Goal: Task Accomplishment & Management: Manage account settings

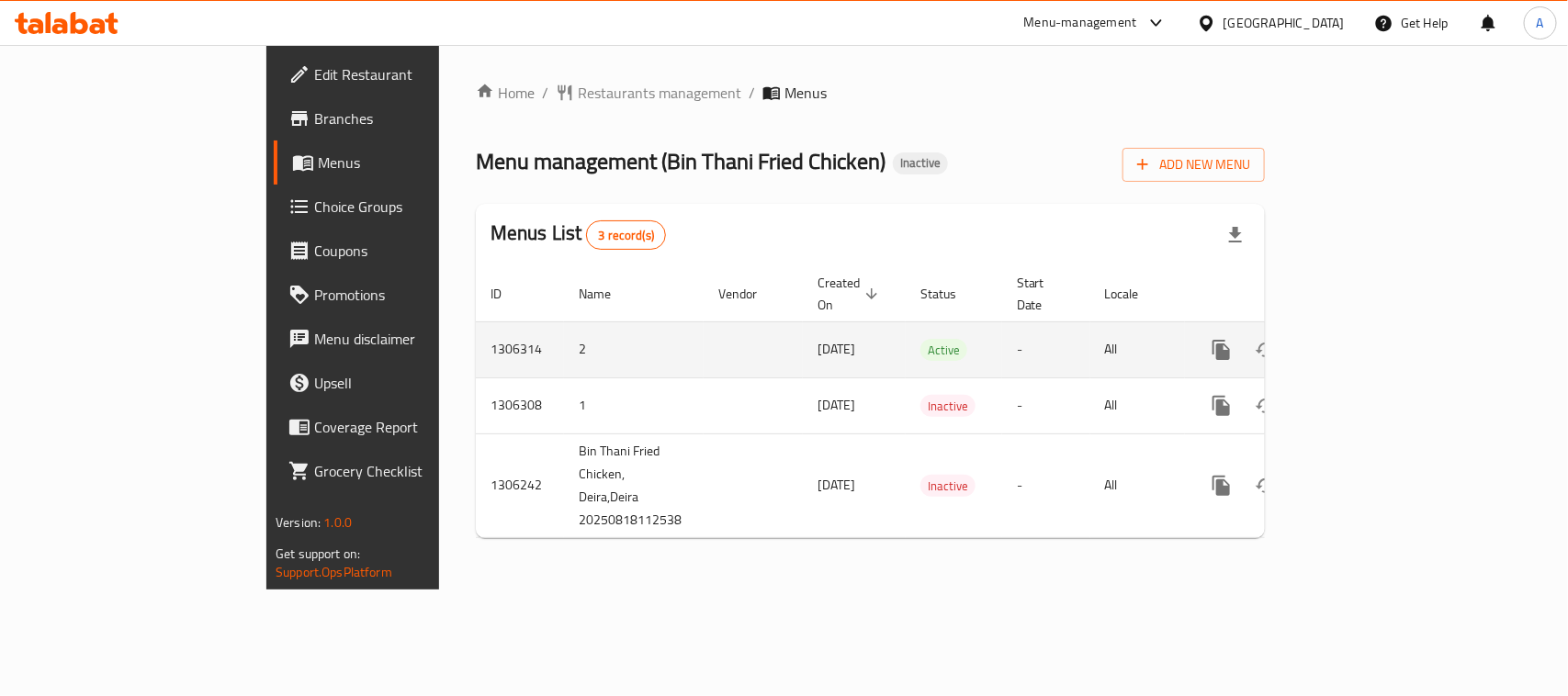
click at [1366, 339] on icon "enhanced table" at bounding box center [1354, 350] width 22 height 22
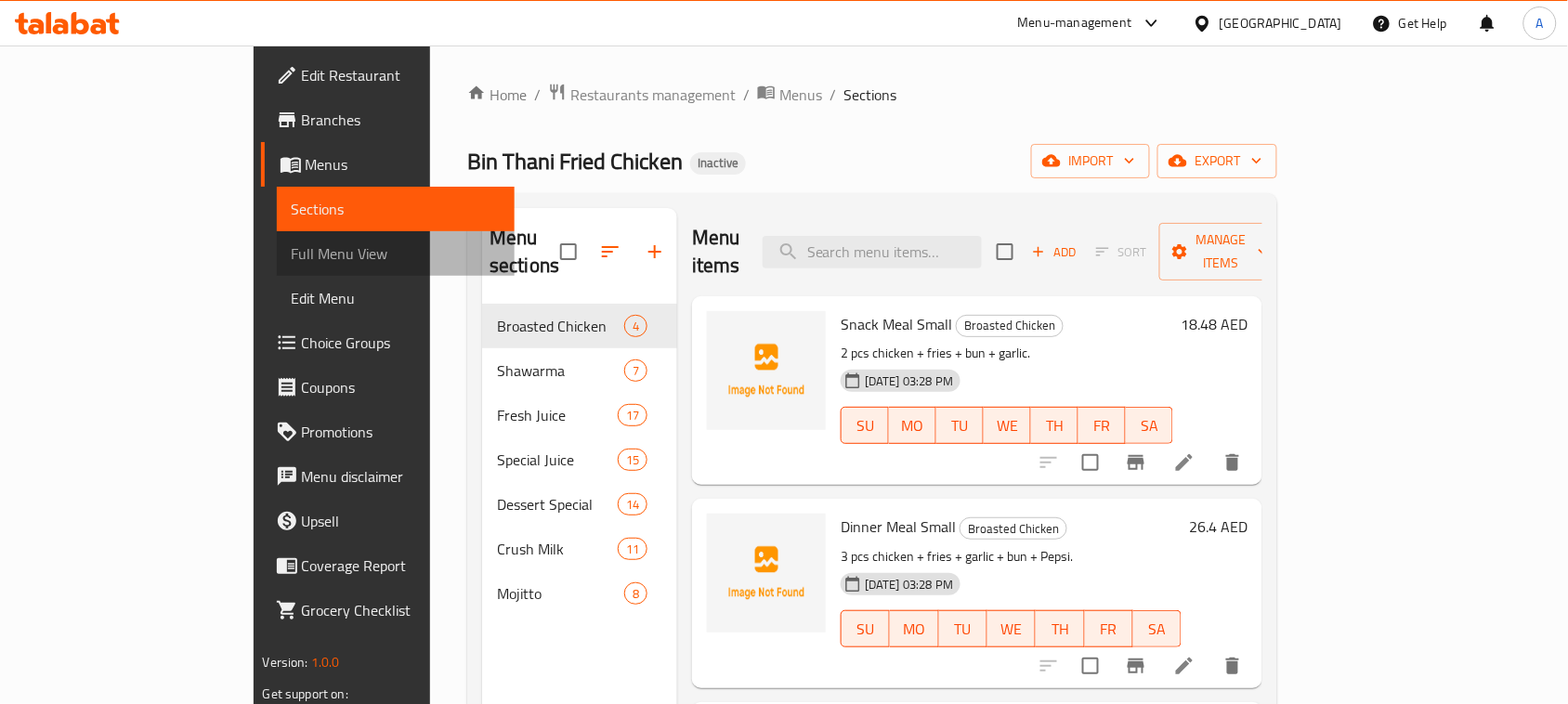
click at [292, 242] on span "Full Menu View" at bounding box center [396, 253] width 209 height 23
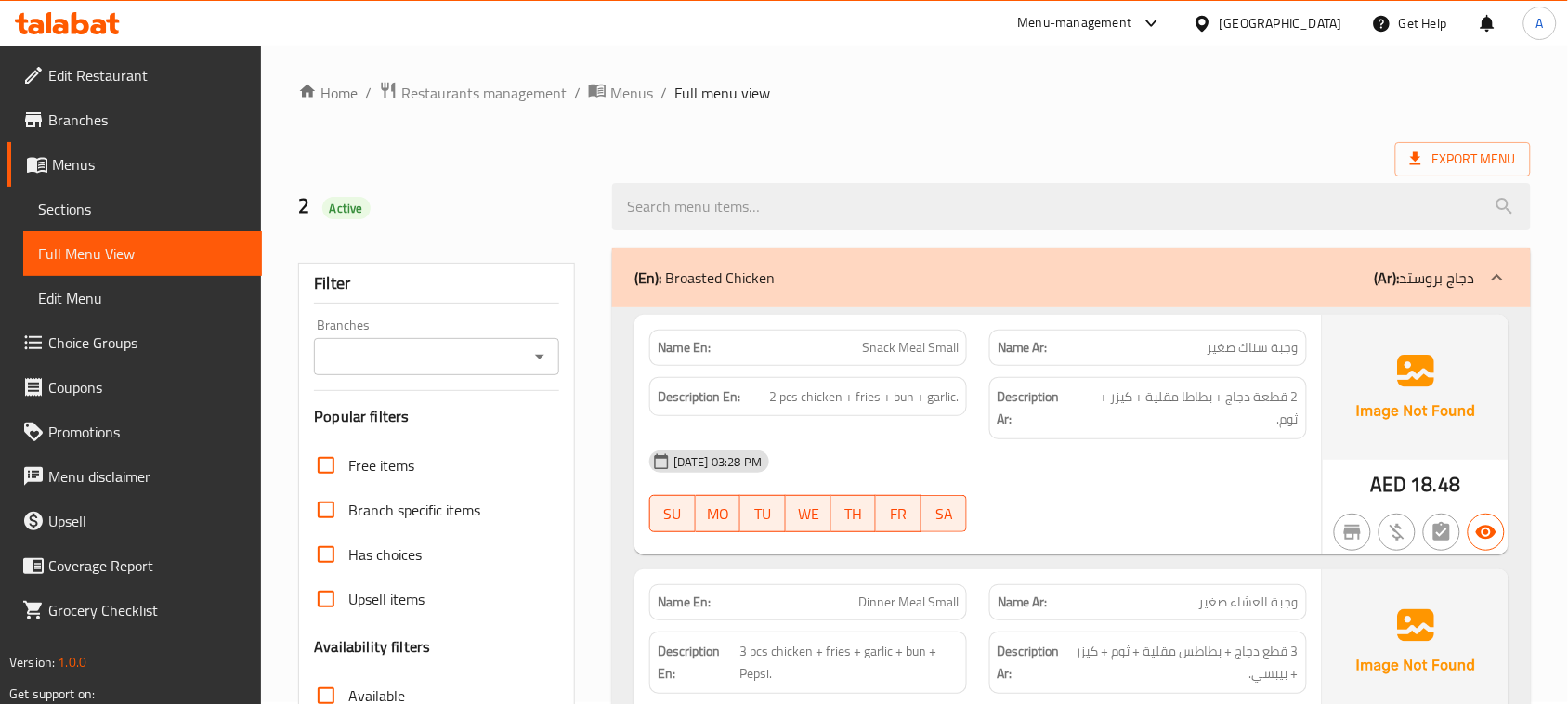
scroll to position [465, 0]
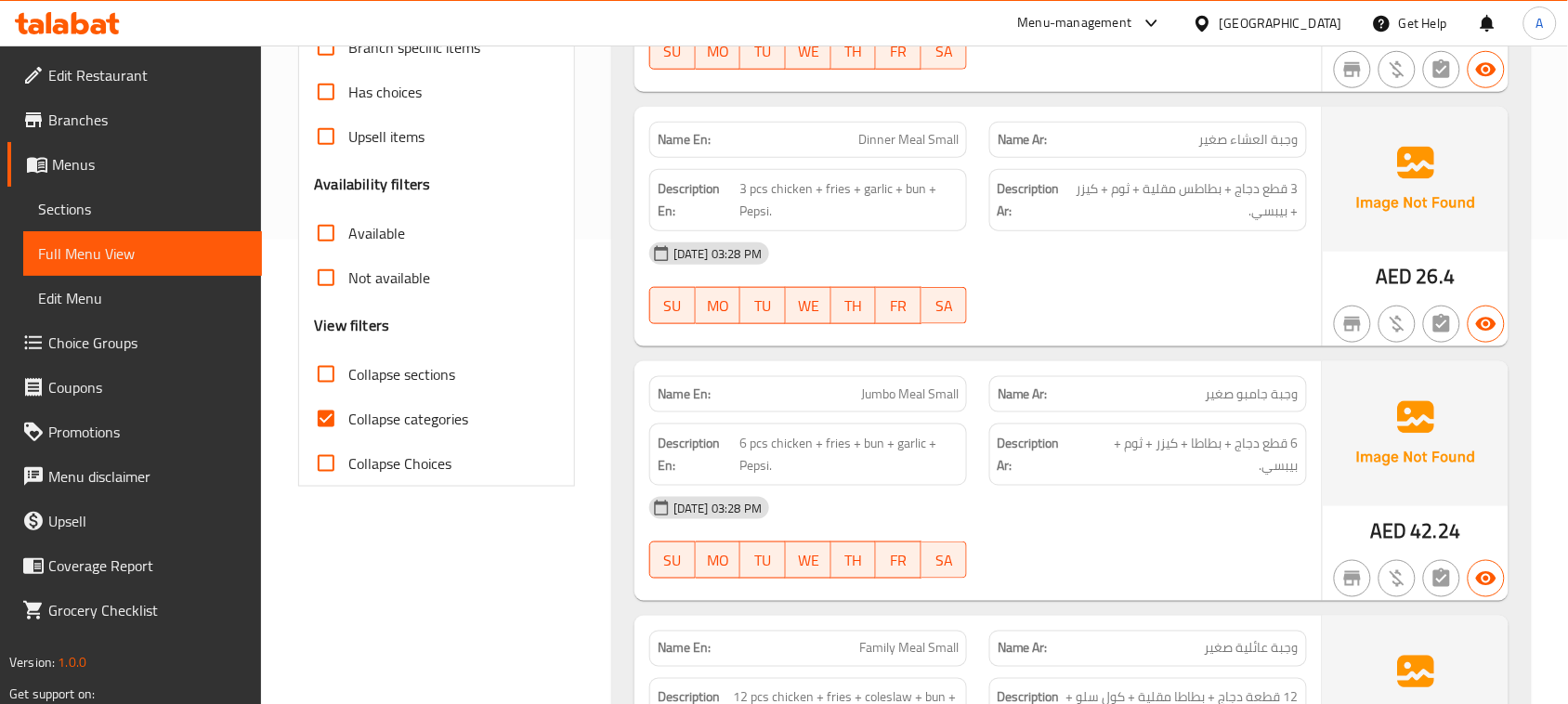
click at [323, 437] on input "Collapse categories" at bounding box center [325, 418] width 45 height 44
checkbox input "false"
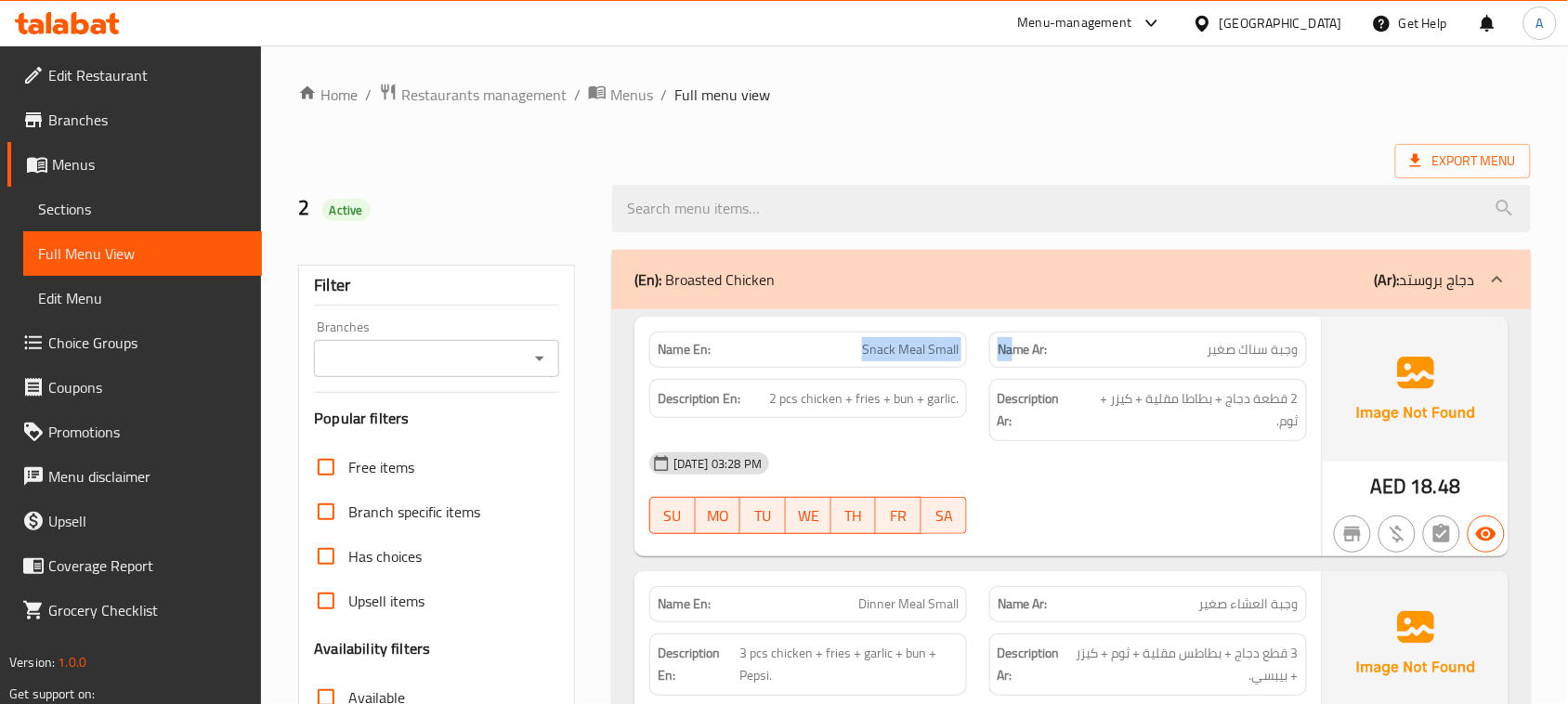
drag, startPoint x: 828, startPoint y: 336, endPoint x: 1038, endPoint y: 391, distance: 217.1
click at [1029, 368] on div "Name En: Snack Meal Small Name Ar: وجبة سناك صغير Description En: 2 pcs chicken…" at bounding box center [978, 436] width 688 height 239
click at [1074, 483] on div "[DATE] 03:28 PM" at bounding box center [978, 463] width 681 height 44
drag, startPoint x: 858, startPoint y: 383, endPoint x: 1027, endPoint y: 539, distance: 230.0
click at [932, 438] on div "Description En: 2 pcs chicken + fries + bun + garlic." at bounding box center [808, 409] width 340 height 84
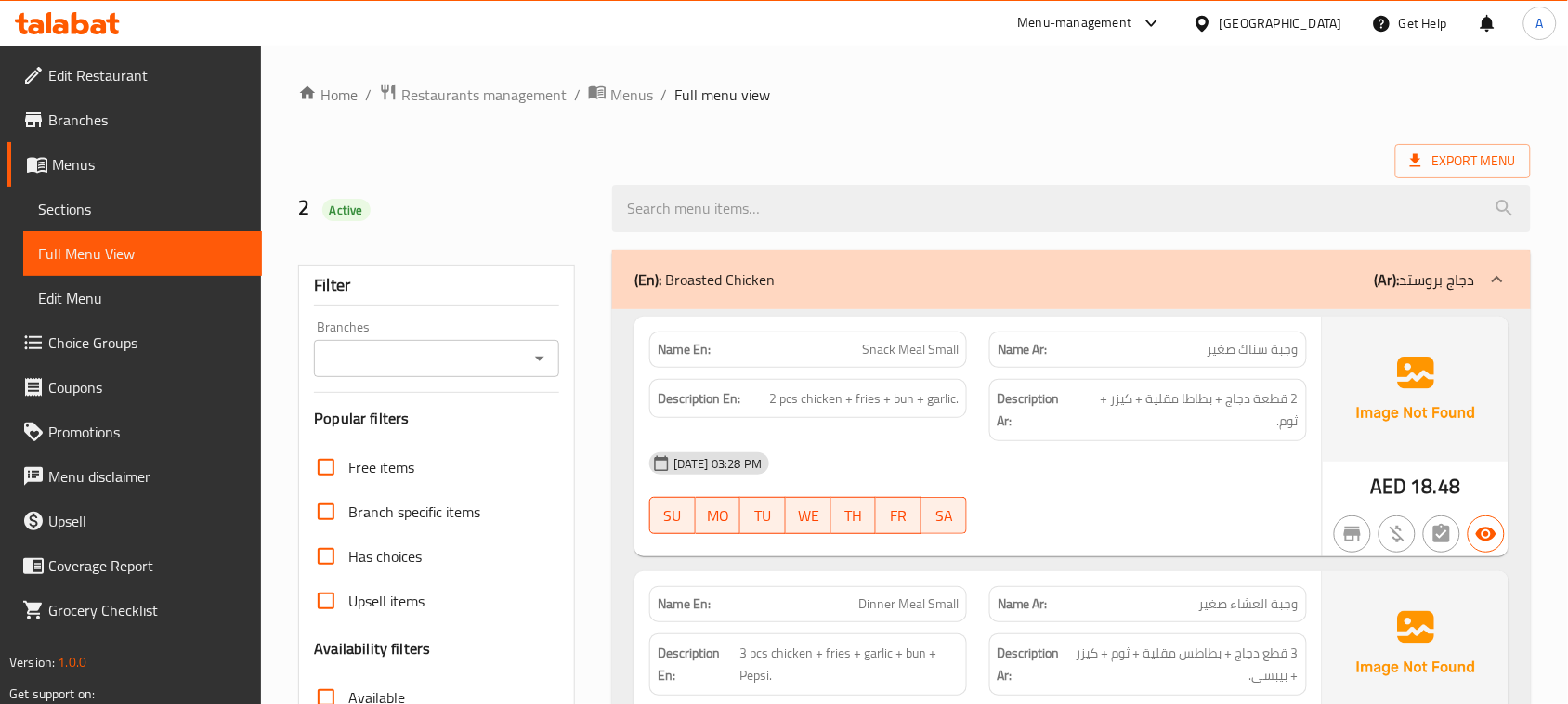
drag, startPoint x: 1027, startPoint y: 539, endPoint x: 1048, endPoint y: 545, distance: 21.8
click at [1030, 546] on div "Name En: Snack Meal Small Name Ar: وجبة سناك صغير Description En: 2 pcs chicken…" at bounding box center [978, 436] width 688 height 239
drag, startPoint x: 1029, startPoint y: 362, endPoint x: 1078, endPoint y: 405, distance: 65.2
click at [1036, 363] on div "Name En: Snack Meal Small Name Ar: وجبة سناك صغير" at bounding box center [978, 349] width 681 height 58
click at [1182, 509] on div "[DATE] 03:28 PM SU MO TU WE TH FR SA" at bounding box center [978, 492] width 681 height 104
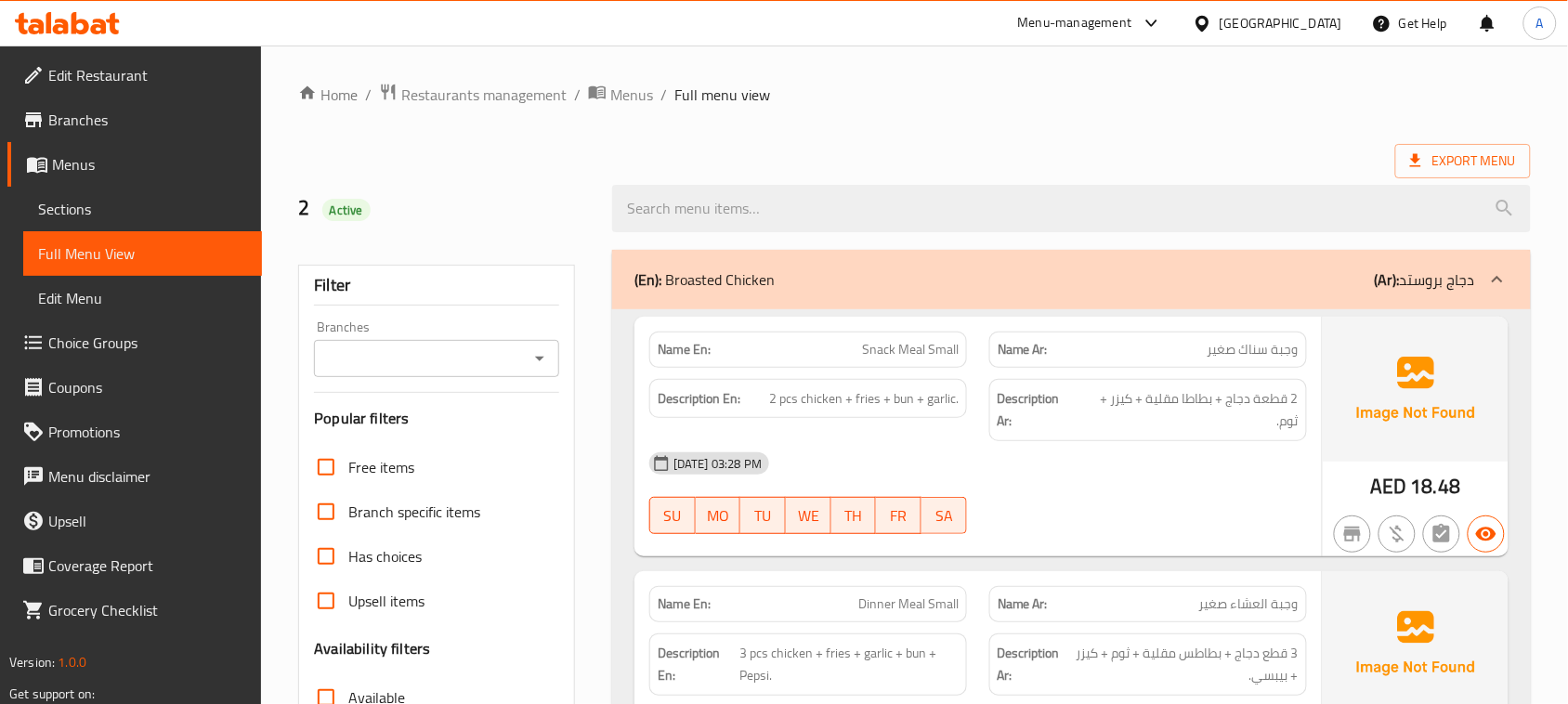
drag, startPoint x: 1282, startPoint y: 344, endPoint x: 1048, endPoint y: 344, distance: 234.0
click at [1177, 344] on p "Name Ar: وجبة سناك صغير" at bounding box center [1149, 350] width 301 height 20
drag, startPoint x: 874, startPoint y: 344, endPoint x: 1153, endPoint y: 467, distance: 304.9
click at [1106, 393] on div "Name En: Snack Meal Small Name Ar: وجبة سناك صغير Description En: 2 pcs chicken…" at bounding box center [978, 436] width 688 height 239
click at [1153, 476] on div "[DATE] 03:28 PM" at bounding box center [978, 463] width 681 height 44
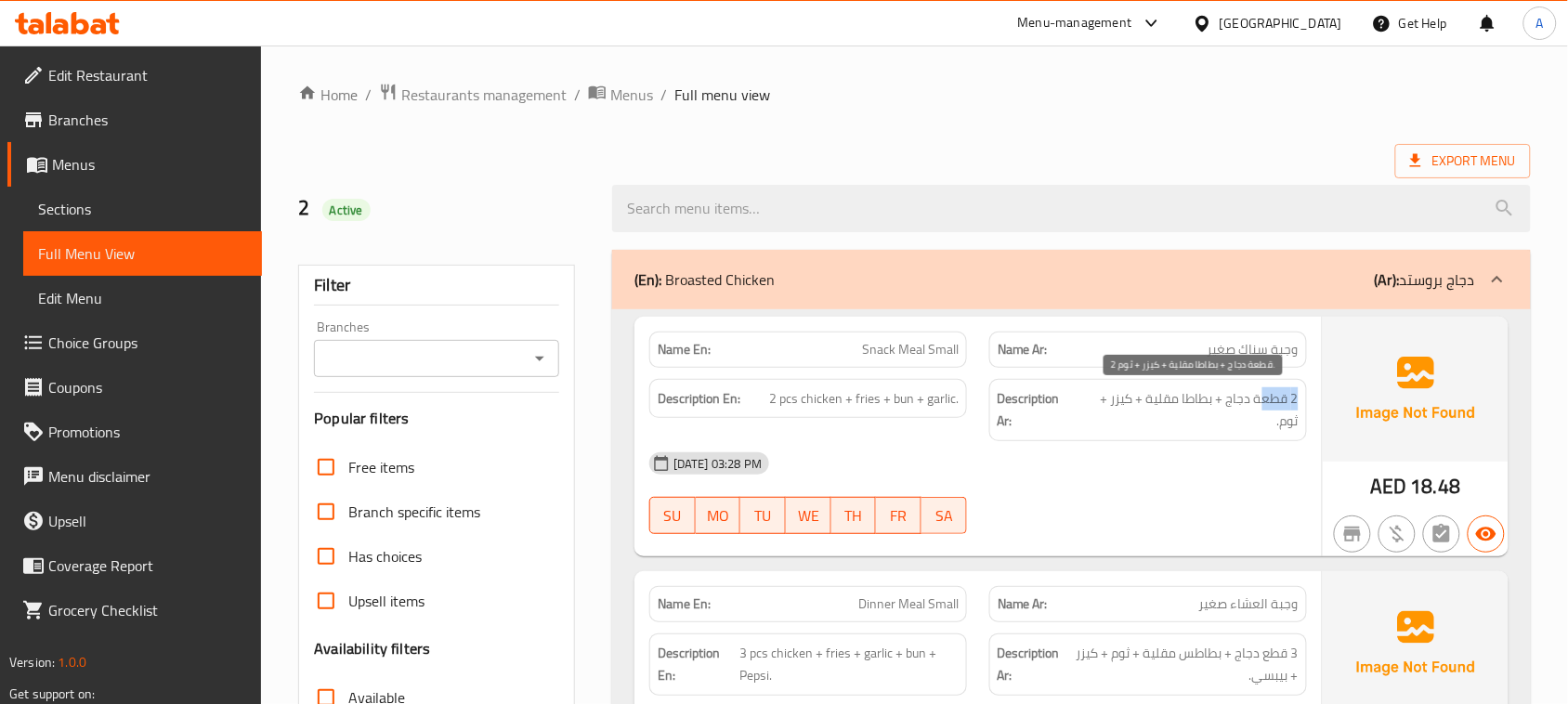
drag, startPoint x: 1301, startPoint y: 399, endPoint x: 1215, endPoint y: 451, distance: 100.5
click at [1238, 416] on div "Description Ar: 2 قطعة دجاج + بطاطا مقلية + كيزر + ثوم." at bounding box center [1148, 409] width 318 height 62
click at [1203, 525] on div at bounding box center [1149, 534] width 340 height 23
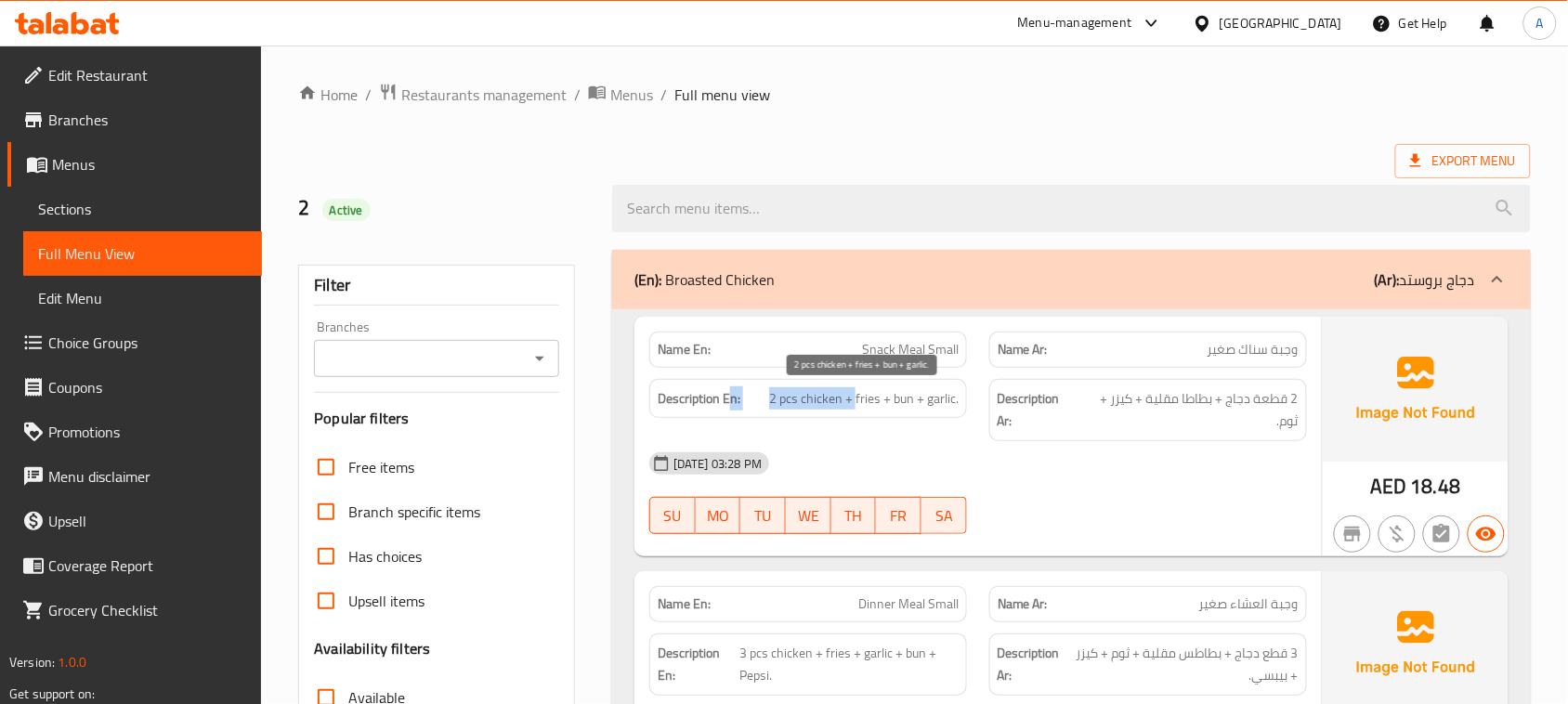
drag, startPoint x: 732, startPoint y: 384, endPoint x: 941, endPoint y: 436, distance: 215.4
click at [901, 408] on div "Description En: 2 pcs chicken + fries + bun + garlic." at bounding box center [808, 398] width 318 height 40
click at [1055, 485] on div "[DATE] 03:28 PM" at bounding box center [978, 463] width 681 height 44
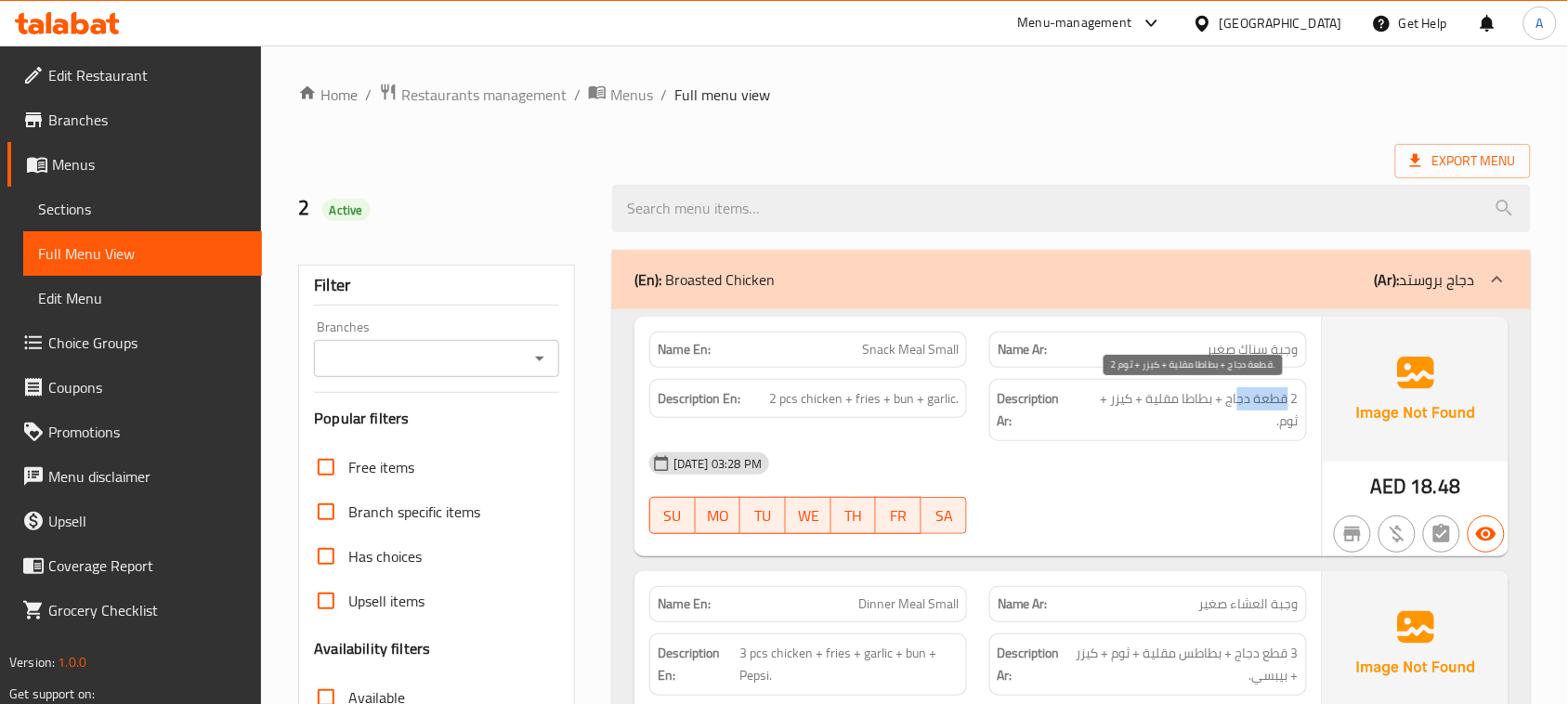
drag, startPoint x: 1284, startPoint y: 395, endPoint x: 1238, endPoint y: 406, distance: 47.3
click at [1238, 406] on span "2 قطعة دجاج + بطاطا مقلية + كيزر + ثوم." at bounding box center [1189, 410] width 219 height 45
click at [1208, 404] on span "2 قطعة دجاج + بطاطا مقلية + كيزر + ثوم." at bounding box center [1189, 410] width 219 height 45
drag, startPoint x: 1208, startPoint y: 404, endPoint x: 1175, endPoint y: 404, distance: 33.0
click at [1175, 404] on span "2 قطعة دجاج + بطاطا مقلية + كيزر + ثوم." at bounding box center [1189, 410] width 219 height 45
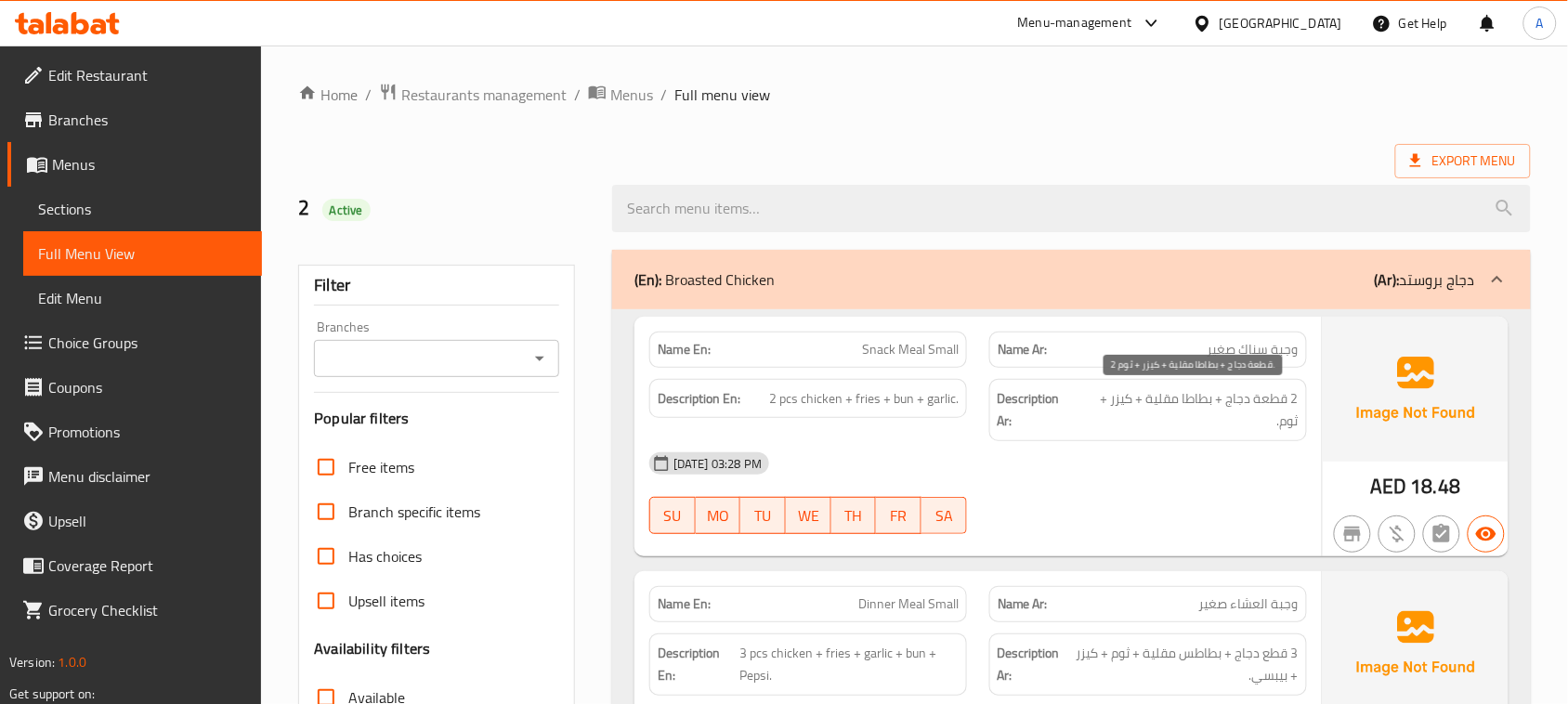
click at [1118, 401] on span "2 قطعة دجاج + بطاطا مقلية + كيزر + ثوم." at bounding box center [1189, 410] width 219 height 45
click at [1122, 455] on div "[DATE] 03:28 PM" at bounding box center [978, 463] width 681 height 44
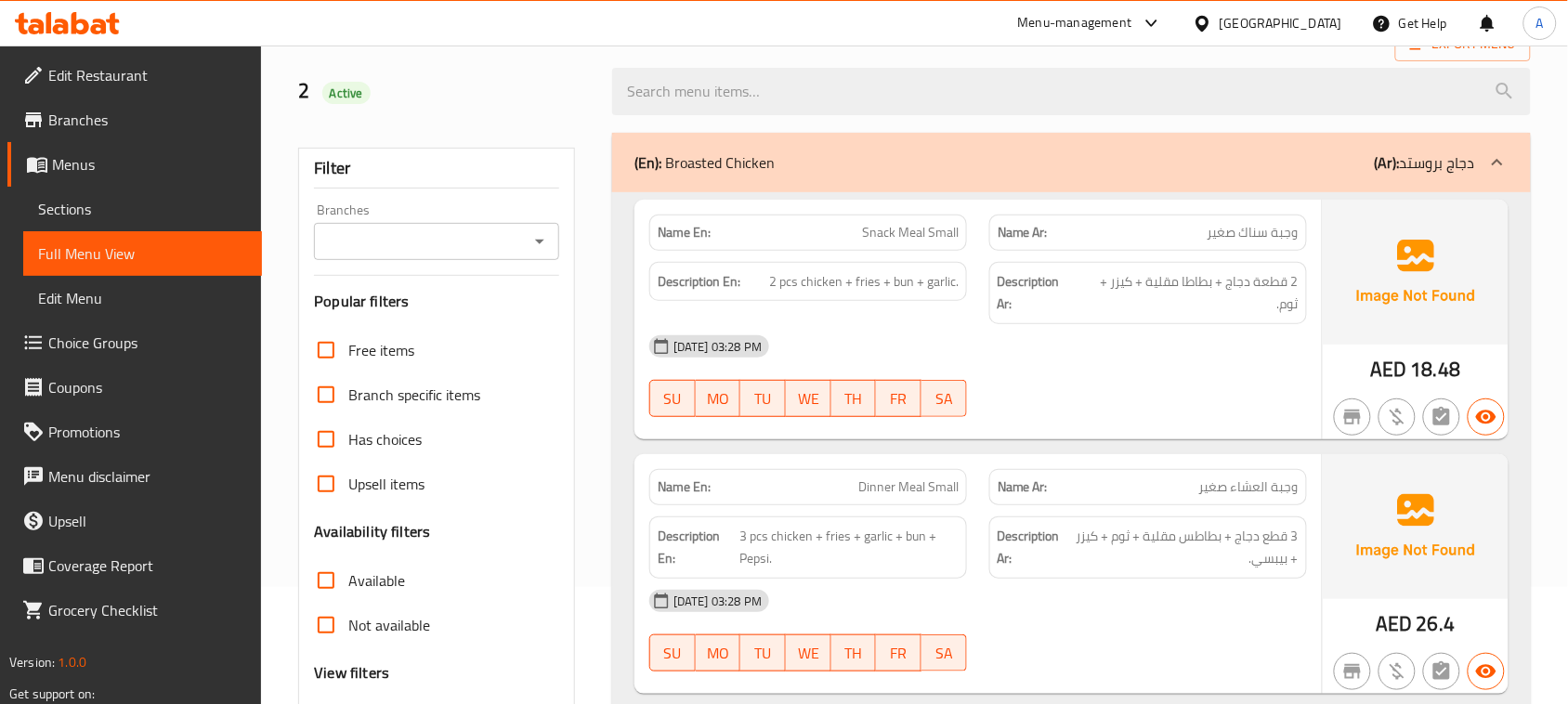
scroll to position [348, 0]
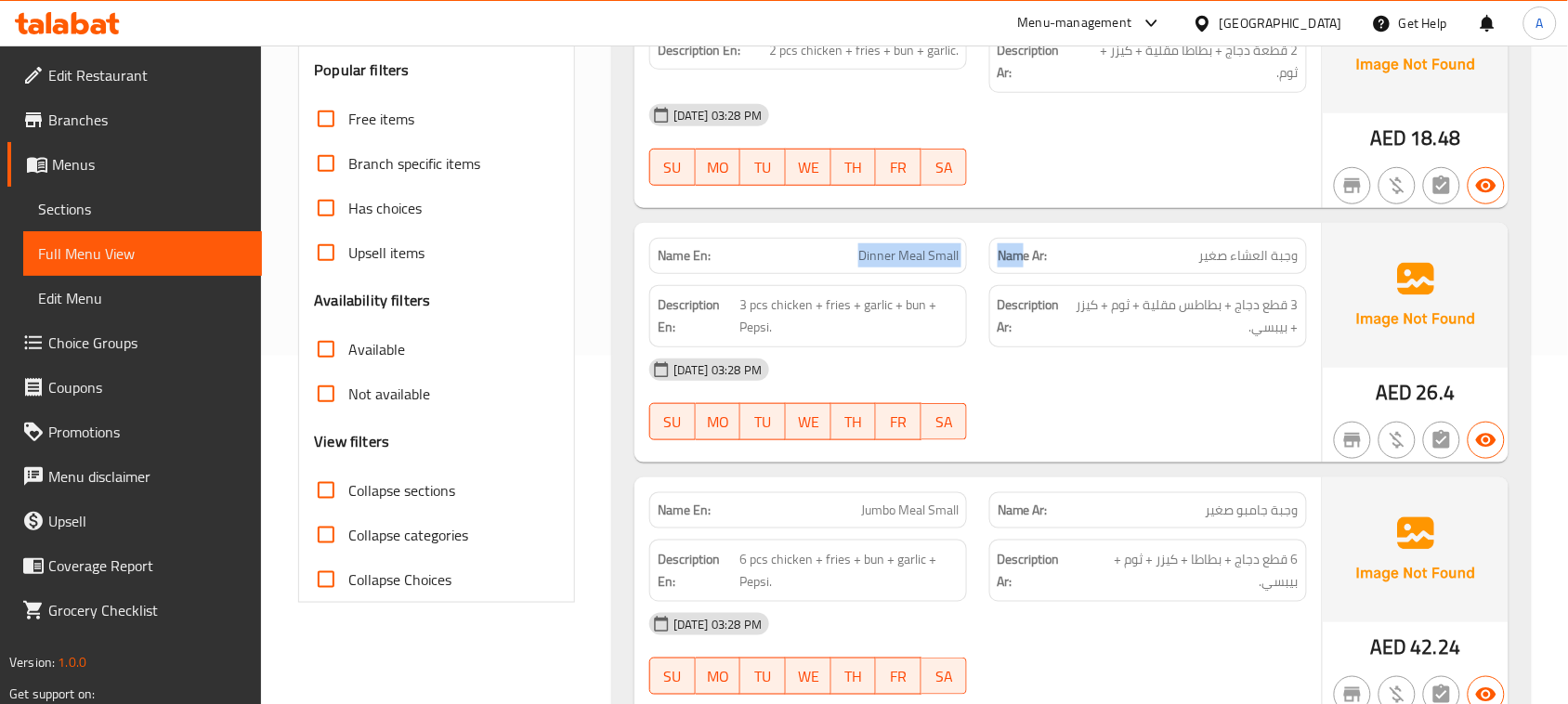
drag, startPoint x: 1022, startPoint y: 255, endPoint x: 1117, endPoint y: 376, distance: 153.8
click at [1074, 271] on div "Name En: Dinner Meal Small Name Ar: وجبة العشاء صغير" at bounding box center [978, 255] width 681 height 58
click at [1122, 422] on div "[DATE] 03:28 PM SU MO TU WE TH FR SA" at bounding box center [978, 398] width 681 height 104
drag, startPoint x: 1275, startPoint y: 263, endPoint x: 894, endPoint y: 252, distance: 381.2
click at [894, 252] on div "Name En: Dinner Meal Small Name Ar: وجبة العشاء صغير" at bounding box center [978, 255] width 681 height 58
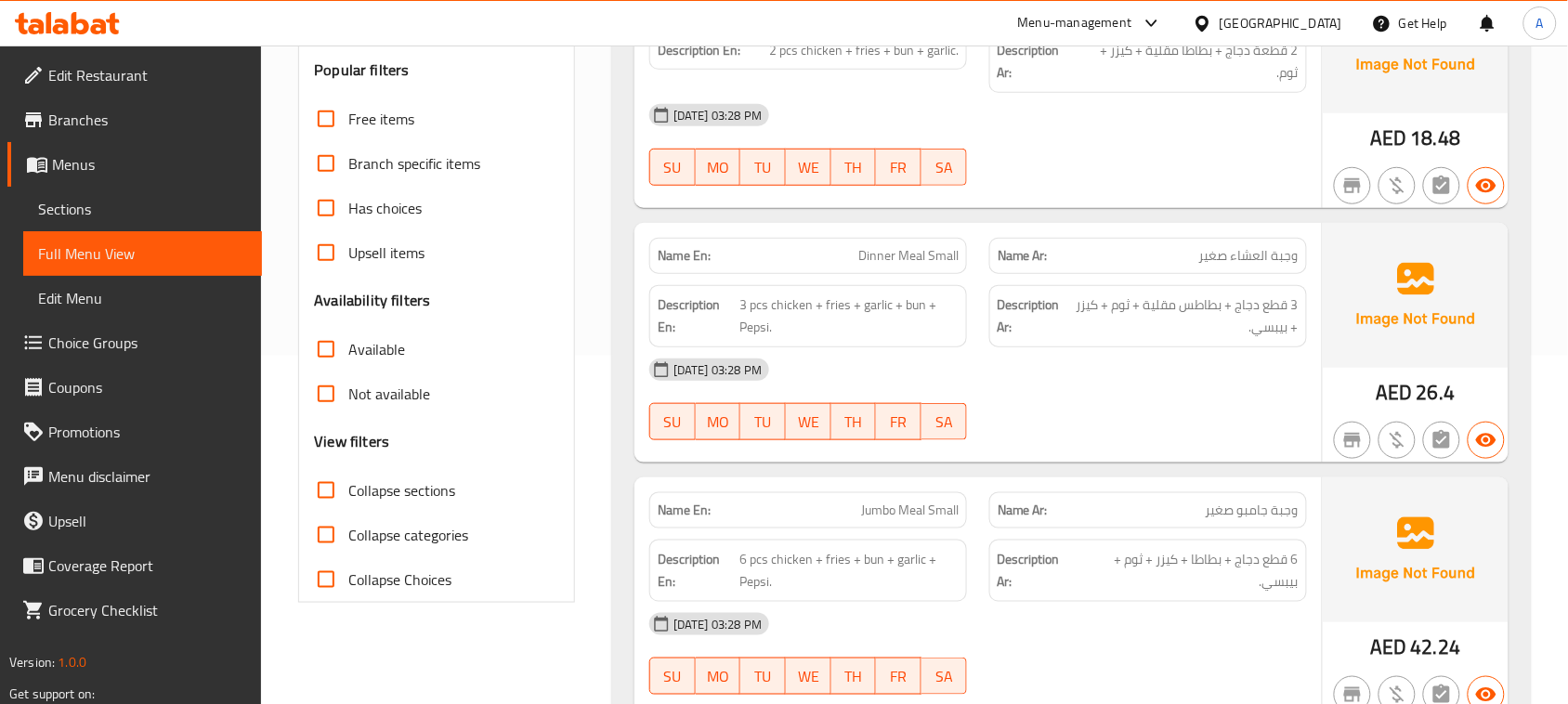
click at [1122, 392] on div "[DATE] 03:28 PM" at bounding box center [978, 369] width 681 height 44
drag, startPoint x: 1288, startPoint y: 311, endPoint x: 1232, endPoint y: 322, distance: 57.1
click at [1233, 321] on span "3 قطع دجاج + بطاطس مقلية + ثوم + كيزر + بيبسي." at bounding box center [1183, 316] width 231 height 45
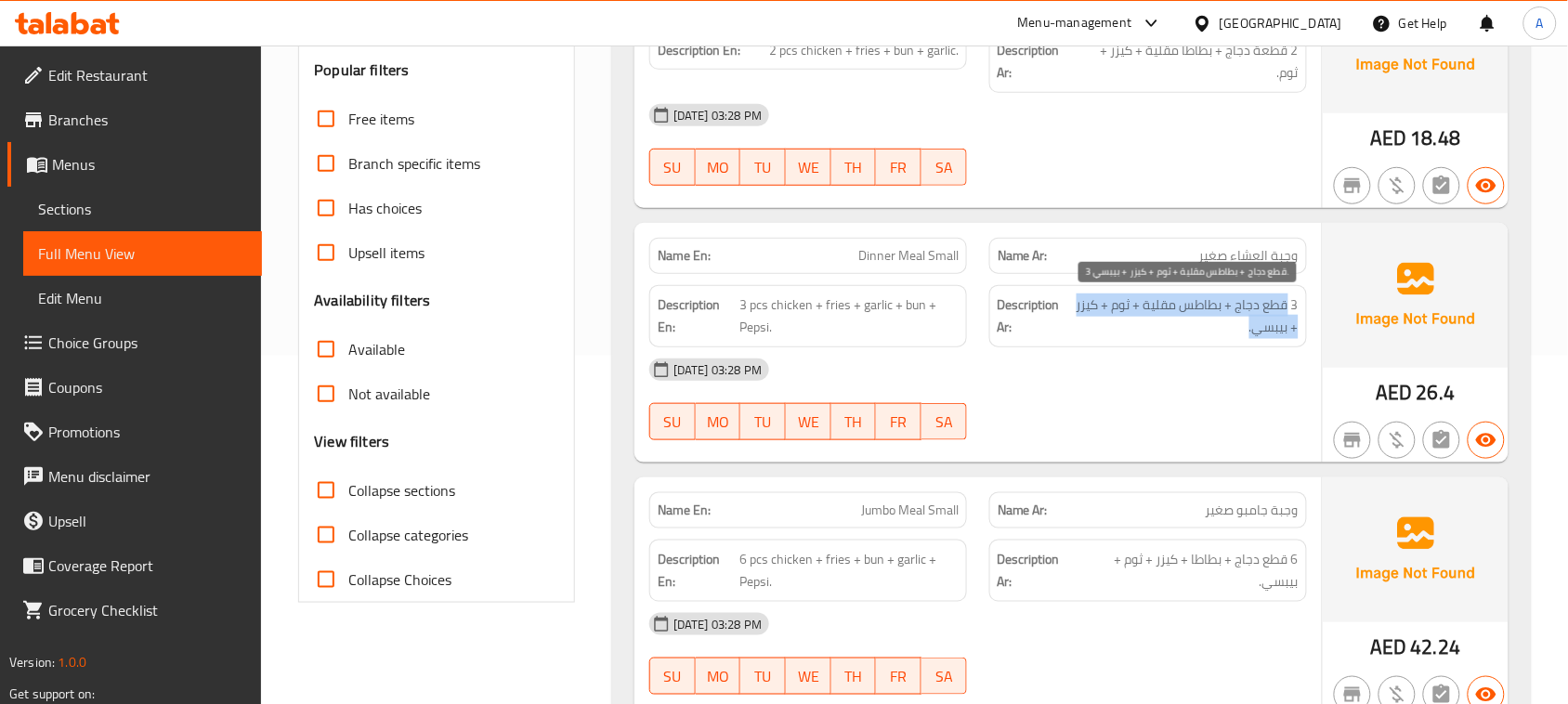
click at [1263, 313] on span "3 قطع دجاج + بطاطس مقلية + ثوم + كيزر + بيبسي." at bounding box center [1183, 316] width 231 height 45
drag, startPoint x: 1192, startPoint y: 311, endPoint x: 1153, endPoint y: 313, distance: 39.1
click at [1162, 313] on span "3 قطع دجاج + بطاطس مقلية + ثوم + كيزر + بيبسي." at bounding box center [1183, 316] width 231 height 45
click at [1122, 312] on span "3 قطع دجاج + بطاطس مقلية + ثوم + كيزر + بيبسي." at bounding box center [1183, 316] width 231 height 45
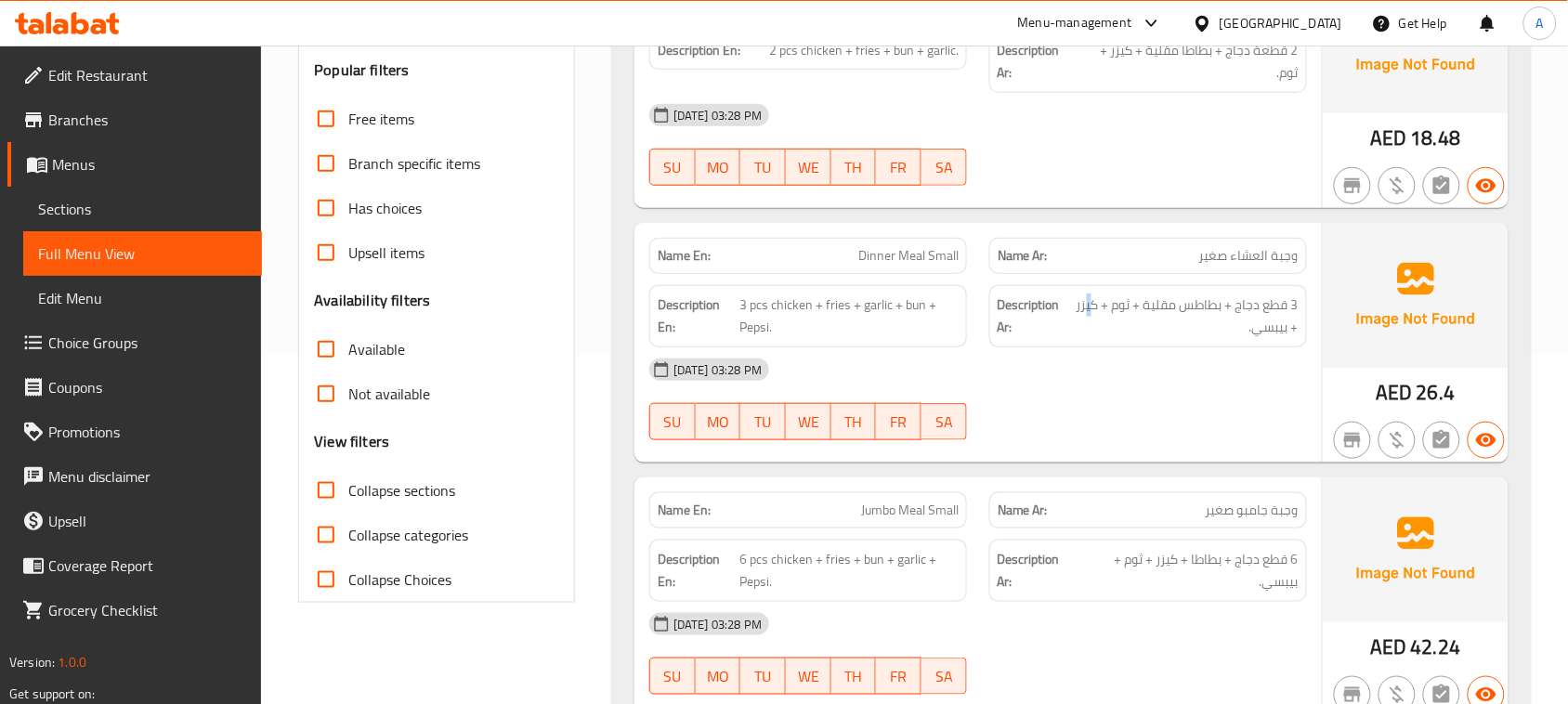
click at [1089, 294] on div "Description Ar: 3 قطع دجاج + بطاطس مقلية + ثوم + كيزر + بيبسي." at bounding box center [1148, 315] width 318 height 62
click at [1149, 415] on div "[DATE] 03:28 PM SU MO TU WE TH FR SA" at bounding box center [978, 398] width 681 height 104
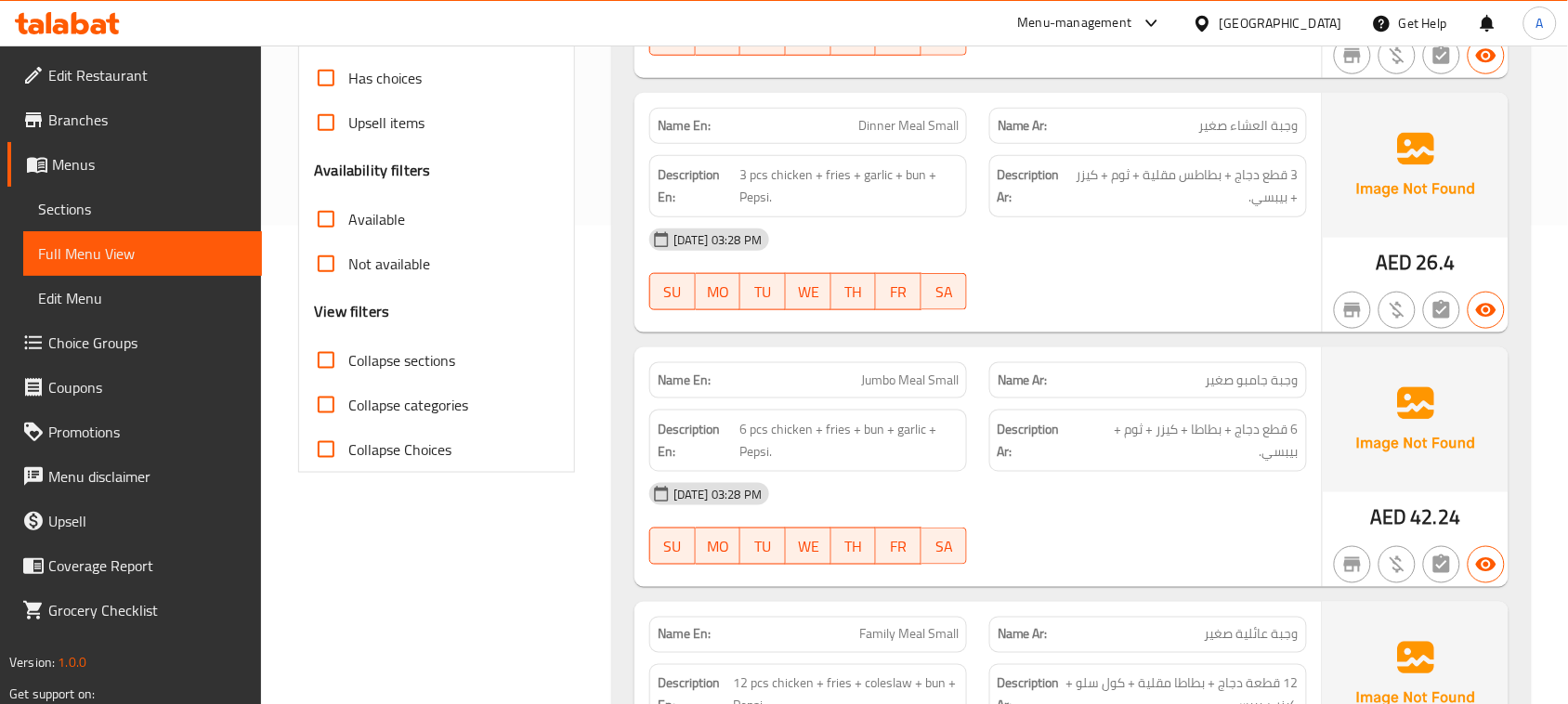
scroll to position [580, 0]
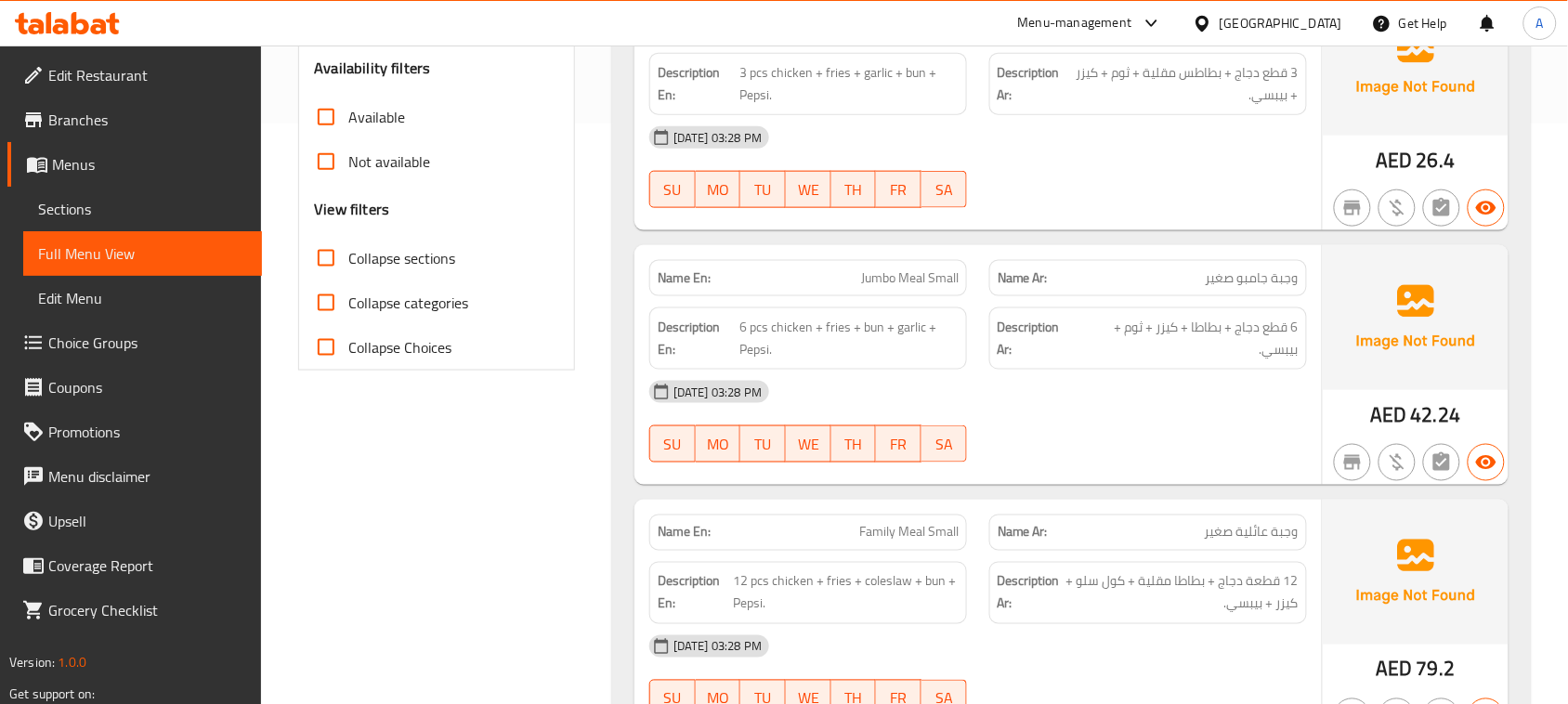
drag, startPoint x: 1052, startPoint y: 271, endPoint x: 1126, endPoint y: 294, distance: 77.5
click at [1093, 279] on div "Name En: Jumbo Meal Small Name Ar: وجبة جامبو صغير" at bounding box center [978, 278] width 681 height 58
click at [1154, 382] on div "[DATE] 03:28 PM" at bounding box center [978, 392] width 681 height 44
drag, startPoint x: 1216, startPoint y: 291, endPoint x: 841, endPoint y: 280, distance: 375.2
click at [841, 280] on div "Name En: Jumbo Meal Small Name Ar: وجبة جامبو صغير" at bounding box center [978, 278] width 681 height 58
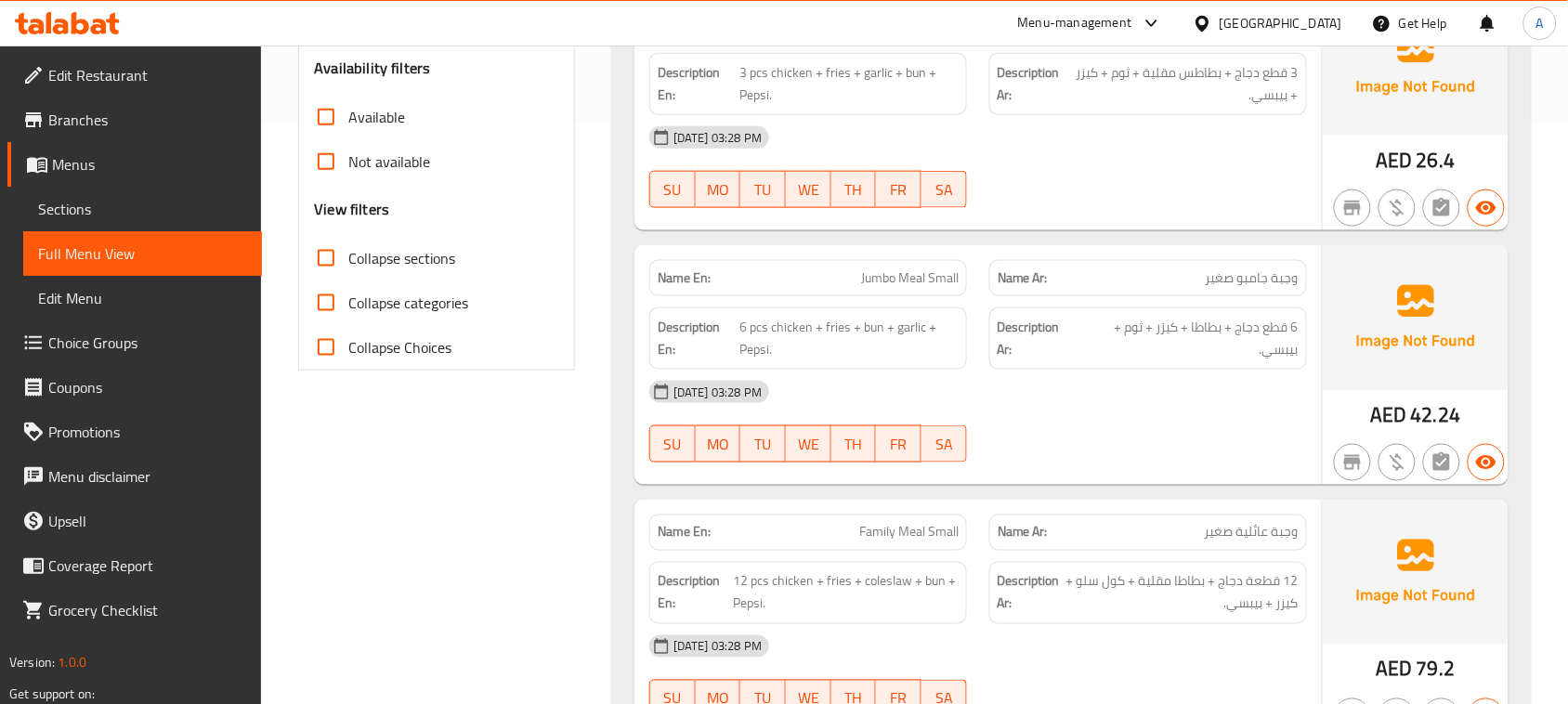
click at [1127, 396] on div "[DATE] 03:28 PM" at bounding box center [978, 392] width 681 height 44
drag, startPoint x: 893, startPoint y: 277, endPoint x: 986, endPoint y: 277, distance: 93.0
click at [847, 277] on p "Name En: Jumbo Meal Small" at bounding box center [808, 278] width 301 height 20
click at [1167, 220] on div at bounding box center [1149, 208] width 340 height 23
drag, startPoint x: 1293, startPoint y: 332, endPoint x: 1238, endPoint y: 334, distance: 55.0
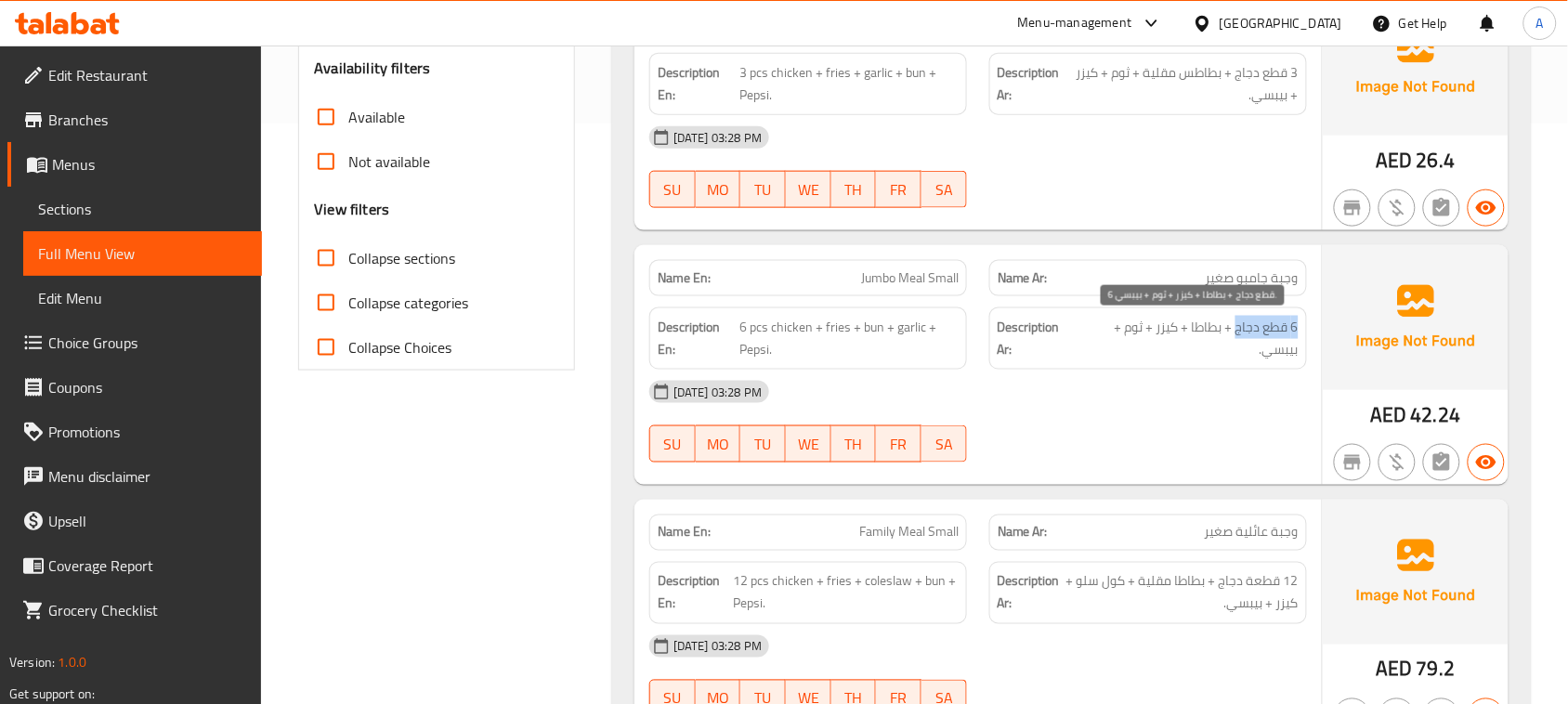
click at [1238, 334] on span "6 قطع دجاج + بطاطا + كيزر + ثوم + بيبسي." at bounding box center [1189, 338] width 220 height 45
click at [1203, 334] on span "6 قطع دجاج + بطاطا + كيزر + ثوم + بيبسي." at bounding box center [1189, 338] width 220 height 45
click at [1164, 331] on span "6 قطع دجاج + بطاطا + كيزر + ثوم + بيبسي." at bounding box center [1189, 338] width 220 height 45
click at [1137, 331] on span "6 قطع دجاج + بطاطا + كيزر + ثوم + بيبسي." at bounding box center [1189, 338] width 220 height 45
click at [1113, 451] on div "[DATE] 03:28 PM SU MO TU WE TH FR SA" at bounding box center [978, 421] width 681 height 104
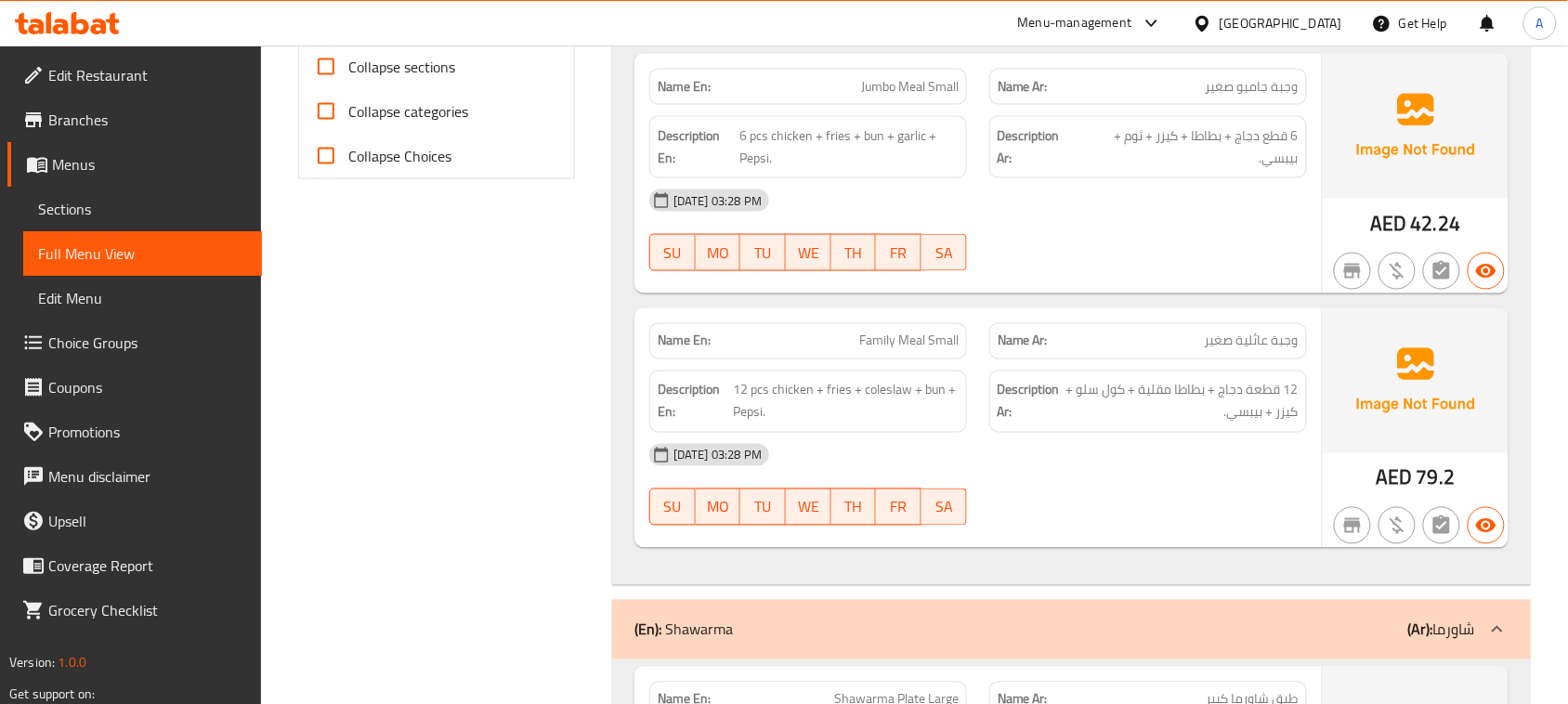
scroll to position [813, 0]
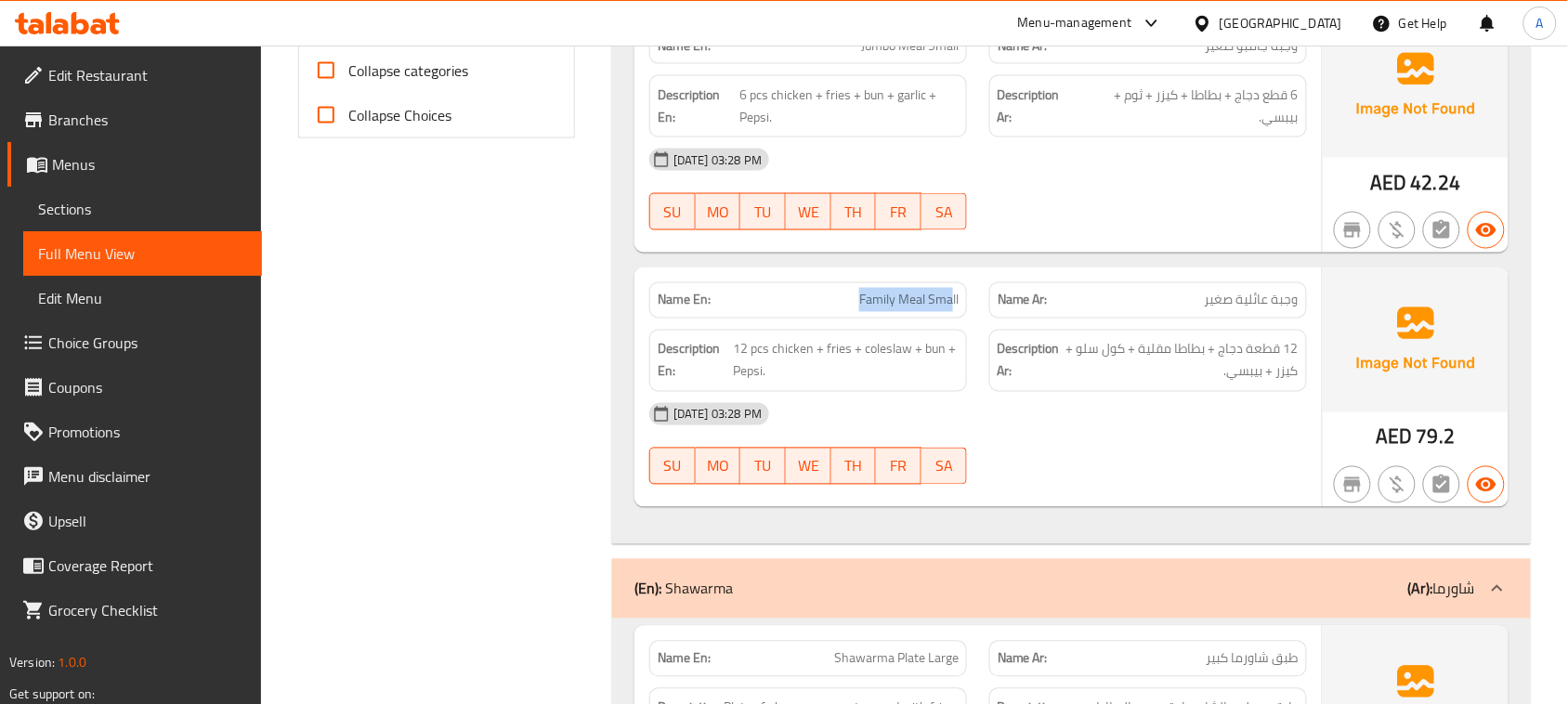
drag, startPoint x: 823, startPoint y: 296, endPoint x: 963, endPoint y: 308, distance: 140.5
click at [957, 303] on p "Name En: Family Meal Small" at bounding box center [808, 301] width 301 height 20
click at [1237, 453] on div "[DATE] 03:28 PM SU MO TU WE TH FR SA" at bounding box center [978, 443] width 681 height 104
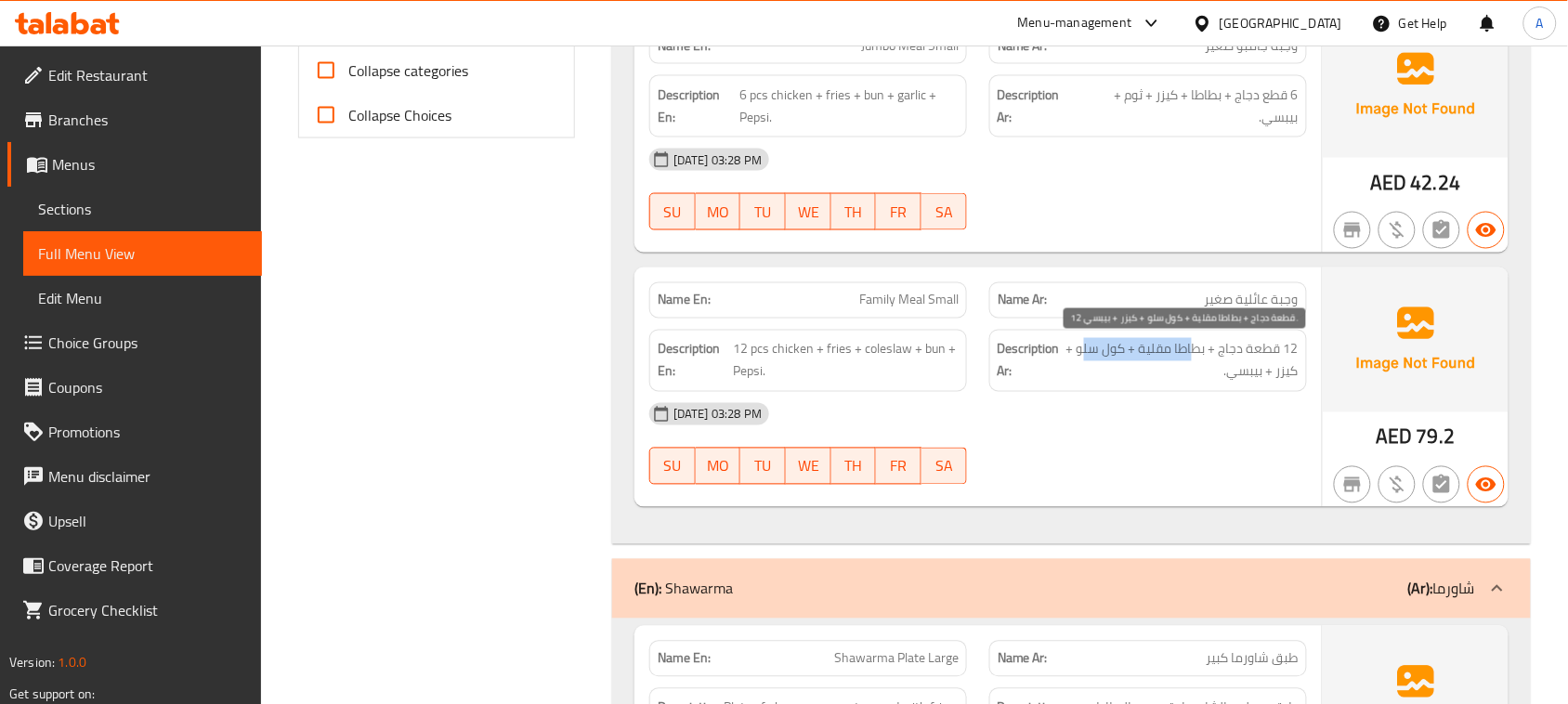
drag, startPoint x: 1178, startPoint y: 346, endPoint x: 1084, endPoint y: 360, distance: 95.0
click at [1084, 360] on span "12 قطعة دجاج + بطاطا مقلية + كول سلو + كيزر + بيبسي." at bounding box center [1181, 361] width 235 height 45
click at [1093, 428] on div "[DATE] 03:28 PM" at bounding box center [978, 413] width 681 height 44
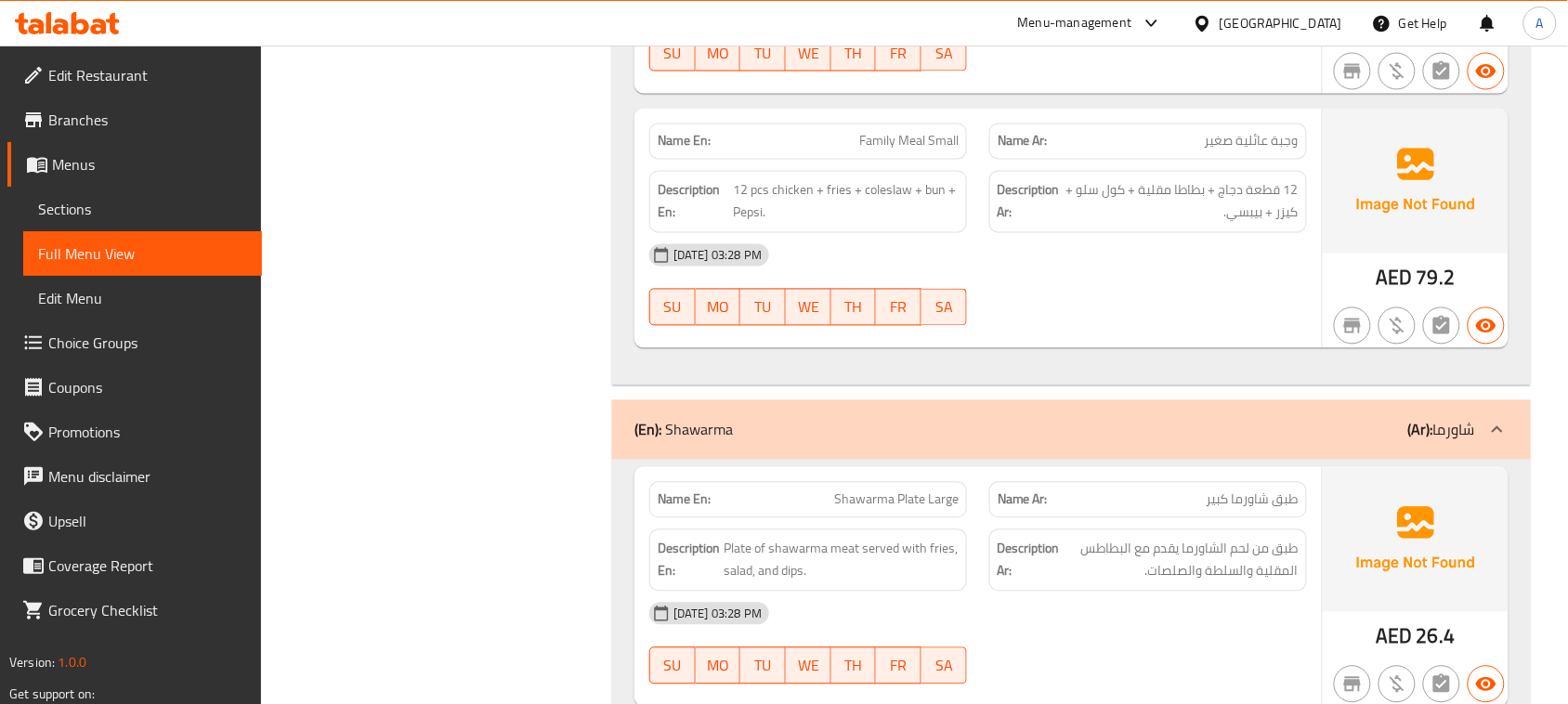
scroll to position [1045, 0]
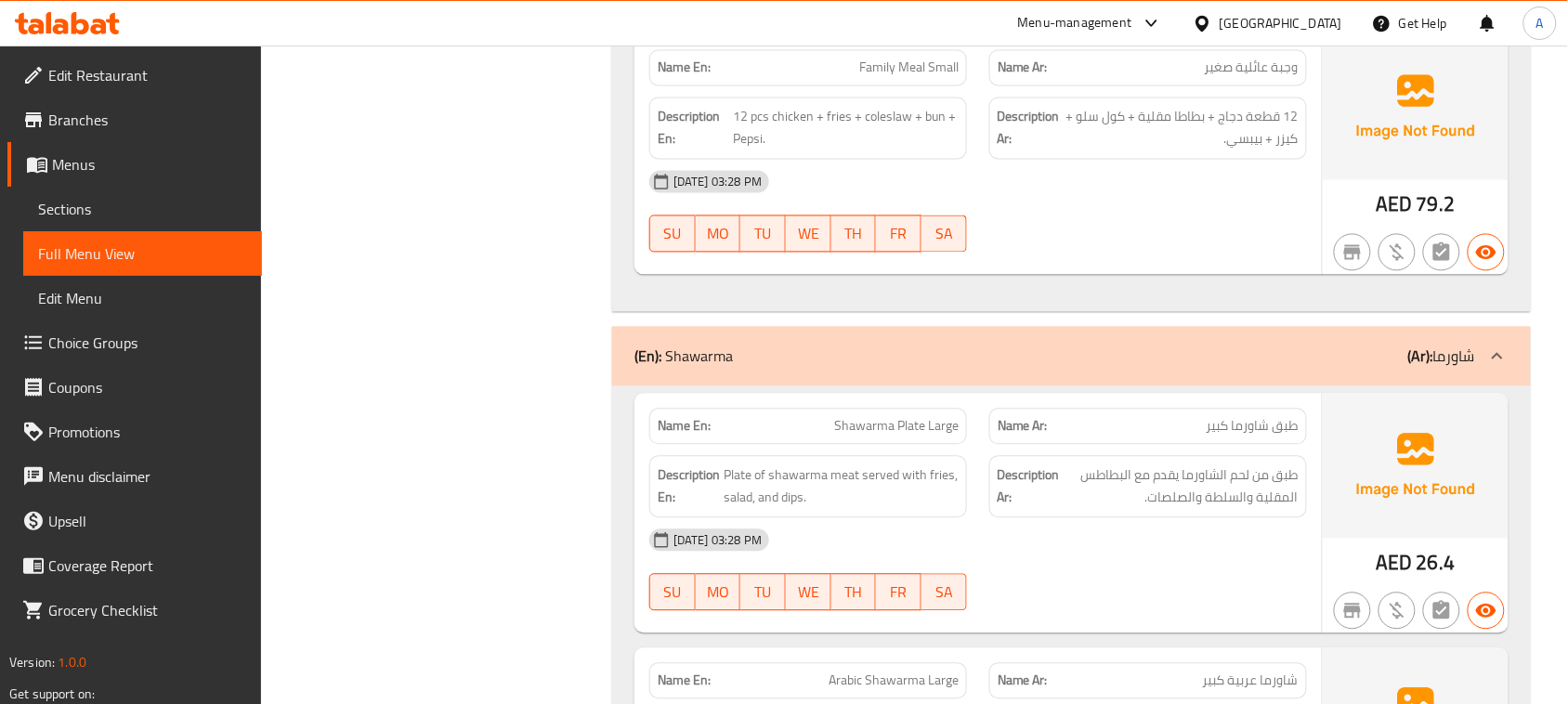
drag, startPoint x: 809, startPoint y: 432, endPoint x: 1013, endPoint y: 493, distance: 212.9
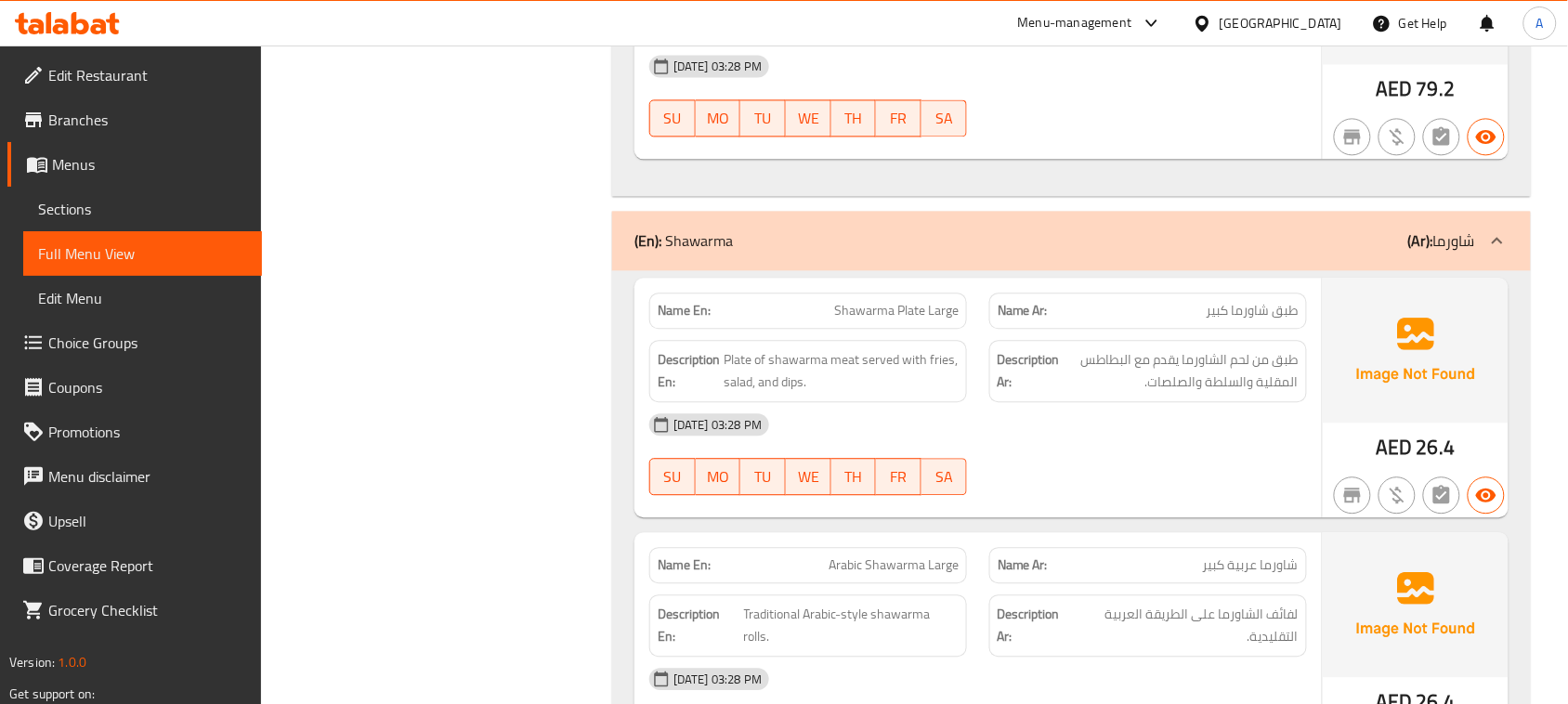
scroll to position [1276, 0]
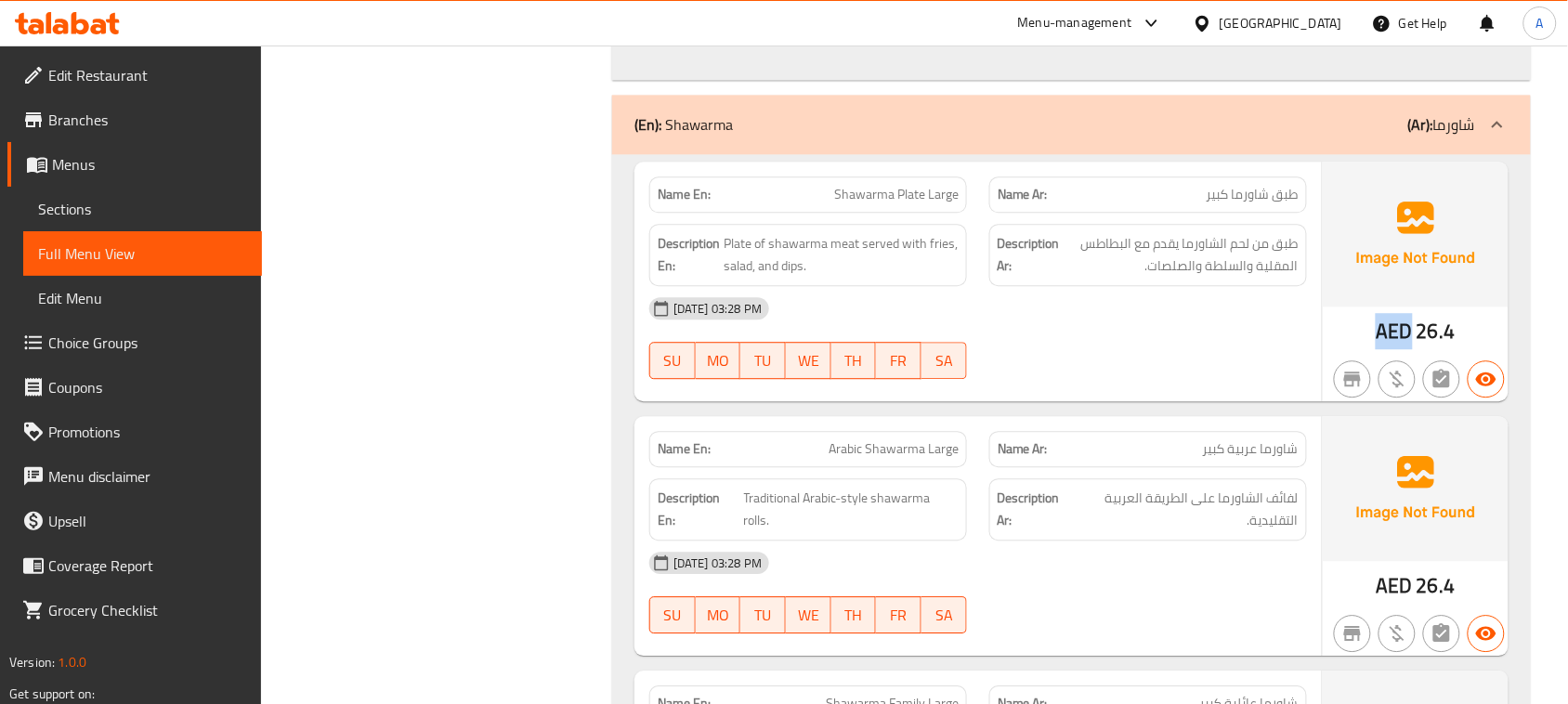
drag, startPoint x: 1411, startPoint y: 336, endPoint x: 1367, endPoint y: 337, distance: 44.0
copy span "AED"
drag, startPoint x: 818, startPoint y: 201, endPoint x: 964, endPoint y: 230, distance: 148.9
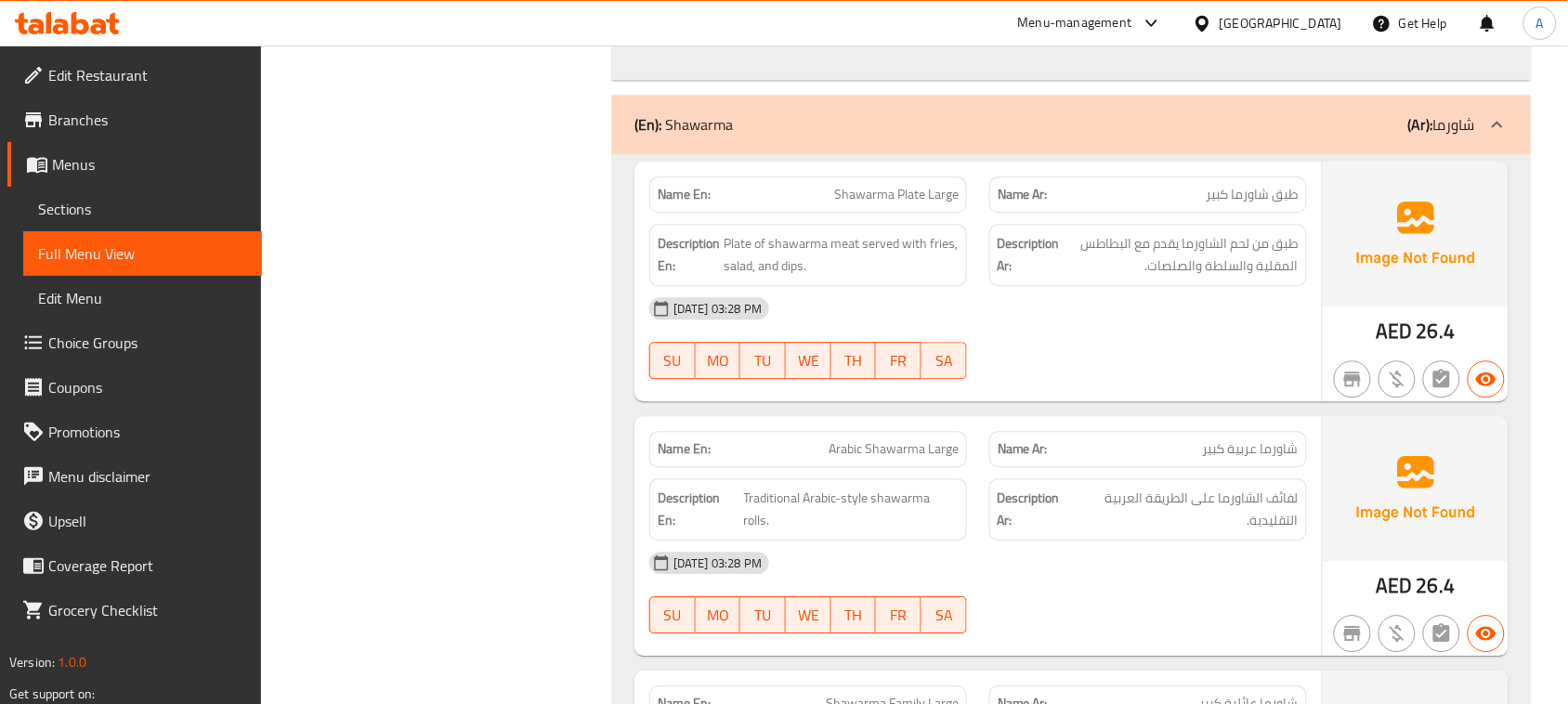
drag, startPoint x: 1297, startPoint y: 200, endPoint x: 878, endPoint y: 184, distance: 419.3
drag, startPoint x: 1051, startPoint y: 315, endPoint x: 1097, endPoint y: 328, distance: 47.8
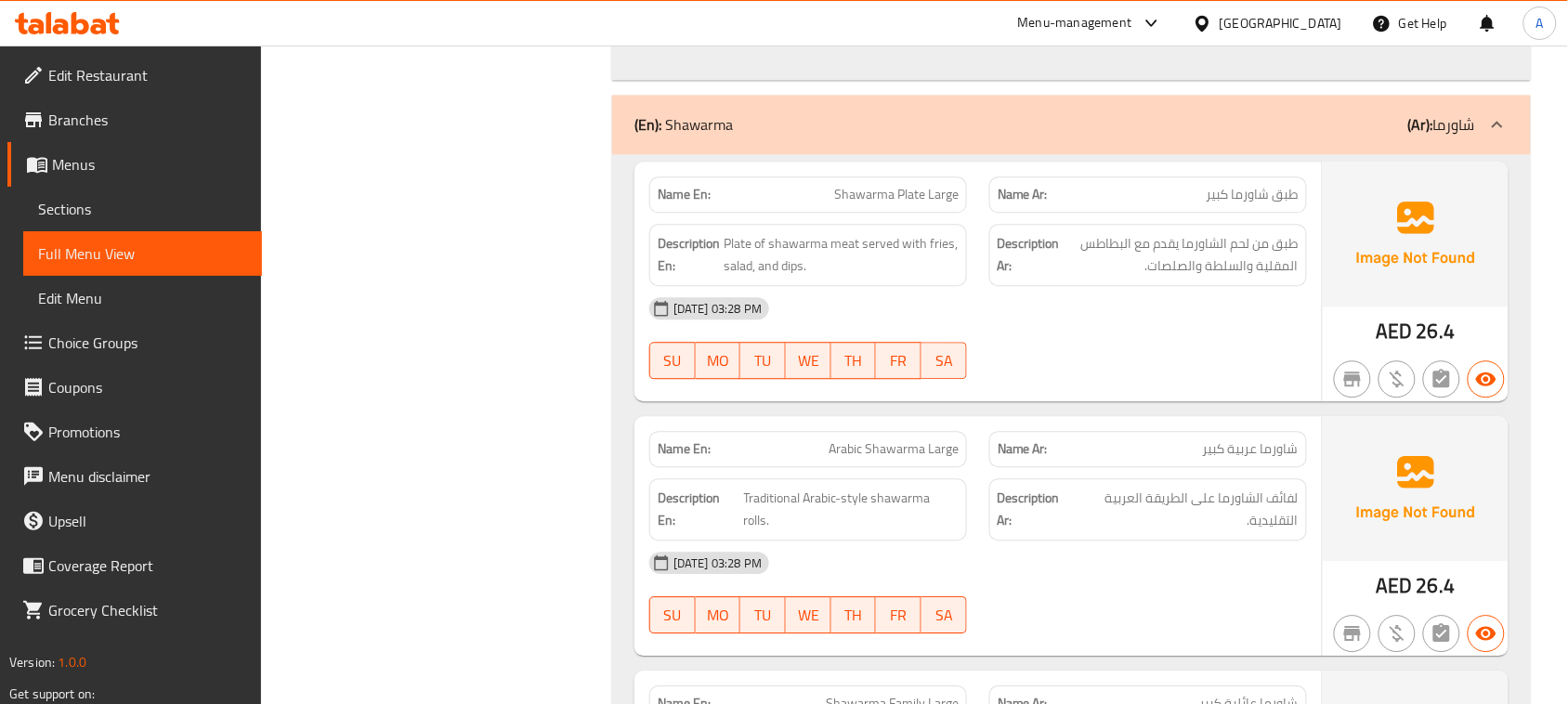
click at [1225, 265] on span "طبق من لحم الشاورما يقدم مع البطاطس المقلية والسلطة والصلصات." at bounding box center [1181, 255] width 235 height 45
click at [741, 238] on span "Plate of shawarma meat served with fries, salad, and dips." at bounding box center [842, 255] width 235 height 45
drag, startPoint x: 741, startPoint y: 238, endPoint x: 910, endPoint y: 242, distance: 169.0
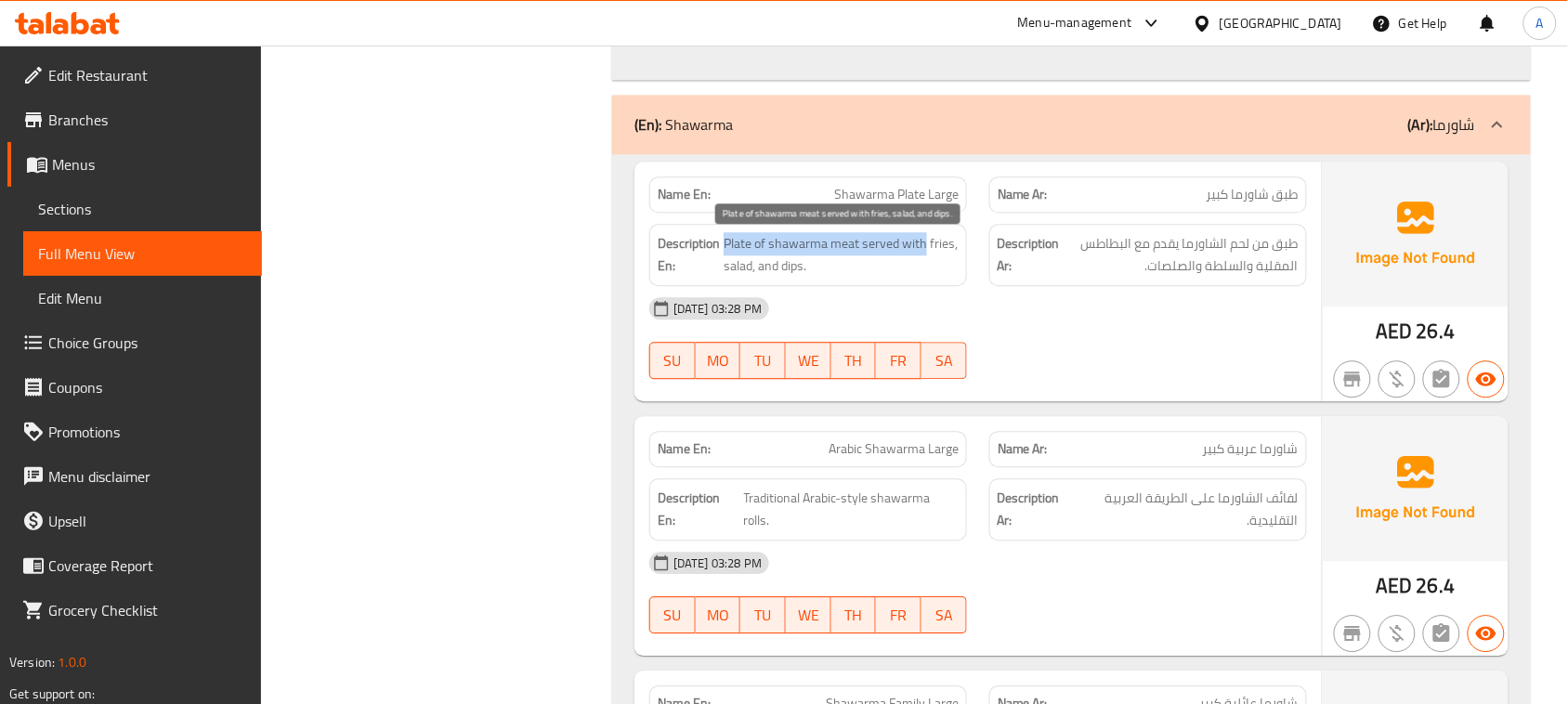
click at [910, 242] on span "Plate of shawarma meat served with fries, salad, and dips." at bounding box center [842, 255] width 235 height 45
click at [731, 271] on span "Plate of shawarma meat served with fries, salad, and dips." at bounding box center [842, 255] width 235 height 45
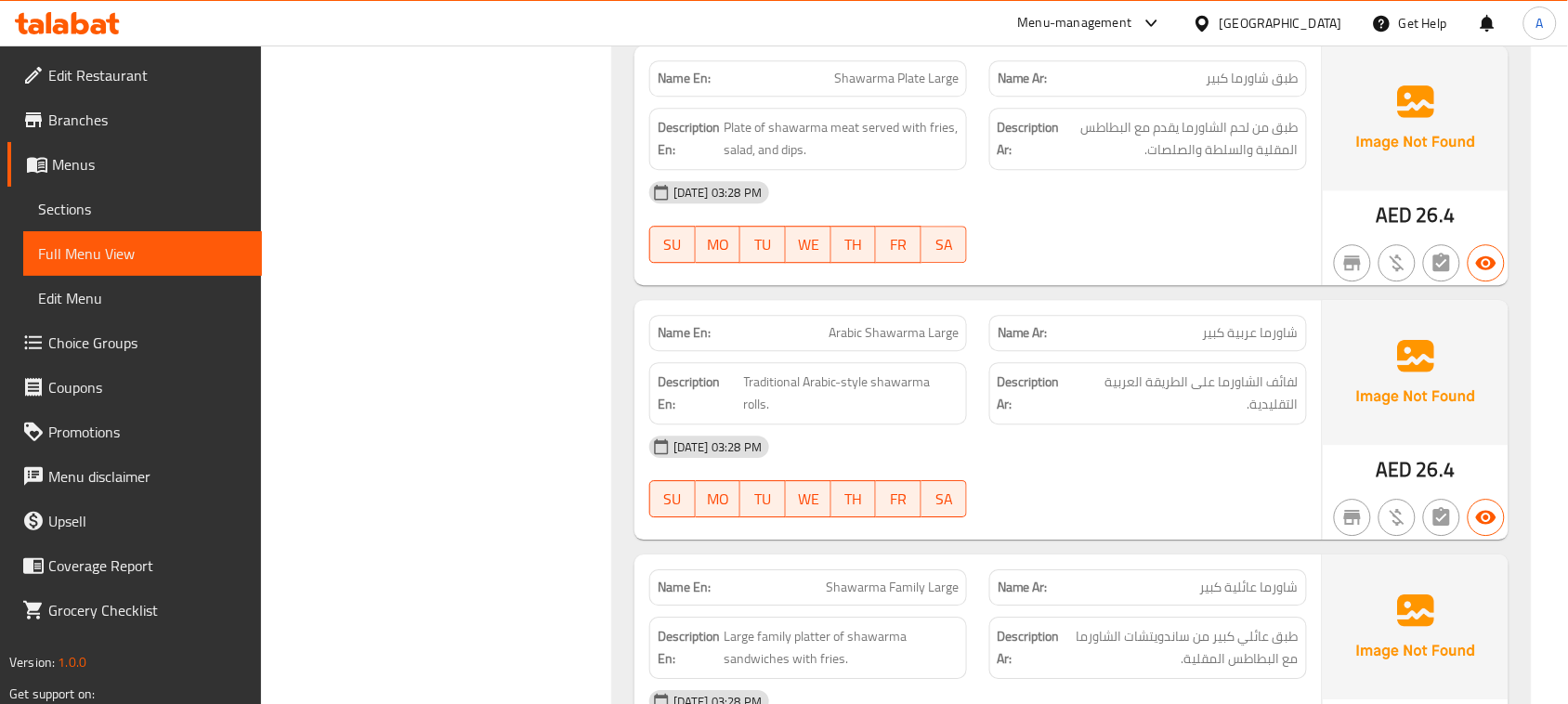
scroll to position [1509, 0]
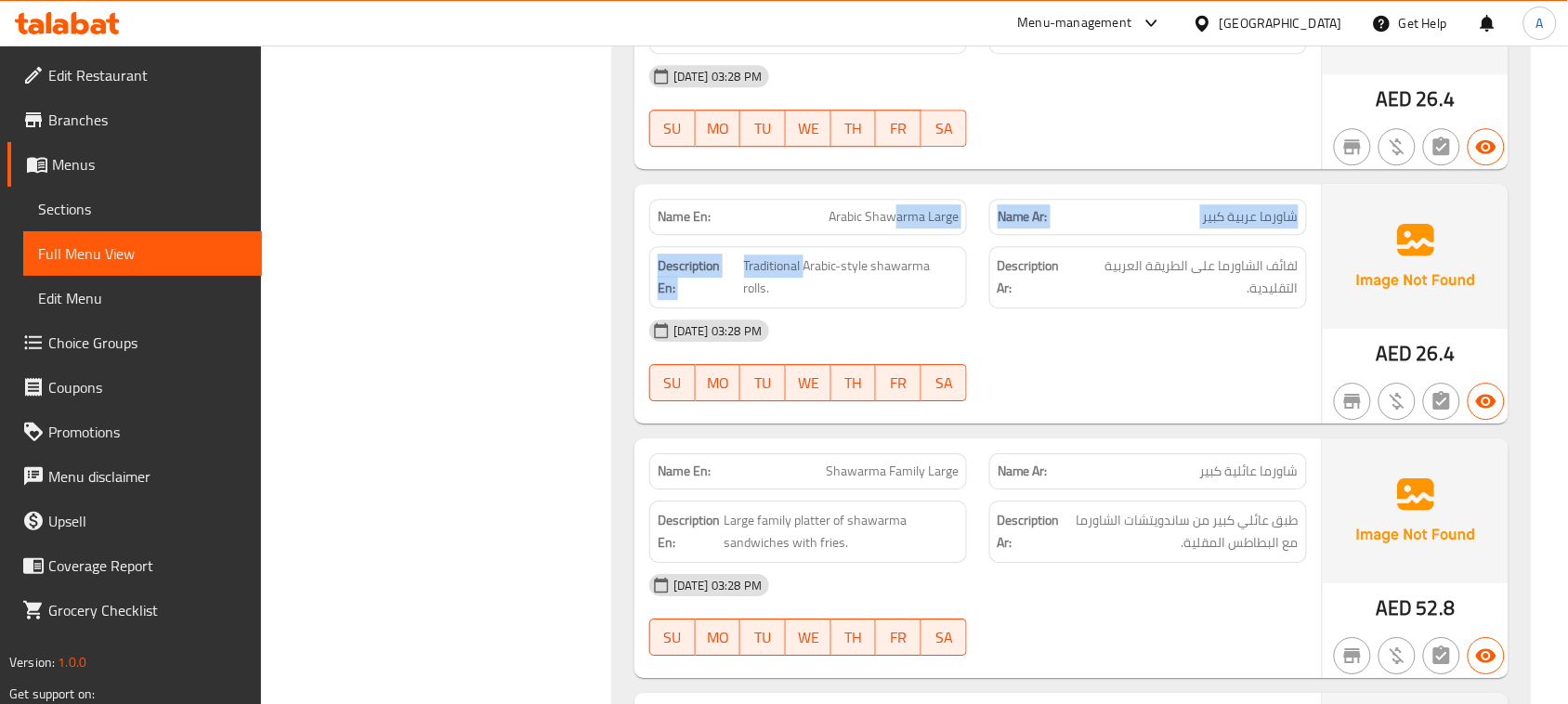
drag, startPoint x: 804, startPoint y: 251, endPoint x: 893, endPoint y: 235, distance: 90.4
drag, startPoint x: 1289, startPoint y: 234, endPoint x: 906, endPoint y: 225, distance: 383.1
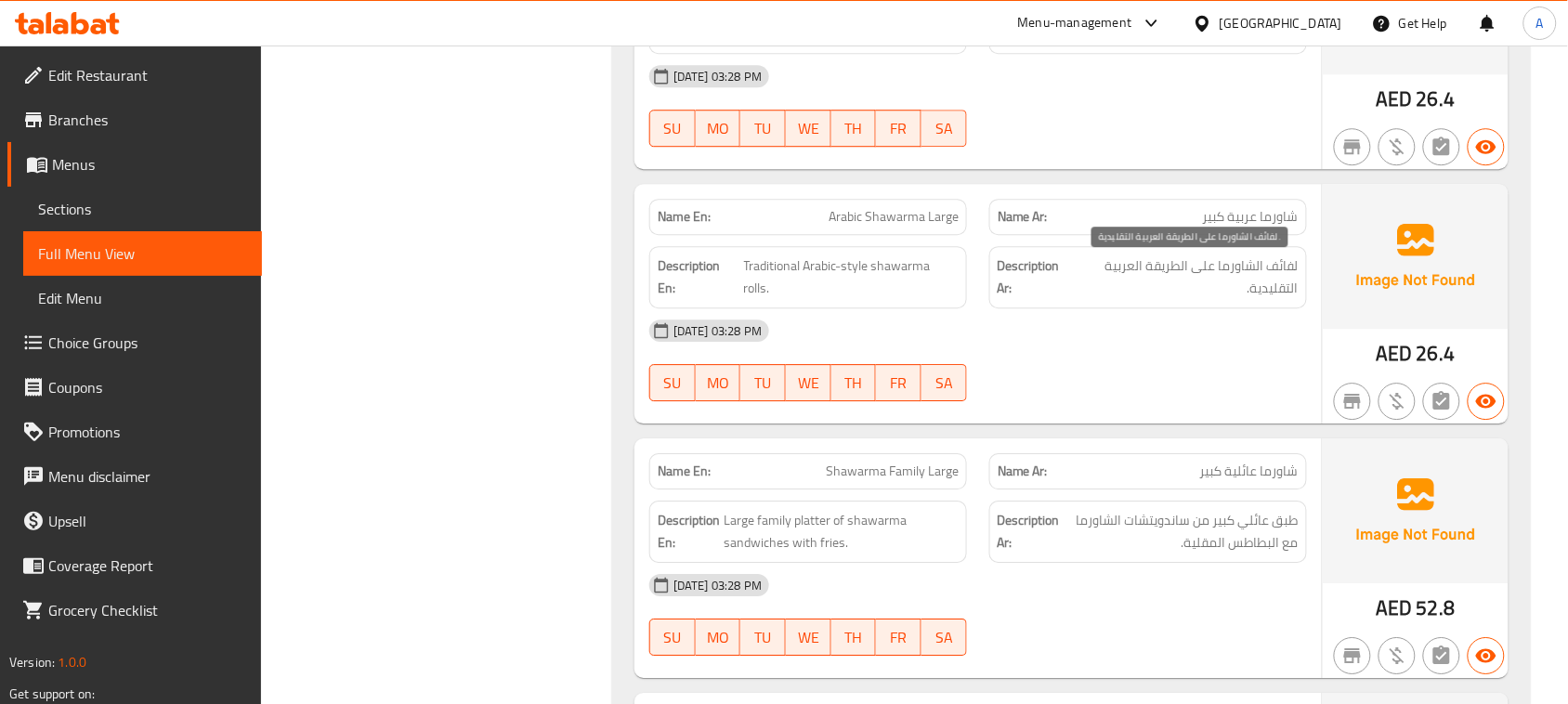
click at [1283, 272] on span "لفائف الشاورما على الطريقة العربية التقليدية." at bounding box center [1186, 277] width 225 height 45
drag, startPoint x: 1283, startPoint y: 272, endPoint x: 1140, endPoint y: 277, distance: 143.1
click at [1140, 277] on span "لفائف الشاورما على الطريقة العربية التقليدية." at bounding box center [1186, 277] width 225 height 45
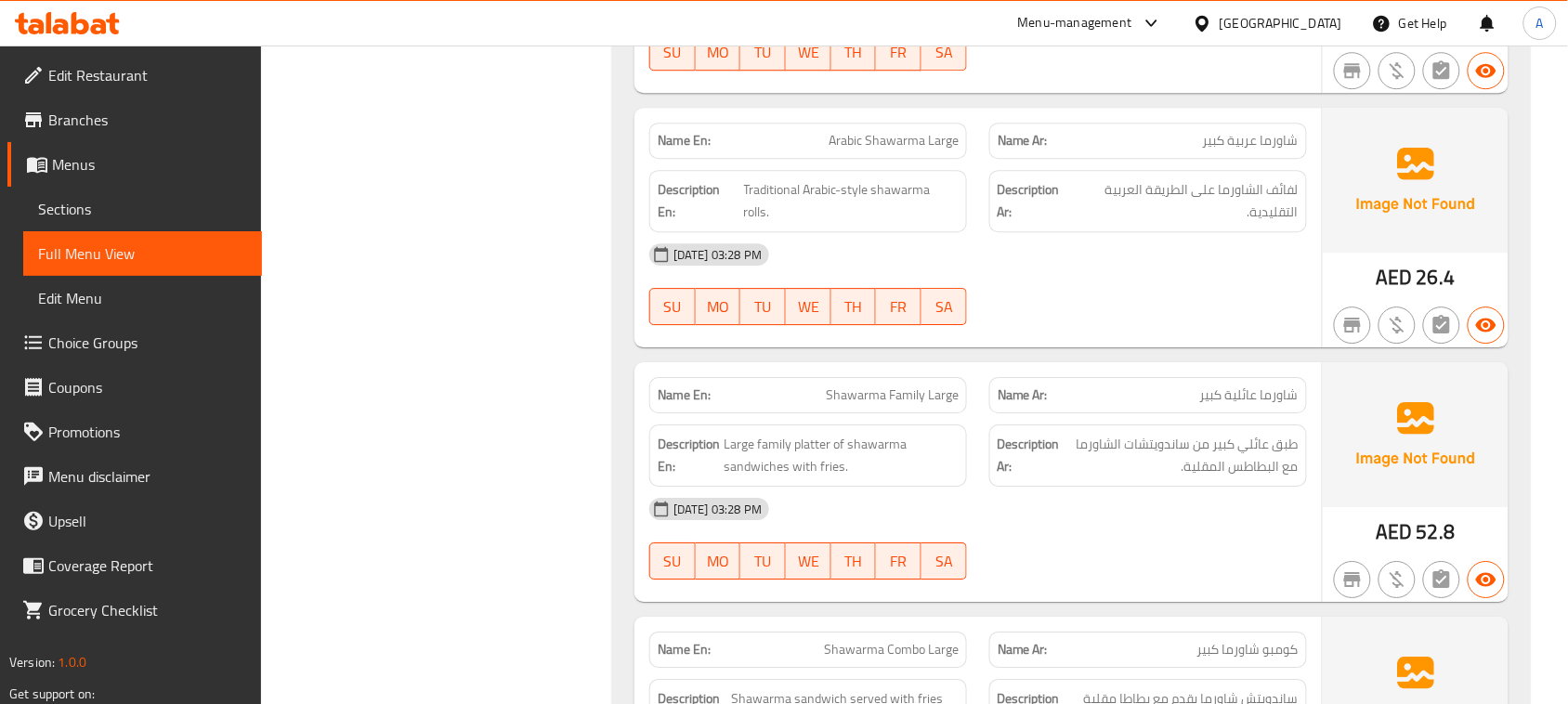
scroll to position [1626, 0]
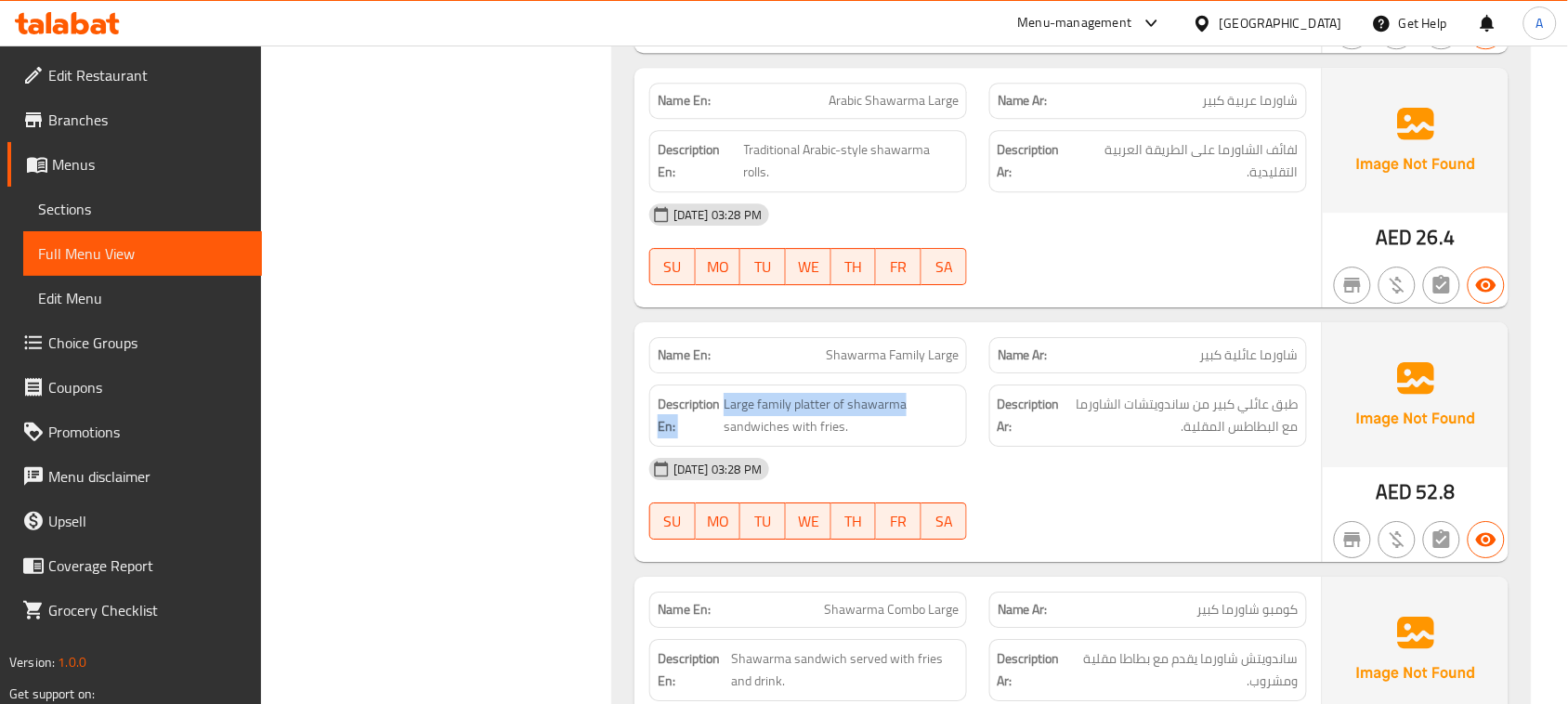
drag, startPoint x: 935, startPoint y: 381, endPoint x: 1083, endPoint y: 441, distance: 159.7
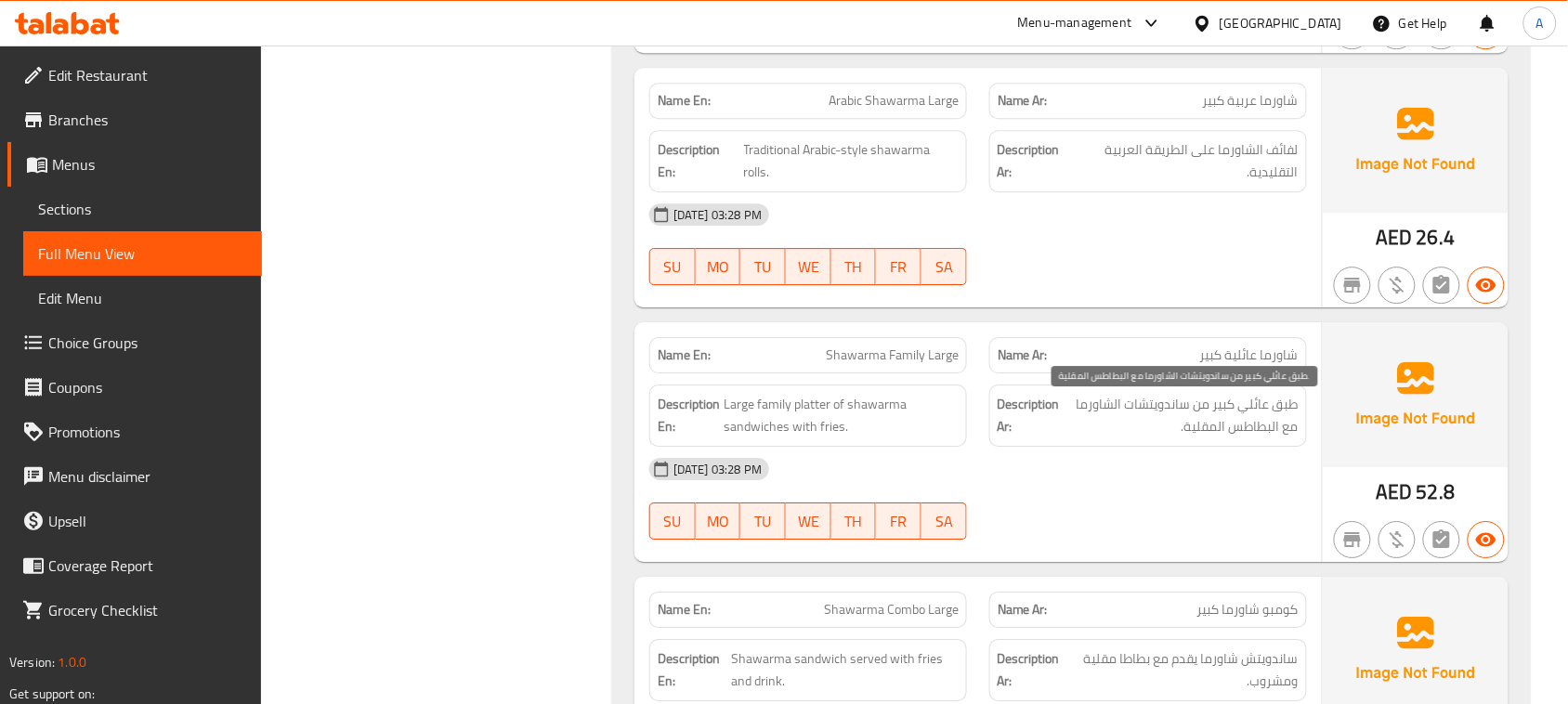
click at [1280, 400] on span "طبق عائلي كبير من ساندويتشات الشاورما مع البطاطس المقلية." at bounding box center [1181, 415] width 235 height 45
drag, startPoint x: 1280, startPoint y: 400, endPoint x: 1146, endPoint y: 430, distance: 137.3
click at [1140, 423] on span "طبق عائلي كبير من ساندويتشات الشاورما مع البطاطس المقلية." at bounding box center [1181, 415] width 235 height 45
click at [1229, 432] on span "طبق عائلي كبير من ساندويتشات الشاورما مع البطاطس المقلية." at bounding box center [1181, 415] width 235 height 45
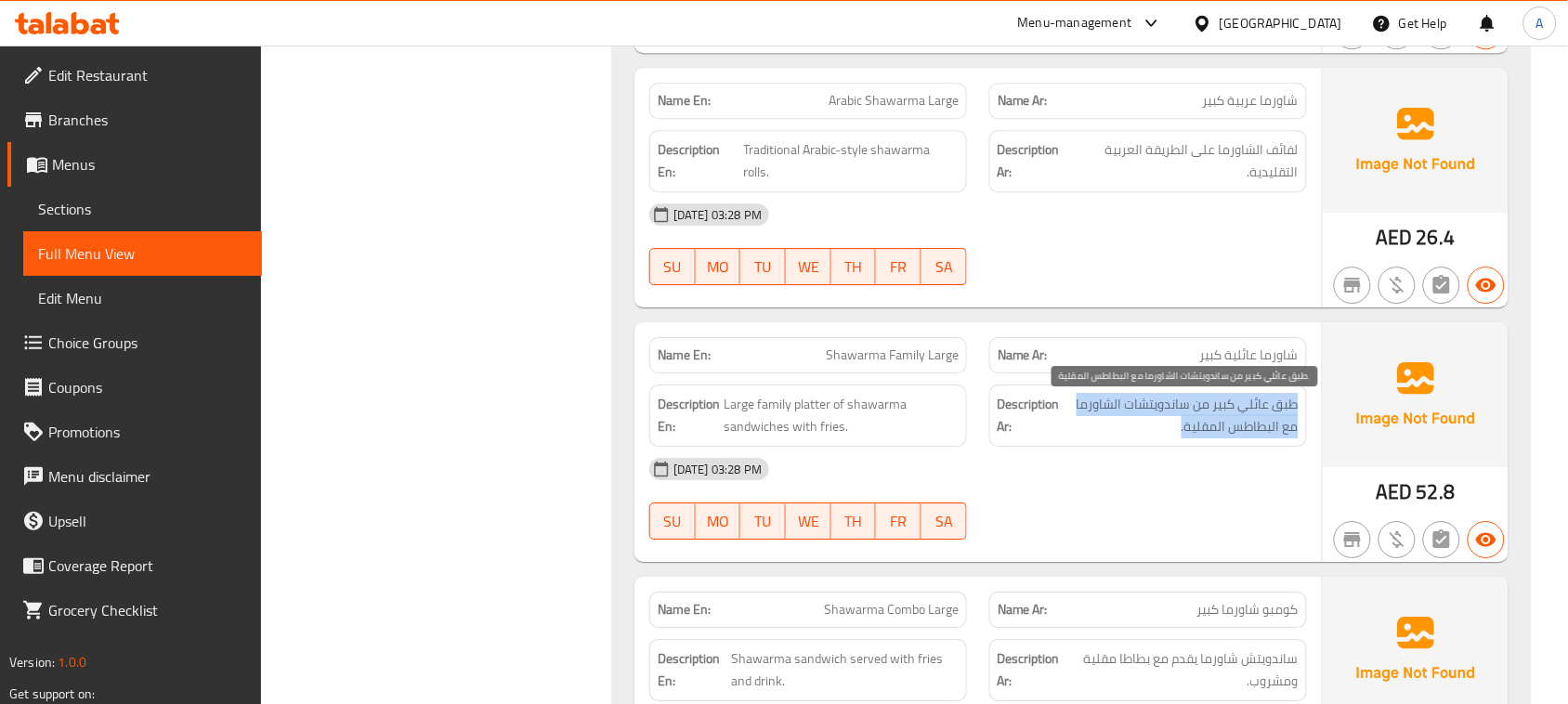
click at [1229, 432] on span "طبق عائلي كبير من ساندويتشات الشاورما مع البطاطس المقلية." at bounding box center [1181, 415] width 235 height 45
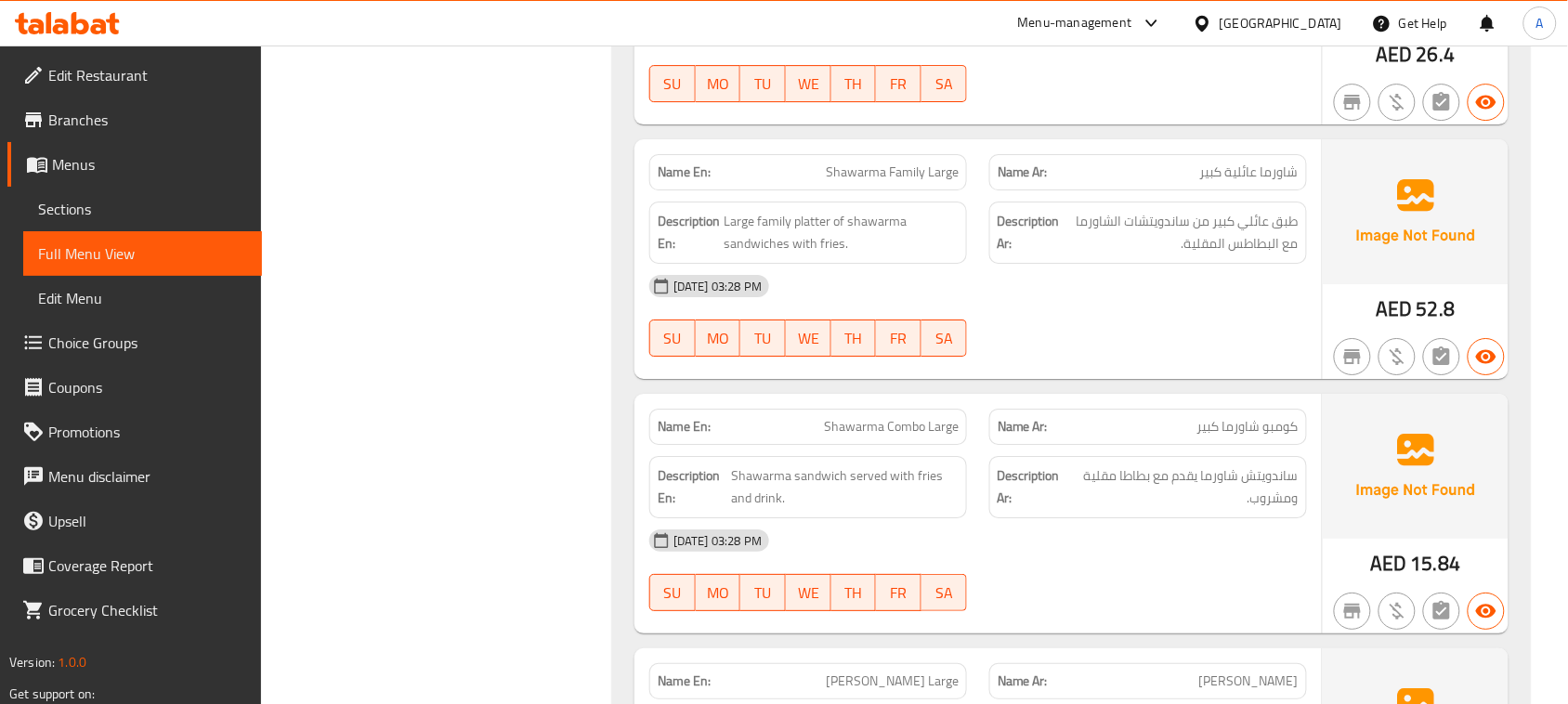
scroll to position [1858, 0]
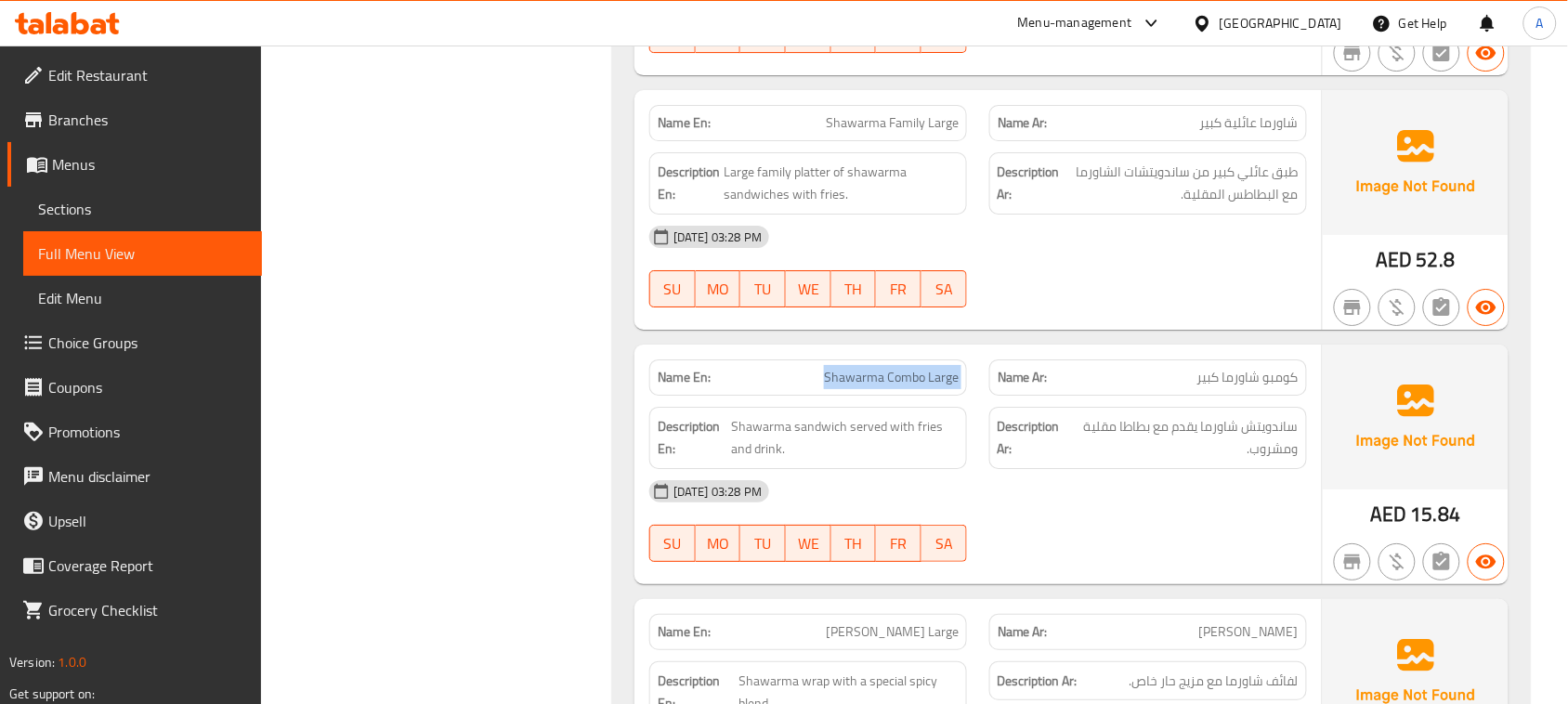
drag, startPoint x: 783, startPoint y: 376, endPoint x: 1164, endPoint y: 515, distance: 405.6
click at [1283, 430] on span "ساندويتش شاورما يقدم مع بطاطا مقلية ومشروب." at bounding box center [1184, 438] width 230 height 45
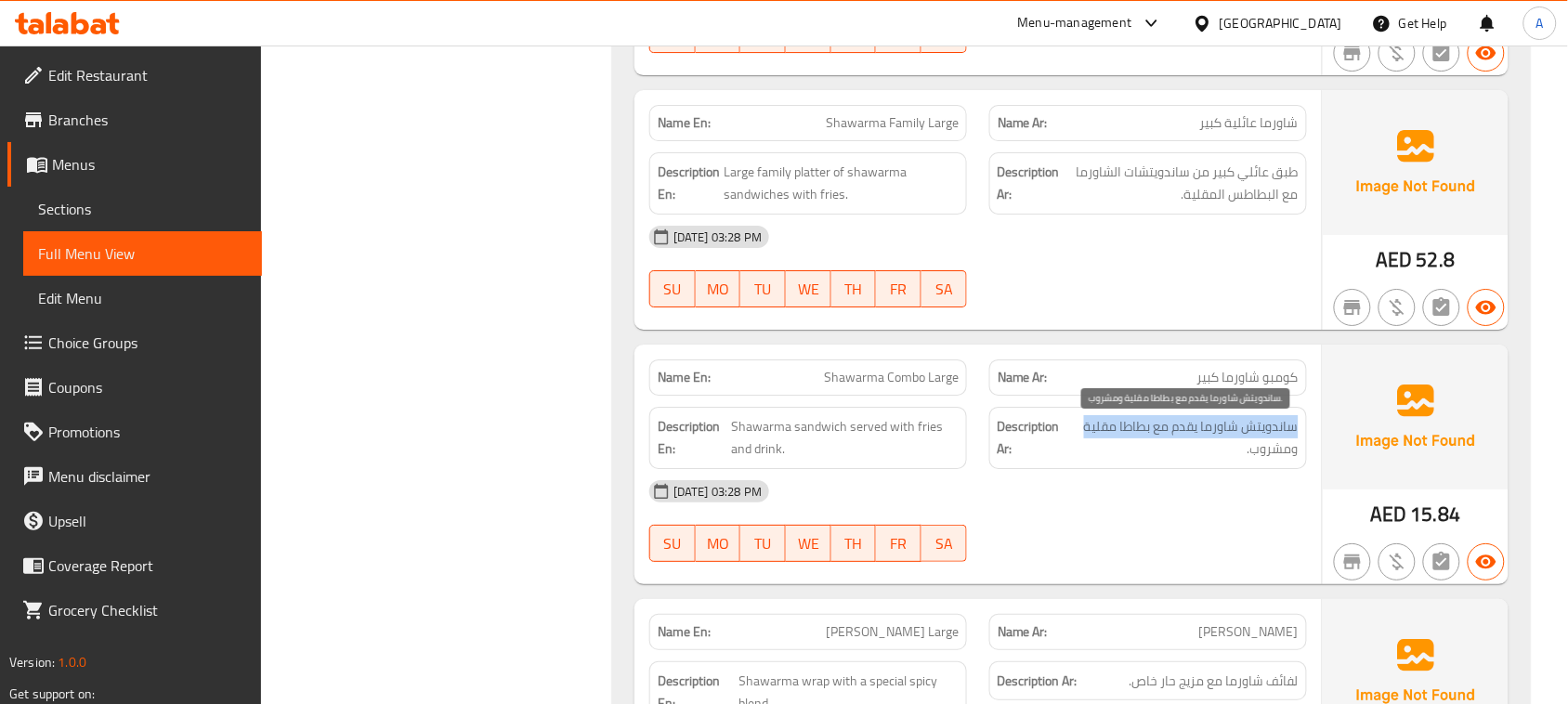
drag, startPoint x: 1283, startPoint y: 430, endPoint x: 1101, endPoint y: 439, distance: 182.2
click at [1101, 439] on span "ساندويتش شاورما يقدم مع بطاطا مقلية ومشروب." at bounding box center [1184, 438] width 230 height 45
click at [1103, 442] on span "ساندويتش شاورما يقدم مع بطاطا مقلية ومشروب." at bounding box center [1184, 438] width 230 height 45
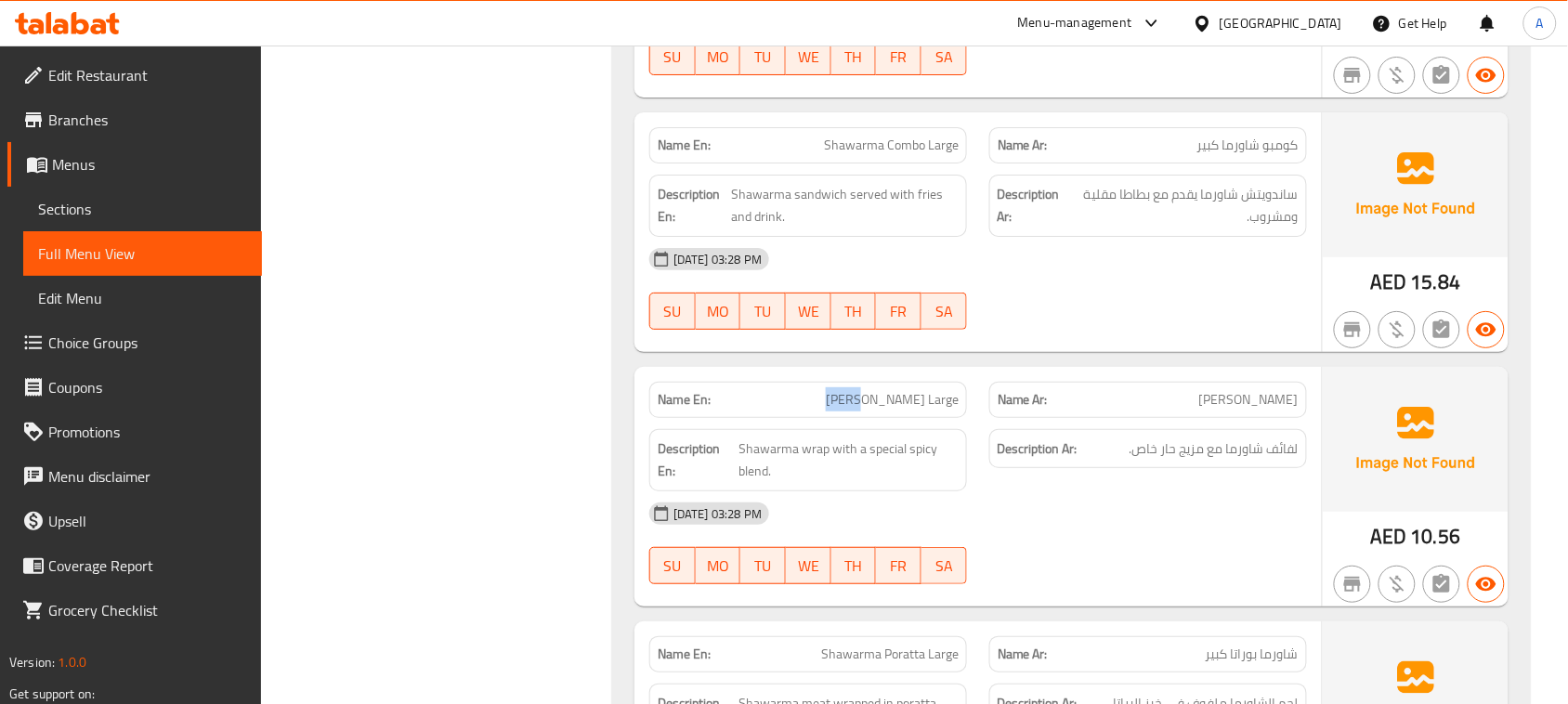
drag, startPoint x: 818, startPoint y: 384, endPoint x: 1116, endPoint y: 481, distance: 313.4
click at [1038, 432] on div "Name En: [PERSON_NAME] Large Name Ar: [PERSON_NAME] Description En: Shawarma wr…" at bounding box center [978, 486] width 688 height 239
click at [1143, 508] on div "[DATE] 03:28 PM" at bounding box center [978, 513] width 681 height 44
drag, startPoint x: 1285, startPoint y: 456, endPoint x: 1107, endPoint y: 460, distance: 178.0
click at [1107, 460] on h6 "Description Ar: لفائف شاورما مع مزيج حار خاص." at bounding box center [1149, 448] width 301 height 23
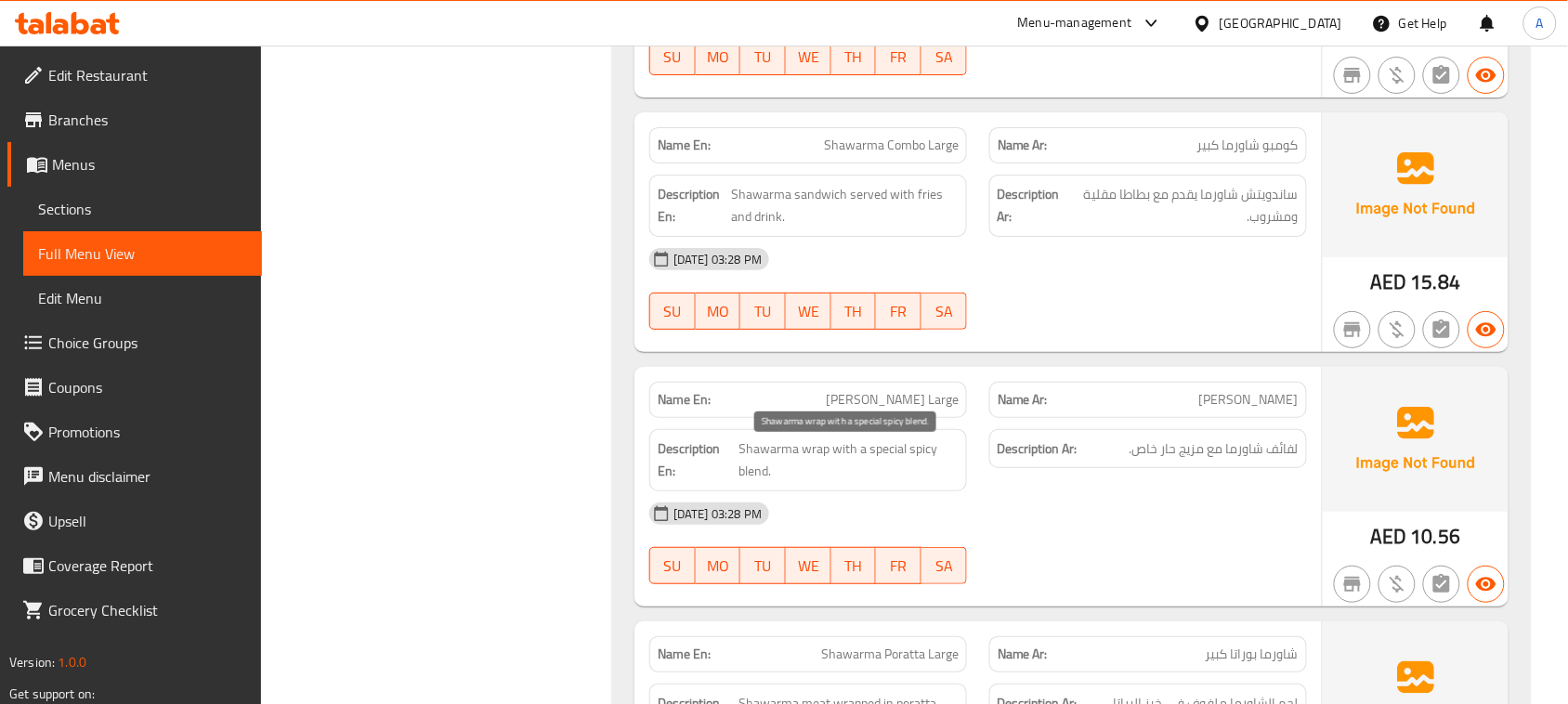
click at [744, 483] on span "Shawarma wrap with a special spicy blend." at bounding box center [850, 460] width 220 height 45
drag, startPoint x: 744, startPoint y: 483, endPoint x: 791, endPoint y: 448, distance: 58.6
click at [791, 448] on span "Shawarma wrap with a special spicy blend." at bounding box center [850, 460] width 220 height 45
click at [1125, 495] on div "Description Ar: لفائف شاورما مع مزيج حار خاص." at bounding box center [1149, 460] width 340 height 84
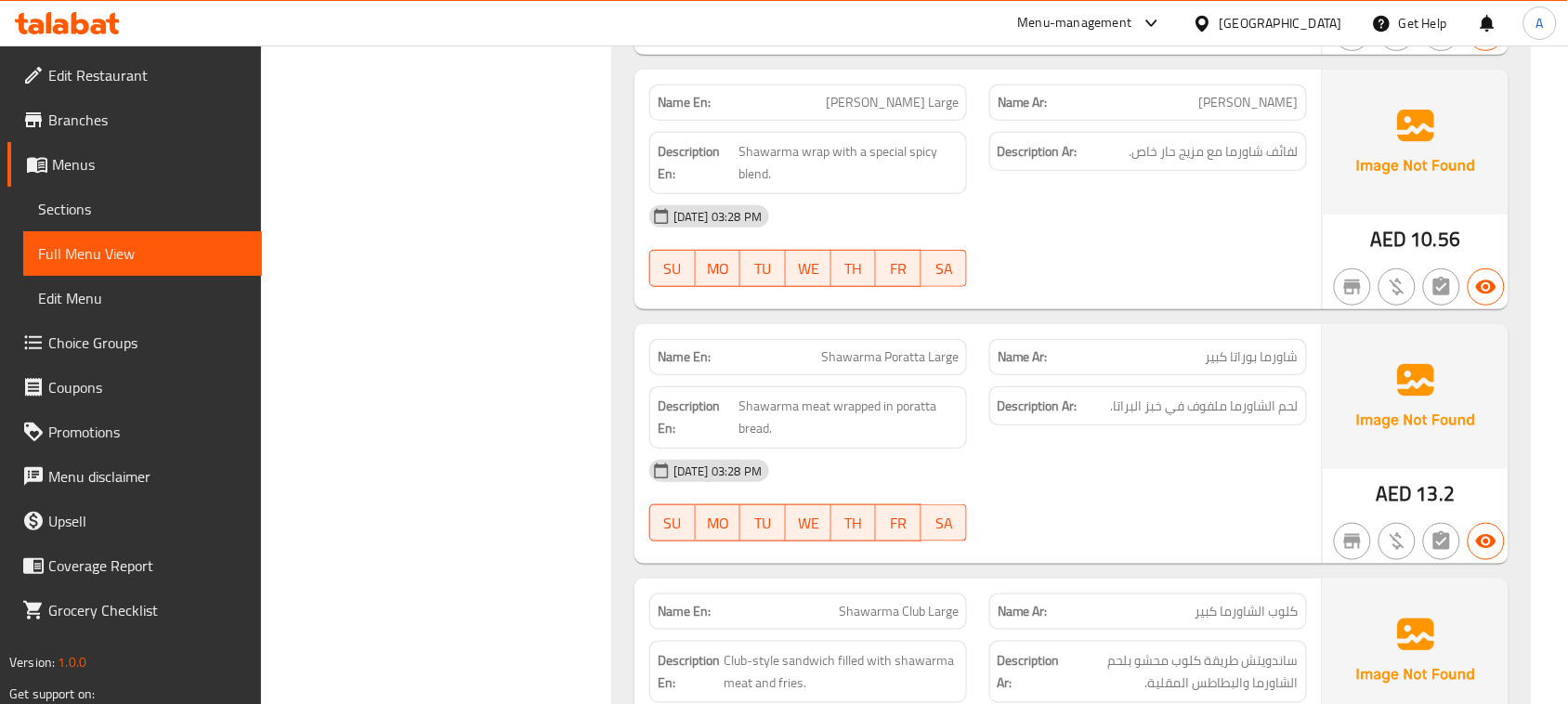
scroll to position [2438, 0]
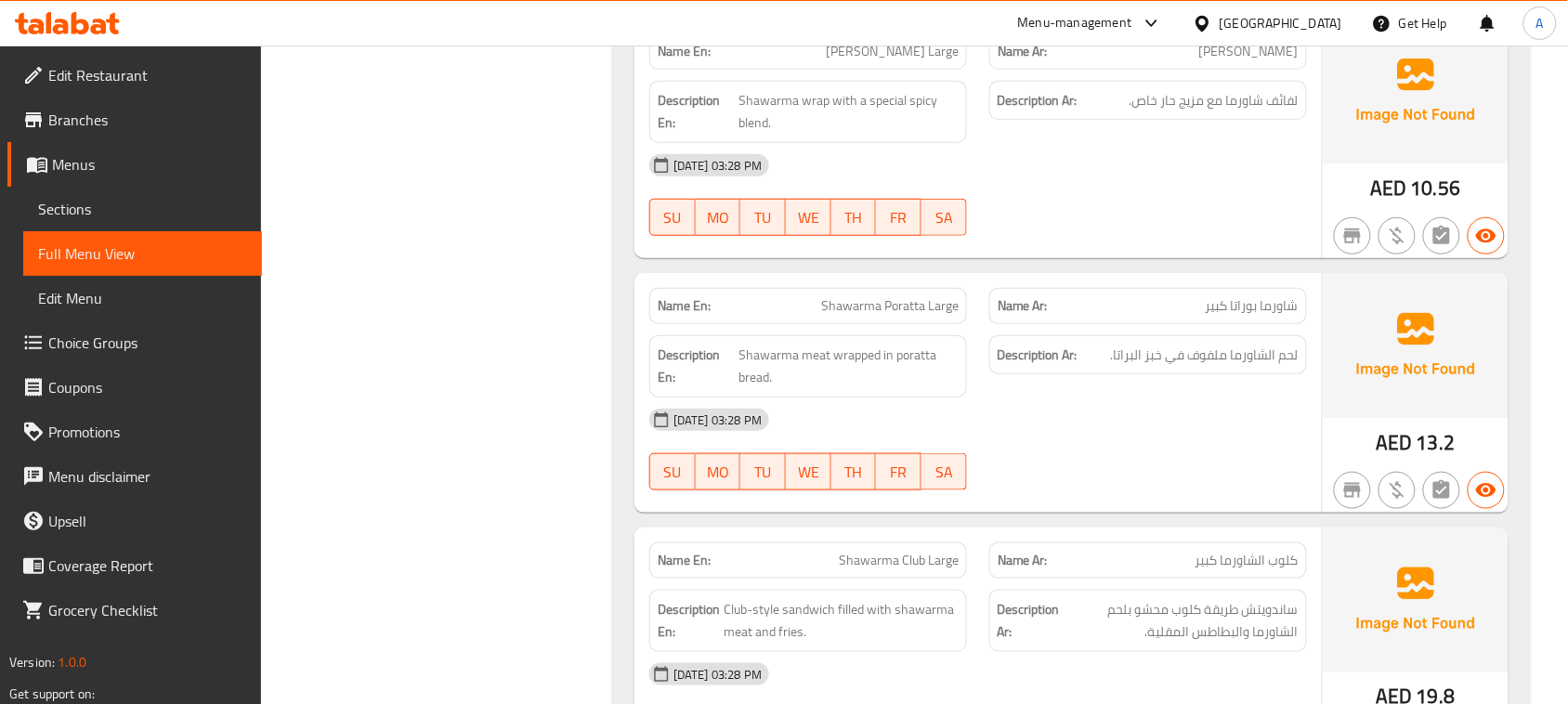
drag, startPoint x: 774, startPoint y: 299, endPoint x: 985, endPoint y: 305, distance: 211.1
click at [983, 305] on div "Name En: Shawarma Poratta Large Name Ar: شاورما بوراتا كبير" at bounding box center [978, 306] width 681 height 58
click at [1085, 423] on div "[DATE] 03:28 PM" at bounding box center [978, 419] width 681 height 44
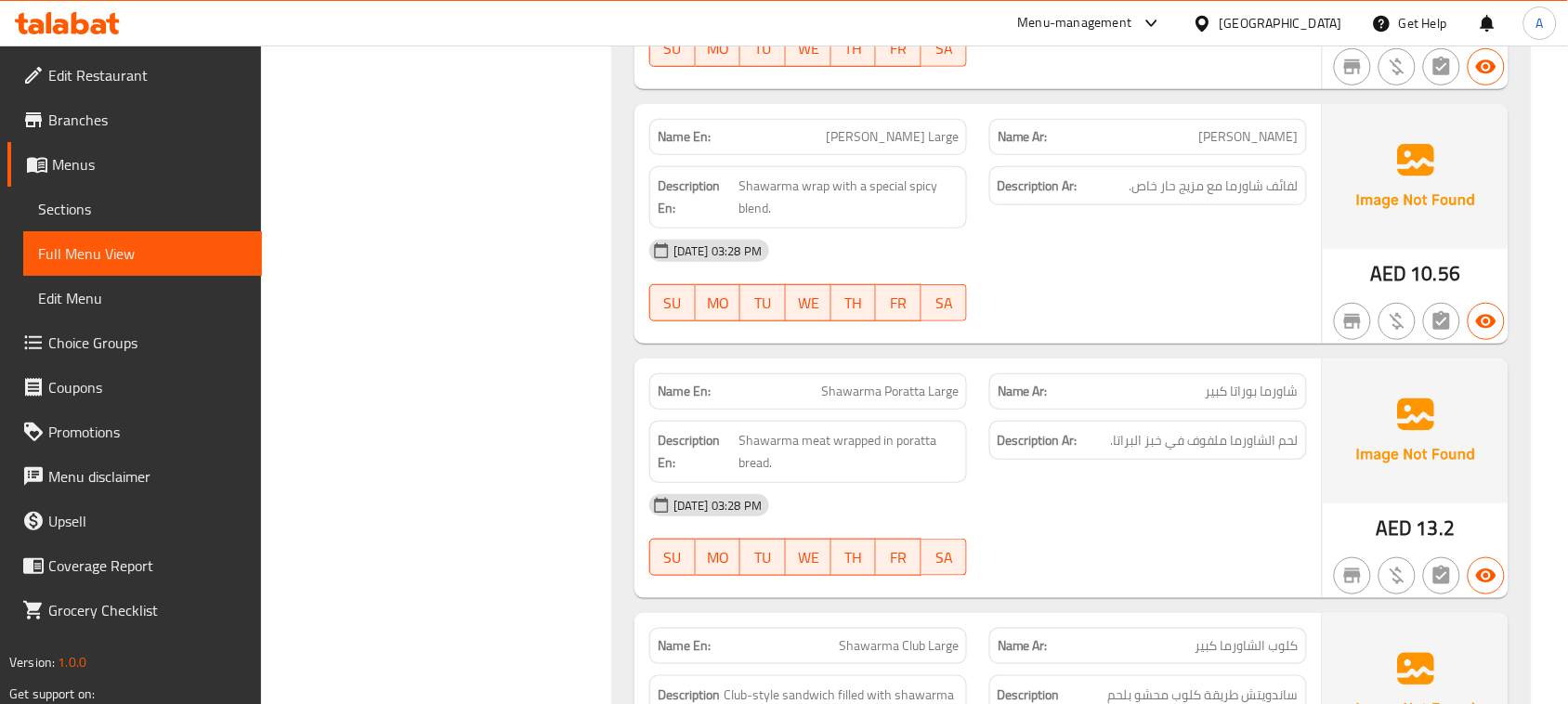
scroll to position [2322, 0]
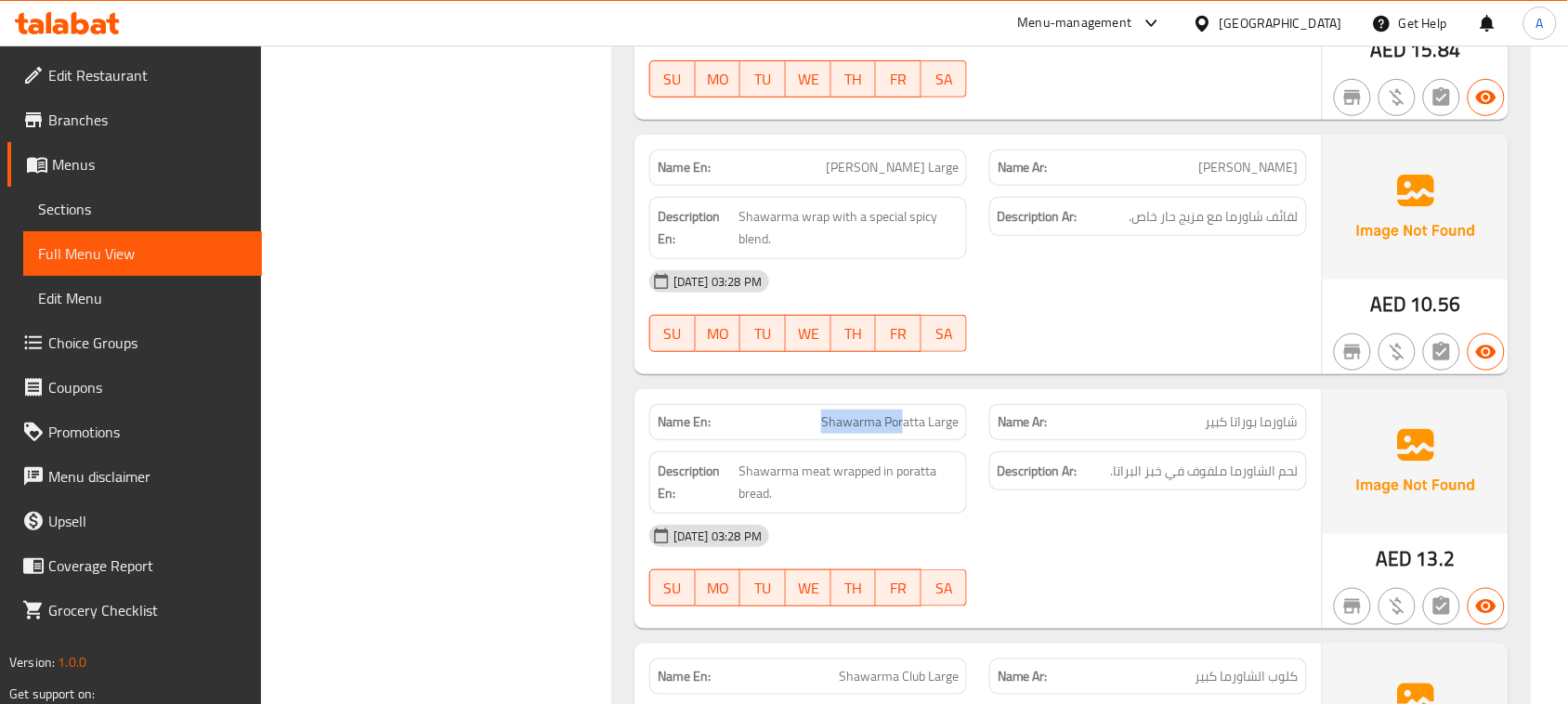
drag, startPoint x: 789, startPoint y: 418, endPoint x: 904, endPoint y: 418, distance: 115.0
click at [904, 418] on div "Name En: Shawarma Poratta Large" at bounding box center [808, 422] width 318 height 37
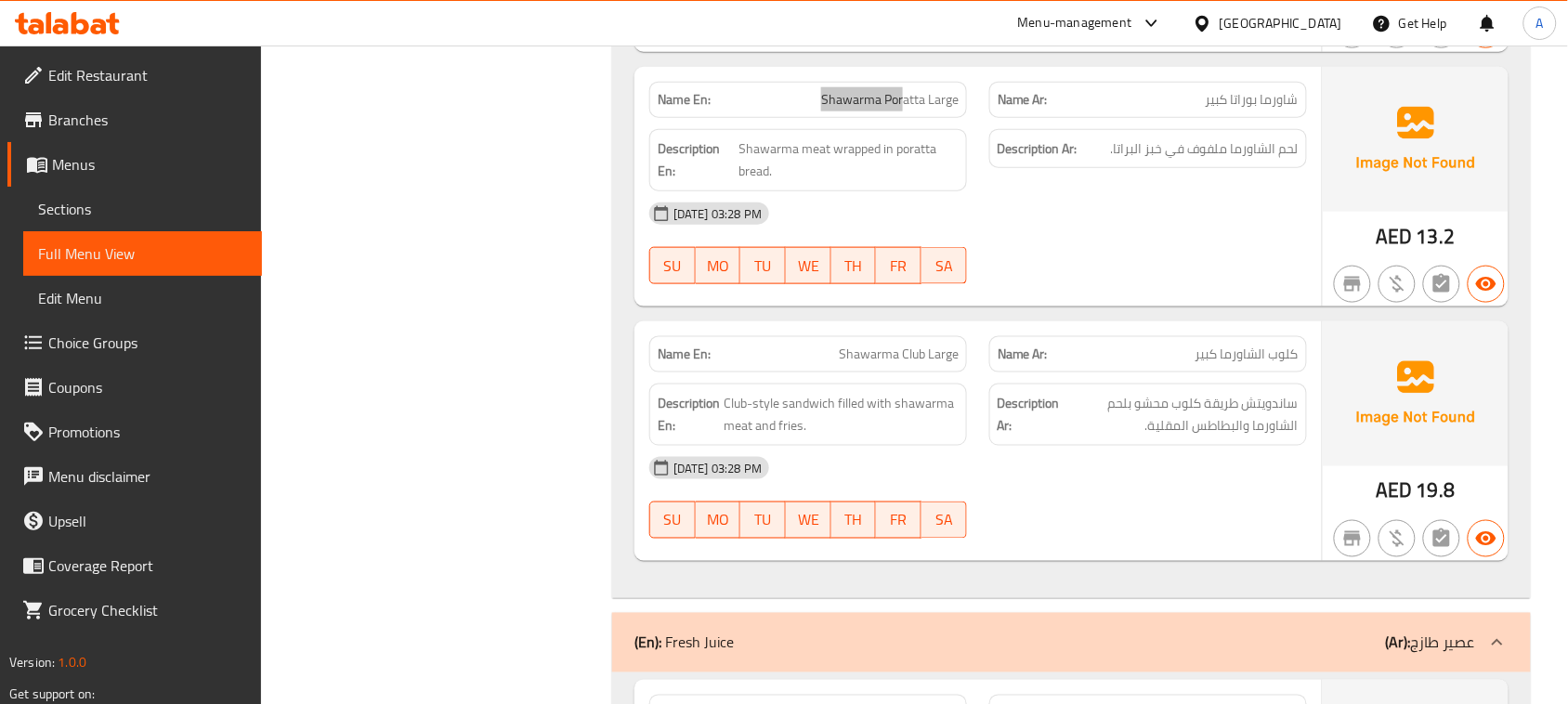
scroll to position [2670, 0]
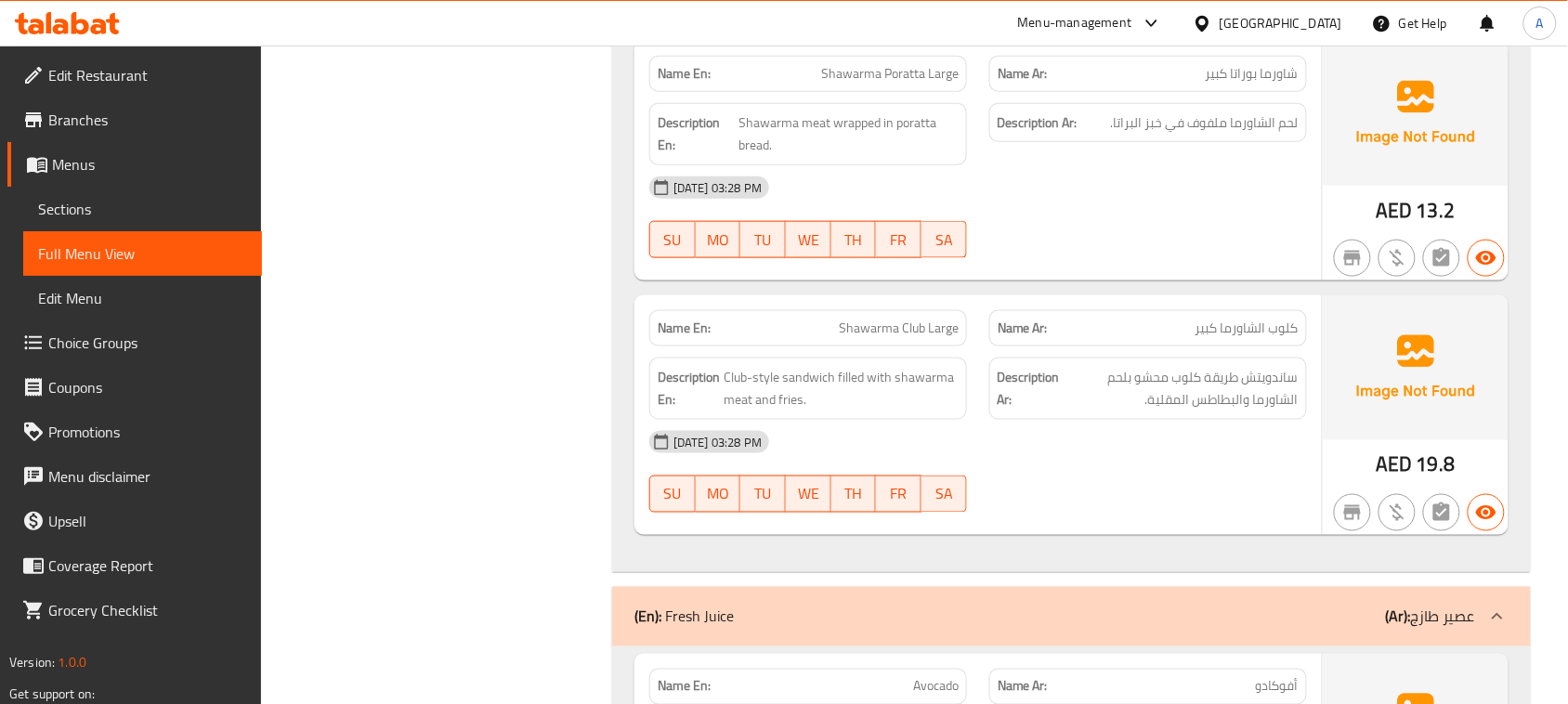
drag, startPoint x: 777, startPoint y: 342, endPoint x: 1108, endPoint y: 419, distance: 339.8
click at [1016, 367] on div "Name En: Shawarma Club Large Name Ar: كلوب الشاورما كبير Description En: Club-s…" at bounding box center [978, 415] width 688 height 239
click at [1177, 499] on div "[DATE] 03:28 PM SU MO TU WE TH FR SA" at bounding box center [978, 472] width 681 height 104
click at [1284, 387] on span "ساندويتش طريقة كلوب محشو بلحم الشاورما والبطاطس المقلية." at bounding box center [1181, 389] width 235 height 45
drag, startPoint x: 1284, startPoint y: 387, endPoint x: 1246, endPoint y: 388, distance: 38.0
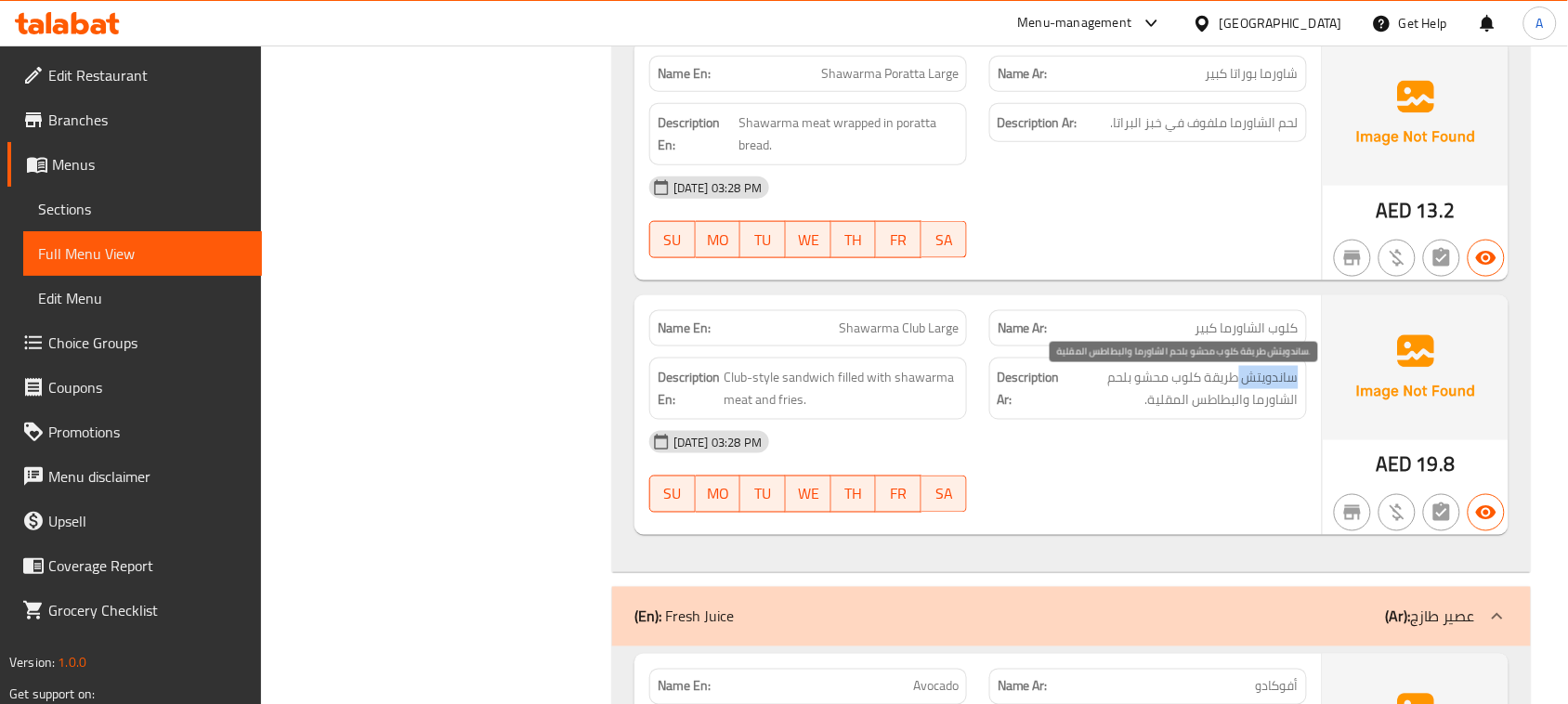
click at [1246, 388] on span "ساندويتش طريقة كلوب محشو بلحم الشاورما والبطاطس المقلية." at bounding box center [1181, 389] width 235 height 45
click at [1246, 393] on span "ساندويتش طريقة كلوب محشو بلحم الشاورما والبطاطس المقلية." at bounding box center [1181, 389] width 235 height 45
drag, startPoint x: 1246, startPoint y: 393, endPoint x: 1217, endPoint y: 397, distance: 29.3
click at [1217, 397] on span "ساندويتش طريقة كلوب محشو بلحم الشاورما والبطاطس المقلية." at bounding box center [1181, 389] width 235 height 45
click at [1266, 392] on span "ساندويتش طريقة كلوب محشو بلحم الشاورما والبطاطس المقلية." at bounding box center [1181, 389] width 235 height 45
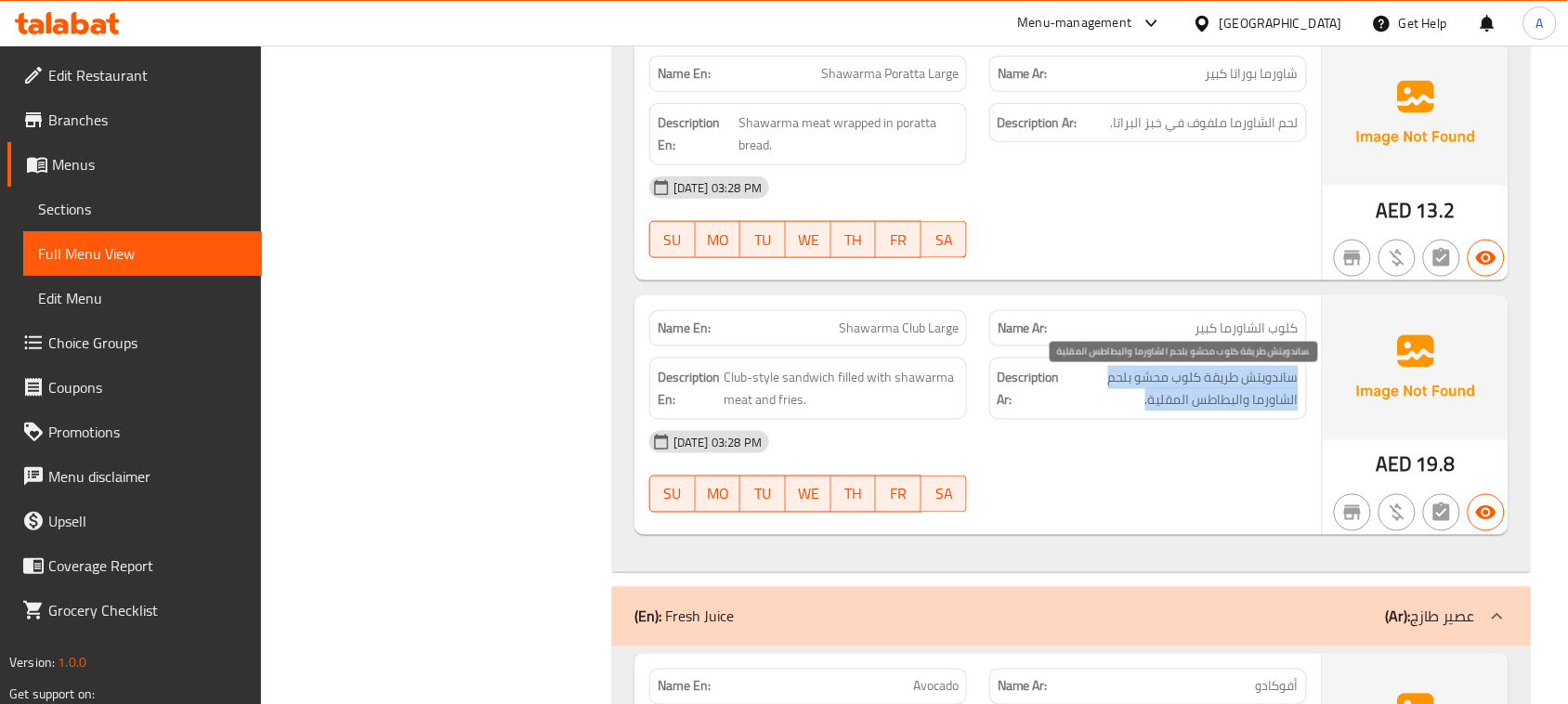
drag, startPoint x: 1266, startPoint y: 392, endPoint x: 1097, endPoint y: 401, distance: 169.2
click at [1097, 401] on span "ساندويتش طريقة كلوب محشو بلحم الشاورما والبطاطس المقلية." at bounding box center [1181, 389] width 235 height 45
click at [1151, 402] on span "ساندويتش طريقة كلوب محشو بلحم الشاورما والبطاطس المقلية." at bounding box center [1181, 389] width 235 height 45
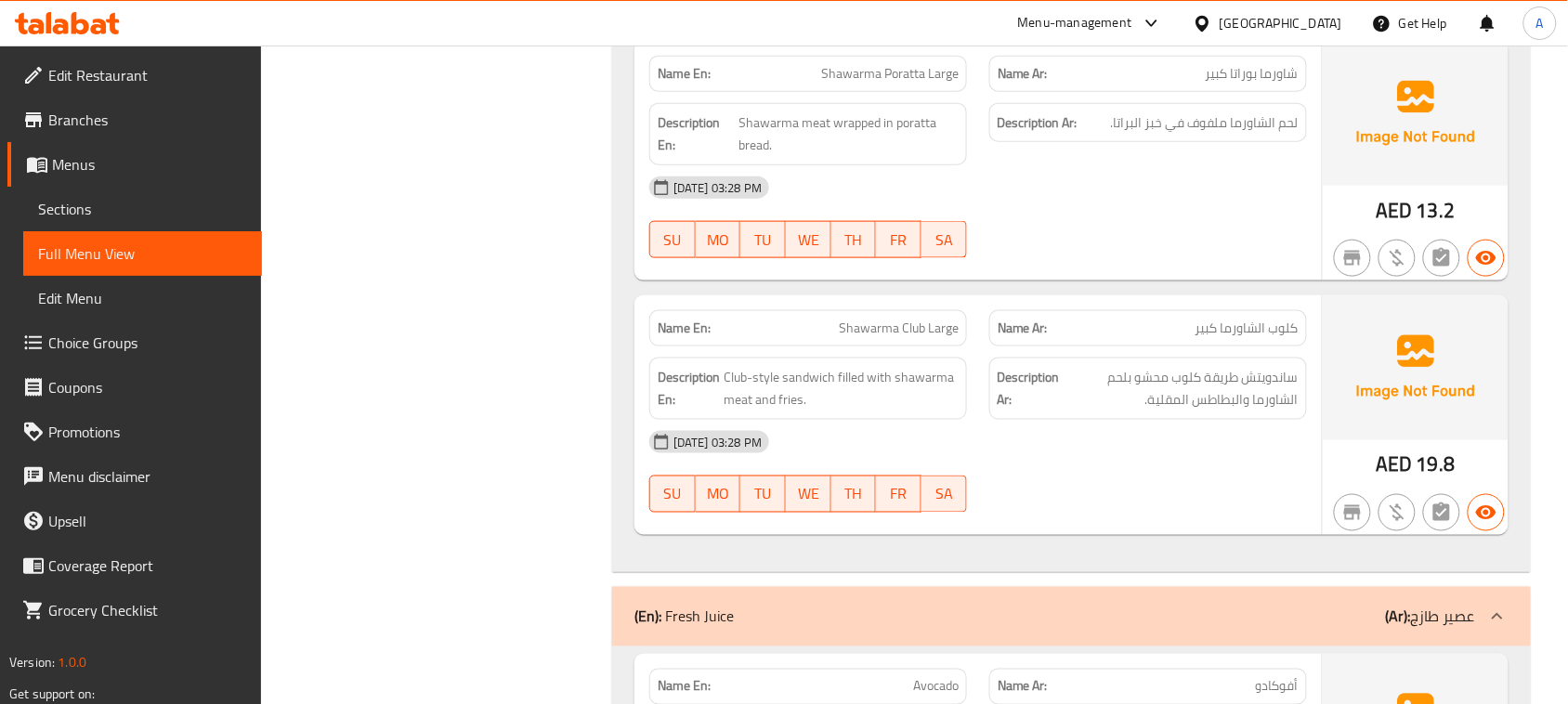
click at [1104, 465] on div "[DATE] 03:28 PM" at bounding box center [978, 442] width 681 height 44
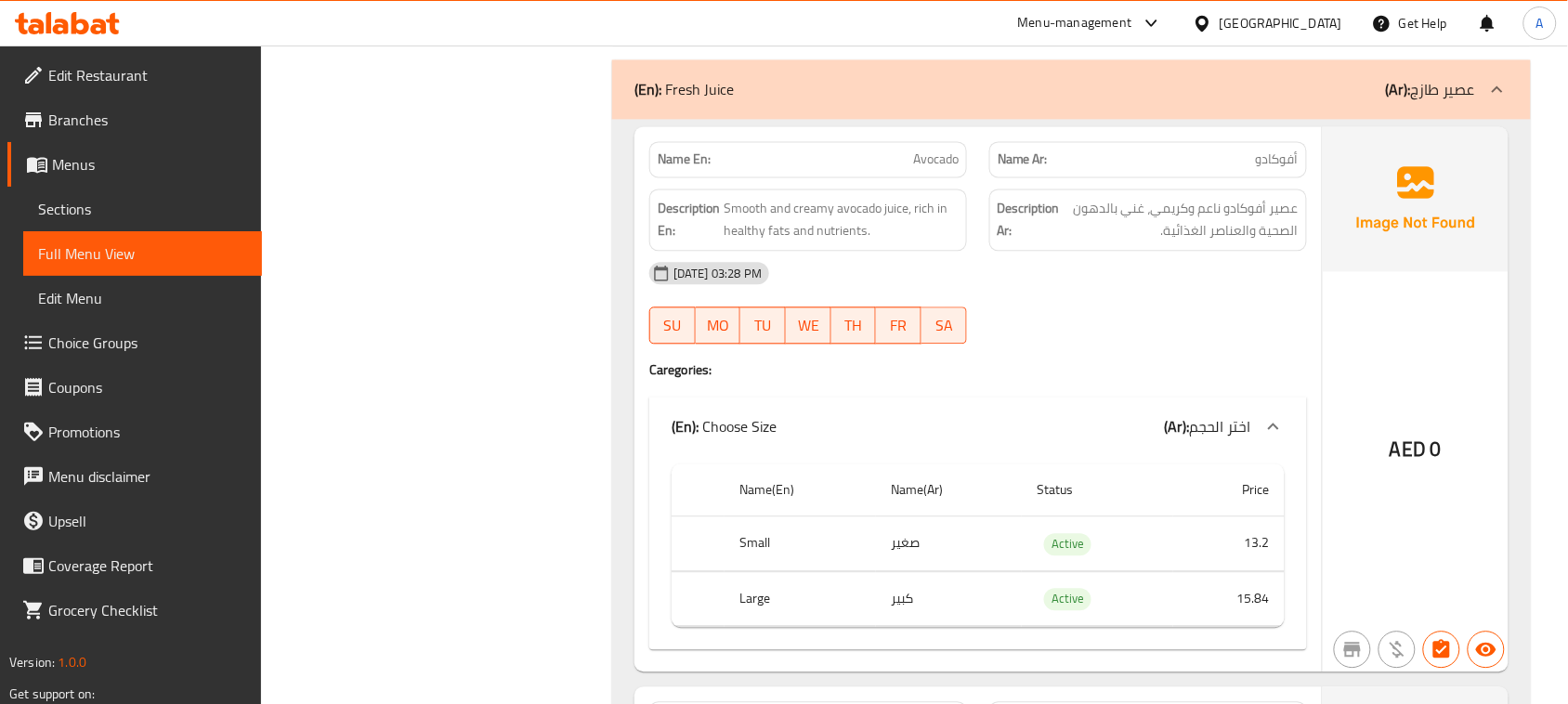
scroll to position [3250, 0]
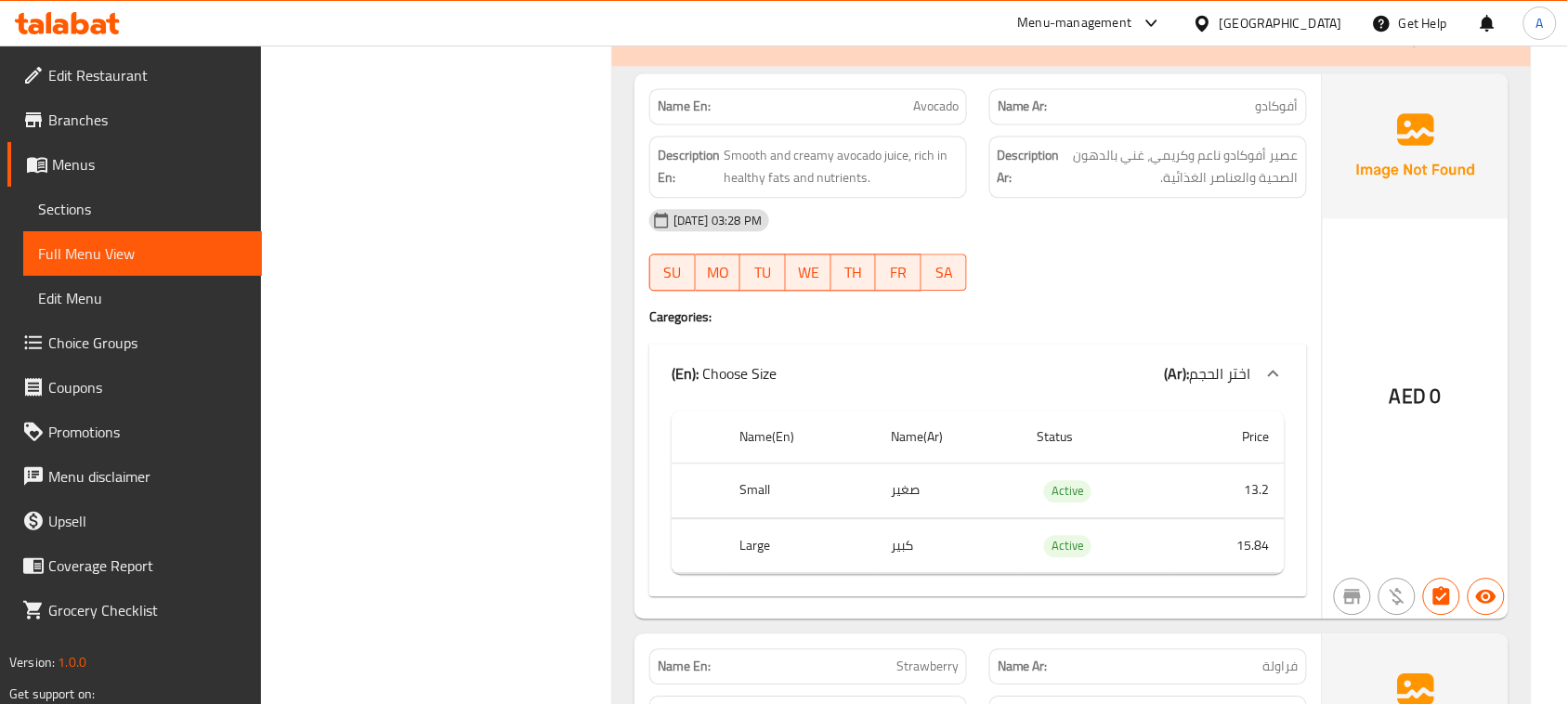
drag, startPoint x: 874, startPoint y: 121, endPoint x: 1113, endPoint y: 235, distance: 264.8
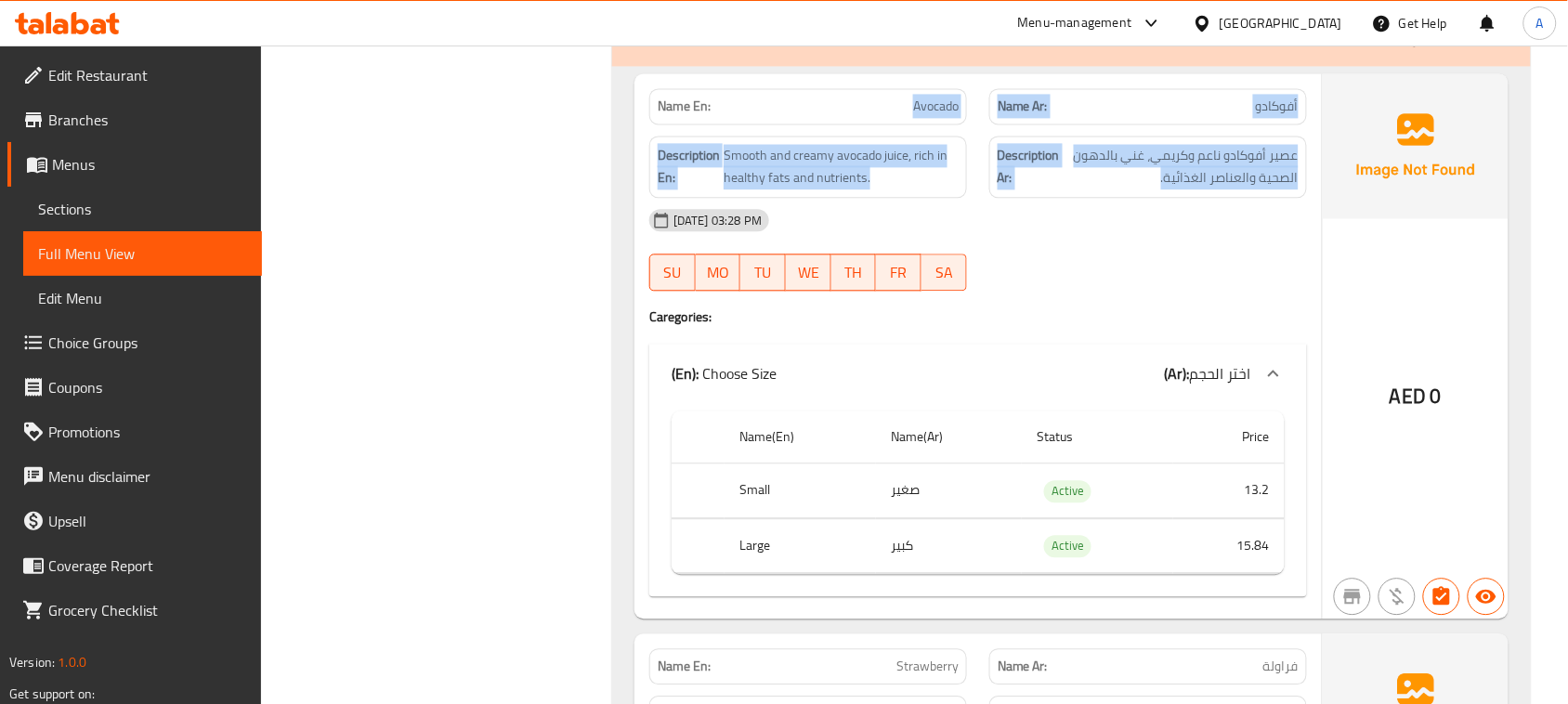
drag, startPoint x: 878, startPoint y: 100, endPoint x: 1171, endPoint y: 225, distance: 318.5
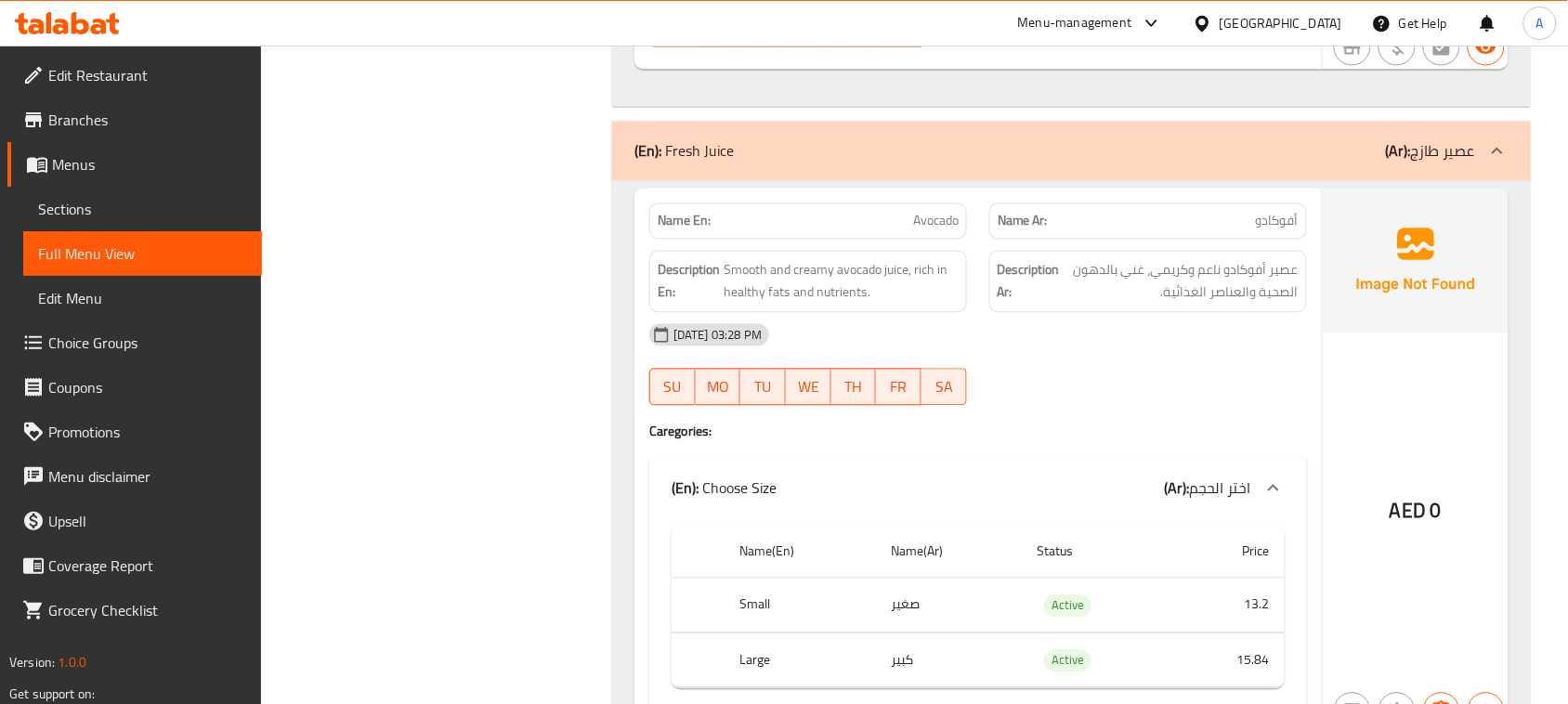
scroll to position [3134, 0]
click at [1277, 284] on span "عصير أفوكادو ناعم وكريمي، غني بالدهون الصحية والعناصر الغذائية." at bounding box center [1181, 283] width 235 height 45
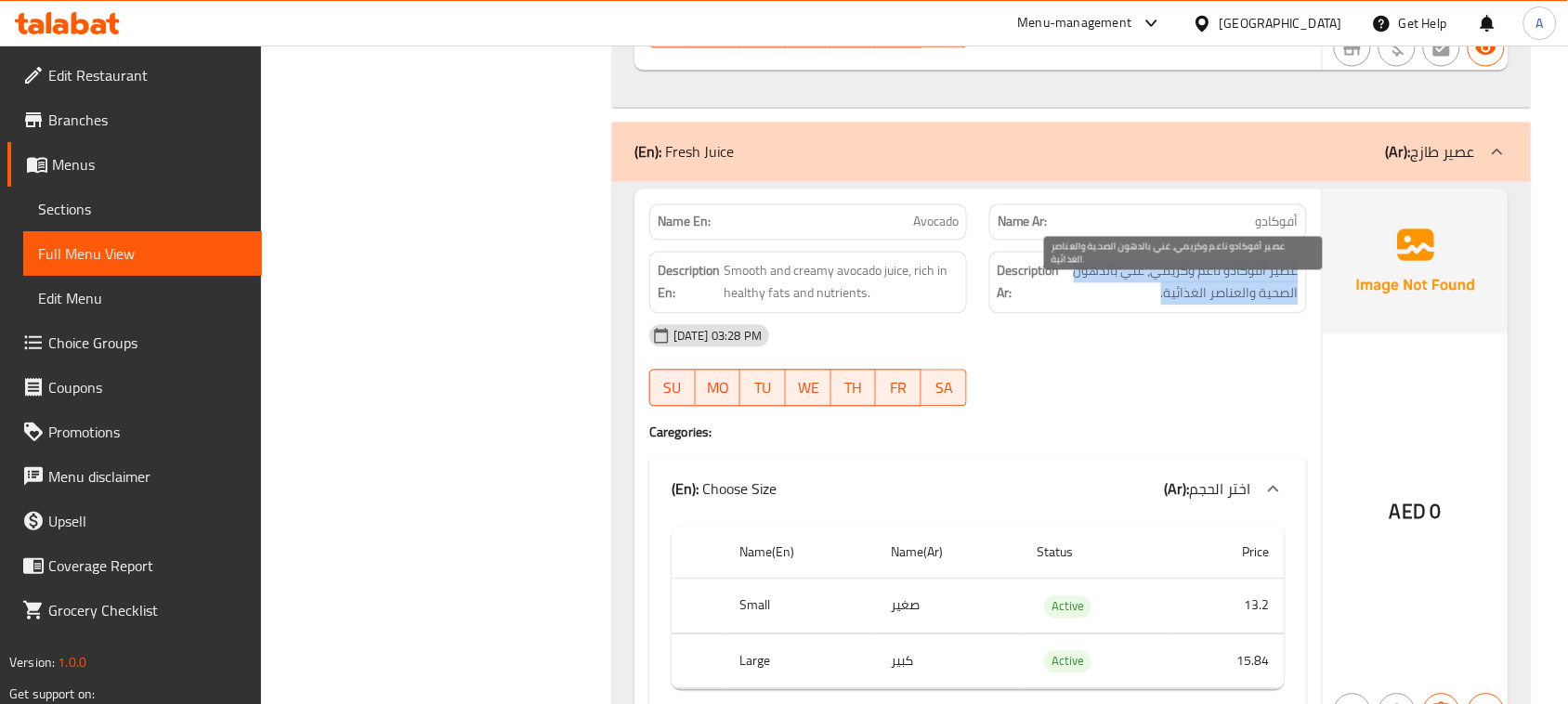
drag, startPoint x: 1277, startPoint y: 284, endPoint x: 1161, endPoint y: 295, distance: 116.5
click at [1161, 295] on span "عصير أفوكادو ناعم وكريمي، غني بالدهون الصحية والعناصر الغذائية." at bounding box center [1181, 283] width 235 height 45
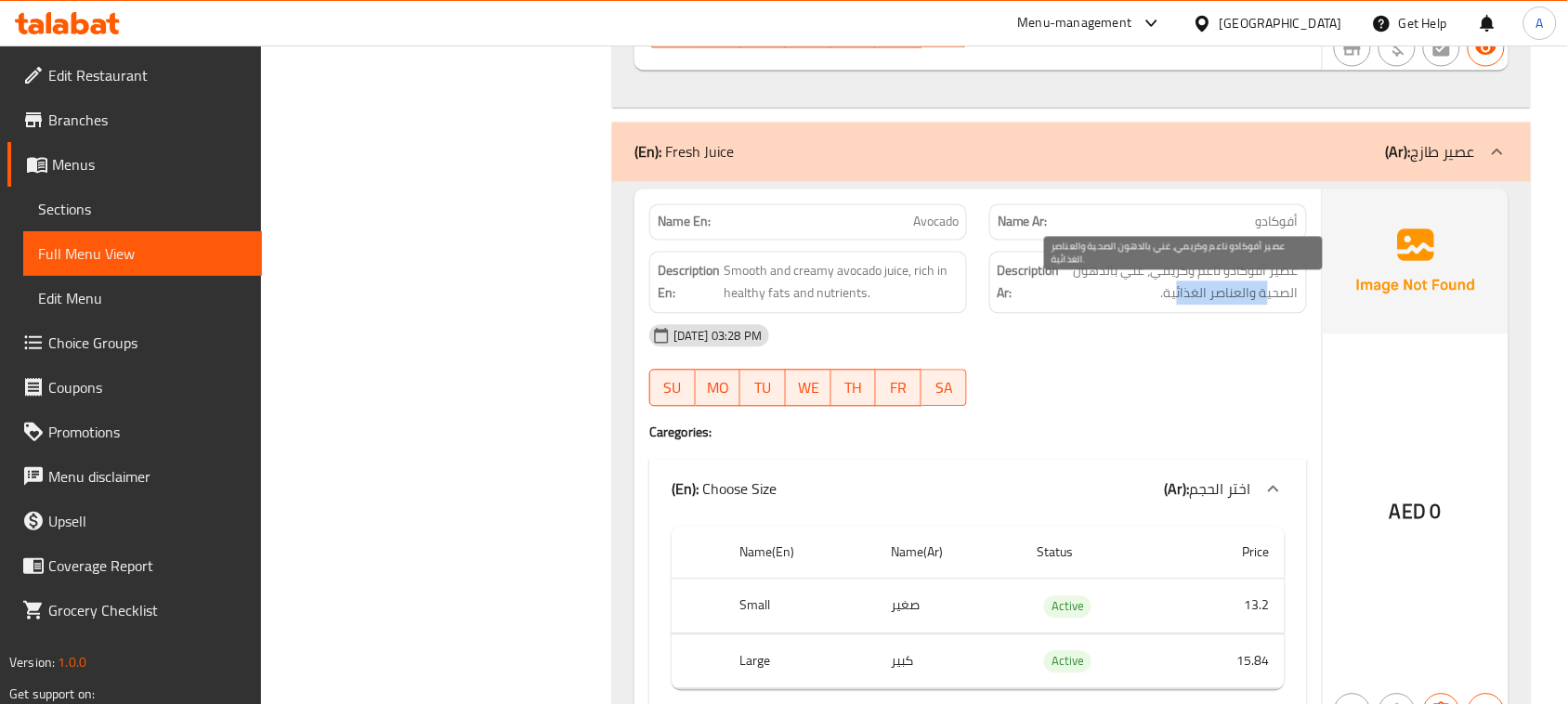
drag, startPoint x: 1270, startPoint y: 311, endPoint x: 1181, endPoint y: 311, distance: 89.0
click at [1181, 306] on span "عصير أفوكادو ناعم وكريمي، غني بالدهون الصحية والعناصر الغذائية." at bounding box center [1181, 283] width 235 height 45
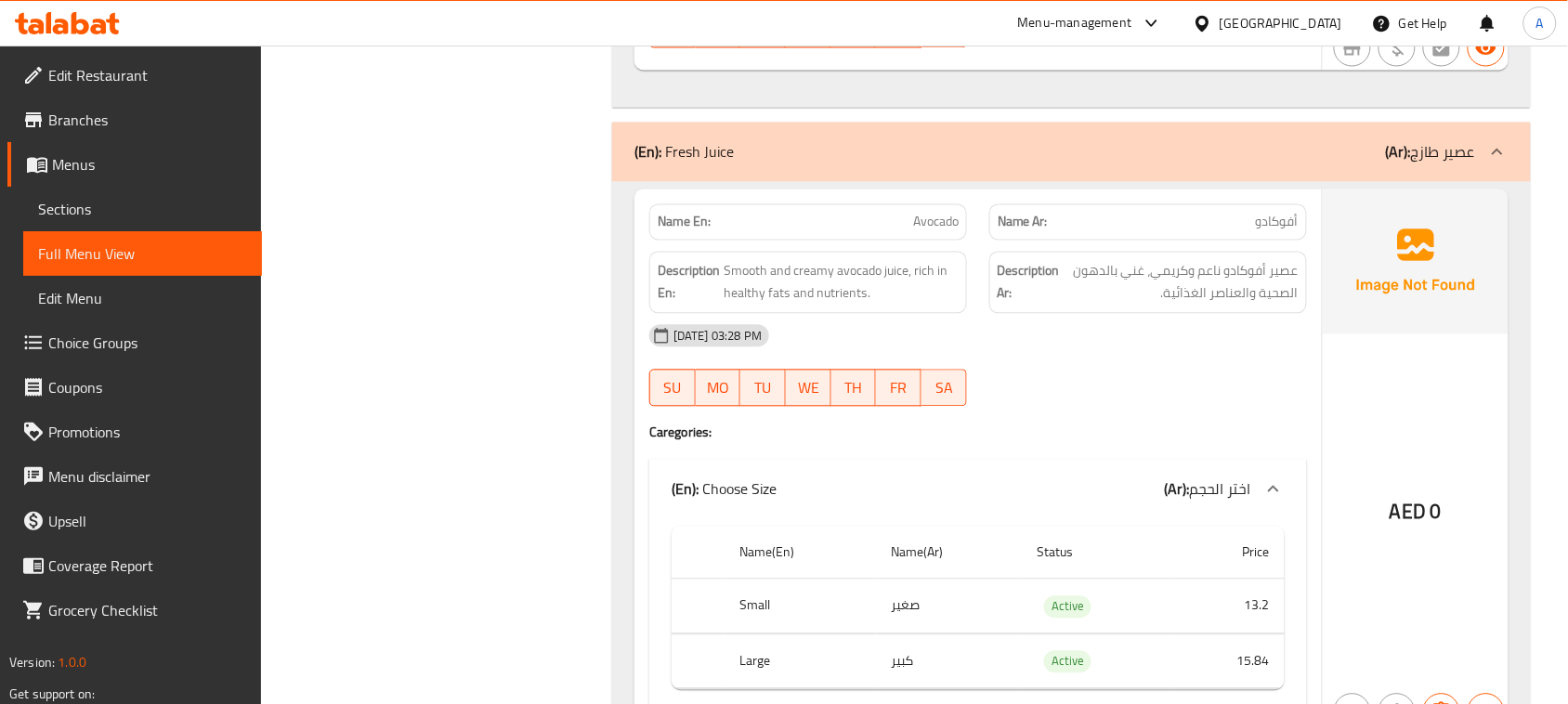
drag, startPoint x: 1141, startPoint y: 400, endPoint x: 1118, endPoint y: 384, distance: 28.0
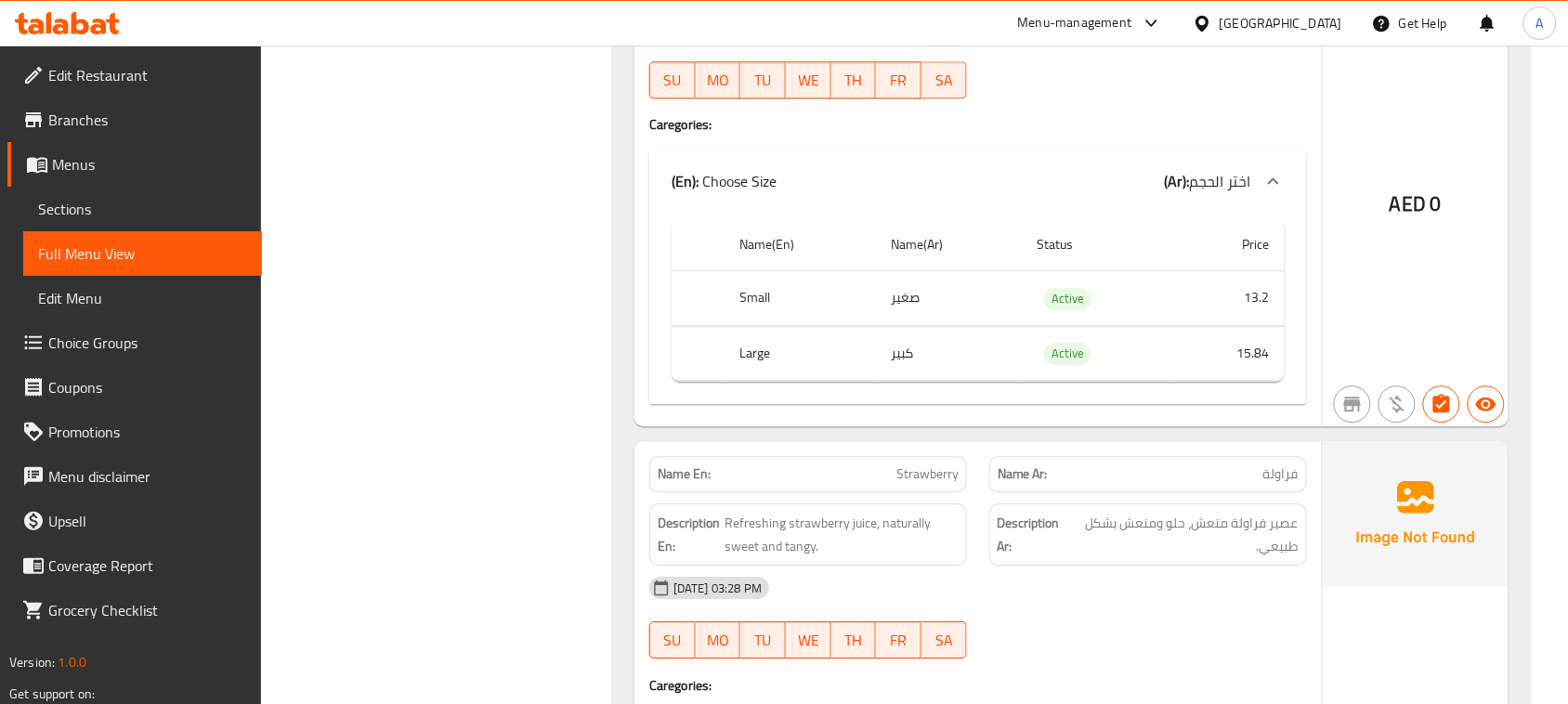
scroll to position [3482, 0]
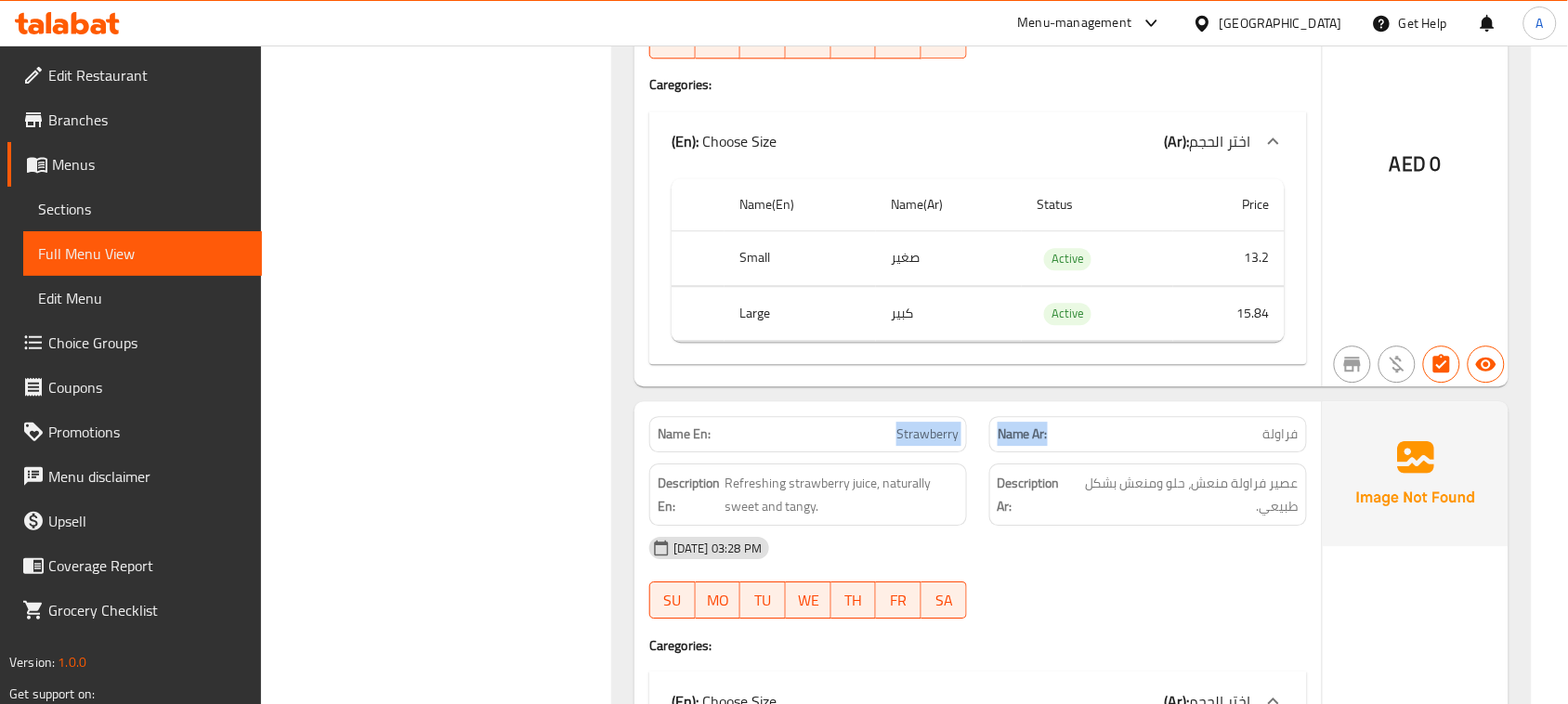
drag, startPoint x: 869, startPoint y: 443, endPoint x: 1232, endPoint y: 443, distance: 363.0
drag, startPoint x: 1283, startPoint y: 441, endPoint x: 716, endPoint y: 441, distance: 567.0
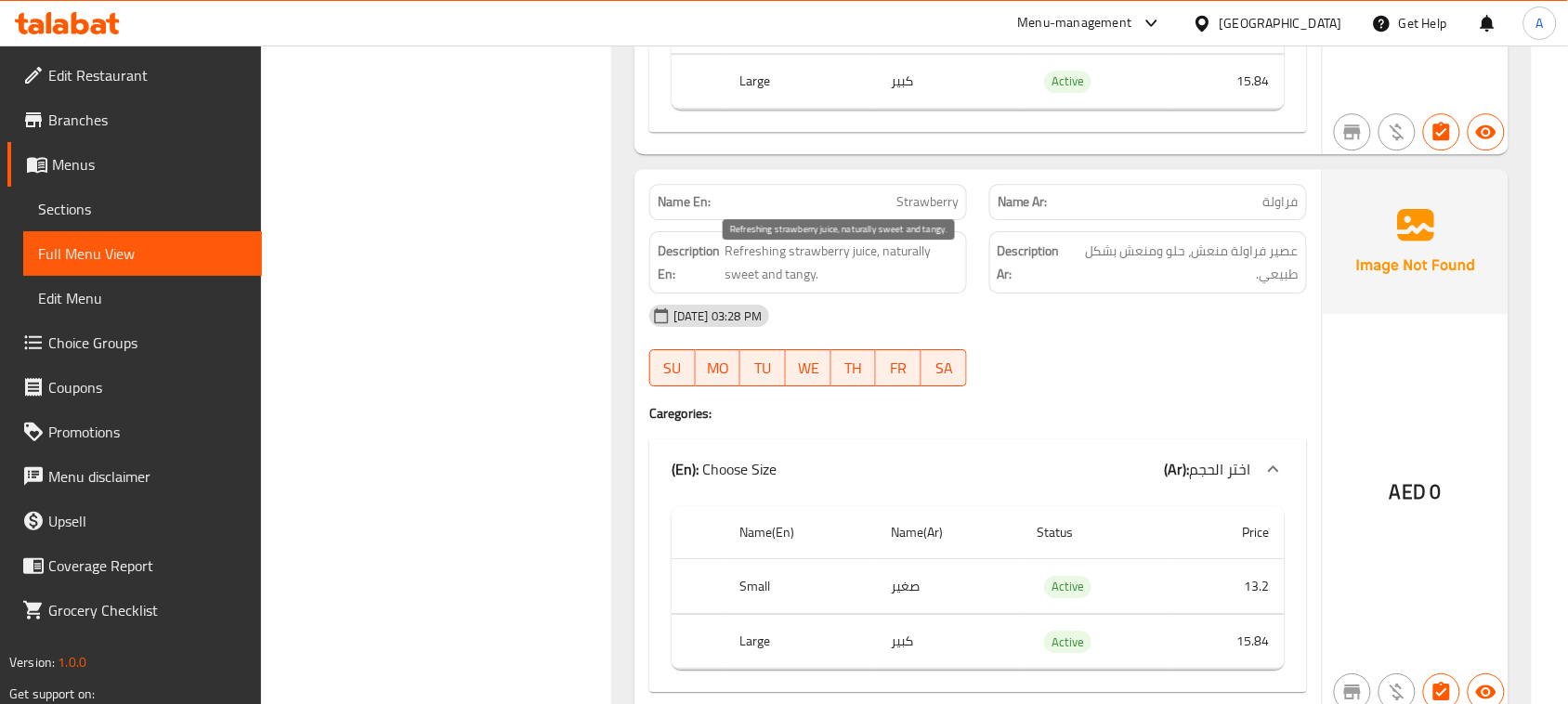
click at [749, 256] on span "Refreshing strawberry juice, naturally sweet and tangy." at bounding box center [843, 262] width 233 height 45
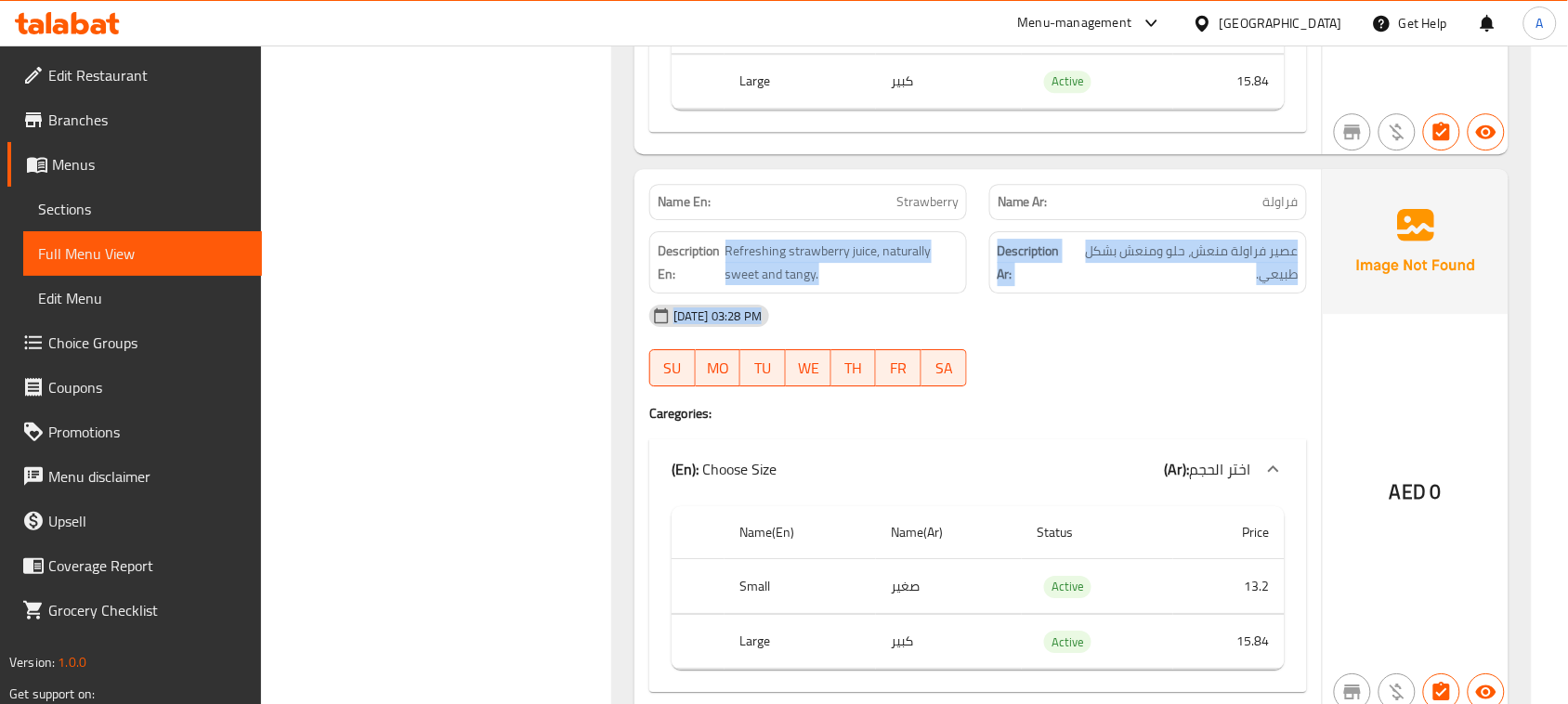
drag, startPoint x: 749, startPoint y: 256, endPoint x: 1120, endPoint y: 396, distance: 396.5
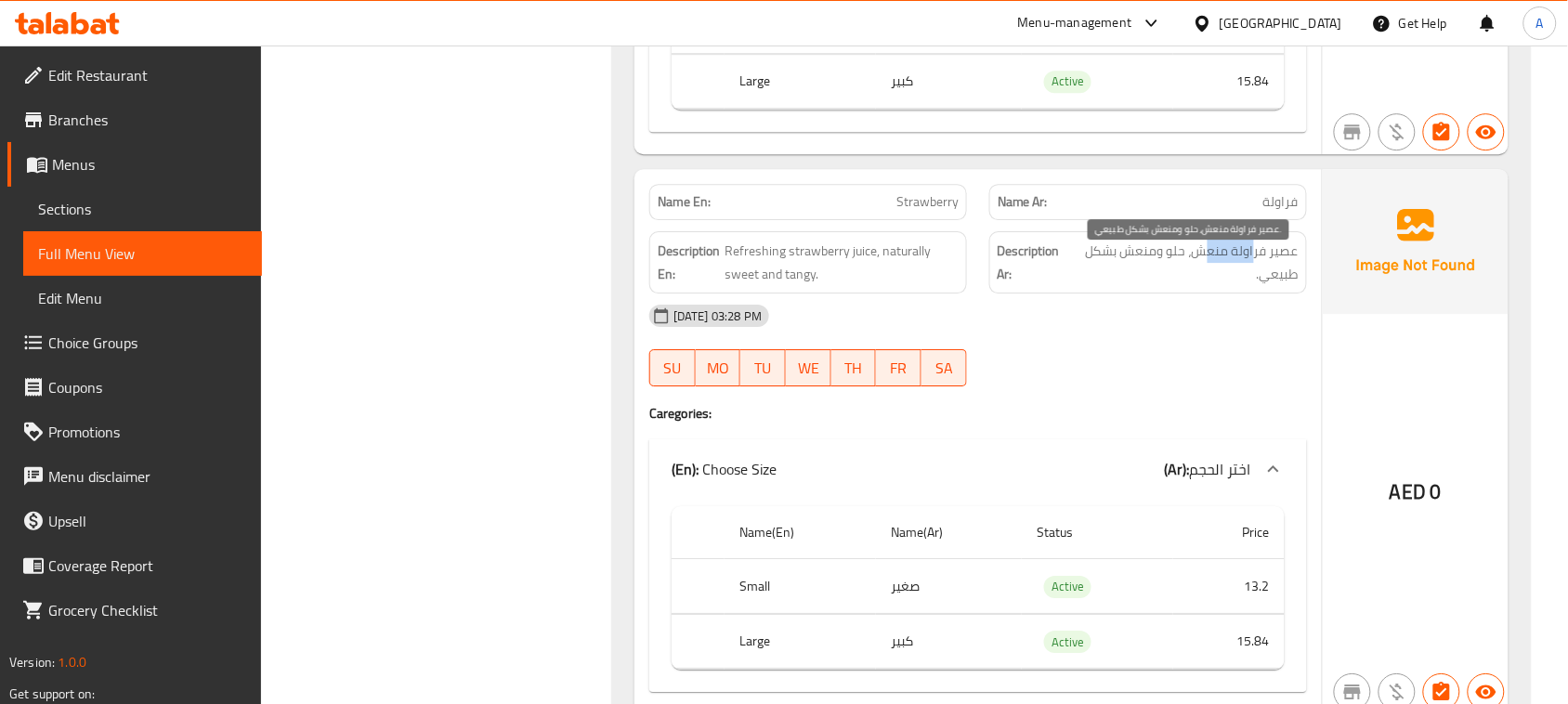
drag, startPoint x: 1234, startPoint y: 262, endPoint x: 1183, endPoint y: 272, distance: 52.0
click at [1190, 270] on span "عصير فراولة منعش، حلو ومنعش بشكل طبيعي." at bounding box center [1185, 262] width 227 height 45
click at [1171, 271] on span "عصير فراولة منعش، حلو ومنعش بشكل طبيعي." at bounding box center [1185, 262] width 227 height 45
click at [1177, 271] on span "عصير فراولة منعش، حلو ومنعش بشكل طبيعي." at bounding box center [1185, 262] width 227 height 45
drag, startPoint x: 1177, startPoint y: 271, endPoint x: 1111, endPoint y: 277, distance: 66.3
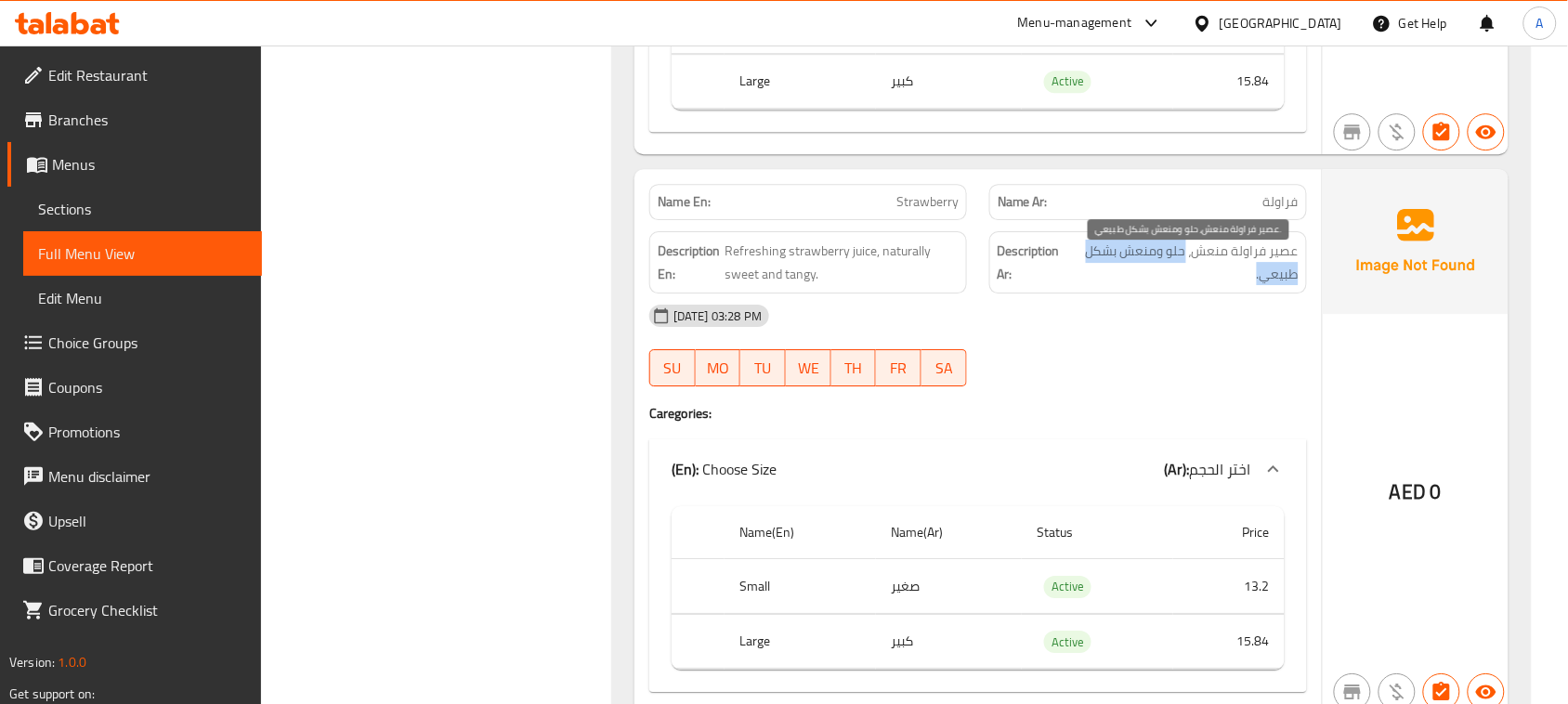
click at [1111, 277] on span "عصير فراولة منعش، حلو ومنعش بشكل طبيعي." at bounding box center [1185, 262] width 227 height 45
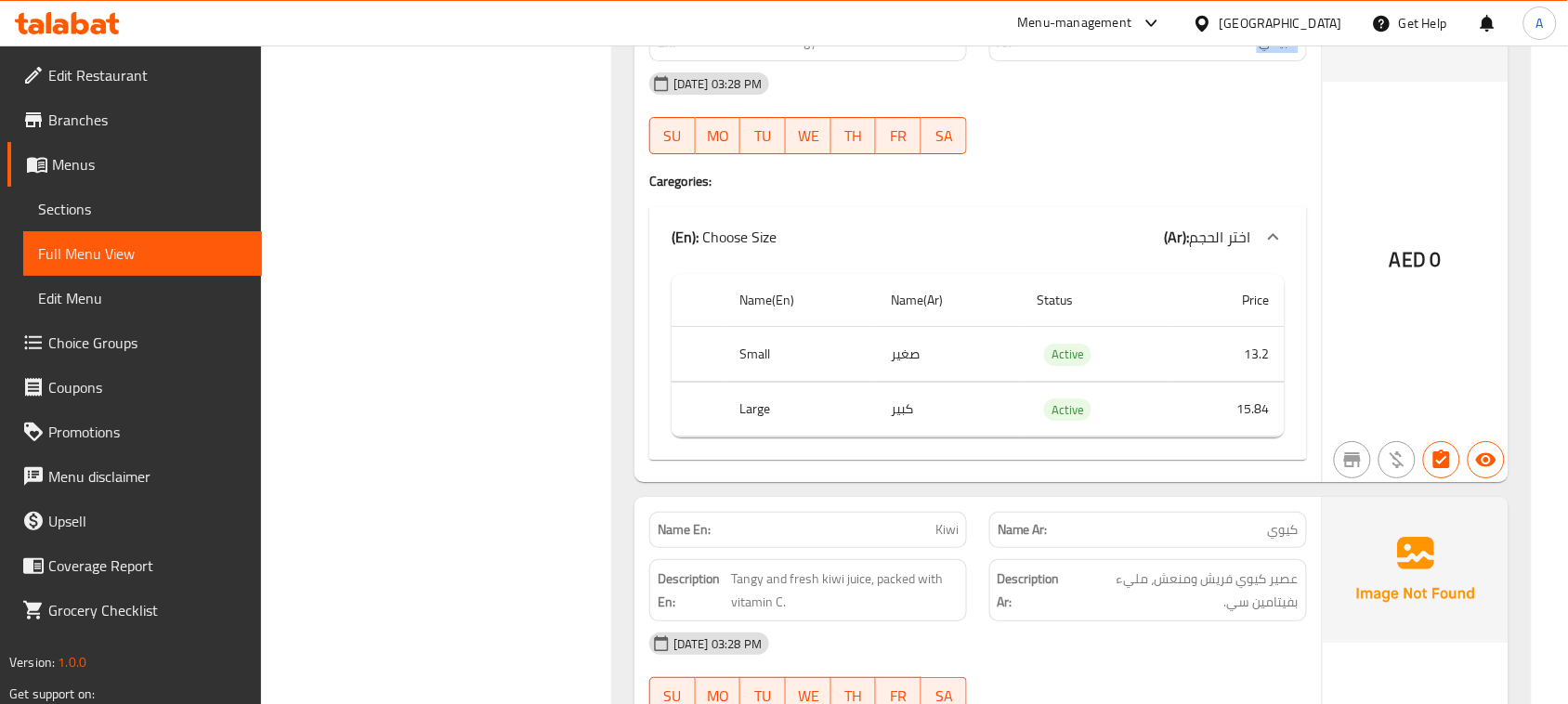
scroll to position [4180, 0]
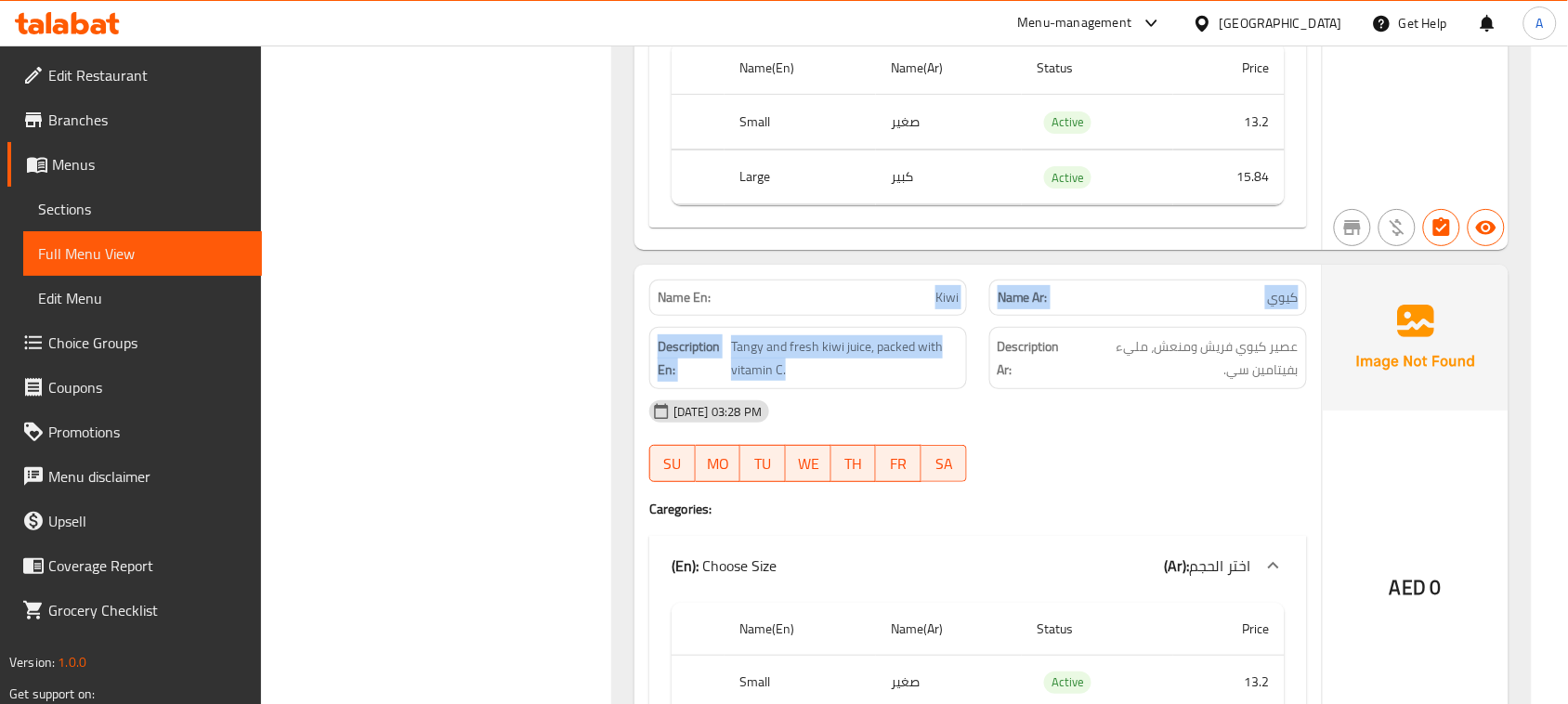
drag, startPoint x: 750, startPoint y: 313, endPoint x: 1151, endPoint y: 404, distance: 411.2
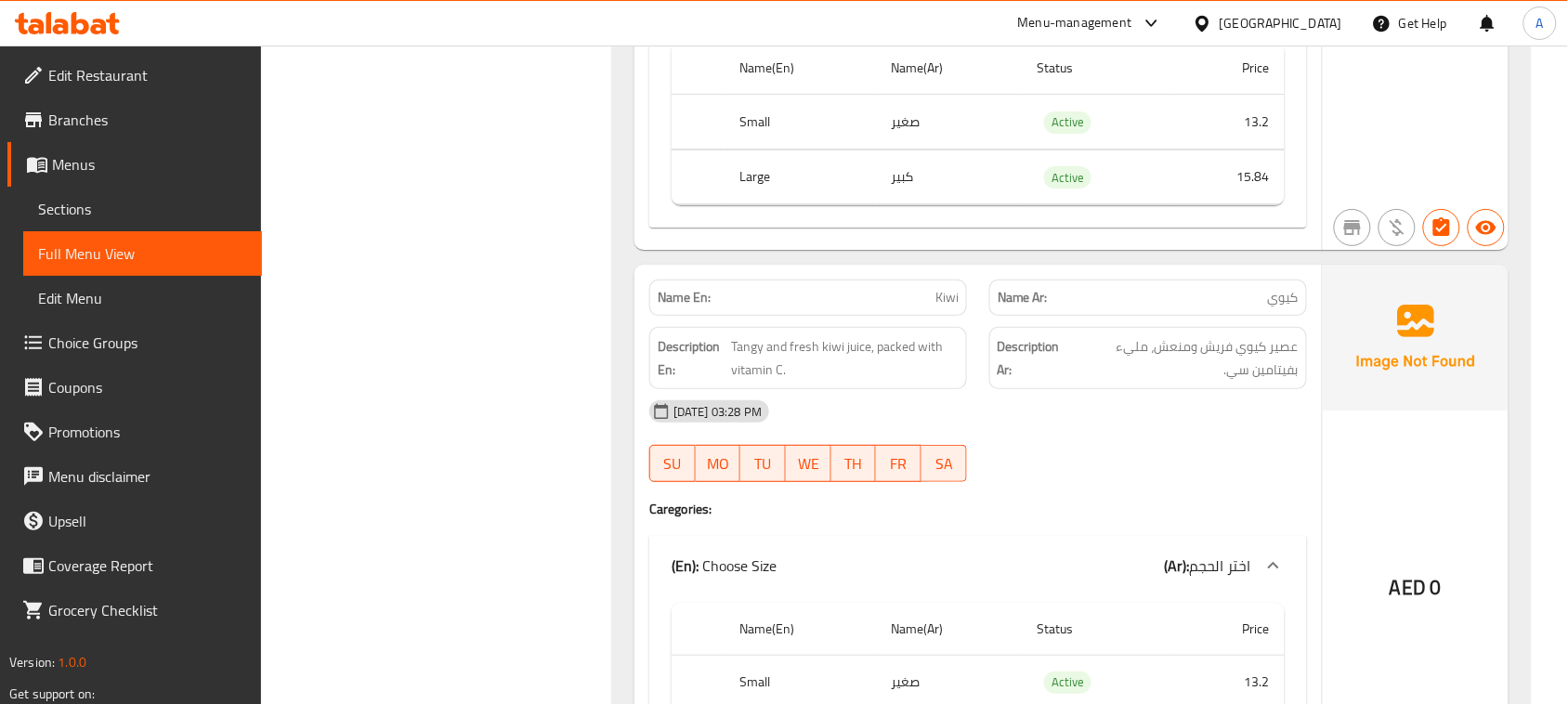
click at [1274, 360] on span "عصير كيوي فريش ومنعش، مليء بفيتامين سي." at bounding box center [1185, 358] width 228 height 45
drag, startPoint x: 1274, startPoint y: 360, endPoint x: 1239, endPoint y: 368, distance: 35.9
click at [1239, 368] on span "عصير كيوي فريش ومنعش، مليء بفيتامين سي." at bounding box center [1185, 358] width 228 height 45
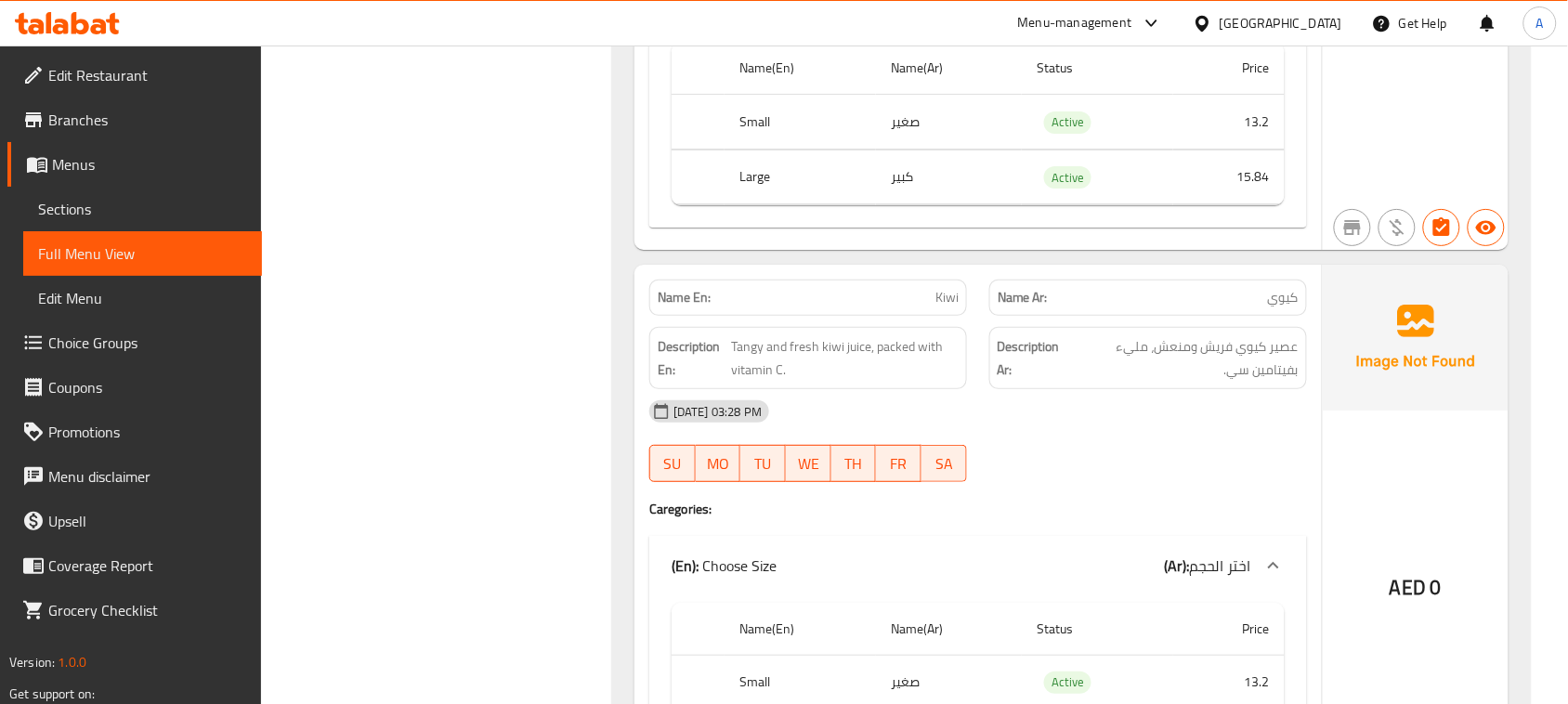
click at [1215, 381] on span "عصير كيوي فريش ومنعش، مليء بفيتامين سي." at bounding box center [1185, 358] width 228 height 45
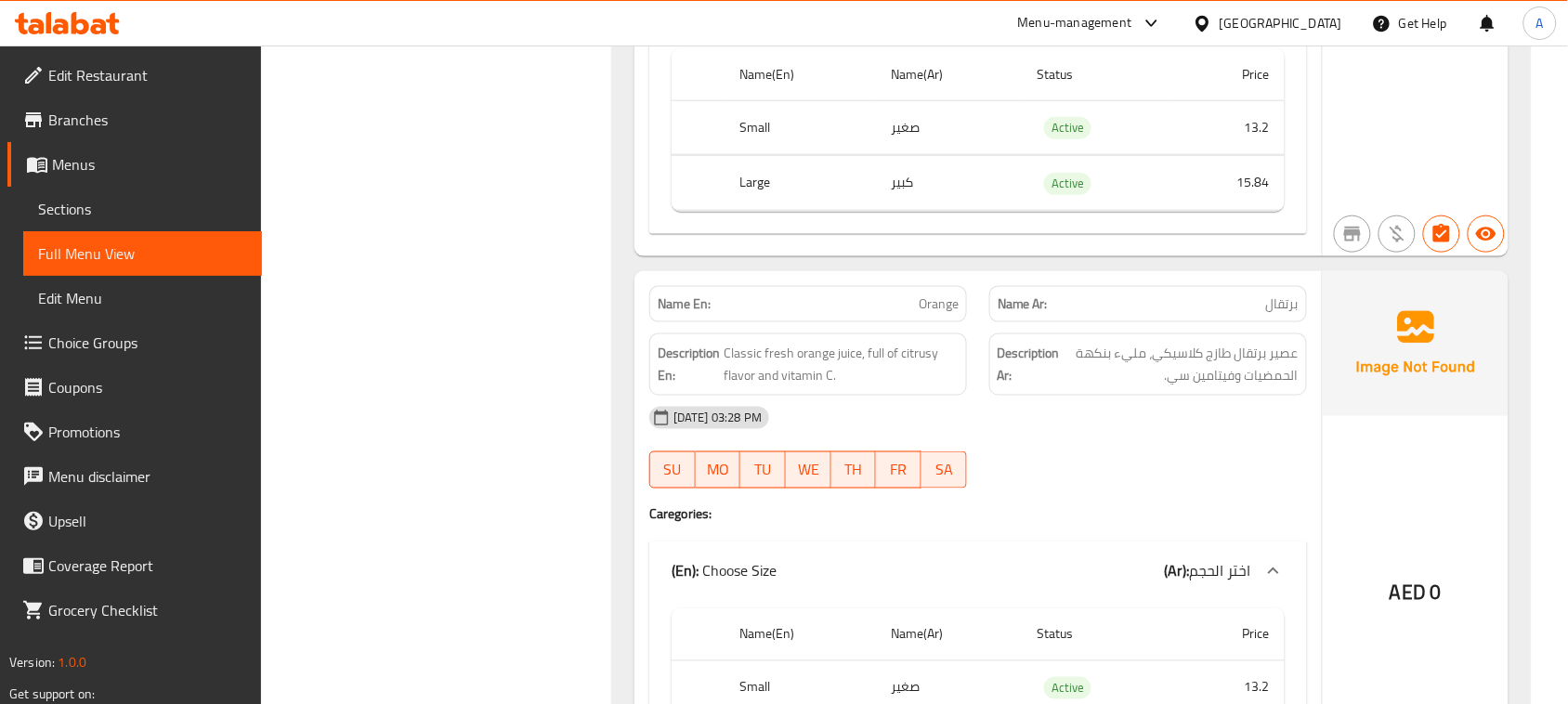
scroll to position [4760, 0]
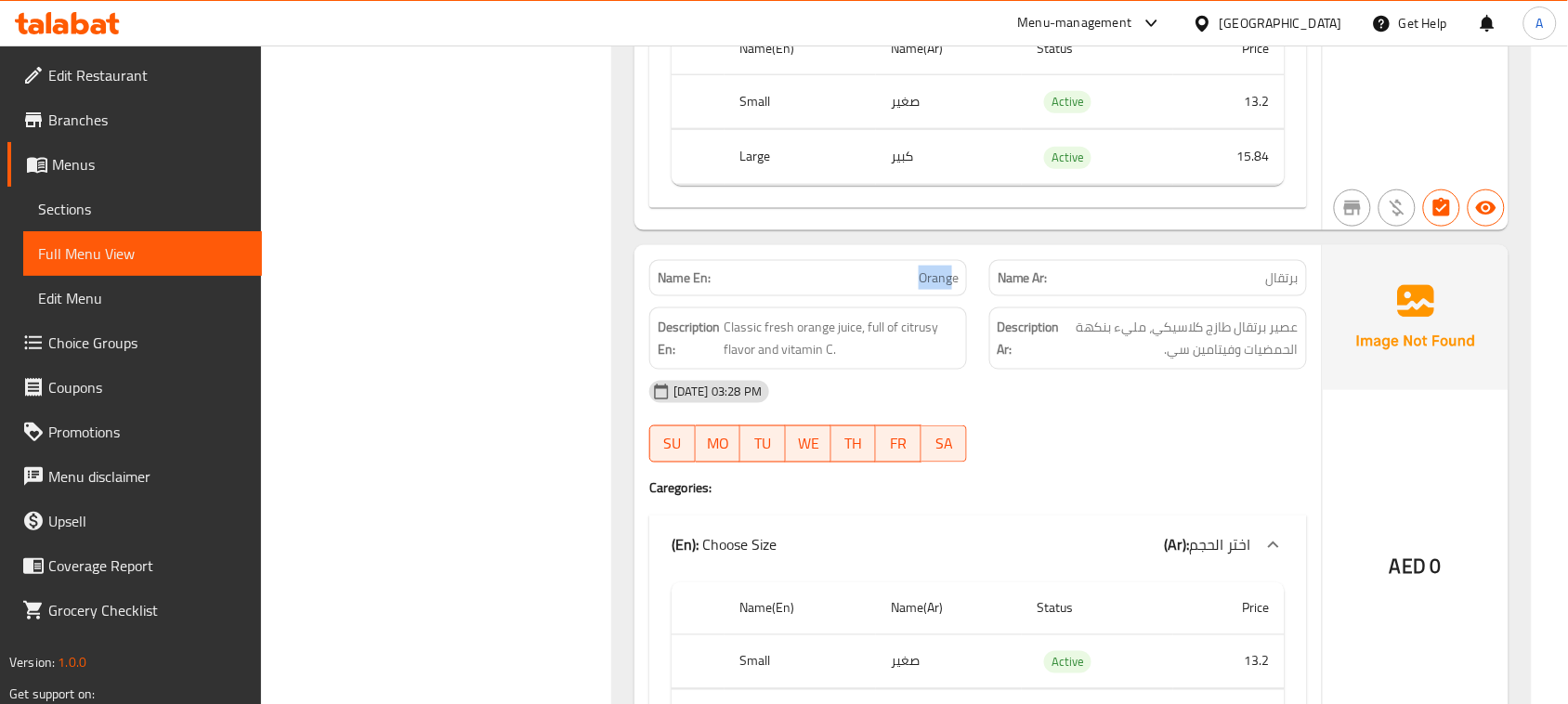
drag, startPoint x: 866, startPoint y: 276, endPoint x: 1084, endPoint y: 369, distance: 237.0
drag, startPoint x: 1180, startPoint y: 351, endPoint x: 1155, endPoint y: 351, distance: 25.0
click at [1155, 351] on span "عصير برتقال طازج كلاسيكي، مليء بنكهة الحمضيات وفيتامين سي." at bounding box center [1181, 338] width 235 height 45
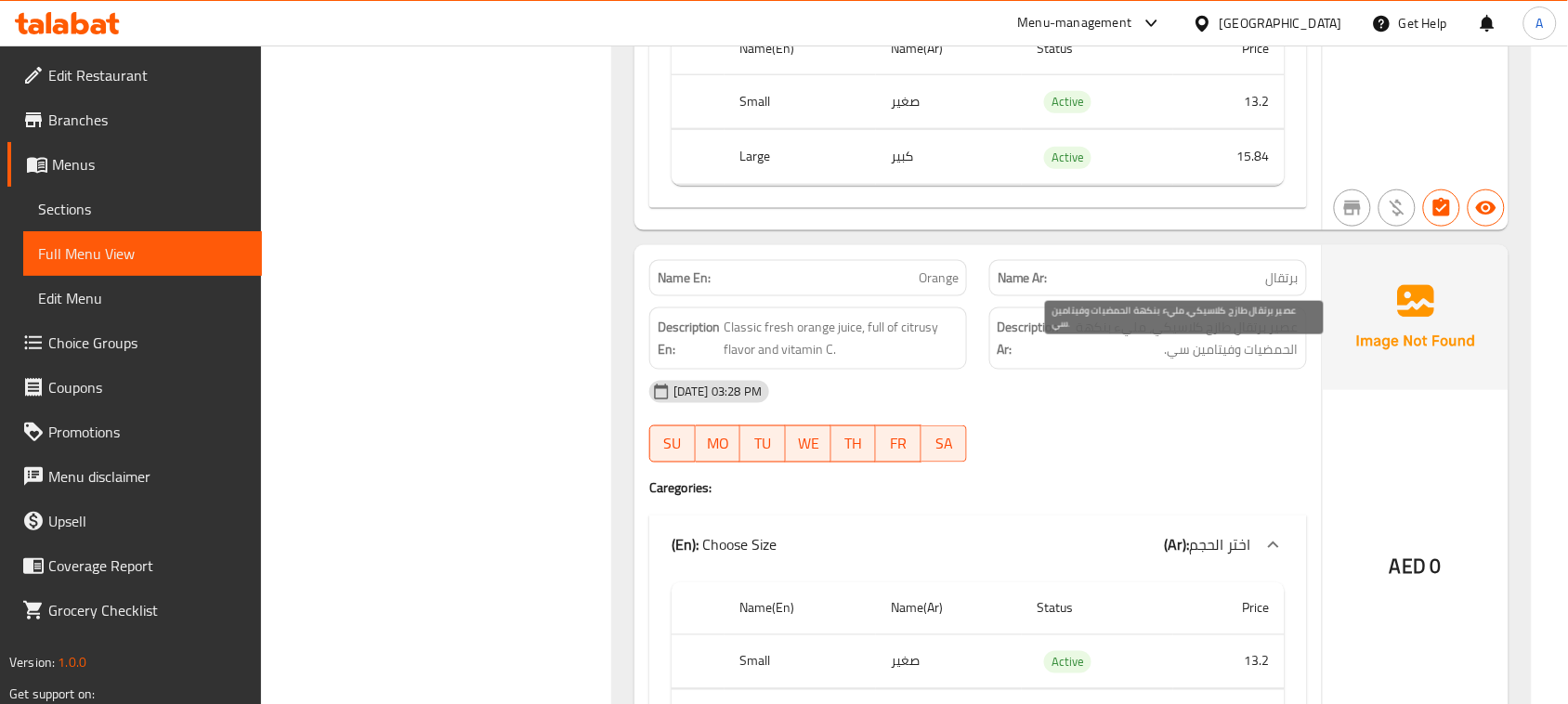
click at [1134, 345] on span "عصير برتقال طازج كلاسيكي، مليء بنكهة الحمضيات وفيتامين سي." at bounding box center [1181, 338] width 235 height 45
drag, startPoint x: 1134, startPoint y: 345, endPoint x: 1084, endPoint y: 345, distance: 50.0
click at [1084, 345] on span "عصير برتقال طازج كلاسيكي، مليء بنكهة الحمضيات وفيتامين سي." at bounding box center [1181, 338] width 235 height 45
drag, startPoint x: 1270, startPoint y: 356, endPoint x: 1203, endPoint y: 362, distance: 67.3
click at [1205, 356] on span "عصير برتقال طازج كلاسيكي، مليء بنكهة الحمضيات وفيتامين سي." at bounding box center [1181, 338] width 235 height 45
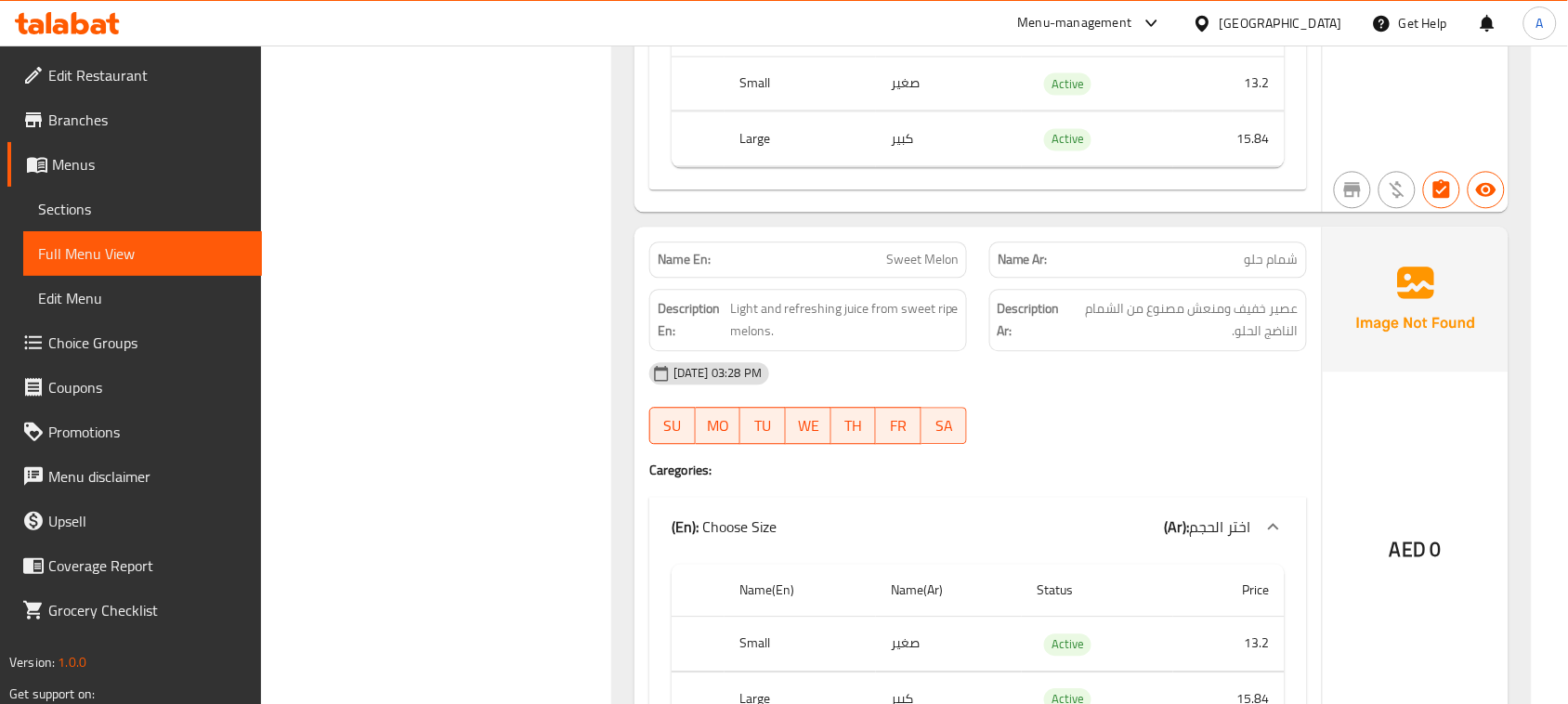
scroll to position [5340, 0]
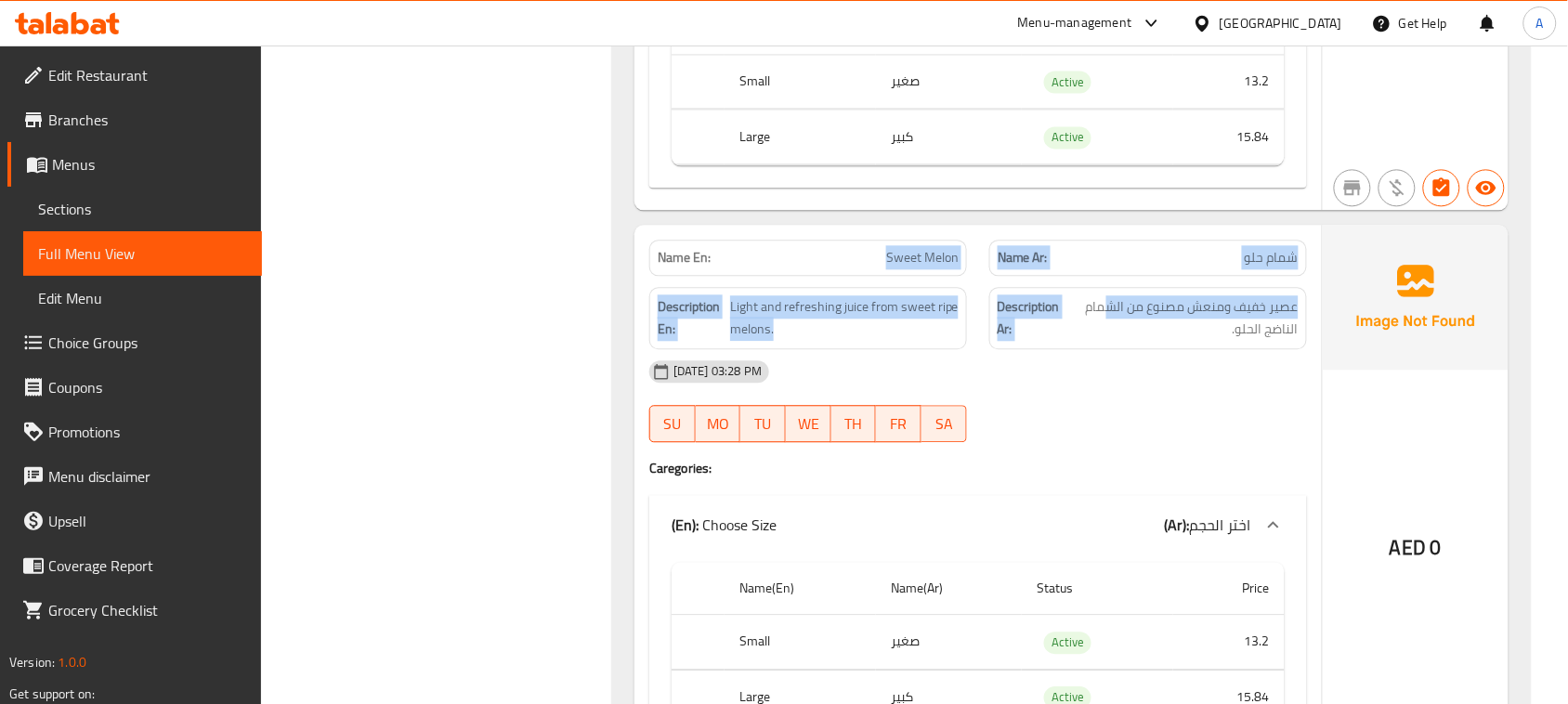
drag, startPoint x: 857, startPoint y: 267, endPoint x: 1214, endPoint y: 420, distance: 388.4
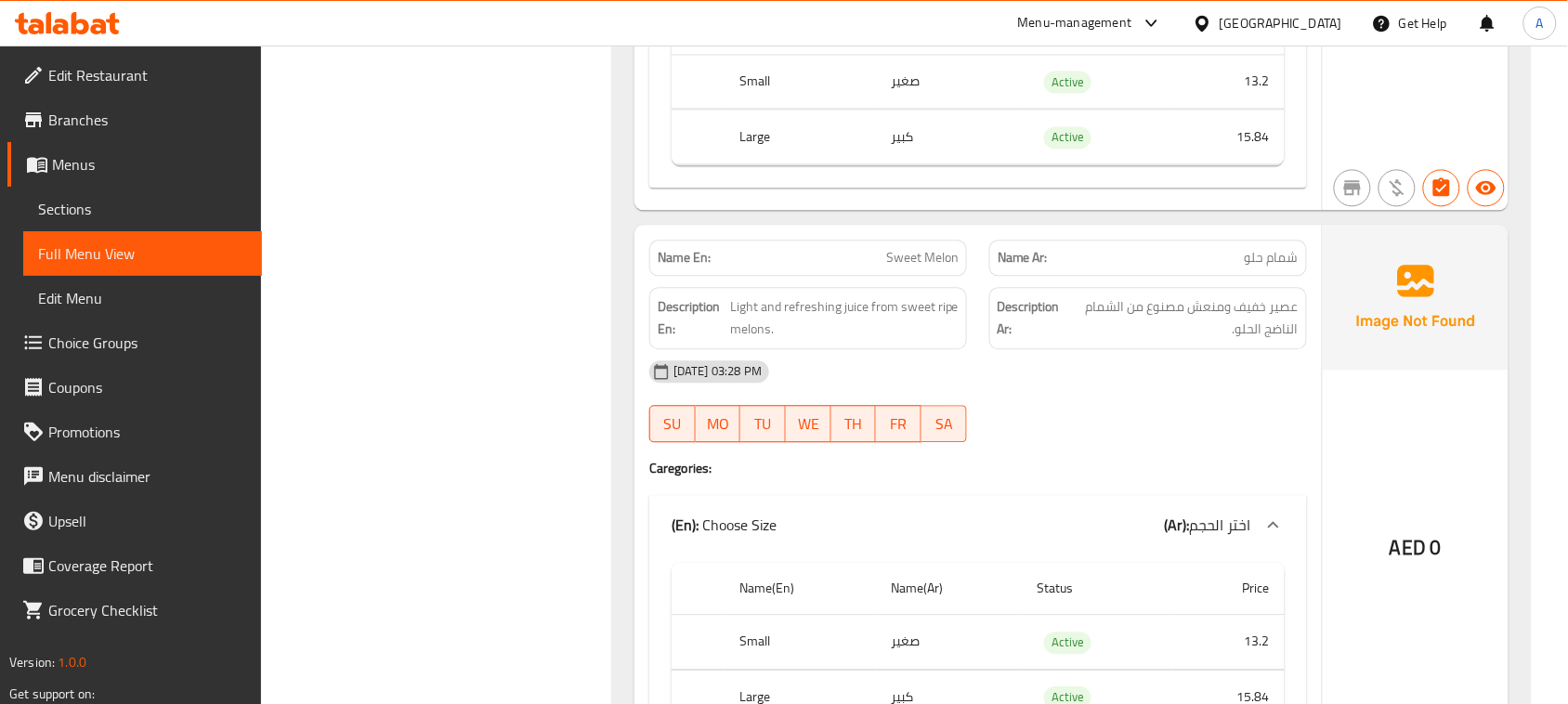
drag, startPoint x: 1298, startPoint y: 329, endPoint x: 1166, endPoint y: 336, distance: 132.2
click at [1166, 336] on span "عصير خفيف ومنعش مصنوع من الشمام الناضج الحلو." at bounding box center [1183, 318] width 231 height 45
drag, startPoint x: 1132, startPoint y: 326, endPoint x: 1074, endPoint y: 334, distance: 58.5
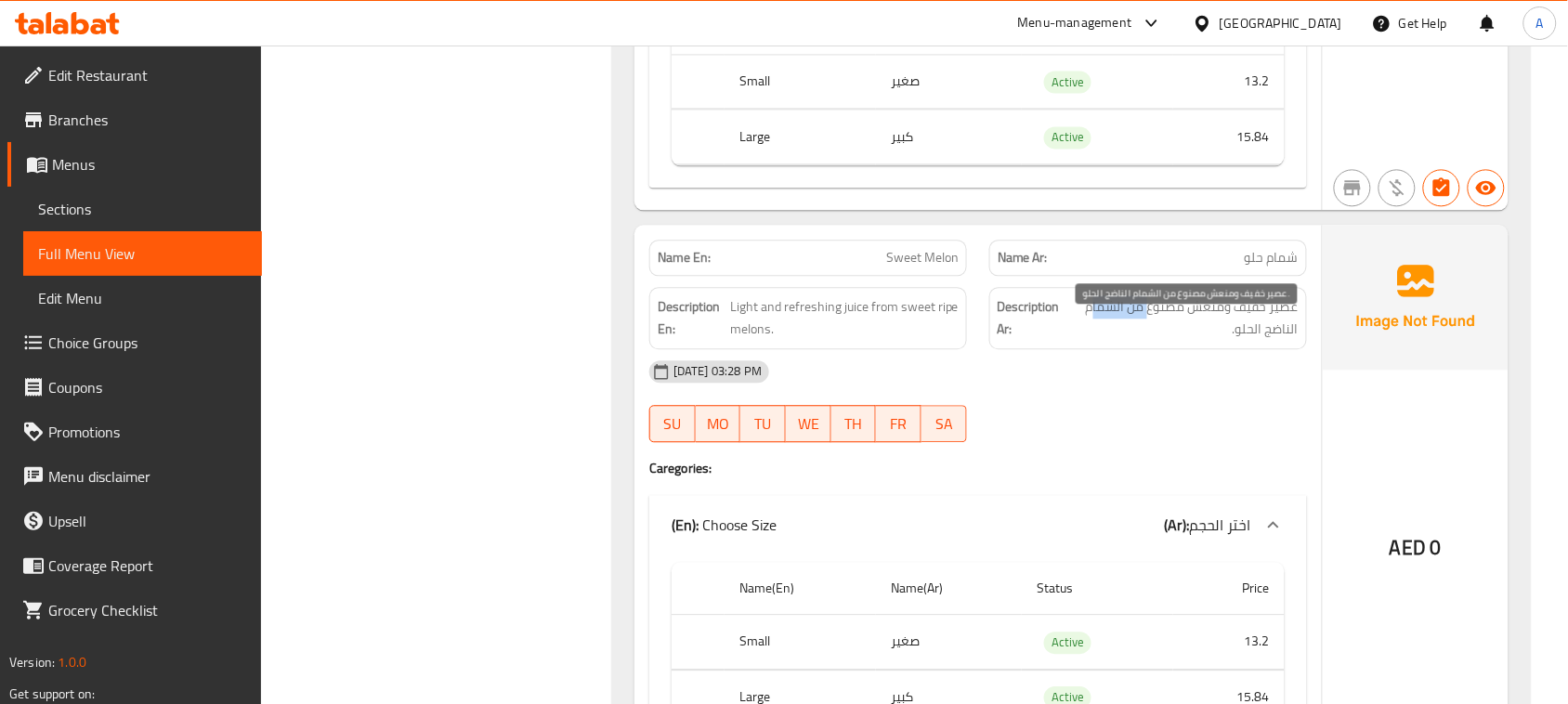
click at [1078, 326] on span "عصير خفيف ومنعش مصنوع من الشمام الناضج الحلو." at bounding box center [1183, 318] width 231 height 45
click at [1287, 341] on span "عصير خفيف ومنعش مصنوع من الشمام الناضج الحلو." at bounding box center [1183, 318] width 231 height 45
drag, startPoint x: 1287, startPoint y: 354, endPoint x: 1225, endPoint y: 396, distance: 74.9
click at [1232, 341] on span "عصير خفيف ومنعش مصنوع من الشمام الناضج الحلو." at bounding box center [1183, 318] width 231 height 45
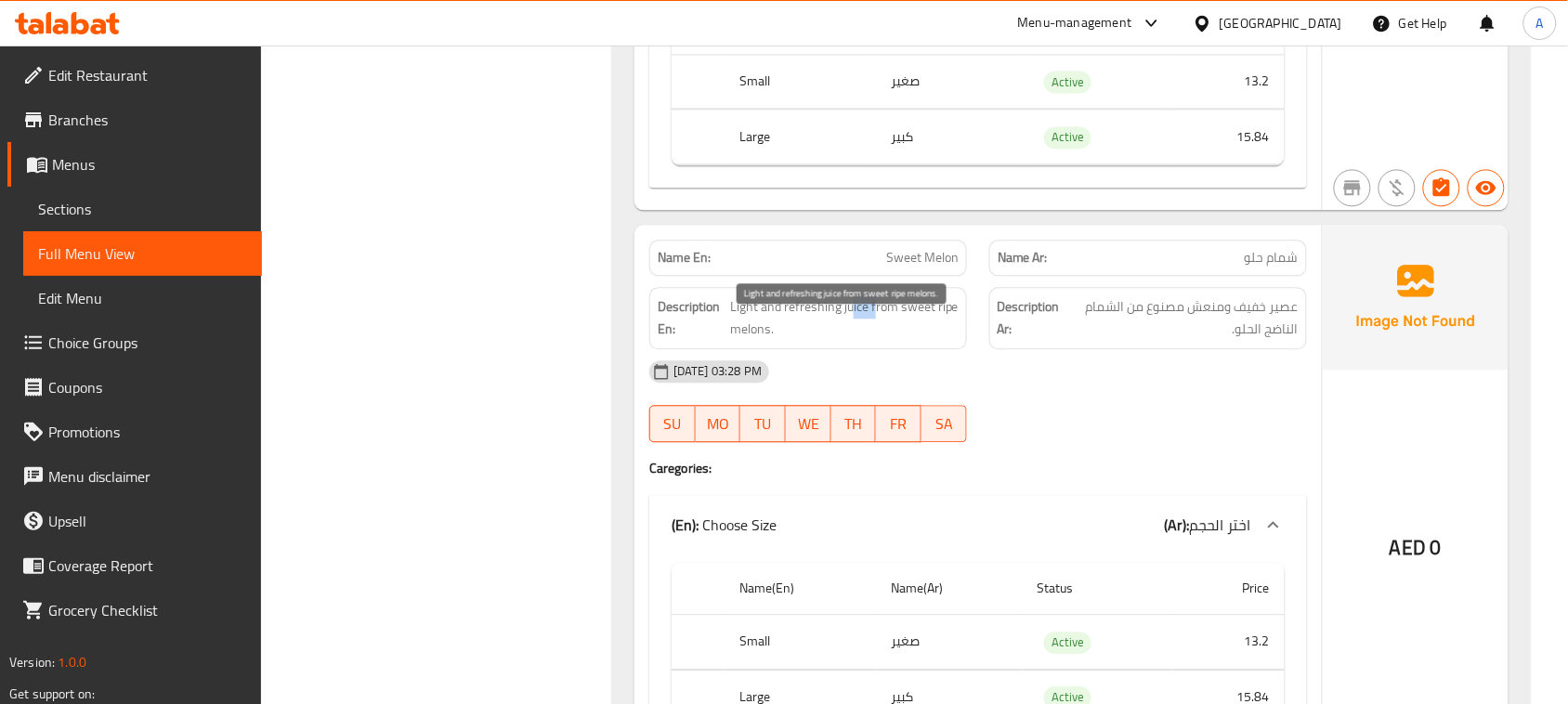
drag, startPoint x: 875, startPoint y: 313, endPoint x: 1169, endPoint y: 409, distance: 309.3
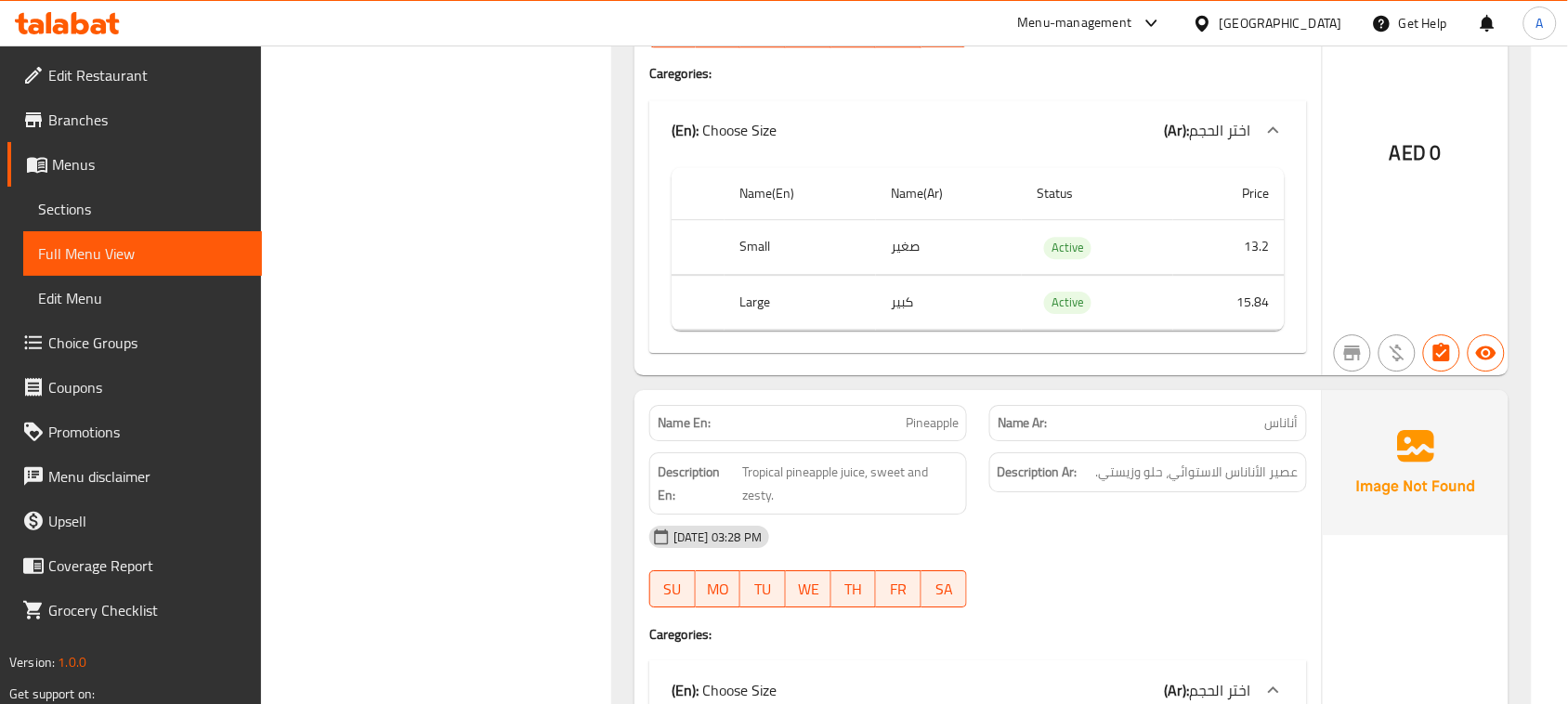
scroll to position [5828, 0]
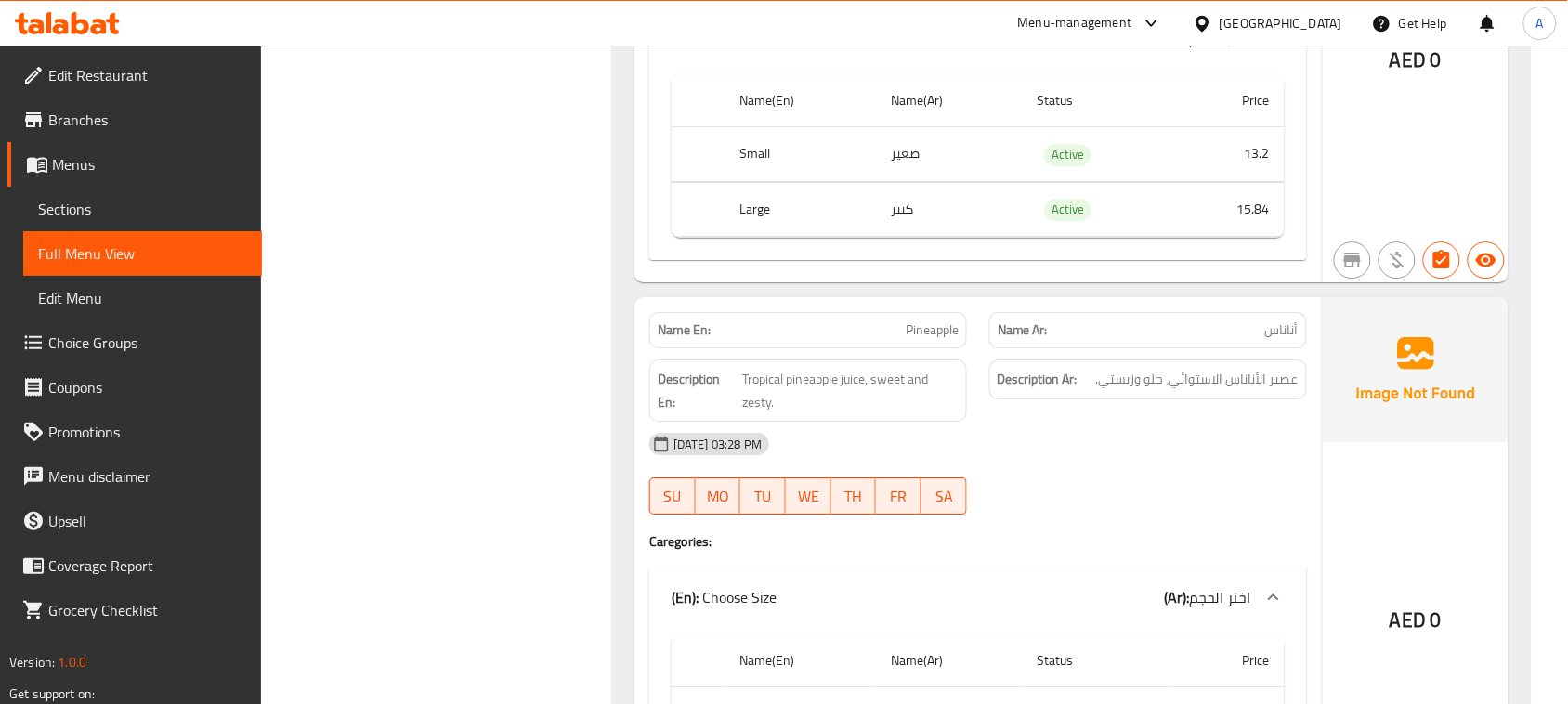
drag, startPoint x: 867, startPoint y: 316, endPoint x: 1192, endPoint y: 374, distance: 330.1
drag, startPoint x: 1274, startPoint y: 413, endPoint x: 1132, endPoint y: 405, distance: 142.2
click at [1150, 391] on span "عصير الأناناس الاستوائي، حلو وزيستي." at bounding box center [1197, 379] width 203 height 23
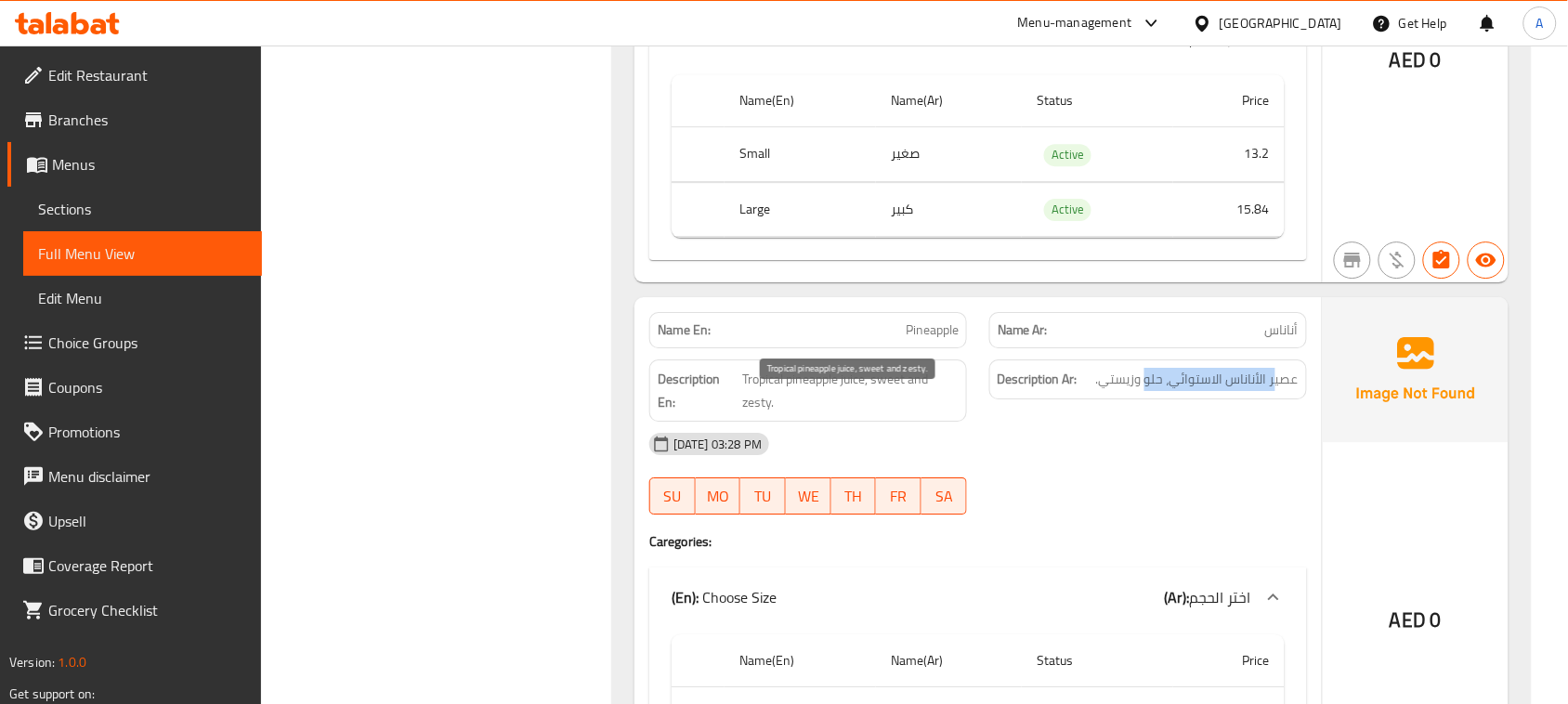
drag, startPoint x: 792, startPoint y: 411, endPoint x: 1102, endPoint y: 470, distance: 315.6
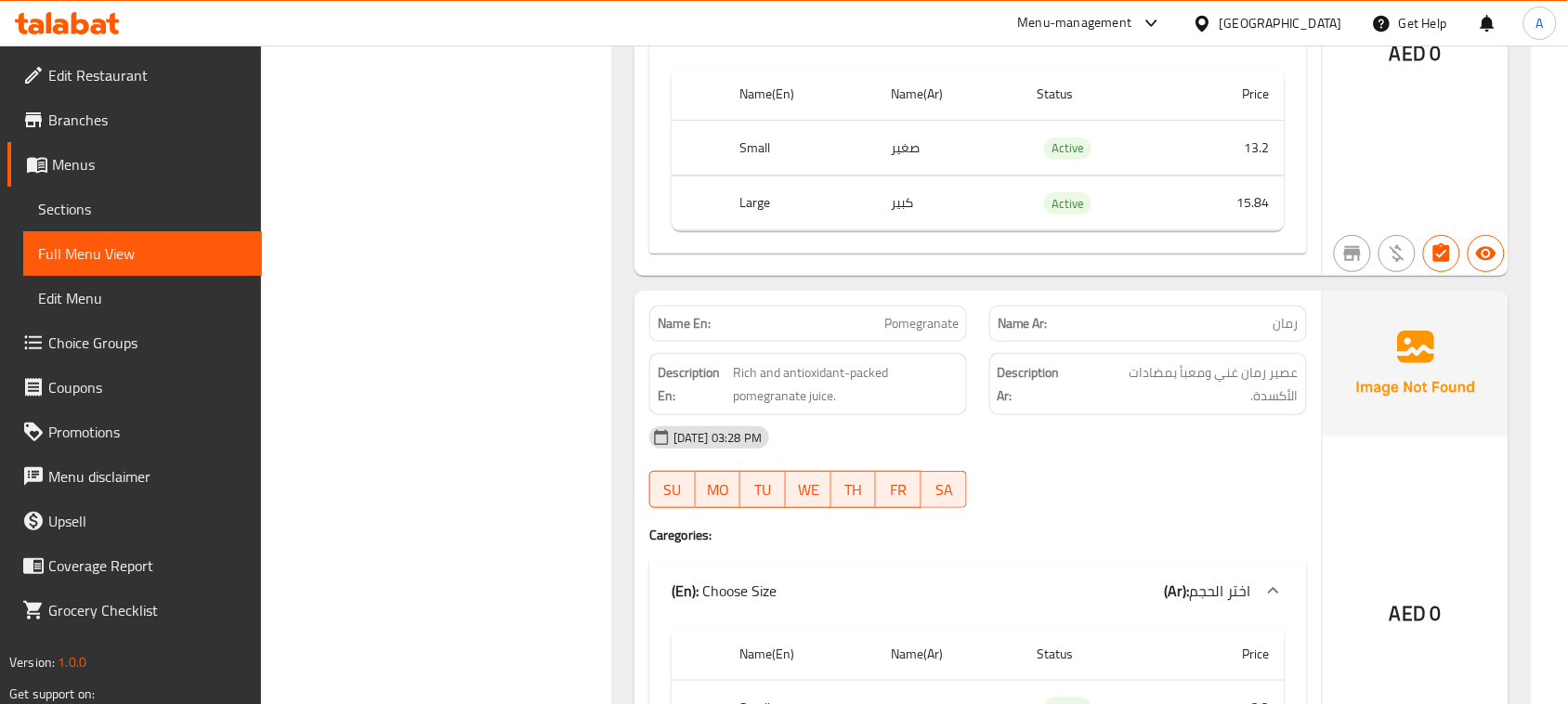
scroll to position [6408, 0]
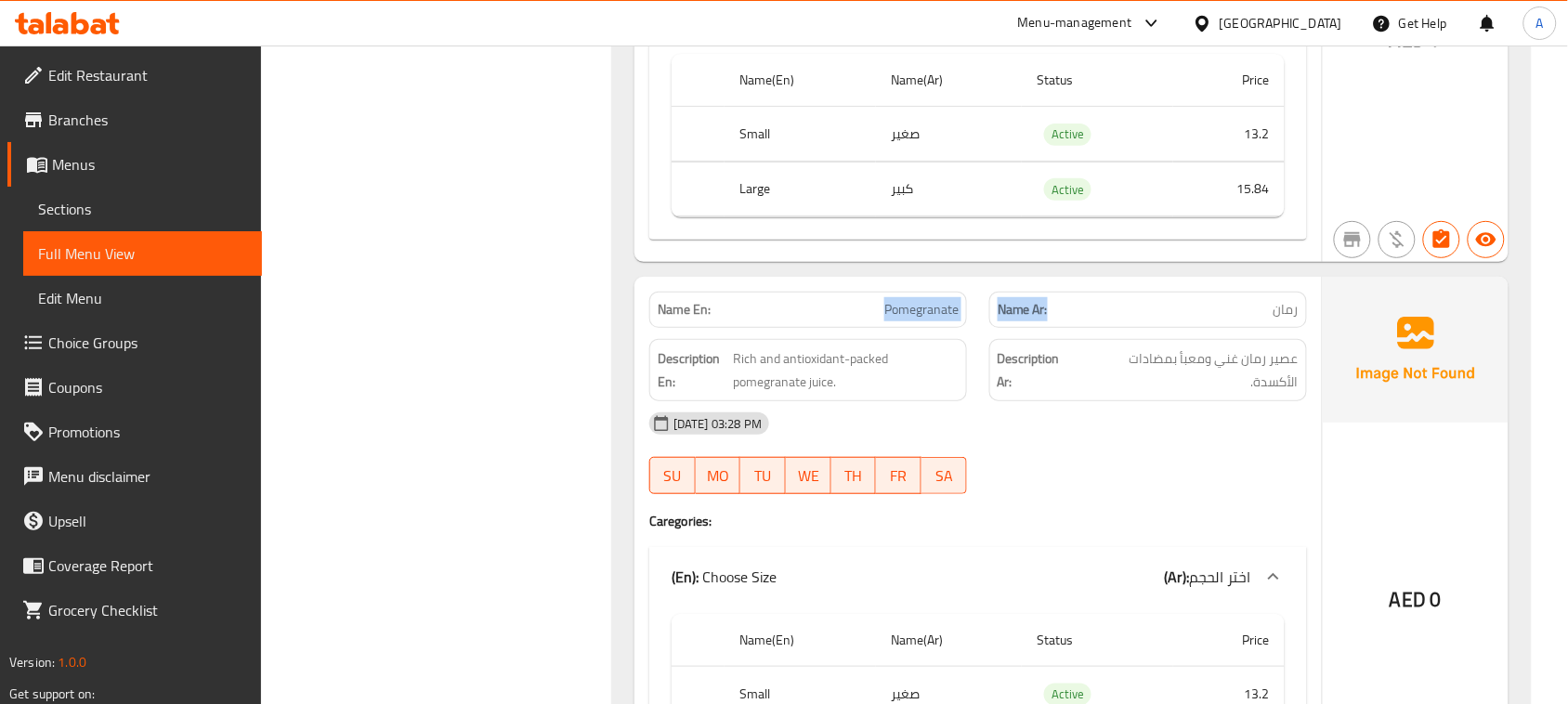
drag, startPoint x: 921, startPoint y: 323, endPoint x: 1163, endPoint y: 355, distance: 244.1
drag, startPoint x: 865, startPoint y: 334, endPoint x: 1168, endPoint y: 386, distance: 307.4
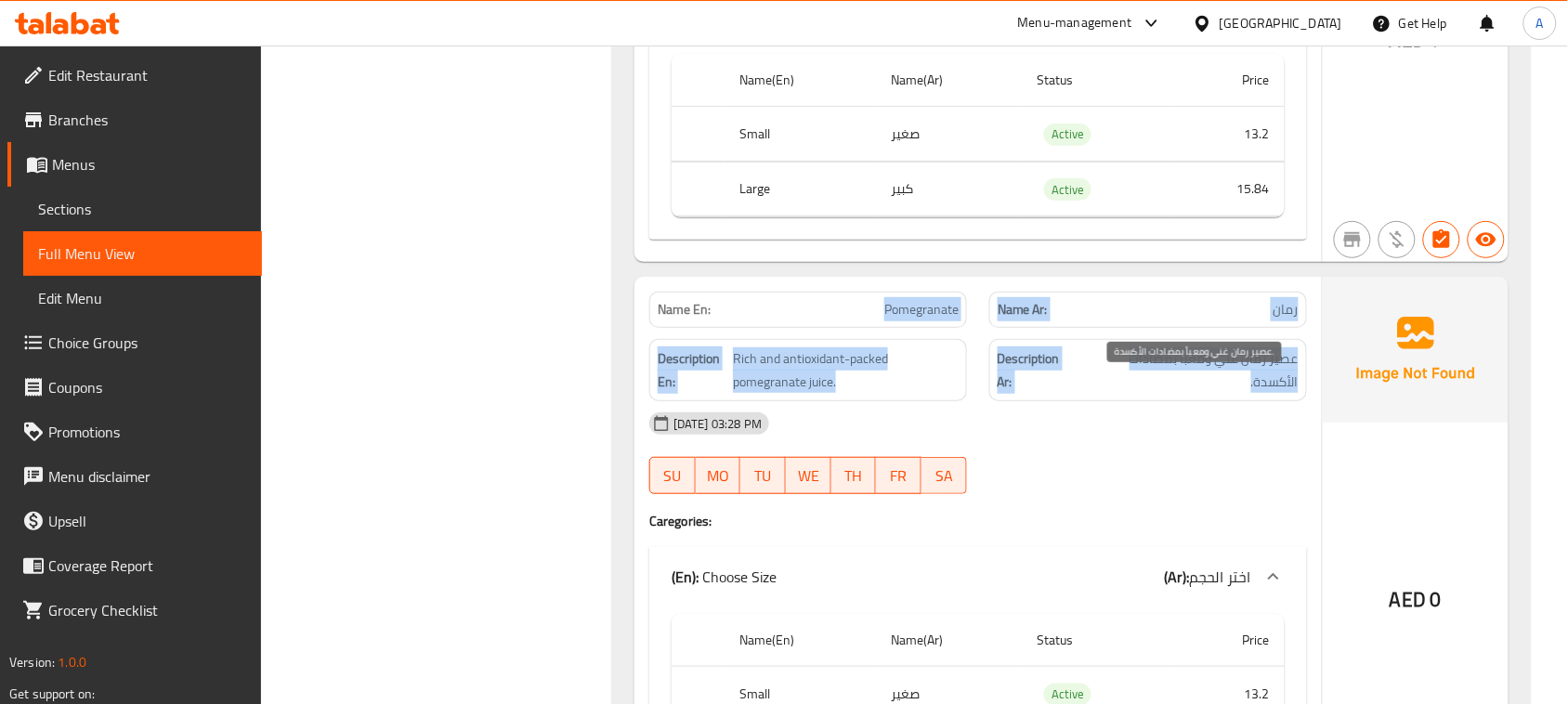
click at [1218, 392] on span "عصير رمان غني ومعبأ بمضادات الأكسدة." at bounding box center [1189, 370] width 219 height 45
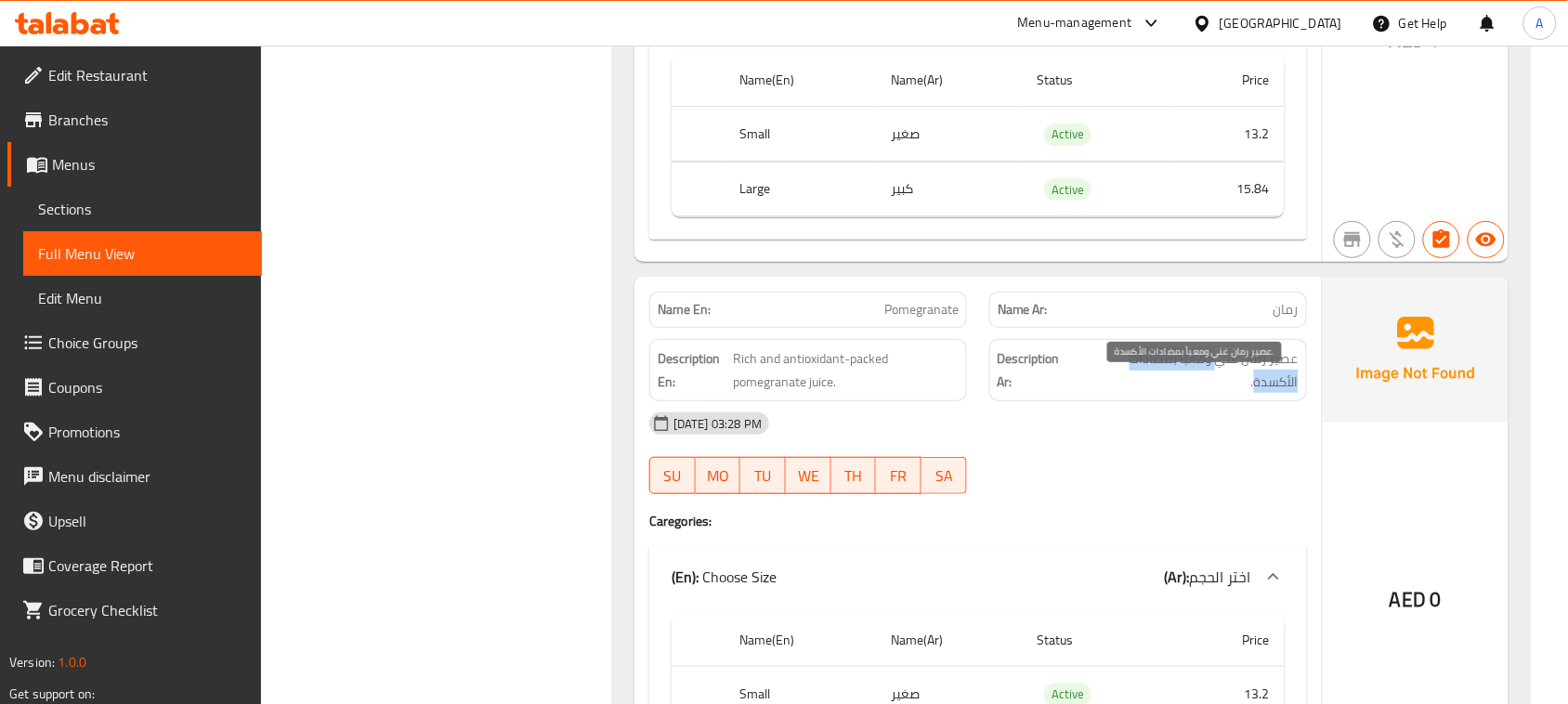
drag, startPoint x: 1218, startPoint y: 392, endPoint x: 869, endPoint y: 419, distance: 350.0
click at [1113, 392] on span "عصير رمان غني ومعبأ بمضادات الأكسدة." at bounding box center [1189, 370] width 219 height 45
drag, startPoint x: 709, startPoint y: 383, endPoint x: 1125, endPoint y: 475, distance: 426.1
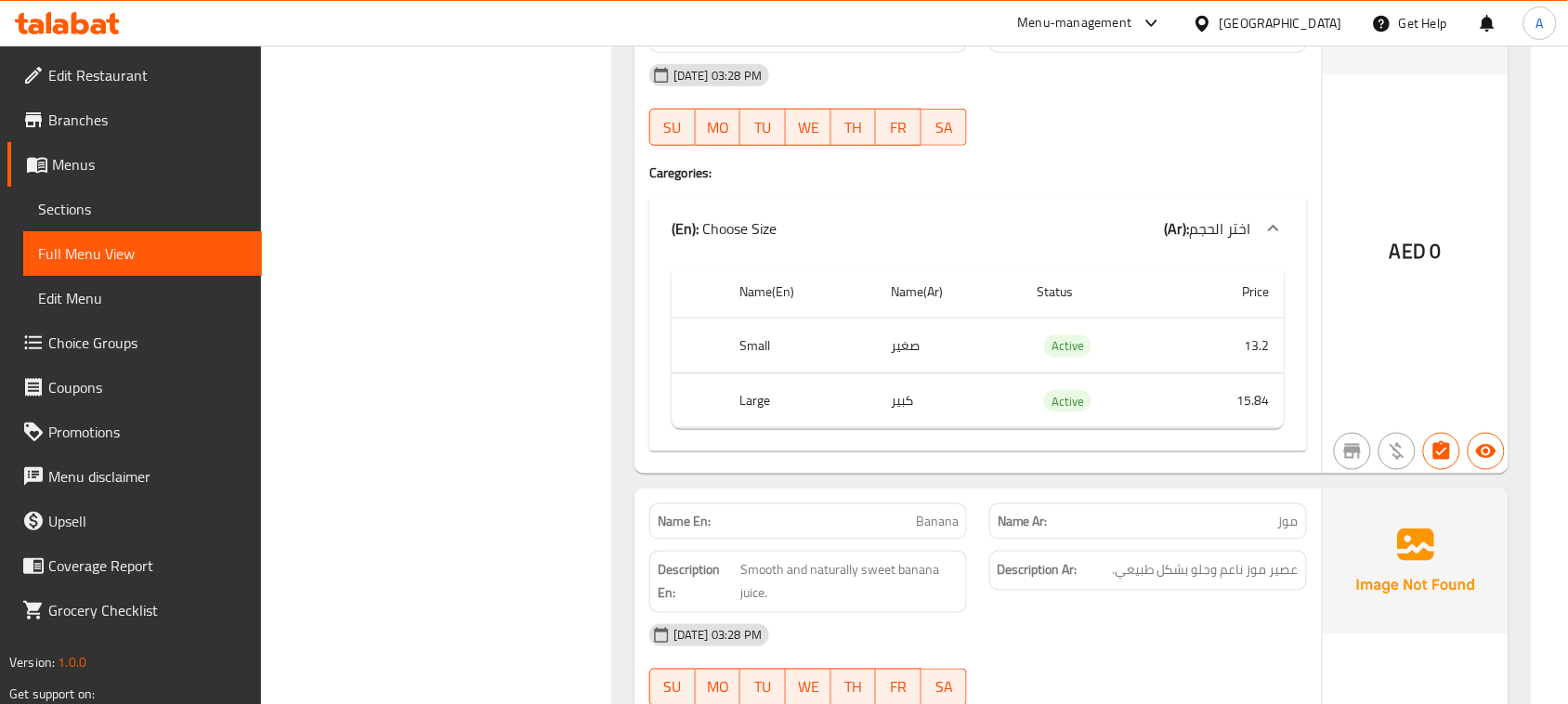
scroll to position [6873, 0]
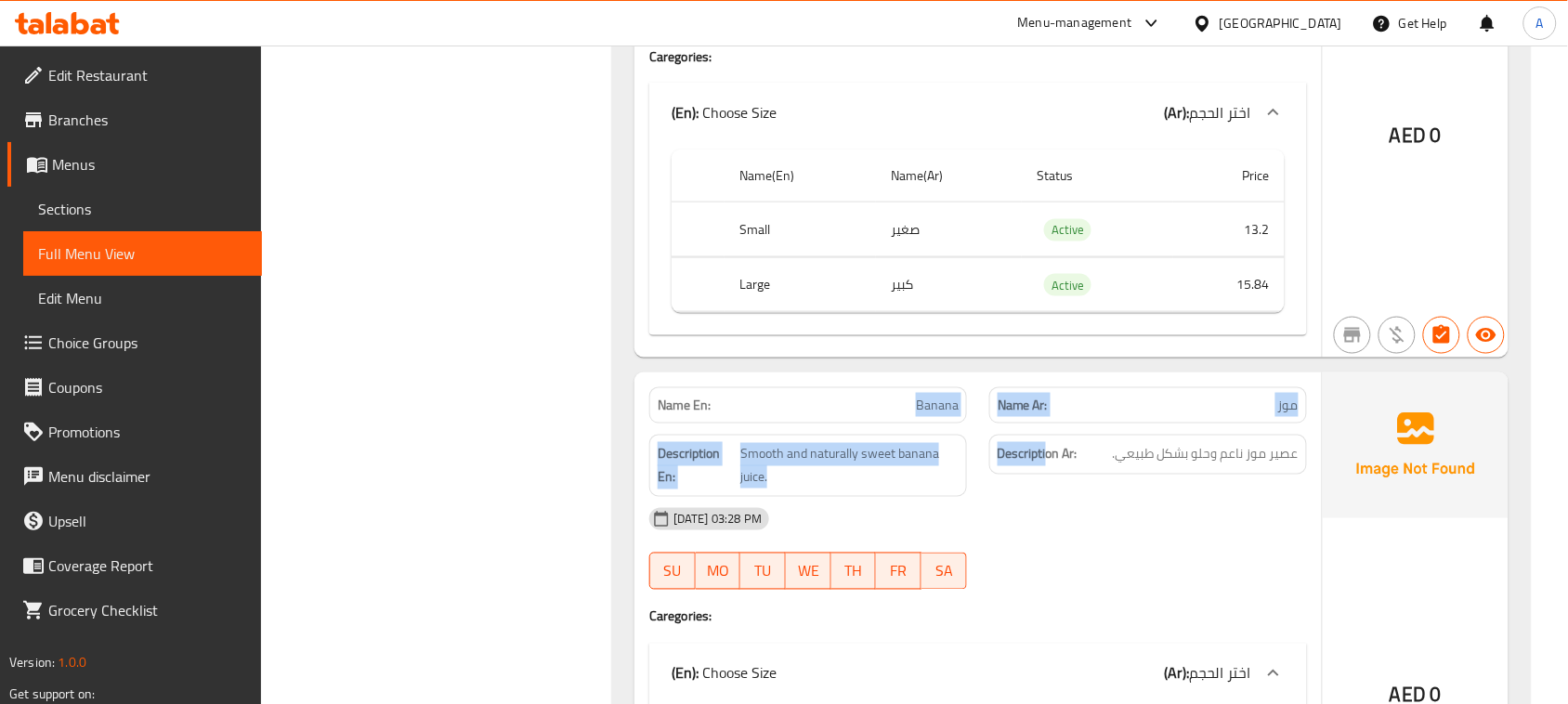
drag, startPoint x: 883, startPoint y: 442, endPoint x: 1050, endPoint y: 458, distance: 167.8
click at [1050, 458] on div "Name En: Banana Name Ar: موز Description En: Smooth and naturally sweet banana …" at bounding box center [978, 645] width 688 height 545
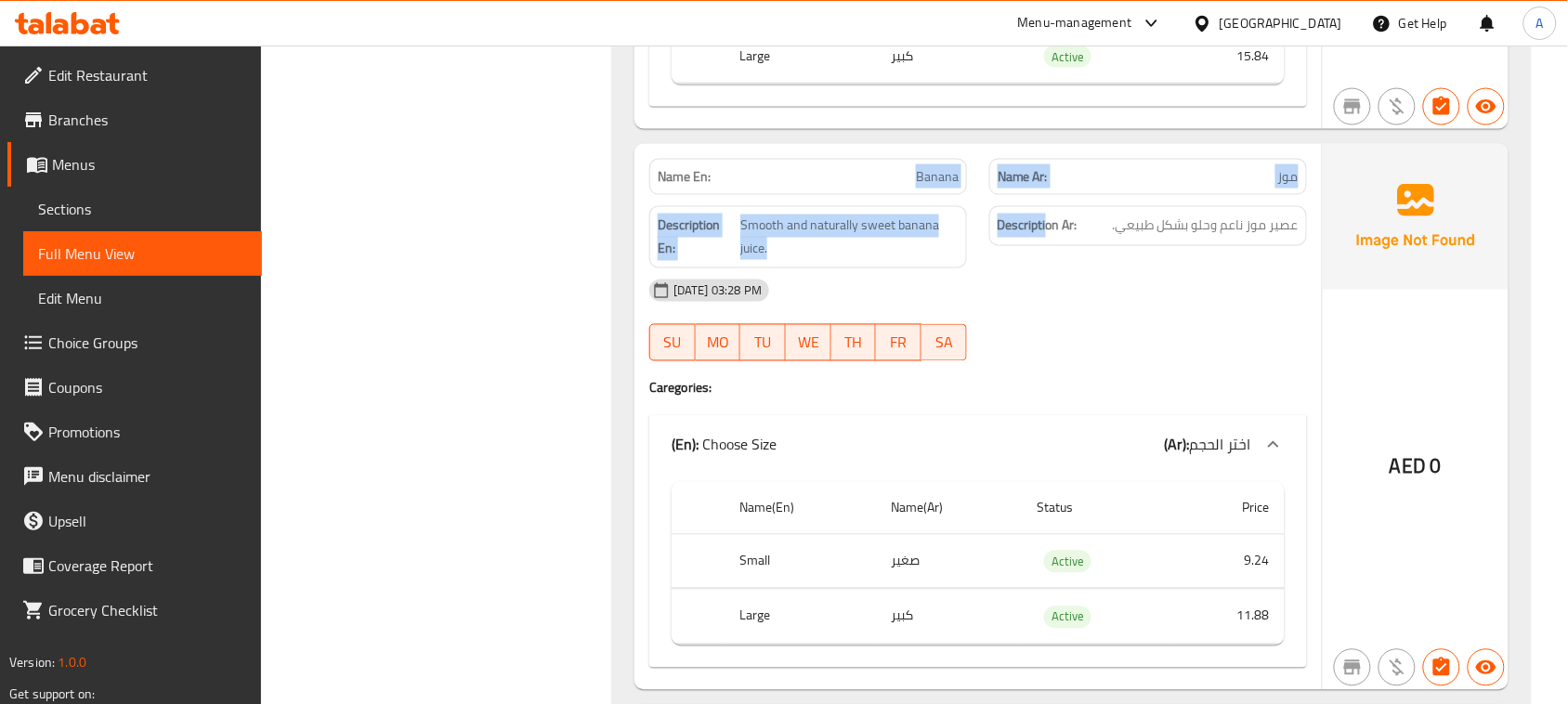
scroll to position [7221, 0]
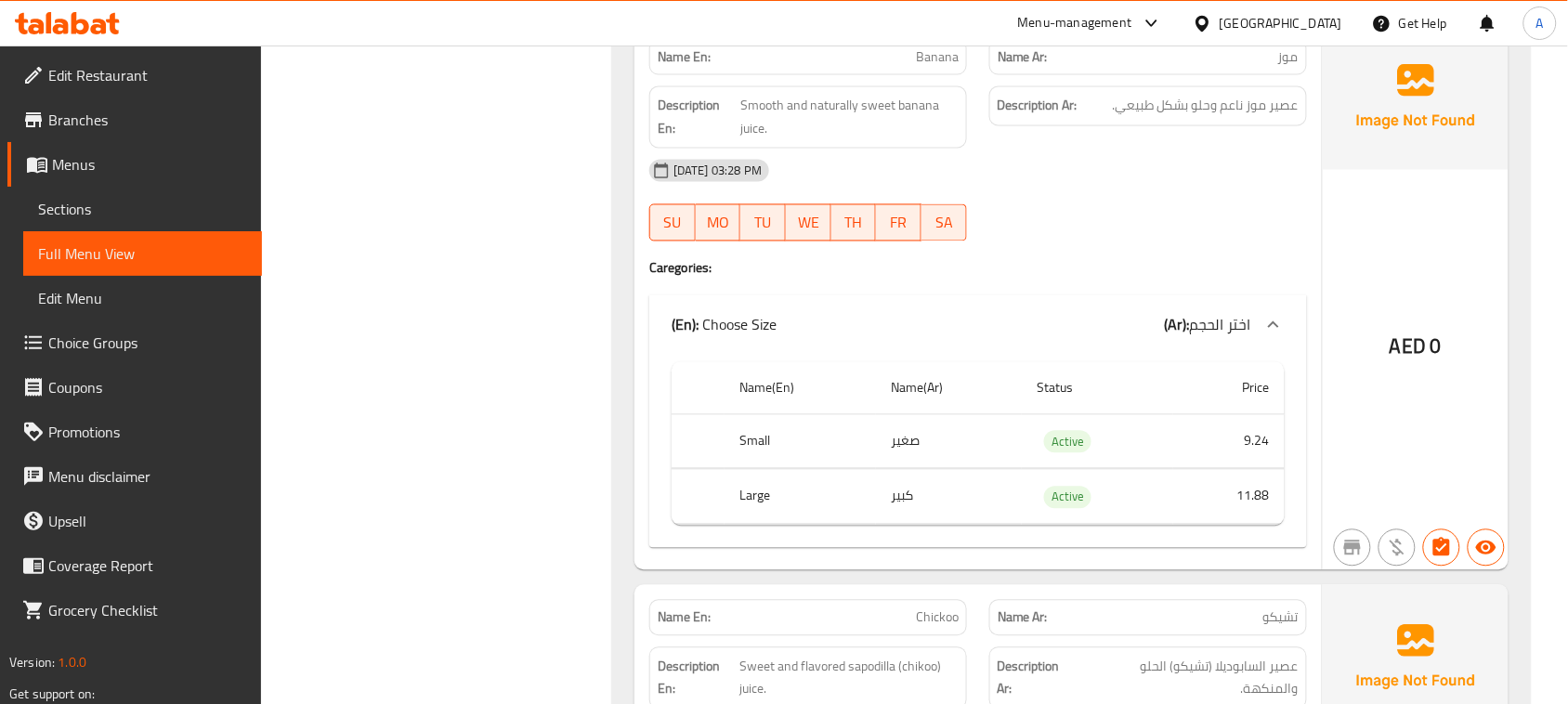
click at [1214, 252] on div at bounding box center [1149, 241] width 340 height 23
drag, startPoint x: 1229, startPoint y: 123, endPoint x: 1181, endPoint y: 126, distance: 48.1
click at [1181, 126] on div "Description Ar: عصير موز ناعم وحلو بشكل طبيعي." at bounding box center [1148, 106] width 318 height 40
drag, startPoint x: 743, startPoint y: 128, endPoint x: 872, endPoint y: 128, distance: 129.0
click at [872, 128] on span "Smooth and naturally sweet banana juice." at bounding box center [850, 118] width 219 height 45
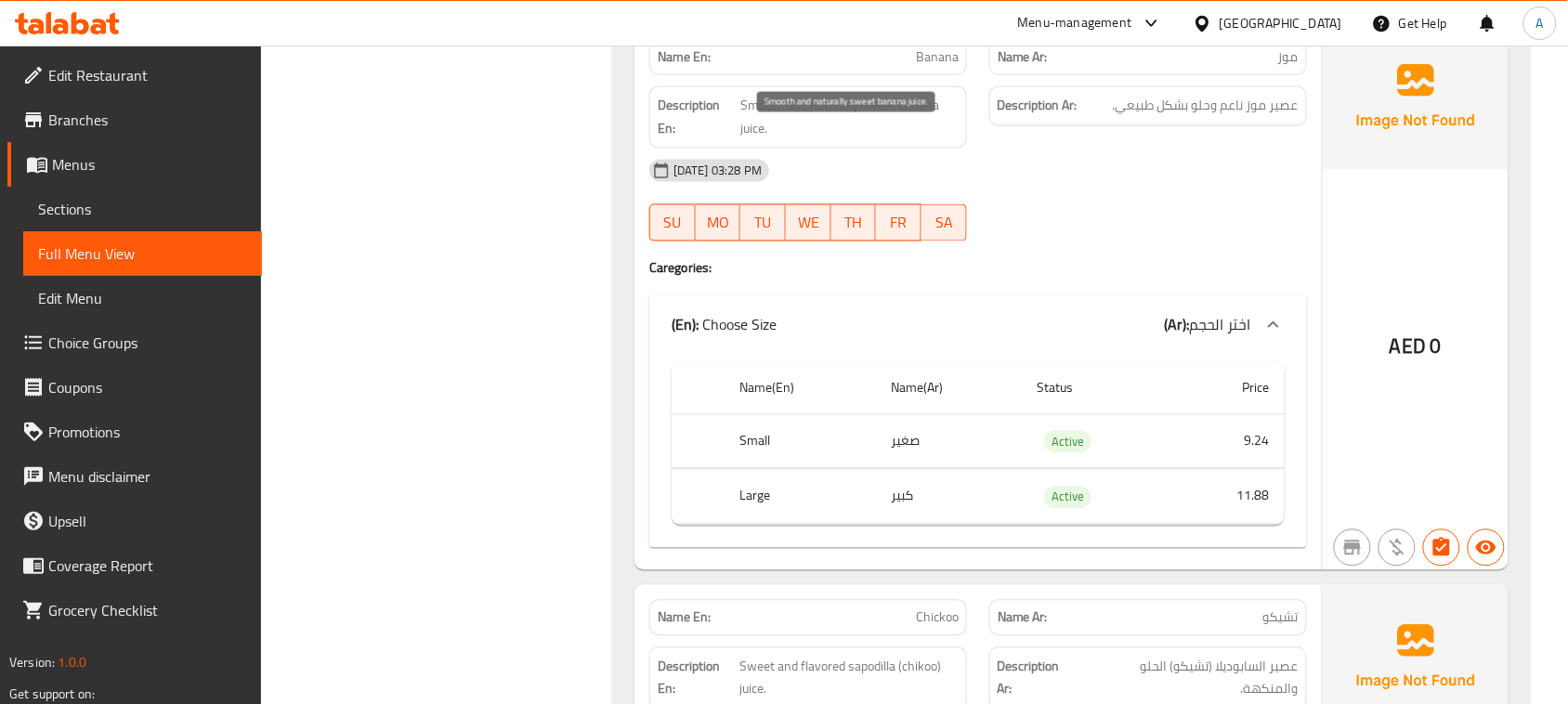
click at [753, 140] on span "Smooth and naturally sweet banana juice." at bounding box center [850, 118] width 219 height 45
click at [754, 131] on span "Smooth and naturally sweet banana juice." at bounding box center [850, 118] width 219 height 45
drag, startPoint x: 754, startPoint y: 131, endPoint x: 863, endPoint y: 130, distance: 109.0
click at [863, 130] on span "Smooth and naturally sweet banana juice." at bounding box center [850, 118] width 219 height 45
click at [1090, 193] on div "[DATE] 03:28 PM" at bounding box center [978, 170] width 681 height 44
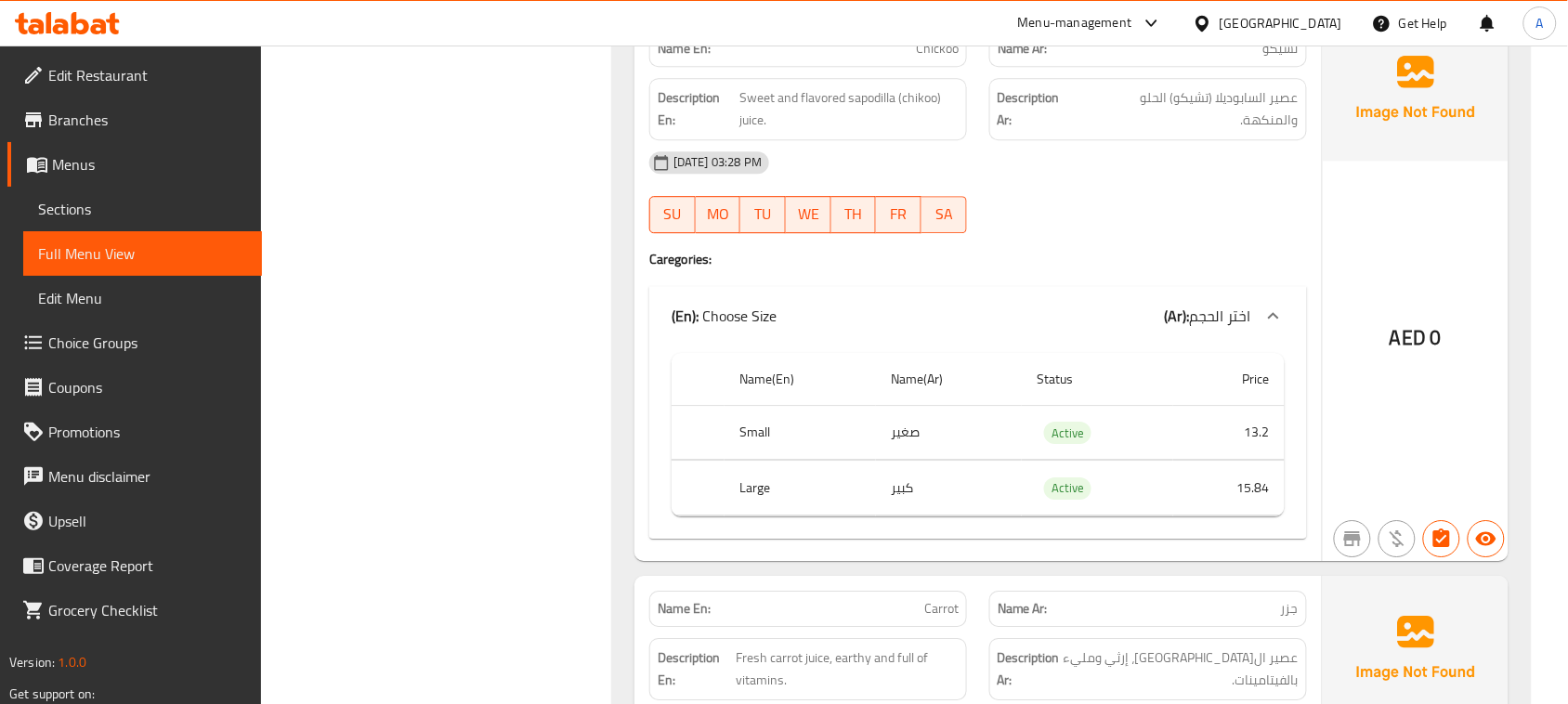
scroll to position [7801, 0]
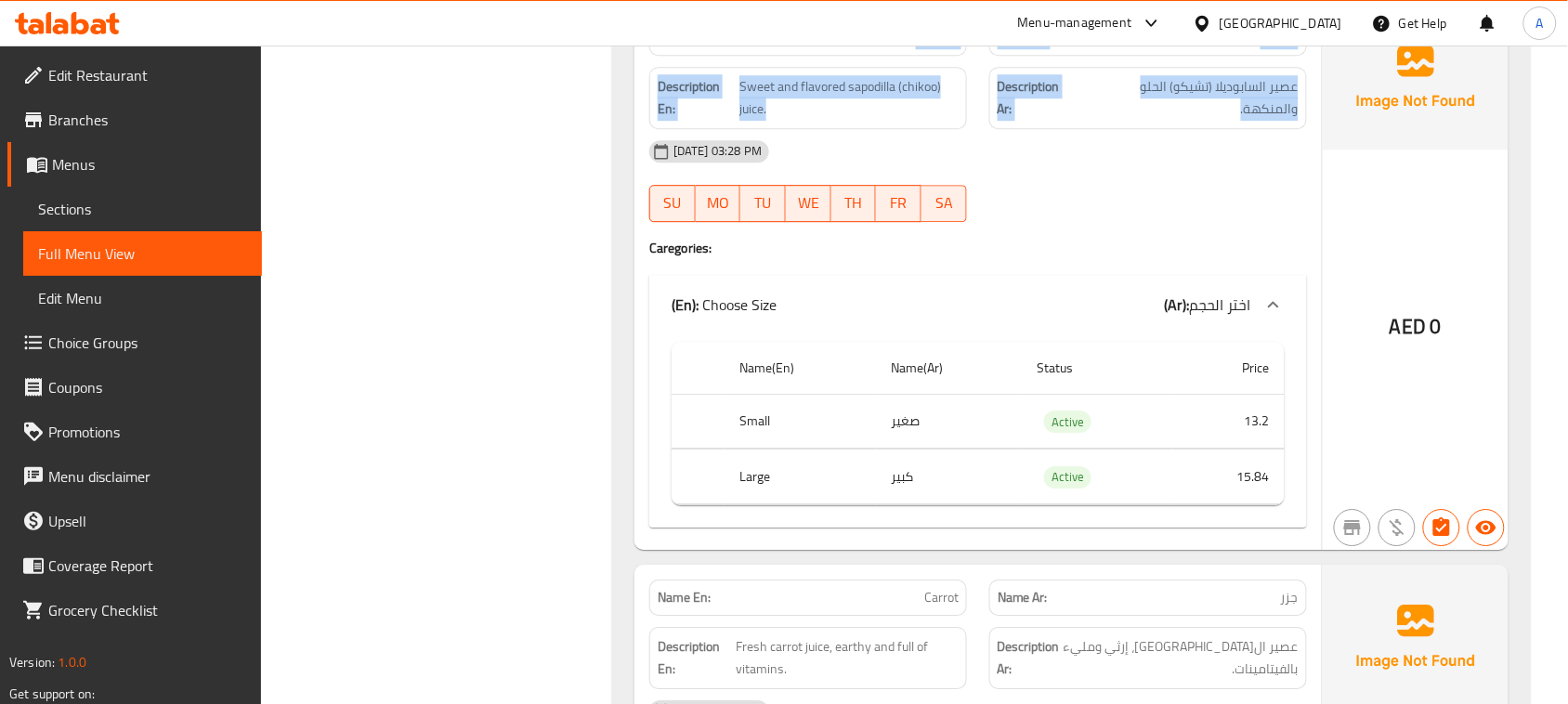
drag, startPoint x: 888, startPoint y: 48, endPoint x: 1171, endPoint y: 135, distance: 296.1
click at [1171, 135] on div "Name En: Chickoo Name Ar: تشيكو Description En: Sweet and flavored sapodilla (c…" at bounding box center [978, 277] width 688 height 545
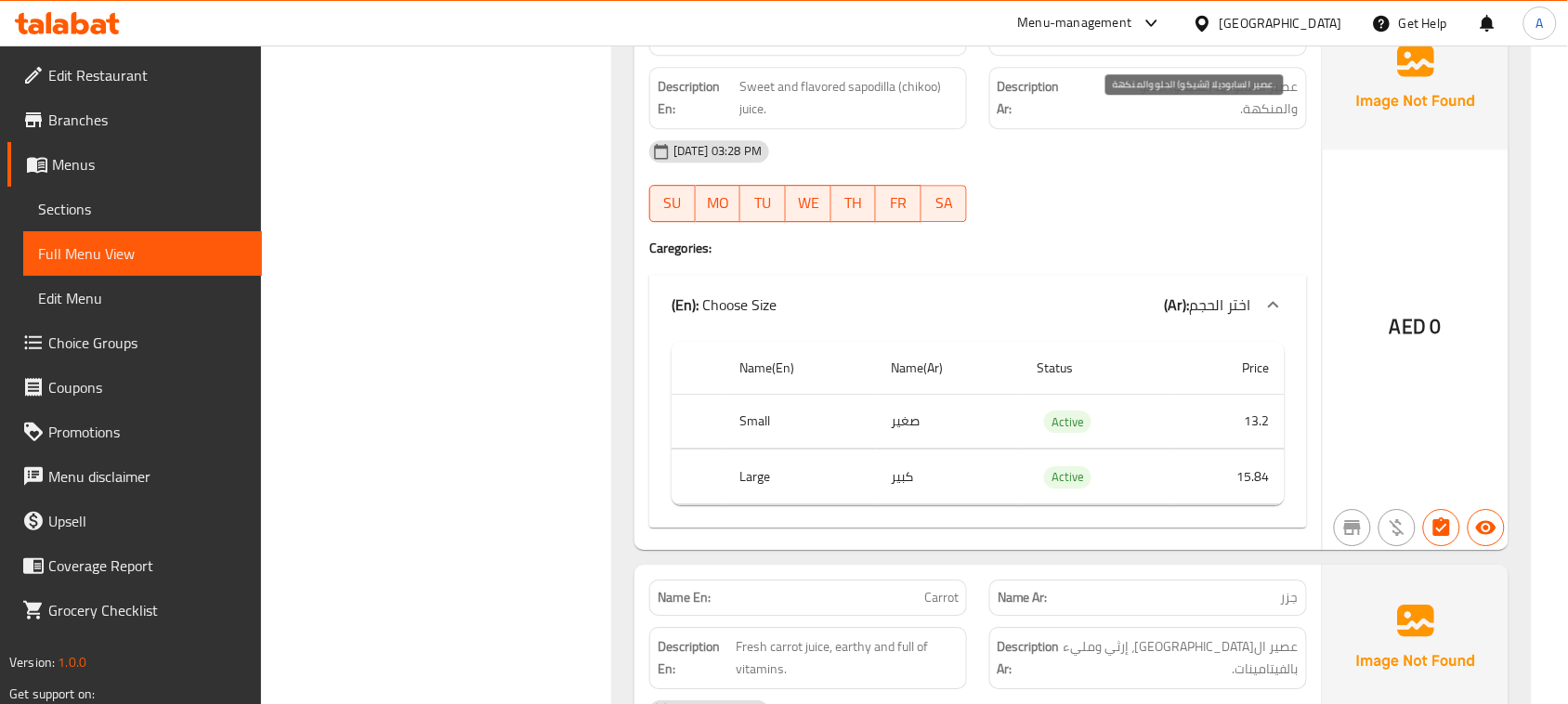
click at [1194, 168] on div "[DATE] 03:28 PM" at bounding box center [978, 151] width 681 height 44
drag, startPoint x: 1276, startPoint y: 119, endPoint x: 1238, endPoint y: 132, distance: 40.2
click at [1238, 121] on span "عصير السابوديلا (تشيكو) الحلو والمنكهة." at bounding box center [1190, 98] width 218 height 45
click at [1150, 174] on div "[DATE] 03:28 PM" at bounding box center [978, 151] width 681 height 44
click at [1192, 110] on span "عصير السابوديلا (تشيكو) الحلو والمنكهة." at bounding box center [1190, 98] width 218 height 45
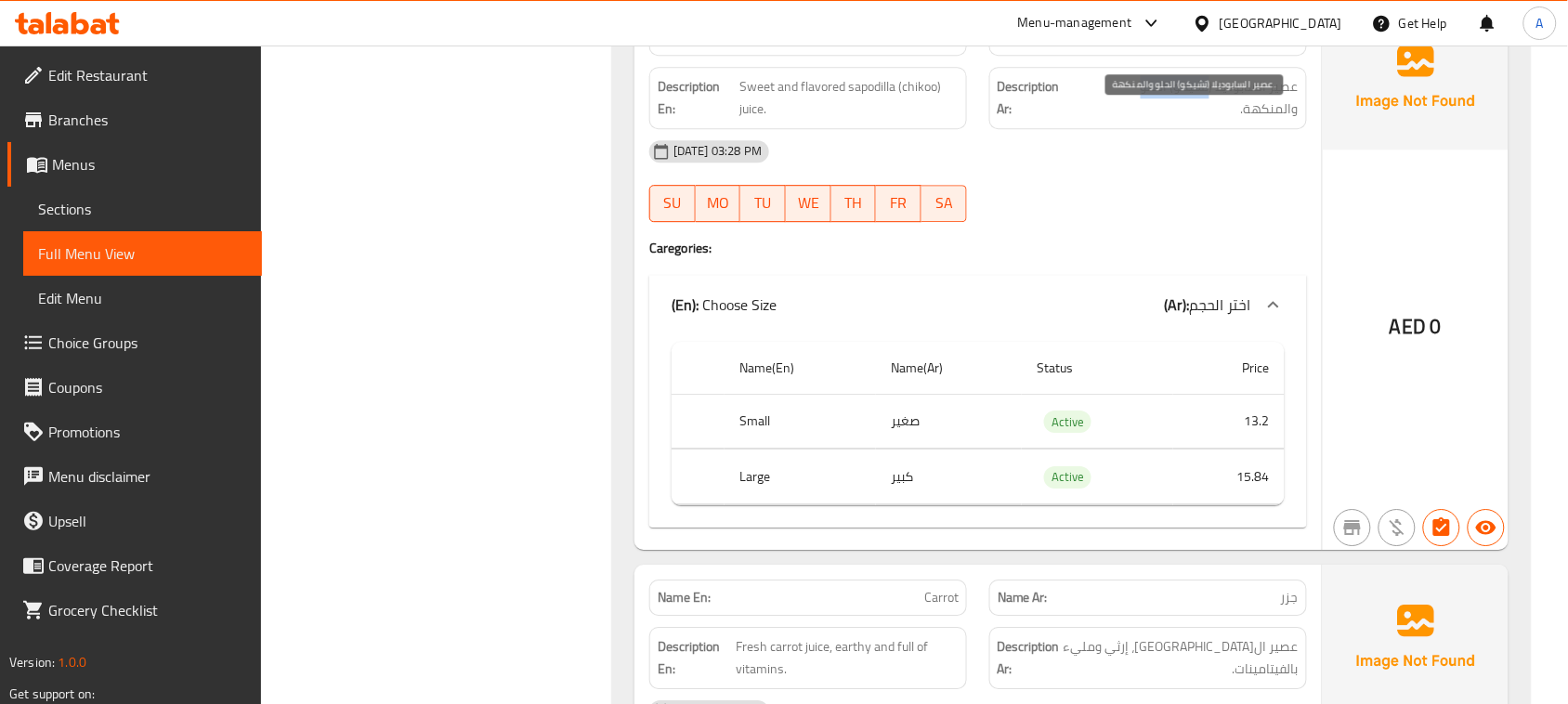
drag, startPoint x: 1192, startPoint y: 110, endPoint x: 1156, endPoint y: 108, distance: 36.1
click at [1156, 108] on span "عصير السابوديلا (تشيكو) الحلو والمنكهة." at bounding box center [1190, 98] width 218 height 45
click at [1257, 121] on span "عصير السابوديلا (تشيكو) الحلو والمنكهة." at bounding box center [1190, 98] width 218 height 45
click at [1157, 225] on div "[DATE] 03:28 PM SU MO TU WE TH FR SA" at bounding box center [978, 181] width 681 height 104
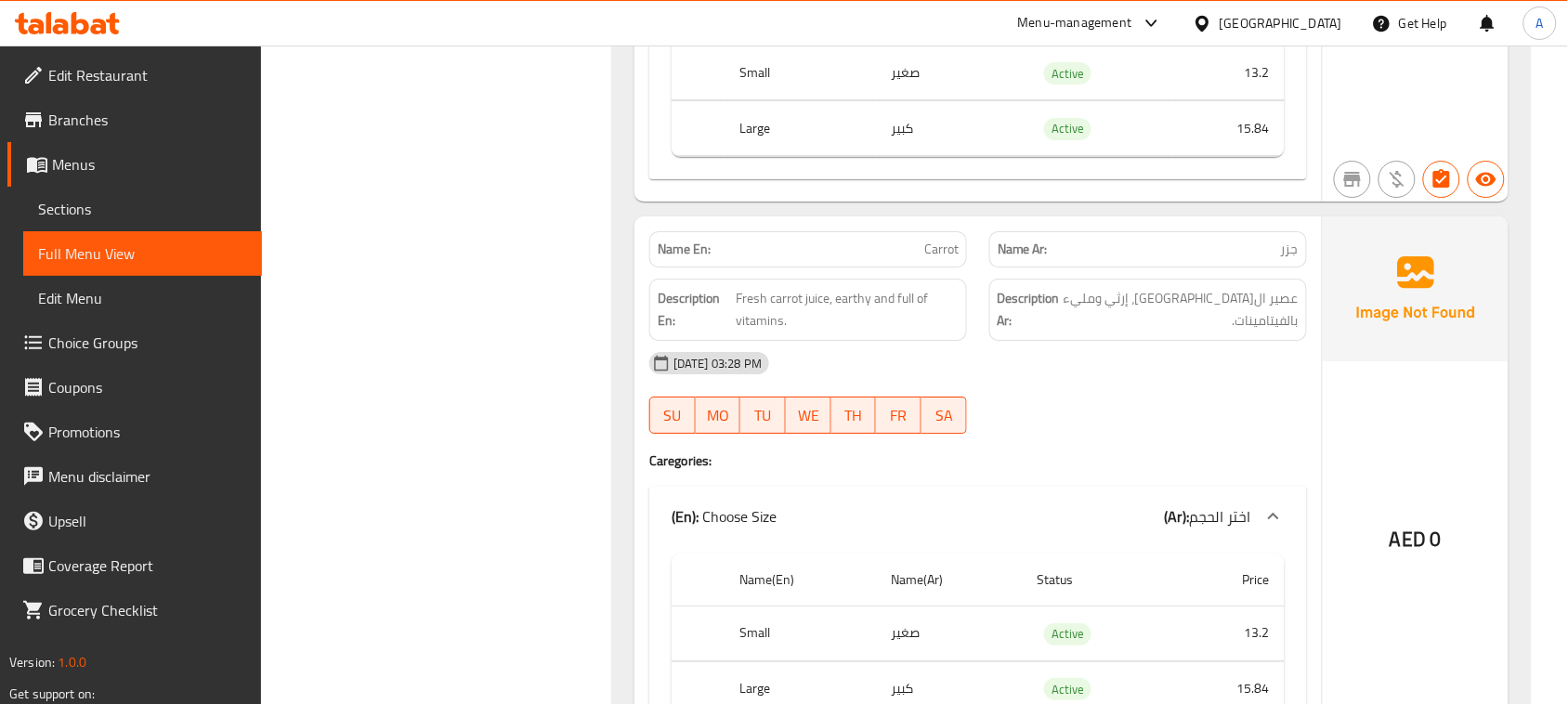
scroll to position [8265, 0]
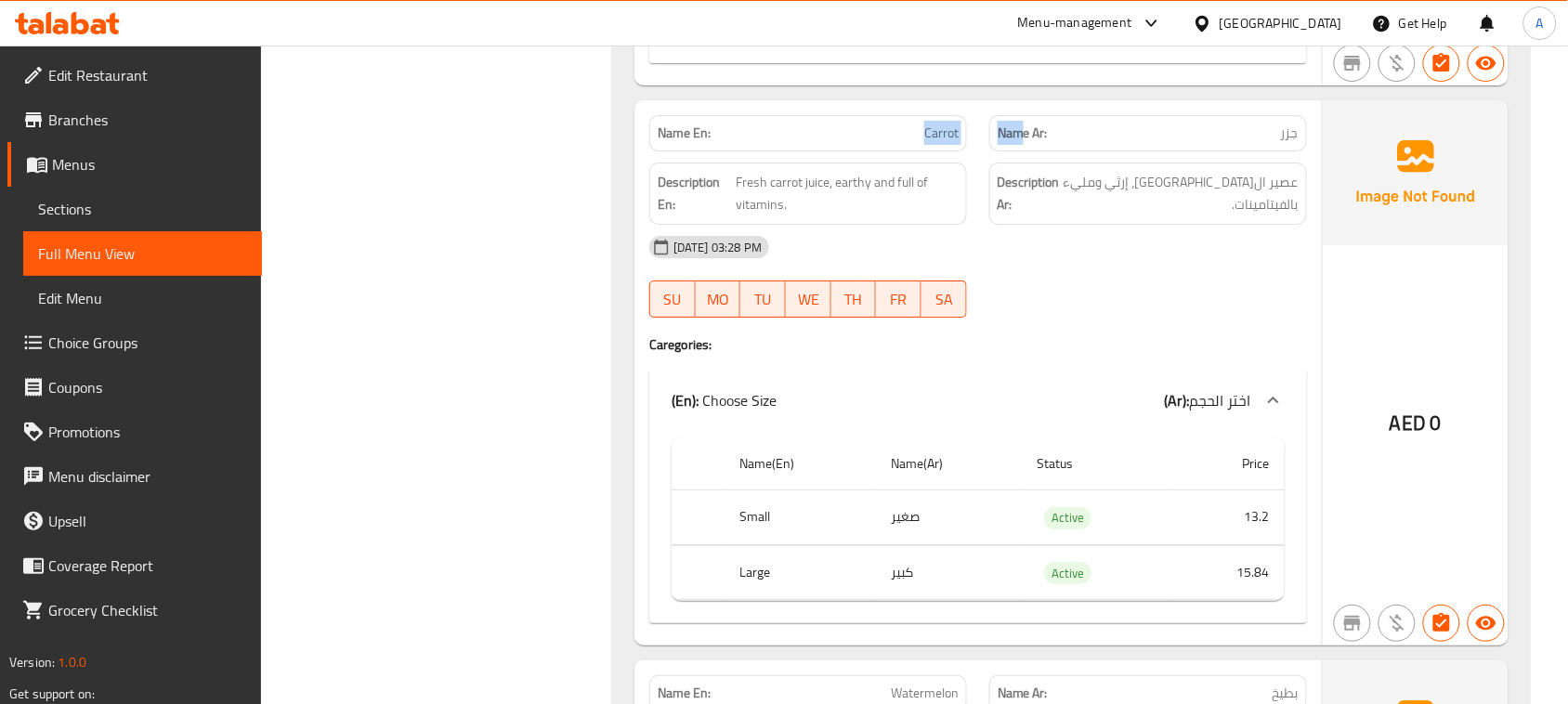
drag, startPoint x: 1019, startPoint y: 178, endPoint x: 1090, endPoint y: 268, distance: 114.6
click at [1069, 200] on div "Name En: Carrot Name Ar: جزر Description En: Fresh carrot juice, earthy and ful…" at bounding box center [978, 372] width 688 height 545
click at [1089, 269] on div "[DATE] 03:28 PM" at bounding box center [978, 246] width 681 height 44
drag, startPoint x: 1270, startPoint y: 217, endPoint x: 1201, endPoint y: 220, distance: 69.1
click at [1208, 217] on span "عصير ال[GEOGRAPHIC_DATA]، إرثي ومليء بالفيتامينات." at bounding box center [1181, 194] width 235 height 45
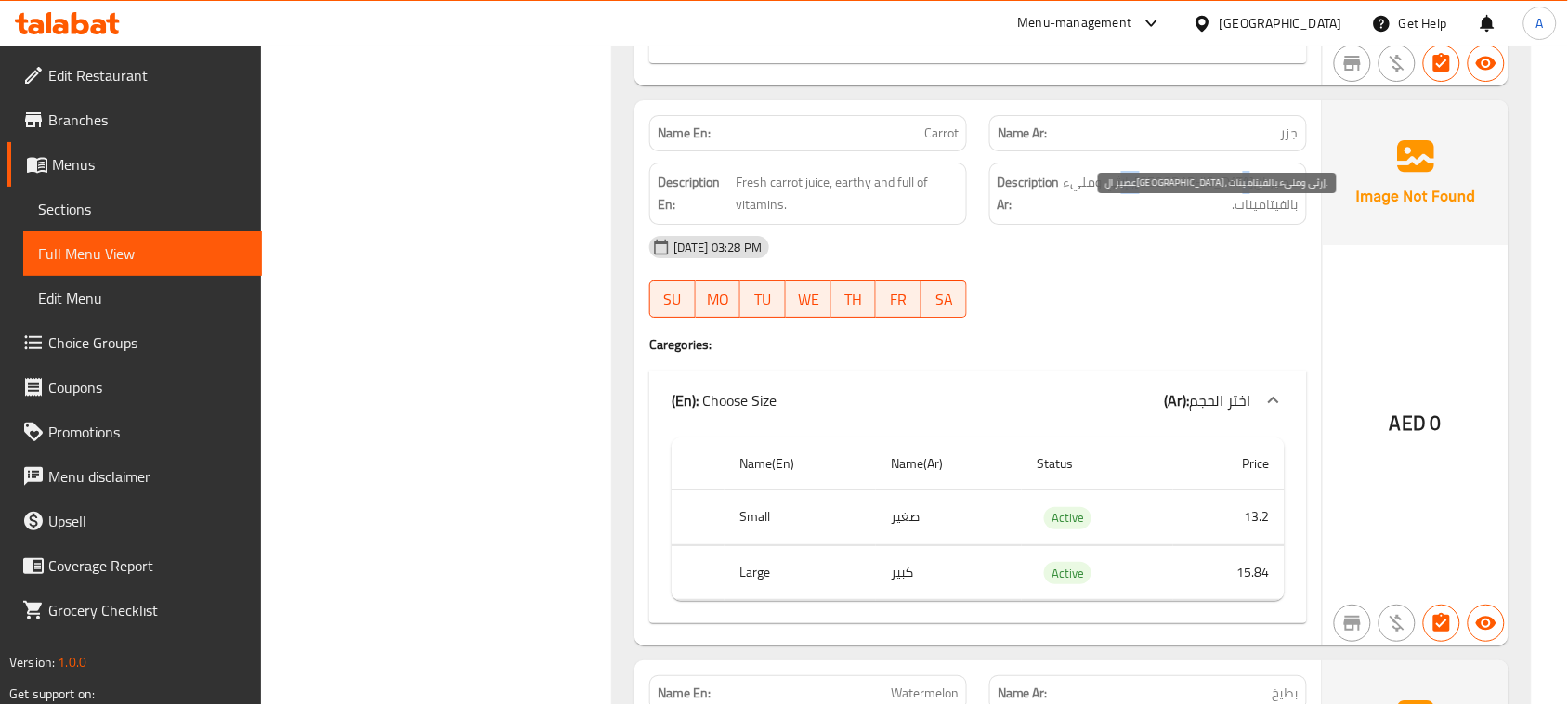
drag, startPoint x: 1189, startPoint y: 220, endPoint x: 1149, endPoint y: 225, distance: 40.3
click at [1149, 217] on span "عصير ال[GEOGRAPHIC_DATA]، إرثي ومليء بالفيتامينات." at bounding box center [1181, 194] width 235 height 45
click at [1144, 312] on div "[DATE] 03:28 PM SU MO TU WE TH FR SA" at bounding box center [978, 276] width 681 height 104
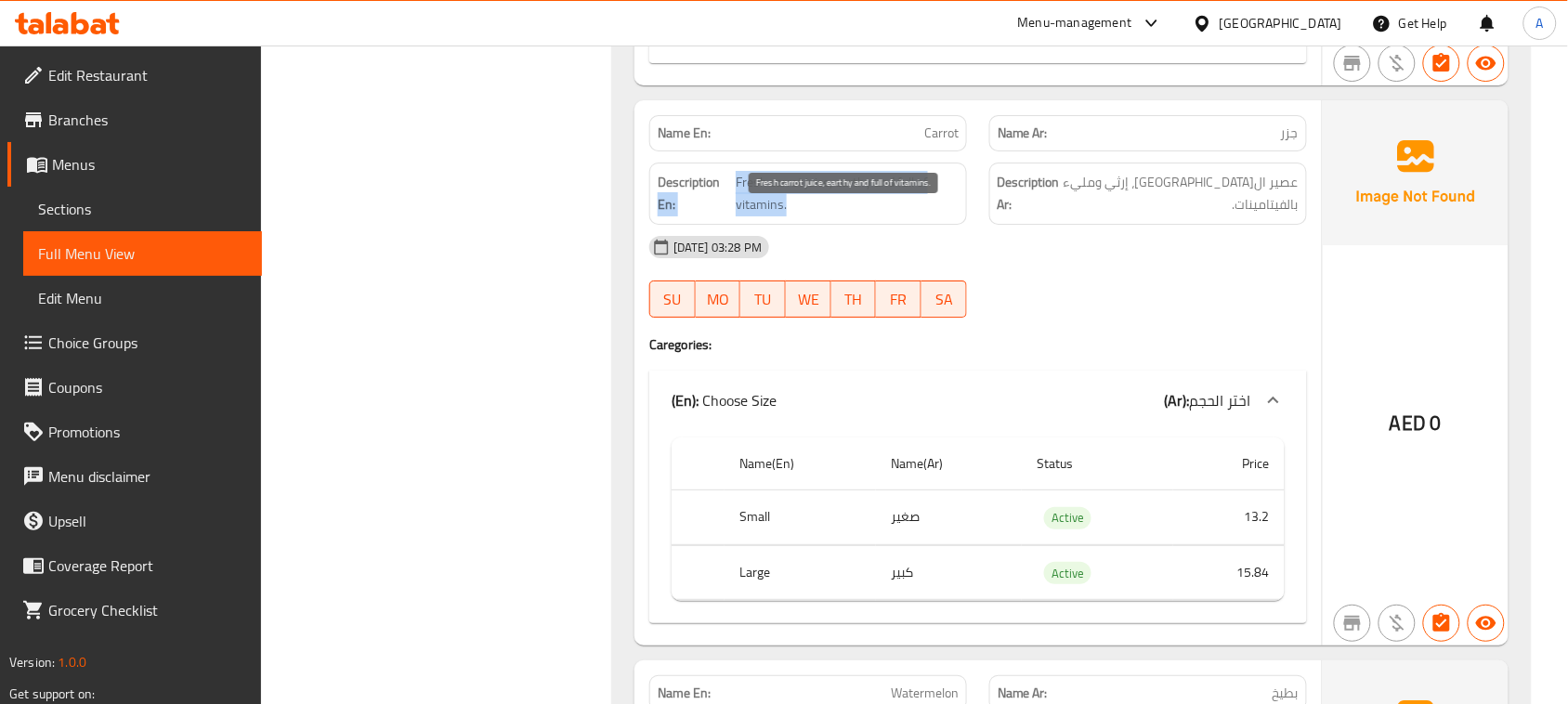
drag, startPoint x: 906, startPoint y: 246, endPoint x: 1071, endPoint y: 308, distance: 176.3
click at [992, 269] on div "Name En: Carrot Name Ar: جزر Description En: Fresh carrot juice, earthy and ful…" at bounding box center [978, 372] width 688 height 545
click at [1071, 308] on div "[DATE] 03:28 PM SU MO TU WE TH FR SA" at bounding box center [978, 276] width 681 height 104
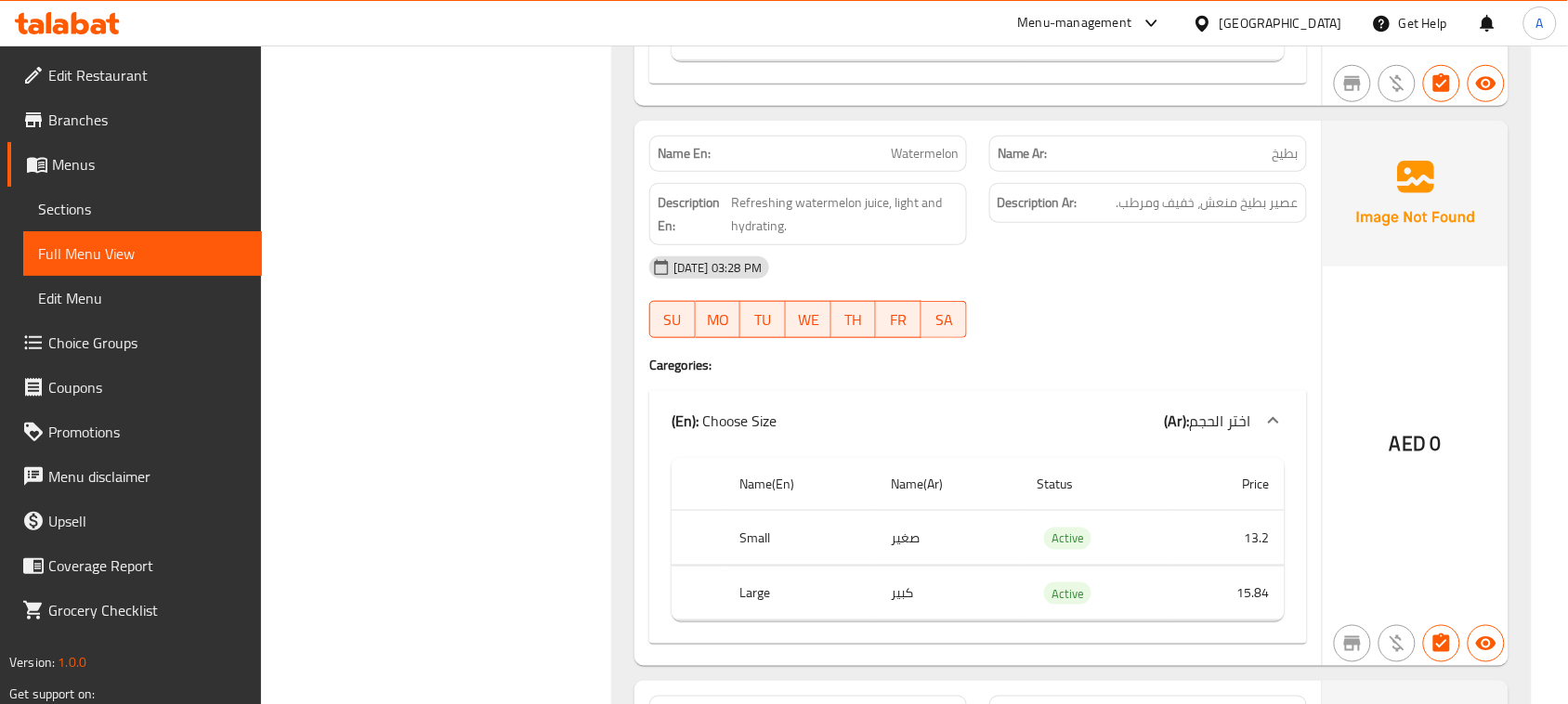
scroll to position [8846, 0]
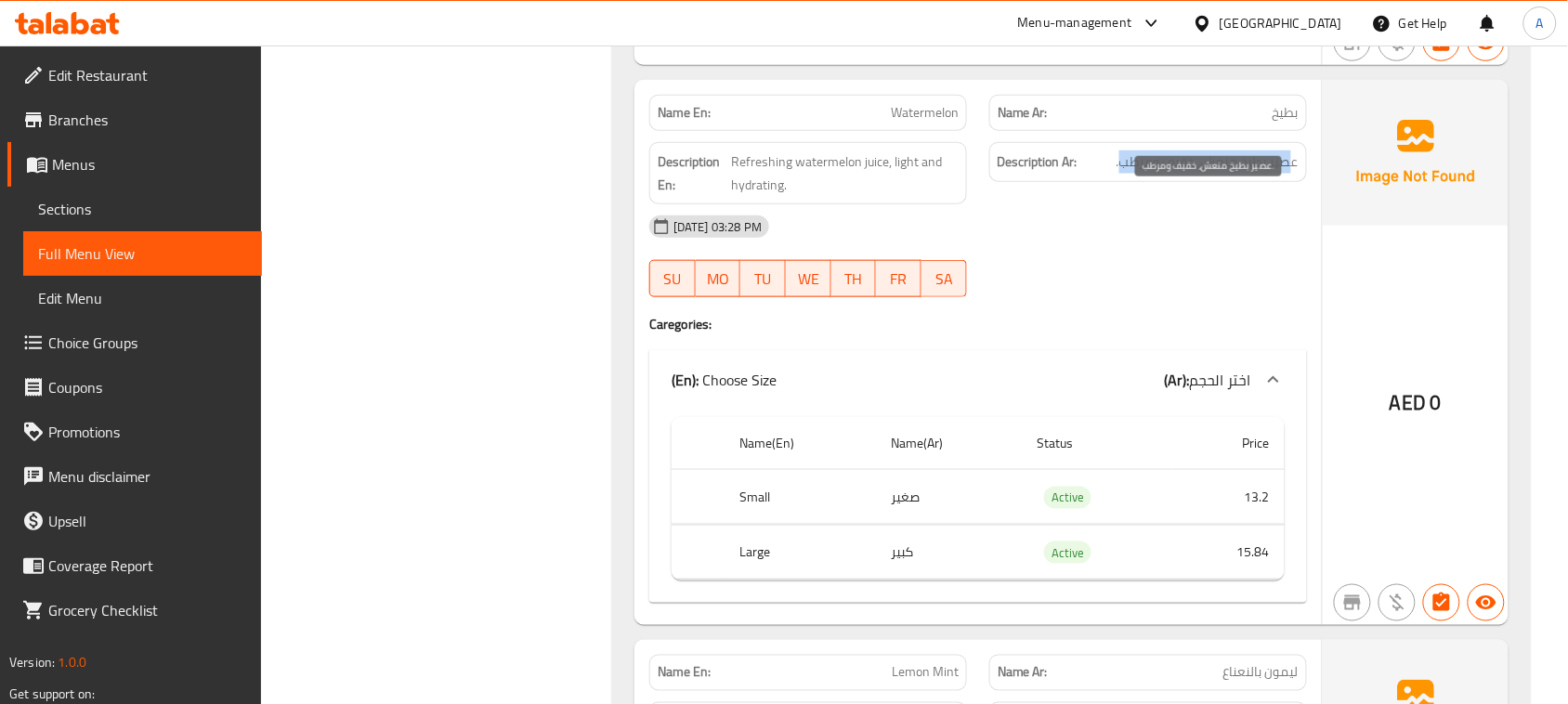
drag, startPoint x: 1223, startPoint y: 201, endPoint x: 1120, endPoint y: 201, distance: 103.0
click at [1120, 174] on span "عصير بطيخ منعش، خفيف ومرطب." at bounding box center [1208, 161] width 182 height 23
click at [1150, 249] on div "[DATE] 03:28 PM" at bounding box center [978, 226] width 681 height 44
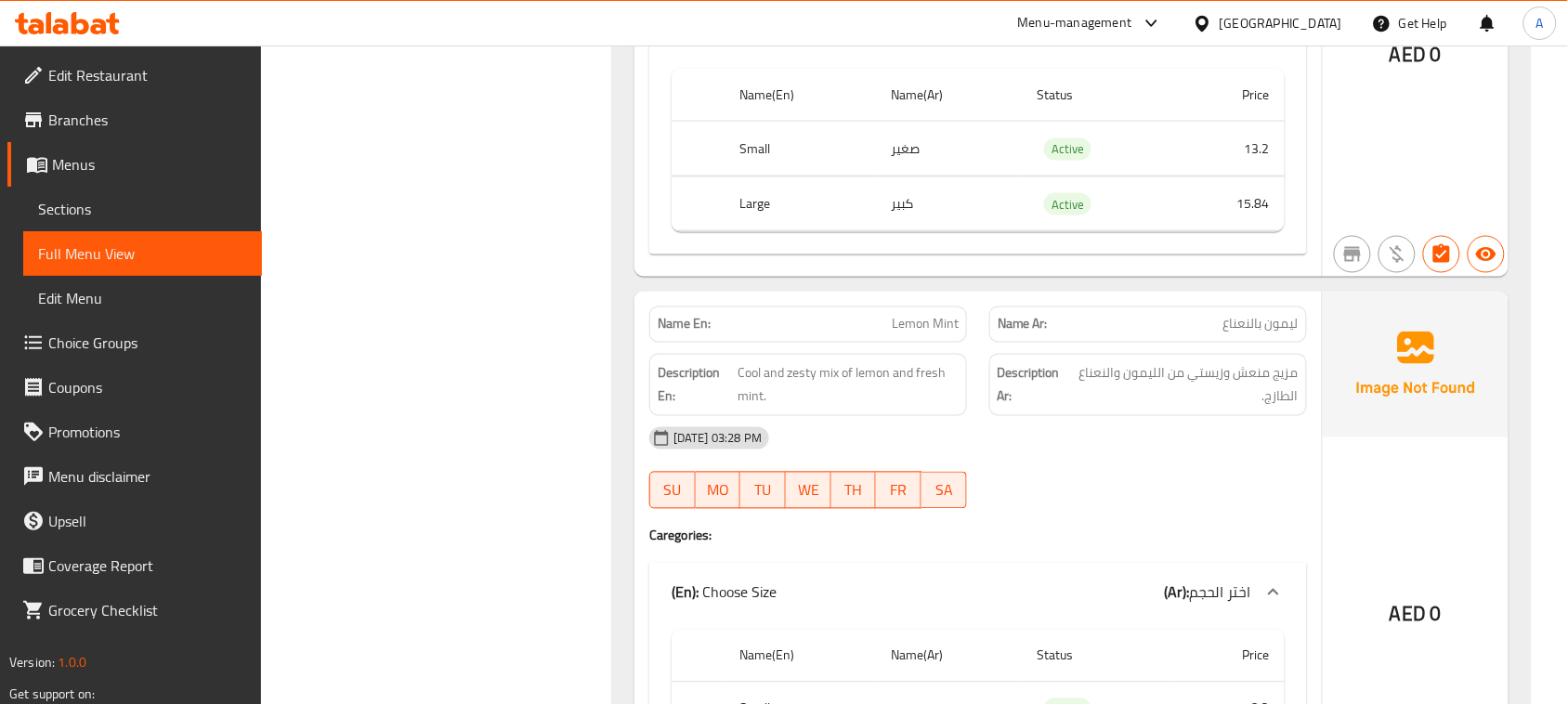
scroll to position [9427, 0]
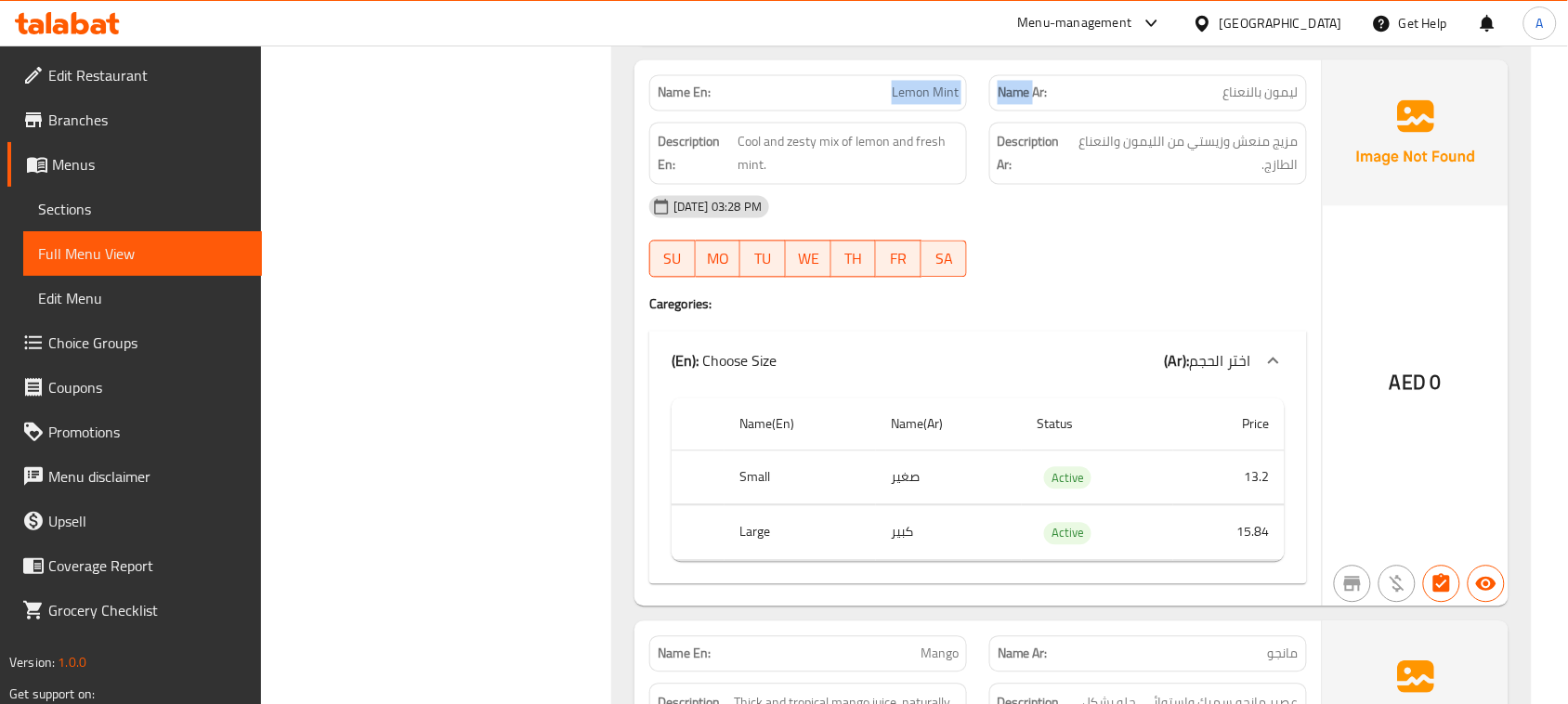
drag, startPoint x: 894, startPoint y: 128, endPoint x: 1167, endPoint y: 184, distance: 278.7
click at [1053, 122] on div "Name En: Lemon Mint Name Ar: ليمون بالنعناع" at bounding box center [978, 92] width 681 height 58
click at [1276, 228] on div "[DATE] 03:28 PM" at bounding box center [978, 206] width 681 height 44
drag, startPoint x: 1275, startPoint y: 193, endPoint x: 1218, endPoint y: 187, distance: 57.3
click at [1218, 176] on span "مزيج منعش وزيستي من الليمون والنعناع الطازج." at bounding box center [1185, 152] width 227 height 45
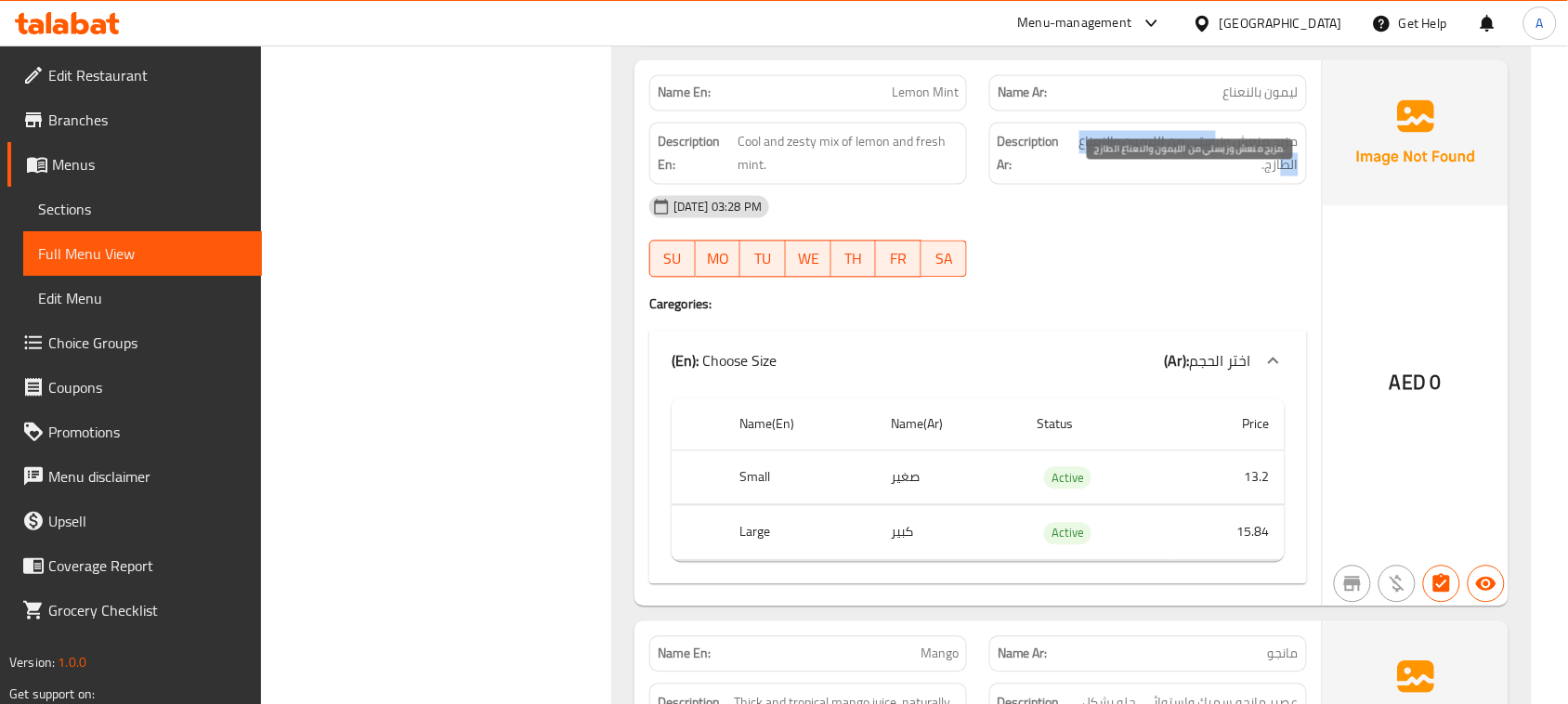
click at [1149, 176] on span "مزيج منعش وزيستي من الليمون والنعناع الطازج." at bounding box center [1185, 152] width 227 height 45
drag, startPoint x: 1149, startPoint y: 191, endPoint x: 1135, endPoint y: 187, distance: 14.6
click at [1135, 176] on span "مزيج منعش وزيستي من الليمون والنعناع الطازج." at bounding box center [1185, 152] width 227 height 45
click at [1157, 228] on div "[DATE] 03:28 PM" at bounding box center [978, 206] width 681 height 44
drag, startPoint x: 1290, startPoint y: 203, endPoint x: 1252, endPoint y: 225, distance: 43.9
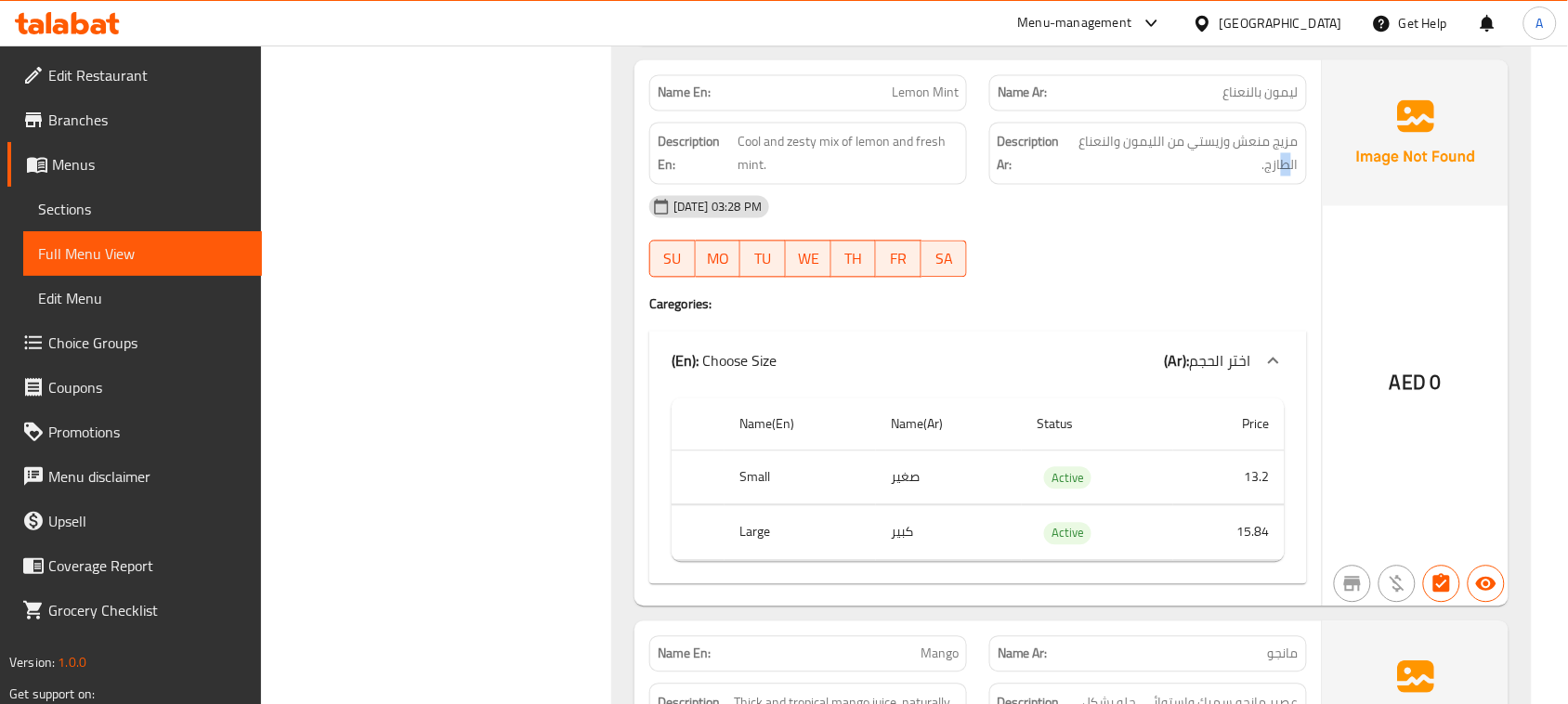
click at [1279, 176] on span "مزيج منعش وزيستي من الليمون والنعناع الطازج." at bounding box center [1185, 152] width 227 height 45
click at [1225, 228] on div "[DATE] 03:28 PM" at bounding box center [978, 206] width 681 height 44
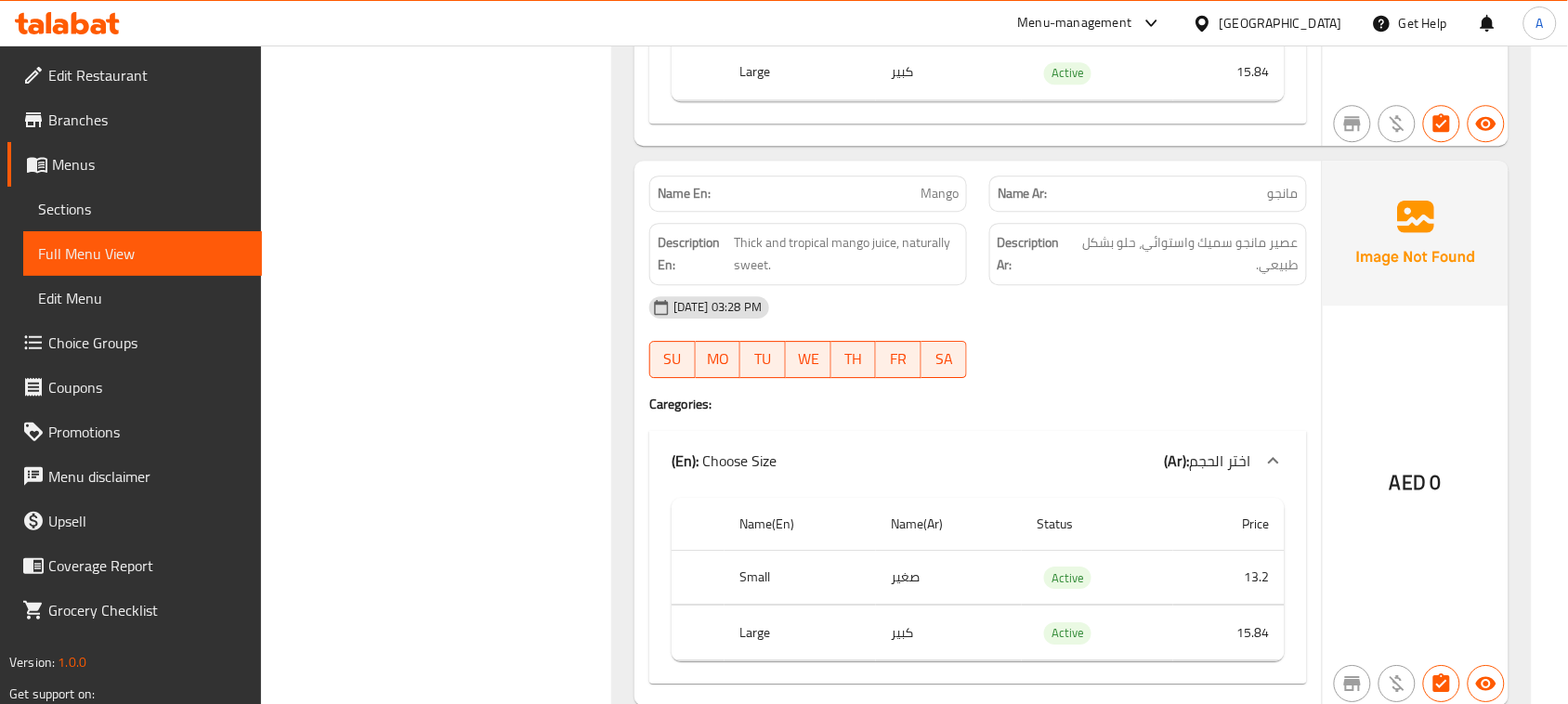
scroll to position [9891, 0]
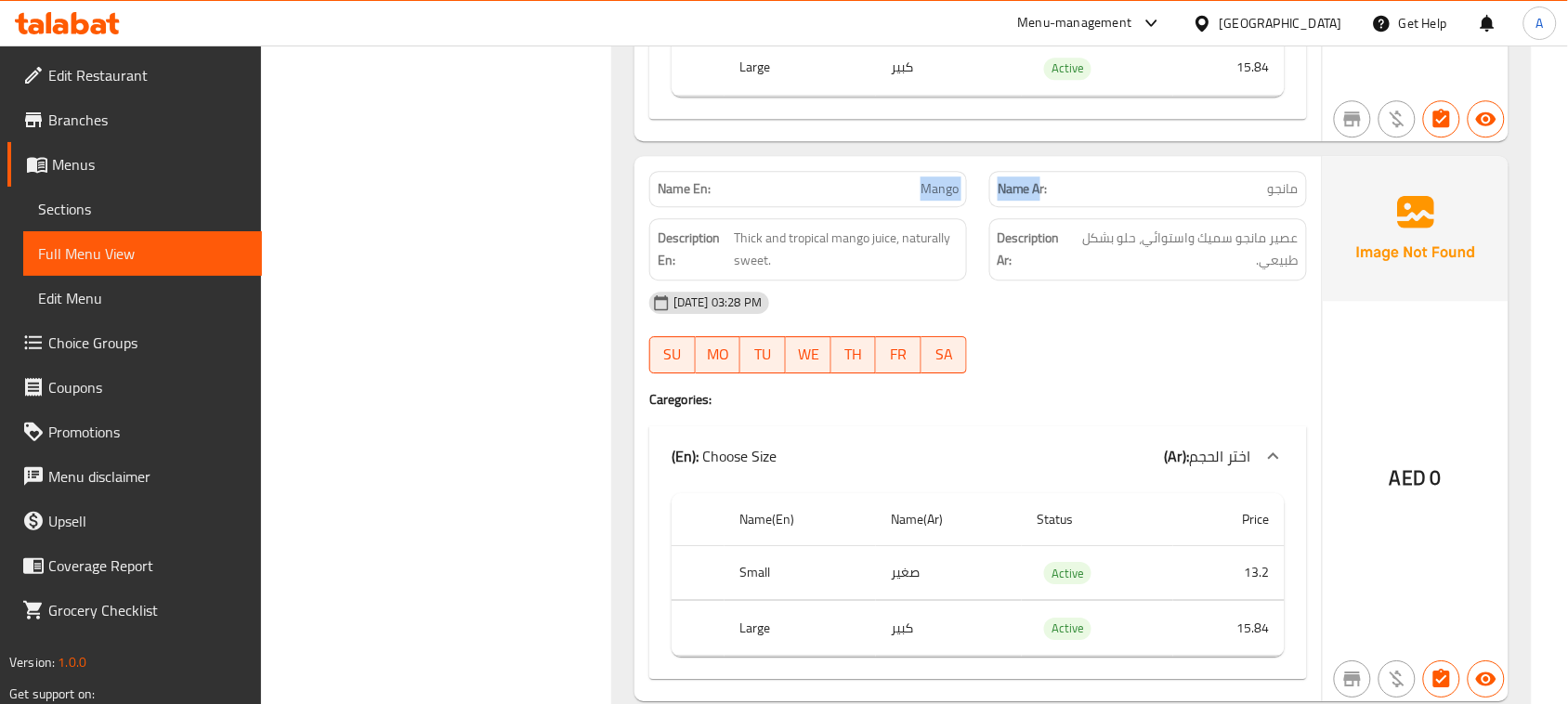
drag, startPoint x: 857, startPoint y: 247, endPoint x: 1051, endPoint y: 247, distance: 194.0
click at [1051, 219] on div "Name En: Mango Name Ar: مانجو" at bounding box center [978, 189] width 681 height 58
click at [1110, 373] on div "[DATE] 03:28 PM SU MO TU WE TH FR SA" at bounding box center [978, 332] width 681 height 104
drag, startPoint x: 1280, startPoint y: 277, endPoint x: 1149, endPoint y: 290, distance: 131.6
click at [1149, 272] on span "عصير مانجو سميك واستوائي، حلو بشكل طبيعي." at bounding box center [1185, 249] width 228 height 45
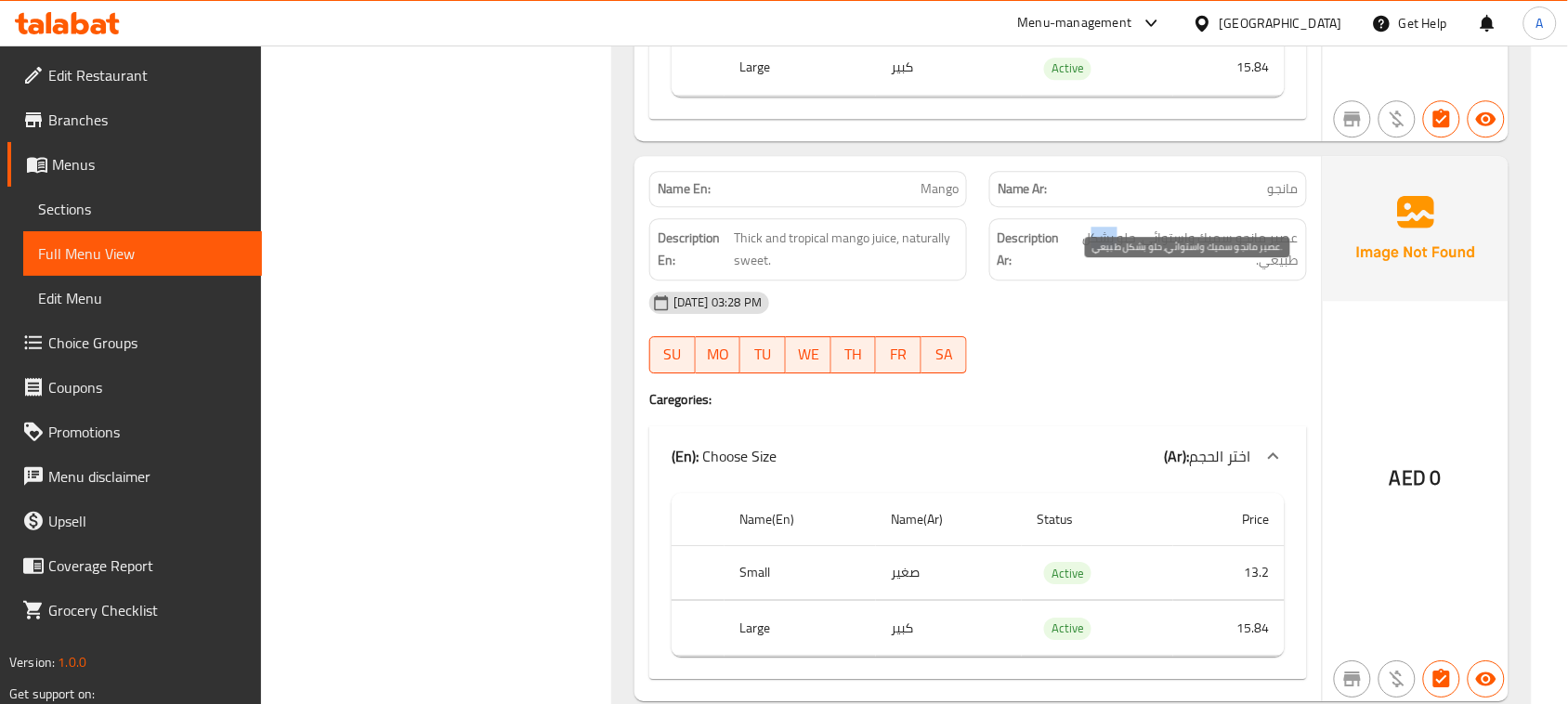
drag, startPoint x: 1122, startPoint y: 290, endPoint x: 1092, endPoint y: 311, distance: 36.6
click at [1092, 272] on span "عصير مانجو سميك واستوائي، حلو بشكل طبيعي." at bounding box center [1185, 249] width 228 height 45
click at [1097, 325] on div "[DATE] 03:28 PM" at bounding box center [978, 303] width 681 height 44
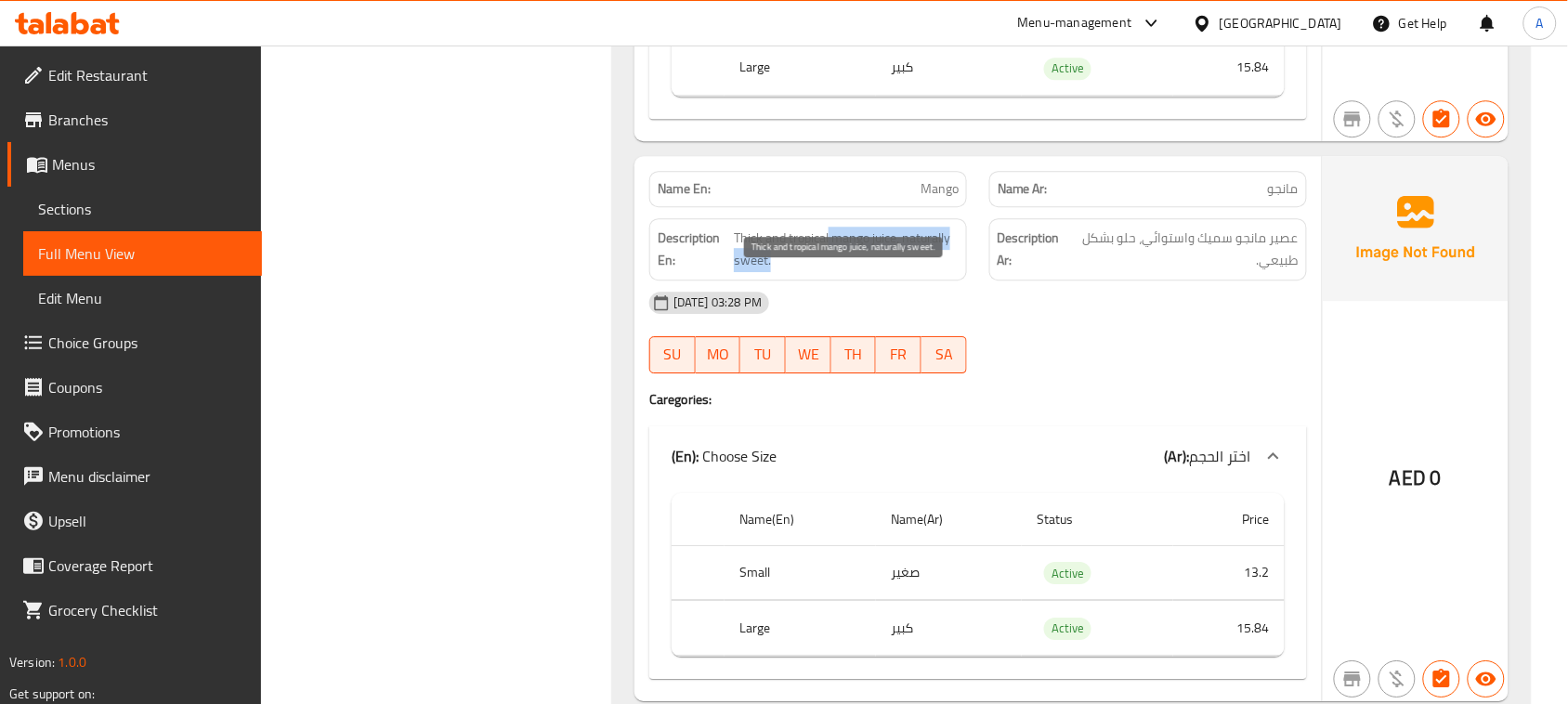
drag, startPoint x: 829, startPoint y: 288, endPoint x: 1075, endPoint y: 379, distance: 262.3
click at [992, 292] on div "Description En: Thick and tropical mango juice, naturally sweet. Description Ar…" at bounding box center [978, 248] width 681 height 84
click at [1082, 385] on div "[DATE] 03:28 PM SU MO TU WE TH FR SA" at bounding box center [978, 332] width 681 height 104
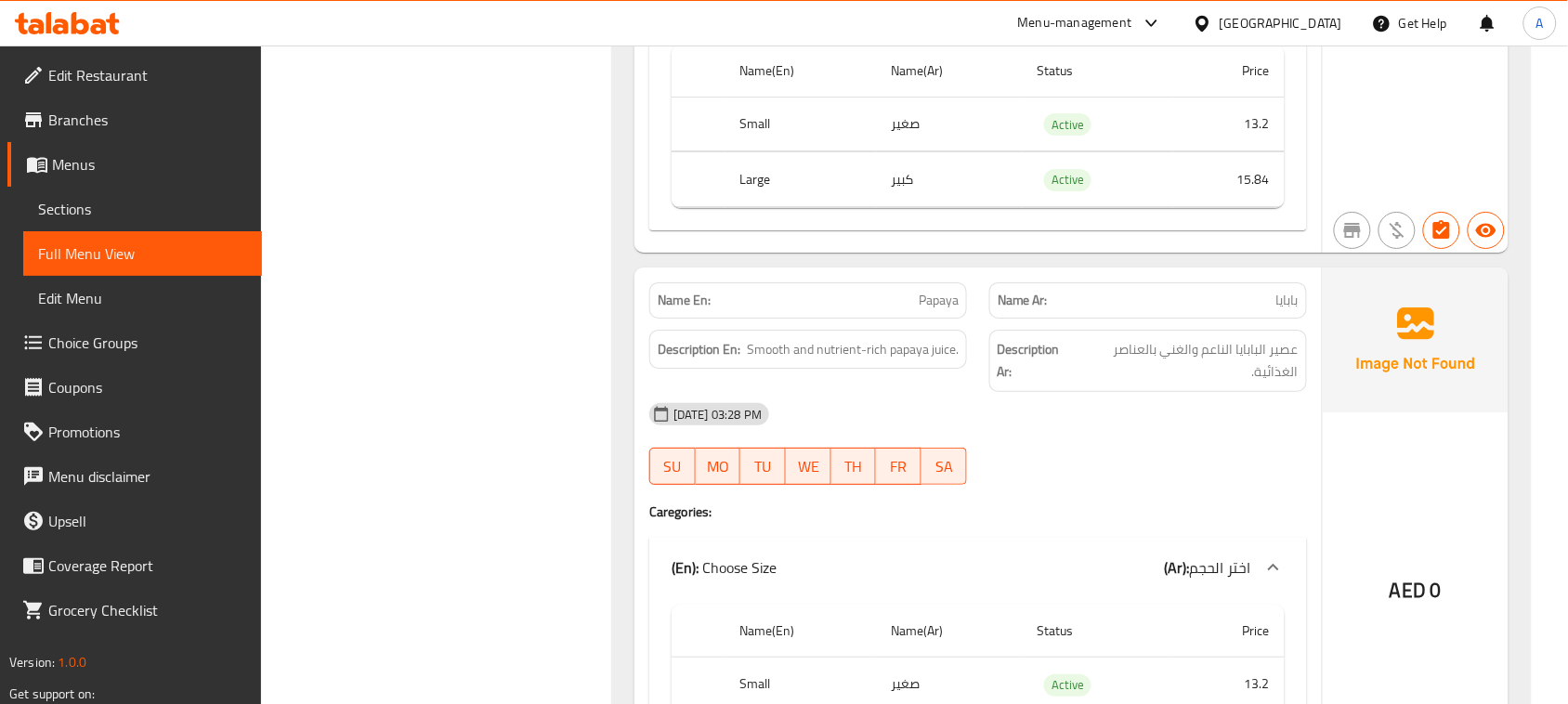
scroll to position [10471, 0]
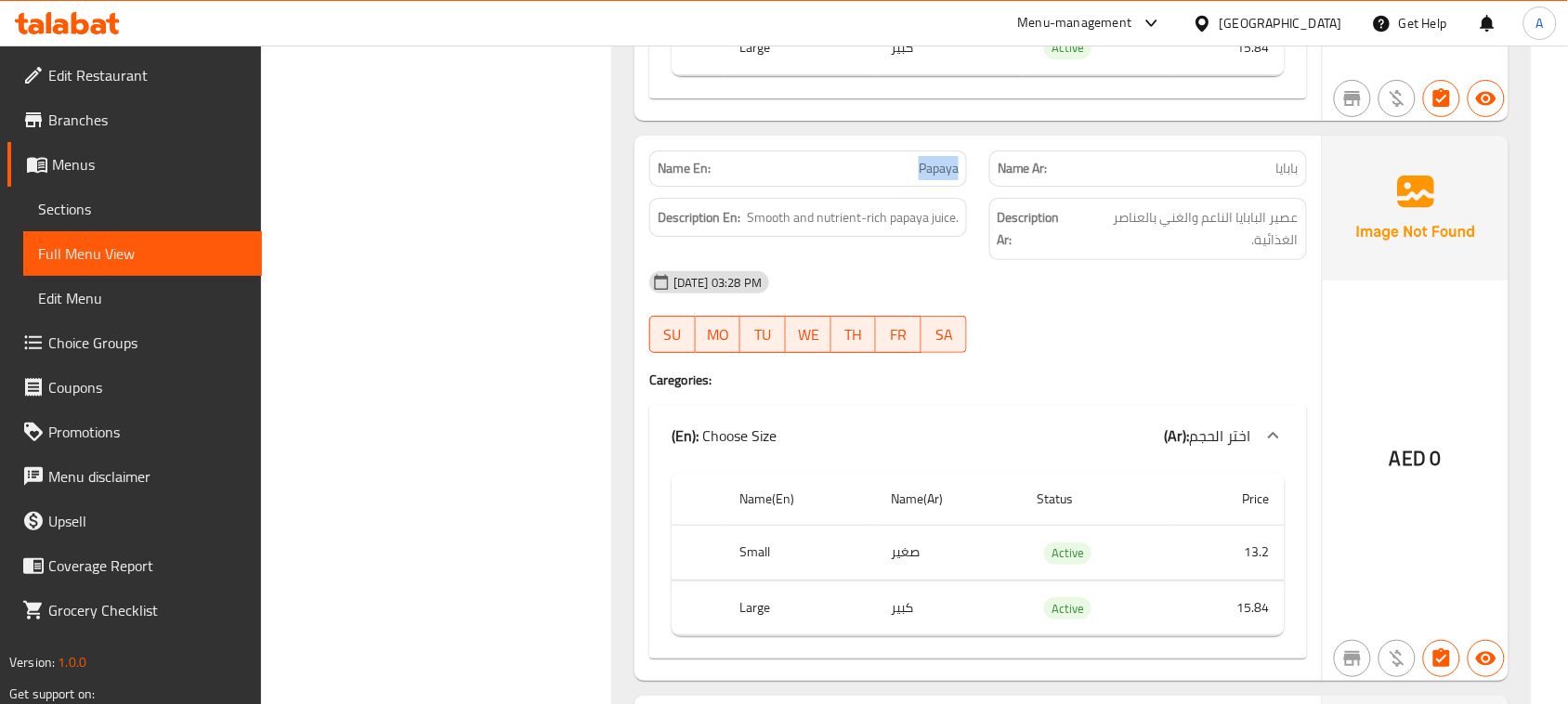
drag, startPoint x: 916, startPoint y: 202, endPoint x: 1140, endPoint y: 344, distance: 265.2
click at [1066, 243] on div "Name En: Papaya Name Ar: بابايا Description En: Smooth and nutrient-rich papaya…" at bounding box center [978, 407] width 688 height 545
click at [1140, 359] on div "[DATE] 03:28 PM SU MO TU WE TH FR SA" at bounding box center [978, 311] width 681 height 104
drag, startPoint x: 1285, startPoint y: 263, endPoint x: 1115, endPoint y: 270, distance: 170.1
click at [1115, 252] on span "عصير البابايا الناعم والغني بالعناصر الغذائية." at bounding box center [1188, 229] width 222 height 45
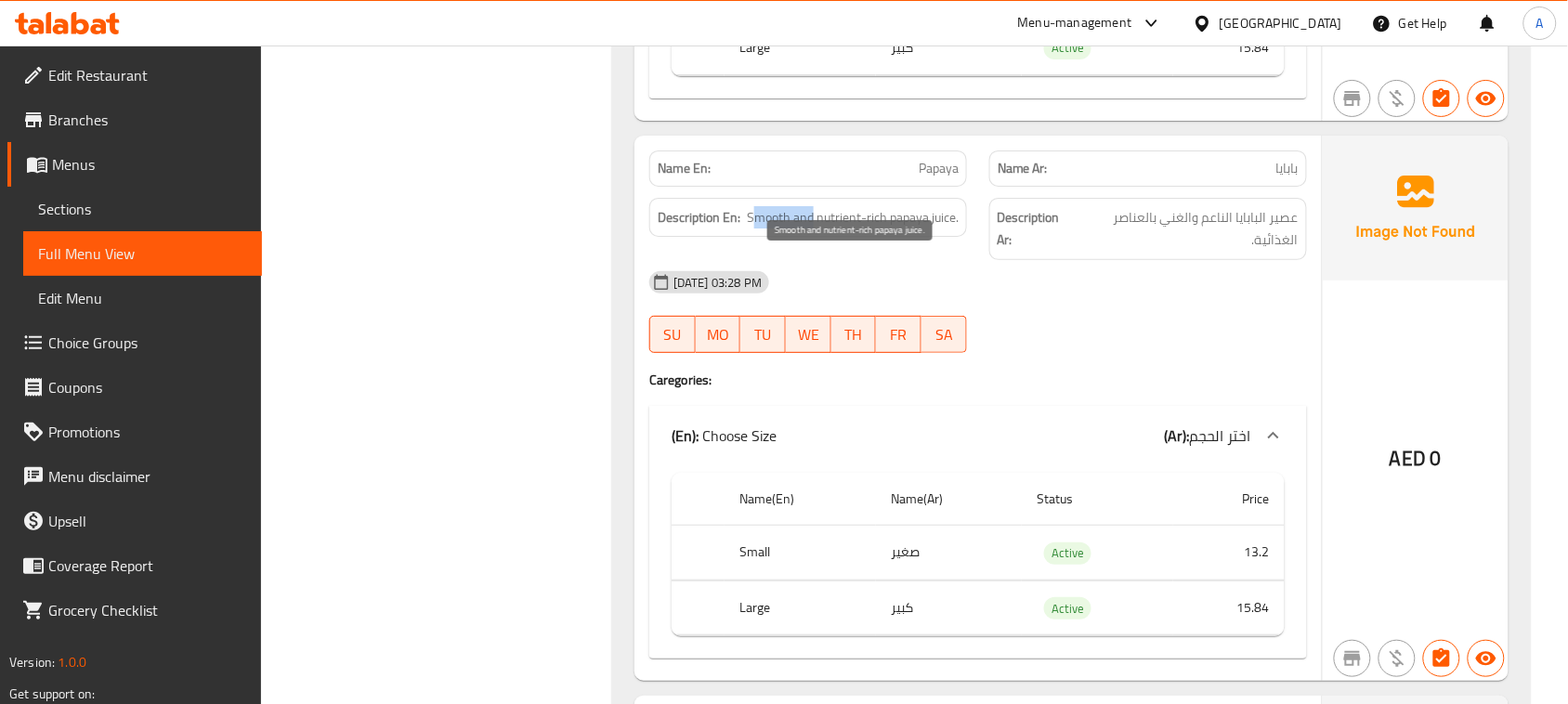
drag, startPoint x: 758, startPoint y: 249, endPoint x: 1071, endPoint y: 313, distance: 319.5
click at [1052, 308] on div "Name En: Papaya Name Ar: بابايا Description En: Smooth and nutrient-rich papaya…" at bounding box center [978, 407] width 688 height 545
click at [1092, 305] on div "[DATE] 03:28 PM" at bounding box center [978, 282] width 681 height 44
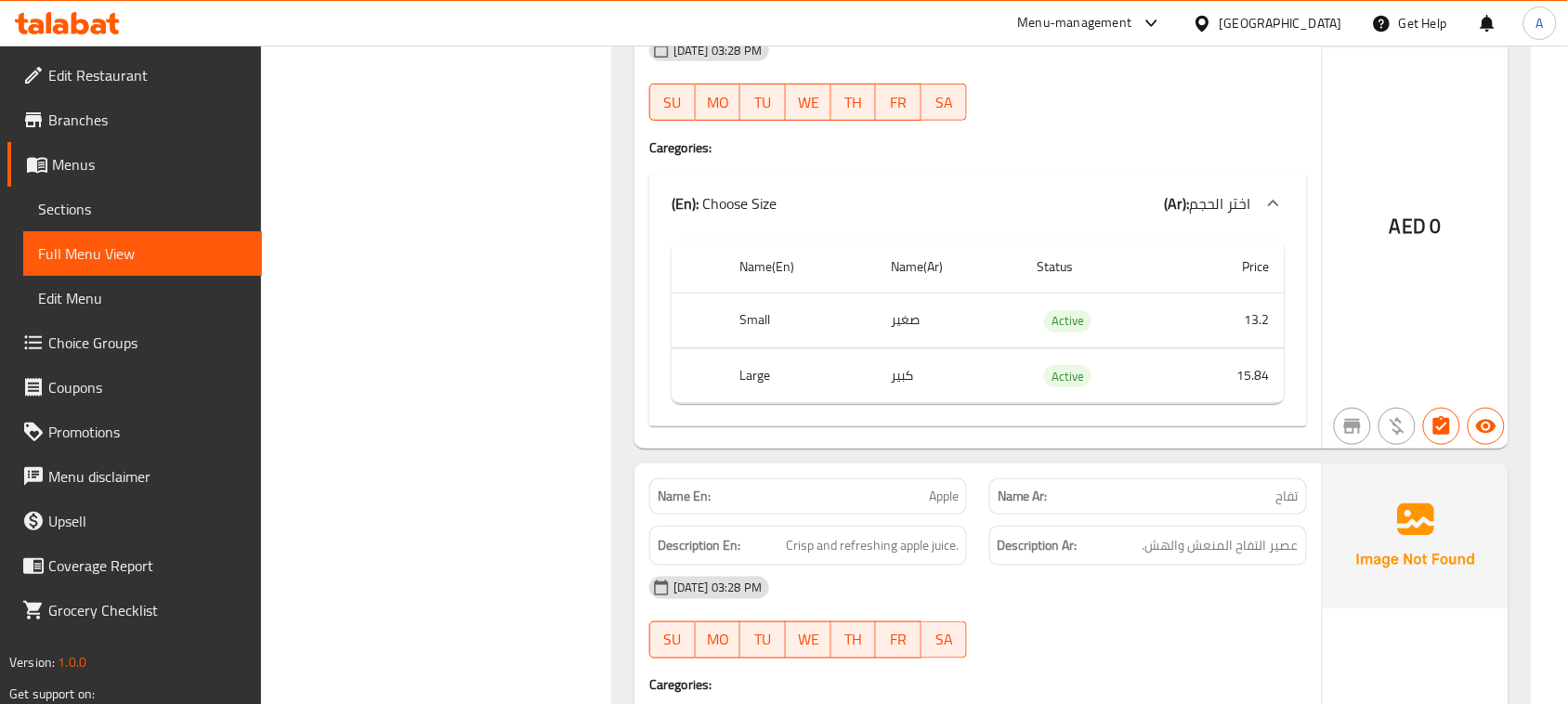
scroll to position [10936, 0]
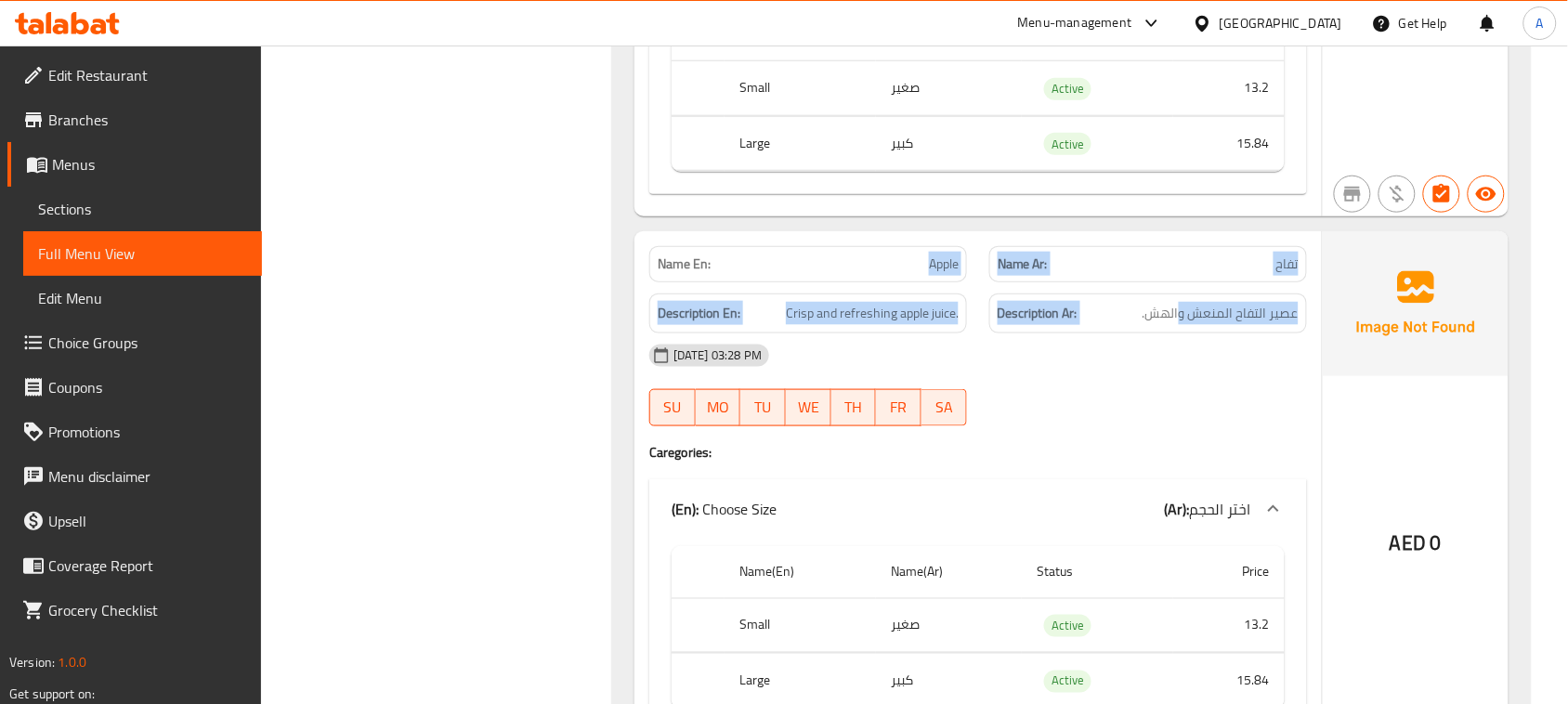
drag, startPoint x: 903, startPoint y: 313, endPoint x: 1185, endPoint y: 368, distance: 287.3
click at [1183, 368] on div "Name En: Apple Name Ar: تفاح Description En: Crisp and refreshing apple juice. …" at bounding box center [978, 492] width 688 height 523
click at [1237, 325] on span "عصير التفاح المنعش والهش." at bounding box center [1221, 312] width 156 height 23
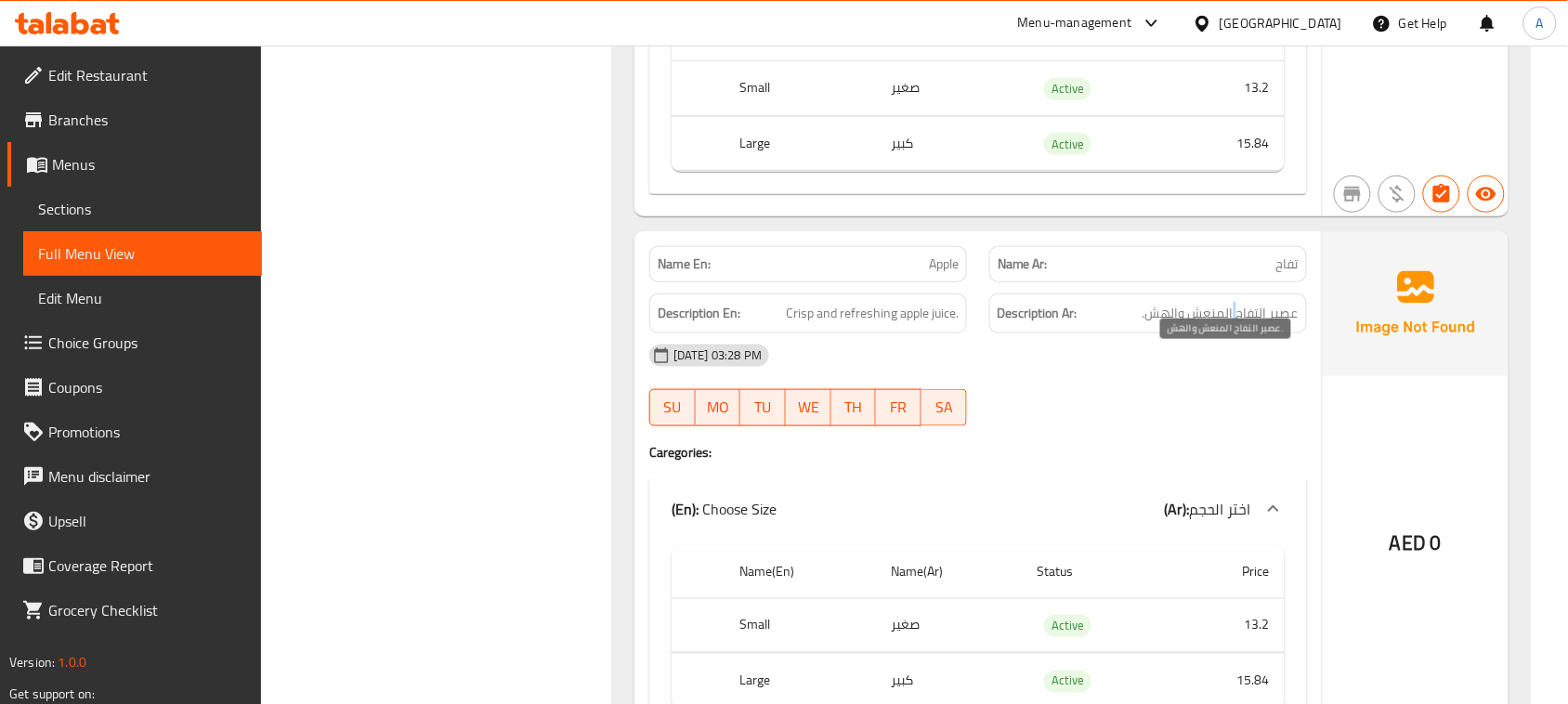
click at [1237, 325] on span "عصير التفاح المنعش والهش." at bounding box center [1221, 312] width 156 height 23
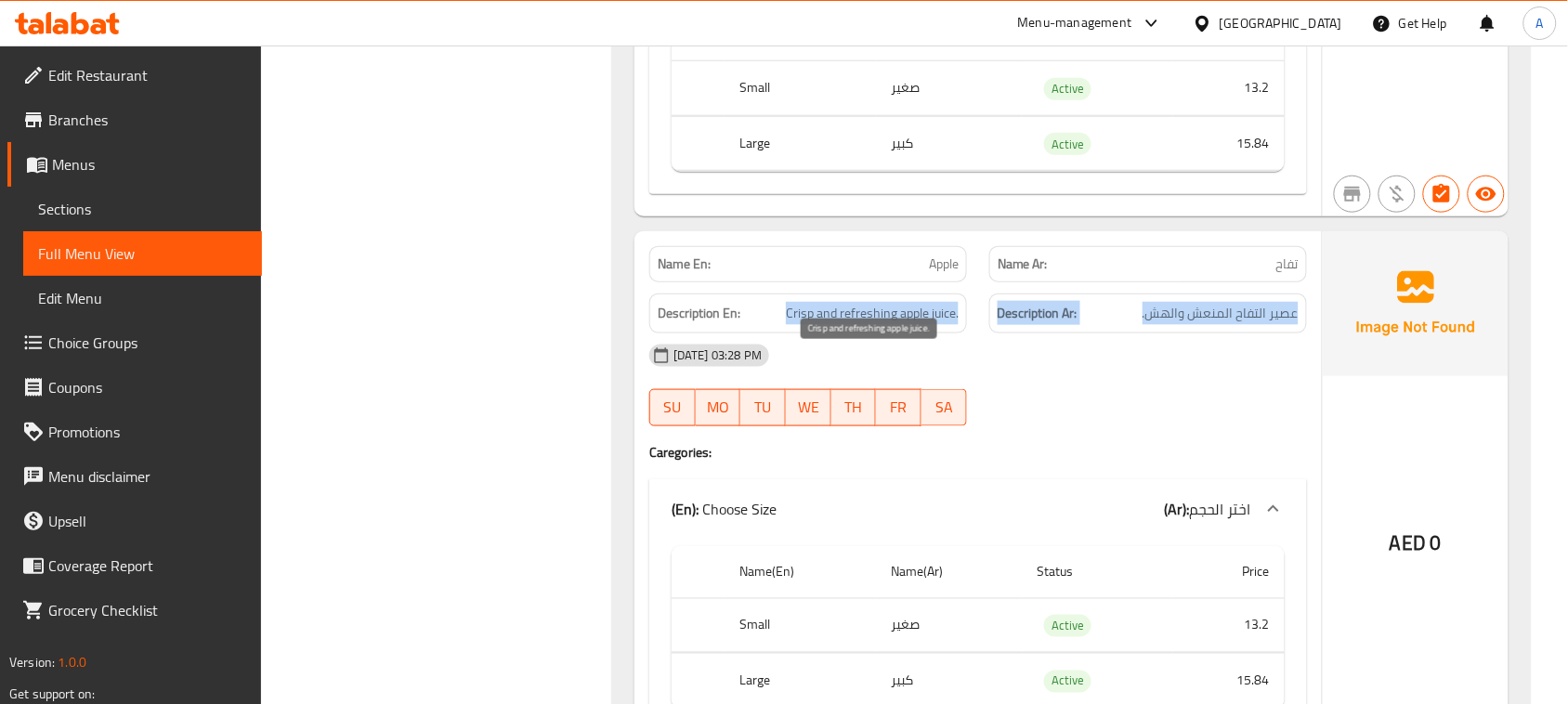
drag, startPoint x: 1237, startPoint y: 360, endPoint x: 876, endPoint y: 392, distance: 362.4
click at [857, 344] on div "Description En: Crisp and refreshing apple juice. Description Ar: عصير التفاح ا…" at bounding box center [978, 313] width 681 height 62
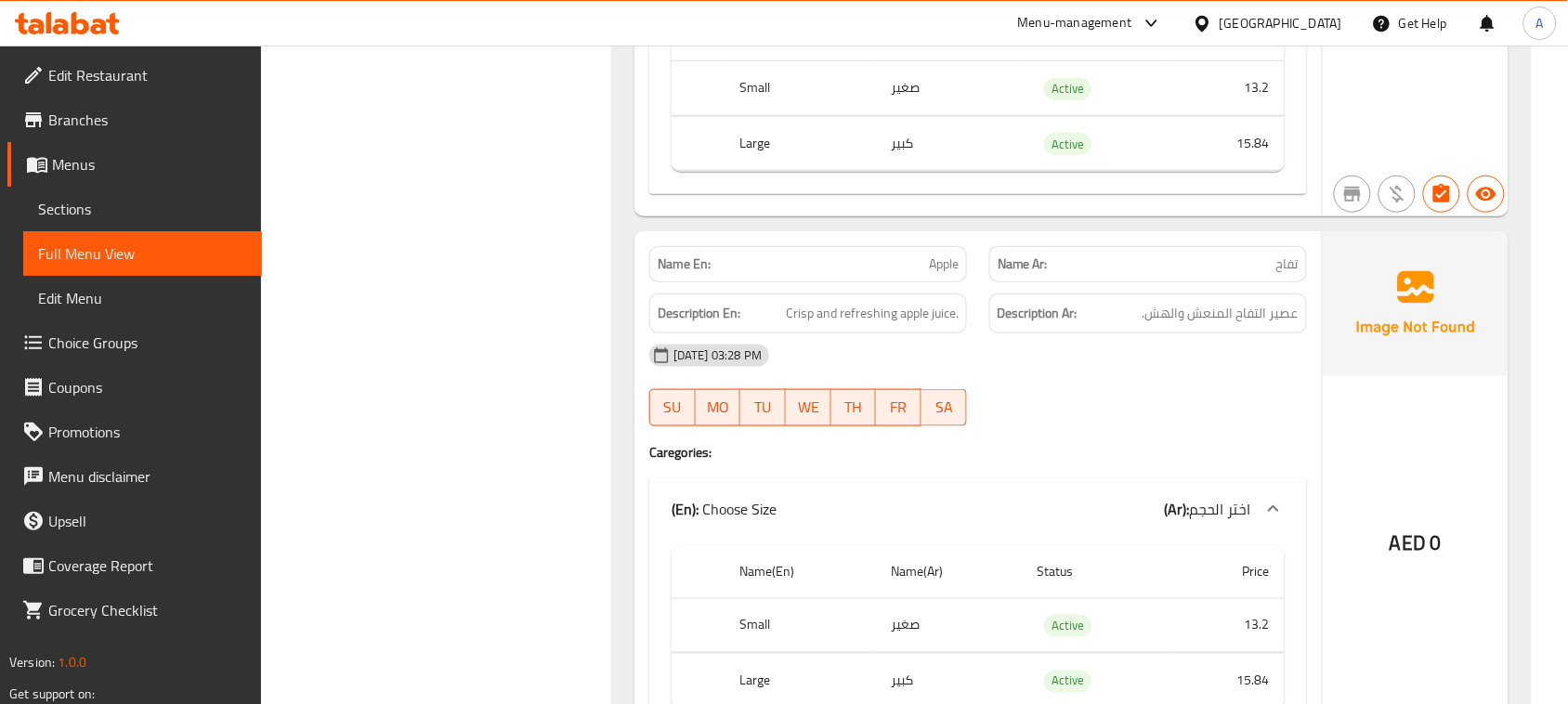
click at [1079, 437] on div "[DATE] 03:28 PM SU MO TU WE TH FR SA" at bounding box center [978, 385] width 681 height 104
drag, startPoint x: 787, startPoint y: 359, endPoint x: 1137, endPoint y: 411, distance: 353.8
click at [1121, 405] on div "Name En: Apple Name Ar: تفاح Description En: Crisp and refreshing apple juice. …" at bounding box center [978, 492] width 688 height 523
click at [1145, 378] on div "[DATE] 03:28 PM" at bounding box center [978, 355] width 681 height 44
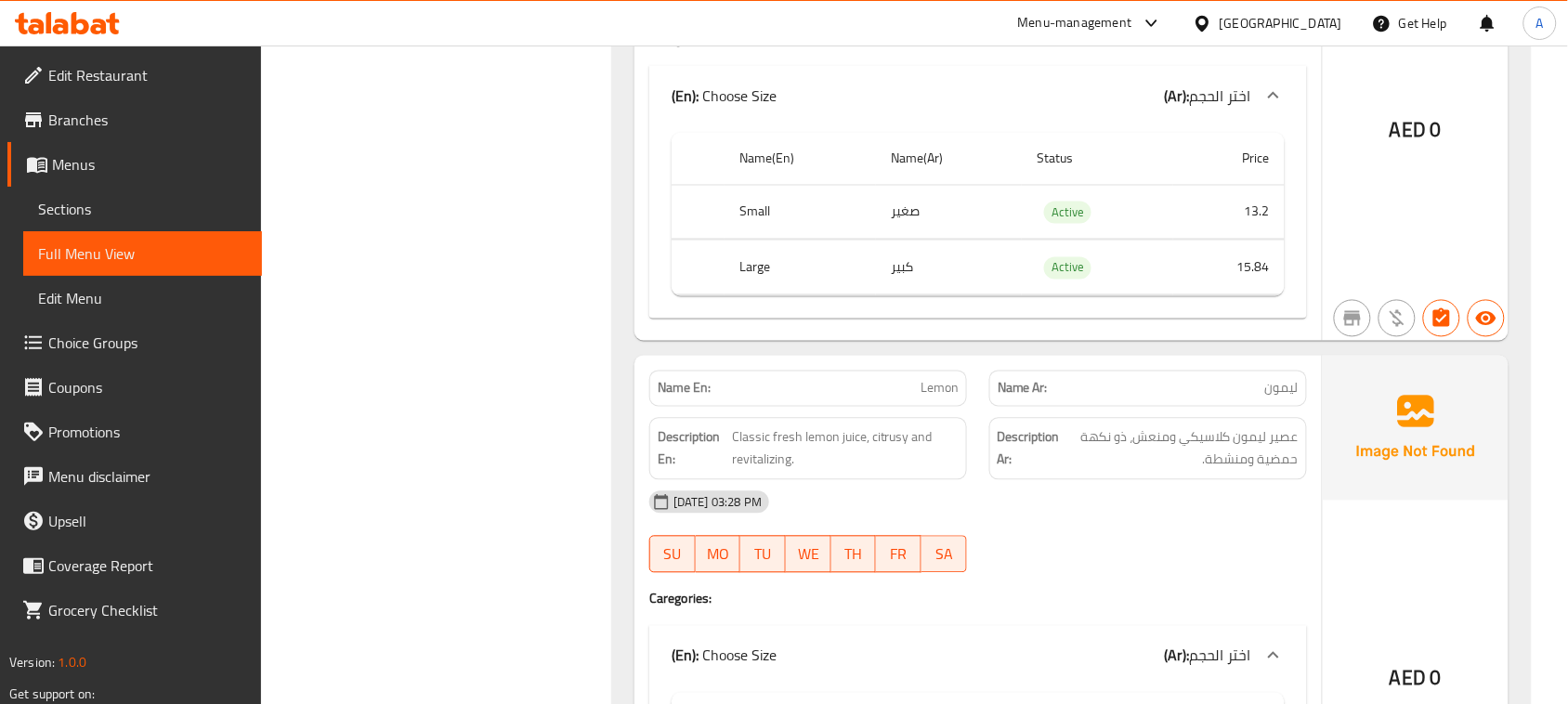
scroll to position [11399, 0]
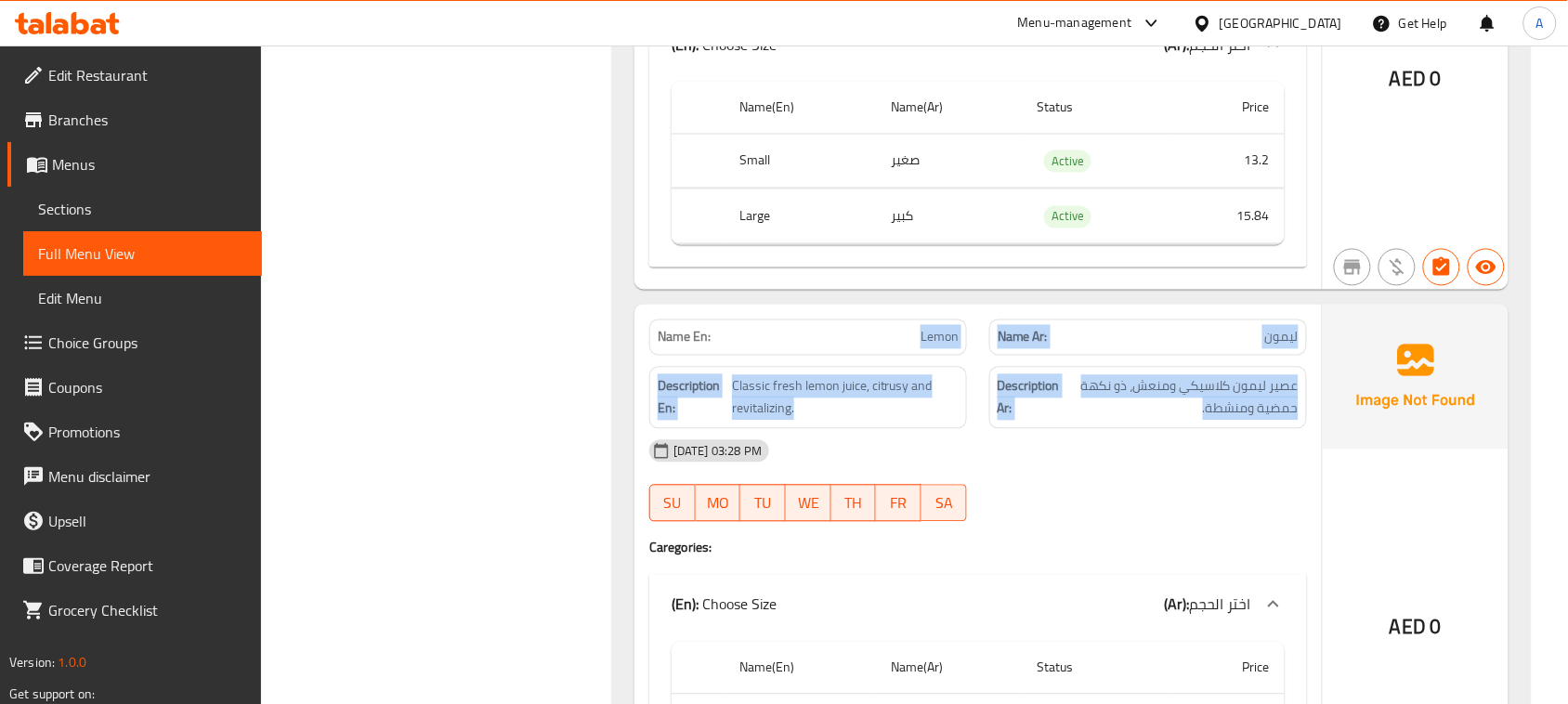
drag, startPoint x: 867, startPoint y: 373, endPoint x: 1199, endPoint y: 463, distance: 344.0
click at [1191, 456] on div "Name En: Lemon Name Ar: ليمون Description En: Classic fresh lemon juice, citrus…" at bounding box center [978, 576] width 688 height 545
click at [1265, 420] on span "عصير ليمون كلاسيكي ومنعش، ذو نكهة حمضية ومنشطة." at bounding box center [1181, 397] width 235 height 45
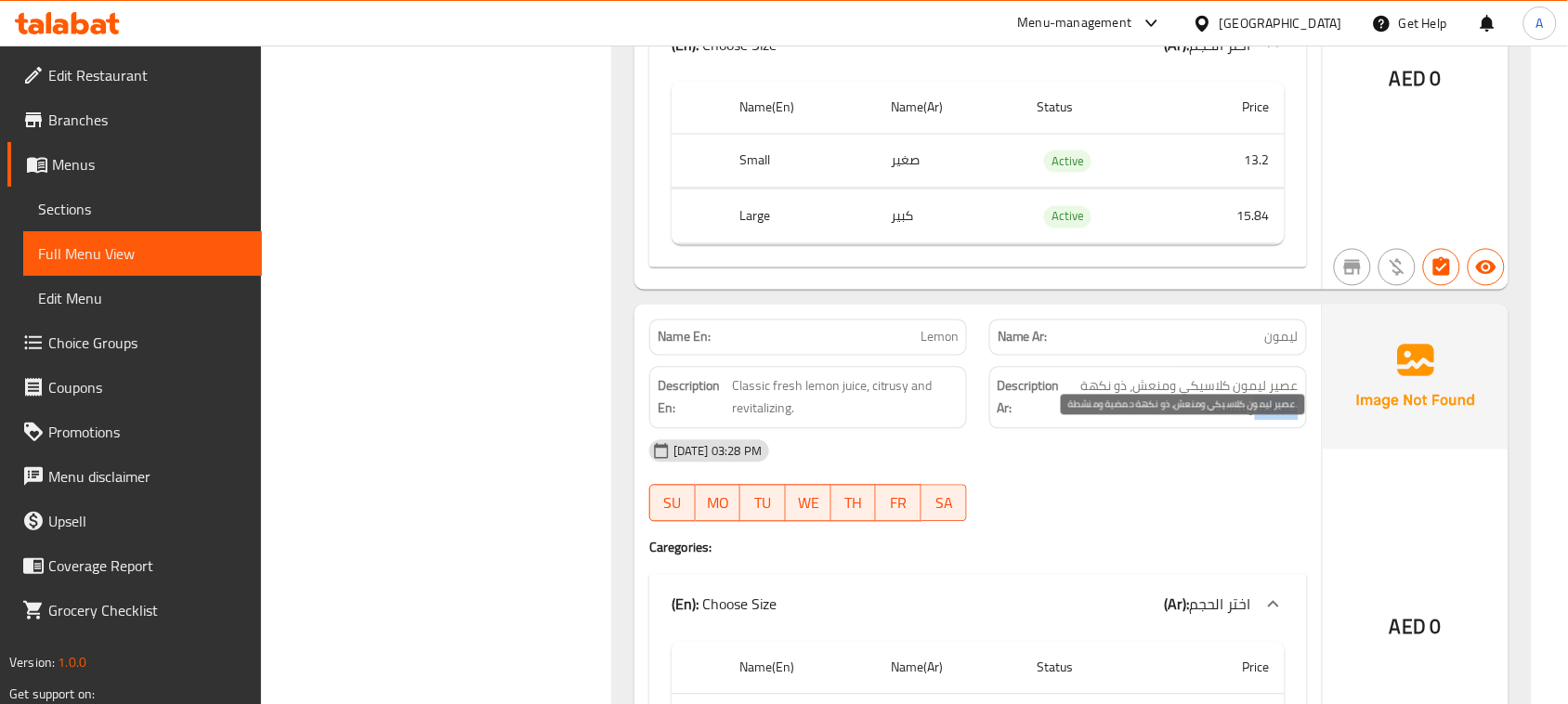
click at [1265, 420] on span "عصير ليمون كلاسيكي ومنعش، ذو نكهة حمضية ومنشطة." at bounding box center [1181, 397] width 235 height 45
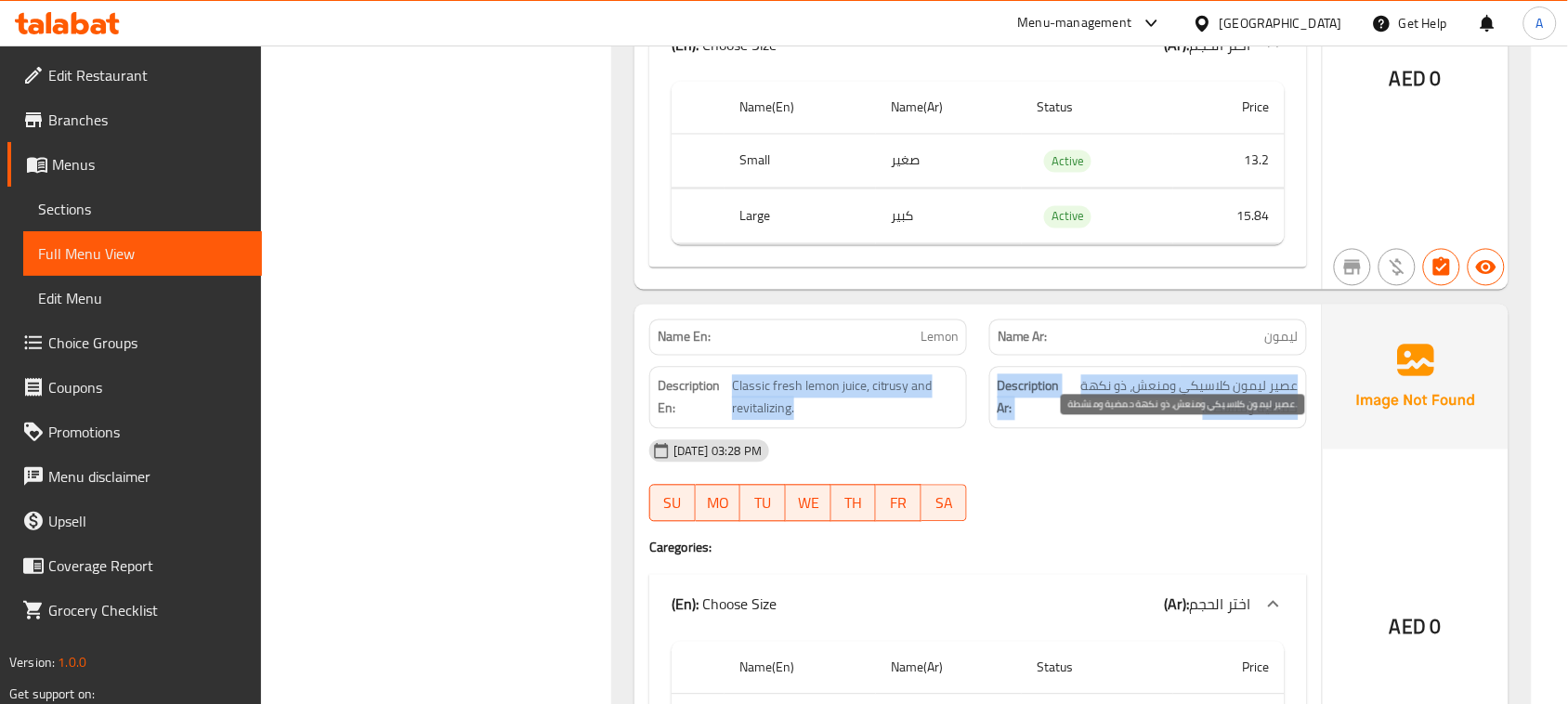
drag, startPoint x: 1265, startPoint y: 457, endPoint x: 784, endPoint y: 419, distance: 482.5
click at [784, 419] on div "Description En: Classic fresh lemon juice, citrusy and revitalizing. Descriptio…" at bounding box center [978, 397] width 681 height 84
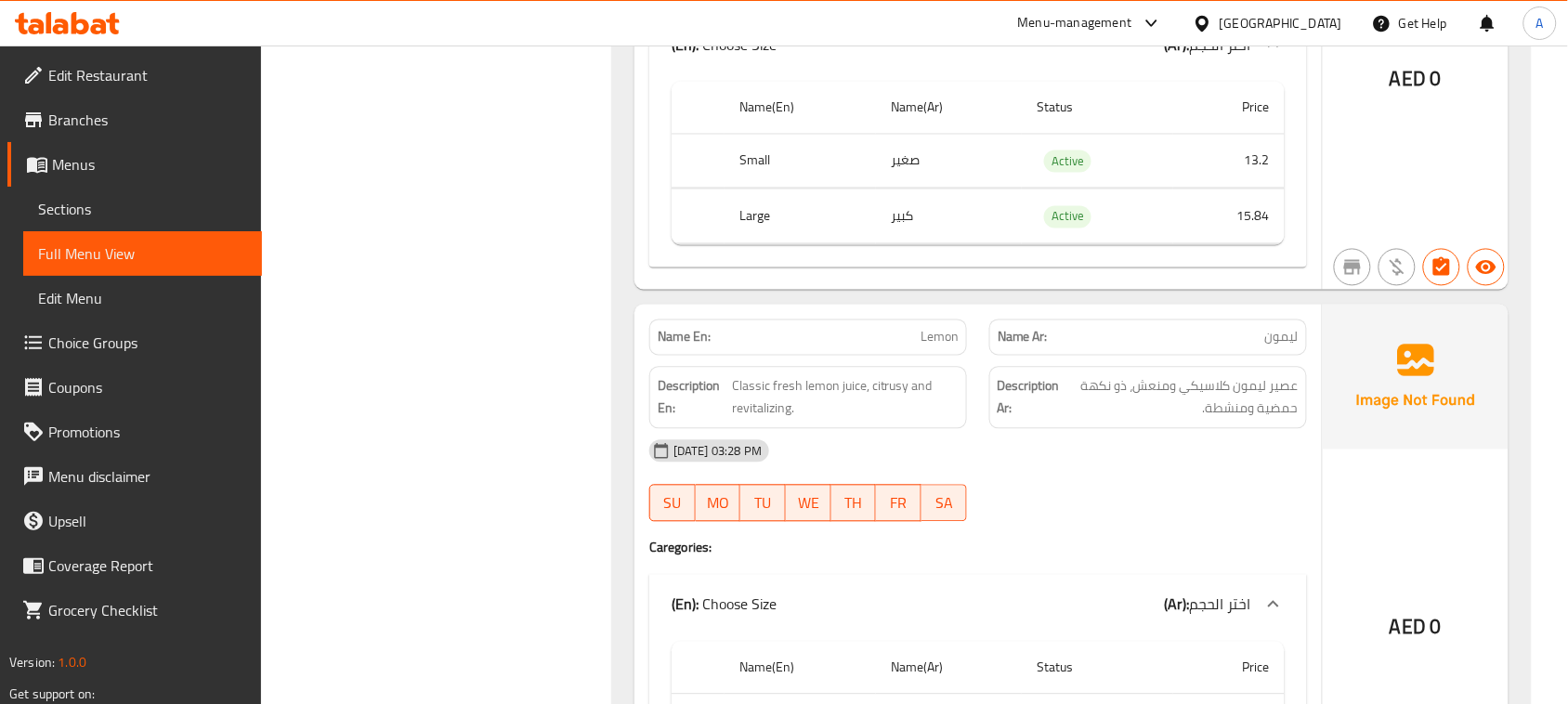
click at [1123, 474] on div "[DATE] 03:28 PM" at bounding box center [978, 451] width 681 height 44
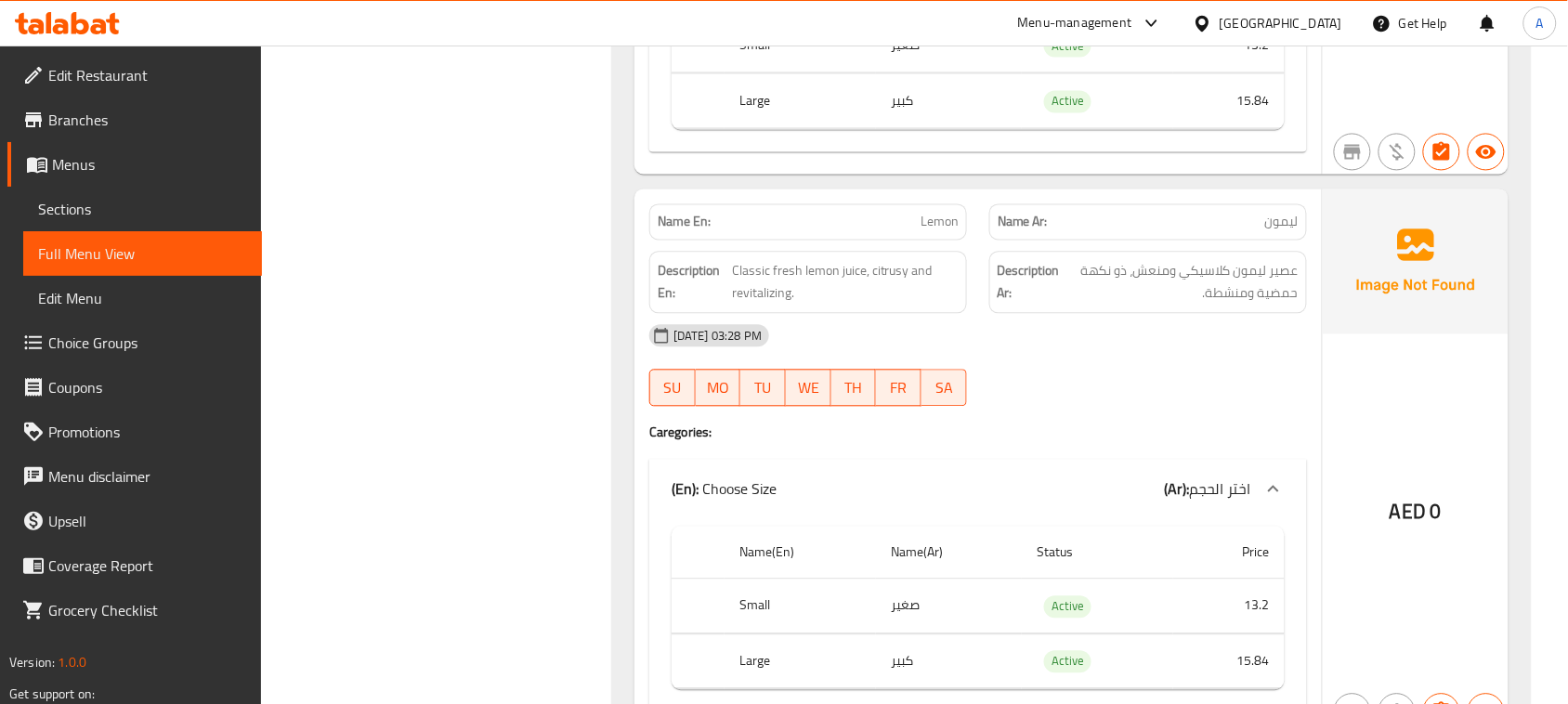
scroll to position [11632, 0]
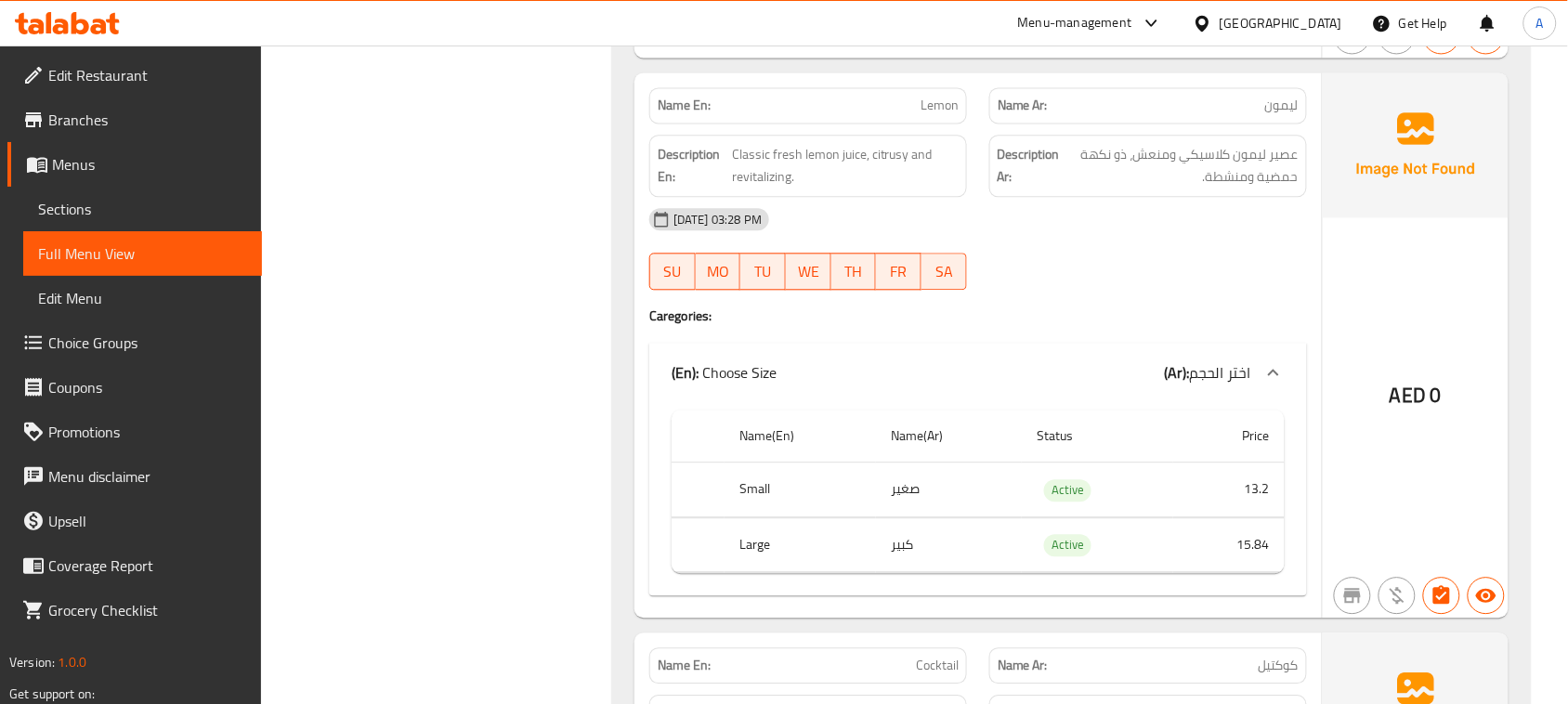
drag, startPoint x: 825, startPoint y: 160, endPoint x: 1216, endPoint y: 276, distance: 407.8
click at [1180, 217] on div "Name En: Lemon Name Ar: ليمون Description En: Classic fresh lemon juice, citrus…" at bounding box center [978, 344] width 688 height 545
click at [1211, 299] on div "[DATE] 03:28 PM SU MO TU WE TH FR SA" at bounding box center [978, 248] width 681 height 104
click at [1276, 189] on span "عصير ليمون كلاسيكي ومنعش، ذو نكهة حمضية ومنشطة." at bounding box center [1181, 166] width 235 height 45
drag, startPoint x: 1276, startPoint y: 211, endPoint x: 1153, endPoint y: 244, distance: 127.3
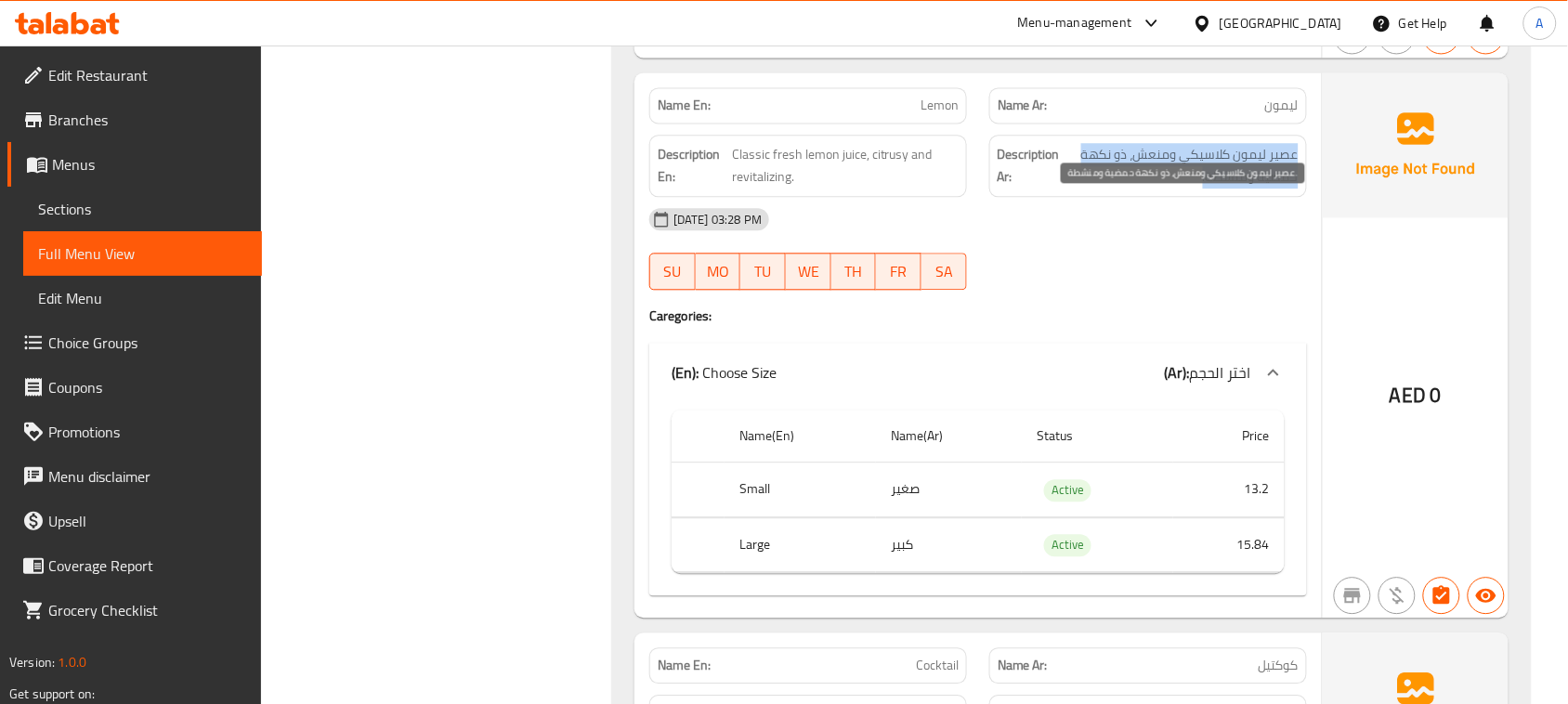
click at [1153, 197] on div "Description Ar: عصير ليمون كلاسيكي ومنعش، ذو نكهة حمضية ومنشطة." at bounding box center [1148, 165] width 318 height 62
click at [1229, 189] on span "عصير ليمون كلاسيكي ومنعش، ذو نكهة حمضية ومنشطة." at bounding box center [1181, 166] width 235 height 45
drag, startPoint x: 1229, startPoint y: 239, endPoint x: 619, endPoint y: 238, distance: 610.0
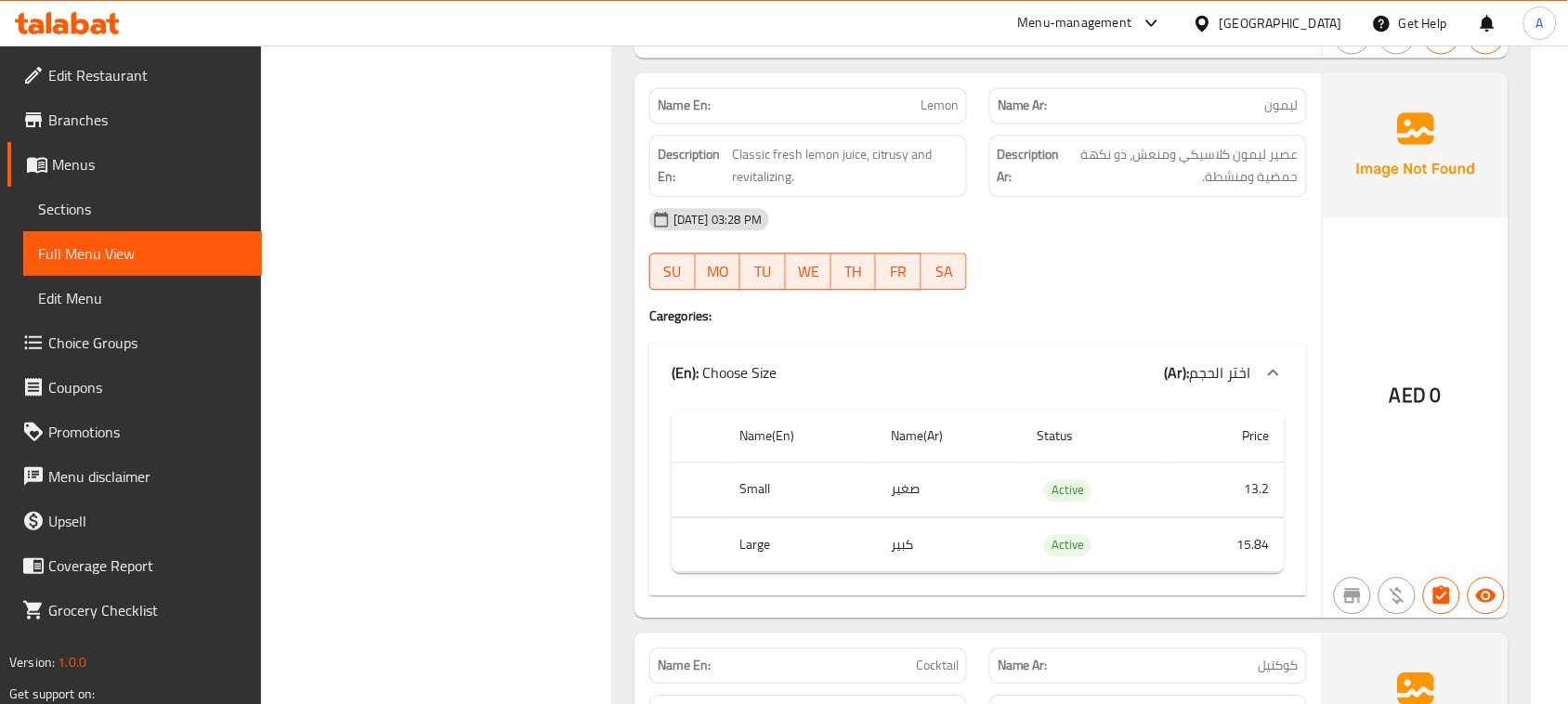
click at [1108, 301] on div at bounding box center [1149, 290] width 340 height 23
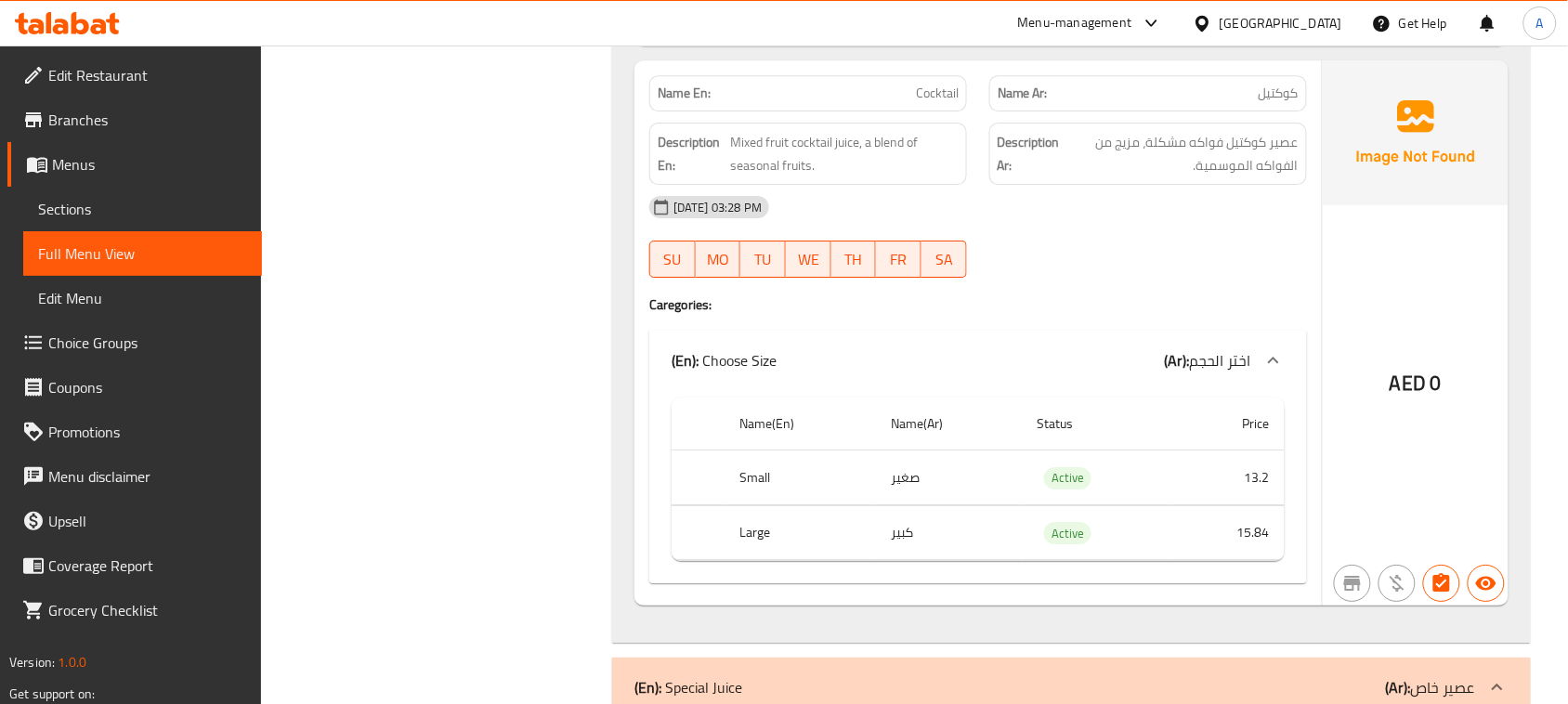
scroll to position [12212, 0]
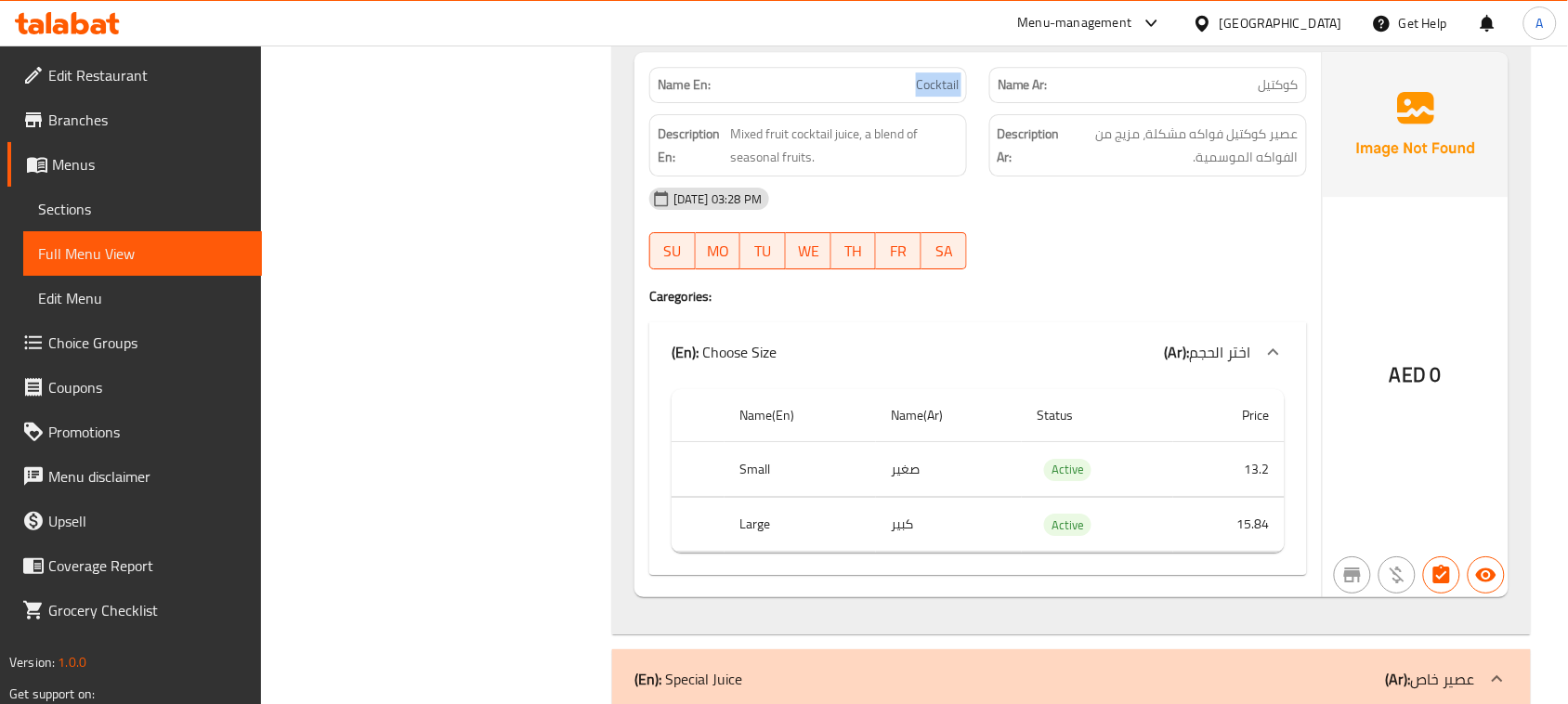
drag, startPoint x: 918, startPoint y: 136, endPoint x: 1190, endPoint y: 203, distance: 280.1
click at [1143, 186] on div "Name En: Cocktail Name Ar: كوكتيل Description En: Mixed fruit cocktail juice, a…" at bounding box center [978, 324] width 688 height 545
click at [1256, 168] on span "عصير كوكتيل فواكه مشكلة، مزيج من الفواكه الموسمية." at bounding box center [1181, 145] width 235 height 45
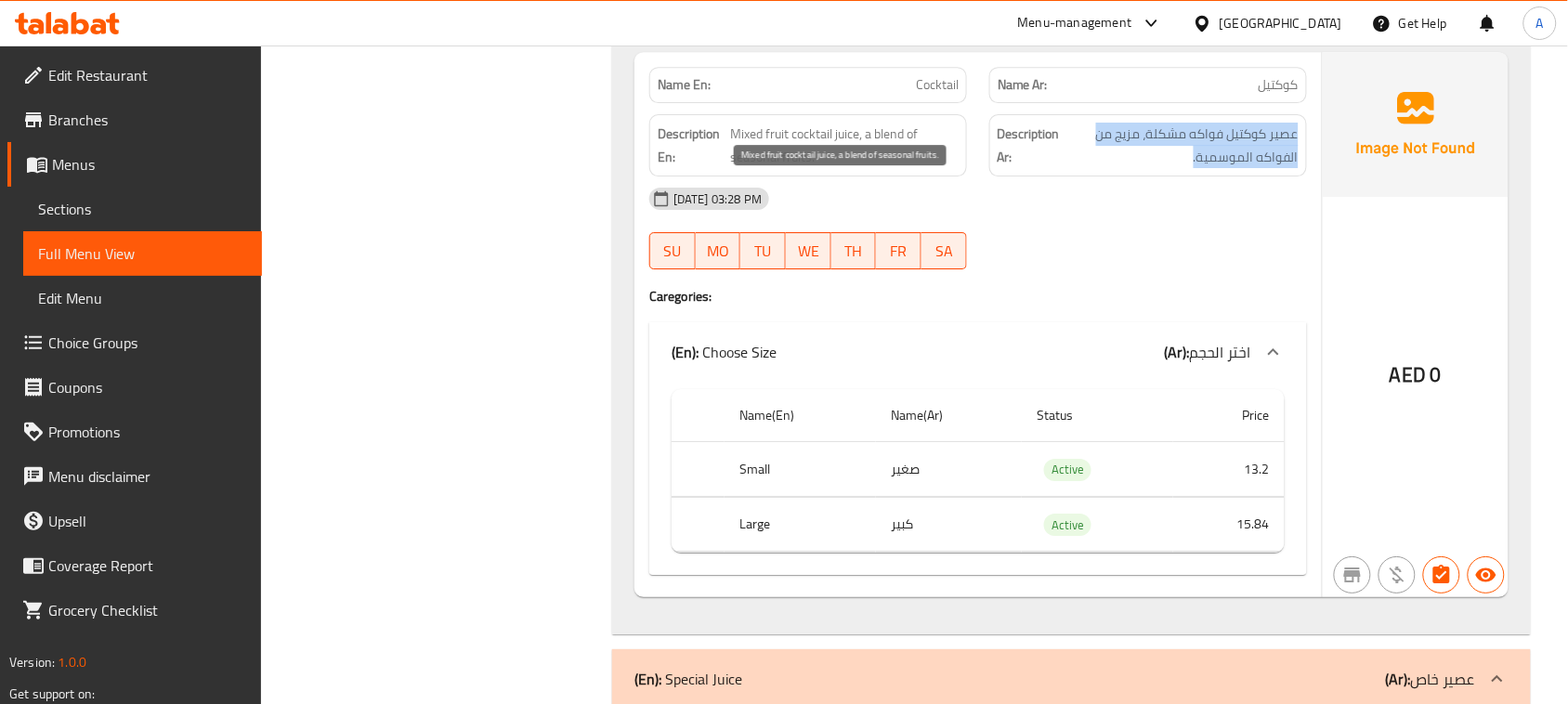
drag, startPoint x: 1256, startPoint y: 211, endPoint x: 751, endPoint y: 210, distance: 505.0
click at [751, 188] on div "Description En: Mixed fruit cocktail juice, a blend of seasonal fruits. Descrip…" at bounding box center [978, 144] width 681 height 84
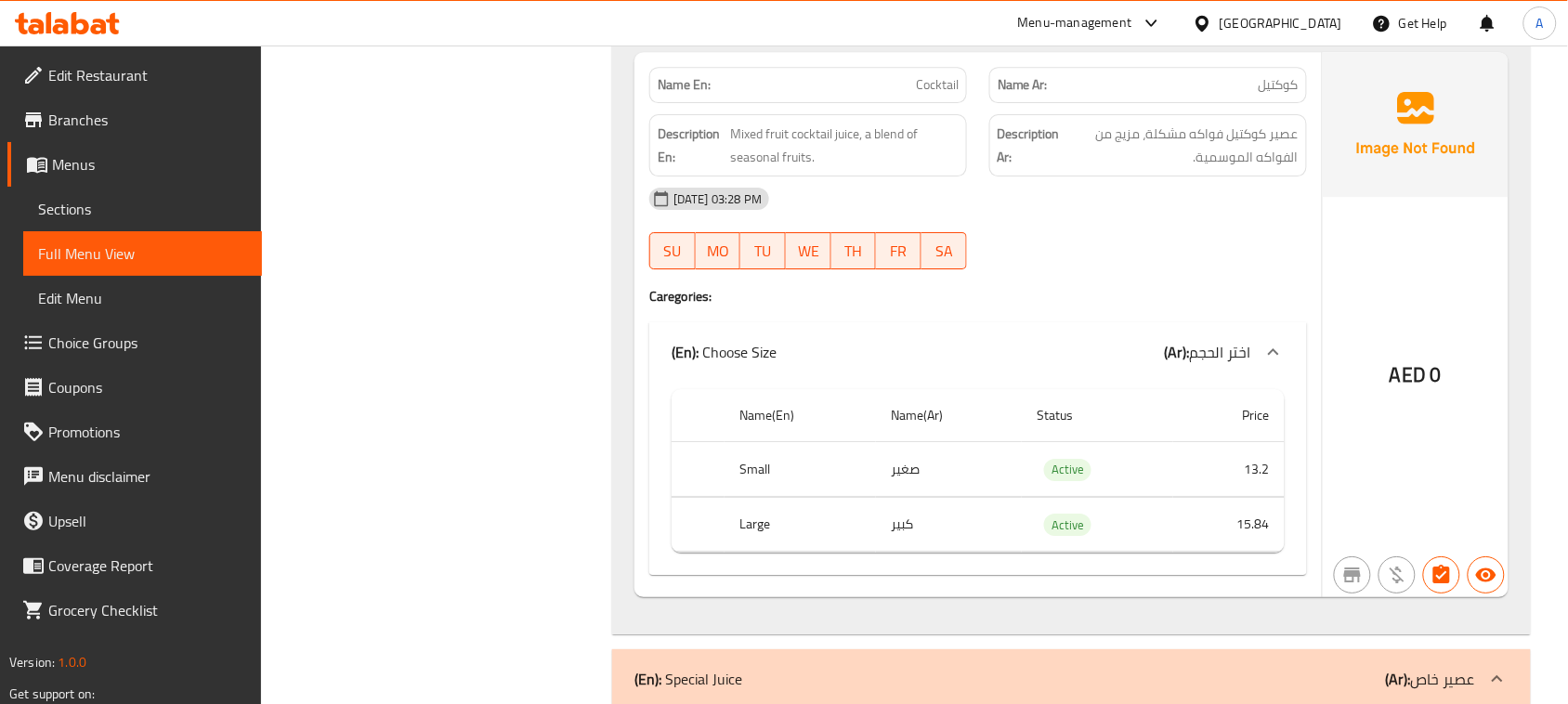
click at [1171, 221] on div "[DATE] 03:28 PM" at bounding box center [978, 198] width 681 height 44
drag, startPoint x: 727, startPoint y: 201, endPoint x: 1107, endPoint y: 265, distance: 385.4
click at [1070, 252] on div "Name En: Cocktail Name Ar: كوكتيل Description En: Mixed fruit cocktail juice, a…" at bounding box center [978, 324] width 688 height 545
click at [1118, 221] on div "[DATE] 03:28 PM" at bounding box center [978, 198] width 681 height 44
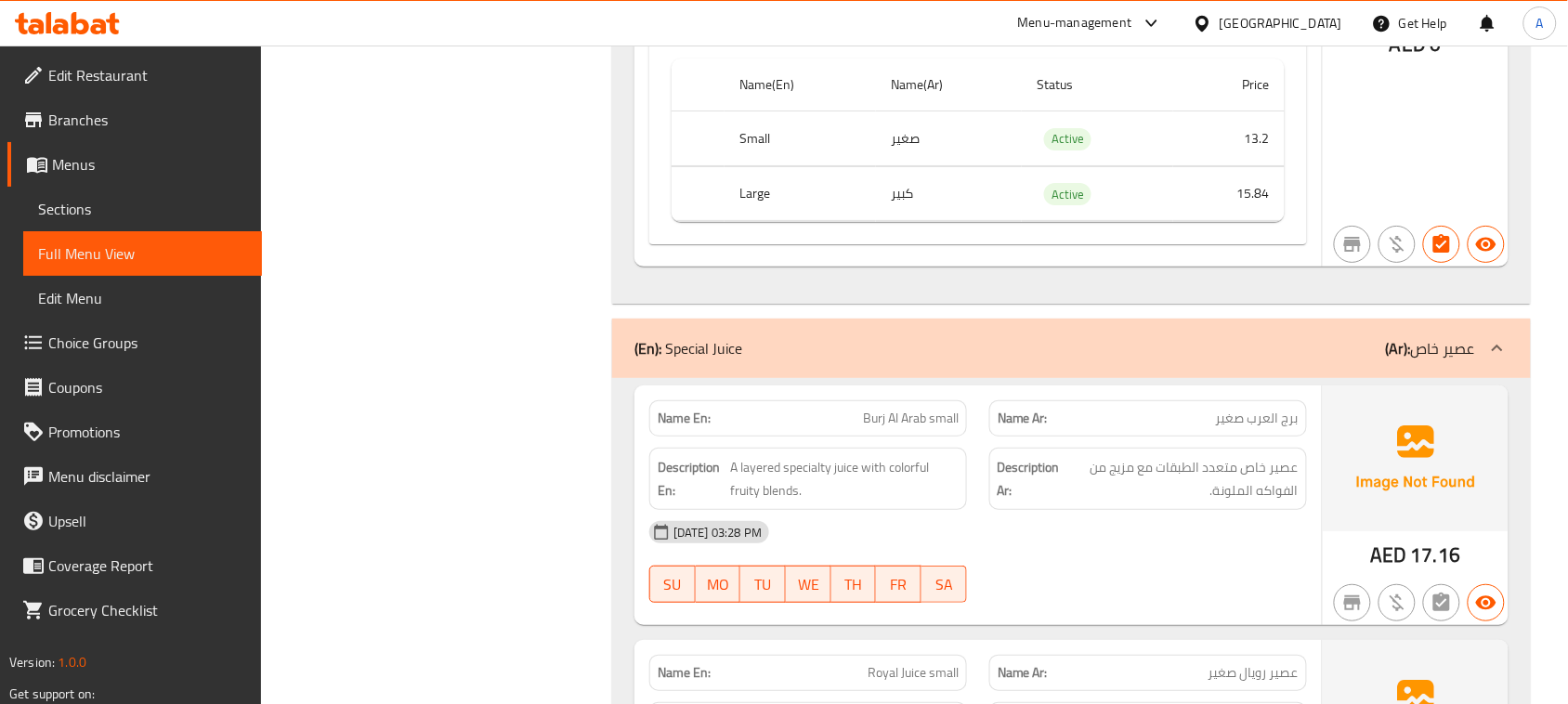
scroll to position [12677, 0]
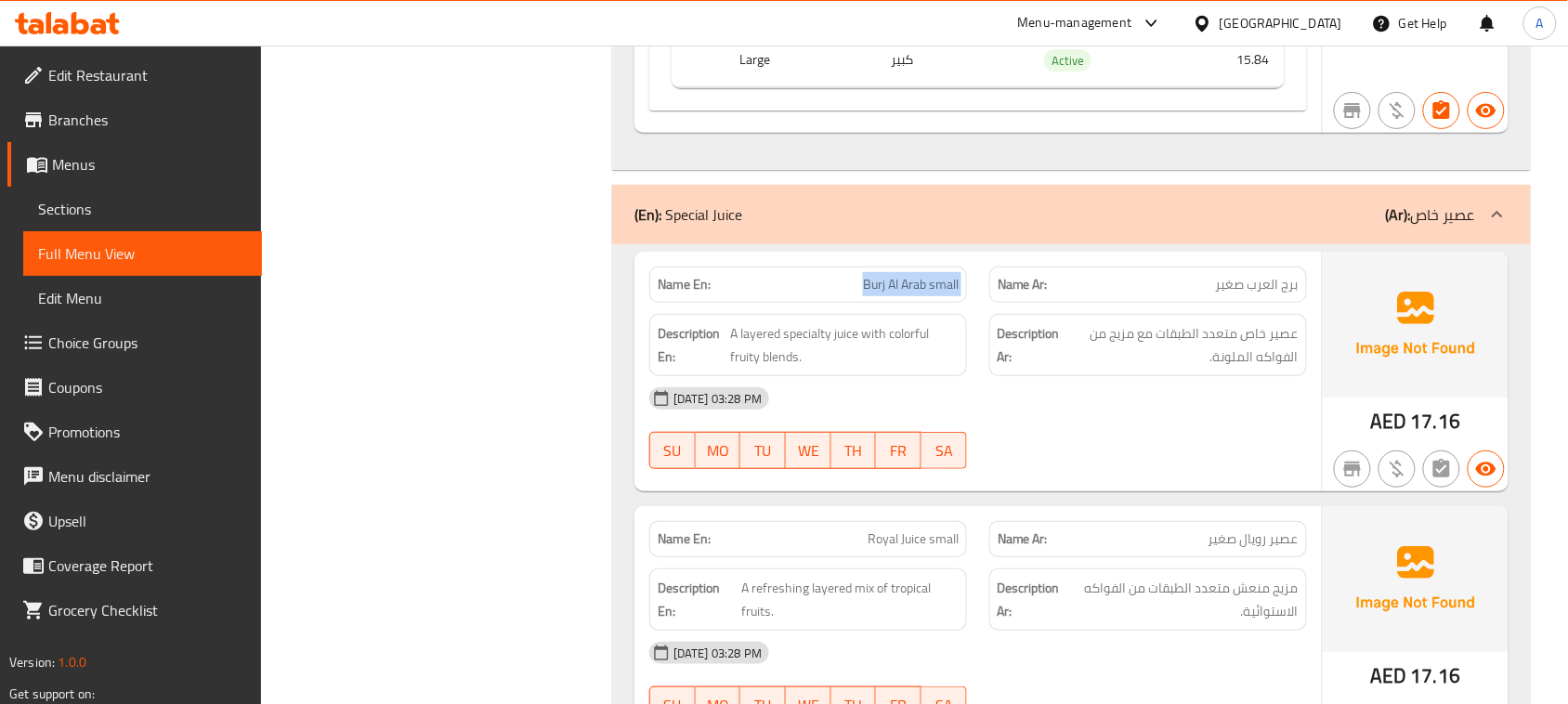
drag, startPoint x: 869, startPoint y: 349, endPoint x: 1083, endPoint y: 386, distance: 217.2
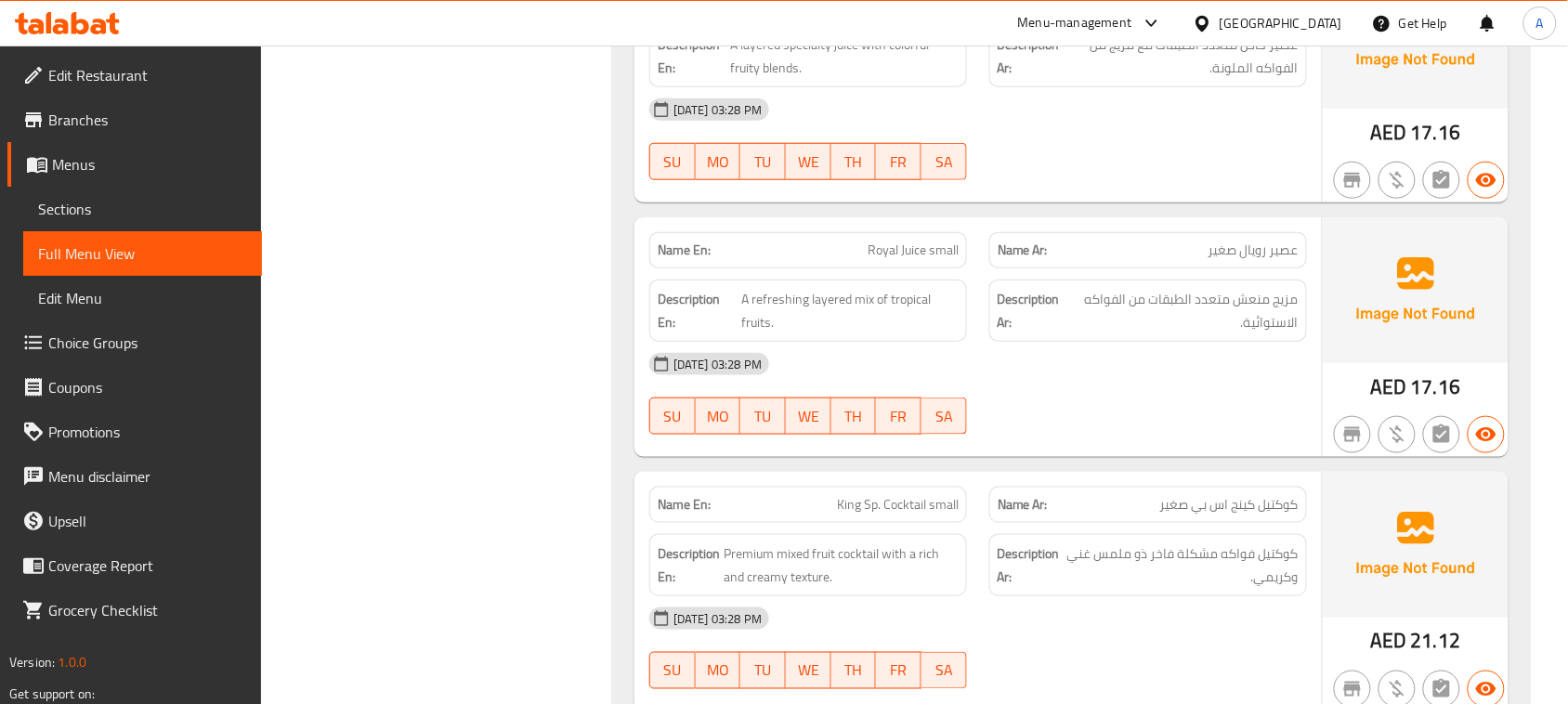
scroll to position [12909, 0]
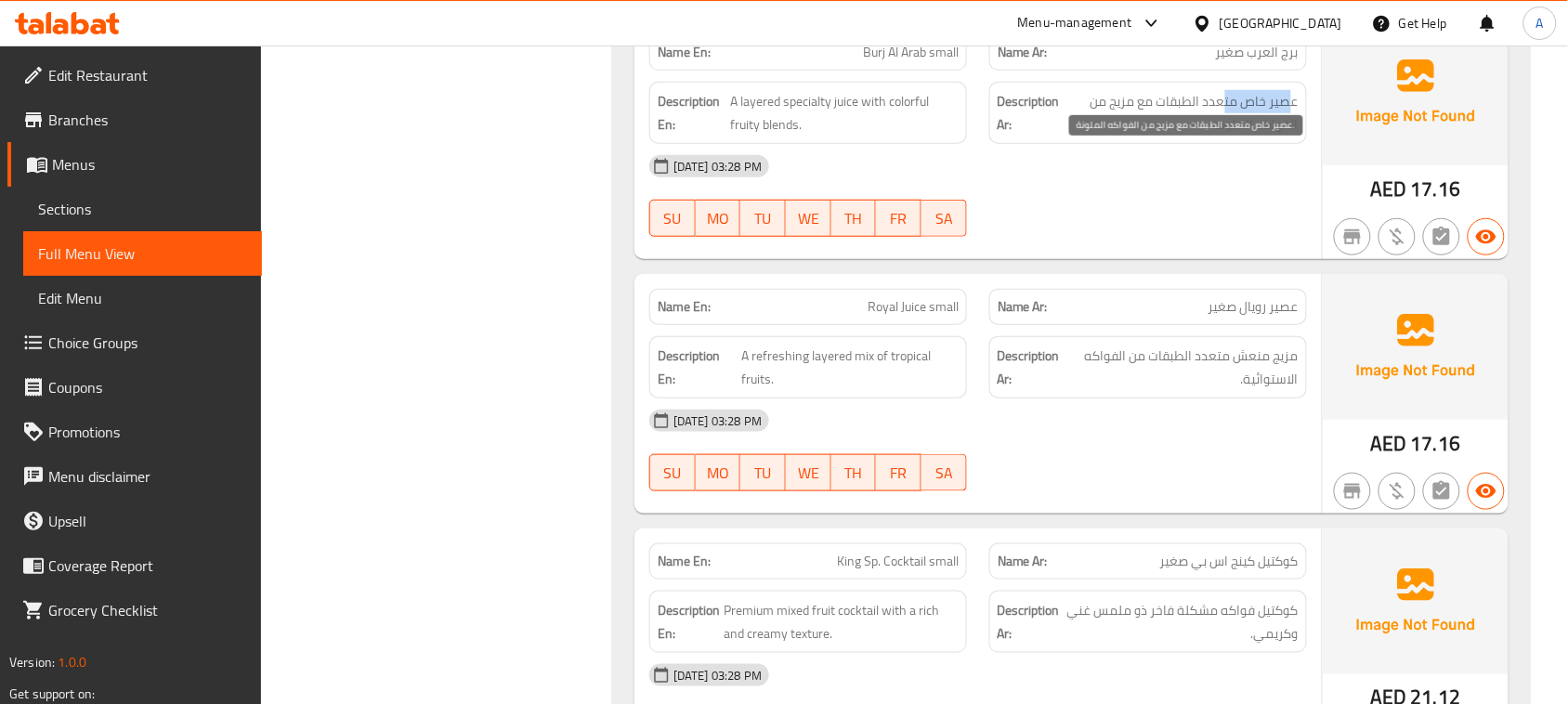
drag, startPoint x: 1243, startPoint y: 151, endPoint x: 1225, endPoint y: 151, distance: 18.0
click at [1225, 135] on span "عصير خاص متعدد الطبقات مع مزيج من الفواكه الملونة." at bounding box center [1181, 113] width 235 height 45
drag, startPoint x: 1273, startPoint y: 186, endPoint x: 1220, endPoint y: 192, distance: 53.3
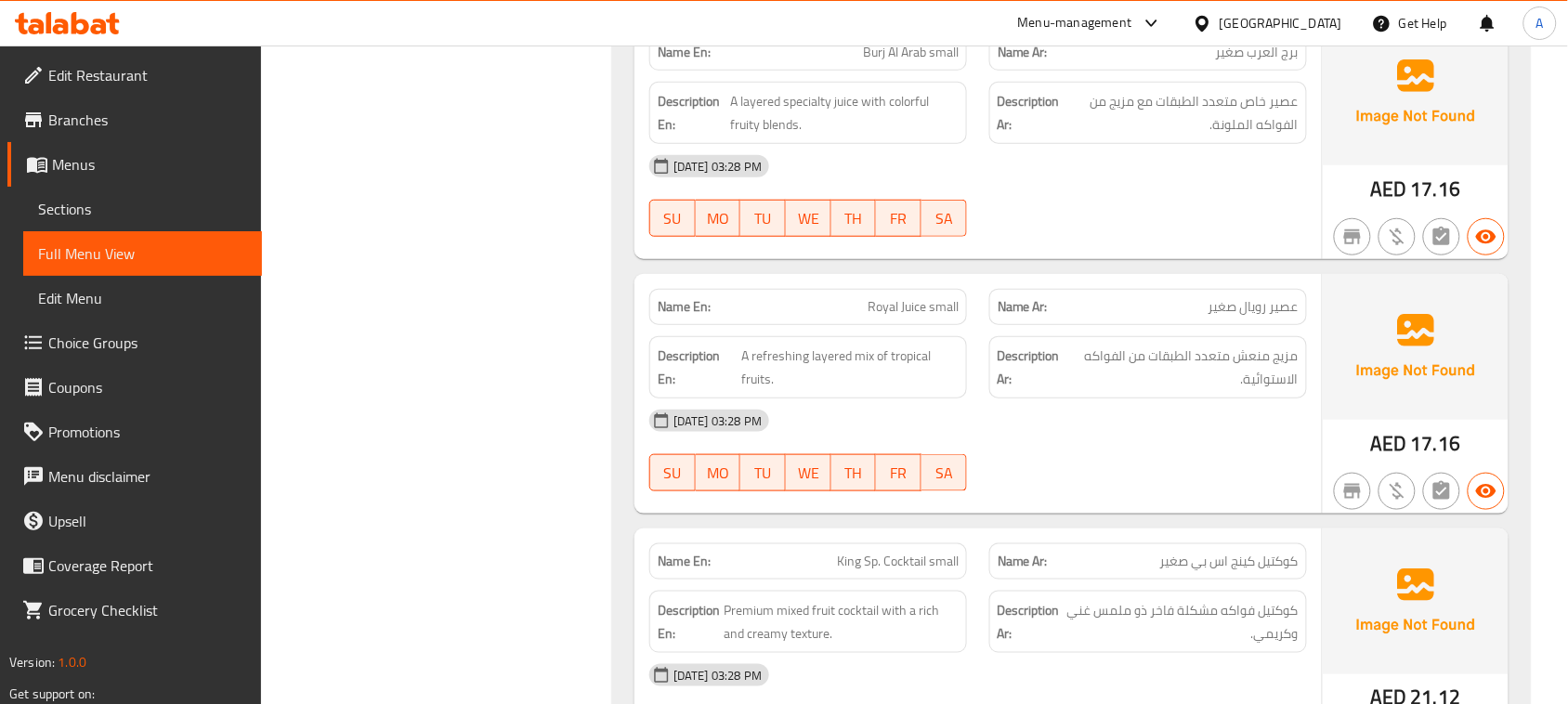
drag, startPoint x: 814, startPoint y: 164, endPoint x: 936, endPoint y: 178, distance: 122.8
click at [922, 135] on span "A layered specialty juice with colorful fruity blends." at bounding box center [844, 113] width 229 height 45
drag, startPoint x: 1013, startPoint y: 238, endPoint x: 1358, endPoint y: 253, distance: 345.3
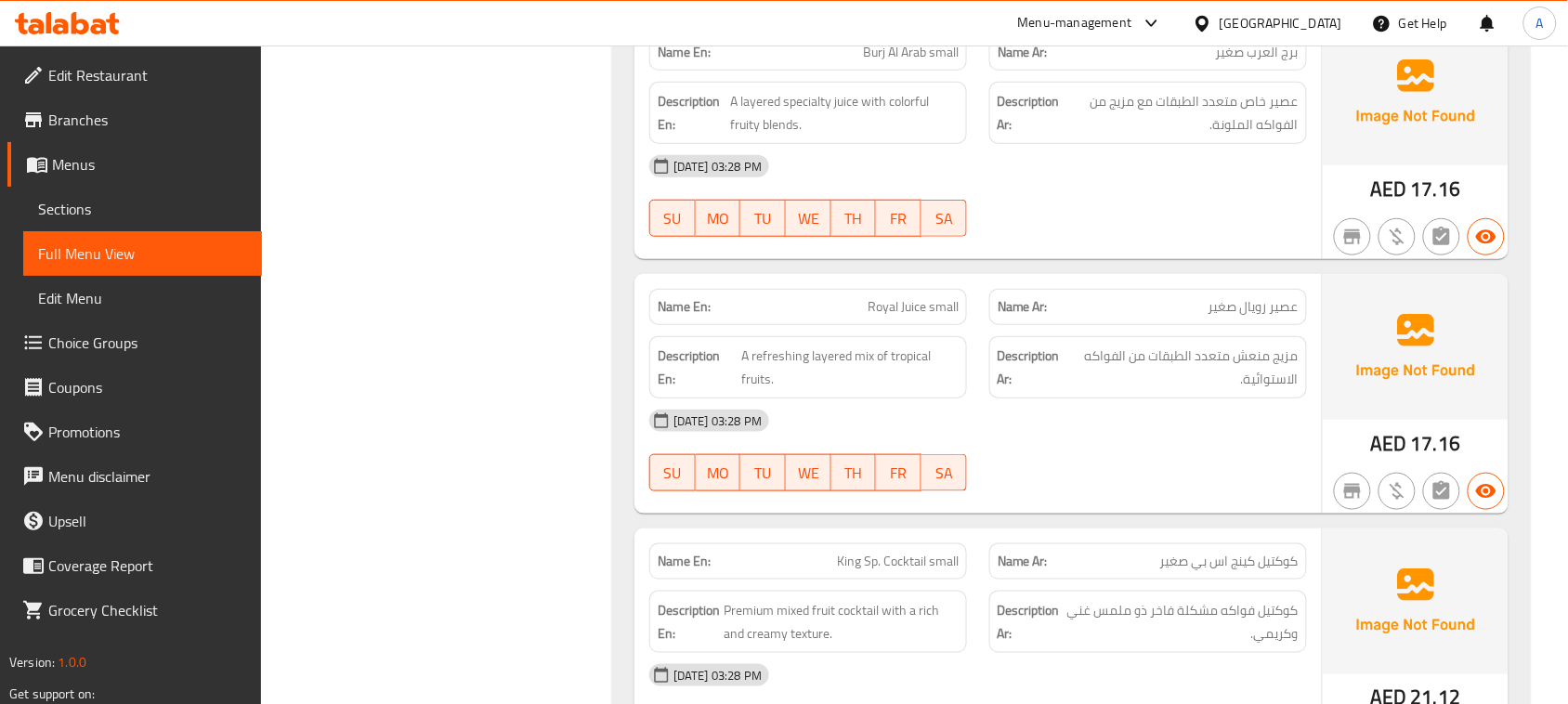
drag, startPoint x: 828, startPoint y: 118, endPoint x: 987, endPoint y: 207, distance: 182.2
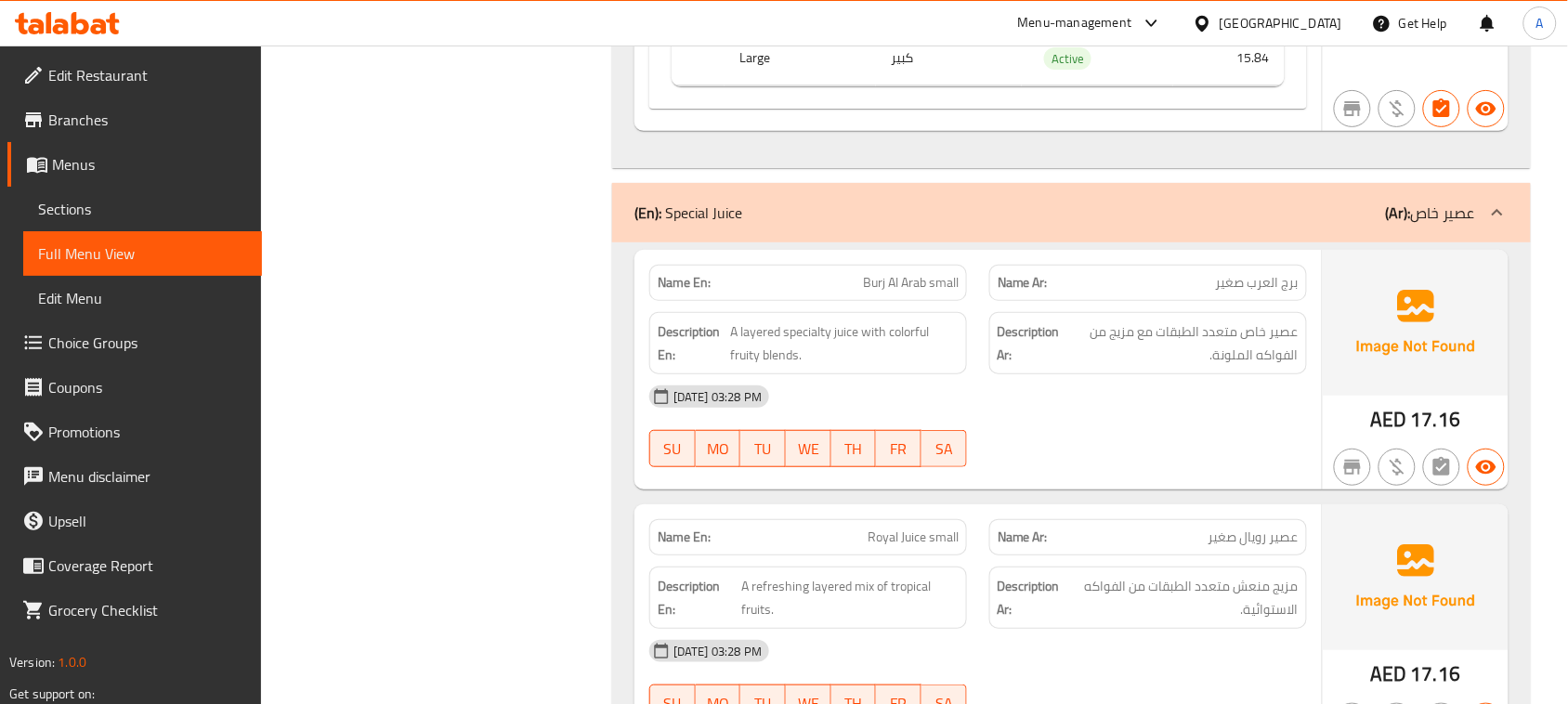
scroll to position [12677, 0]
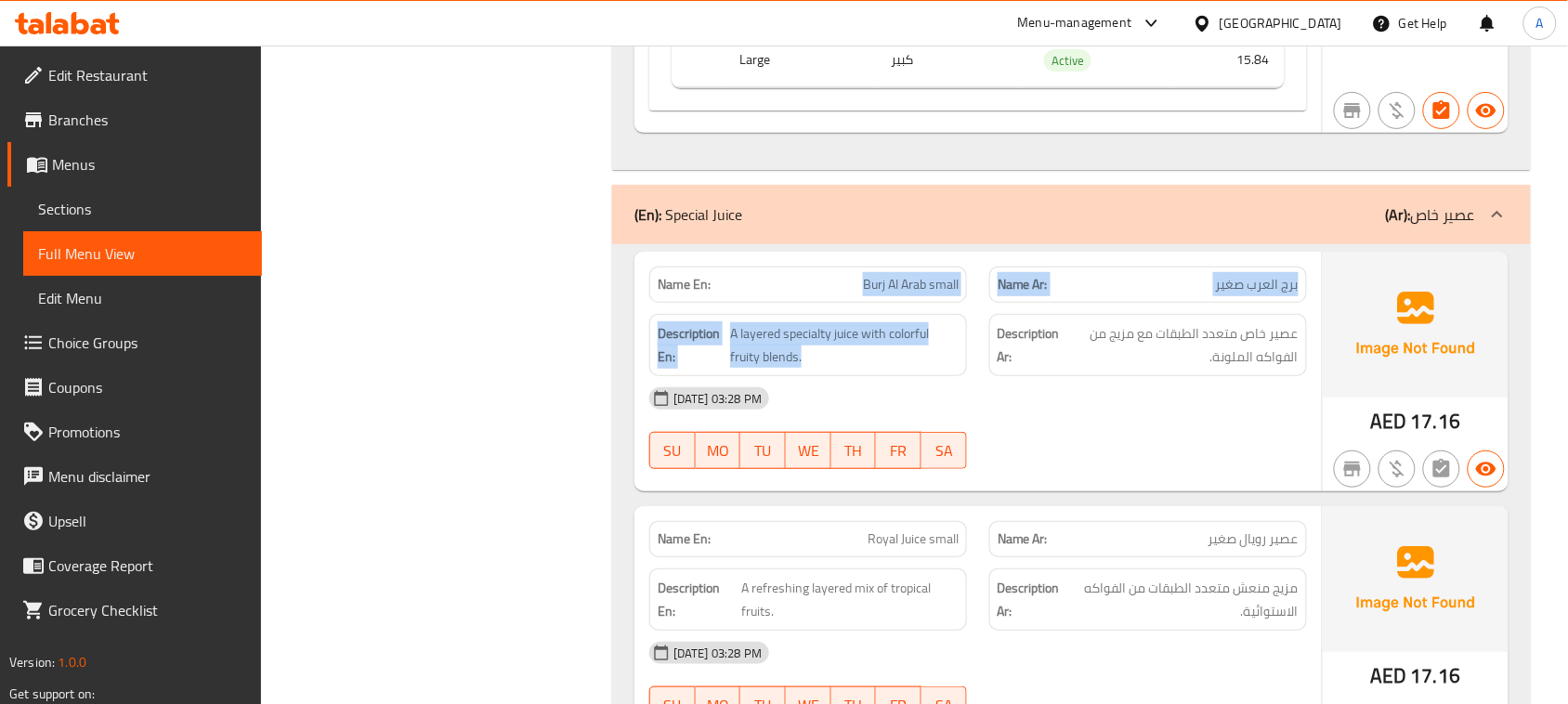
drag, startPoint x: 806, startPoint y: 325, endPoint x: 1069, endPoint y: 451, distance: 291.6
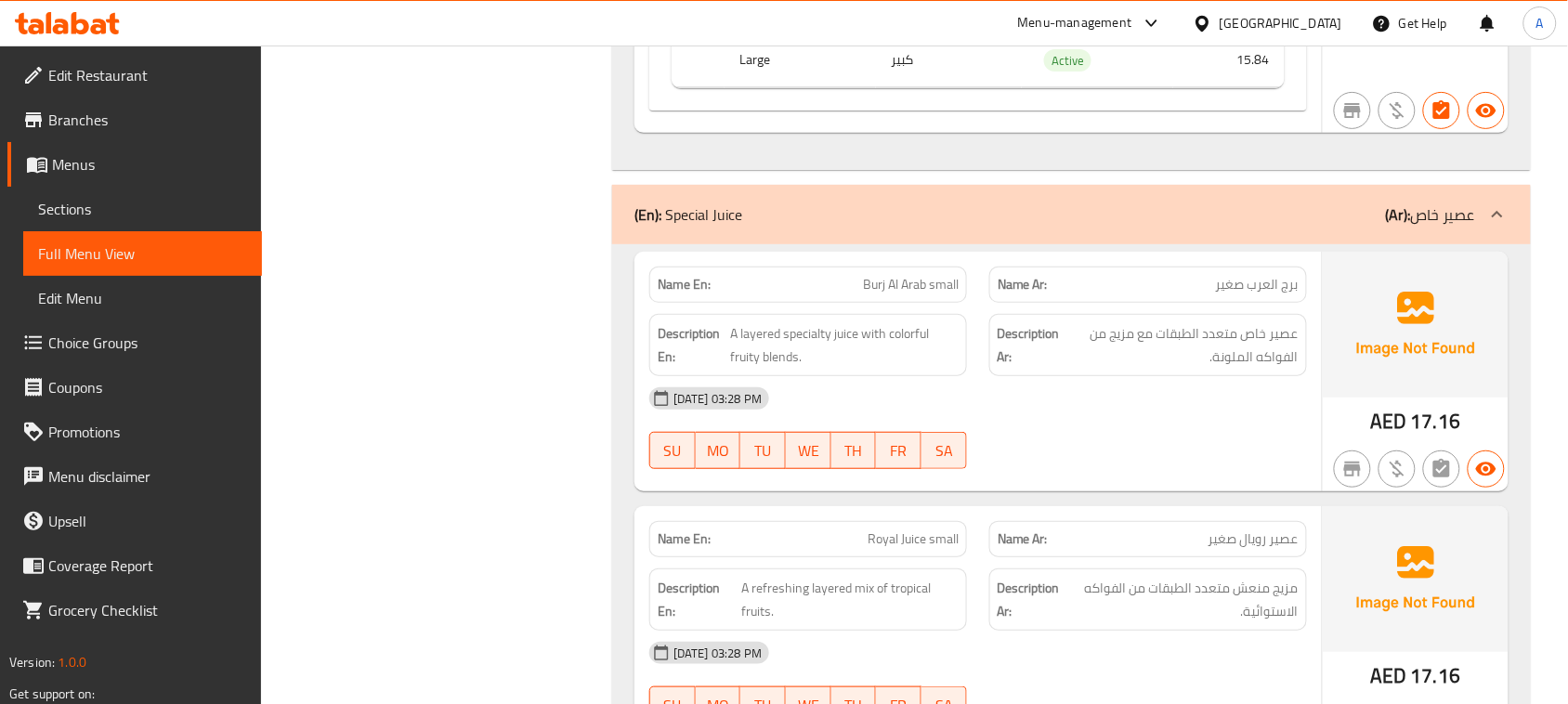
drag, startPoint x: 1084, startPoint y: 502, endPoint x: 1065, endPoint y: 520, distance: 26.2
drag, startPoint x: 850, startPoint y: 351, endPoint x: 1099, endPoint y: 382, distance: 250.9
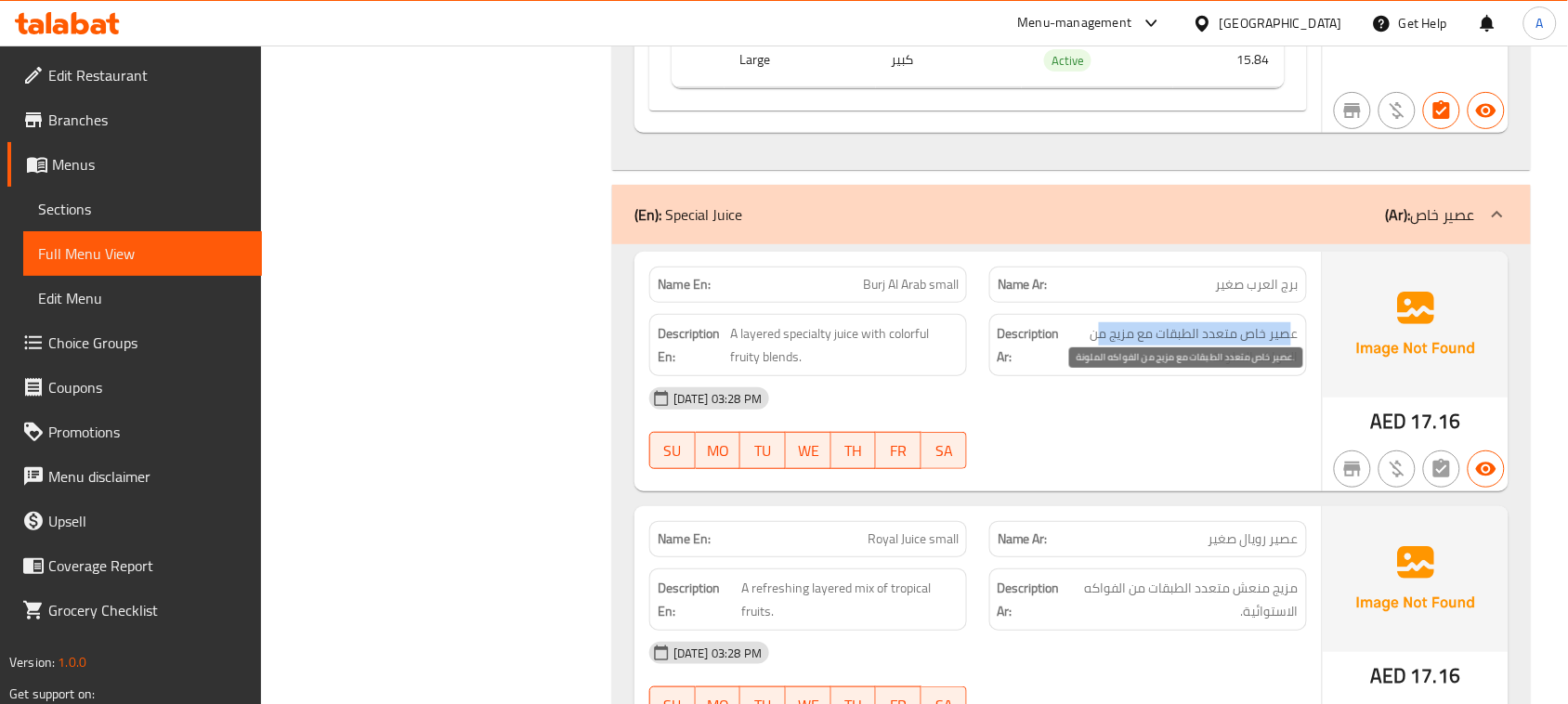
drag, startPoint x: 1266, startPoint y: 396, endPoint x: 1103, endPoint y: 396, distance: 163.0
click at [1103, 368] on span "عصير خاص متعدد الطبقات مع مزيج من الفواكه الملونة." at bounding box center [1181, 345] width 235 height 45
drag, startPoint x: 1280, startPoint y: 410, endPoint x: 985, endPoint y: 427, distance: 295.5
click at [1186, 368] on span "عصير خاص متعدد الطبقات مع مزيج من الفواكه الملونة." at bounding box center [1181, 345] width 235 height 45
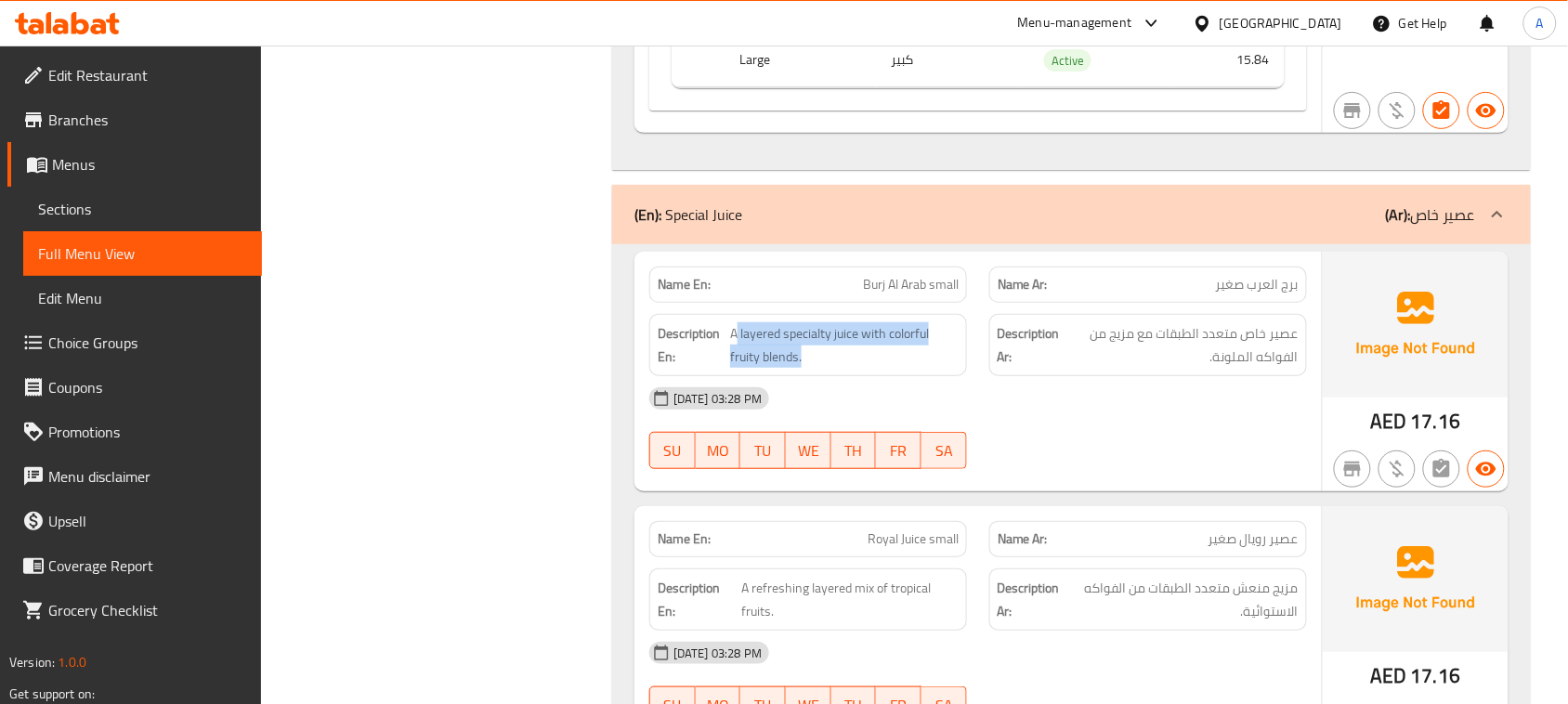
drag, startPoint x: 739, startPoint y: 378, endPoint x: 1033, endPoint y: 451, distance: 302.9
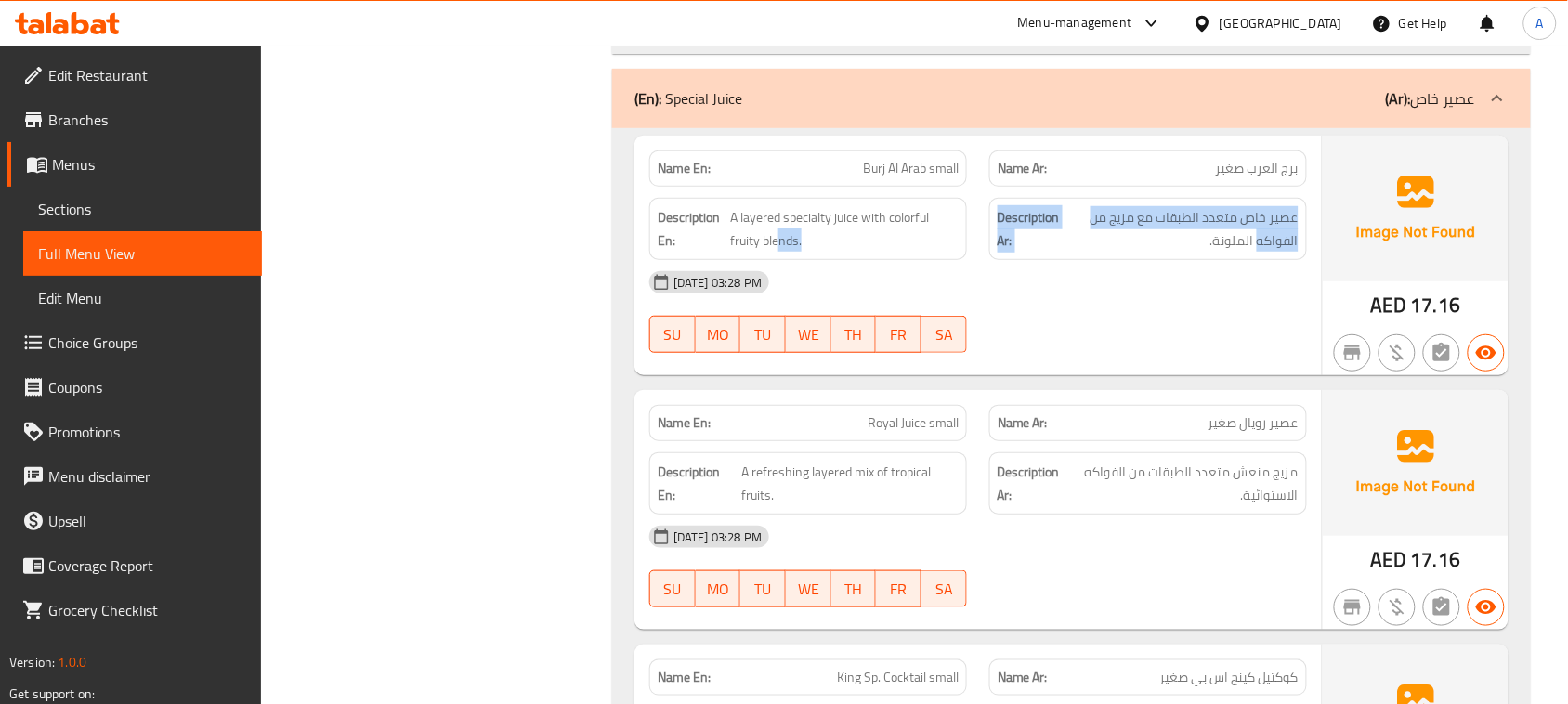
drag, startPoint x: 1131, startPoint y: 294, endPoint x: 778, endPoint y: 291, distance: 353.0
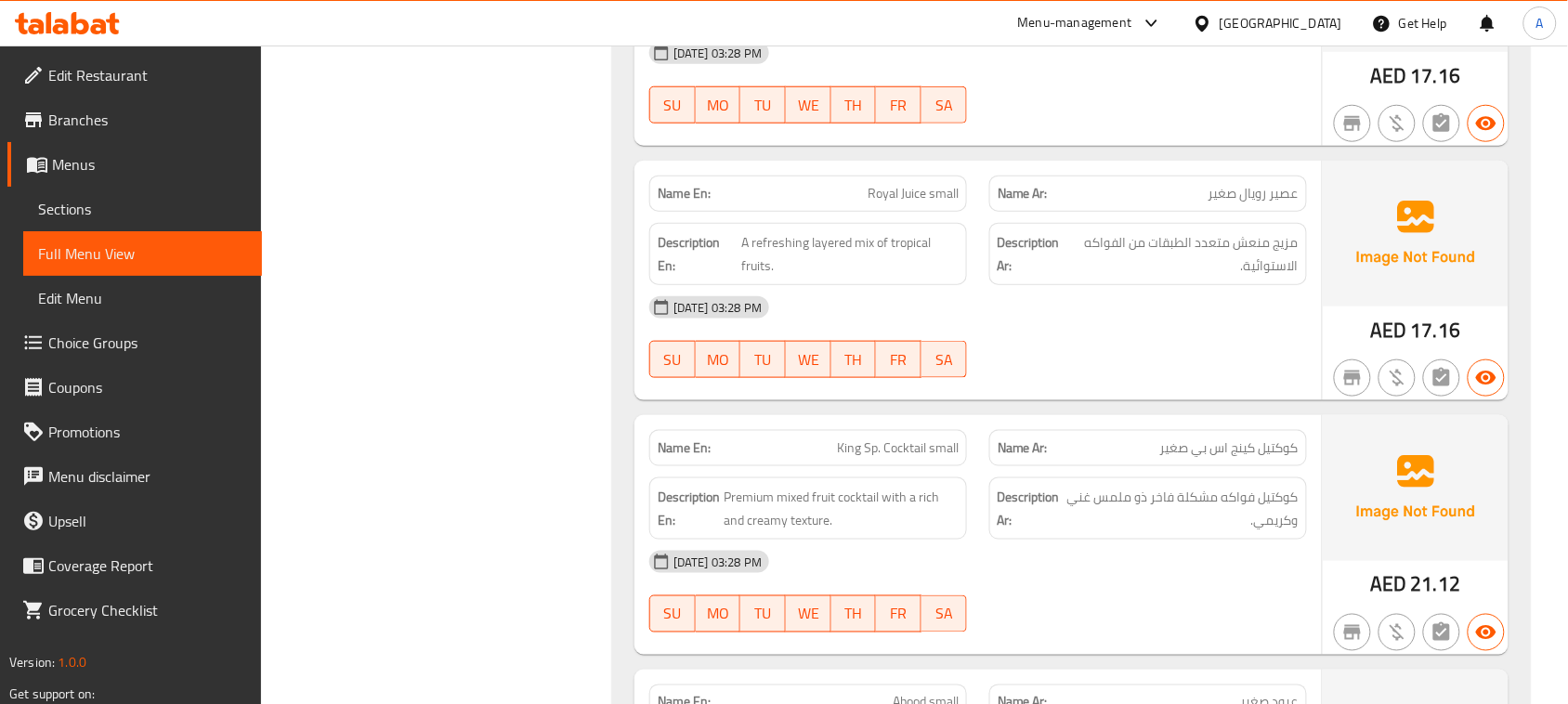
scroll to position [13025, 0]
drag, startPoint x: 830, startPoint y: 238, endPoint x: 1017, endPoint y: 313, distance: 201.5
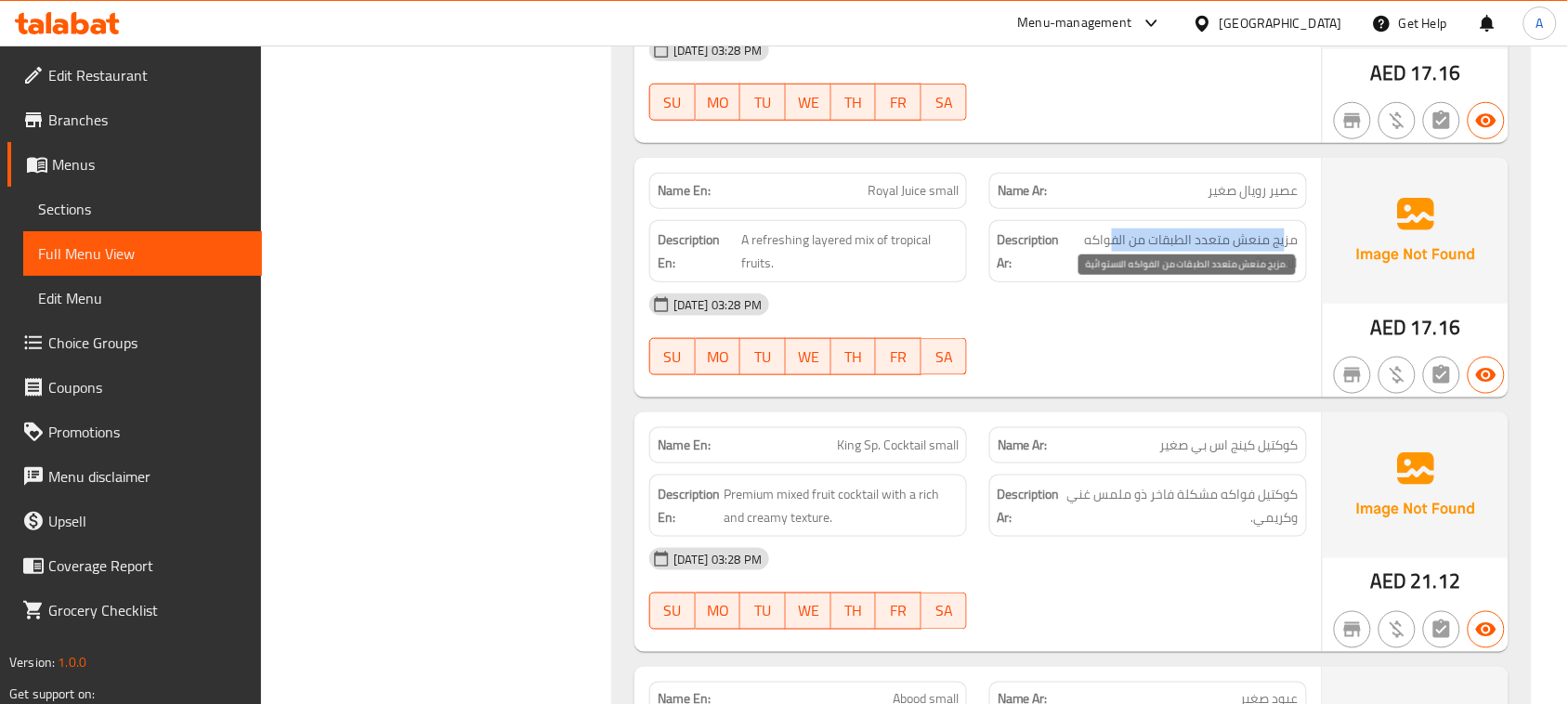
drag, startPoint x: 1288, startPoint y: 299, endPoint x: 1109, endPoint y: 300, distance: 179.0
click at [1109, 274] on span "مزيج منعش متعدد الطبقات من الفواكه الاستوائية." at bounding box center [1183, 251] width 231 height 45
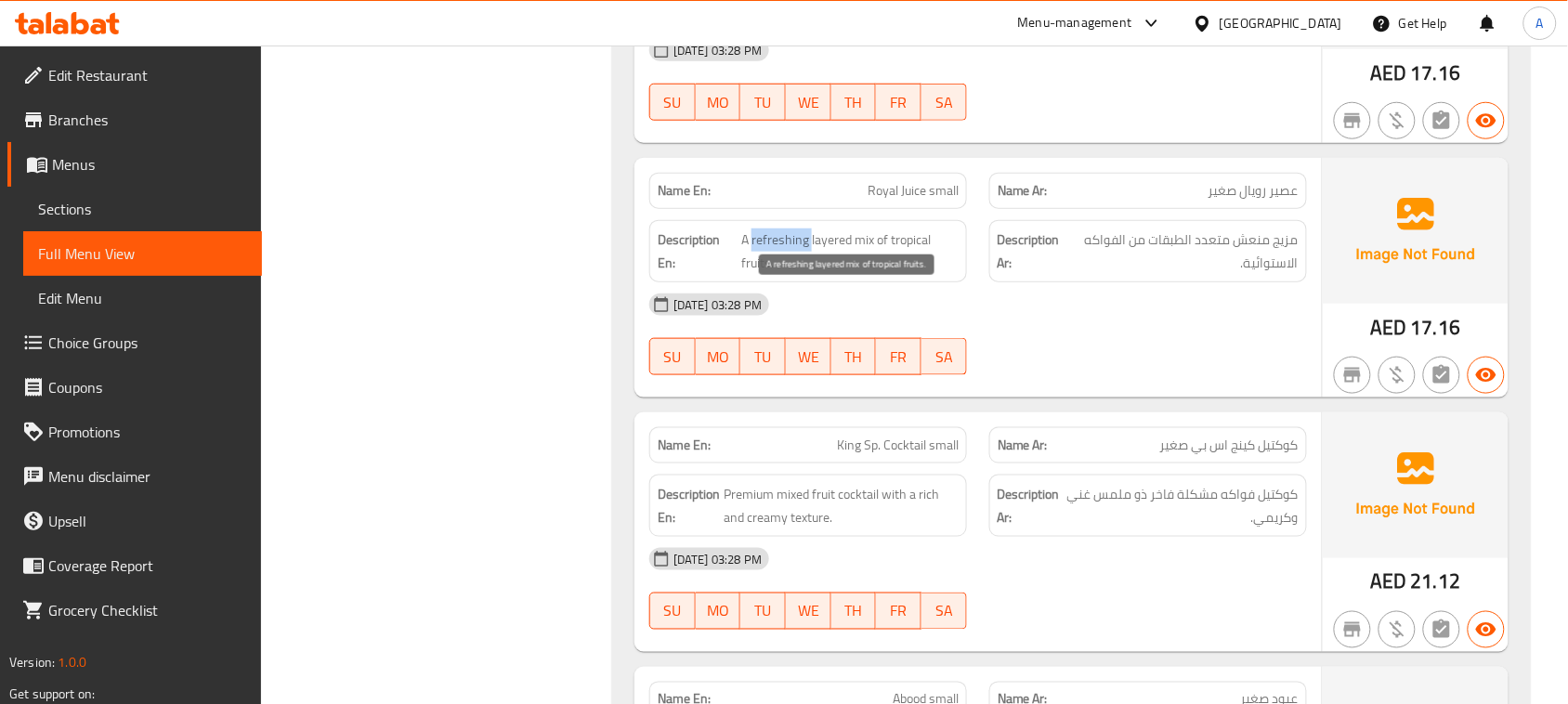
click at [751, 274] on span "A refreshing layered mix of tropical fruits." at bounding box center [851, 251] width 218 height 45
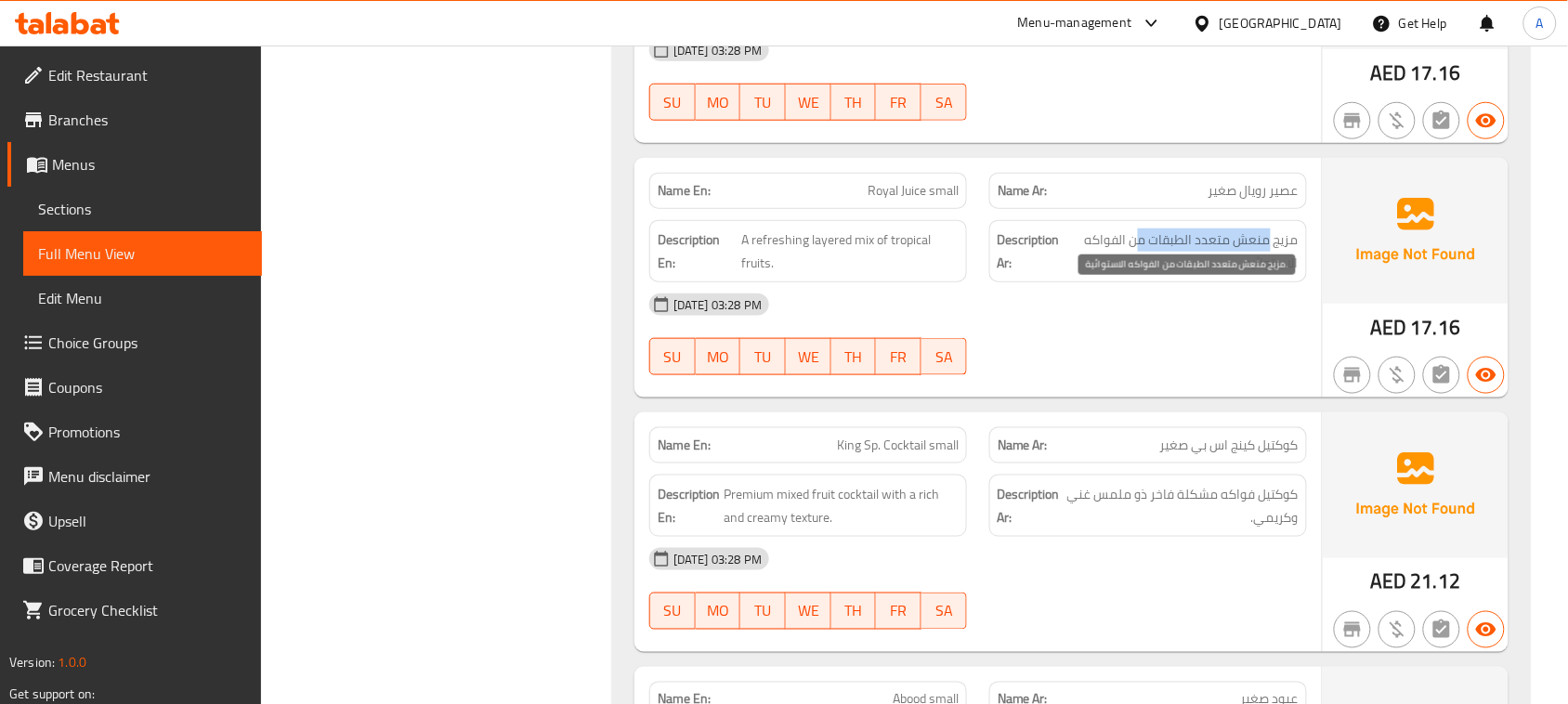
drag, startPoint x: 1268, startPoint y: 298, endPoint x: 1158, endPoint y: 322, distance: 112.6
click at [1140, 274] on span "مزيج منعش متعدد الطبقات من الفواكه الاستوائية." at bounding box center [1183, 251] width 231 height 45
click at [1268, 274] on span "مزيج منعش متعدد الطبقات من الفواكه الاستوائية." at bounding box center [1183, 251] width 231 height 45
drag, startPoint x: 1268, startPoint y: 328, endPoint x: 1211, endPoint y: 396, distance: 88.7
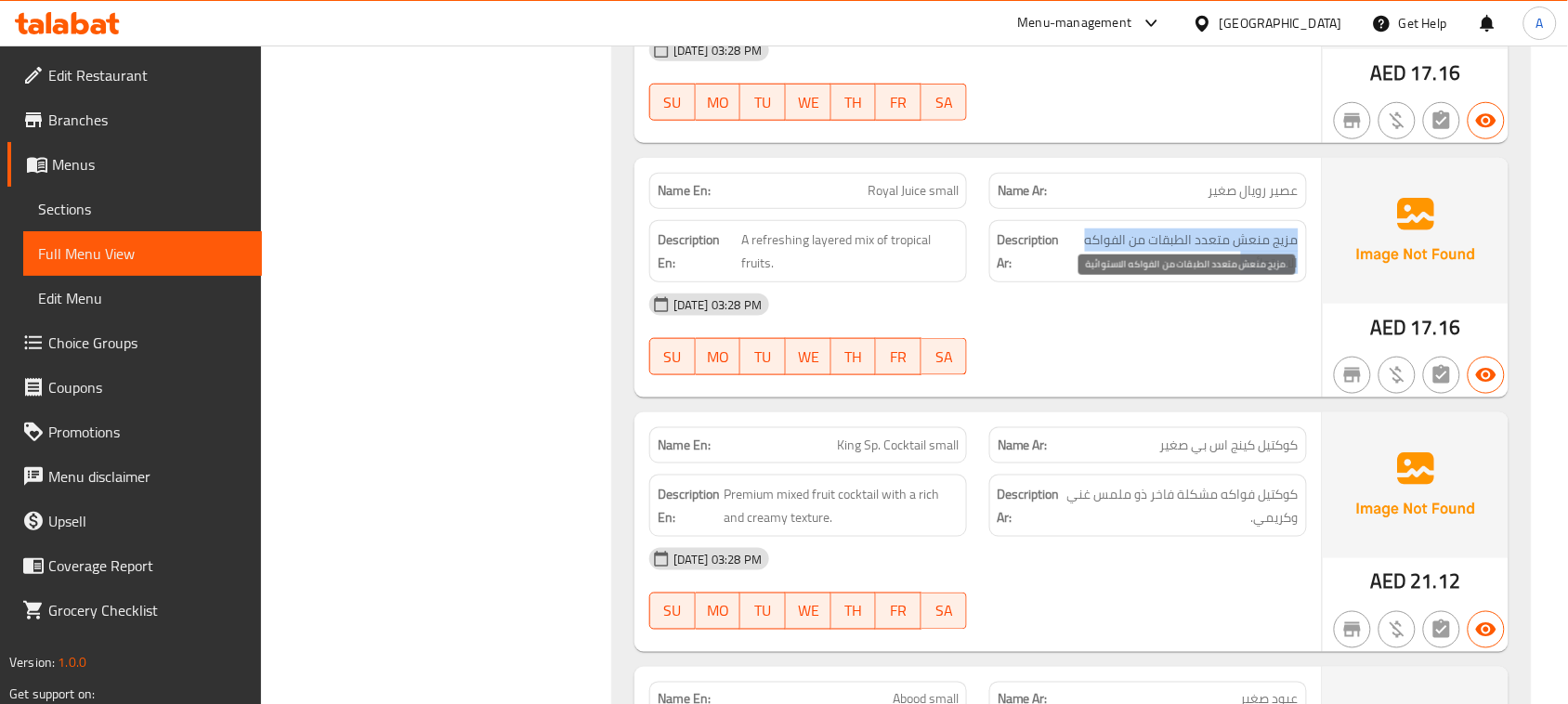
click at [1266, 274] on span "مزيج منعش متعدد الطبقات من الفواكه الاستوائية." at bounding box center [1183, 251] width 231 height 45
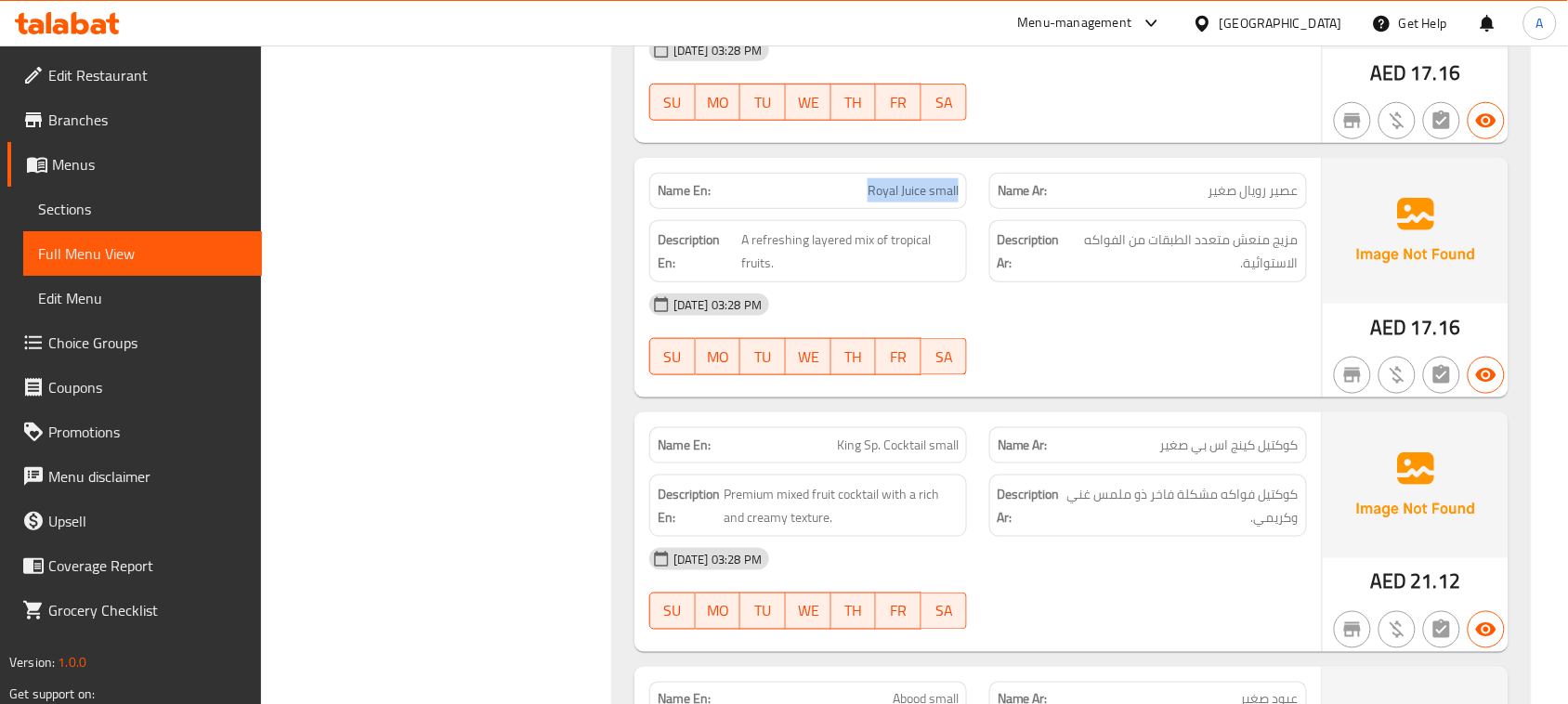
drag, startPoint x: 827, startPoint y: 232, endPoint x: 976, endPoint y: 257, distance: 151.1
drag, startPoint x: 806, startPoint y: 487, endPoint x: 955, endPoint y: 484, distance: 149.0
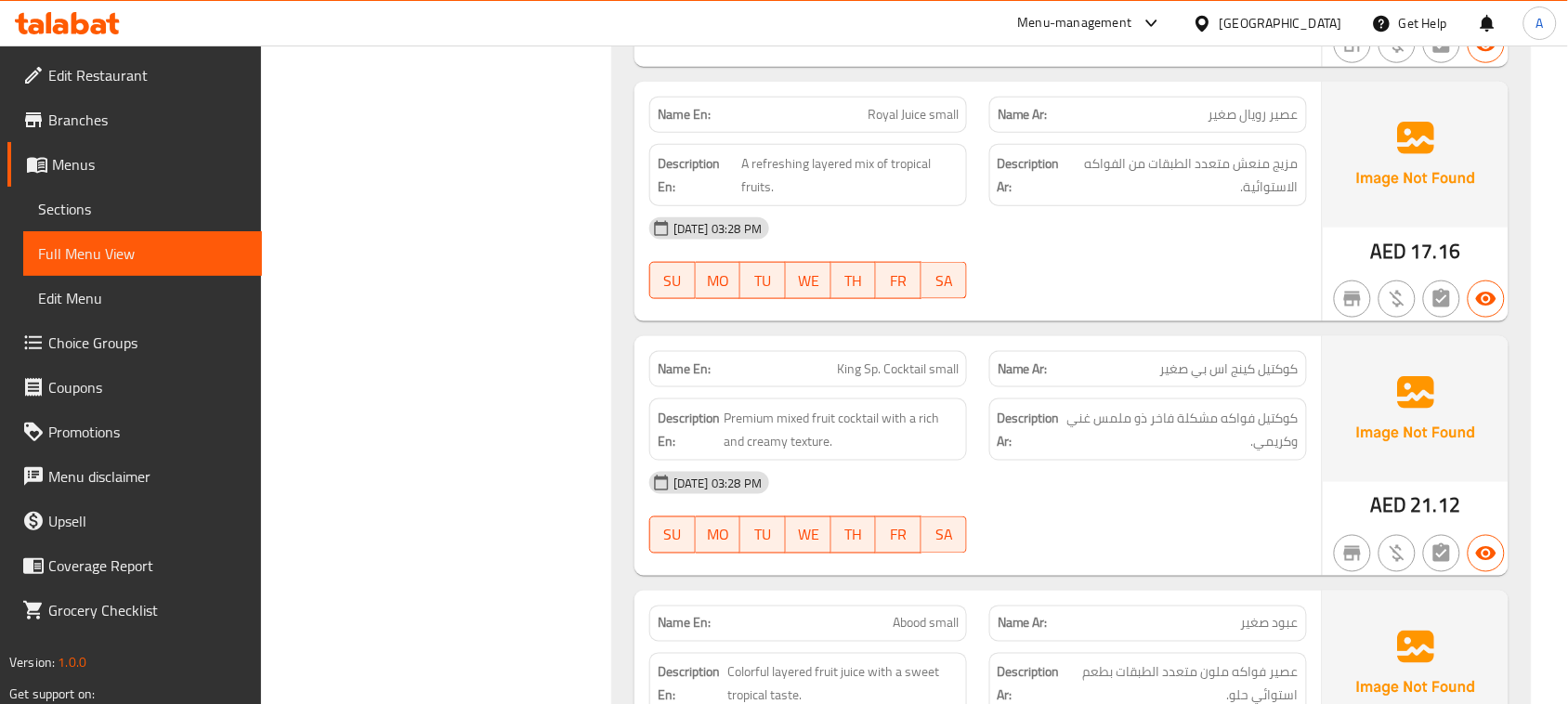
scroll to position [13142, 0]
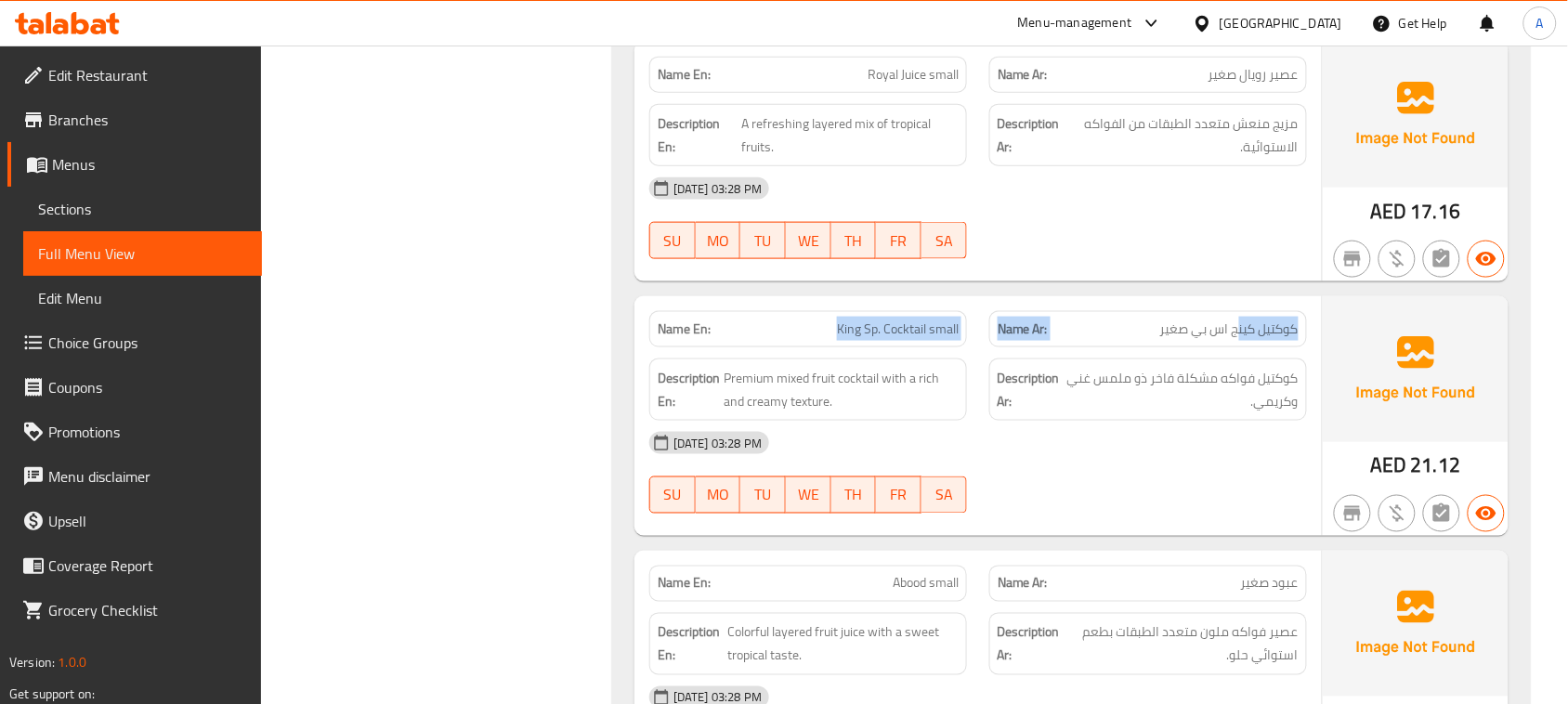
drag, startPoint x: 1237, startPoint y: 383, endPoint x: 754, endPoint y: 392, distance: 483.1
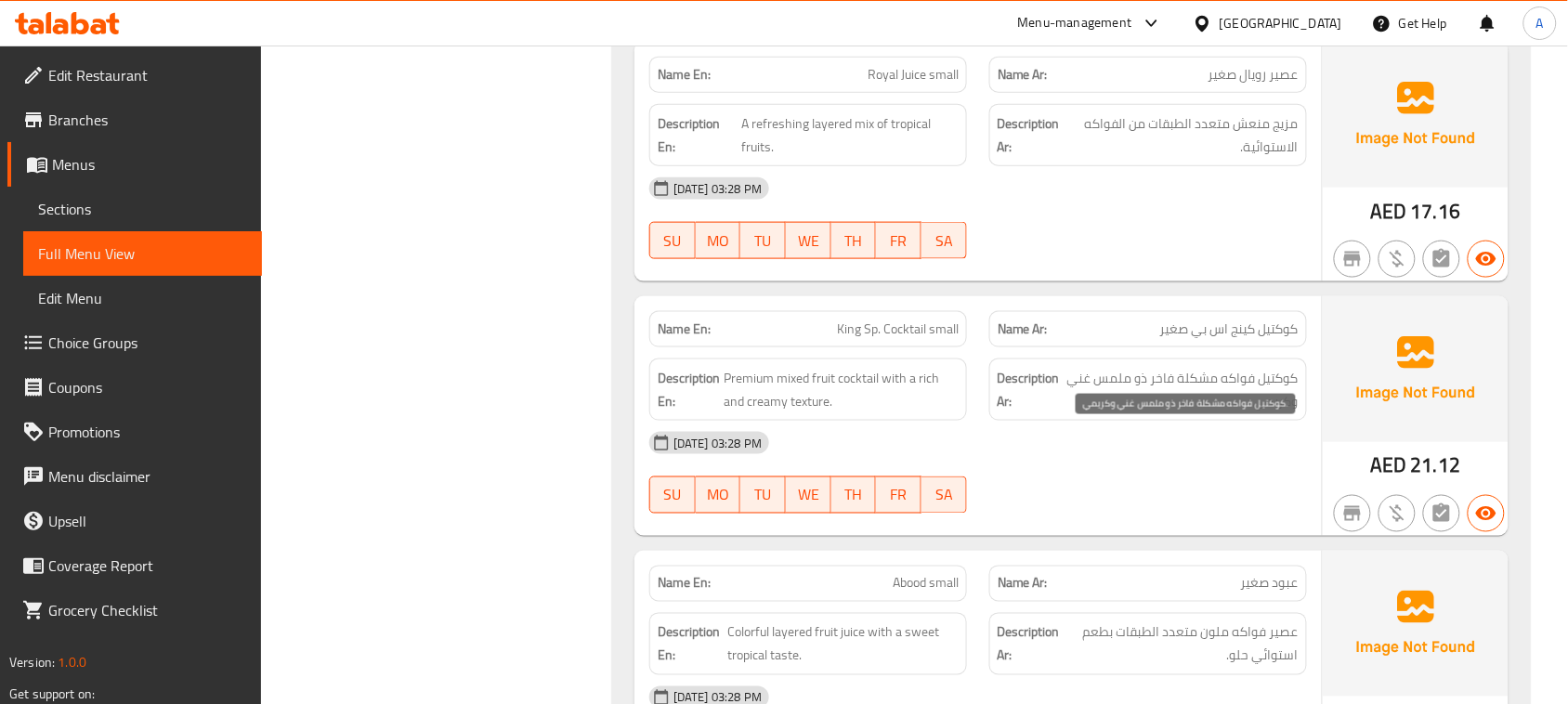
click at [1268, 412] on span "كوكتيل فواكه مشكلة فاخر ذو ملمس غني وكريمي." at bounding box center [1183, 390] width 231 height 45
drag, startPoint x: 1268, startPoint y: 438, endPoint x: 1204, endPoint y: 449, distance: 64.9
click at [1204, 412] on span "كوكتيل فواكه مشكلة فاخر ذو ملمس غني وكريمي." at bounding box center [1183, 390] width 231 height 45
click at [1089, 412] on span "كوكتيل فواكه مشكلة فاخر ذو ملمس غني وكريمي." at bounding box center [1183, 390] width 231 height 45
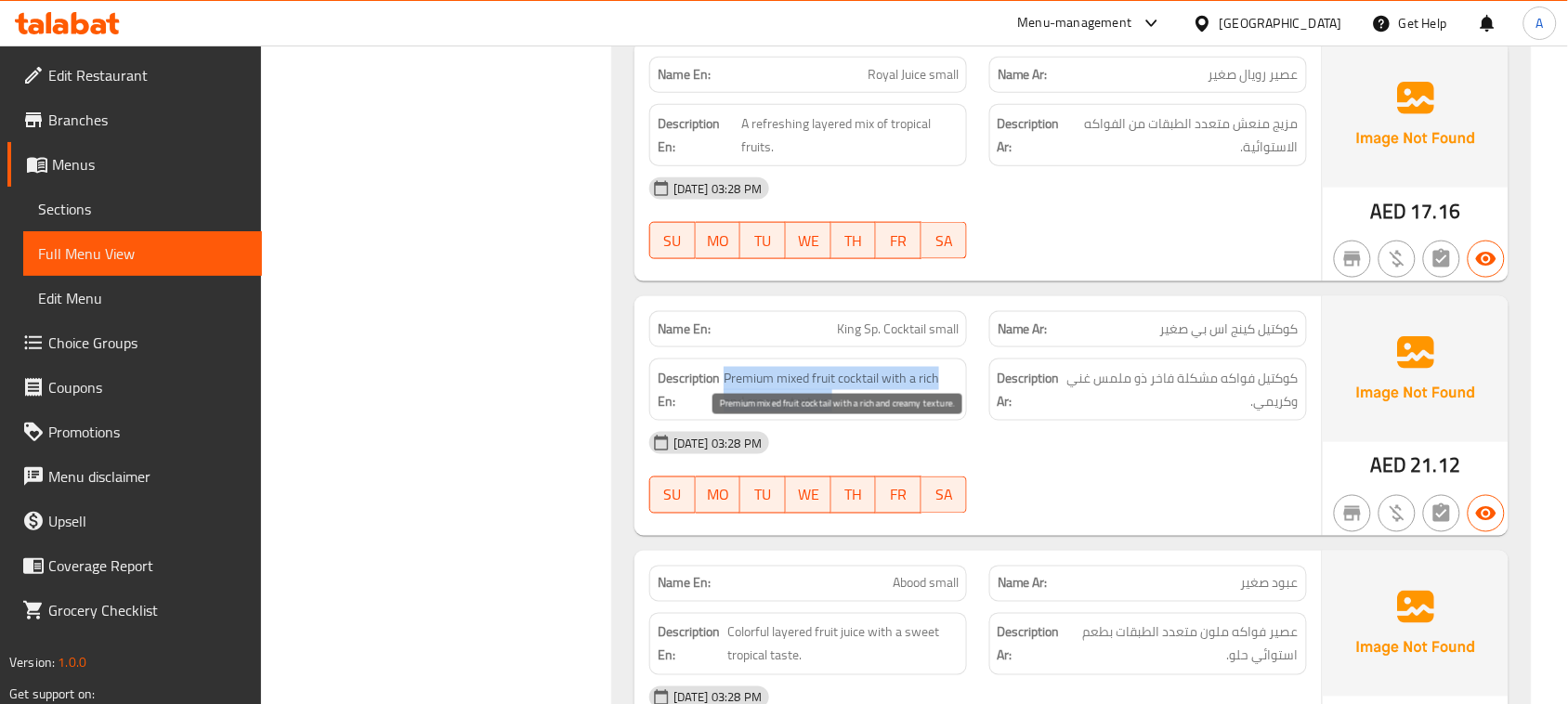
drag, startPoint x: 722, startPoint y: 423, endPoint x: 867, endPoint y: 466, distance: 151.2
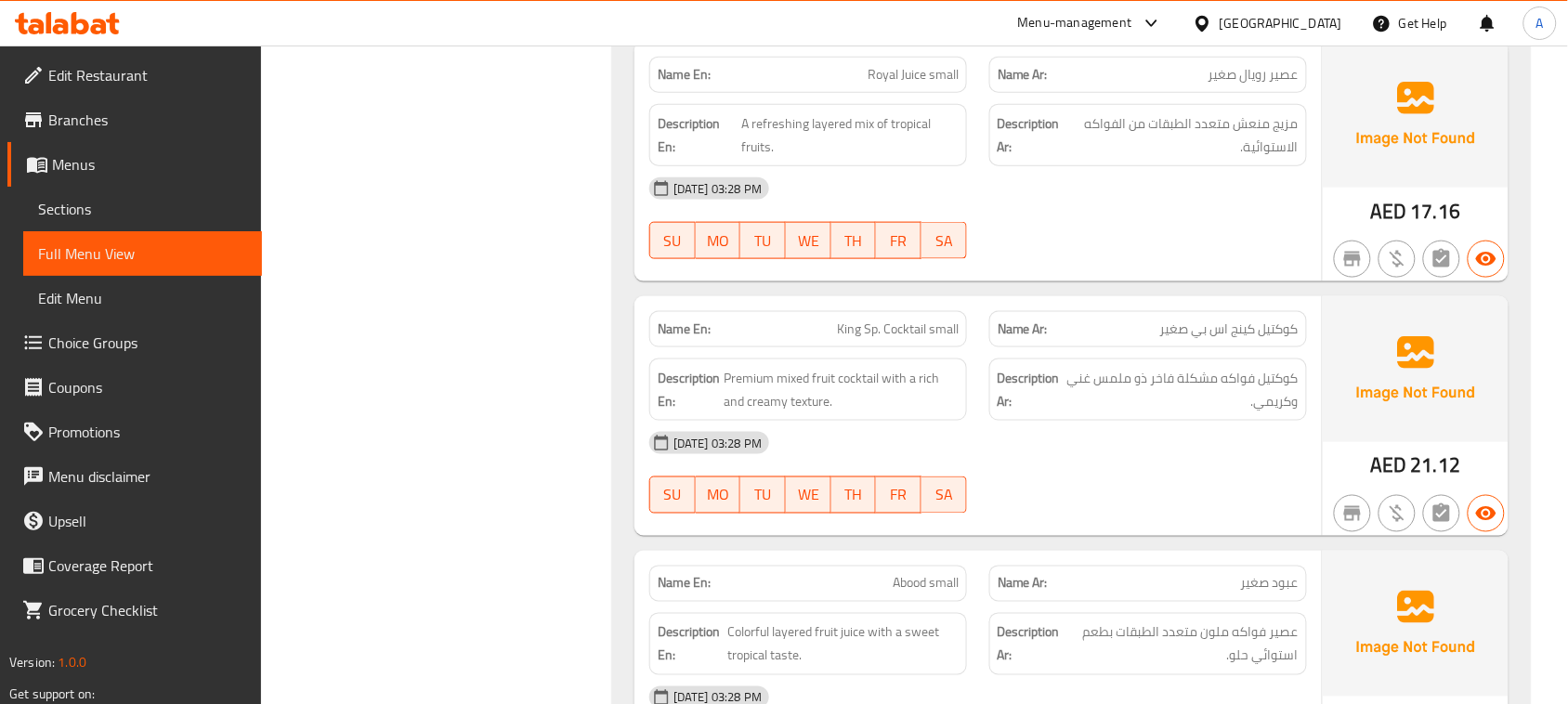
drag, startPoint x: 1274, startPoint y: 434, endPoint x: 1094, endPoint y: 433, distance: 180.0
click at [1094, 412] on span "كوكتيل فواكه مشكلة فاخر ذو ملمس غني وكريمي." at bounding box center [1183, 390] width 231 height 45
drag, startPoint x: 1250, startPoint y: 463, endPoint x: 1210, endPoint y: 495, distance: 51.2
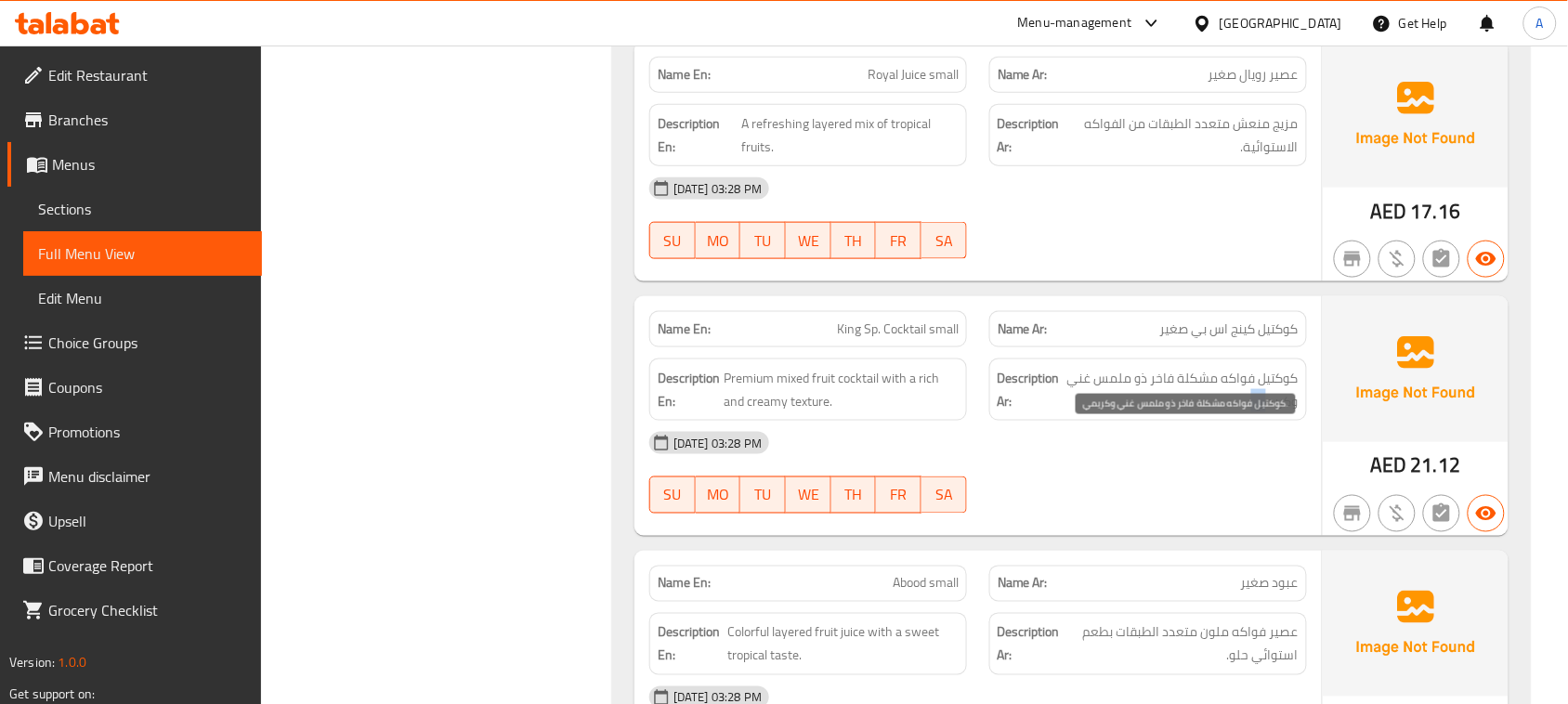
click at [1238, 412] on span "كوكتيل فواكه مشكلة فاخر ذو ملمس غني وكريمي." at bounding box center [1183, 390] width 231 height 45
drag, startPoint x: 1194, startPoint y: 520, endPoint x: 948, endPoint y: 522, distance: 246.0
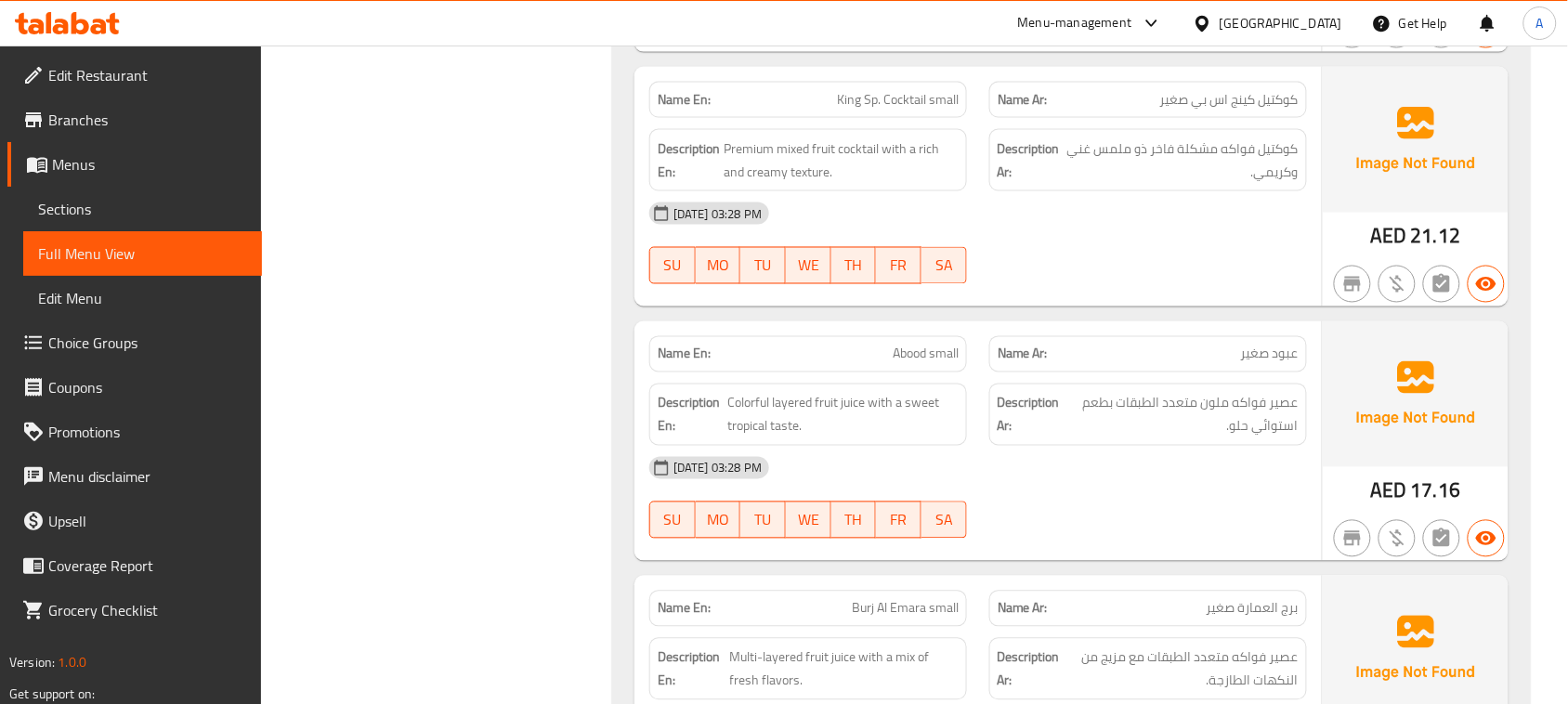
scroll to position [13373, 0]
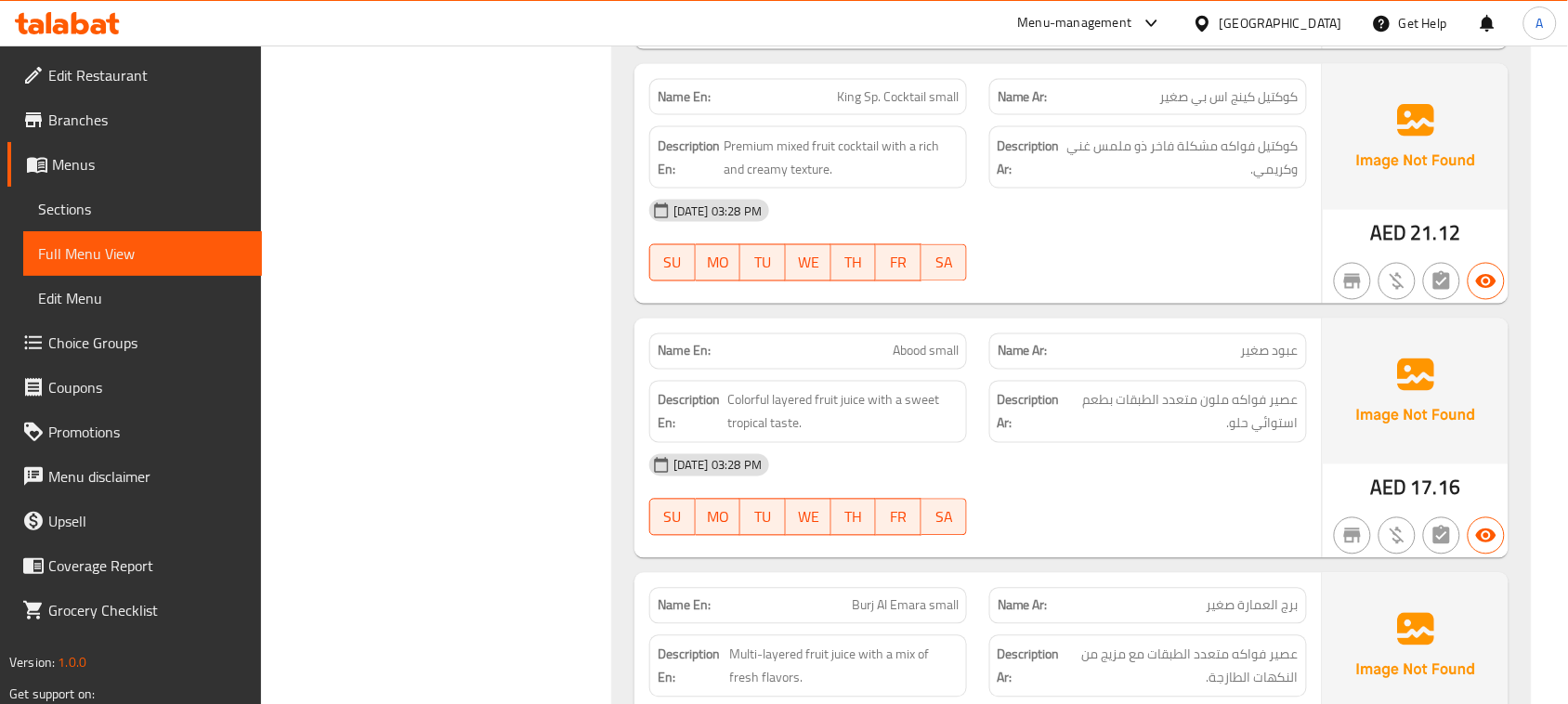
drag, startPoint x: 862, startPoint y: 406, endPoint x: 1089, endPoint y: 420, distance: 227.4
click at [1289, 435] on span "عصير فواكه ملون متعدد الطبقات بطعم استوائي حلو." at bounding box center [1182, 412] width 233 height 45
drag, startPoint x: 1289, startPoint y: 463, endPoint x: 1113, endPoint y: 471, distance: 176.2
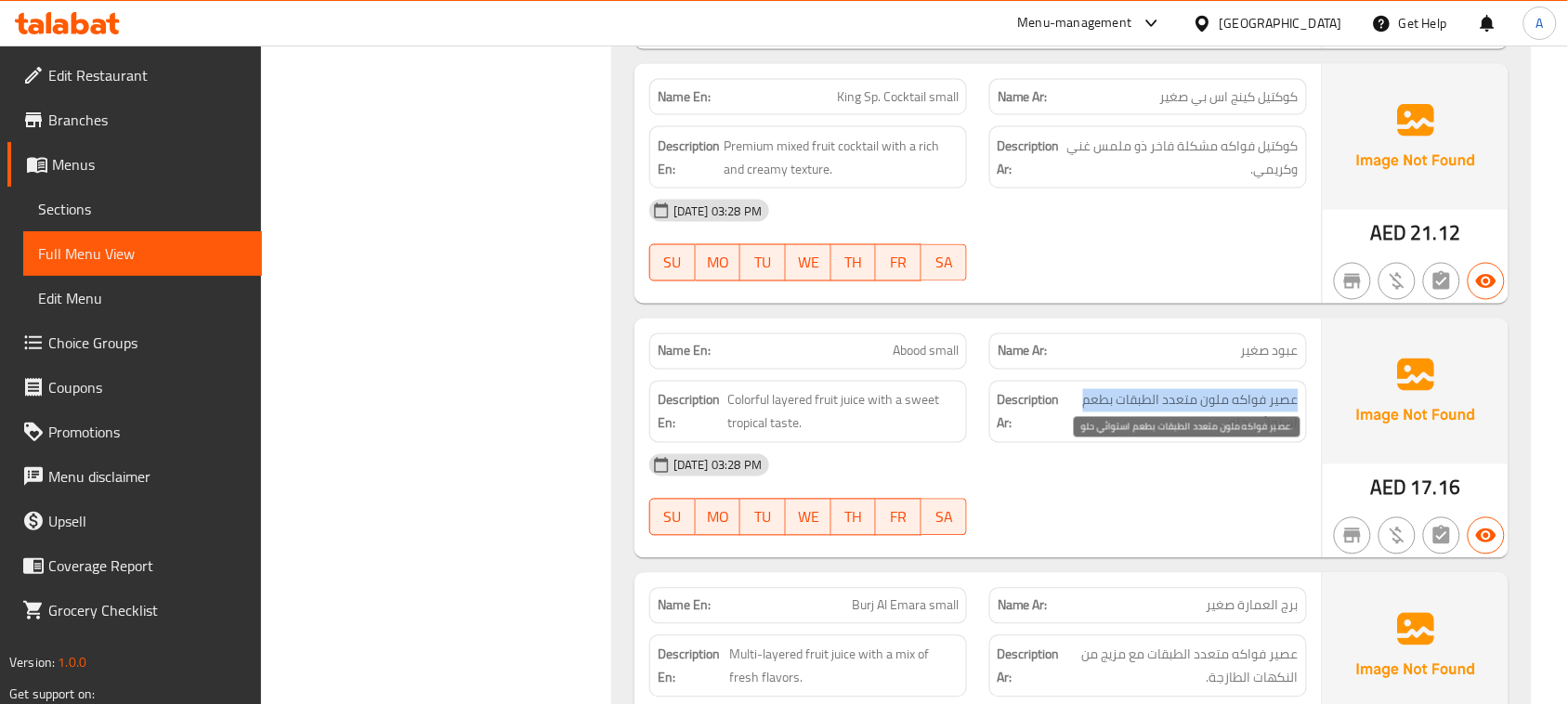
click at [1113, 435] on span "عصير فواكه ملون متعدد الطبقات بطعم استوائي حلو." at bounding box center [1182, 412] width 233 height 45
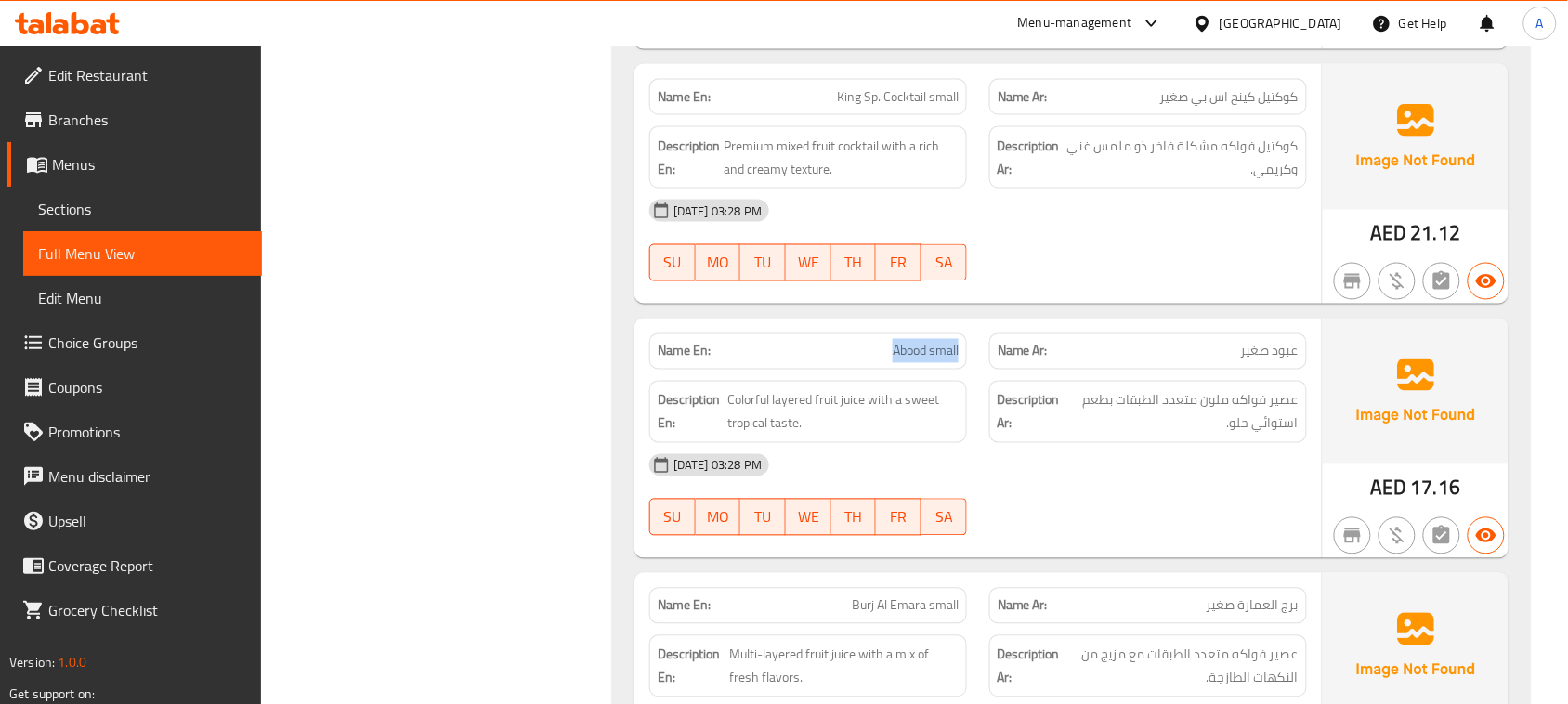
drag, startPoint x: 869, startPoint y: 420, endPoint x: 1023, endPoint y: 386, distance: 157.7
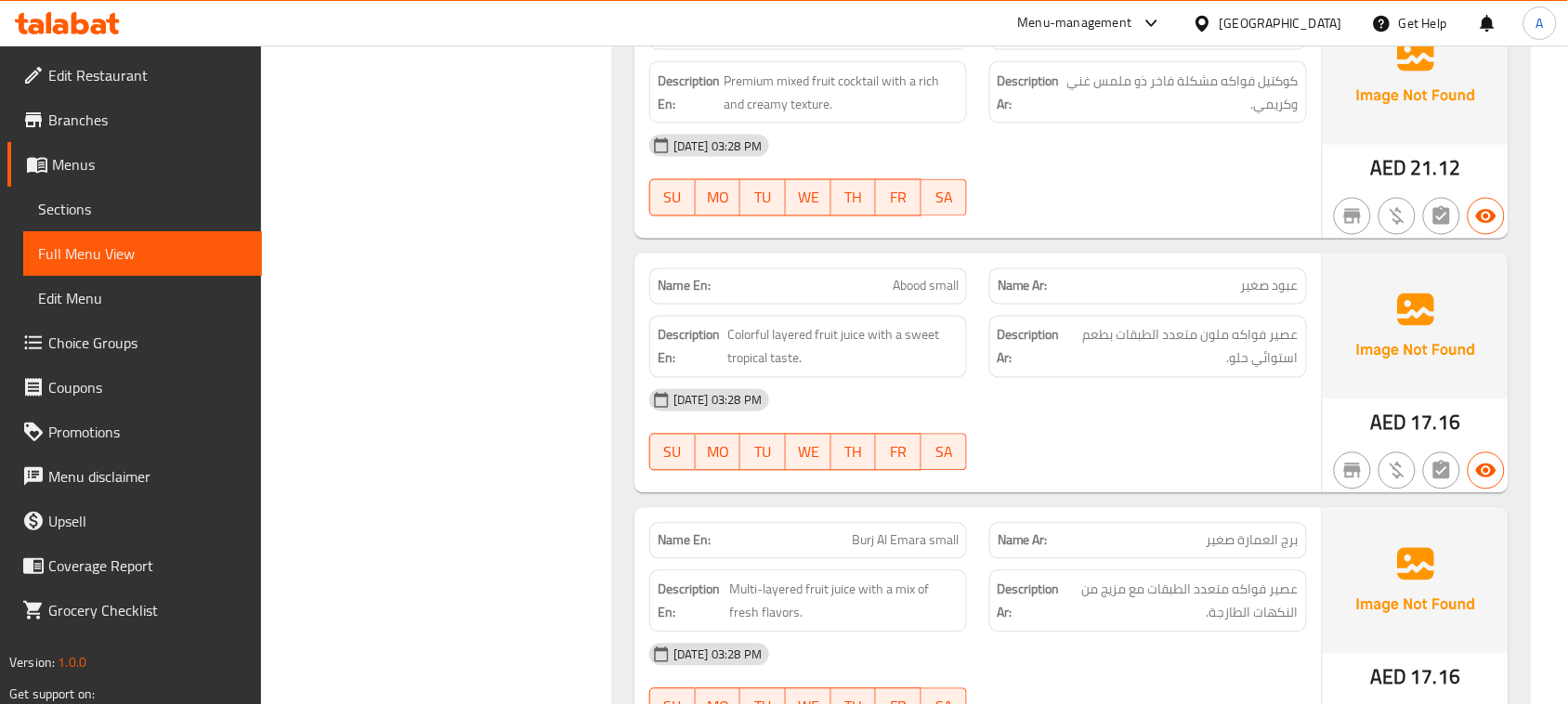
scroll to position [13490, 0]
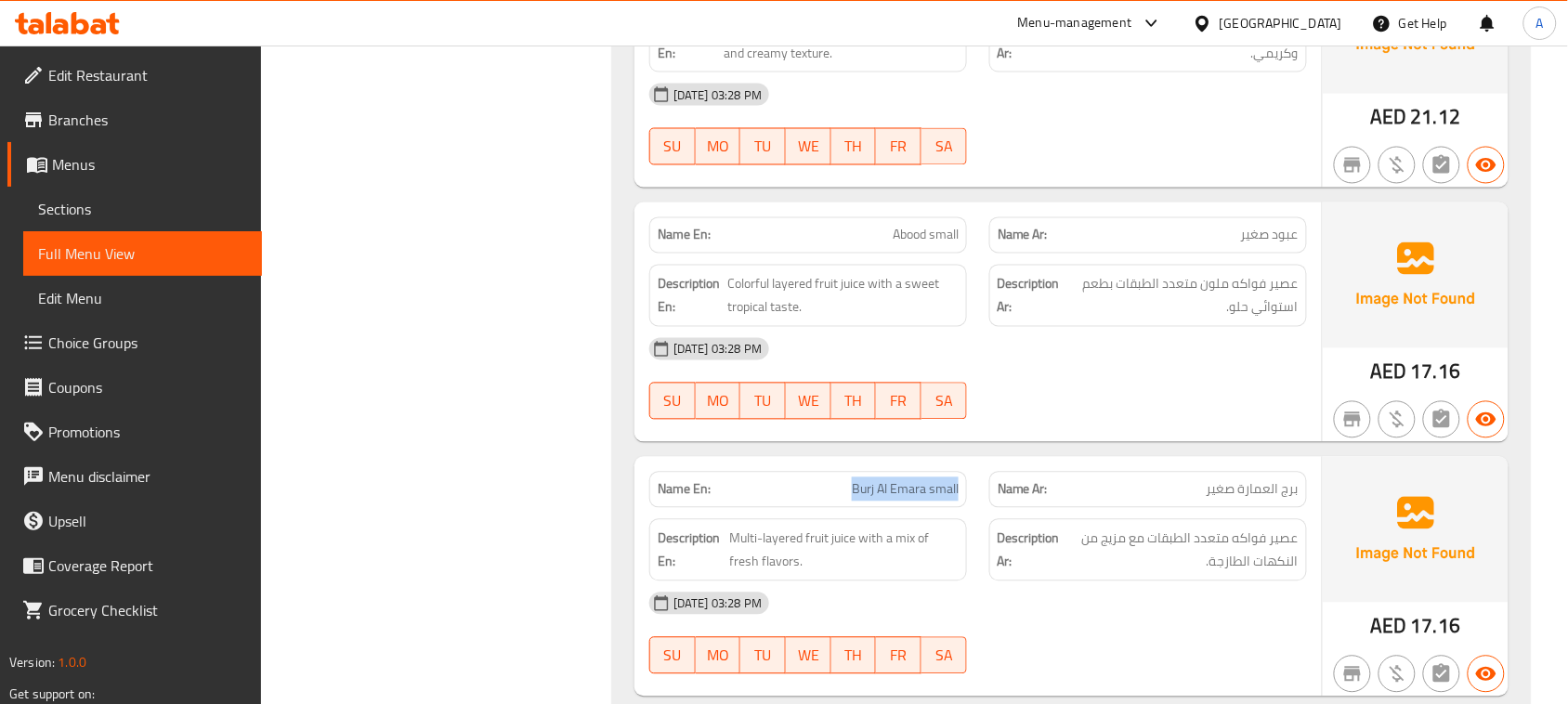
drag, startPoint x: 834, startPoint y: 540, endPoint x: 1289, endPoint y: 457, distance: 462.5
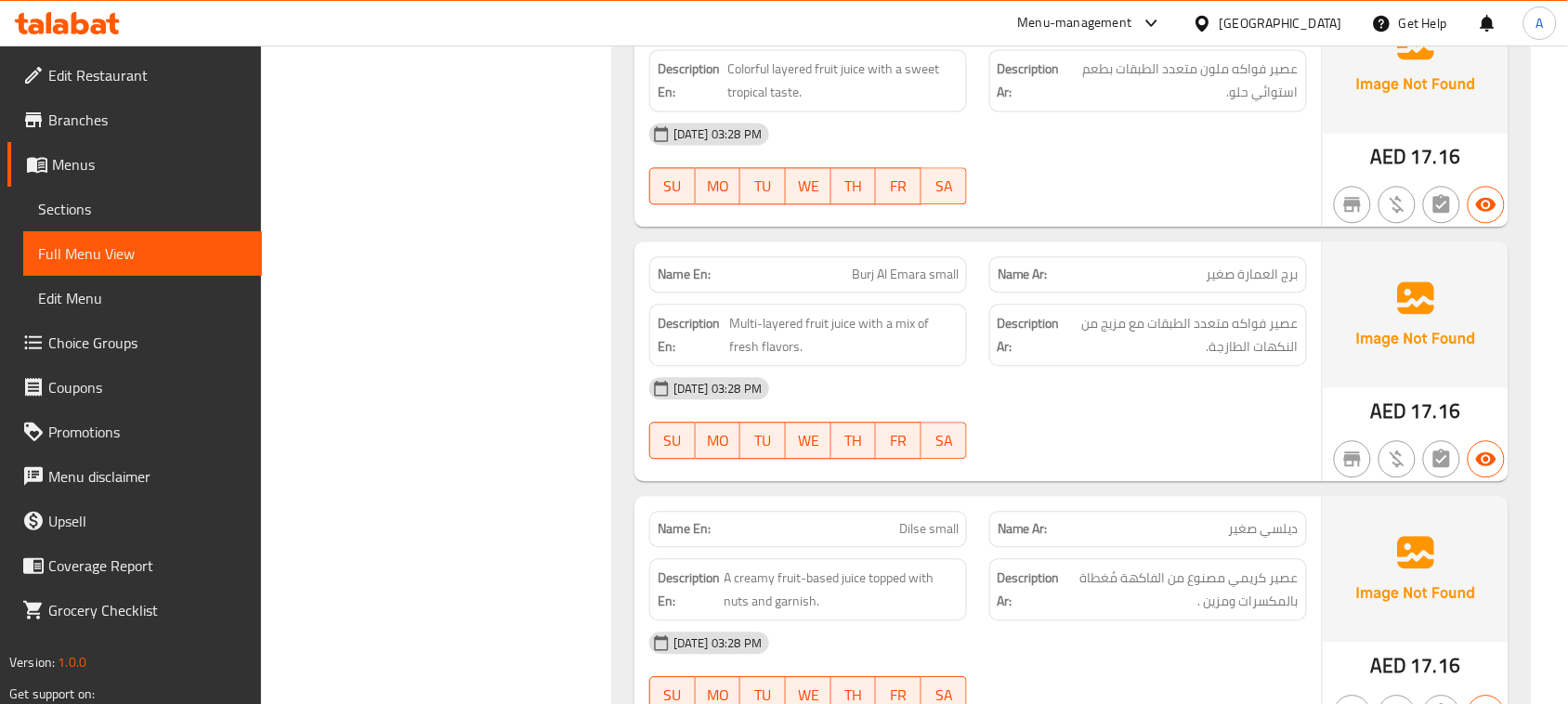
scroll to position [13722, 0]
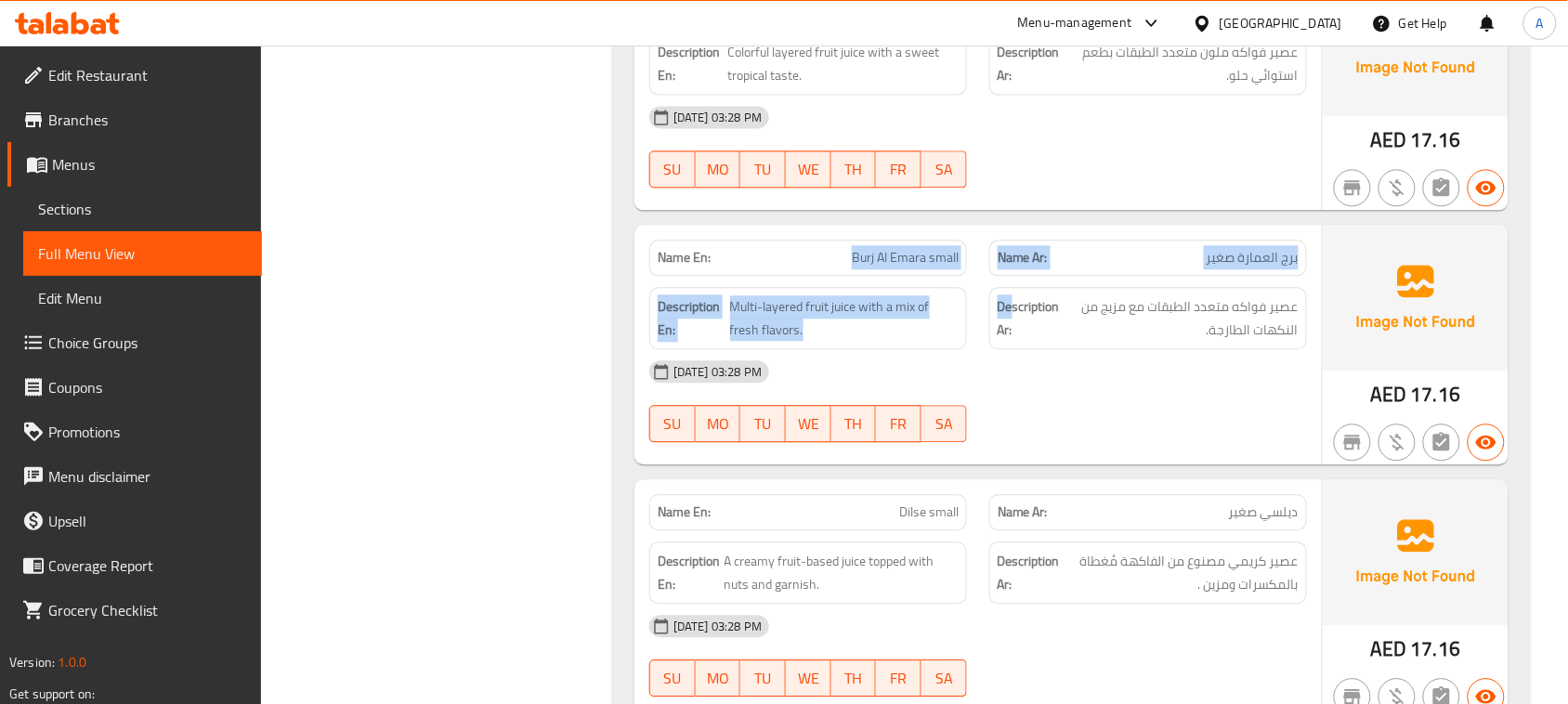
drag, startPoint x: 762, startPoint y: 285, endPoint x: 1140, endPoint y: 469, distance: 420.4
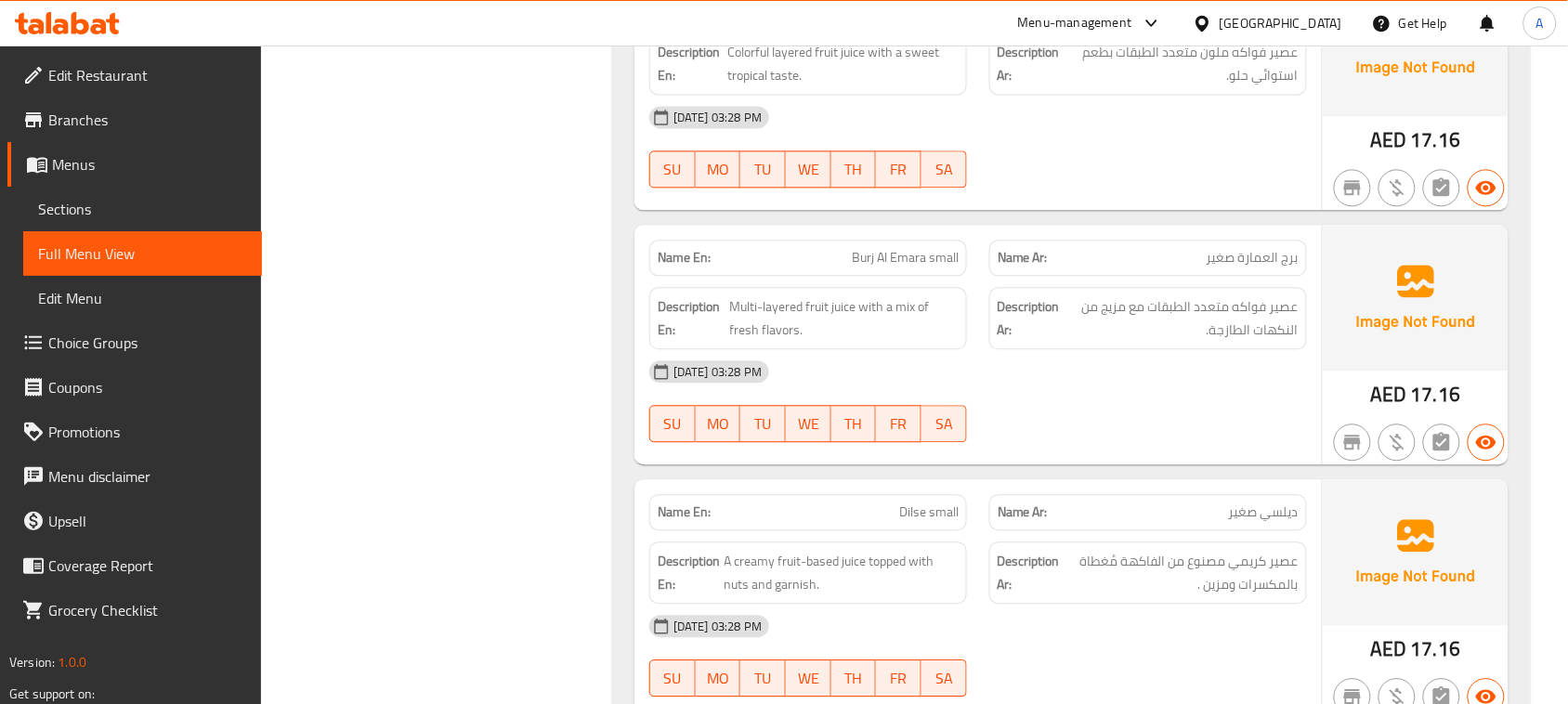
drag, startPoint x: 803, startPoint y: 312, endPoint x: 1121, endPoint y: 460, distance: 350.8
drag, startPoint x: 1262, startPoint y: 320, endPoint x: 1205, endPoint y: 321, distance: 57.0
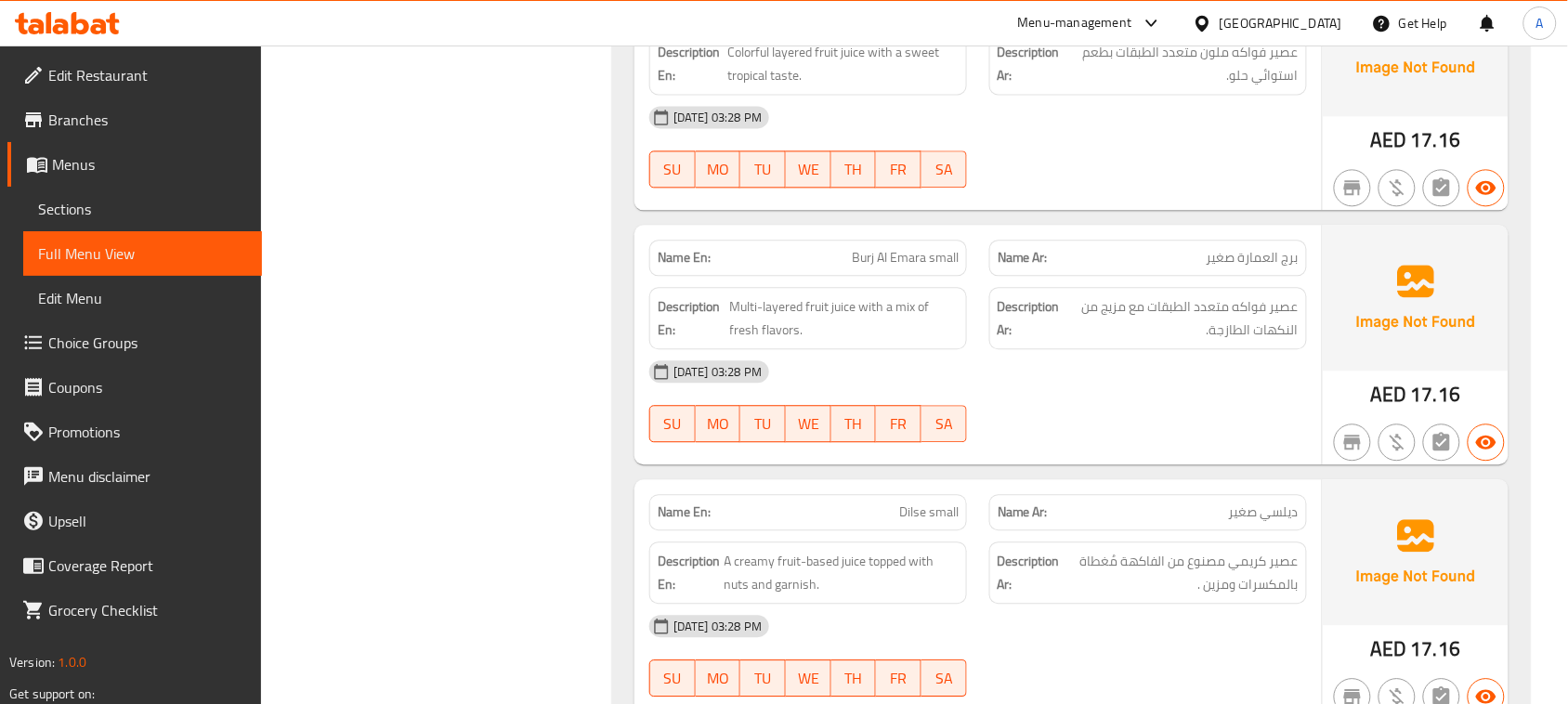
drag, startPoint x: 871, startPoint y: 328, endPoint x: 1123, endPoint y: 452, distance: 280.9
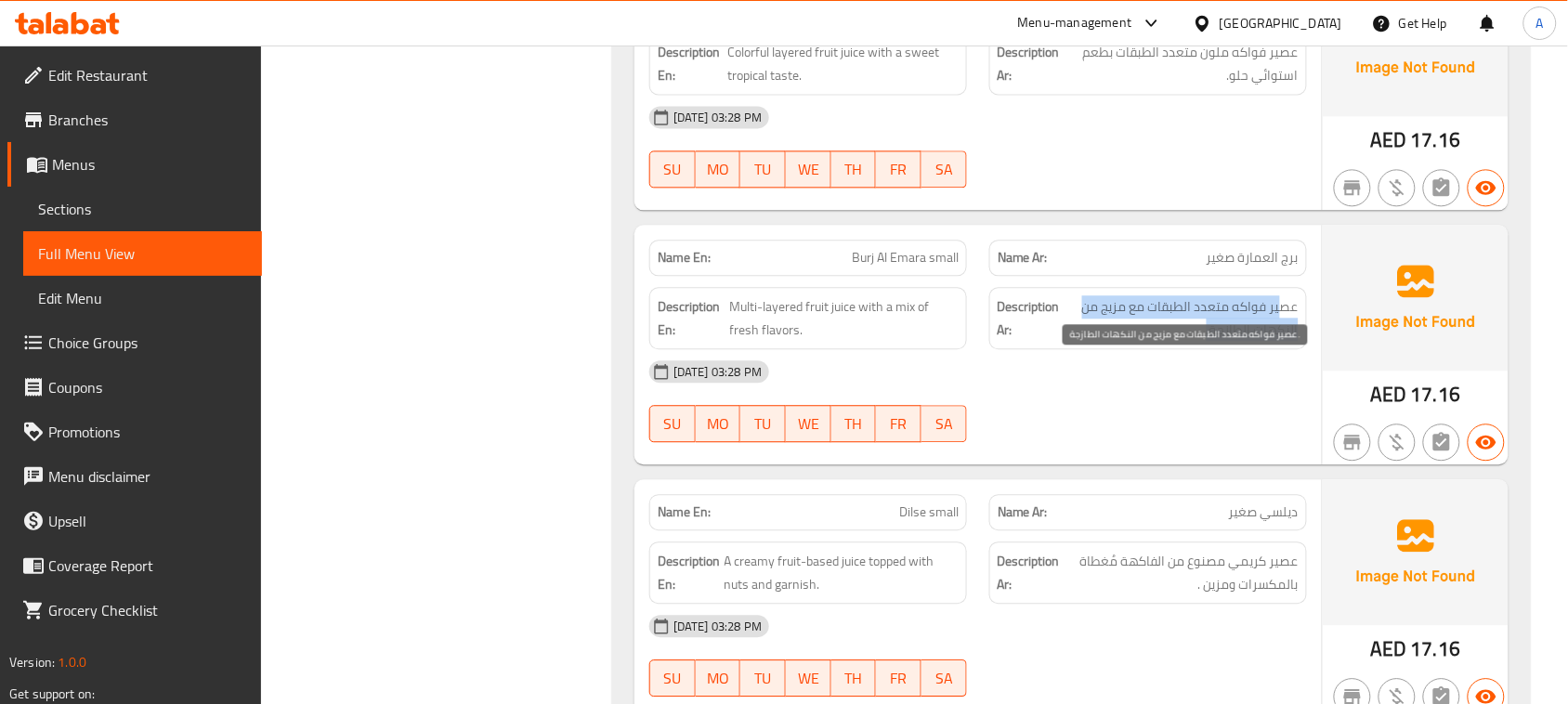
drag, startPoint x: 1280, startPoint y: 373, endPoint x: 1153, endPoint y: 391, distance: 128.3
click at [1153, 341] on span "عصير فواكه متعدد الطبقات مع مزيج من النكهات الطازجة." at bounding box center [1181, 318] width 235 height 45
drag, startPoint x: 777, startPoint y: 386, endPoint x: 887, endPoint y: 410, distance: 112.6
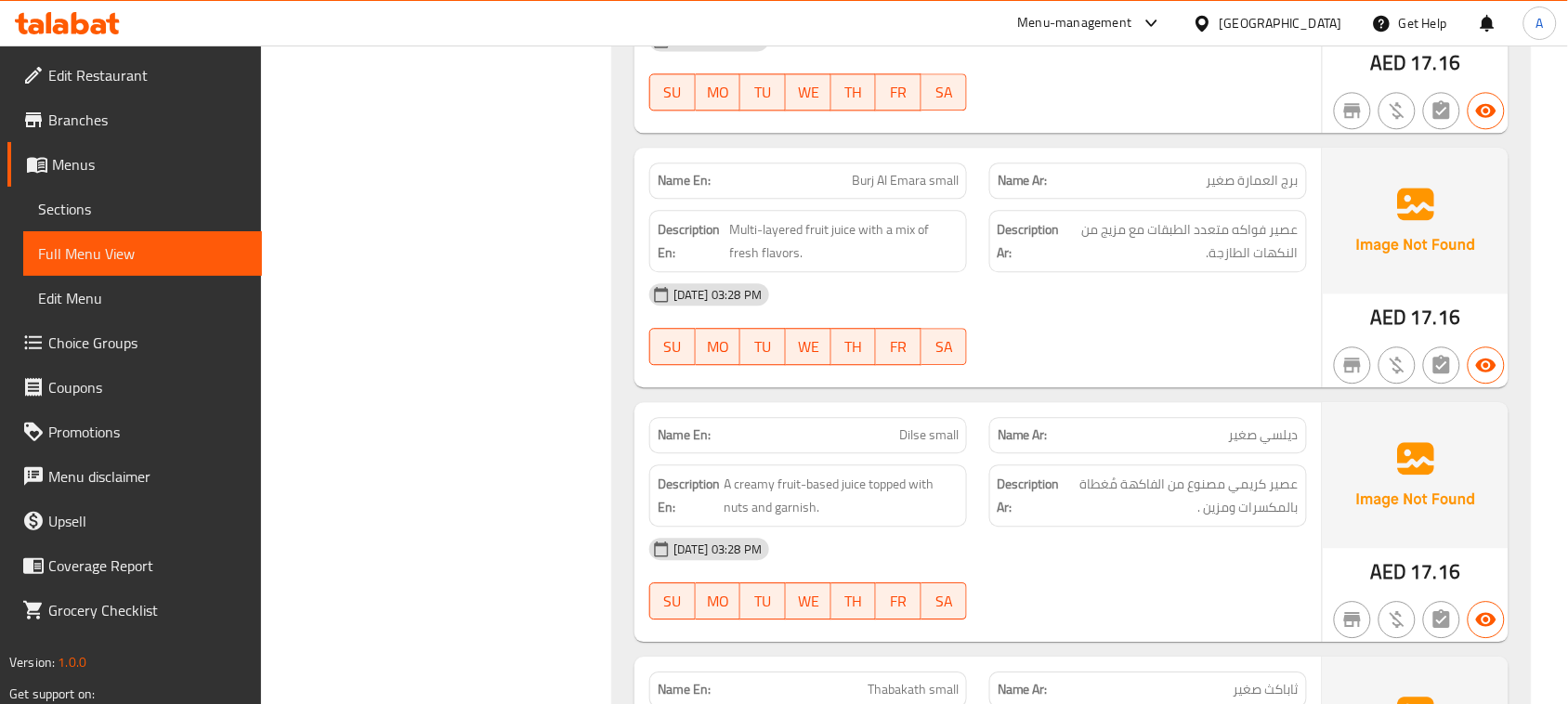
scroll to position [13838, 0]
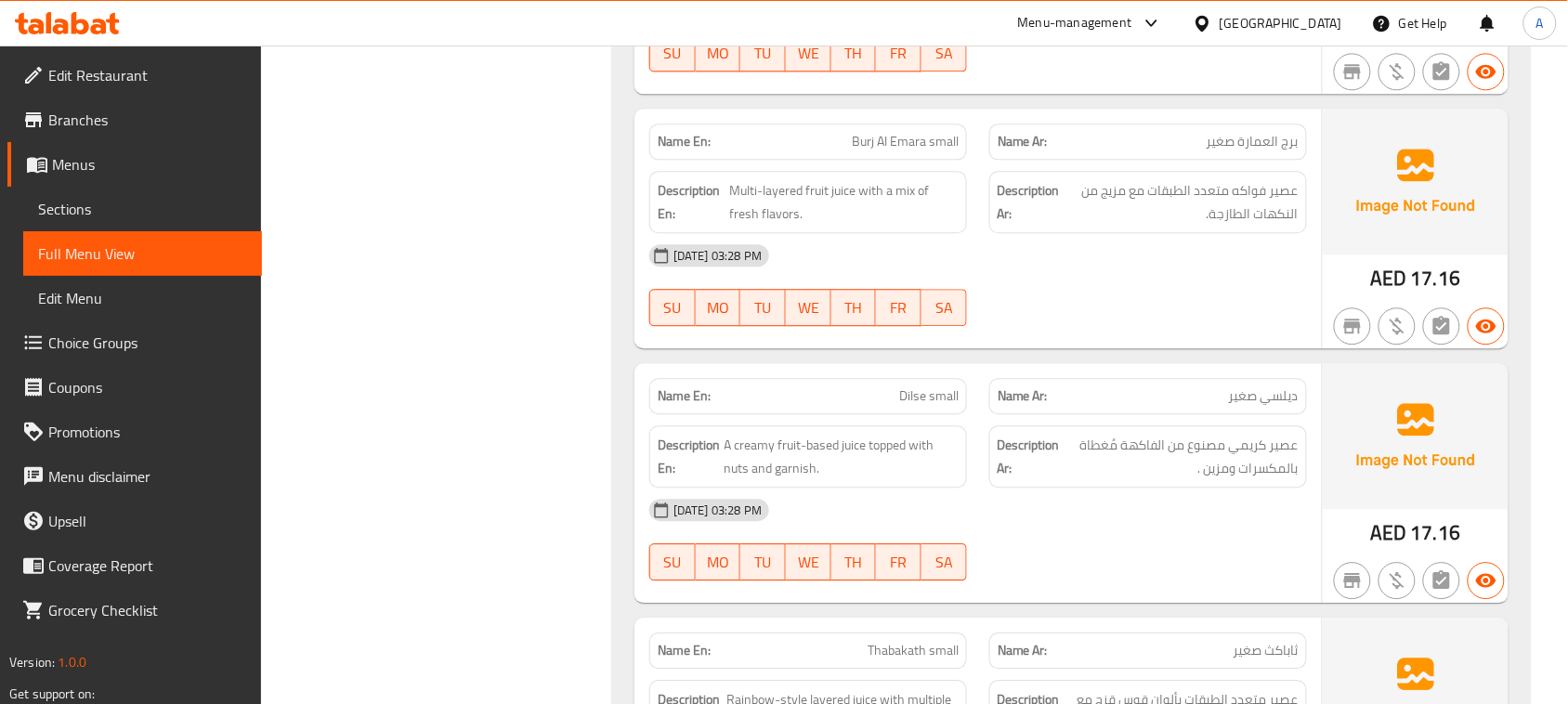
drag, startPoint x: 875, startPoint y: 460, endPoint x: 1052, endPoint y: 425, distance: 180.4
drag, startPoint x: 851, startPoint y: 446, endPoint x: 1161, endPoint y: 435, distance: 310.2
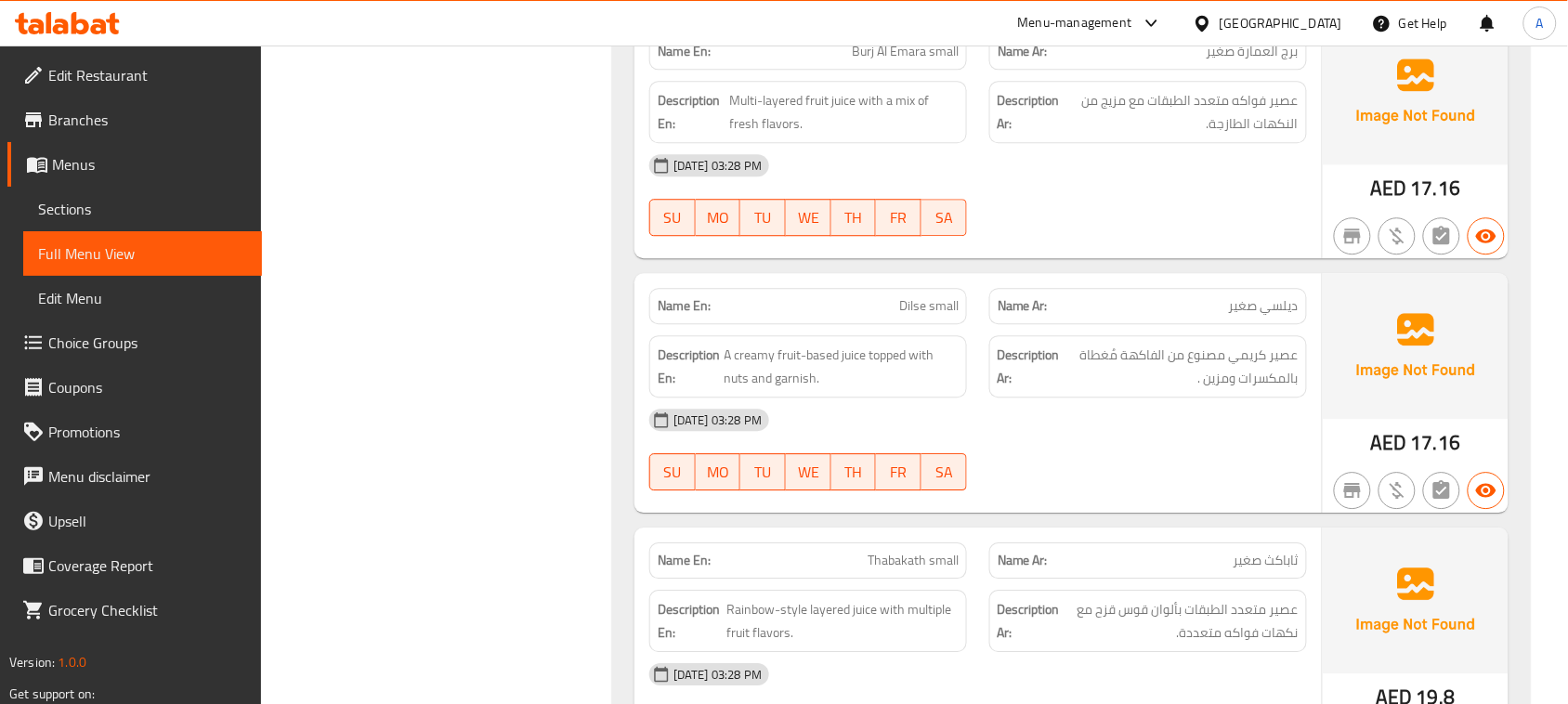
scroll to position [13953, 0]
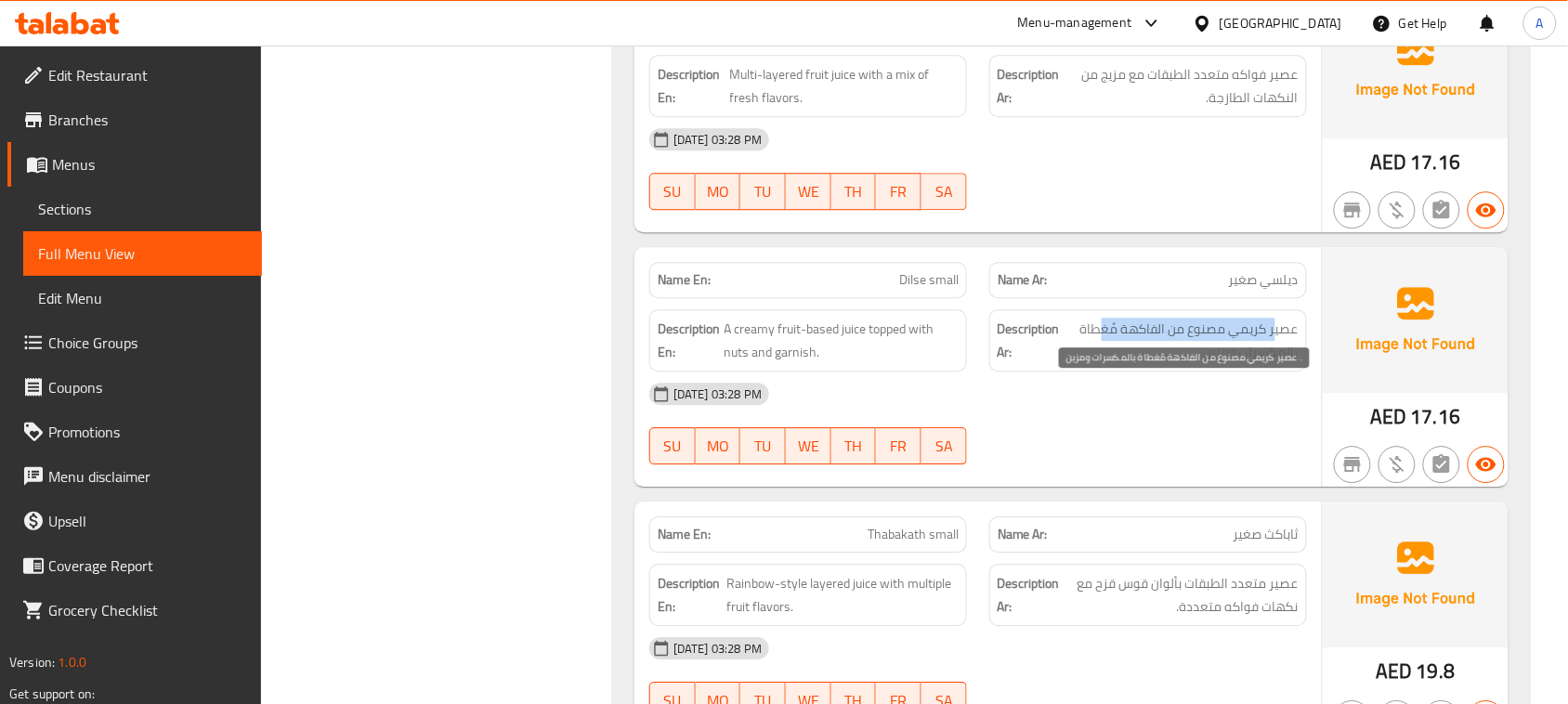
drag, startPoint x: 1276, startPoint y: 392, endPoint x: 1106, endPoint y: 400, distance: 170.2
click at [1106, 363] on span "عصير كريمي مصنوع من الفاكهة مُغطاة بالمكسرات ومزين ." at bounding box center [1181, 340] width 235 height 45
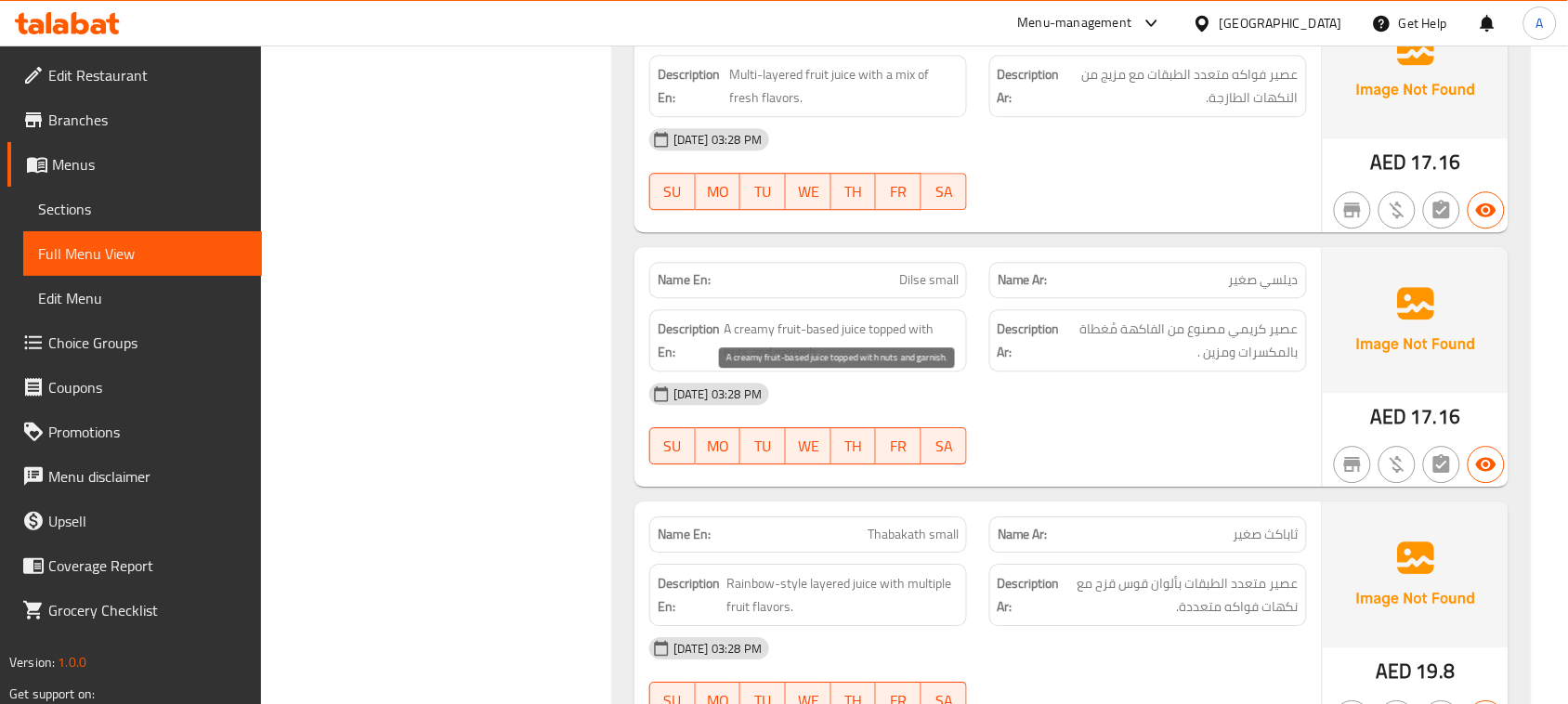
drag, startPoint x: 880, startPoint y: 393, endPoint x: 918, endPoint y: 416, distance: 44.4
click at [899, 363] on span "A creamy fruit-based juice topped with nuts and garnish." at bounding box center [842, 340] width 234 height 45
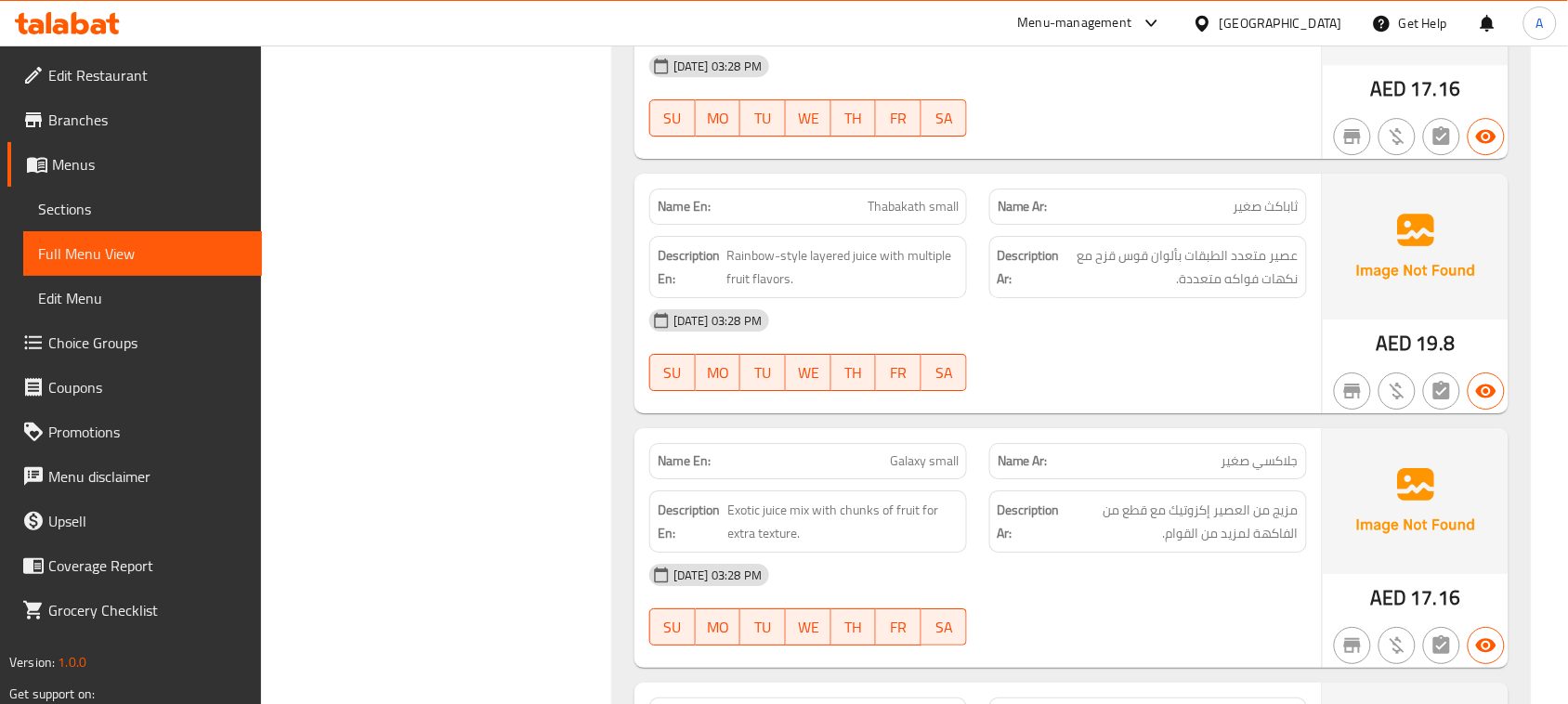
scroll to position [14302, 0]
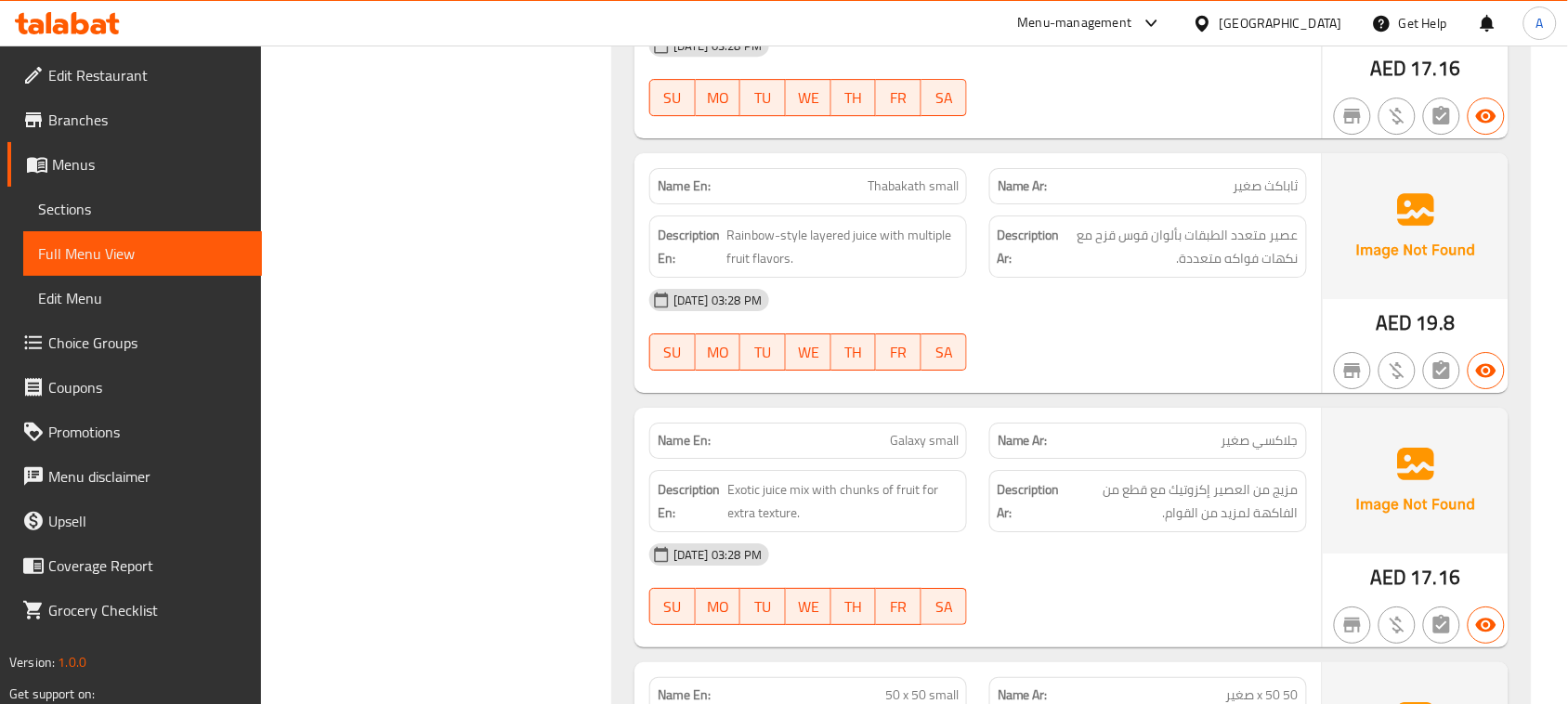
drag, startPoint x: 892, startPoint y: 243, endPoint x: 1064, endPoint y: 311, distance: 185.0
drag, startPoint x: 1242, startPoint y: 298, endPoint x: 1172, endPoint y: 299, distance: 70.0
click at [1172, 269] on span "عصير متعدد الطبقات بألوان قوس قزح مع نكهات فواكه متعددة." at bounding box center [1181, 246] width 235 height 45
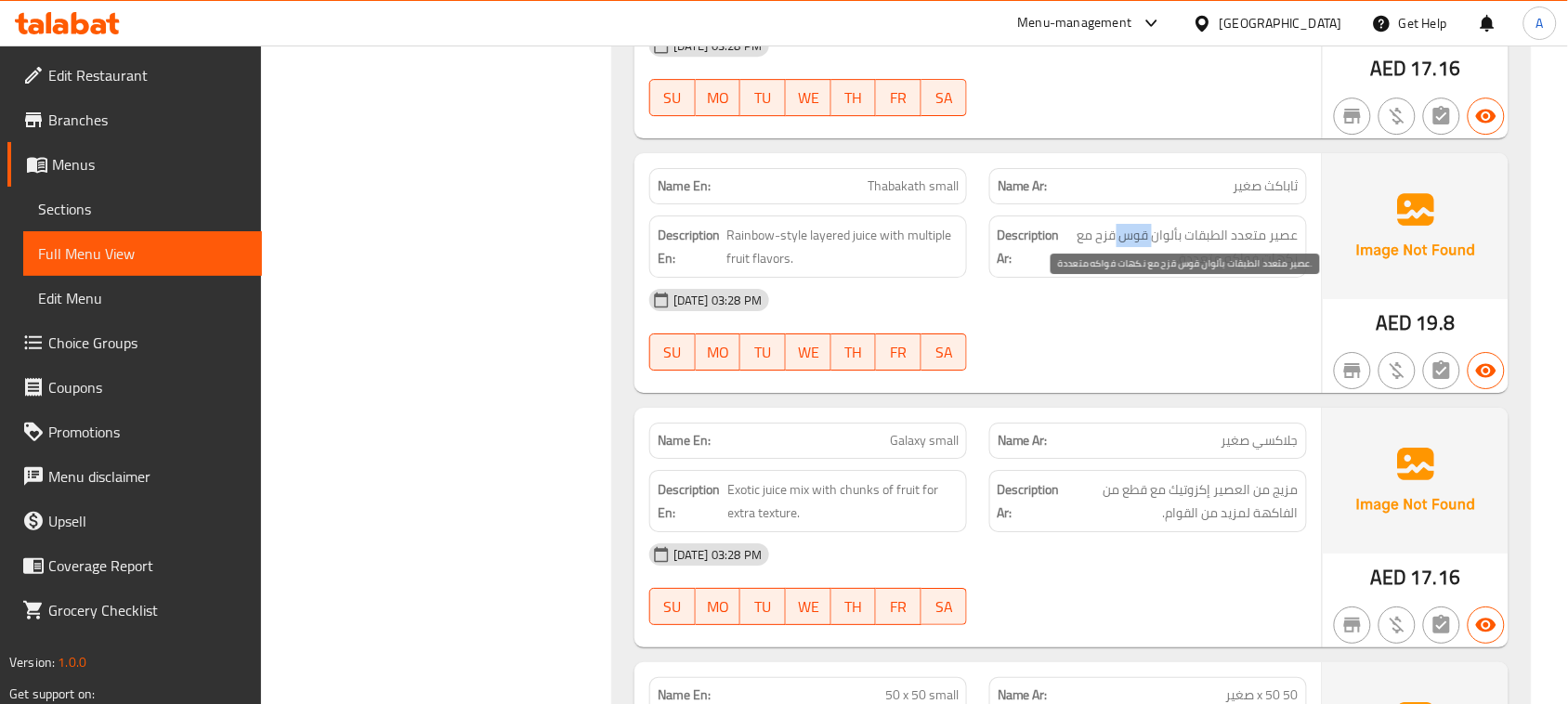
drag, startPoint x: 1148, startPoint y: 299, endPoint x: 1117, endPoint y: 303, distance: 31.3
click at [1117, 269] on span "عصير متعدد الطبقات بألوان قوس قزح مع نكهات فواكه متعددة." at bounding box center [1181, 246] width 235 height 45
drag, startPoint x: 1274, startPoint y: 325, endPoint x: 1201, endPoint y: 325, distance: 73.0
click at [1208, 269] on span "عصير متعدد الطبقات بألوان قوس قزح مع نكهات فواكه متعددة." at bounding box center [1181, 246] width 235 height 45
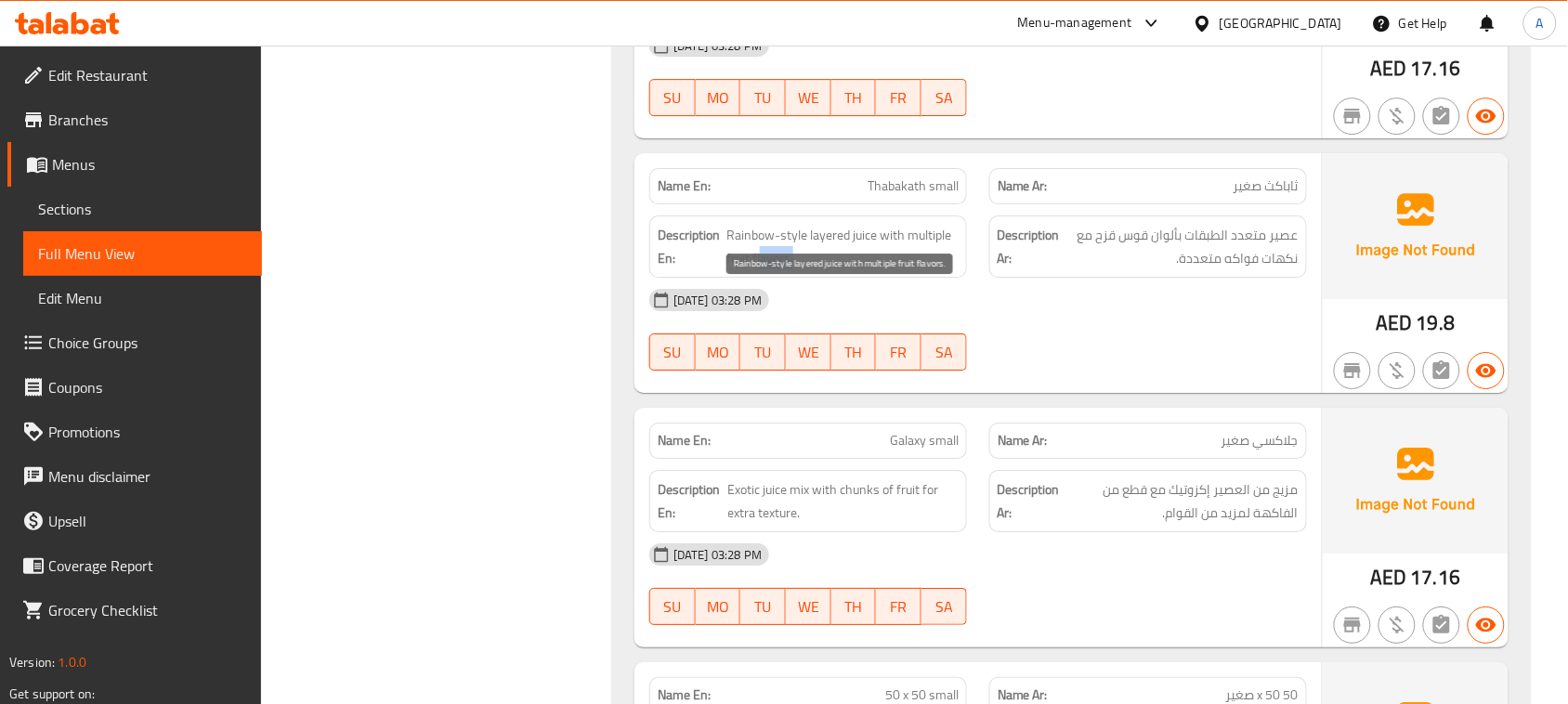
drag, startPoint x: 760, startPoint y: 312, endPoint x: 813, endPoint y: 312, distance: 53.0
click at [813, 269] on span "Rainbow-style layered juice with multiple fruit flavors." at bounding box center [843, 246] width 232 height 45
drag, startPoint x: 856, startPoint y: 512, endPoint x: 1066, endPoint y: 439, distance: 222.3
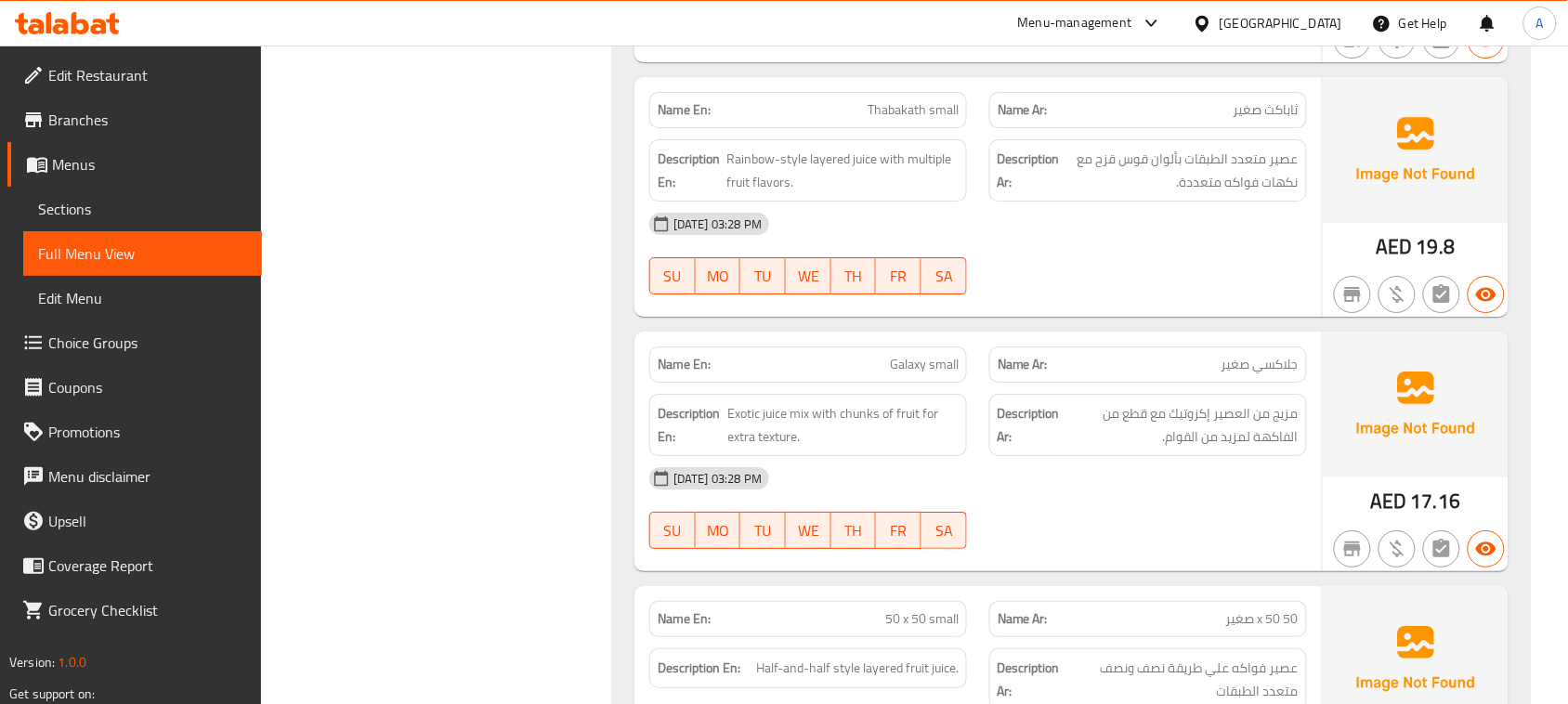
scroll to position [14418, 0]
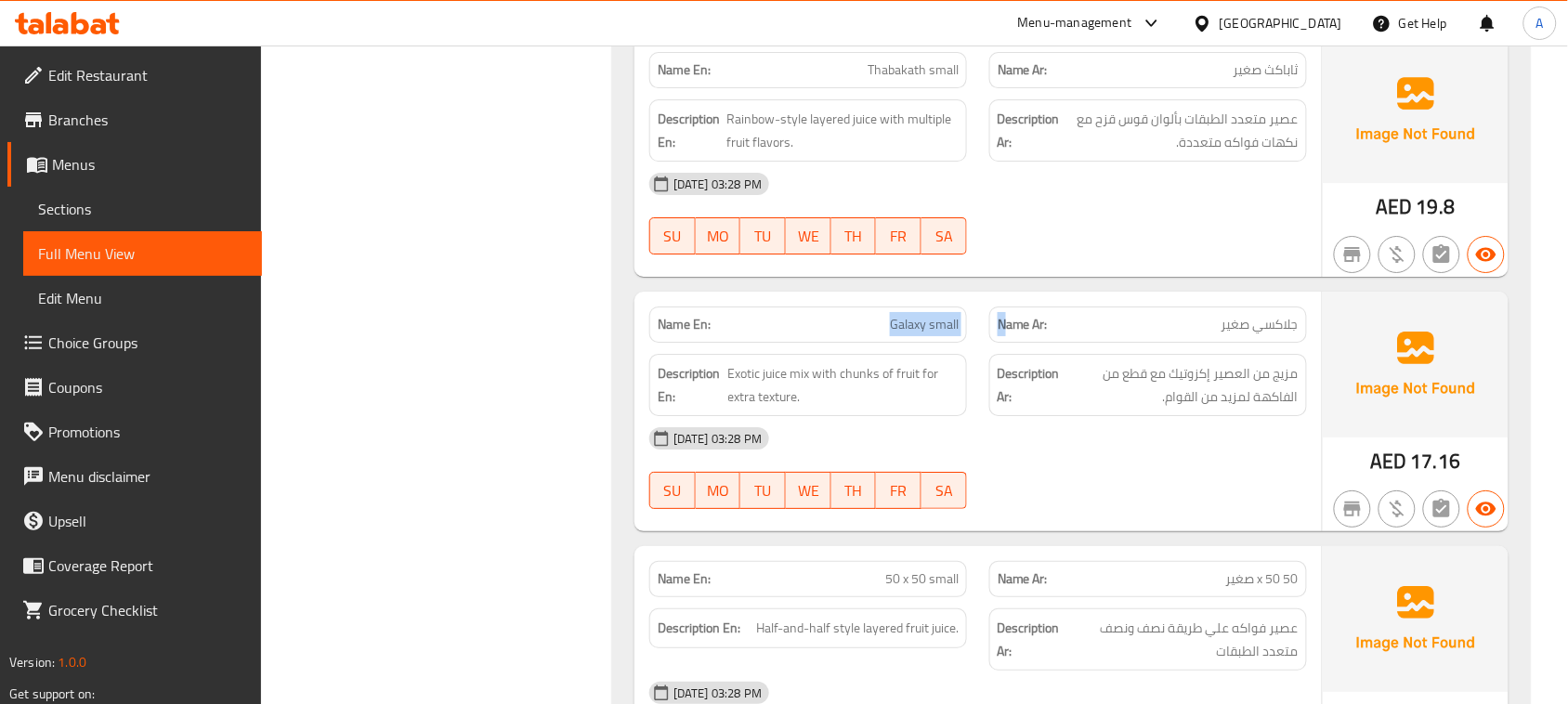
drag, startPoint x: 833, startPoint y: 384, endPoint x: 1094, endPoint y: 373, distance: 261.2
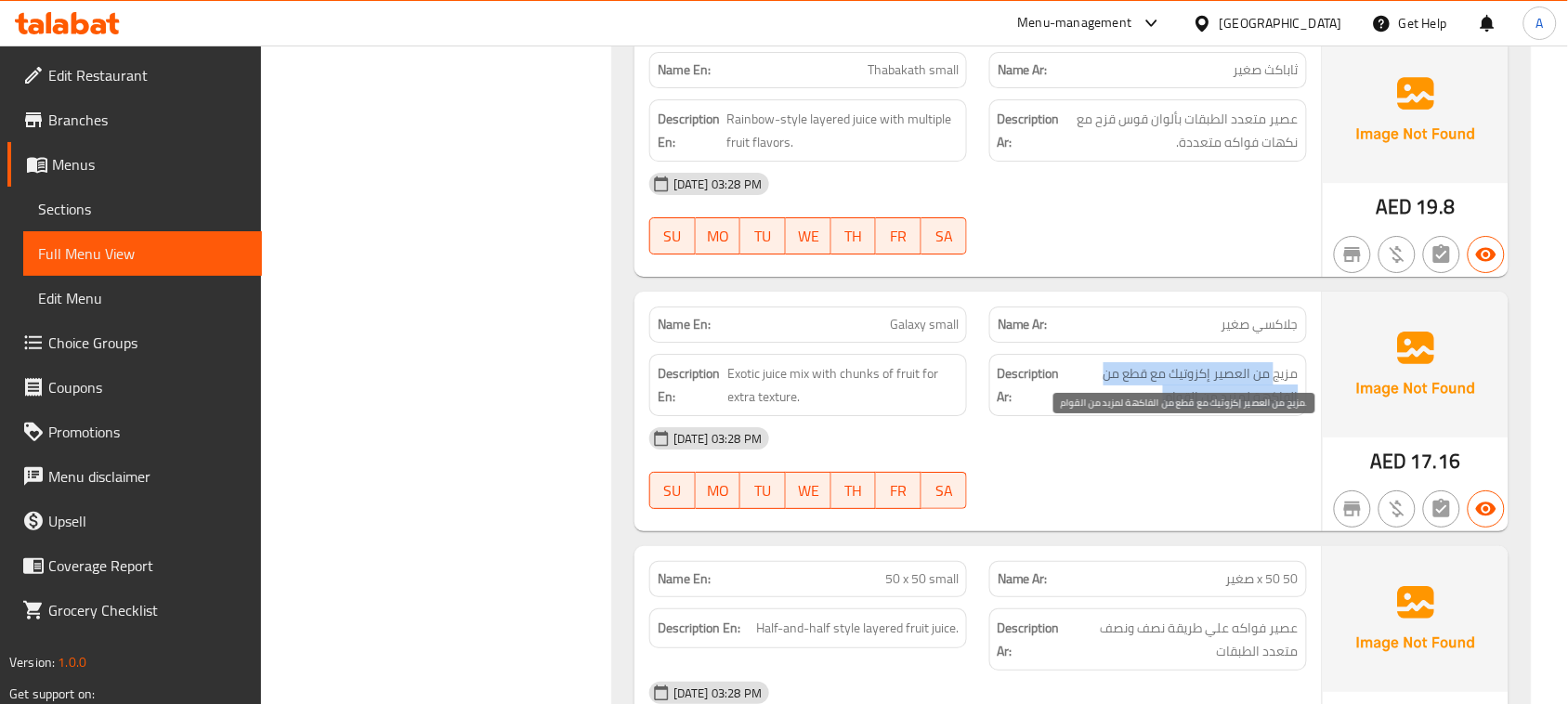
drag, startPoint x: 1277, startPoint y: 439, endPoint x: 1149, endPoint y: 457, distance: 129.3
click at [1127, 407] on span "مزيج من العصير إكزوتيك مع قطع من الفاكهة لمزيد من القوام." at bounding box center [1181, 385] width 235 height 45
click at [1290, 407] on span "مزيج من العصير إكزوتيك مع قطع من الفاكهة لمزيد من القوام." at bounding box center [1181, 385] width 235 height 45
click at [1243, 407] on span "مزيج من العصير إكزوتيك مع قطع من الفاكهة لمزيد من القوام." at bounding box center [1181, 385] width 235 height 45
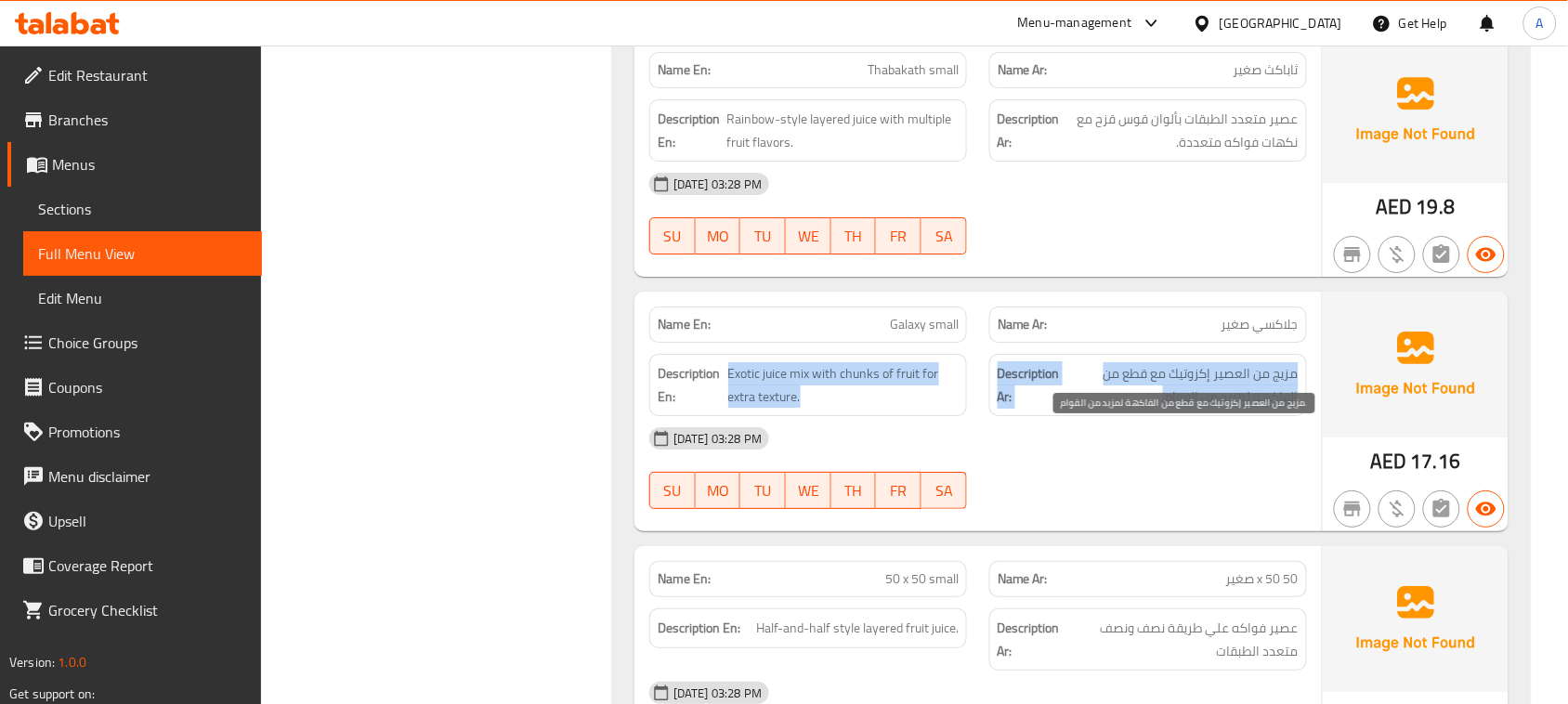
drag, startPoint x: 1243, startPoint y: 457, endPoint x: 736, endPoint y: 457, distance: 507.0
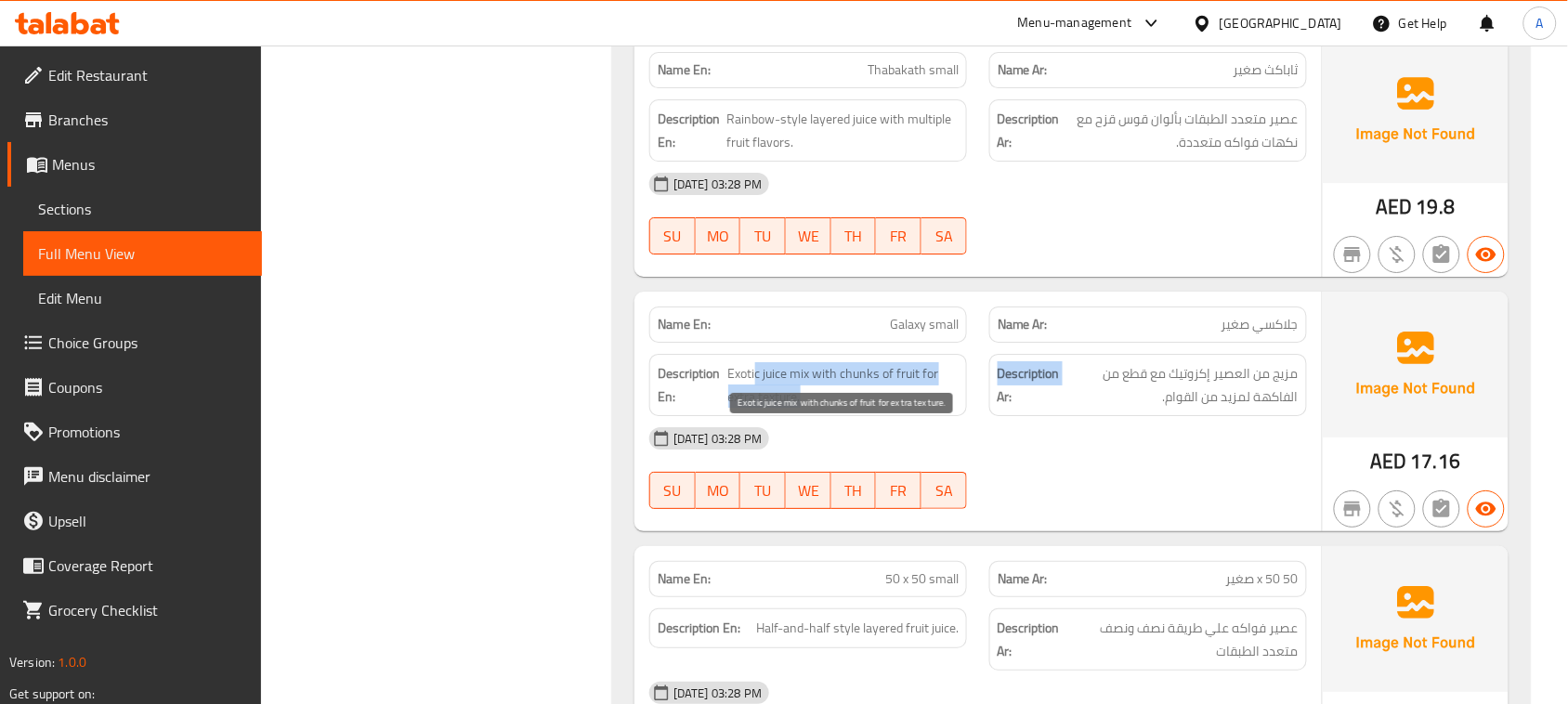
drag, startPoint x: 758, startPoint y: 435, endPoint x: 1098, endPoint y: 485, distance: 343.7
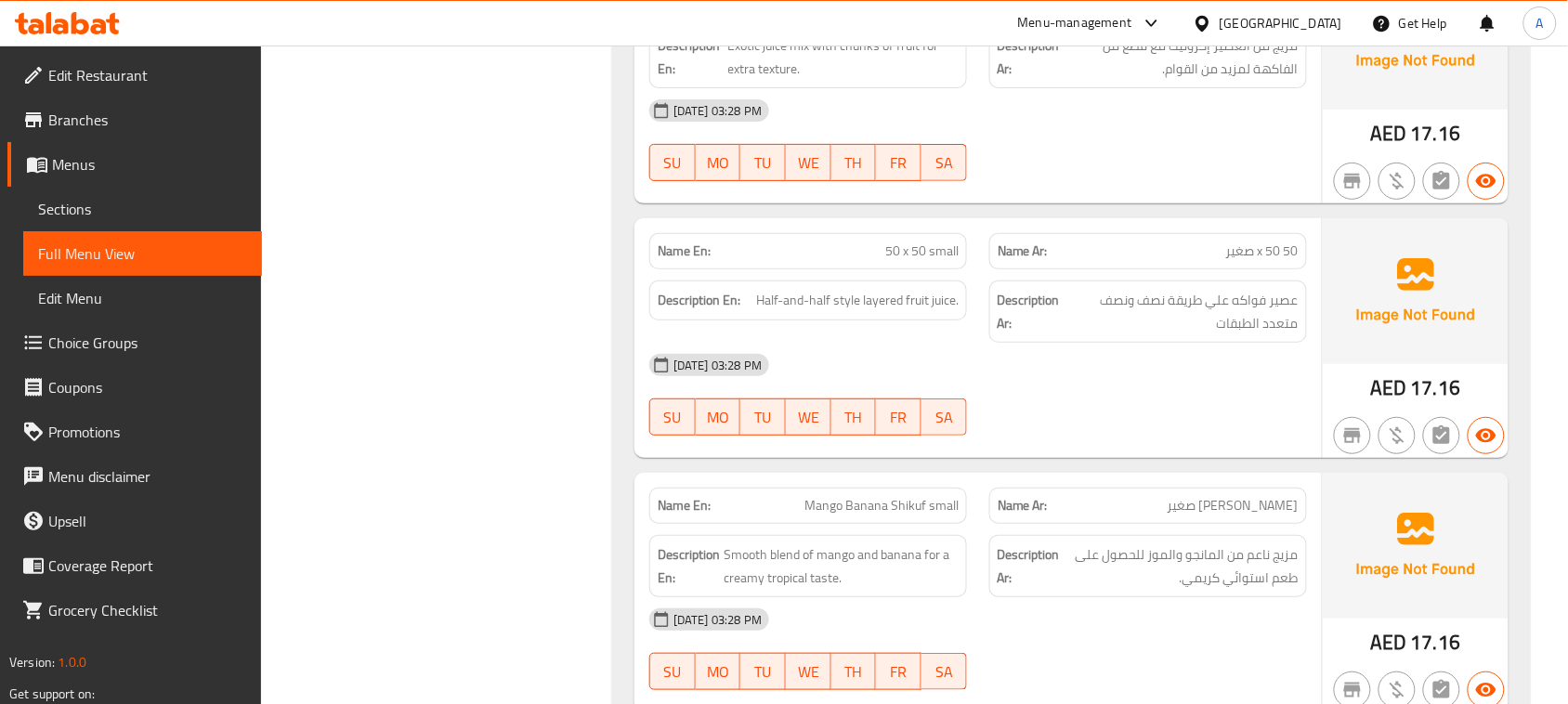
scroll to position [14766, 0]
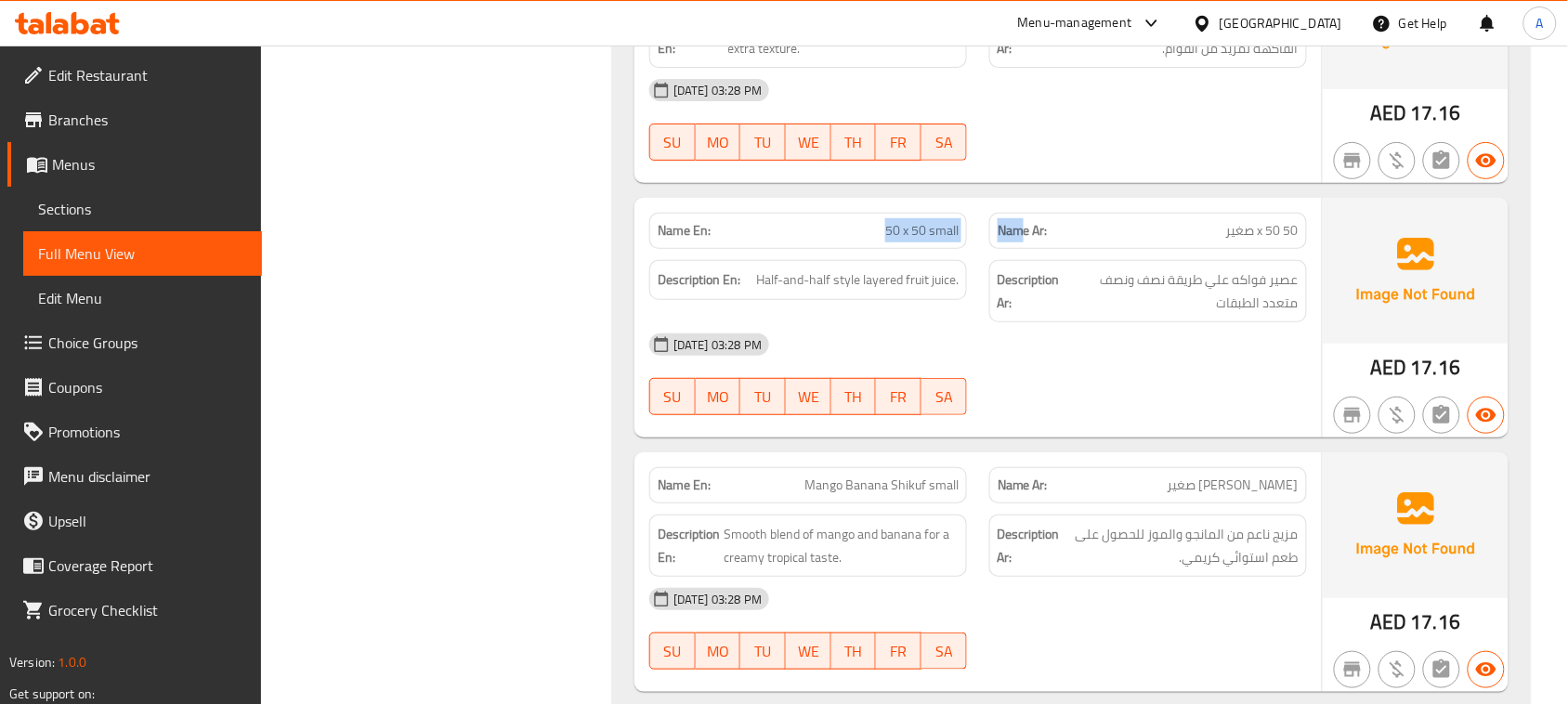
drag, startPoint x: 794, startPoint y: 283, endPoint x: 1055, endPoint y: 293, distance: 261.2
drag, startPoint x: 1284, startPoint y: 346, endPoint x: 1230, endPoint y: 349, distance: 54.1
click at [1230, 313] on span "عصير فواكه علي طريقة نصف ونصف متعدد الطبقات" at bounding box center [1183, 291] width 231 height 45
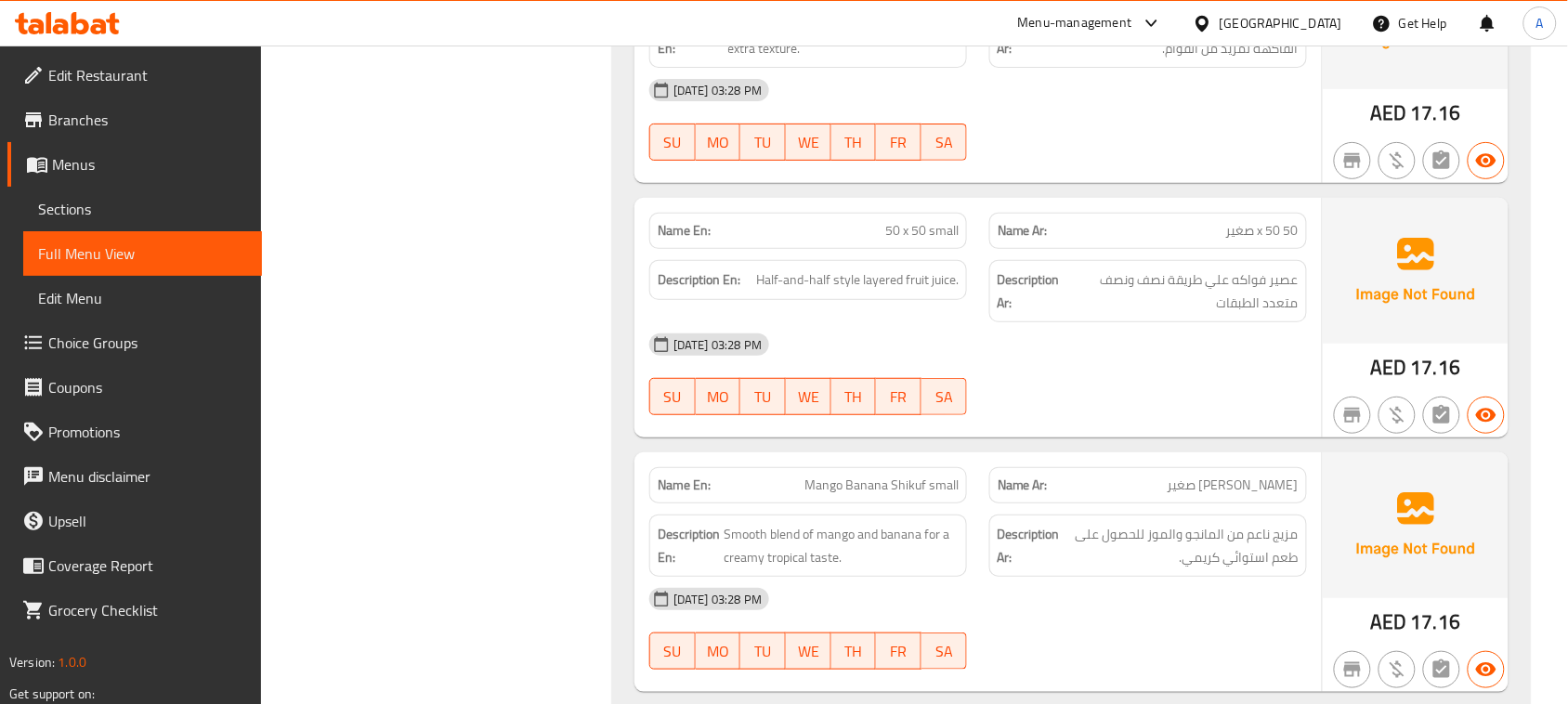
drag, startPoint x: 1288, startPoint y: 344, endPoint x: 1122, endPoint y: 342, distance: 166.0
click at [1122, 313] on span "عصير فواكه علي طريقة نصف ونصف متعدد الطبقات" at bounding box center [1183, 291] width 231 height 45
drag, startPoint x: 1168, startPoint y: 442, endPoint x: 951, endPoint y: 420, distance: 218.1
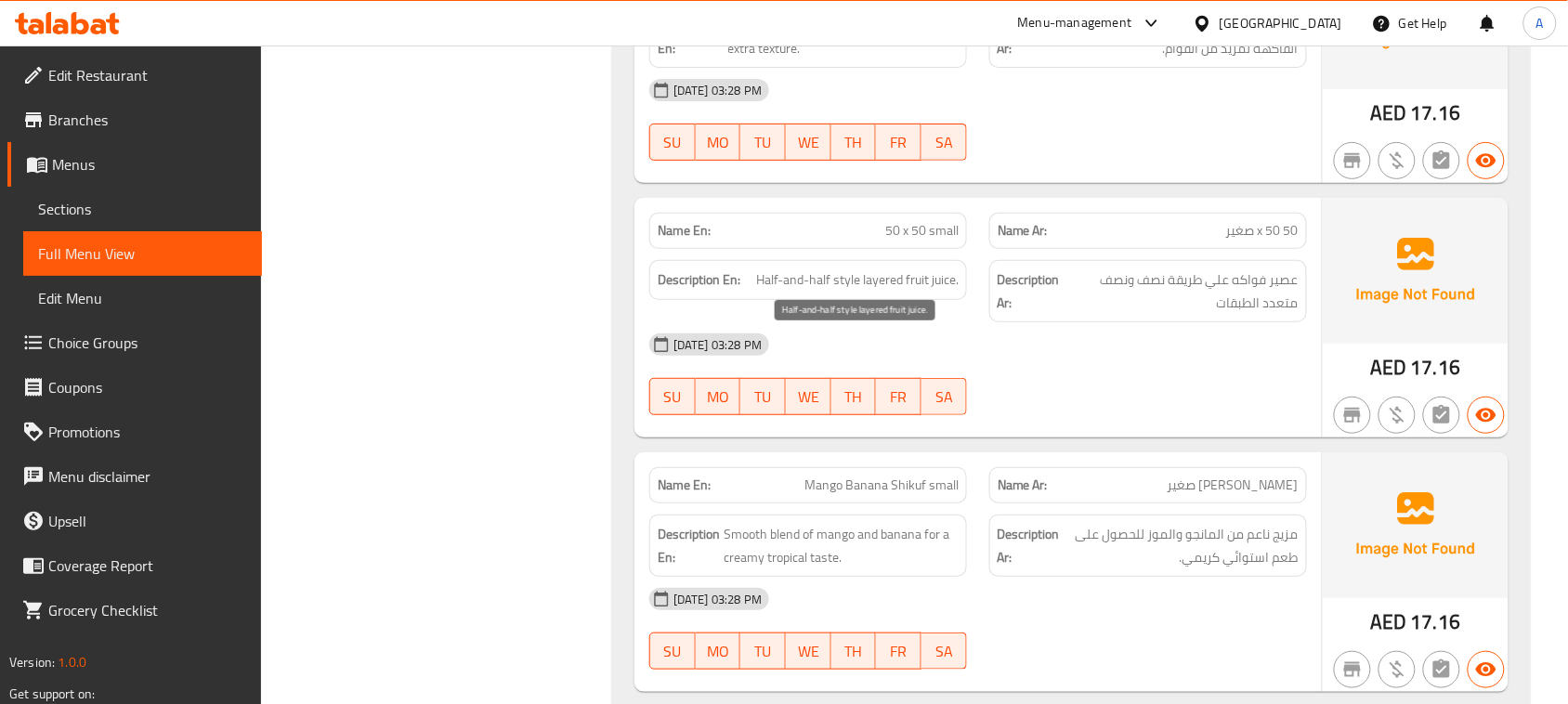
drag, startPoint x: 825, startPoint y: 339, endPoint x: 1168, endPoint y: 451, distance: 360.8
click at [932, 292] on span "Half-and-half style layered fruit juice." at bounding box center [858, 279] width 203 height 23
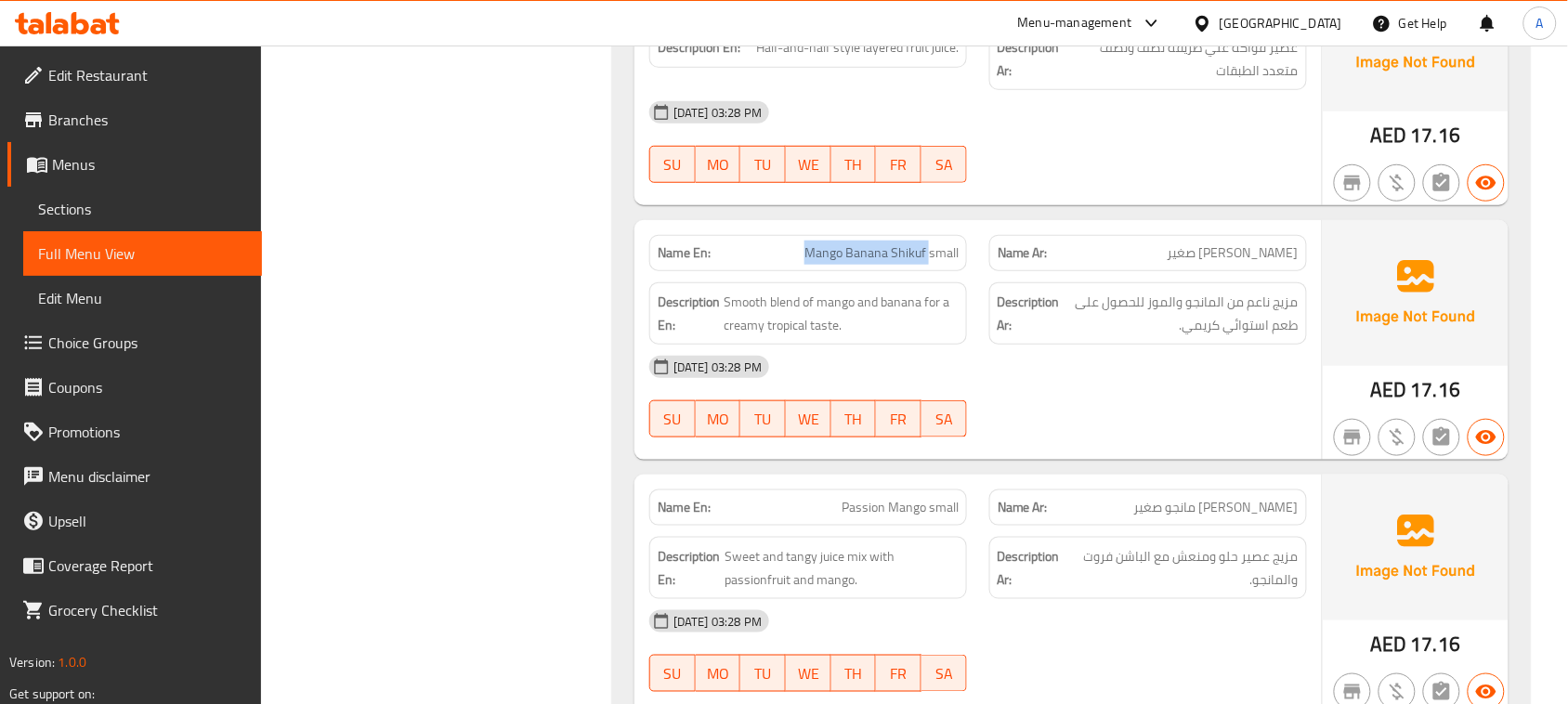
drag, startPoint x: 786, startPoint y: 322, endPoint x: 983, endPoint y: 320, distance: 197.0
drag, startPoint x: 1278, startPoint y: 311, endPoint x: 1153, endPoint y: 307, distance: 125.1
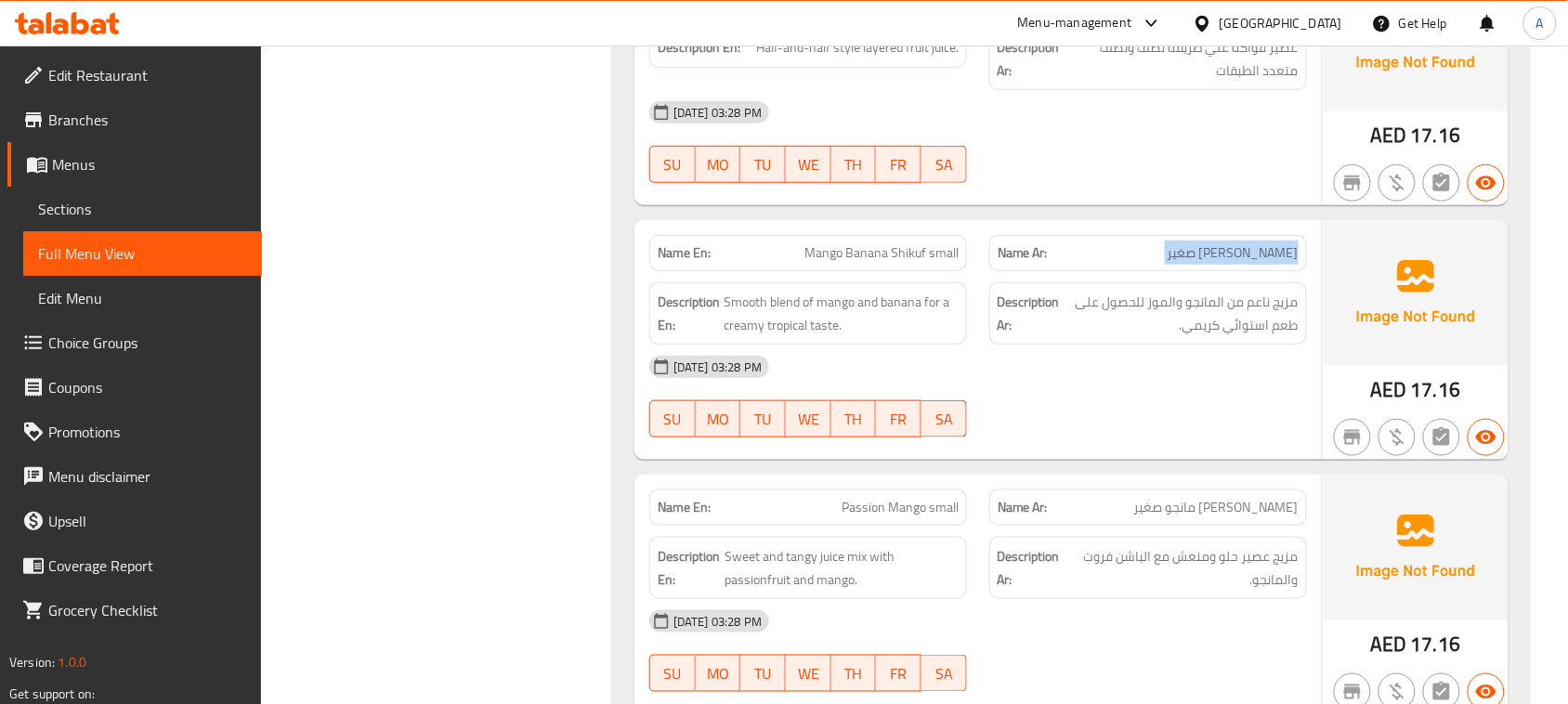
drag, startPoint x: 735, startPoint y: 295, endPoint x: 1110, endPoint y: 253, distance: 377.3
drag, startPoint x: 782, startPoint y: 313, endPoint x: 996, endPoint y: 316, distance: 214.0
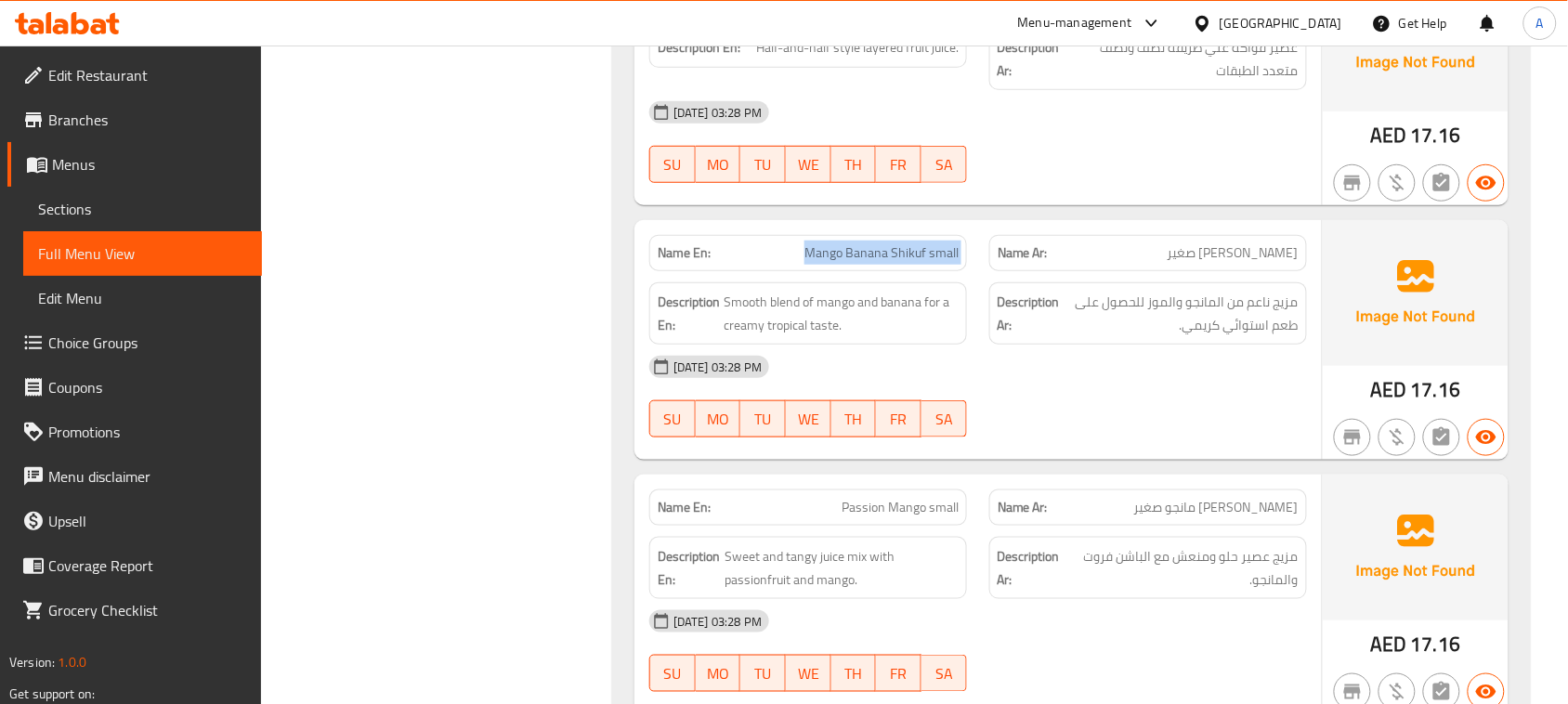
drag, startPoint x: 1270, startPoint y: 315, endPoint x: 834, endPoint y: 327, distance: 436.2
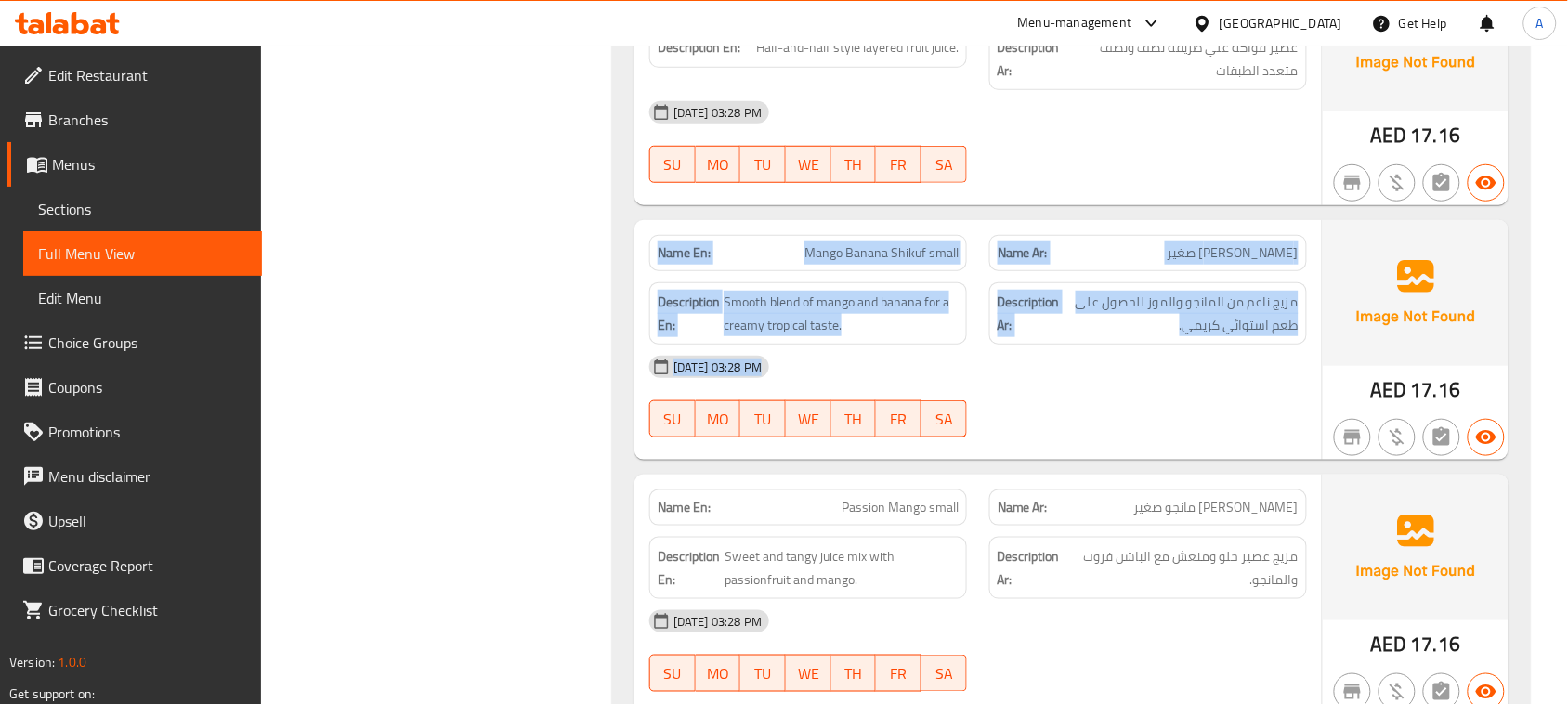
drag, startPoint x: 674, startPoint y: 322, endPoint x: 1176, endPoint y: 456, distance: 519.6
drag, startPoint x: 1219, startPoint y: 446, endPoint x: 644, endPoint y: 318, distance: 589.1
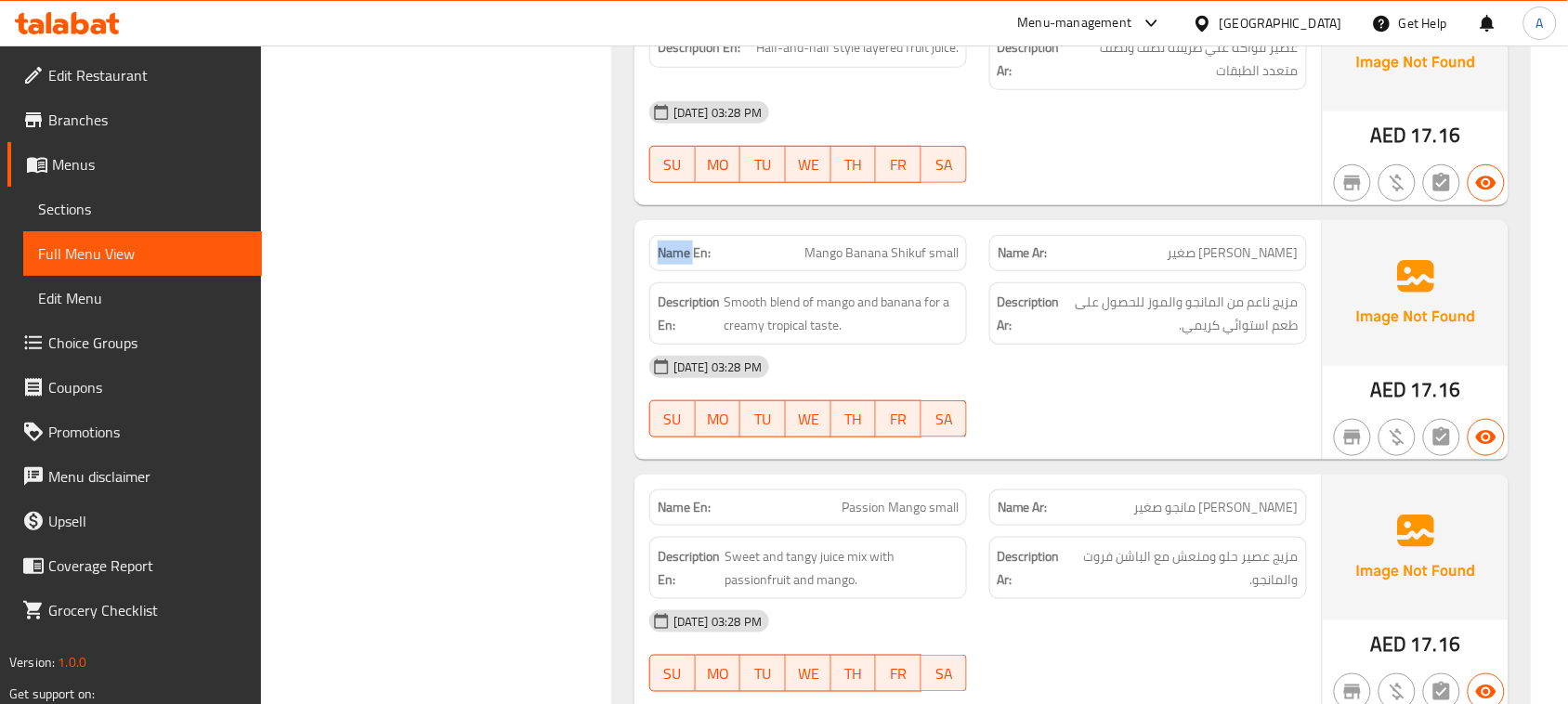
drag, startPoint x: 663, startPoint y: 318, endPoint x: 1025, endPoint y: 480, distance: 396.6
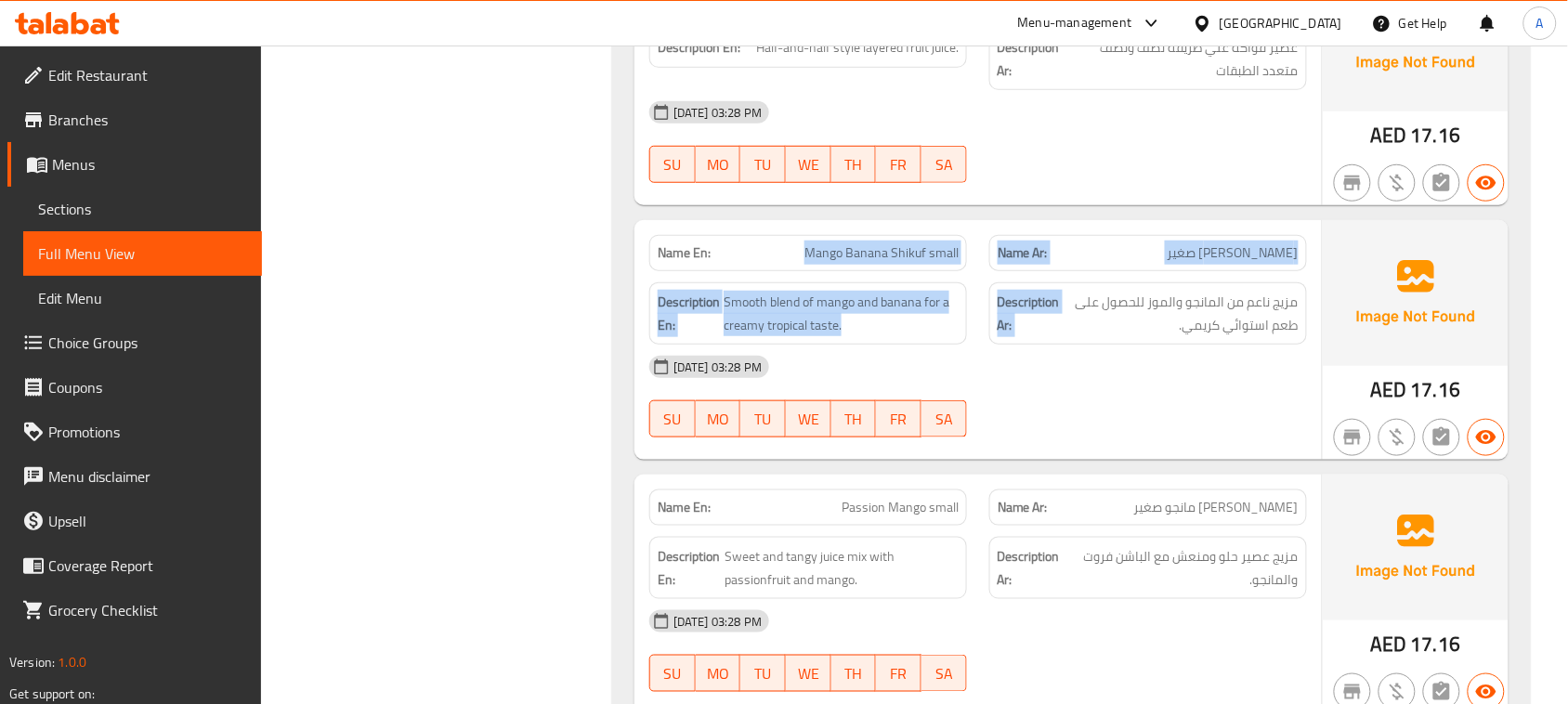
drag, startPoint x: 802, startPoint y: 317, endPoint x: 1060, endPoint y: 428, distance: 280.9
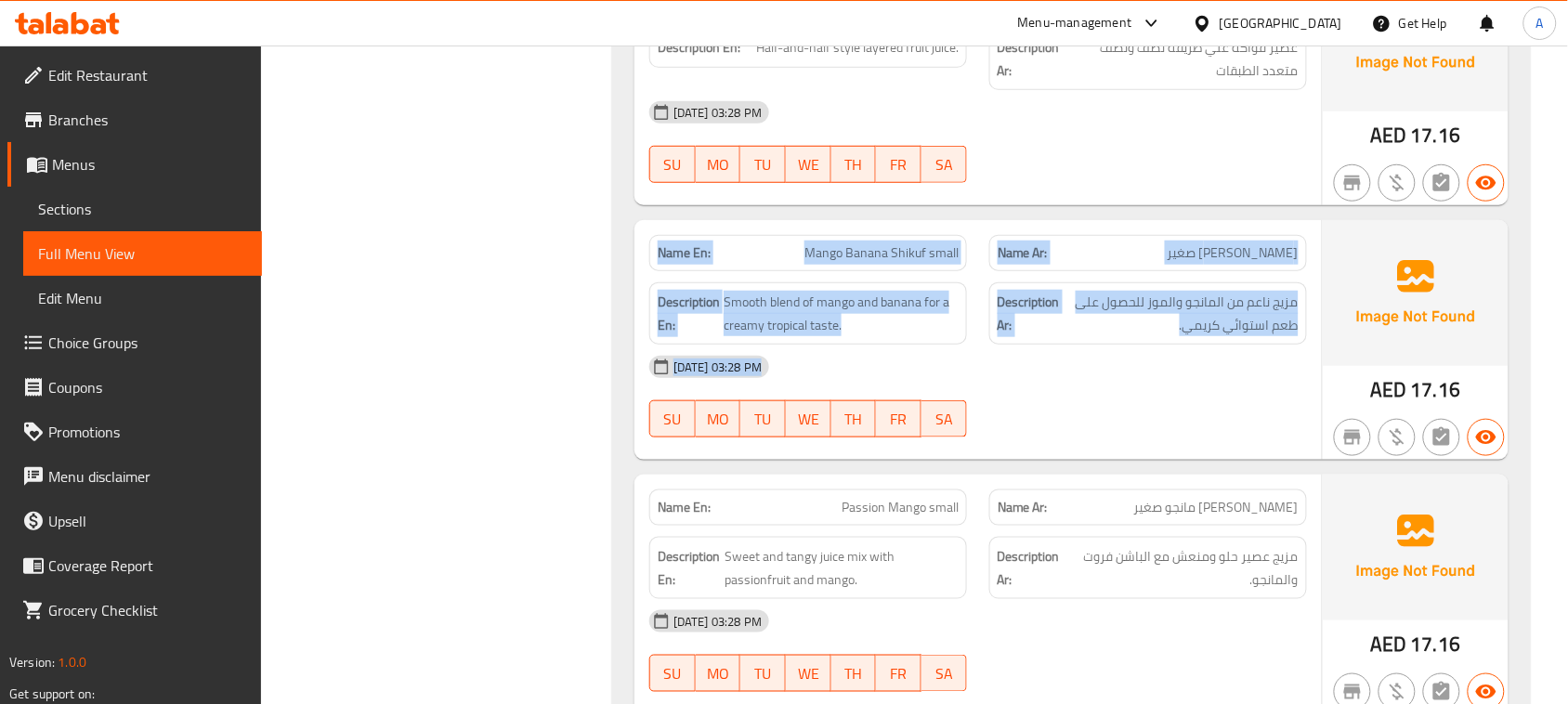
drag, startPoint x: 1205, startPoint y: 475, endPoint x: 641, endPoint y: 328, distance: 582.8
drag, startPoint x: 964, startPoint y: 332, endPoint x: 1220, endPoint y: 396, distance: 263.9
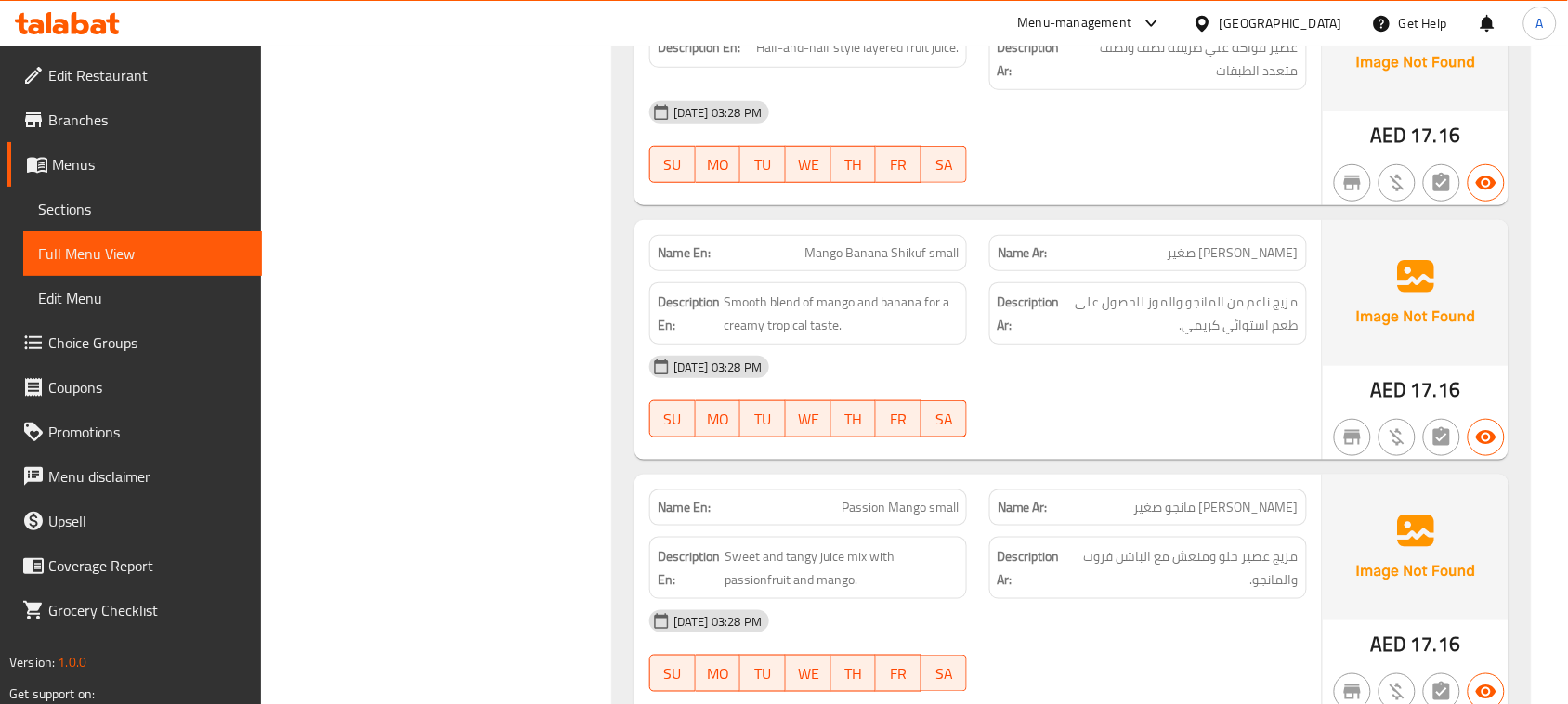
drag, startPoint x: 1293, startPoint y: 323, endPoint x: 797, endPoint y: 330, distance: 496.0
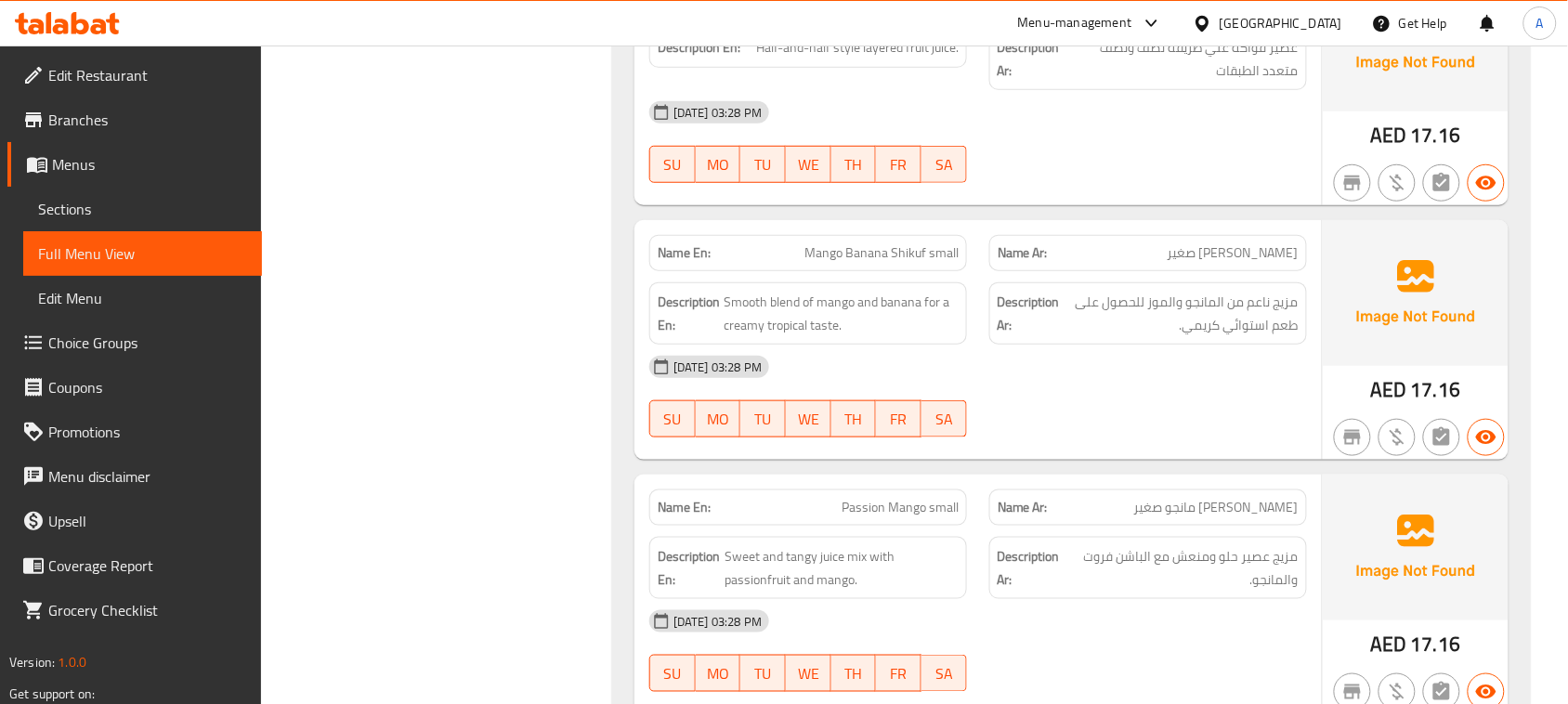
drag, startPoint x: 1277, startPoint y: 326, endPoint x: 1177, endPoint y: 335, distance: 100.4
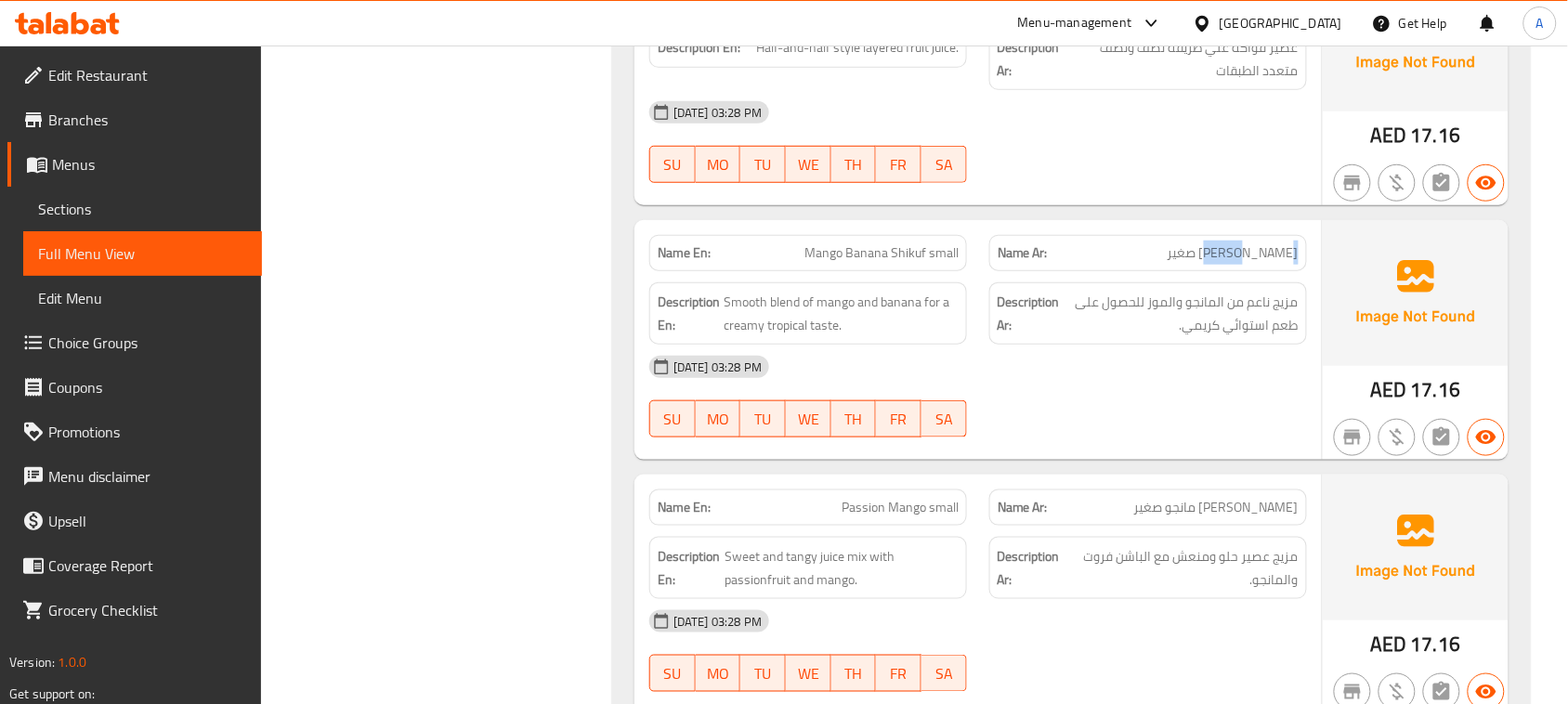
click at [1294, 336] on span "مزيج ناعم من المانجو والموز للحصول على طعم استوائي كريمي." at bounding box center [1181, 313] width 235 height 45
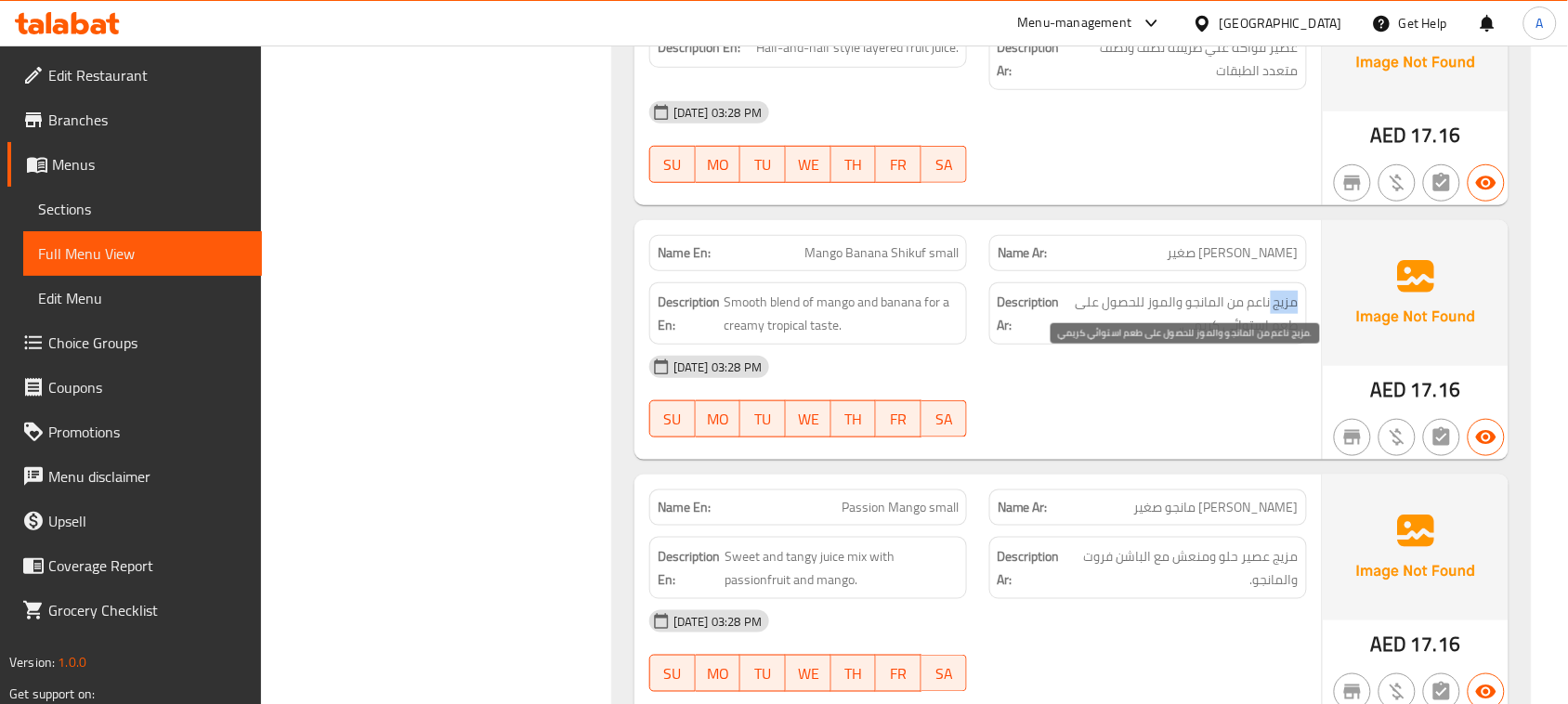
click at [1294, 336] on span "مزيج ناعم من المانجو والموز للحصول على طعم استوائي كريمي." at bounding box center [1181, 313] width 235 height 45
click at [1283, 336] on span "مزيج ناعم من المانجو والموز للحصول على طعم استوائي كريمي." at bounding box center [1181, 313] width 235 height 45
drag, startPoint x: 1283, startPoint y: 377, endPoint x: 1173, endPoint y: 375, distance: 110.0
click at [1175, 336] on span "مزيج ناعم من المانجو والموز للحصول على طعم استوائي كريمي." at bounding box center [1181, 313] width 235 height 45
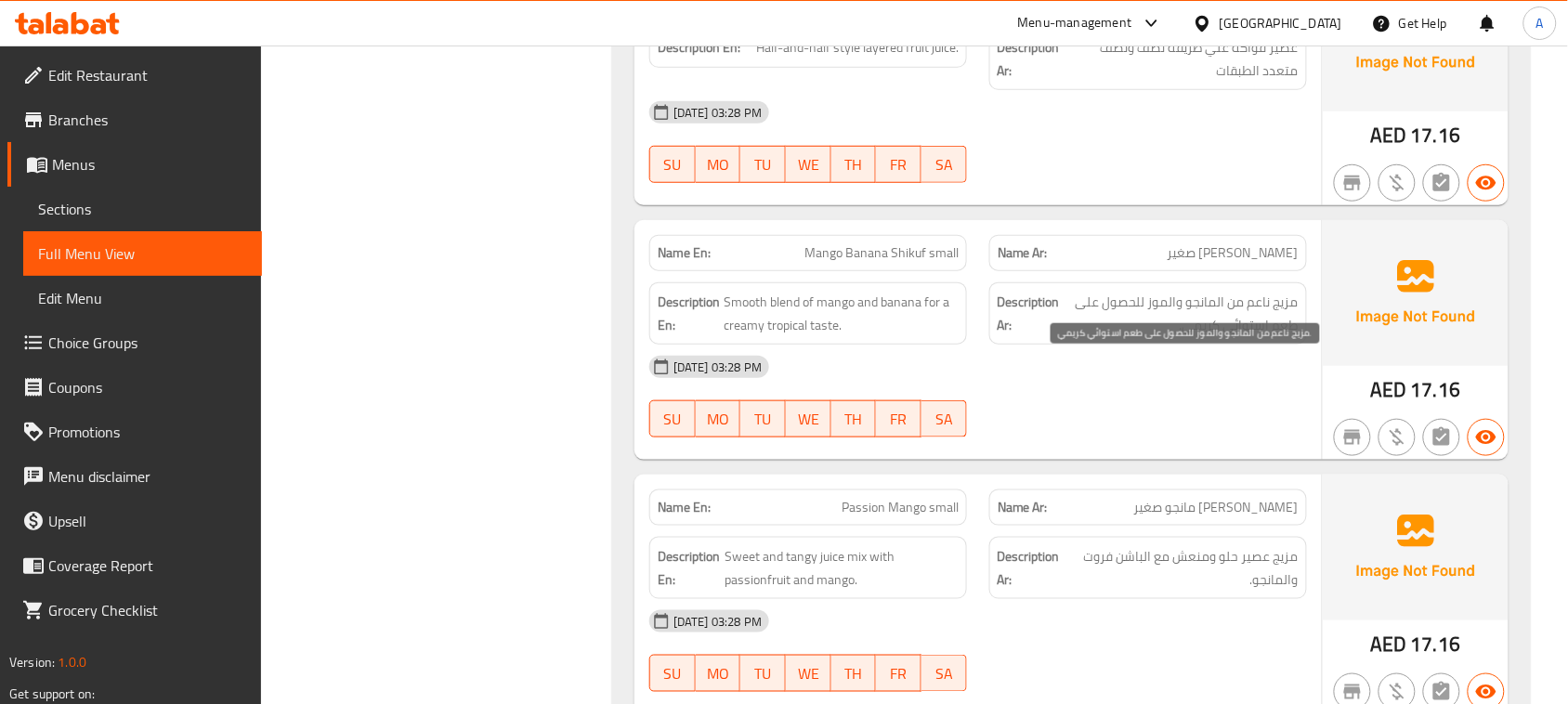
click at [1134, 336] on span "مزيج ناعم من المانجو والموز للحصول على طعم استوائي كريمي." at bounding box center [1181, 313] width 235 height 45
drag, startPoint x: 1134, startPoint y: 376, endPoint x: 1106, endPoint y: 377, distance: 28.0
click at [1106, 336] on span "مزيج ناعم من المانجو والموز للحصول على طعم استوائي كريمي." at bounding box center [1181, 313] width 235 height 45
drag, startPoint x: 1308, startPoint y: 389, endPoint x: 1183, endPoint y: 453, distance: 140.4
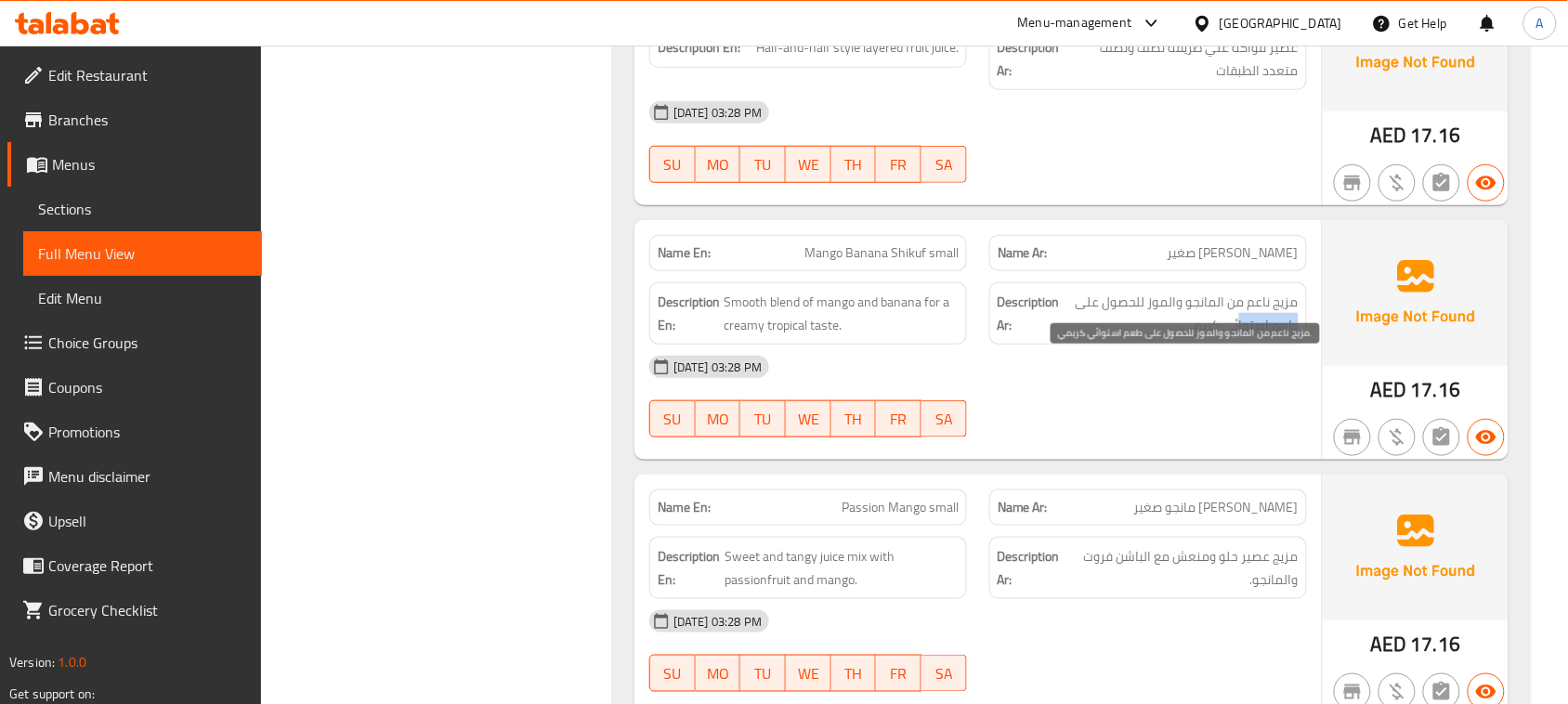
drag, startPoint x: 1183, startPoint y: 453, endPoint x: 907, endPoint y: 494, distance: 279.0
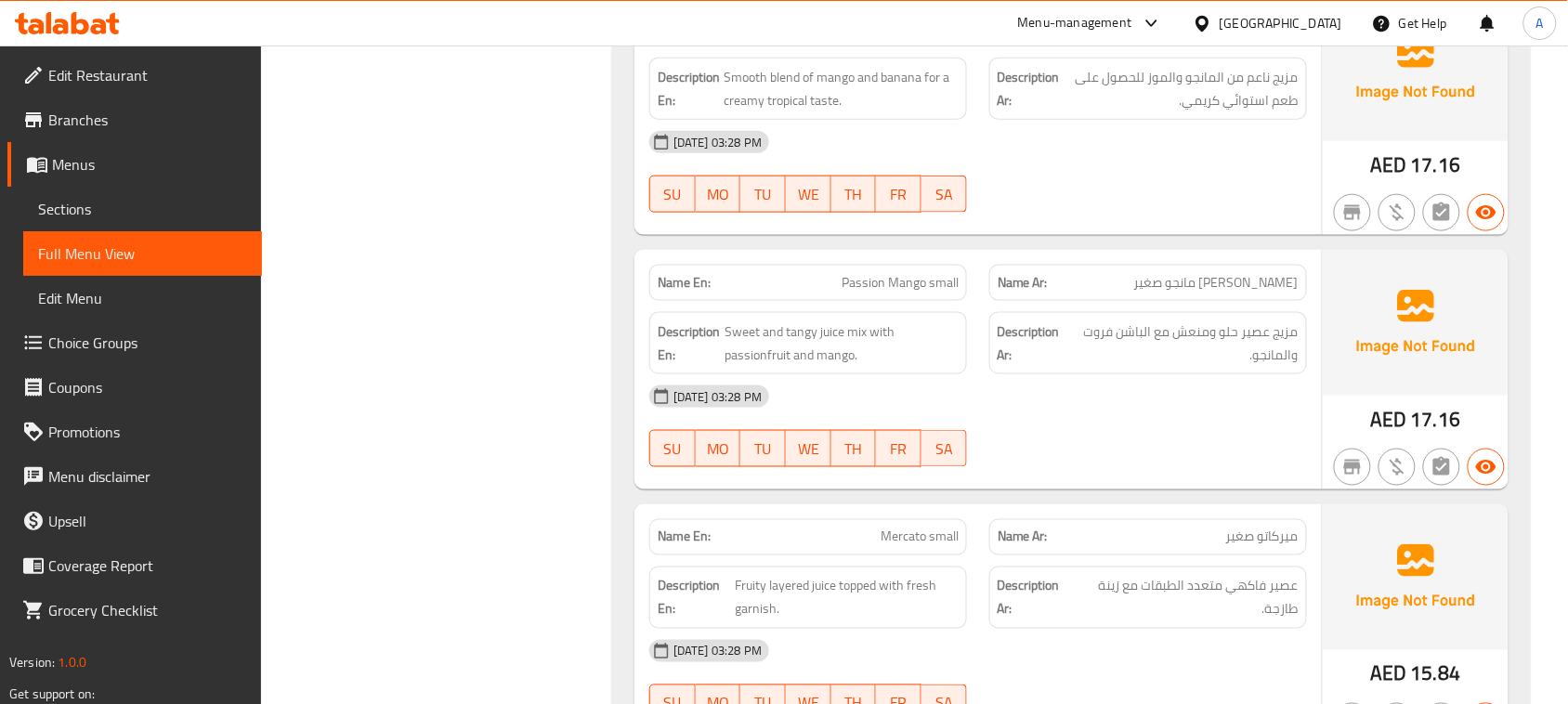
scroll to position [15231, 0]
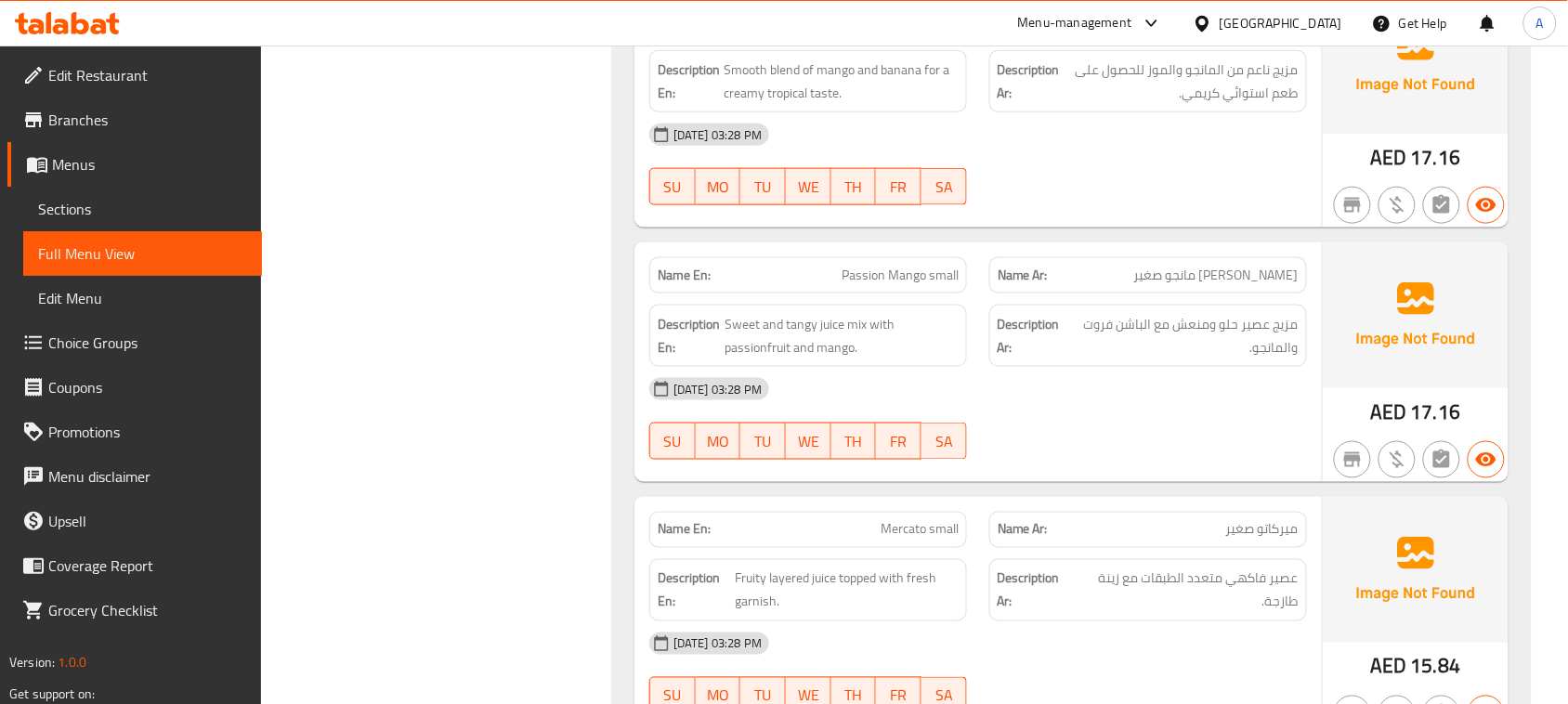
drag, startPoint x: 844, startPoint y: 358, endPoint x: 927, endPoint y: 346, distance: 83.9
drag, startPoint x: 1239, startPoint y: 346, endPoint x: 787, endPoint y: 339, distance: 452.1
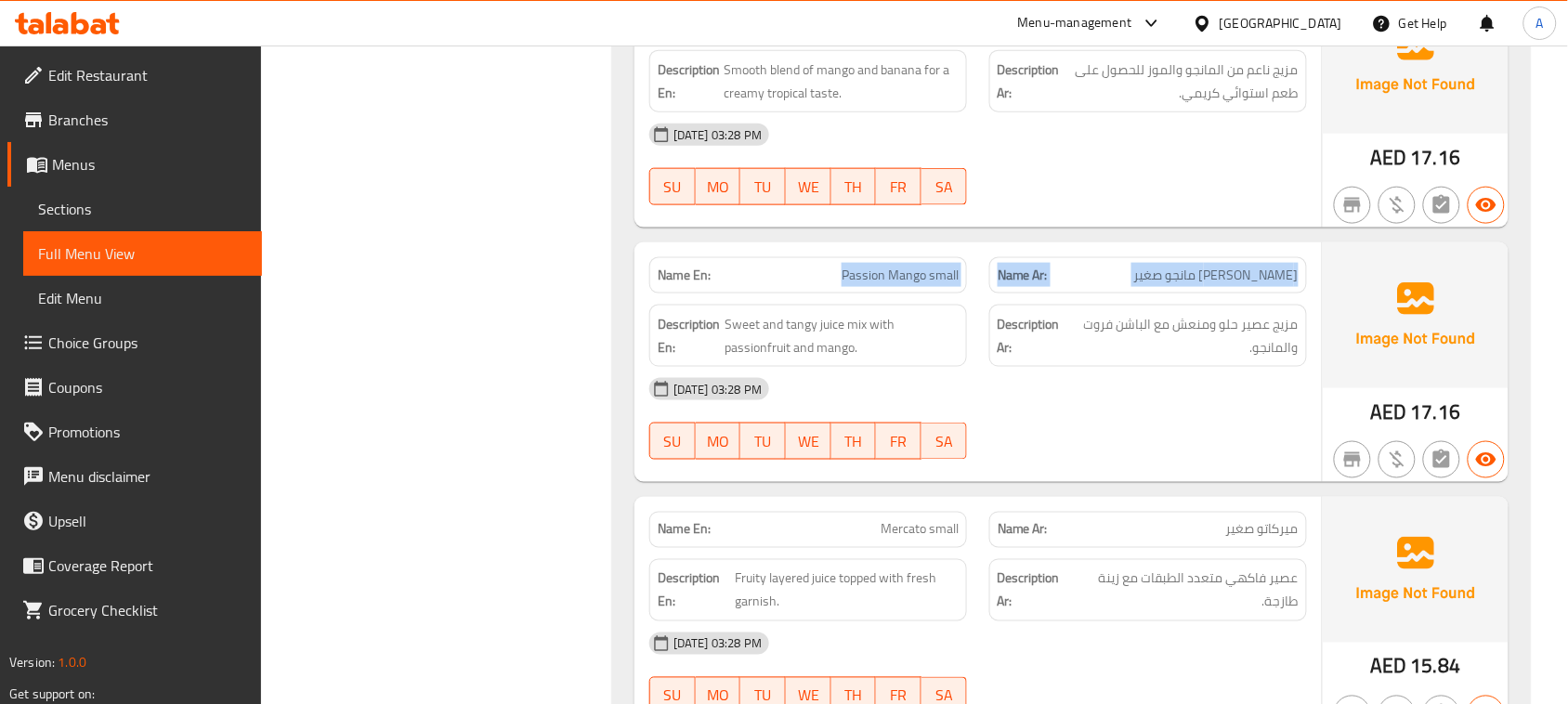
drag, startPoint x: 1146, startPoint y: 475, endPoint x: 1201, endPoint y: 438, distance: 66.3
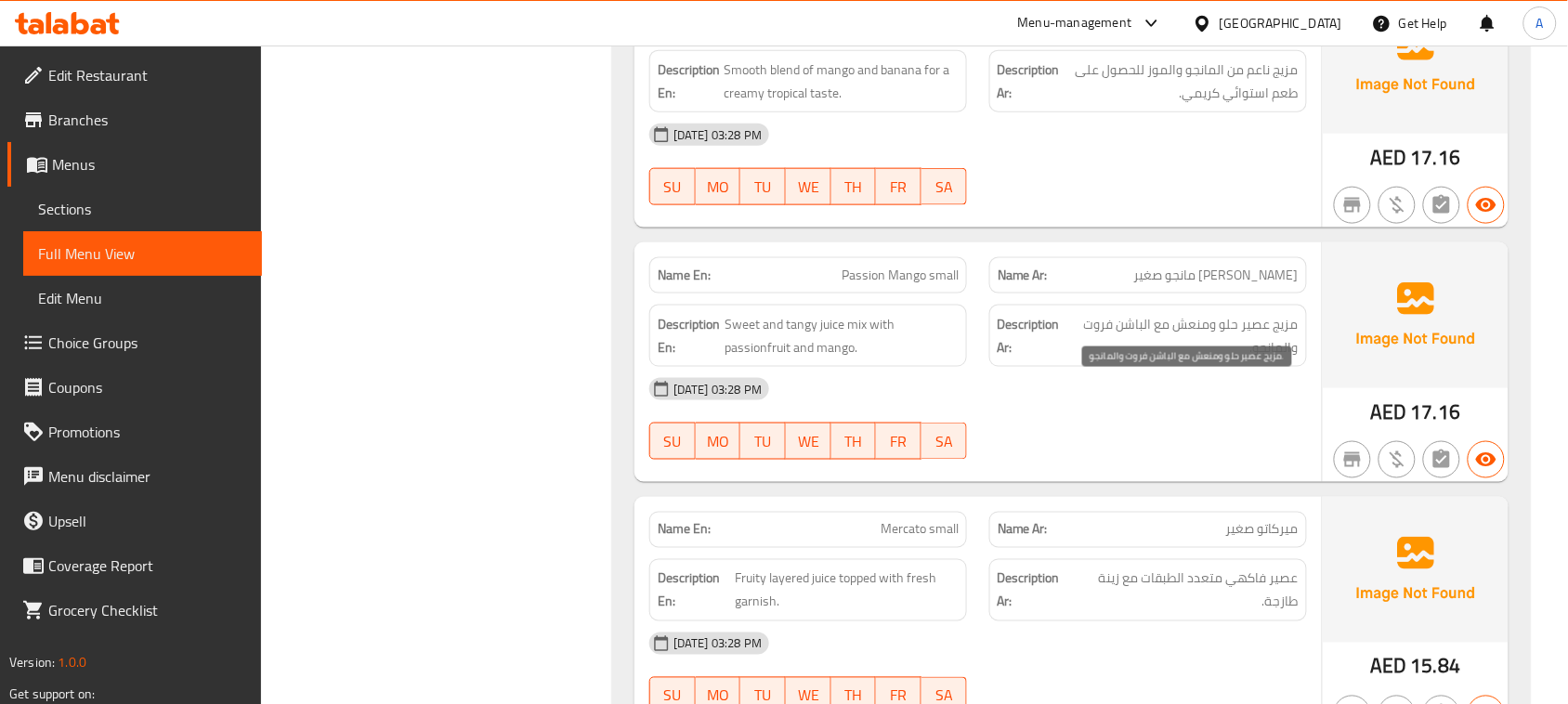
click at [1243, 359] on span "مزيج عصير حلو ومنعش مع الباشن فروت والمانجو." at bounding box center [1184, 336] width 229 height 45
click at [1266, 359] on span "مزيج عصير حلو ومنعش مع الباشن فروت والمانجو." at bounding box center [1184, 336] width 229 height 45
click at [1273, 359] on span "مزيج عصير حلو ومنعش مع الباشن فروت والمانجو." at bounding box center [1184, 336] width 229 height 45
drag, startPoint x: 1283, startPoint y: 386, endPoint x: 1116, endPoint y: 411, distance: 168.9
click at [1116, 359] on span "مزيج عصير حلو ومنعش مع الباشن فروت والمانجو." at bounding box center [1184, 336] width 229 height 45
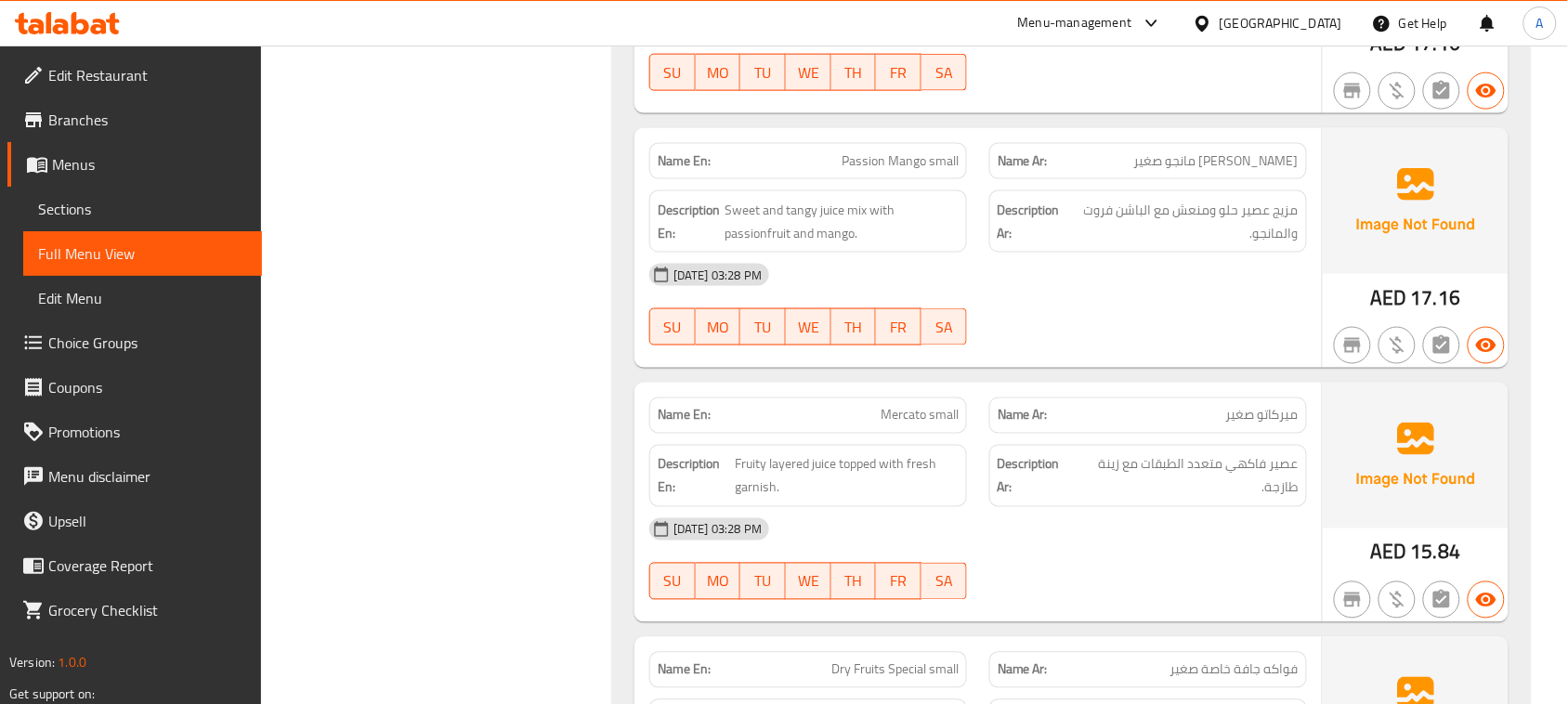
scroll to position [15347, 0]
drag, startPoint x: 879, startPoint y: 434, endPoint x: 888, endPoint y: 479, distance: 45.9
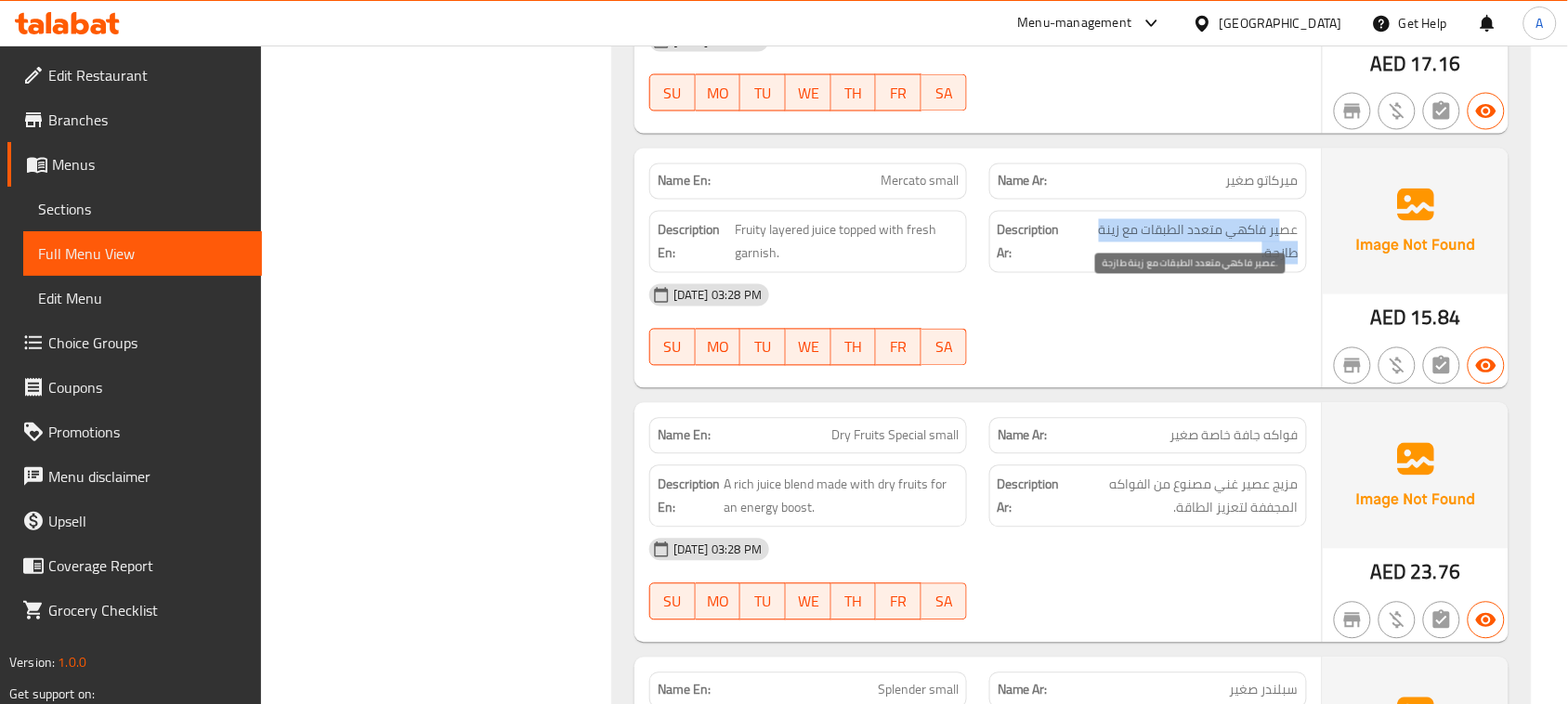
drag, startPoint x: 1279, startPoint y: 299, endPoint x: 1098, endPoint y: 326, distance: 183.0
click at [1098, 265] on span "عصير فاكهي متعدد الطبقات مع زينة طازجة." at bounding box center [1187, 242] width 223 height 45
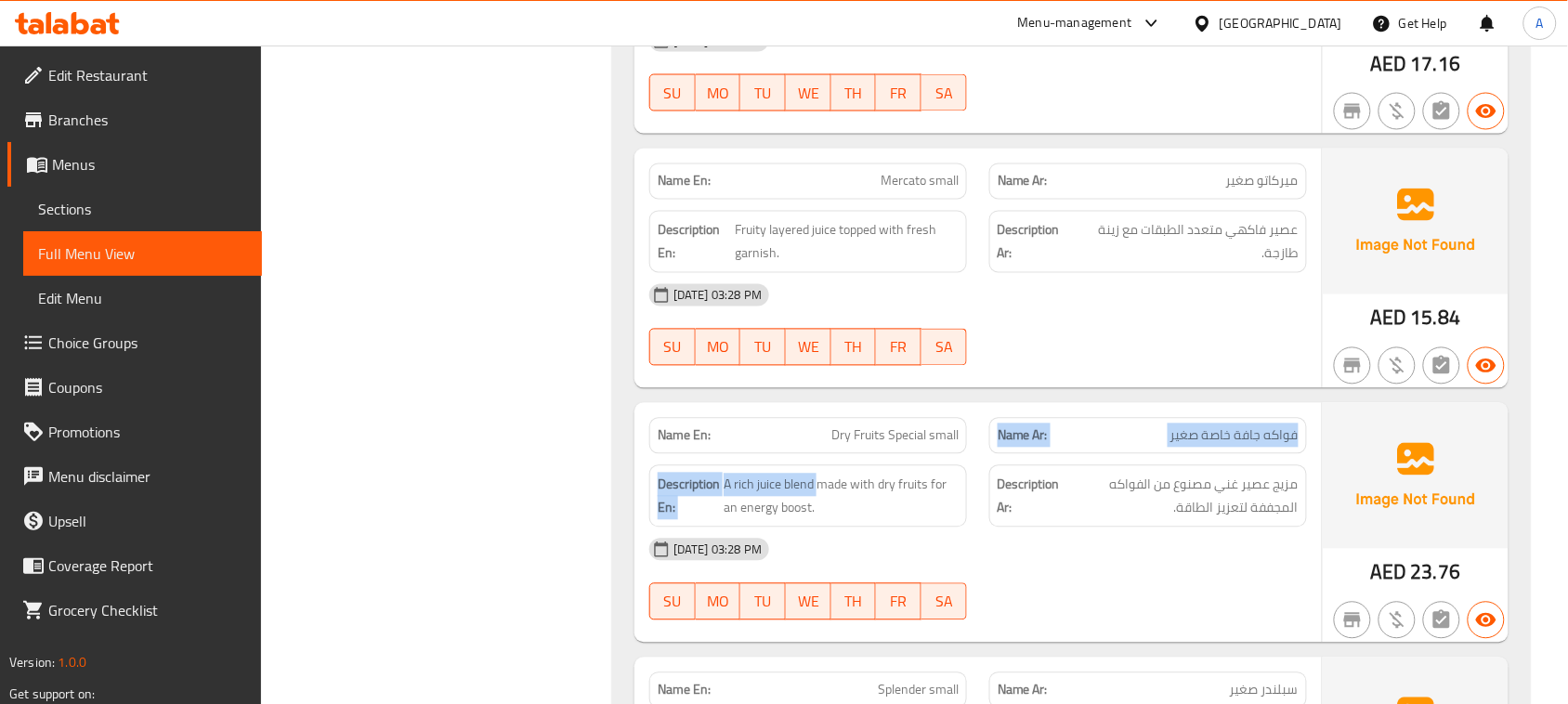
drag, startPoint x: 820, startPoint y: 526, endPoint x: 989, endPoint y: 485, distance: 173.9
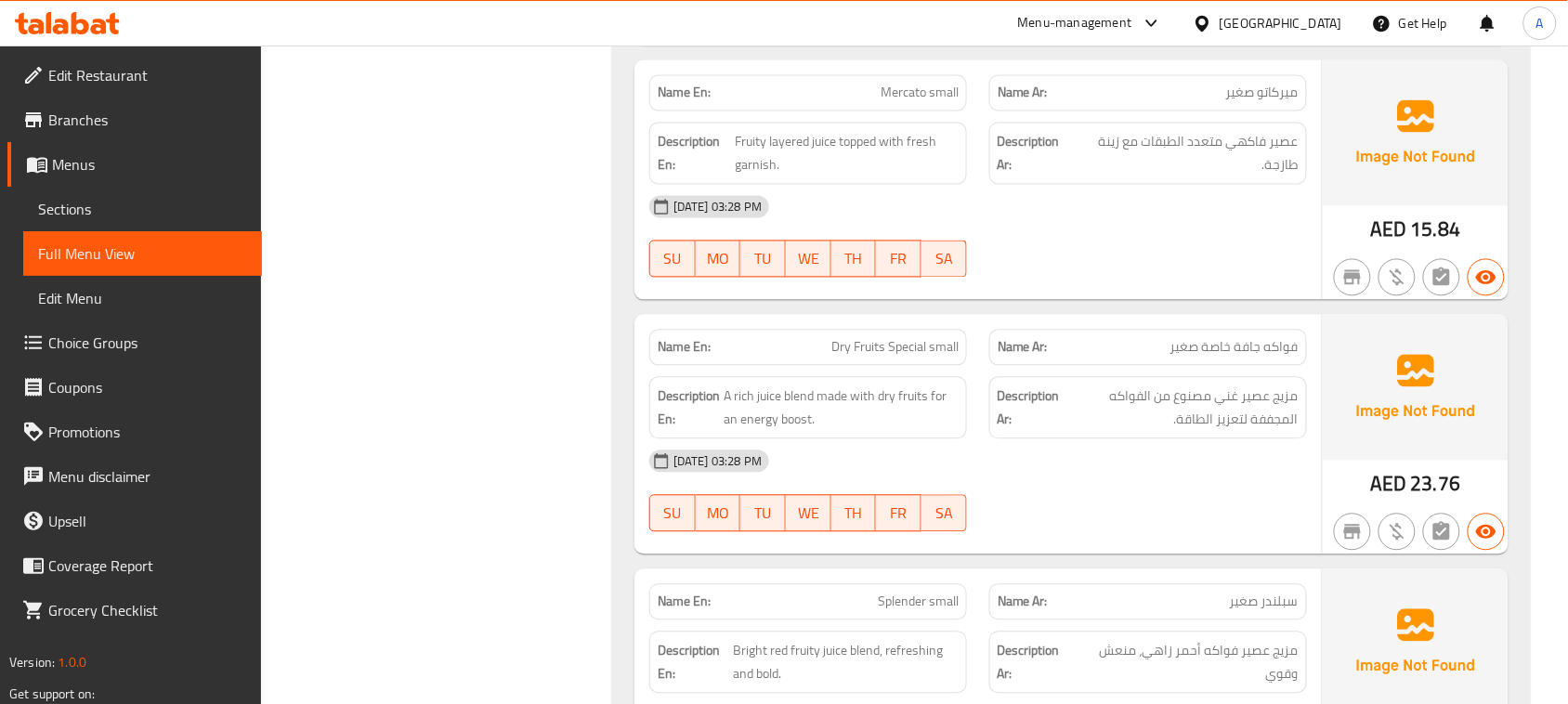
scroll to position [15811, 0]
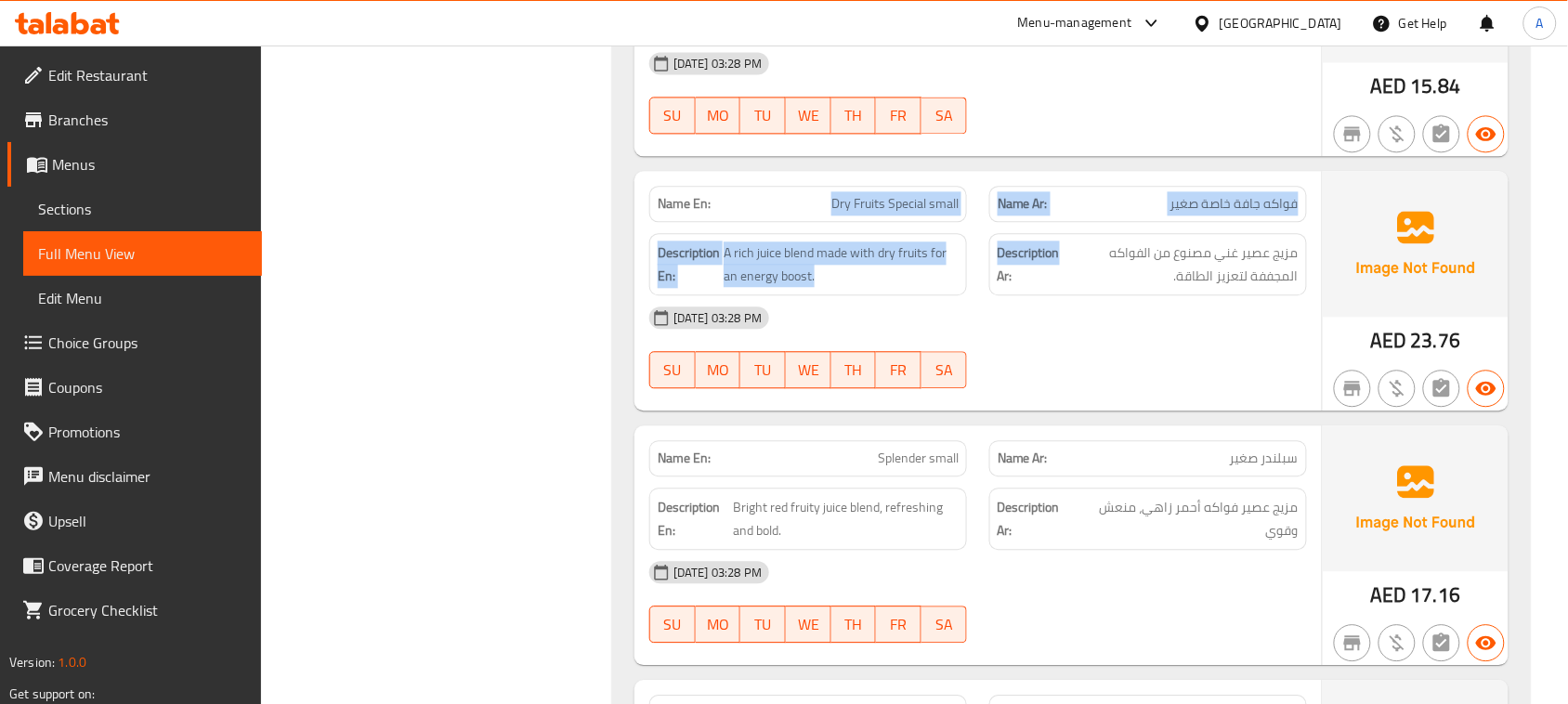
drag, startPoint x: 729, startPoint y: 258, endPoint x: 1060, endPoint y: 304, distance: 334.2
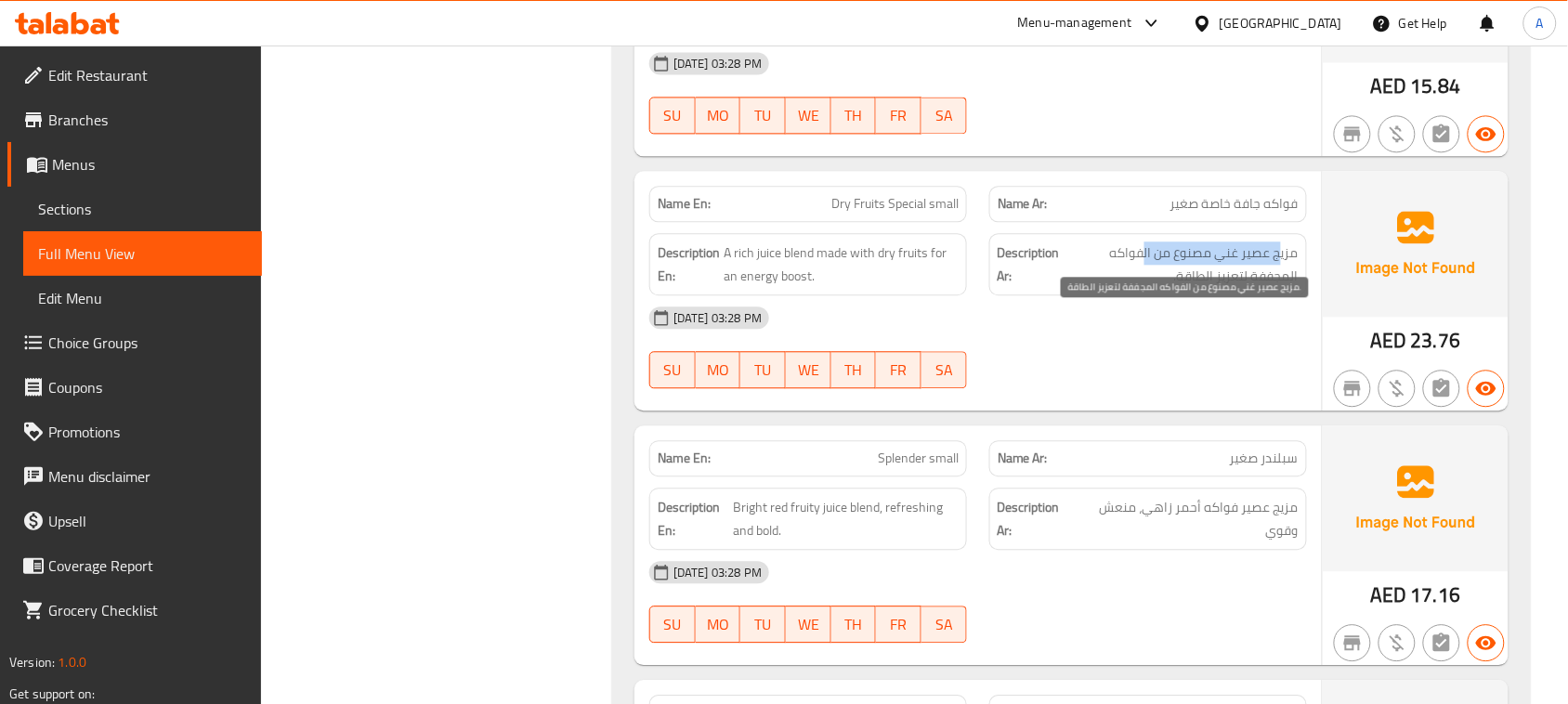
drag, startPoint x: 1278, startPoint y: 315, endPoint x: 1145, endPoint y: 331, distance: 134.0
click at [1145, 287] on span "مزيج عصير غني مصنوع من الفواكه المجففة لتعزيز الطاقة." at bounding box center [1181, 264] width 235 height 45
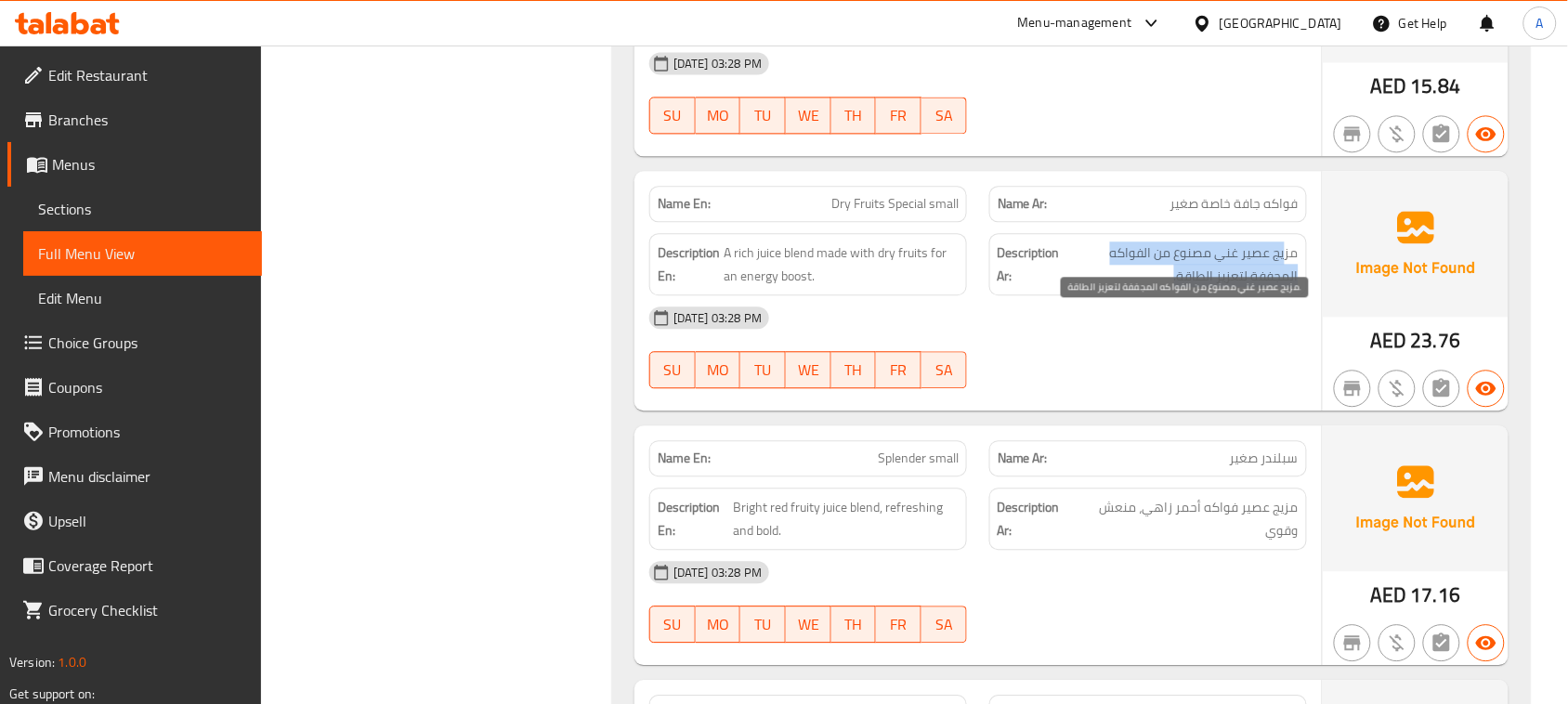
drag, startPoint x: 1287, startPoint y: 317, endPoint x: 1162, endPoint y: 336, distance: 126.4
click at [1162, 287] on span "مزيج عصير غني مصنوع من الفواكه المجففة لتعزيز الطاقة." at bounding box center [1181, 264] width 235 height 45
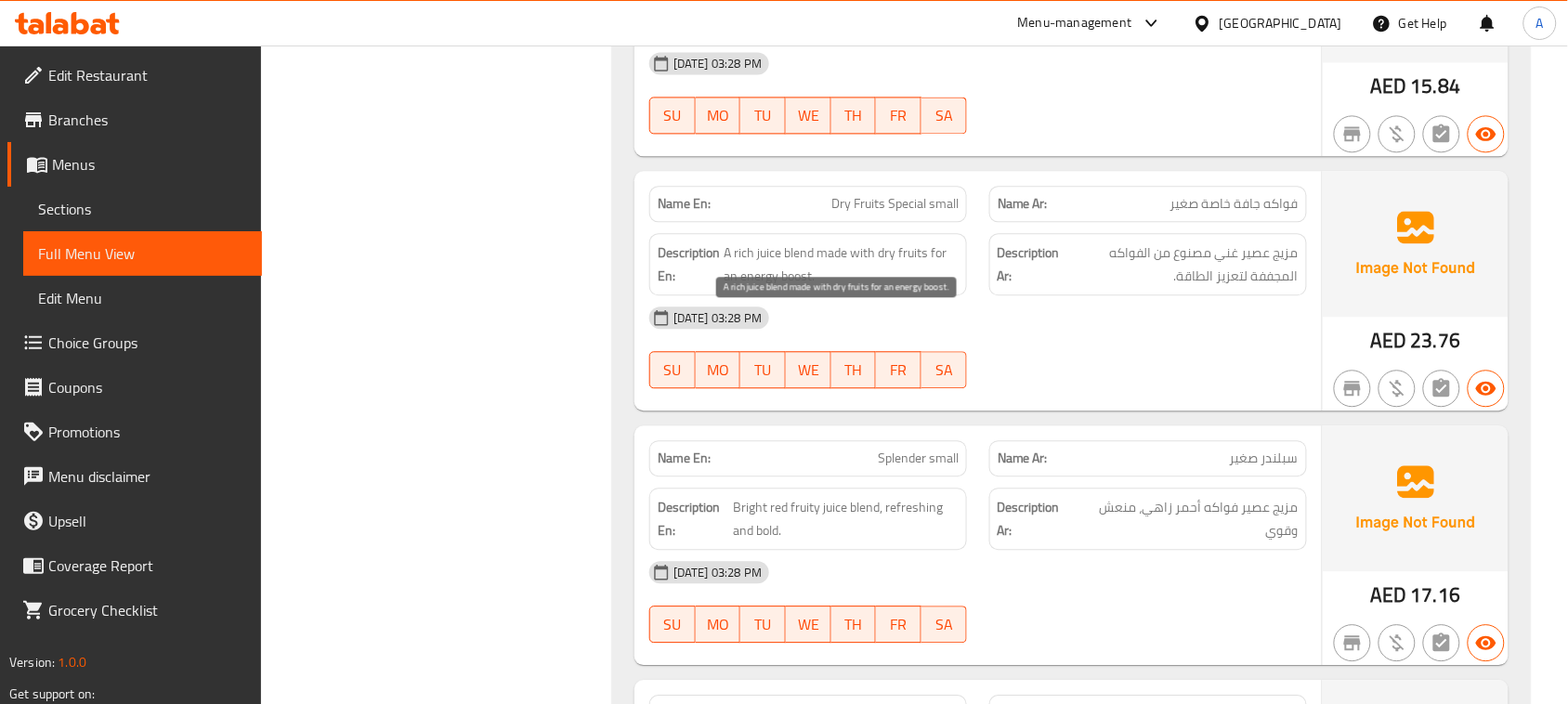
drag, startPoint x: 855, startPoint y: 308, endPoint x: 972, endPoint y: 386, distance: 140.6
click at [875, 287] on span "A rich juice blend made with dry fruits for an energy boost." at bounding box center [842, 264] width 235 height 45
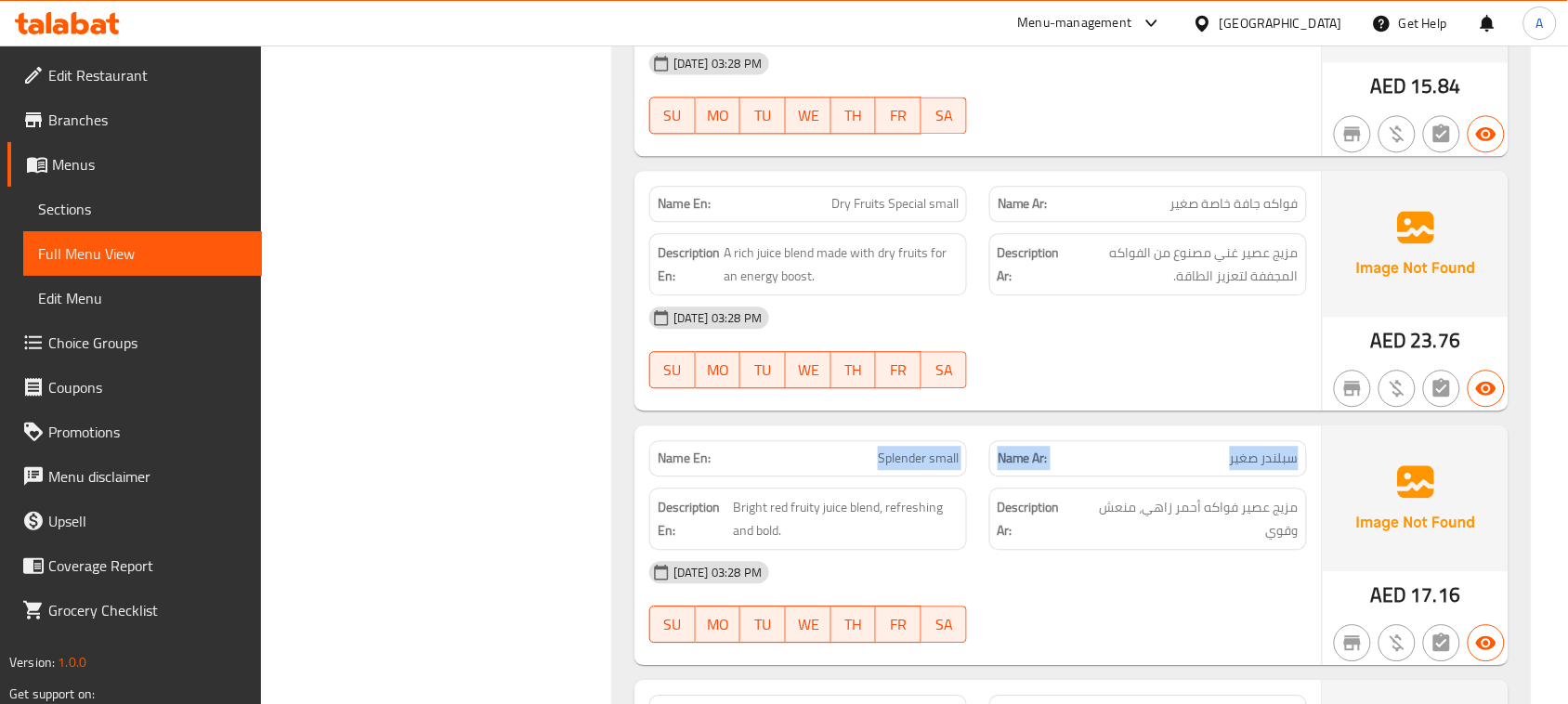
drag, startPoint x: 850, startPoint y: 530, endPoint x: 1183, endPoint y: 522, distance: 333.1
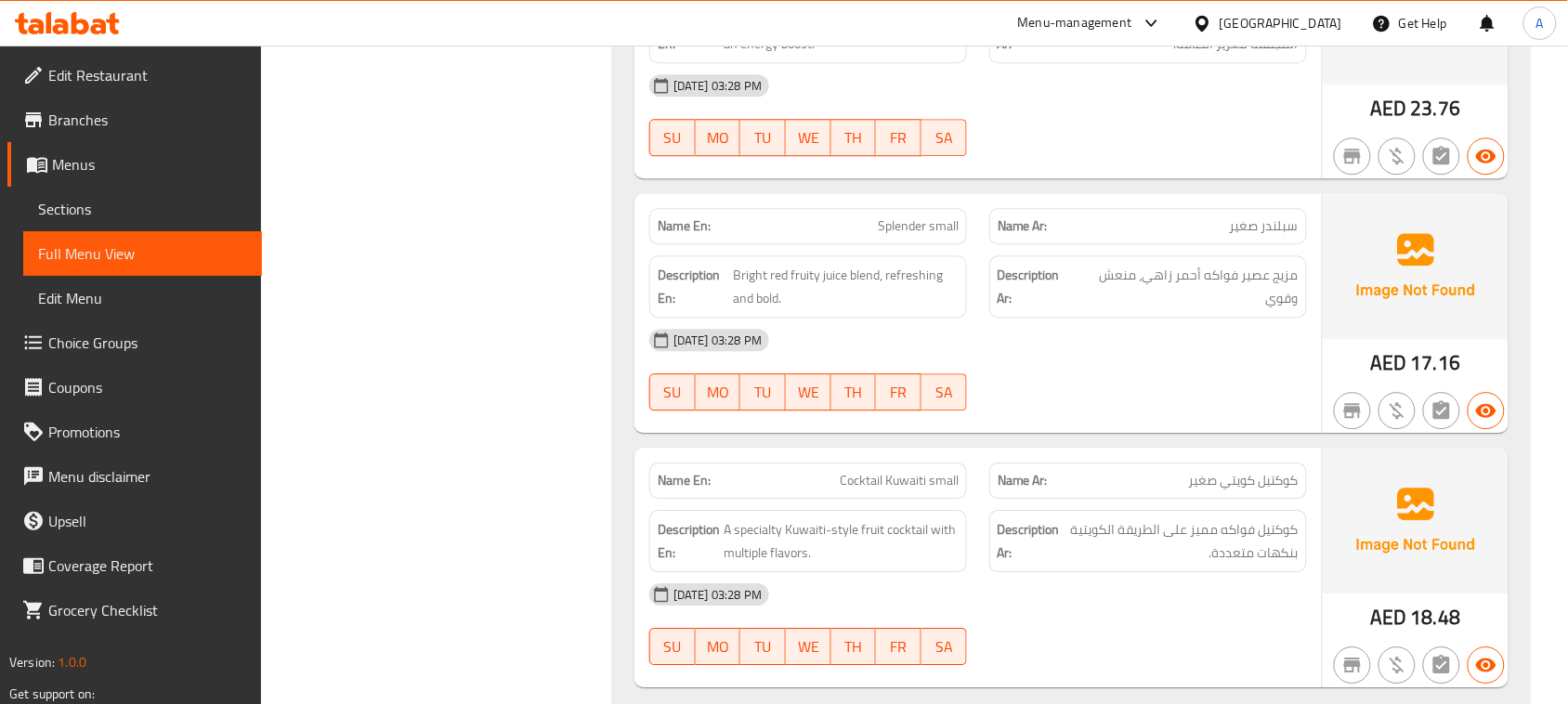
drag, startPoint x: 1282, startPoint y: 348, endPoint x: 1196, endPoint y: 364, distance: 87.5
click at [1196, 309] on span "مزيج عصير فواكه أحمر زاهي، منعش وقوي" at bounding box center [1188, 287] width 222 height 45
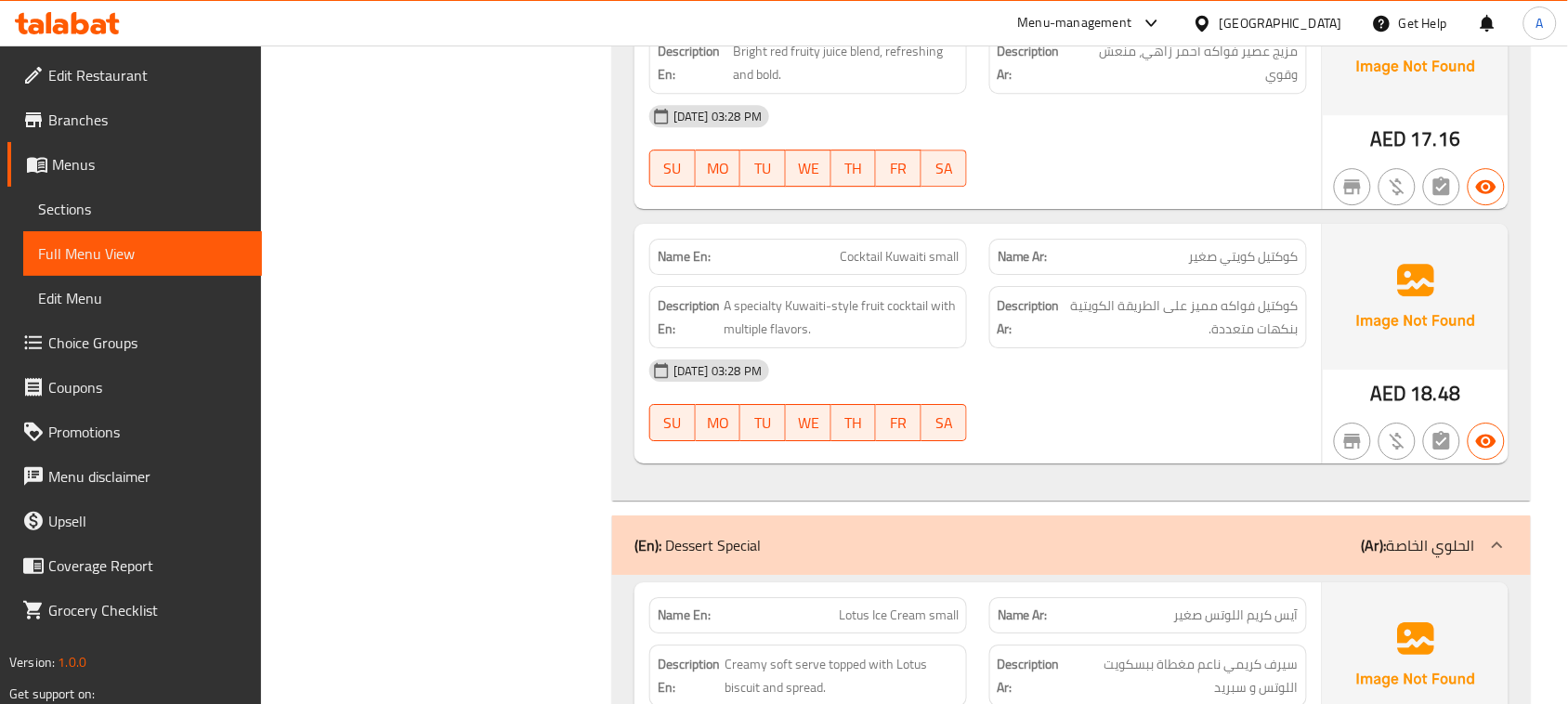
scroll to position [16276, 0]
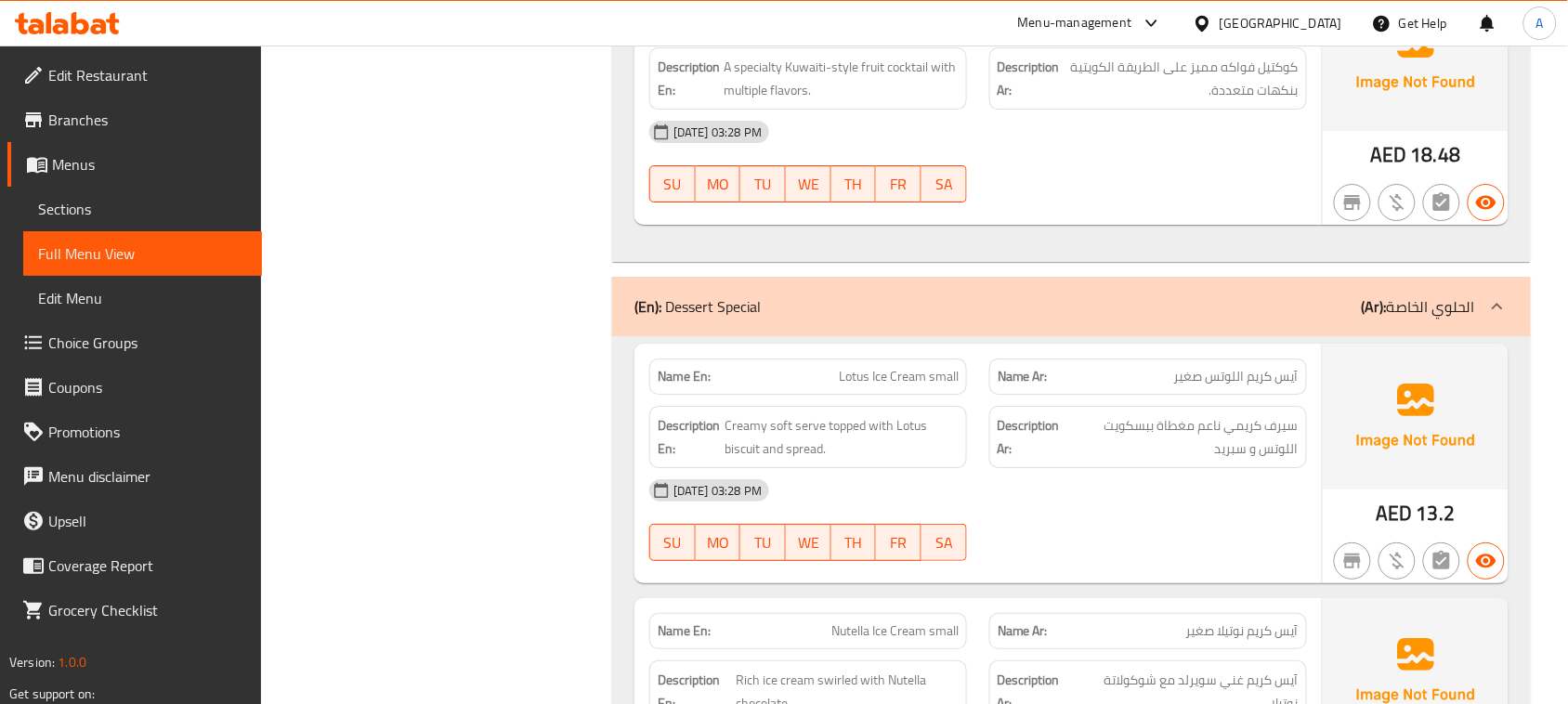
scroll to position [16507, 0]
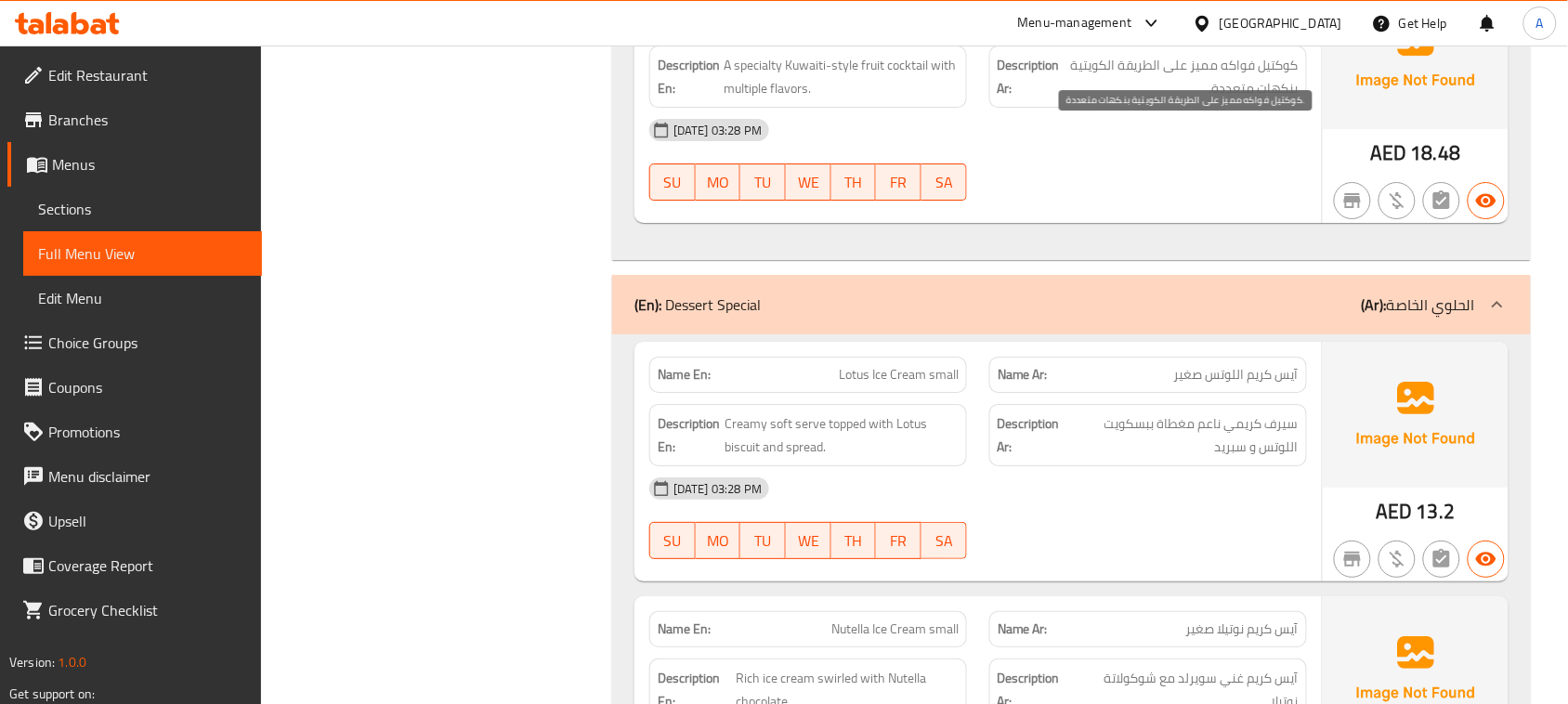
click at [1274, 100] on span "كوكتيل فواكه مميز على الطريقة الكويتية بنكهات متعددة." at bounding box center [1181, 76] width 235 height 45
drag, startPoint x: 1274, startPoint y: 139, endPoint x: 1208, endPoint y: 146, distance: 66.4
click at [1208, 100] on span "كوكتيل فواكه مميز على الطريقة الكويتية بنكهات متعددة." at bounding box center [1181, 76] width 235 height 45
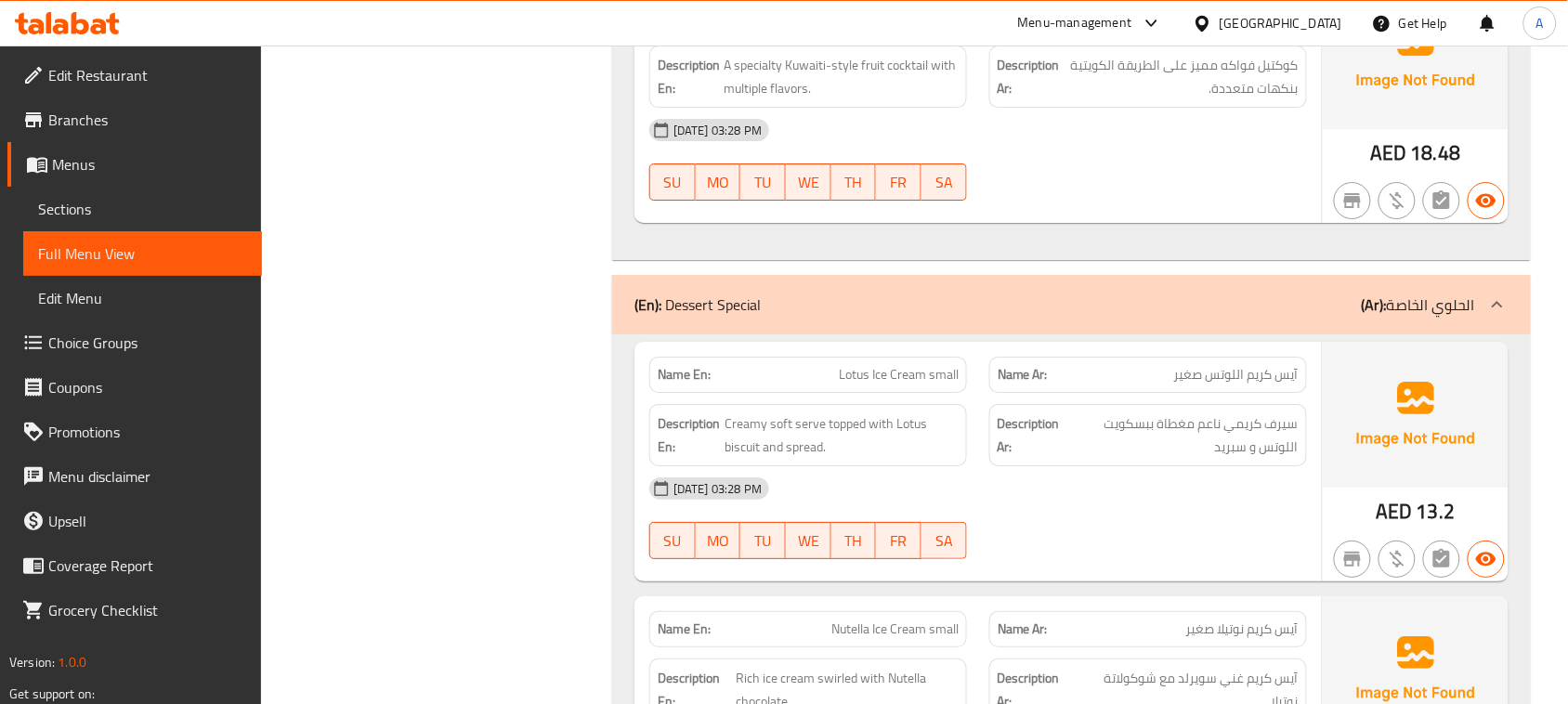
scroll to position [16624, 0]
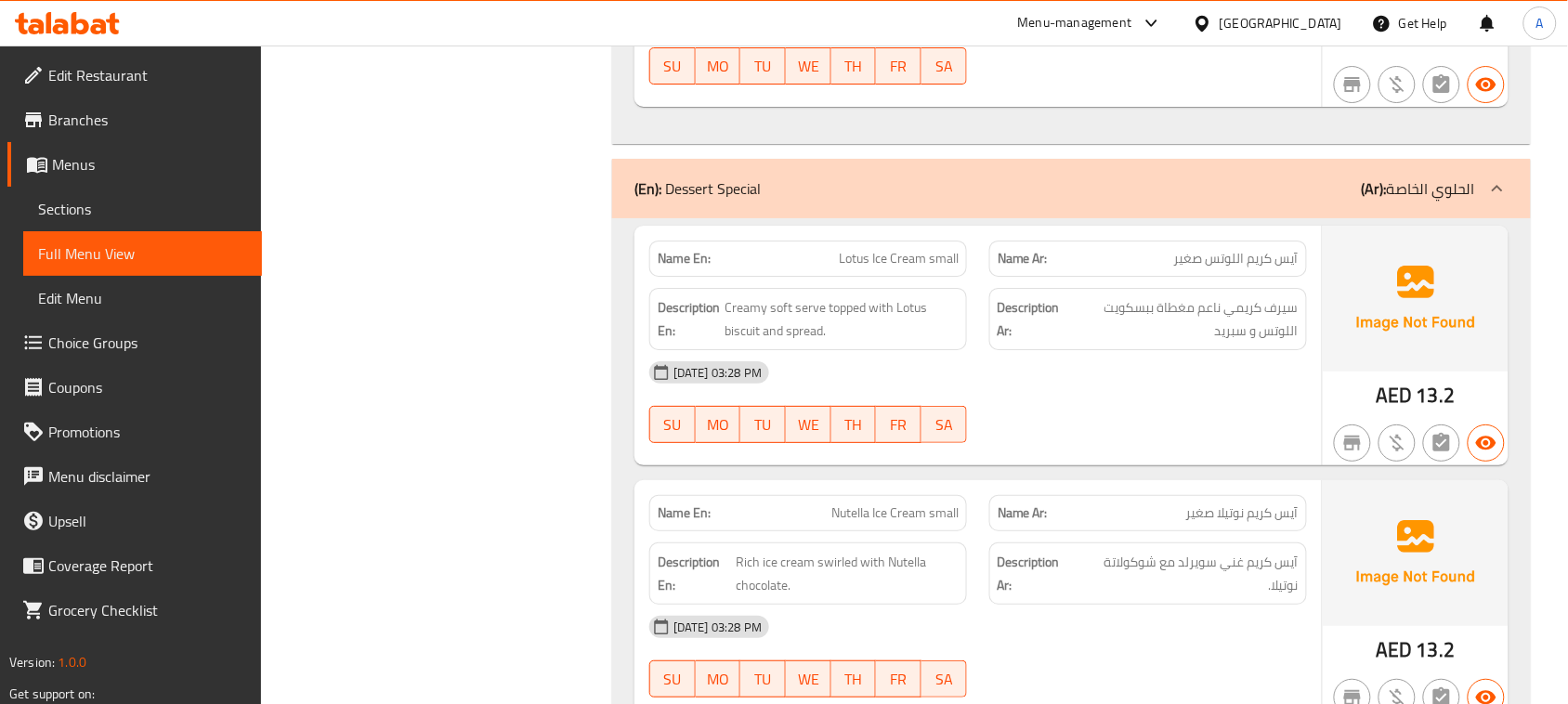
drag, startPoint x: 744, startPoint y: 329, endPoint x: 986, endPoint y: 369, distance: 245.3
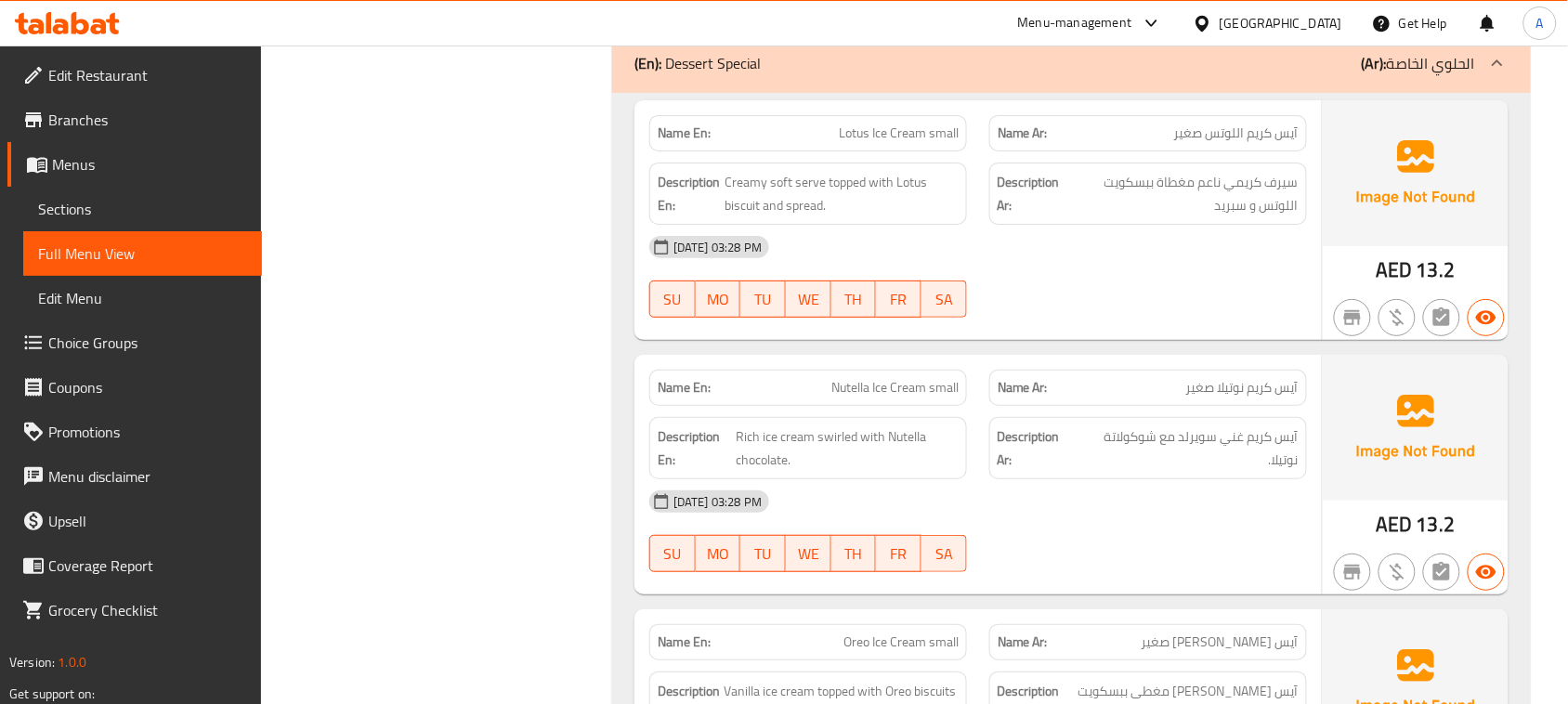
scroll to position [16856, 0]
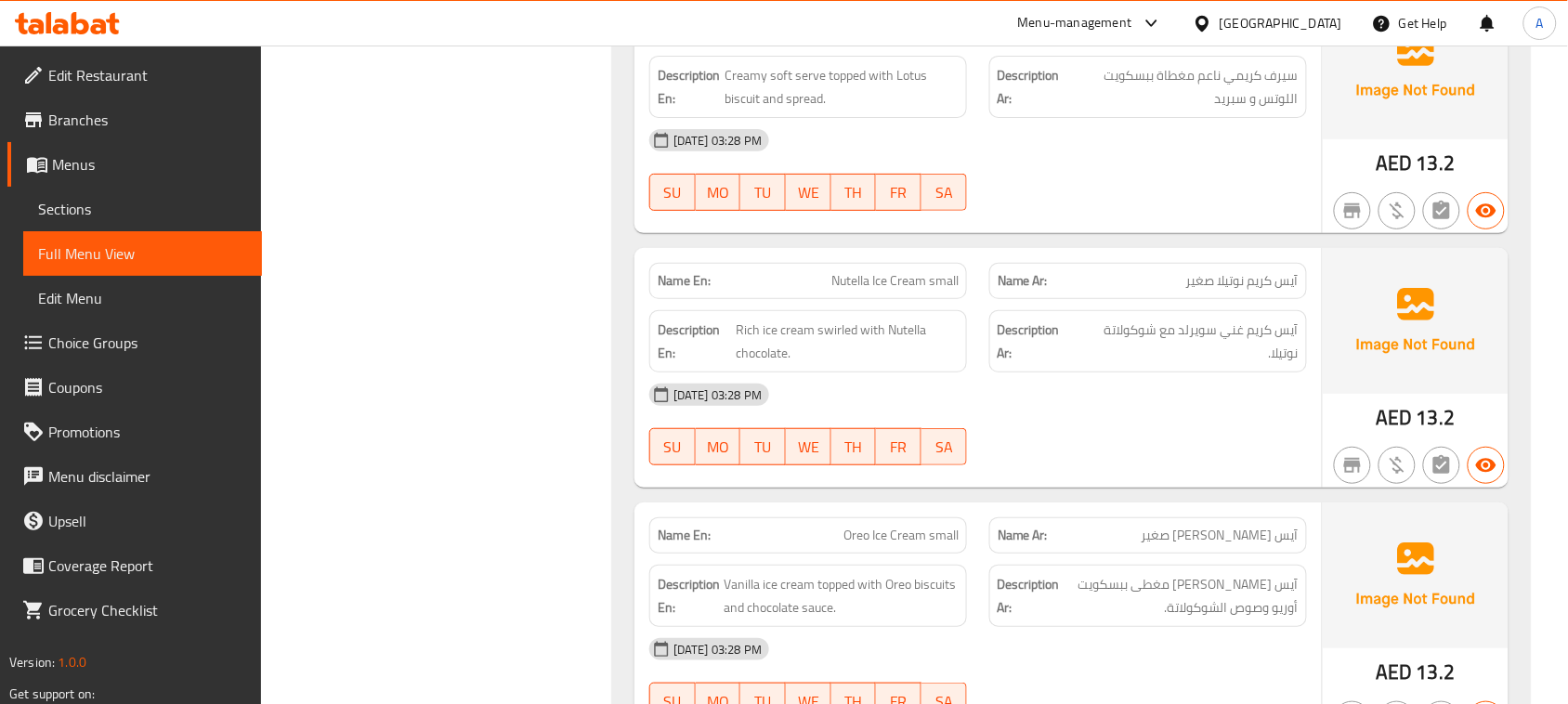
drag, startPoint x: 832, startPoint y: 103, endPoint x: 1044, endPoint y: 217, distance: 240.7
drag, startPoint x: 1044, startPoint y: 217, endPoint x: 1051, endPoint y: 251, distance: 34.7
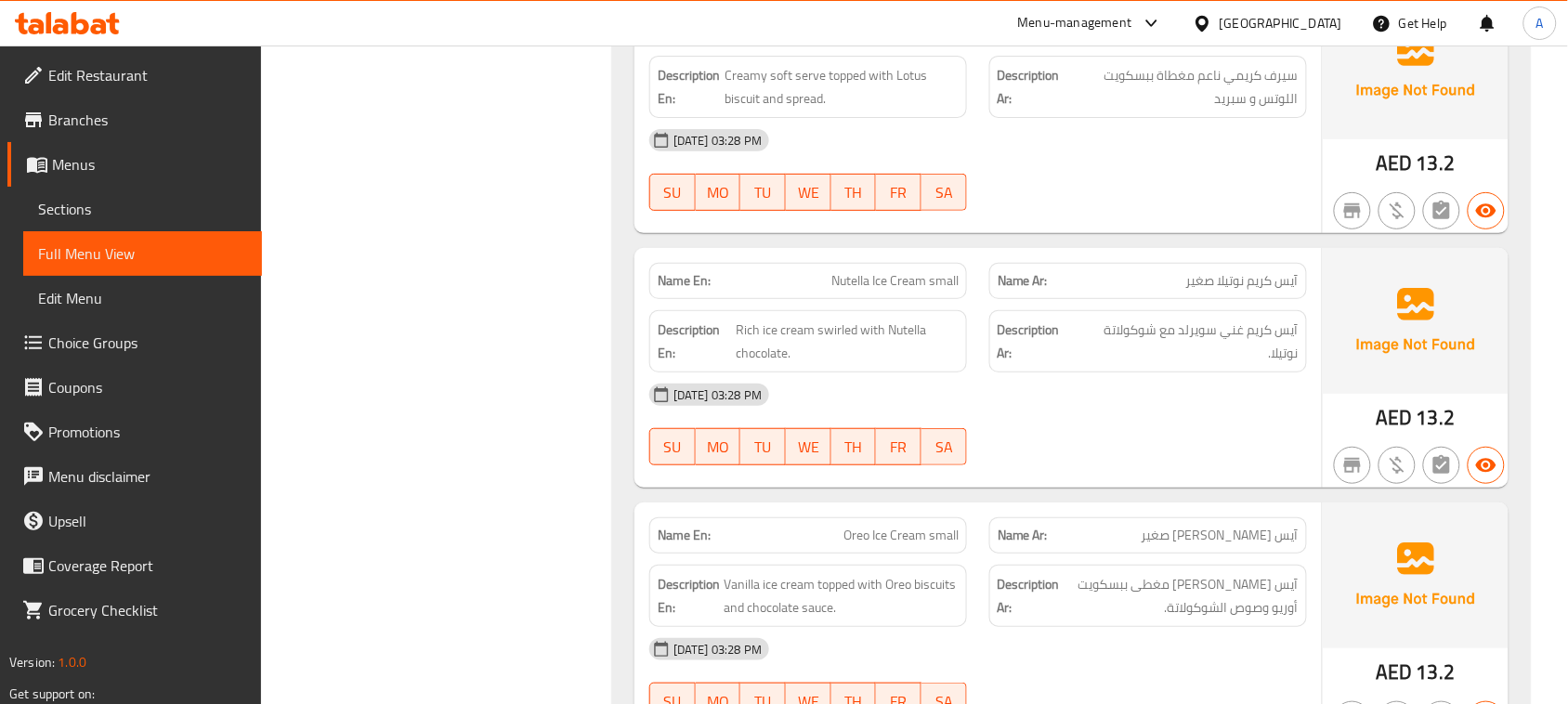
drag, startPoint x: 813, startPoint y: 86, endPoint x: 1243, endPoint y: 154, distance: 435.3
click at [1283, 110] on span "سيرف كريمي ناعم مغطاة ببسكويت اللوتس و سبريد" at bounding box center [1183, 87] width 231 height 45
drag, startPoint x: 1283, startPoint y: 146, endPoint x: 1232, endPoint y: 145, distance: 51.0
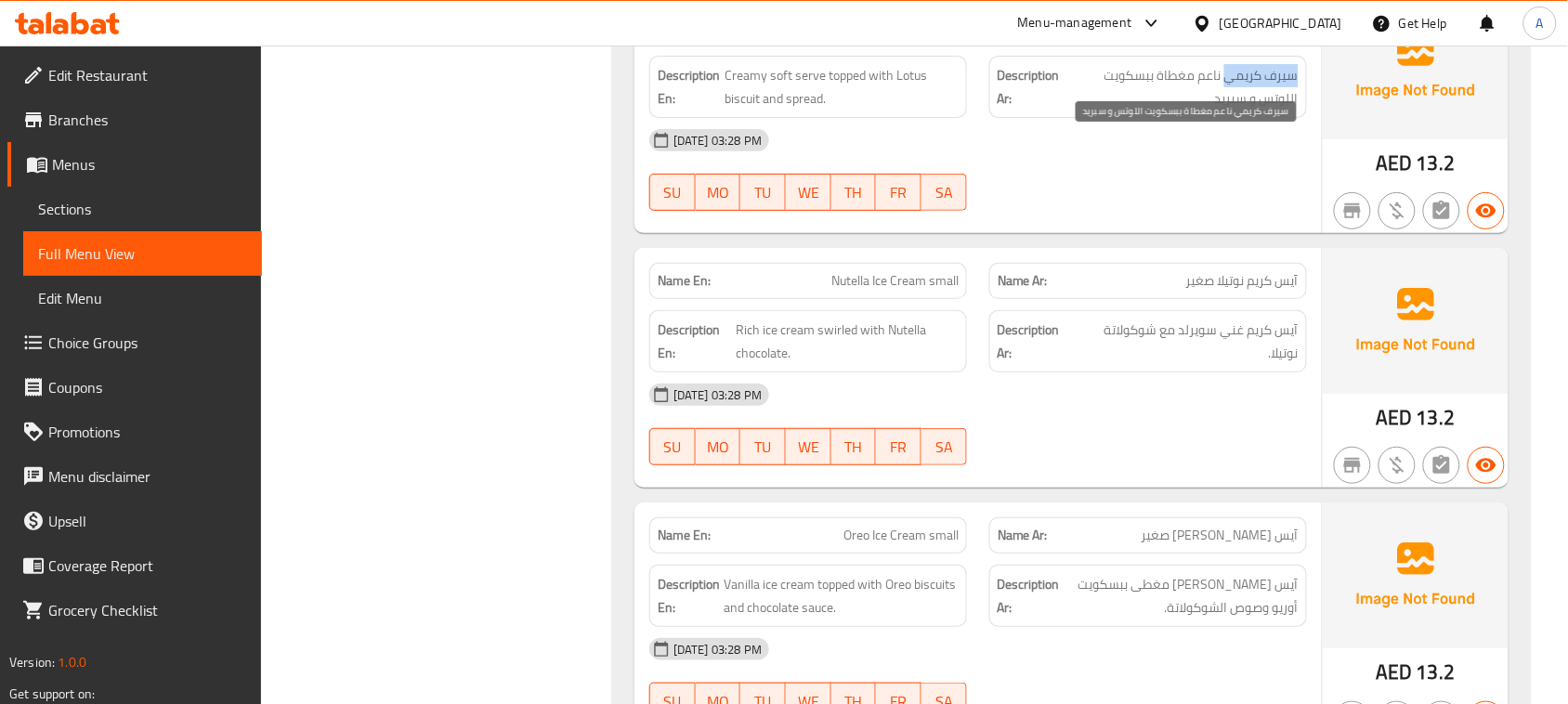
click at [1232, 110] on span "سيرف كريمي ناعم مغطاة ببسكويت اللوتس و سبريد" at bounding box center [1183, 87] width 231 height 45
drag, startPoint x: 1117, startPoint y: 145, endPoint x: 1104, endPoint y: 148, distance: 13.3
click at [1104, 110] on span "سيرف كريمي ناعم مغطاة ببسكويت اللوتس و سبريد" at bounding box center [1183, 87] width 231 height 45
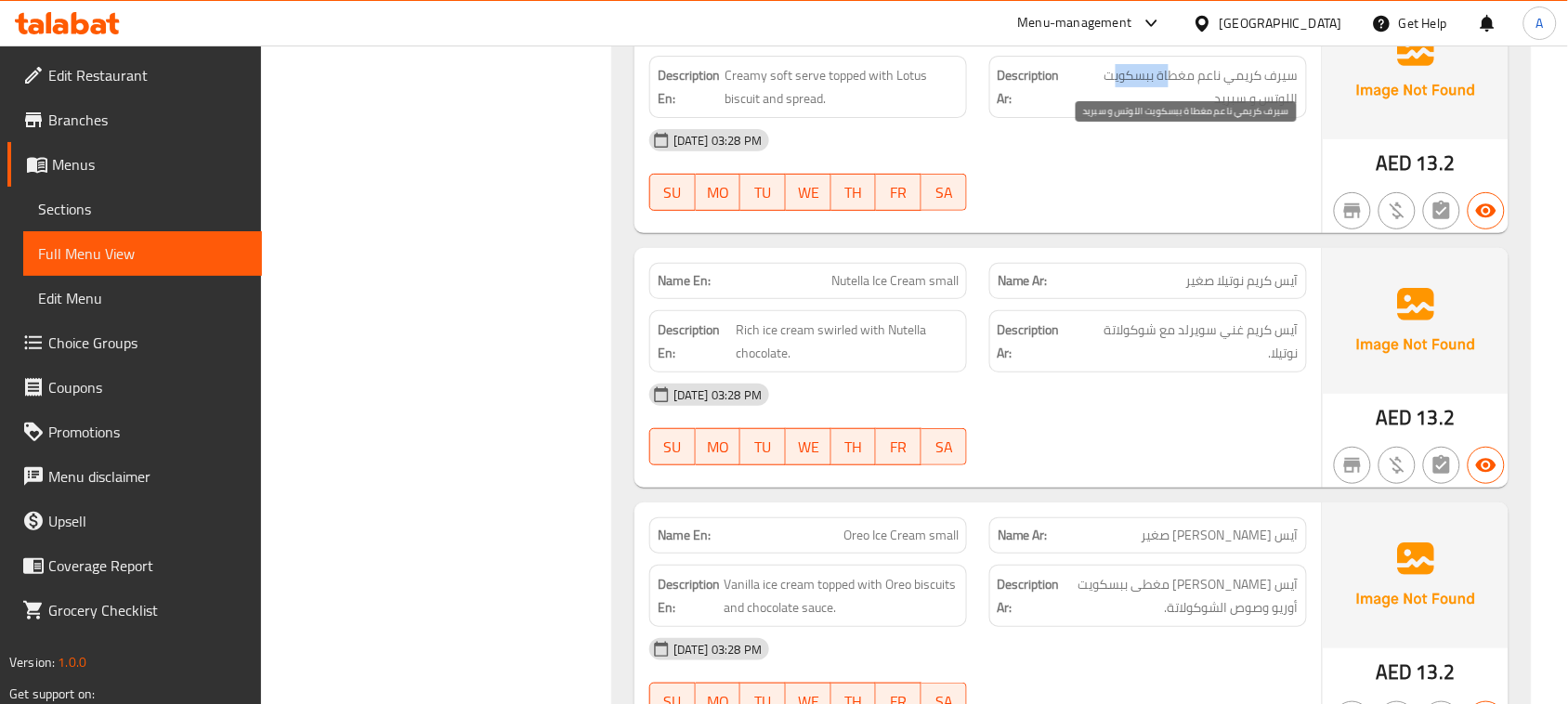
click at [1109, 110] on span "سيرف كريمي ناعم مغطاة ببسكويت اللوتس و سبريد" at bounding box center [1183, 87] width 231 height 45
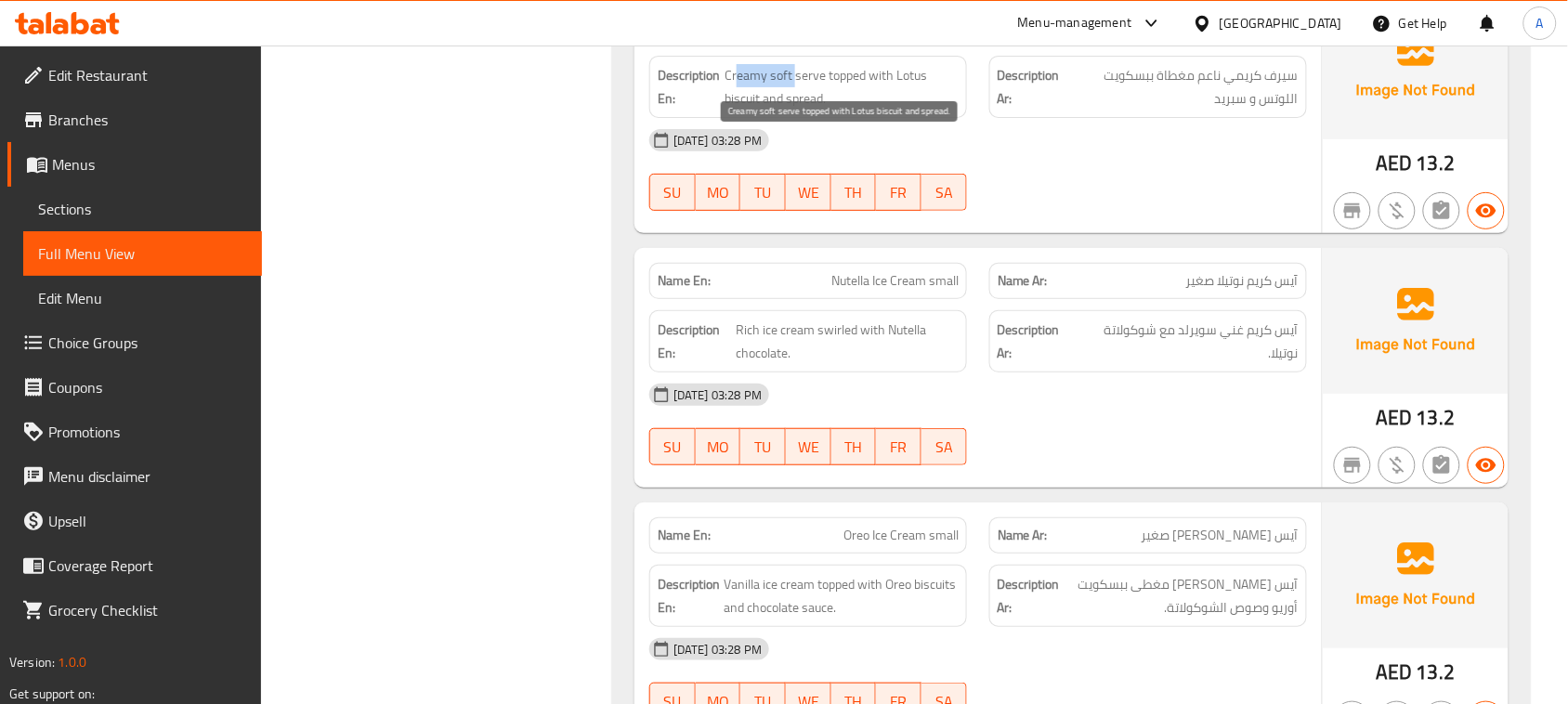
drag, startPoint x: 739, startPoint y: 145, endPoint x: 792, endPoint y: 145, distance: 53.0
click at [792, 110] on span "Creamy soft serve topped with Lotus biscuit and spread." at bounding box center [842, 87] width 234 height 45
click at [811, 110] on span "Creamy soft serve topped with Lotus biscuit and spread." at bounding box center [842, 87] width 234 height 45
click at [882, 110] on span "Creamy soft serve topped with Lotus biscuit and spread." at bounding box center [842, 87] width 234 height 45
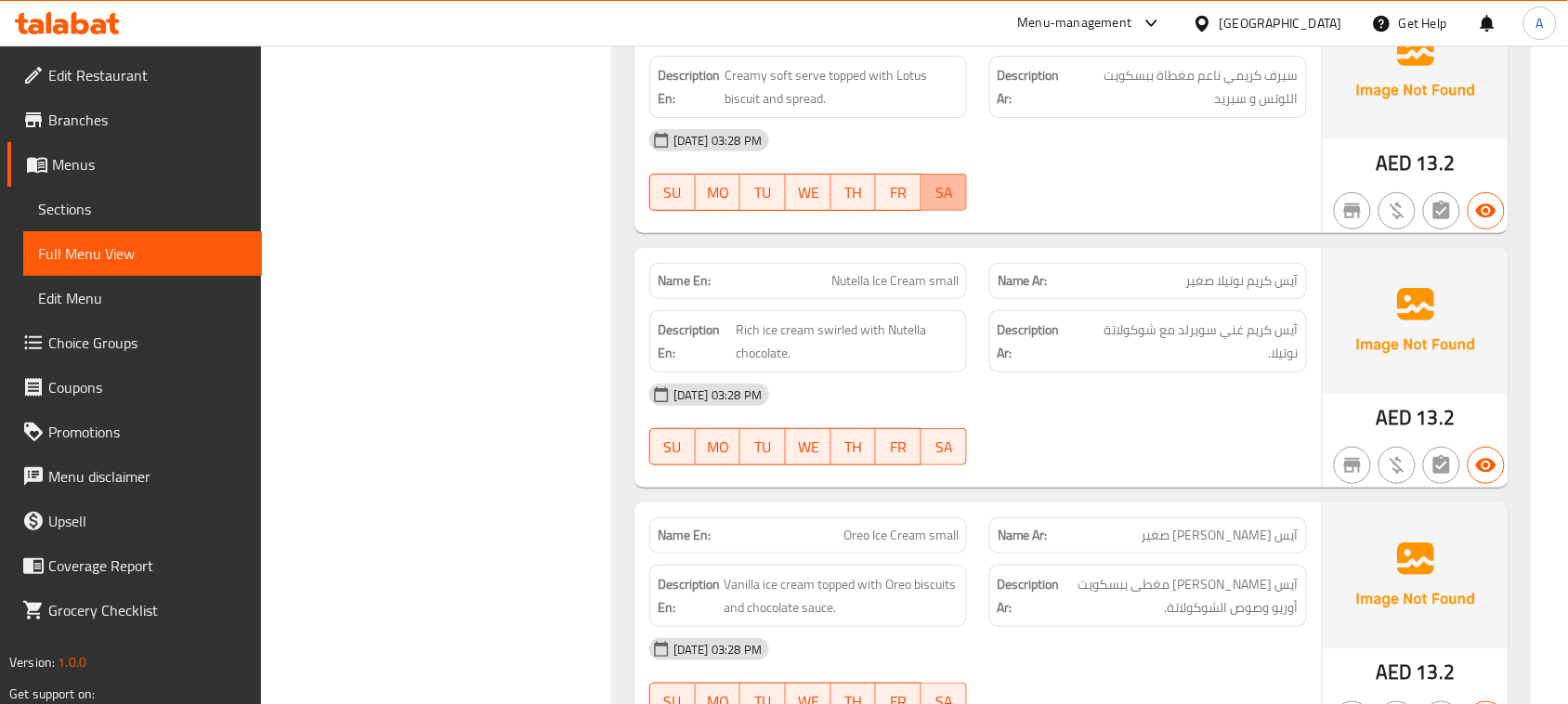
click at [852, 110] on span "Creamy soft serve topped with Lotus biscuit and spread." at bounding box center [842, 87] width 234 height 45
drag, startPoint x: 1177, startPoint y: 144, endPoint x: 1144, endPoint y: 142, distance: 33.1
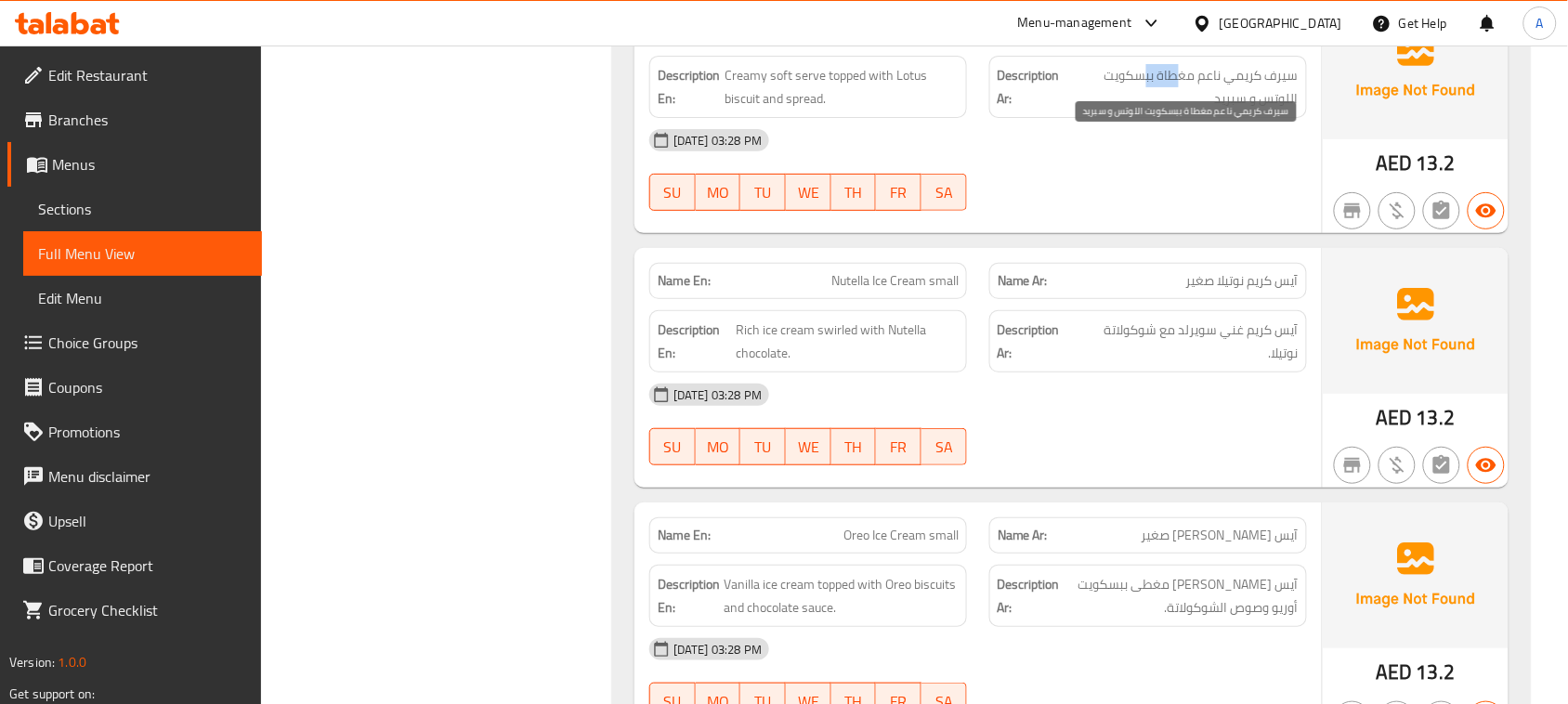
click at [1144, 110] on span "سيرف كريمي ناعم مغطاة ببسكويت اللوتس و سبريد" at bounding box center [1183, 87] width 231 height 45
drag, startPoint x: 1168, startPoint y: 135, endPoint x: 1135, endPoint y: 145, distance: 34.5
click at [1135, 110] on span "سيرف كريمي ناعم مغطاة ببسكويت اللوتس و سبريد" at bounding box center [1183, 87] width 231 height 45
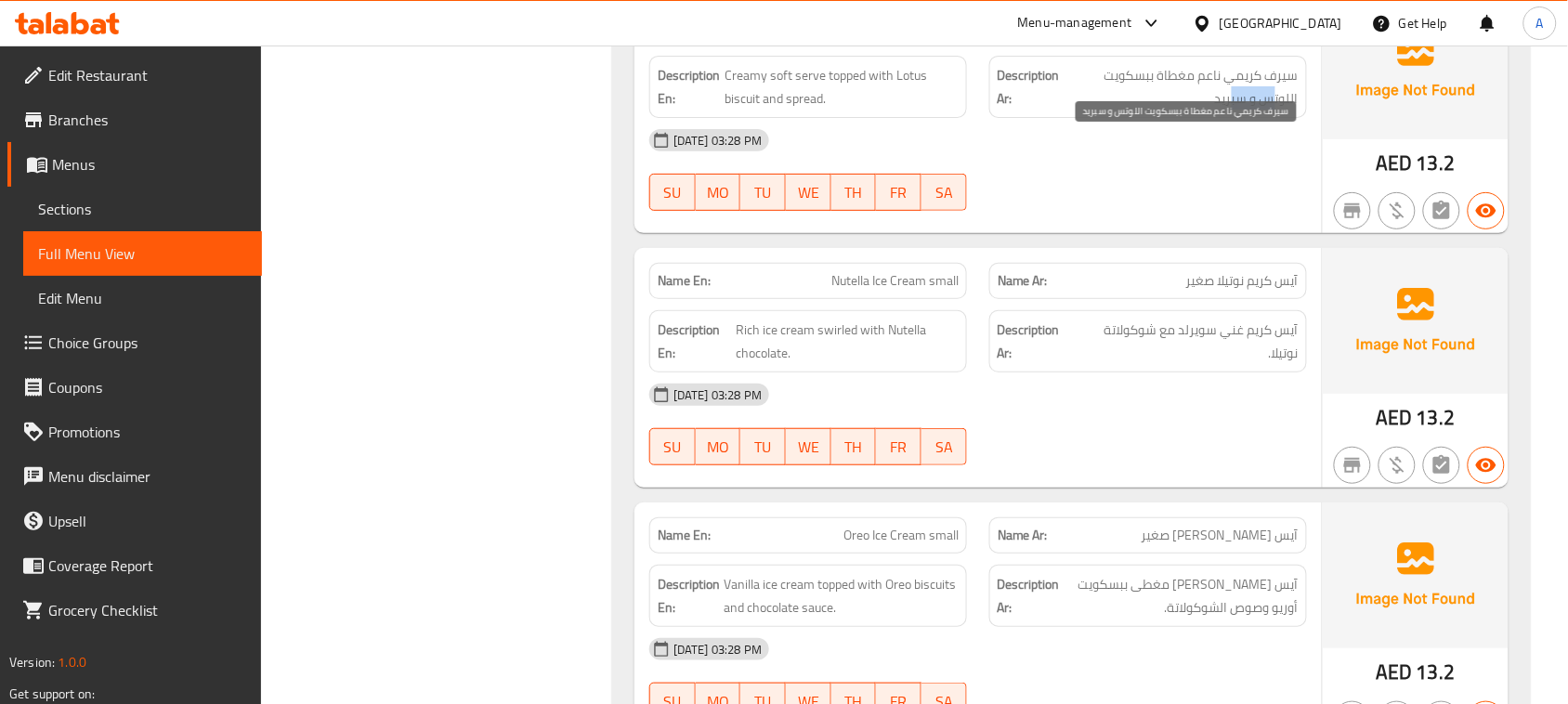
drag, startPoint x: 1271, startPoint y: 179, endPoint x: 1232, endPoint y: 177, distance: 39.1
click at [1232, 110] on span "سيرف كريمي ناعم مغطاة ببسكويت اللوتس و سبريد" at bounding box center [1183, 87] width 231 height 45
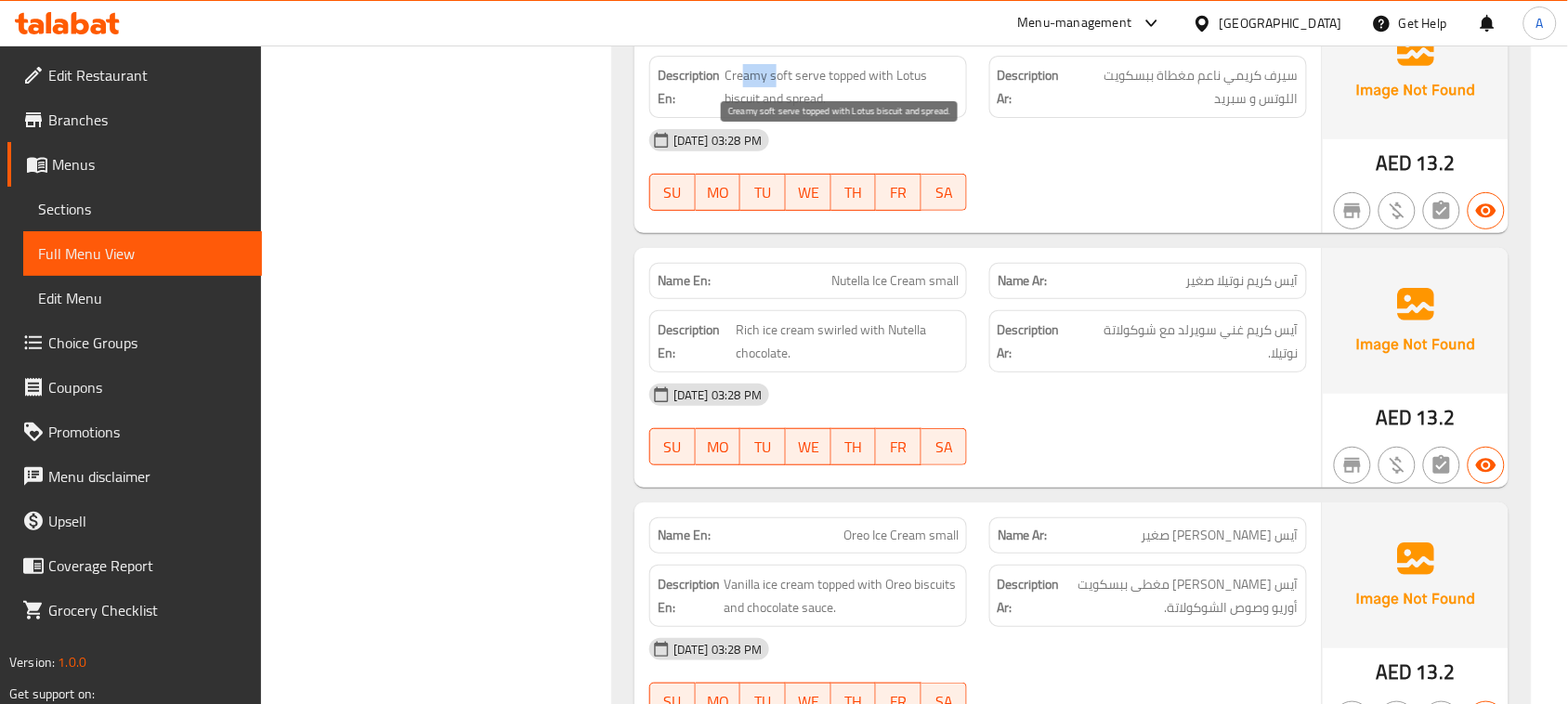
drag, startPoint x: 745, startPoint y: 136, endPoint x: 799, endPoint y: 191, distance: 77.1
click at [743, 110] on span "Creamy soft serve topped with Lotus biscuit and spread." at bounding box center [842, 87] width 234 height 45
drag, startPoint x: 758, startPoint y: 145, endPoint x: 822, endPoint y: 145, distance: 64.0
click at [822, 110] on span "Creamy soft serve topped with Lotus biscuit and spread." at bounding box center [842, 87] width 234 height 45
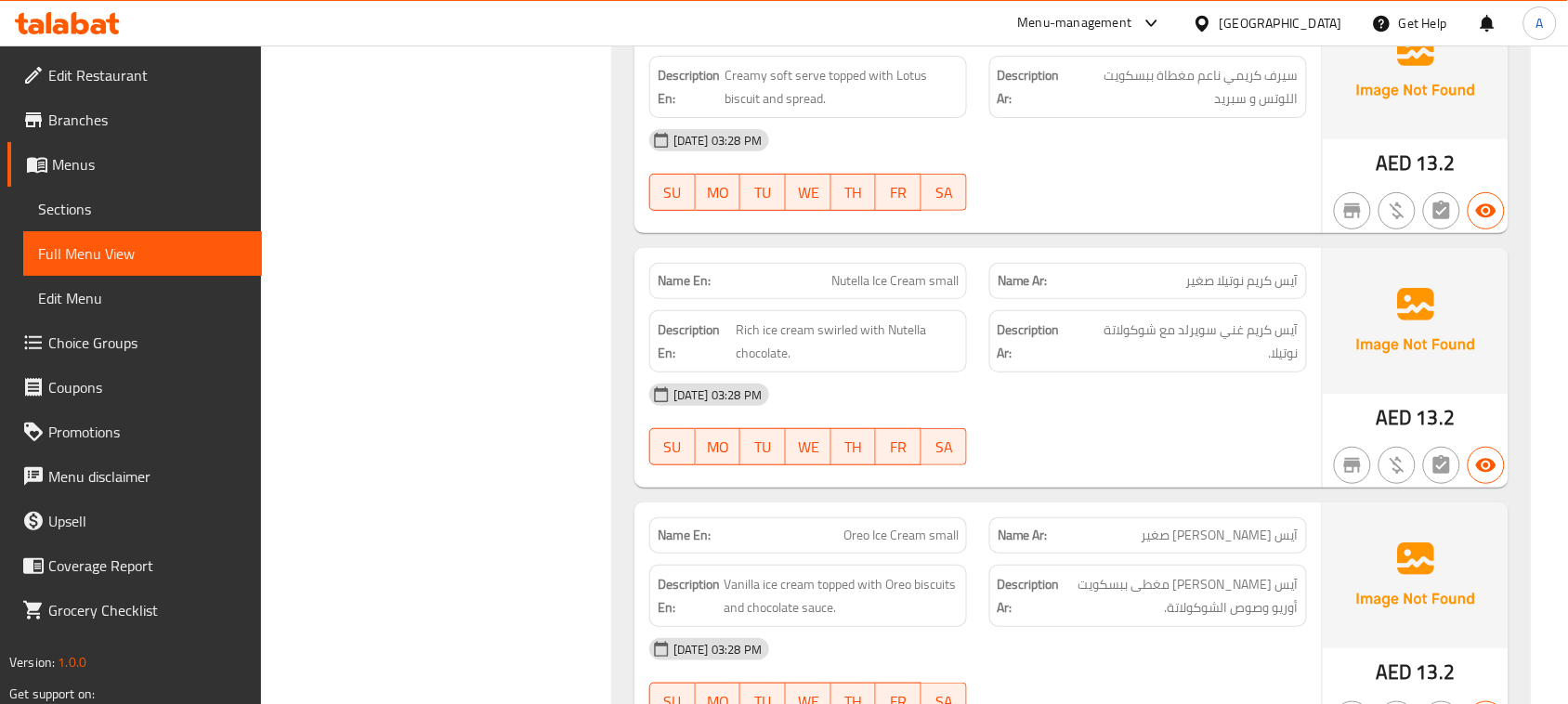
drag, startPoint x: 857, startPoint y: 91, endPoint x: 925, endPoint y: 84, distance: 68.4
copy span "Lotus Ice Cream small"
click at [95, 206] on span "Sections" at bounding box center [142, 209] width 209 height 23
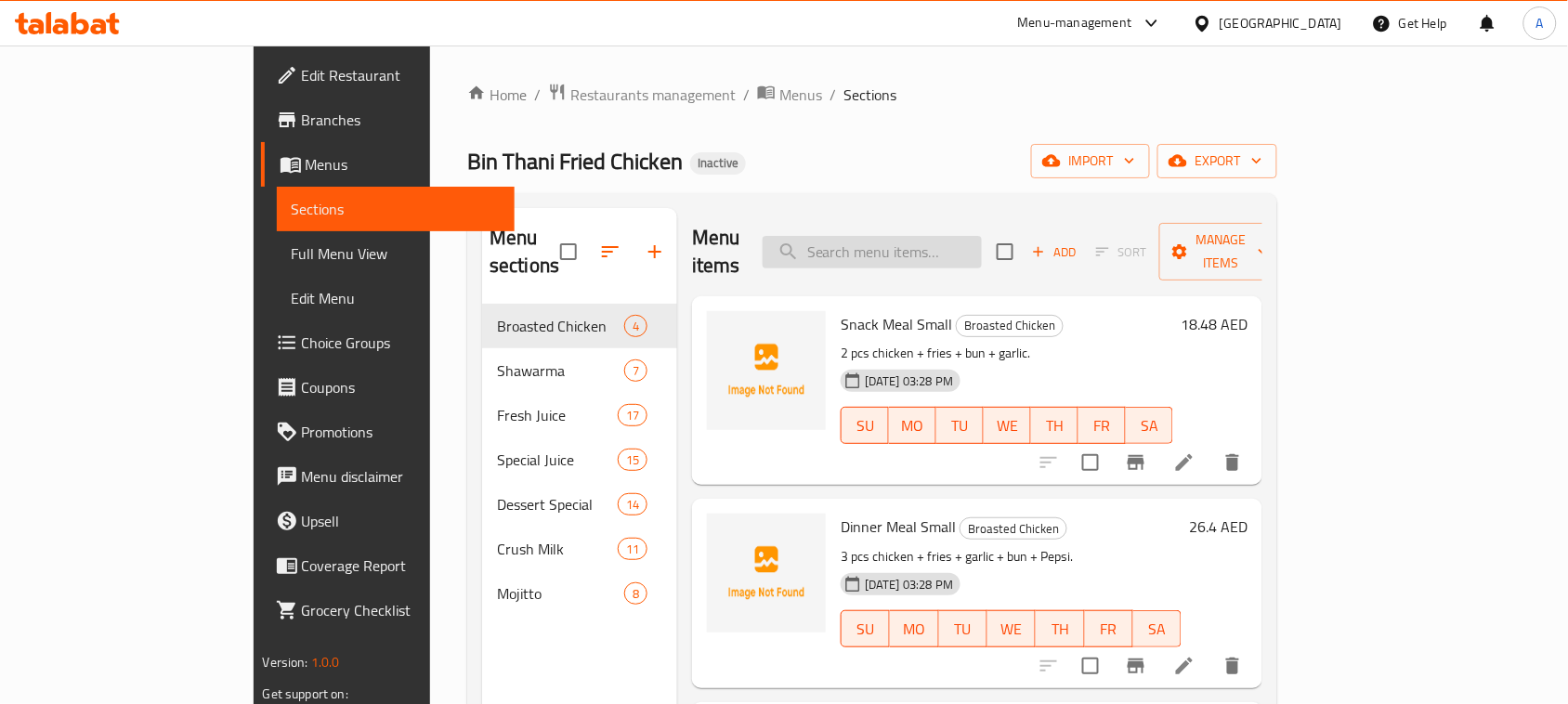
click at [927, 247] on input "search" at bounding box center [873, 252] width 220 height 33
paste input "Lotus Ice Cream small"
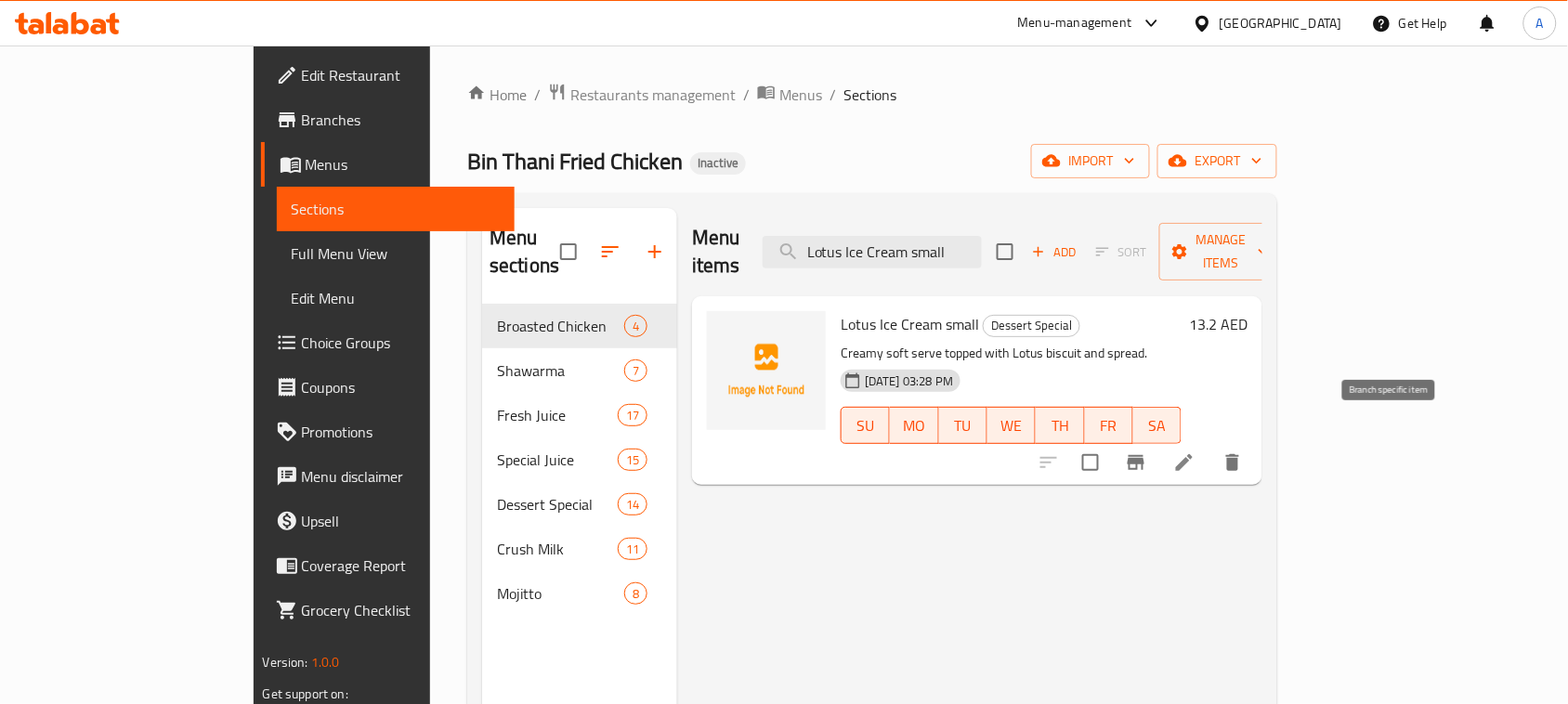
type input "Lotus Ice Cream small"
click at [1196, 451] on icon at bounding box center [1184, 462] width 23 height 23
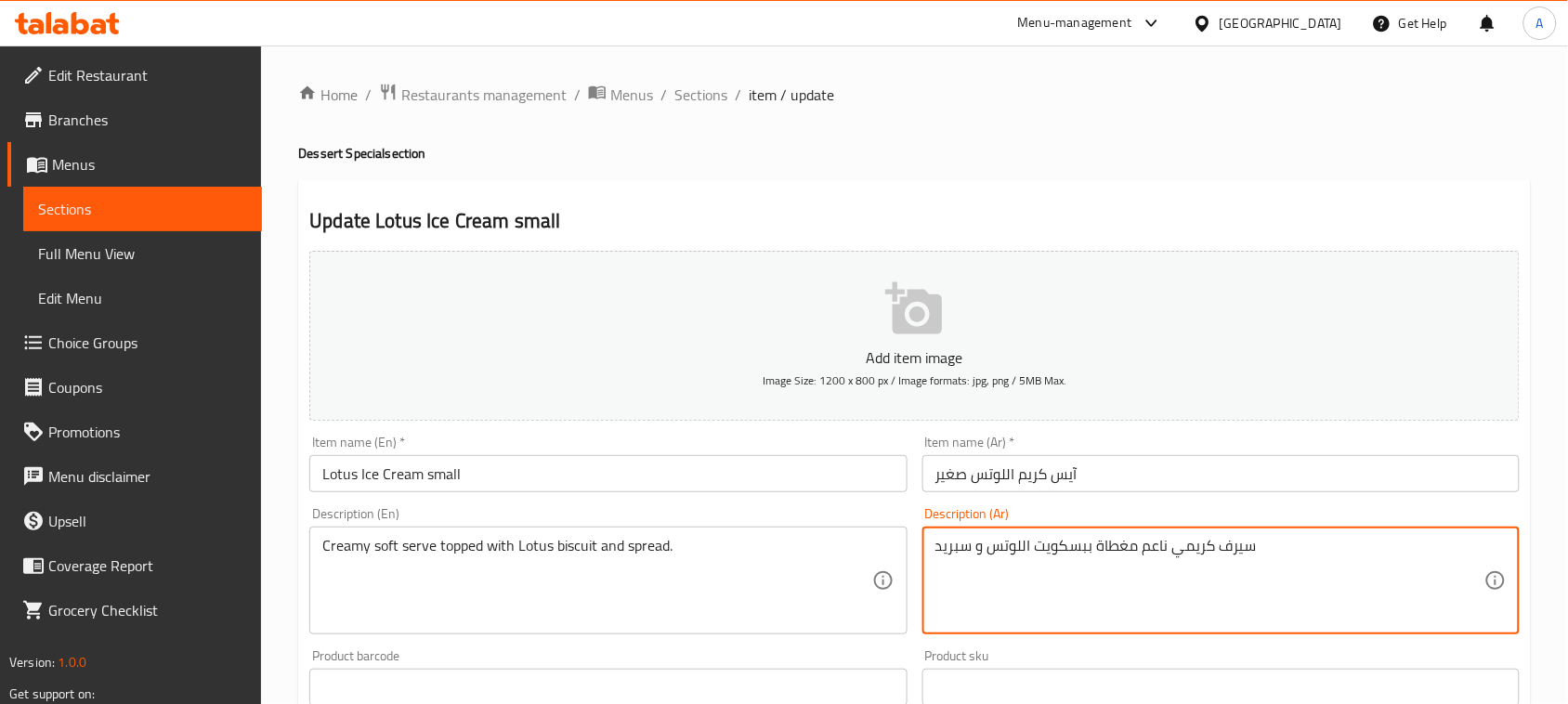
click at [1239, 543] on textarea "سيرف كريمي ناعم مغطاة ببسكويت اللوتس و سبريد" at bounding box center [1210, 580] width 549 height 88
type textarea "يقدم كريمي ناعم مغطاة ببسكويت اللوتس و سبريد"
click at [1161, 479] on input "آيس كريم اللوتس صغير" at bounding box center [1222, 474] width 598 height 38
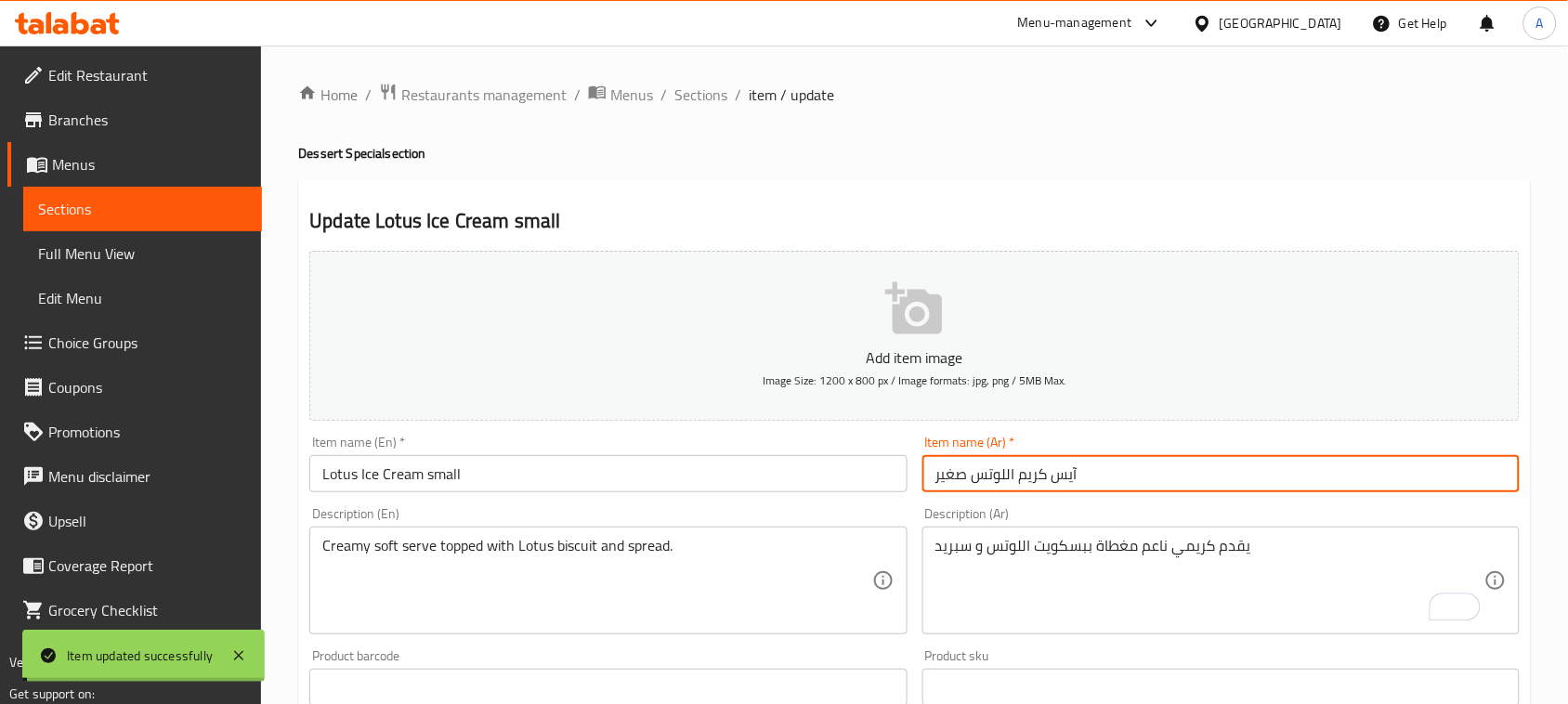
click at [100, 249] on span "Full Menu View" at bounding box center [142, 253] width 209 height 23
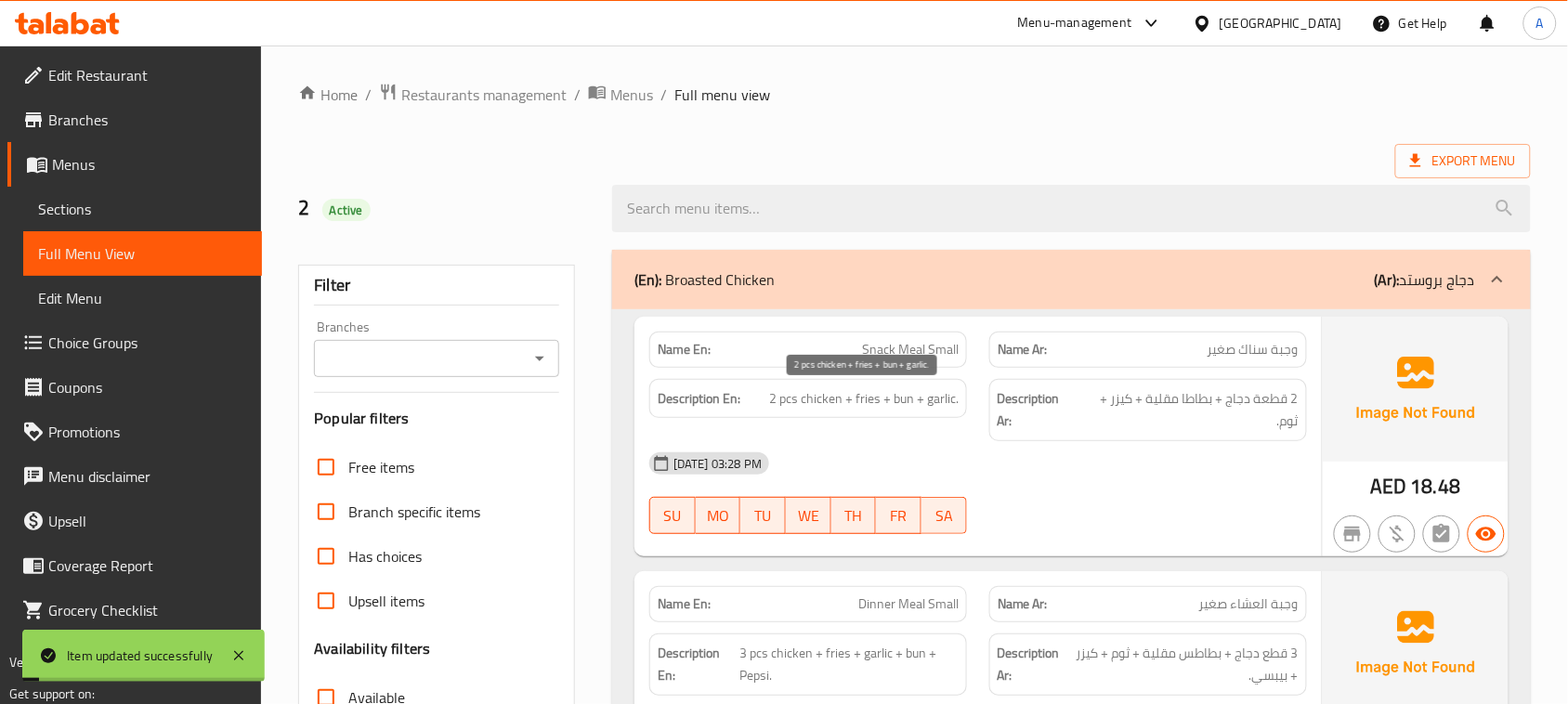
click at [1011, 467] on div "[DATE] 03:28 PM" at bounding box center [978, 463] width 681 height 44
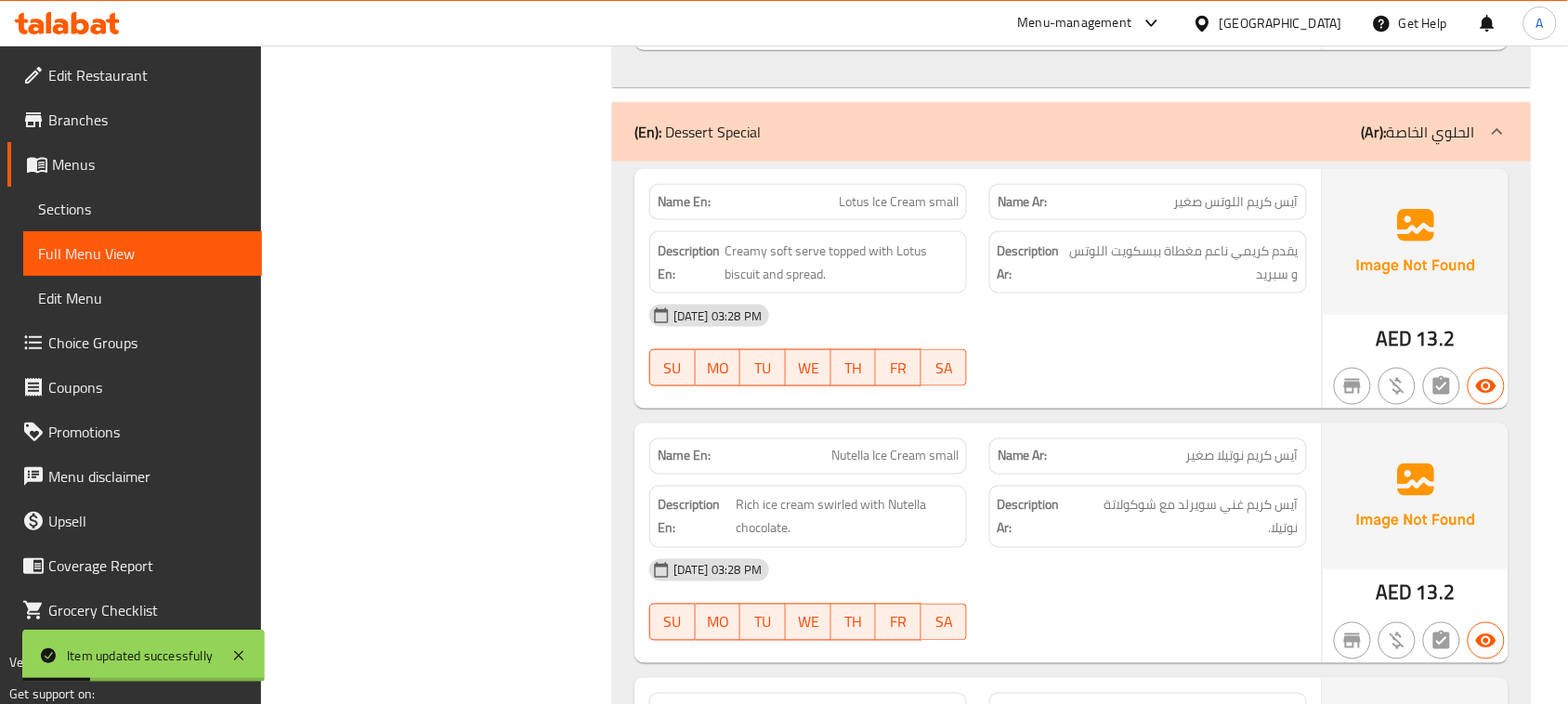
scroll to position [13376, 0]
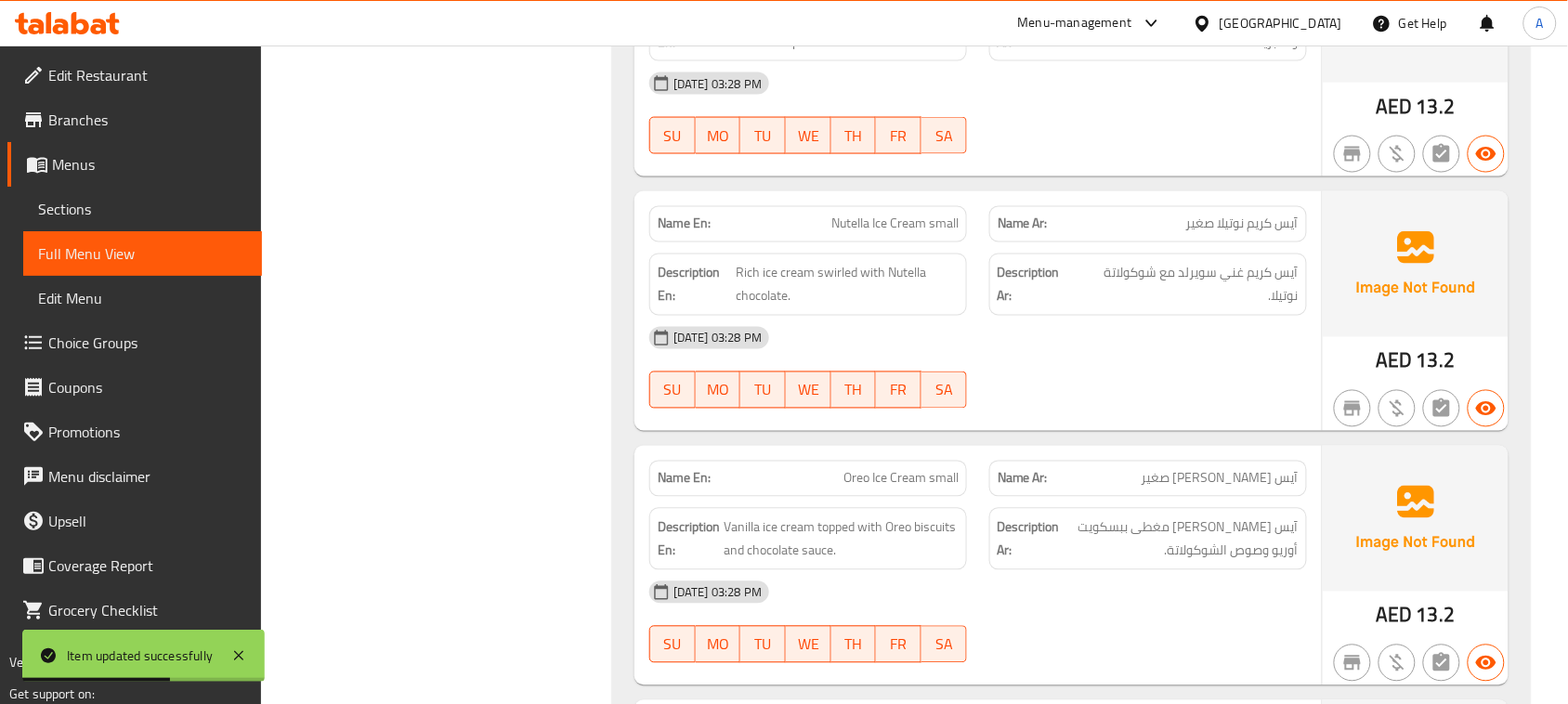
drag, startPoint x: 1140, startPoint y: 457, endPoint x: 1187, endPoint y: 44, distance: 415.7
click at [1164, 308] on span "آيس كريم غني سويرلد مع شوكولاتة نوتيلا." at bounding box center [1188, 285] width 221 height 45
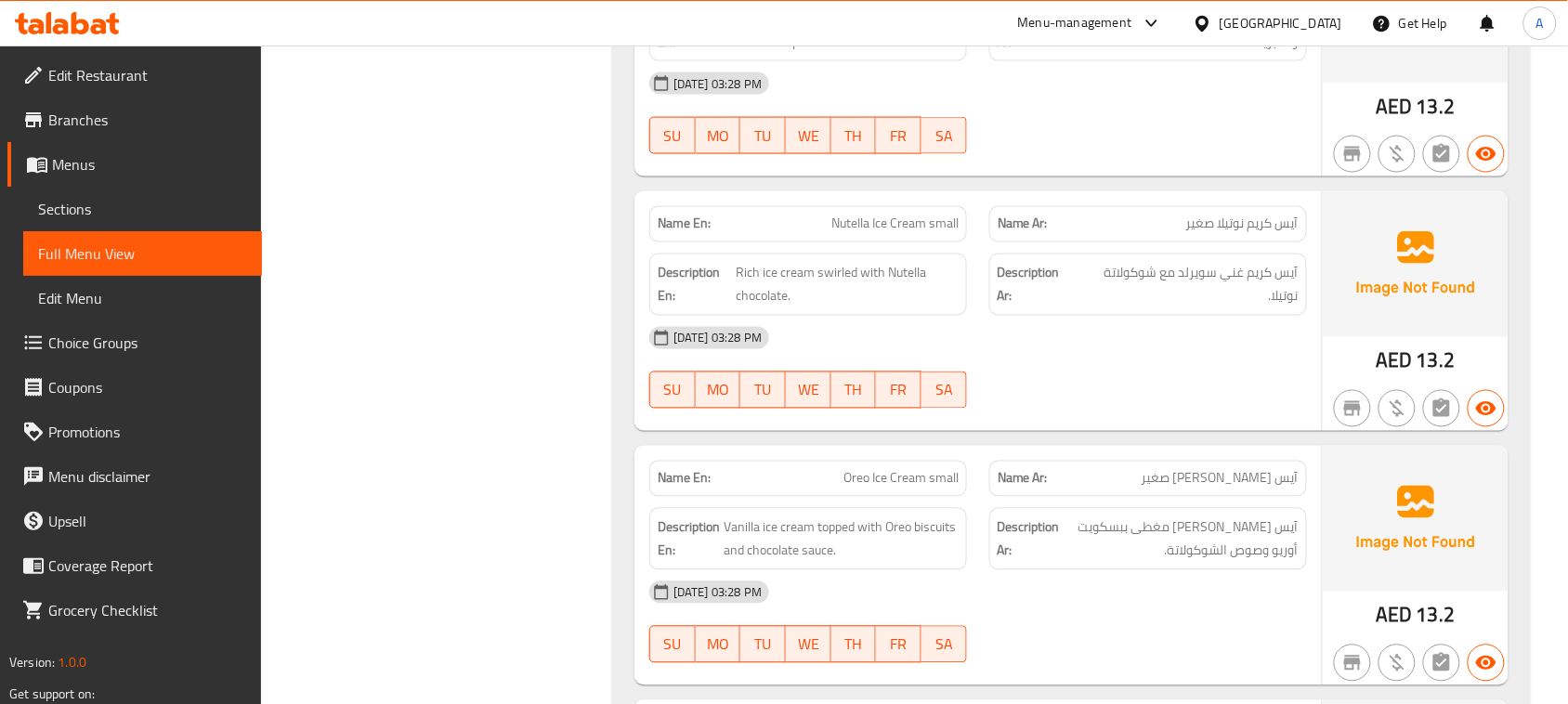
click at [1153, 308] on span "آيس كريم غني سويرلد مع شوكولاتة نوتيلا." at bounding box center [1188, 285] width 221 height 45
drag, startPoint x: 858, startPoint y: 498, endPoint x: 1146, endPoint y: 422, distance: 297.9
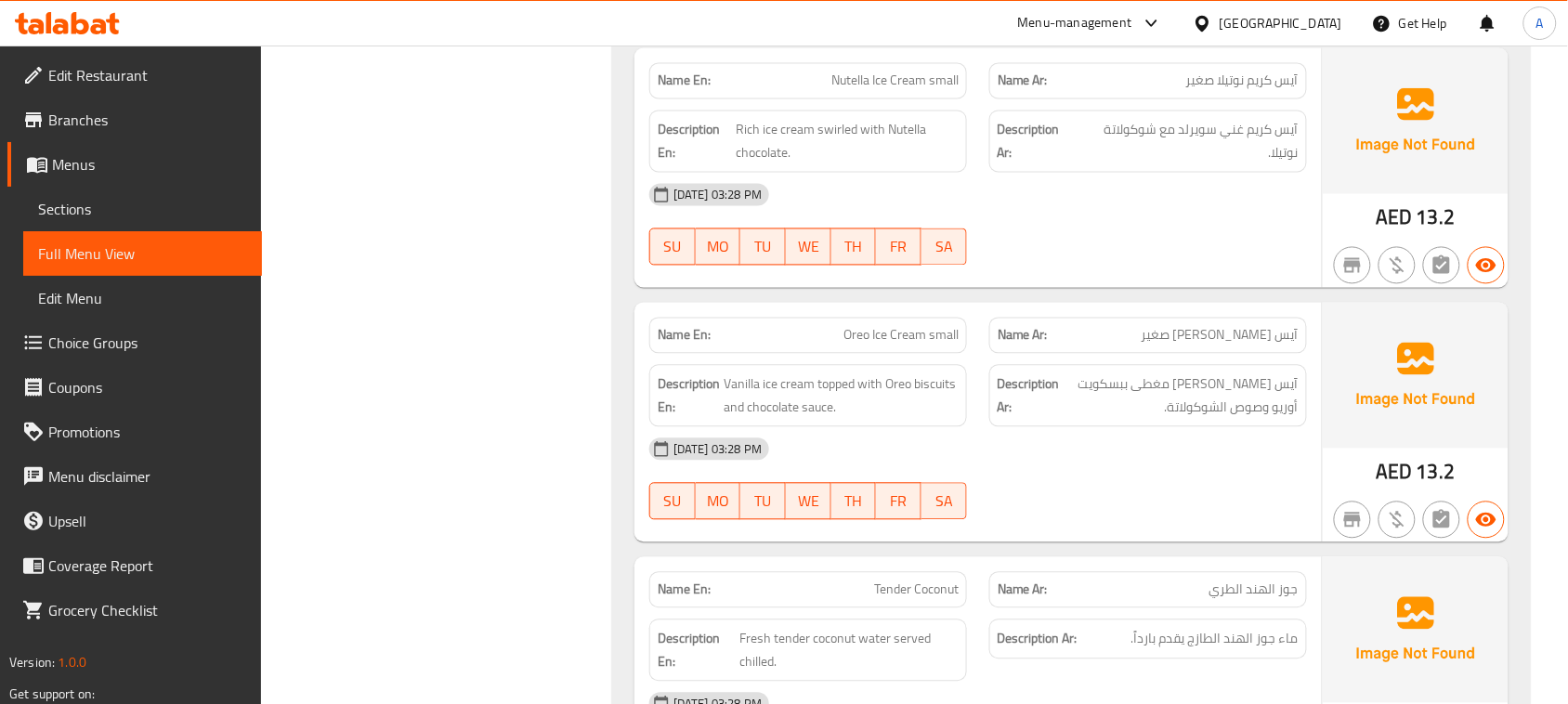
scroll to position [13724, 0]
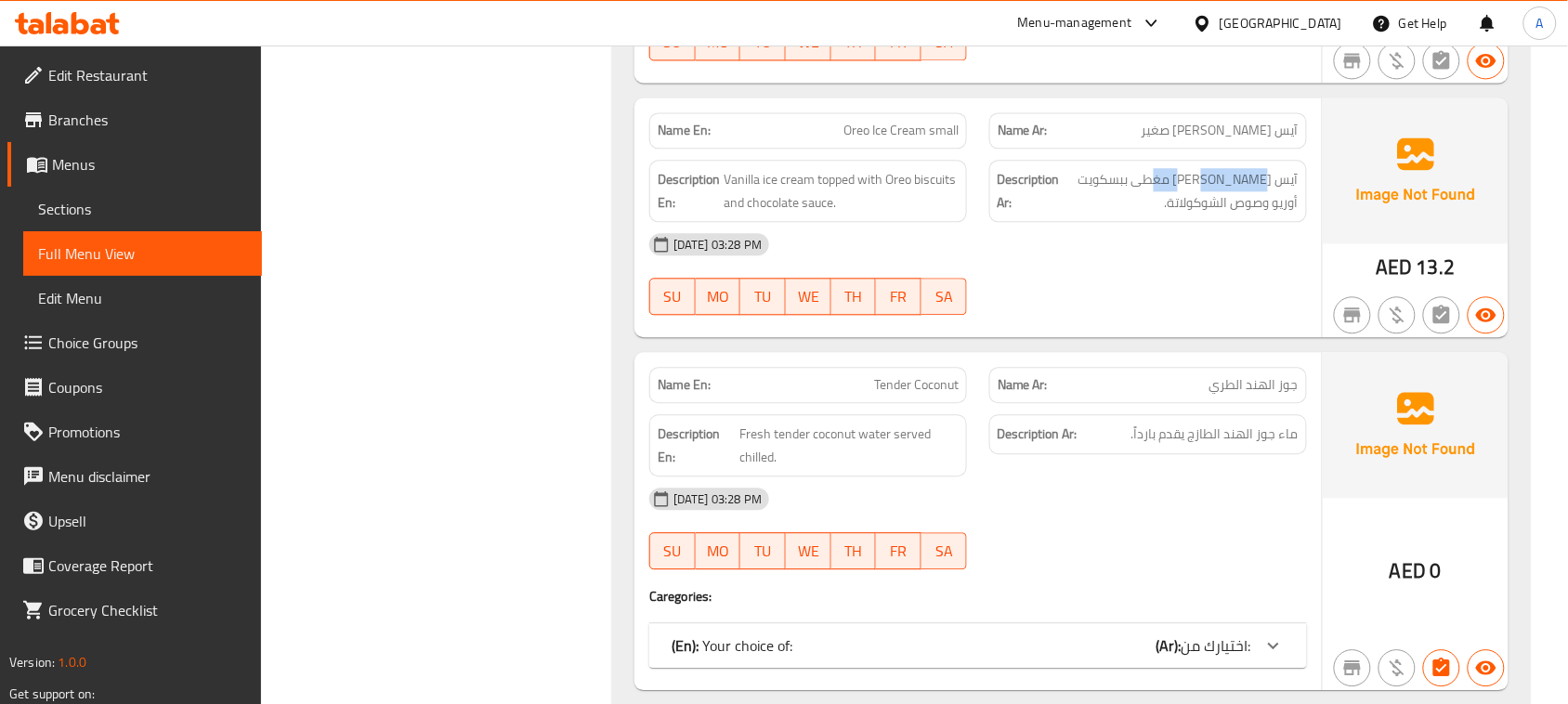
drag, startPoint x: 1206, startPoint y: 203, endPoint x: 1149, endPoint y: 207, distance: 57.1
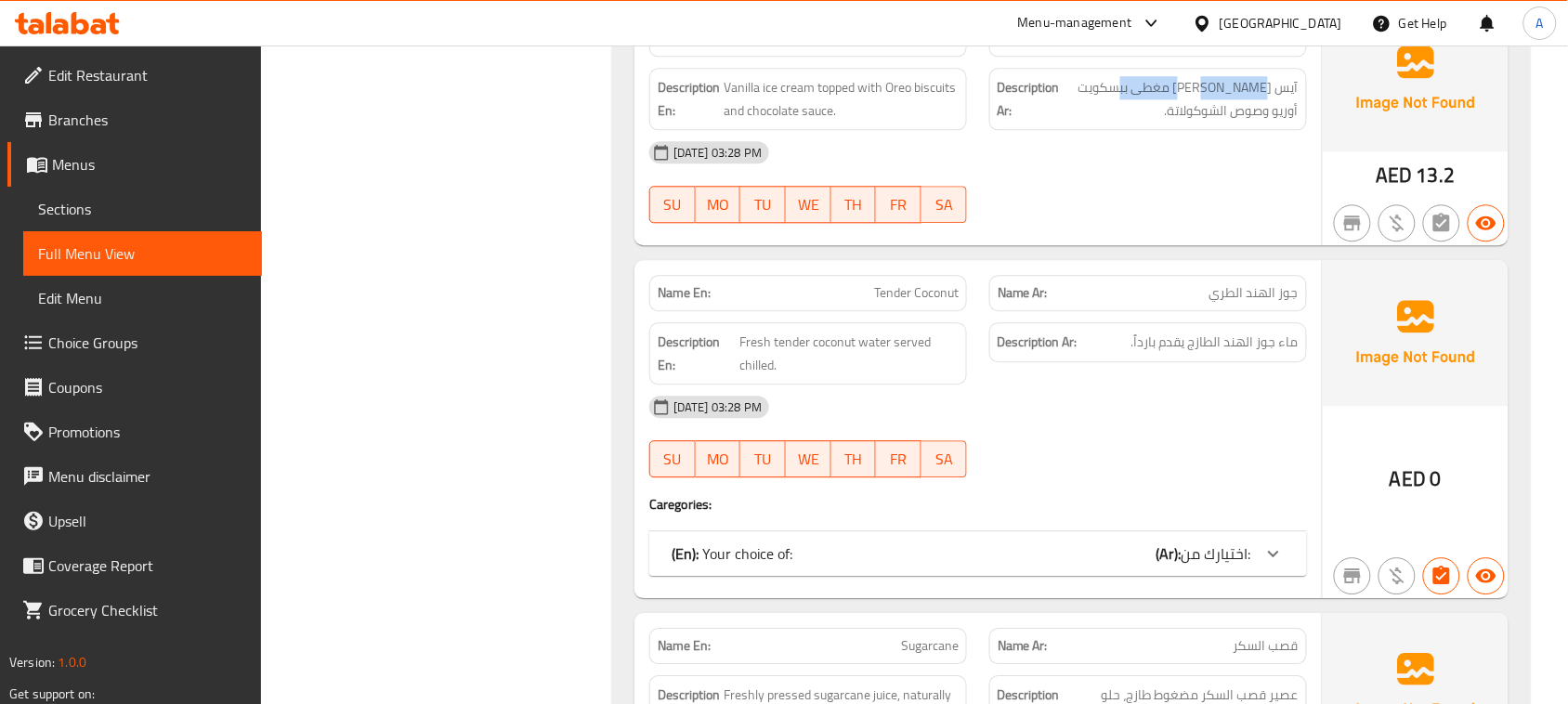
scroll to position [13956, 0]
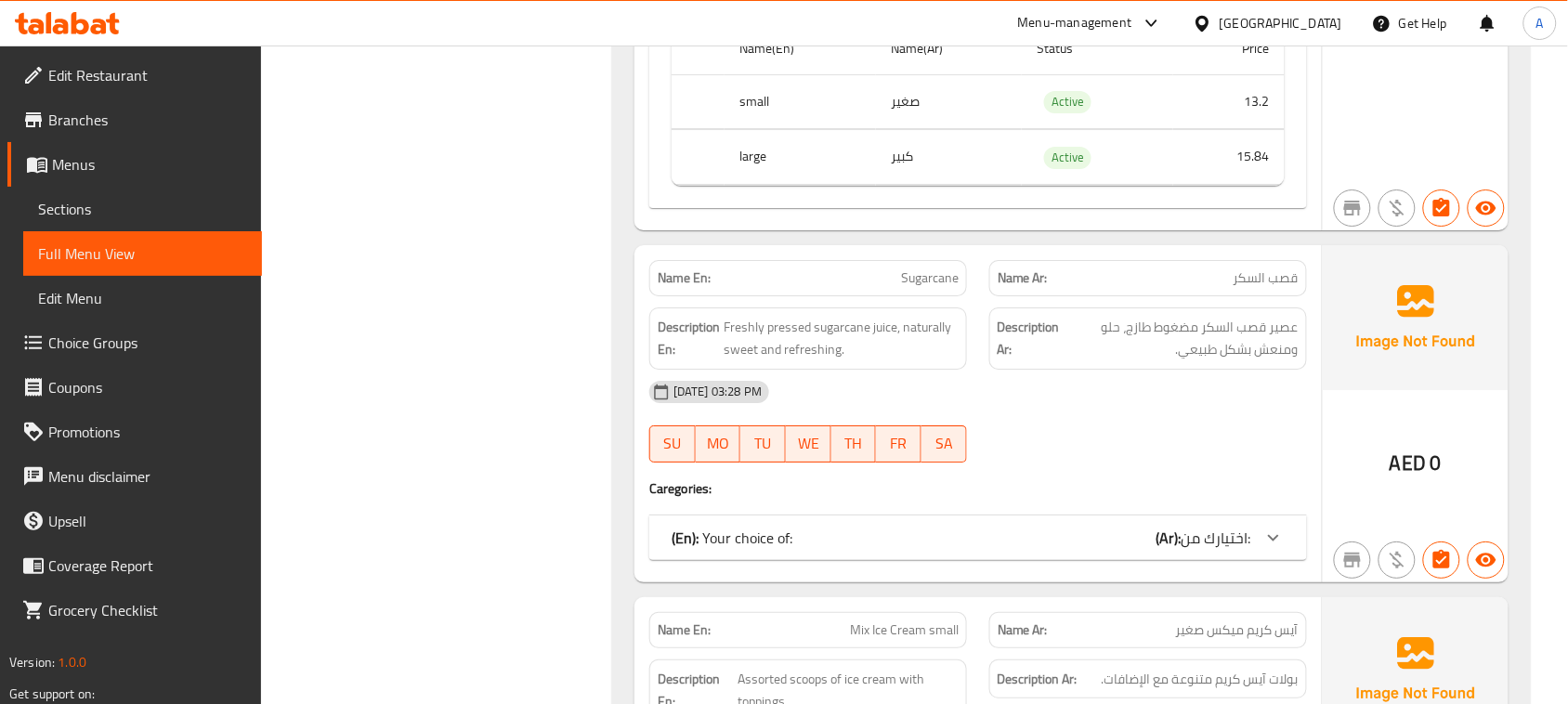
scroll to position [14537, 0]
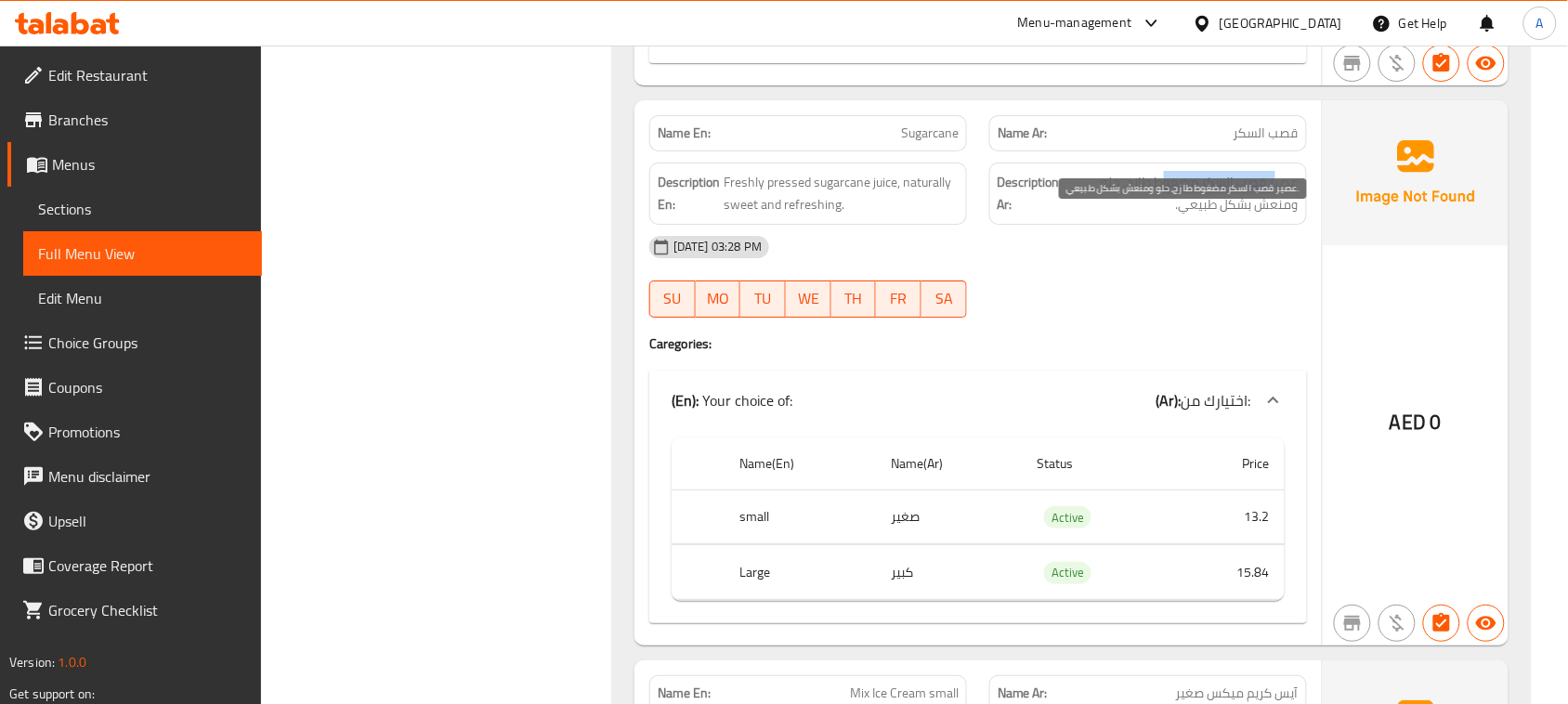
drag, startPoint x: 1275, startPoint y: 219, endPoint x: 1158, endPoint y: 220, distance: 117.0
click at [1158, 217] on span "عصير قصب السكر مضغوط طازج، حلو ومنعش بشكل طبيعي." at bounding box center [1181, 194] width 235 height 45
click at [1228, 217] on span "عصير قصب السكر مضغوط طازج، حلو ومنعش بشكل طبيعي." at bounding box center [1181, 194] width 235 height 45
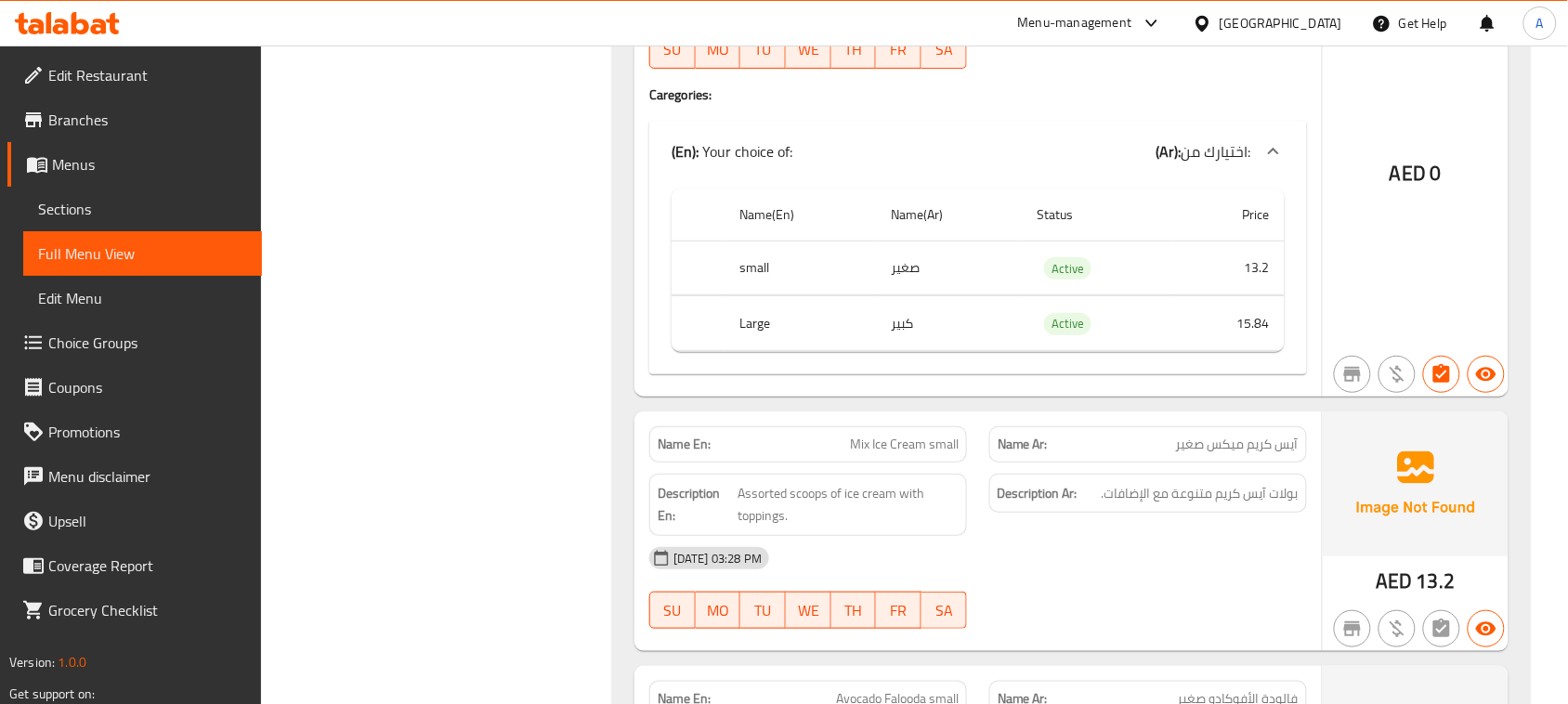
scroll to position [14886, 0]
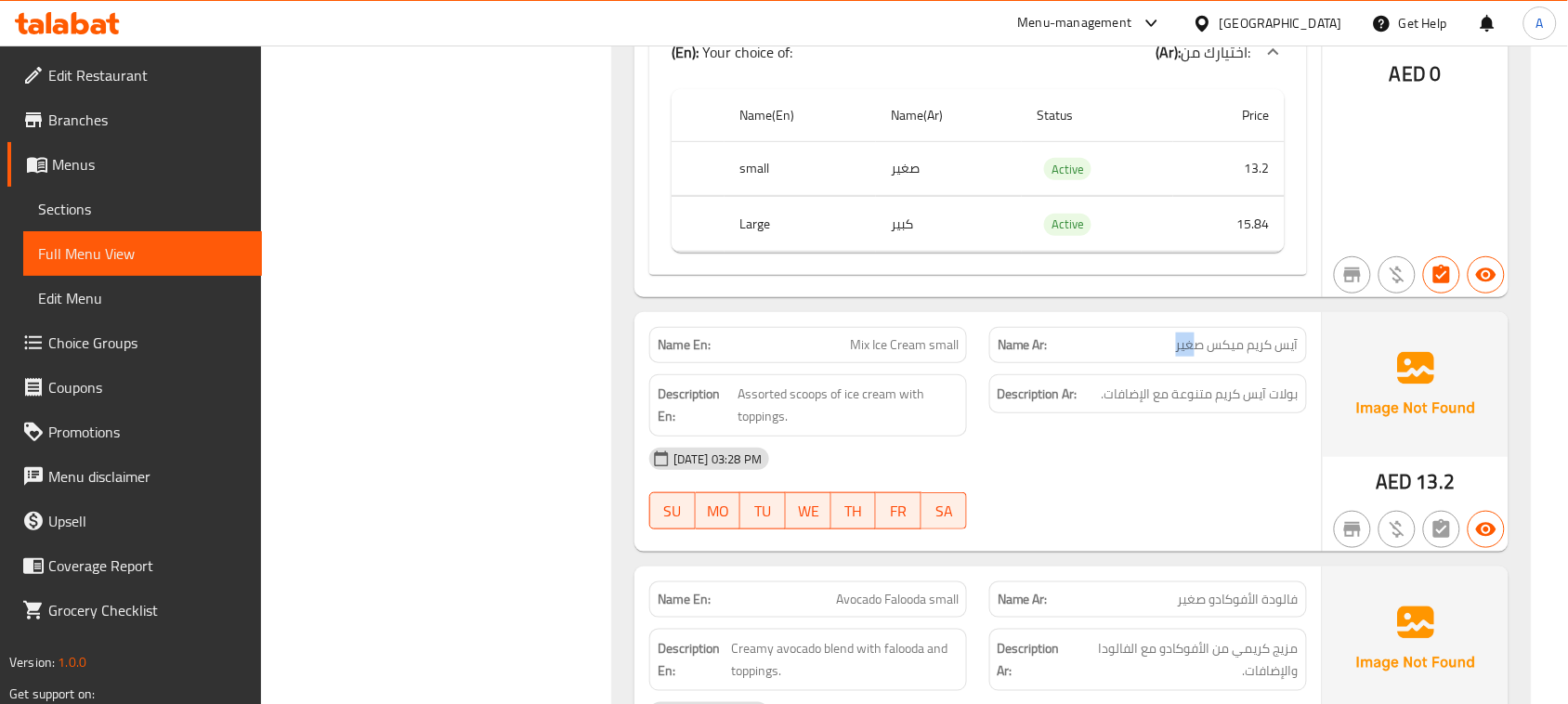
drag, startPoint x: 1164, startPoint y: 367, endPoint x: 1149, endPoint y: 377, distance: 18.0
drag, startPoint x: 1238, startPoint y: 432, endPoint x: 968, endPoint y: 438, distance: 270.1
drag, startPoint x: 878, startPoint y: 433, endPoint x: 985, endPoint y: 451, distance: 108.5
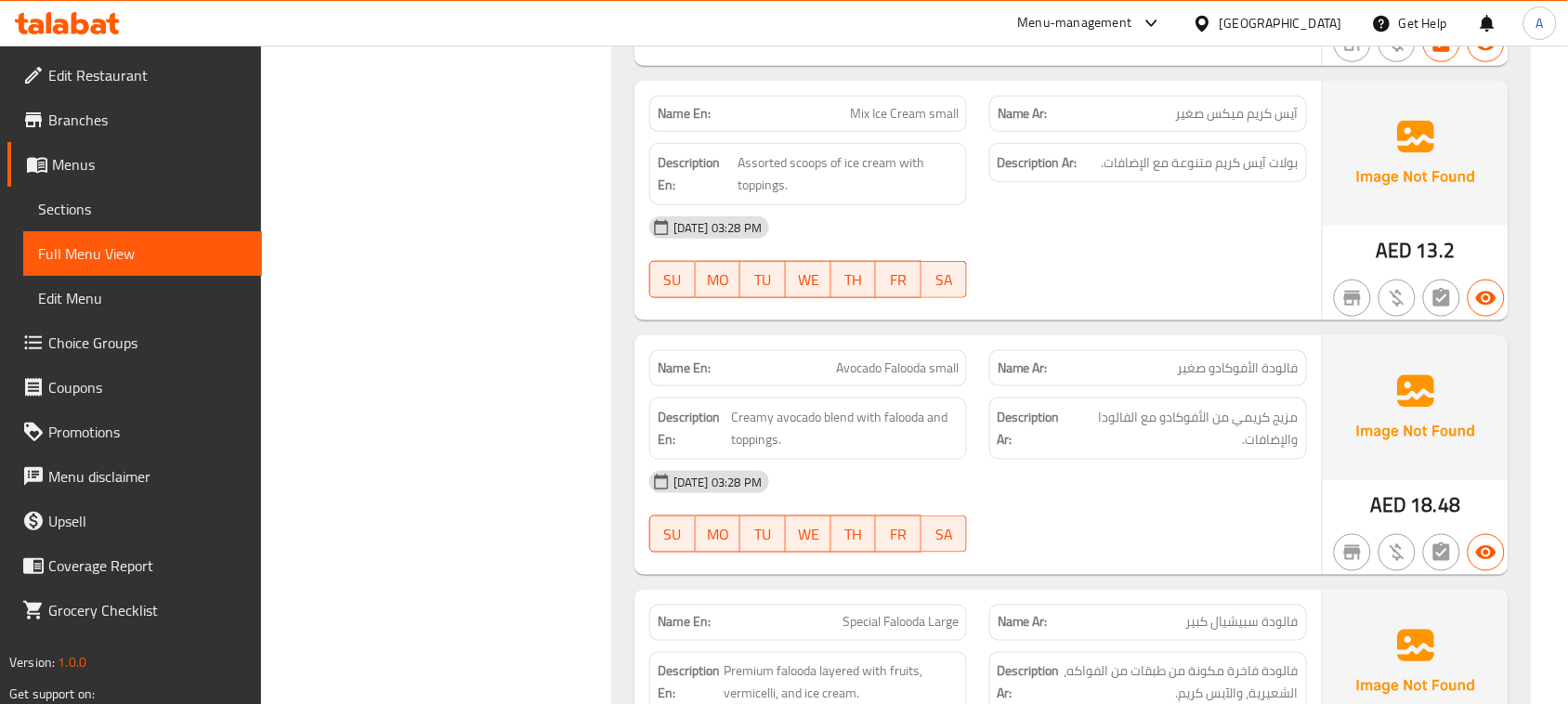
scroll to position [15117, 0]
drag, startPoint x: 832, startPoint y: 413, endPoint x: 1041, endPoint y: 425, distance: 209.3
drag, startPoint x: 1282, startPoint y: 405, endPoint x: 1140, endPoint y: 405, distance: 142.0
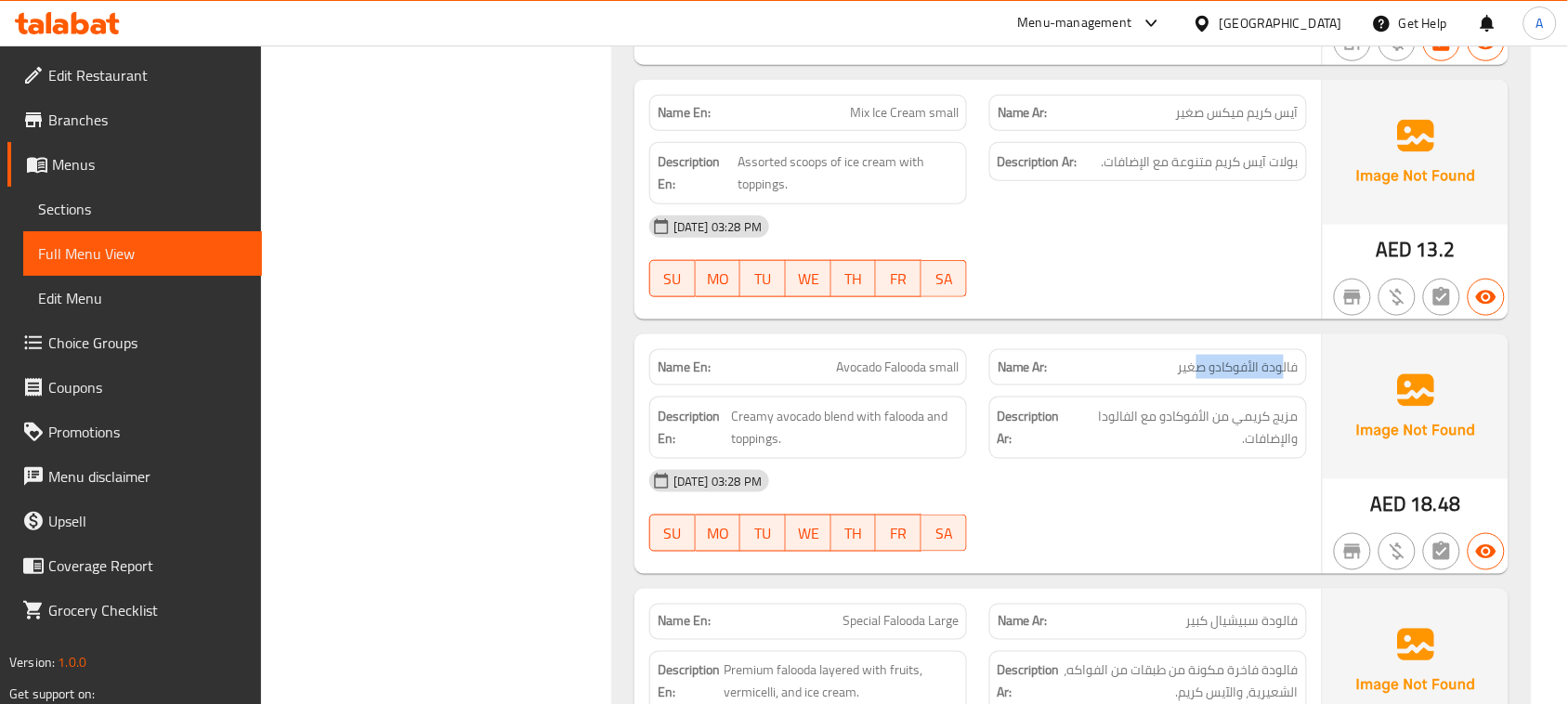
drag, startPoint x: 786, startPoint y: 386, endPoint x: 969, endPoint y: 425, distance: 187.1
drag, startPoint x: 1280, startPoint y: 456, endPoint x: 1073, endPoint y: 456, distance: 207.0
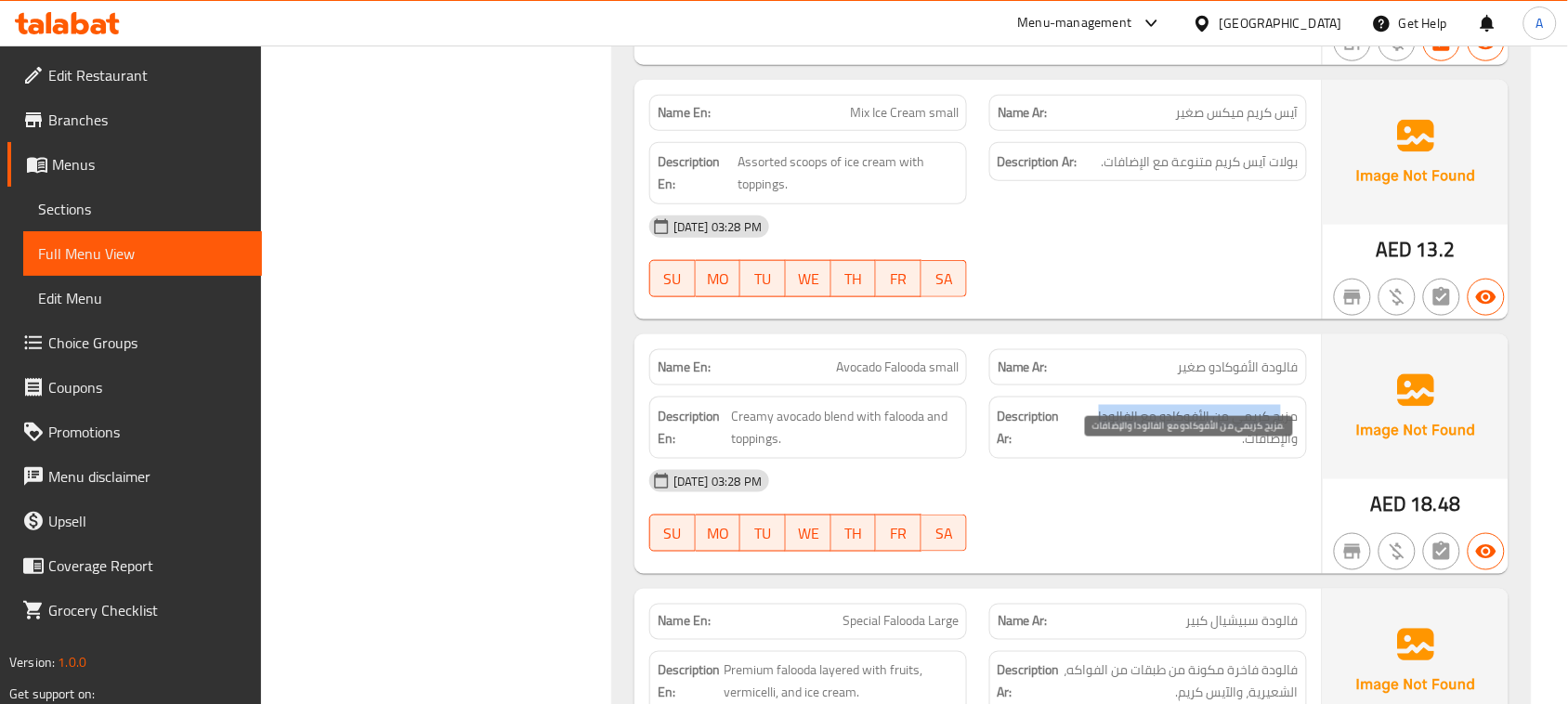
click at [1073, 451] on span "مزيج كريمي من الأفوكادو مع الفالودا والإضافات." at bounding box center [1185, 428] width 227 height 45
click at [1269, 451] on span "مزيج كريمي من الأفوكادو مع الفالودا والإضافات." at bounding box center [1185, 428] width 227 height 45
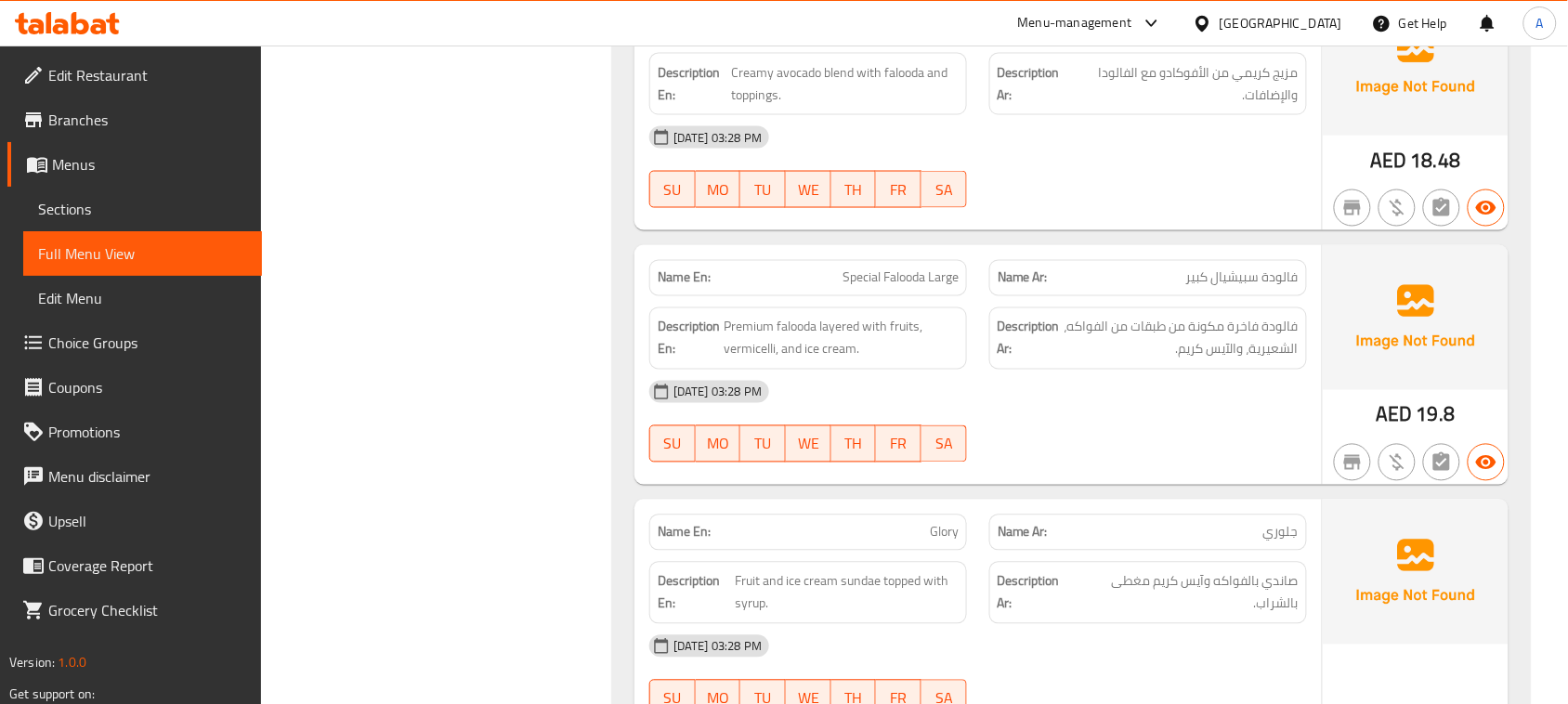
scroll to position [15466, 0]
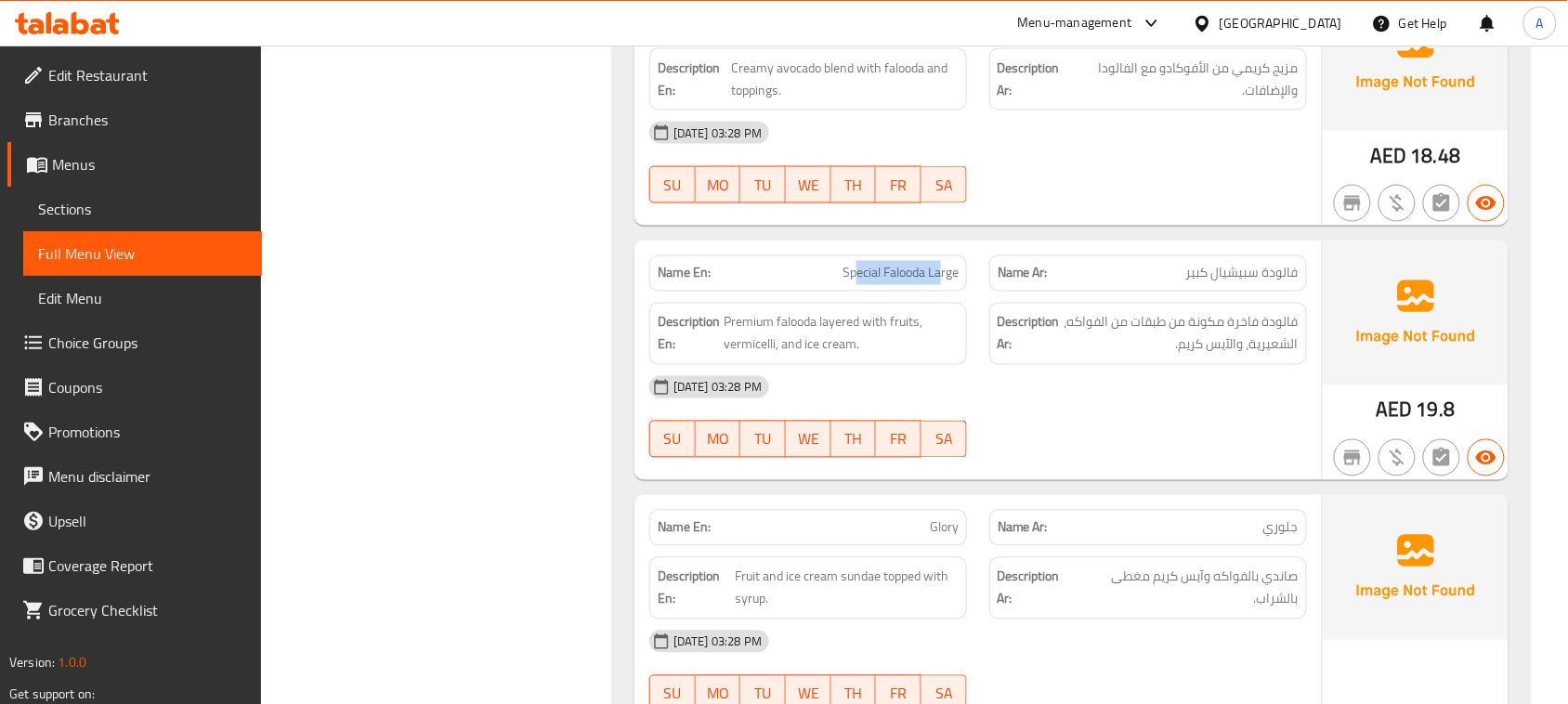
drag, startPoint x: 878, startPoint y: 312, endPoint x: 1033, endPoint y: 305, distance: 155.2
drag, startPoint x: 1311, startPoint y: 311, endPoint x: 1206, endPoint y: 315, distance: 105.1
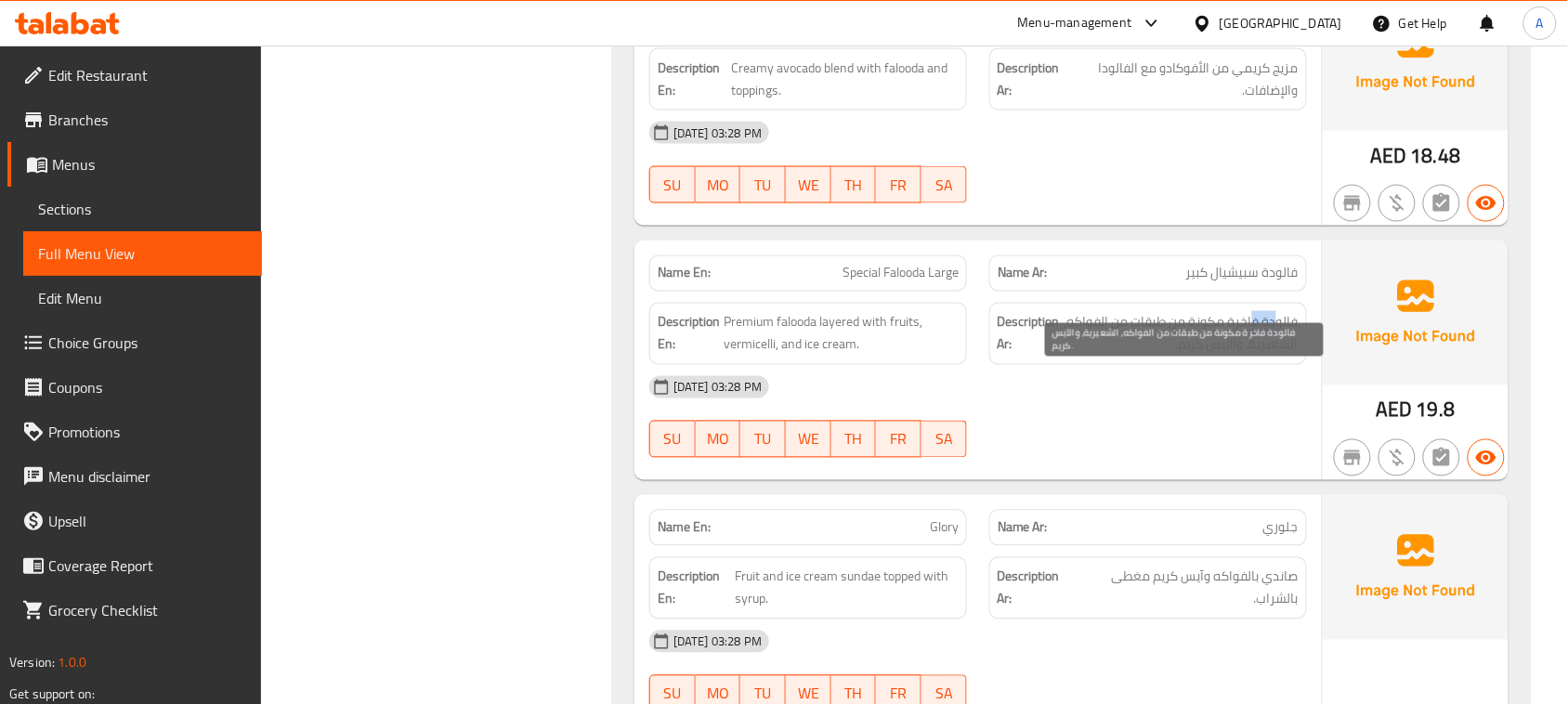
drag, startPoint x: 1266, startPoint y: 364, endPoint x: 1251, endPoint y: 364, distance: 15.0
click at [1251, 357] on span "فالودة فاخرة مكونة من طبقات من الفواكه، الشعيرية، والآيس كريم." at bounding box center [1181, 334] width 235 height 45
click at [1224, 357] on span "فالودة فاخرة مكونة من طبقات من الفواكه، الشعيرية، والآيس كريم." at bounding box center [1181, 334] width 235 height 45
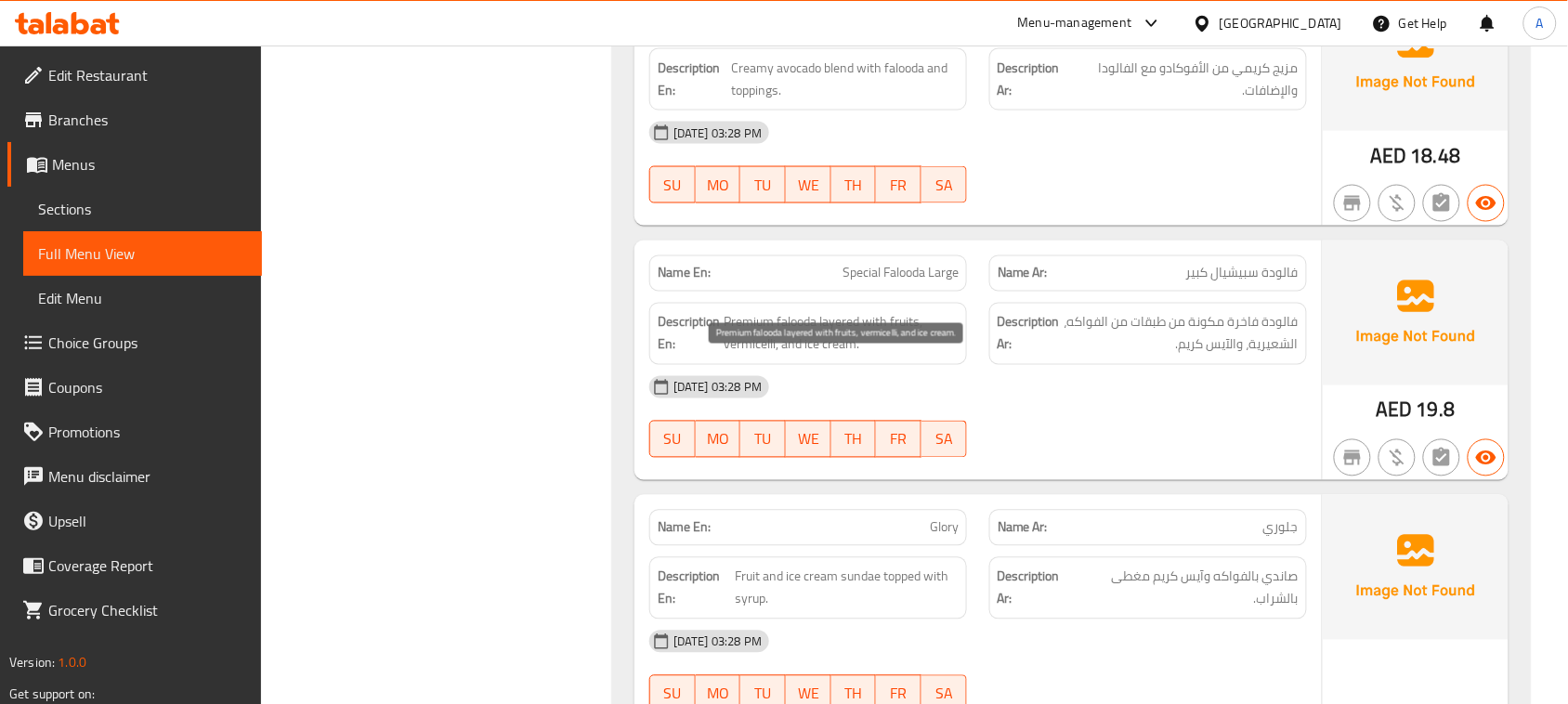
drag, startPoint x: 767, startPoint y: 387, endPoint x: 999, endPoint y: 408, distance: 232.9
click at [953, 357] on span "Premium falooda layered with fruits, vermicelli, and ice cream." at bounding box center [842, 334] width 235 height 45
drag, startPoint x: 879, startPoint y: 309, endPoint x: 953, endPoint y: 309, distance: 74.0
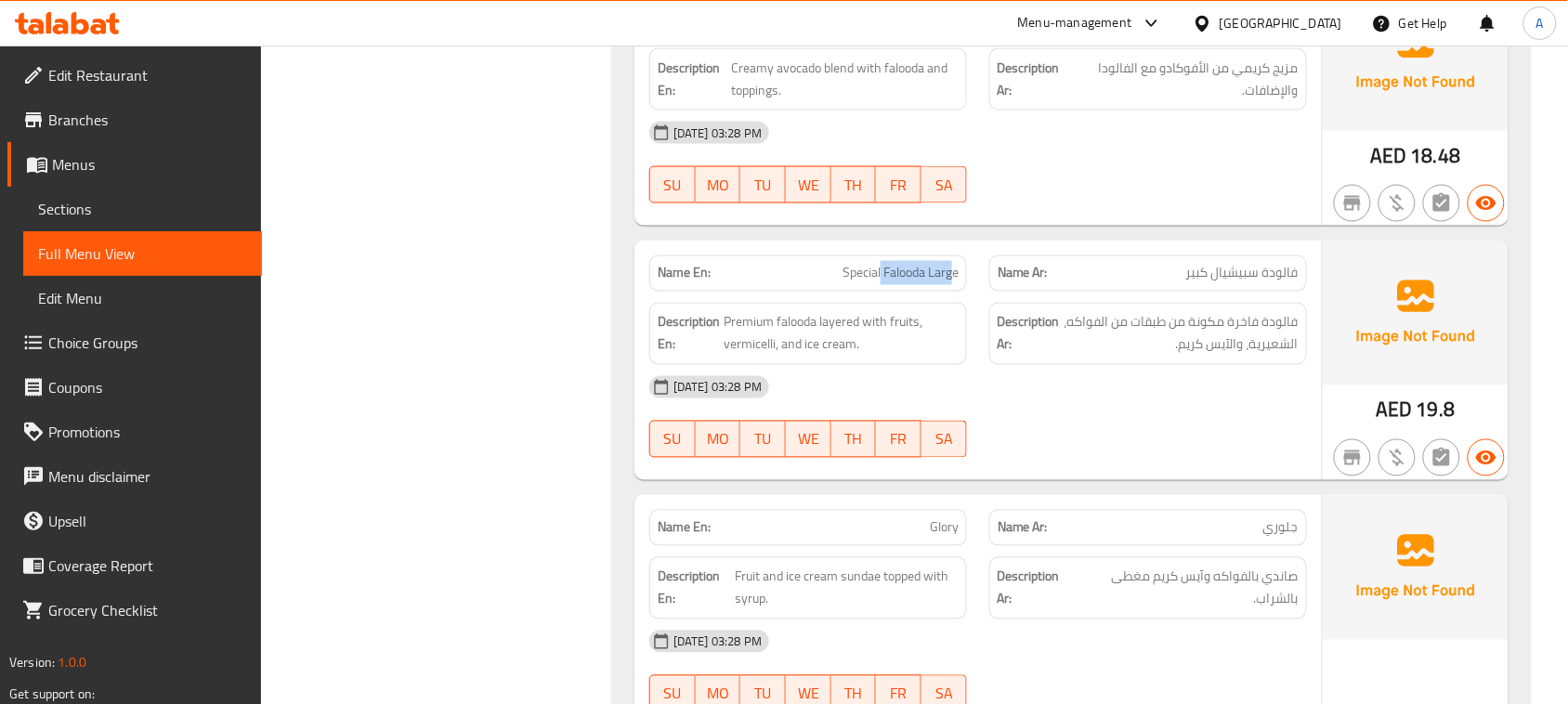
scroll to position [15698, 0]
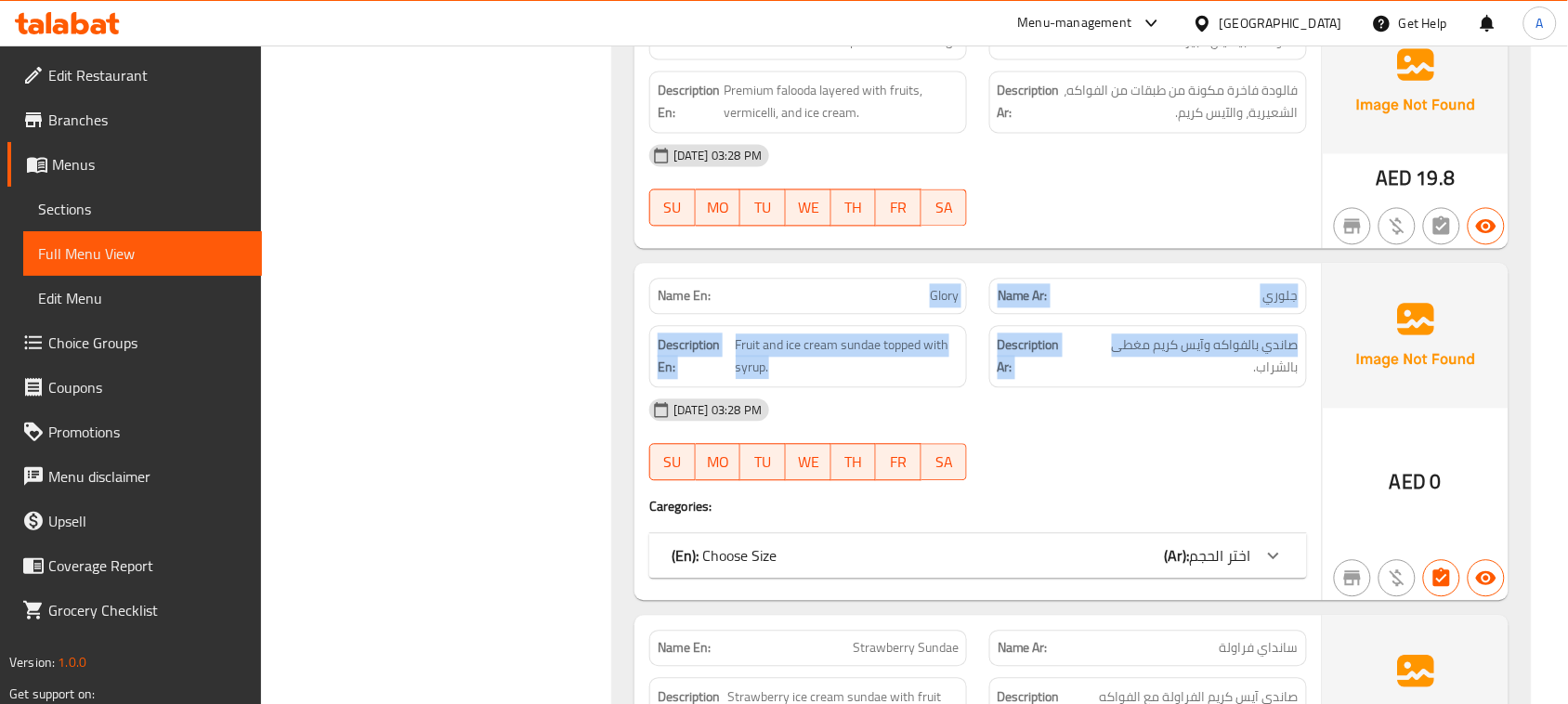
drag, startPoint x: 857, startPoint y: 321, endPoint x: 1150, endPoint y: 435, distance: 314.4
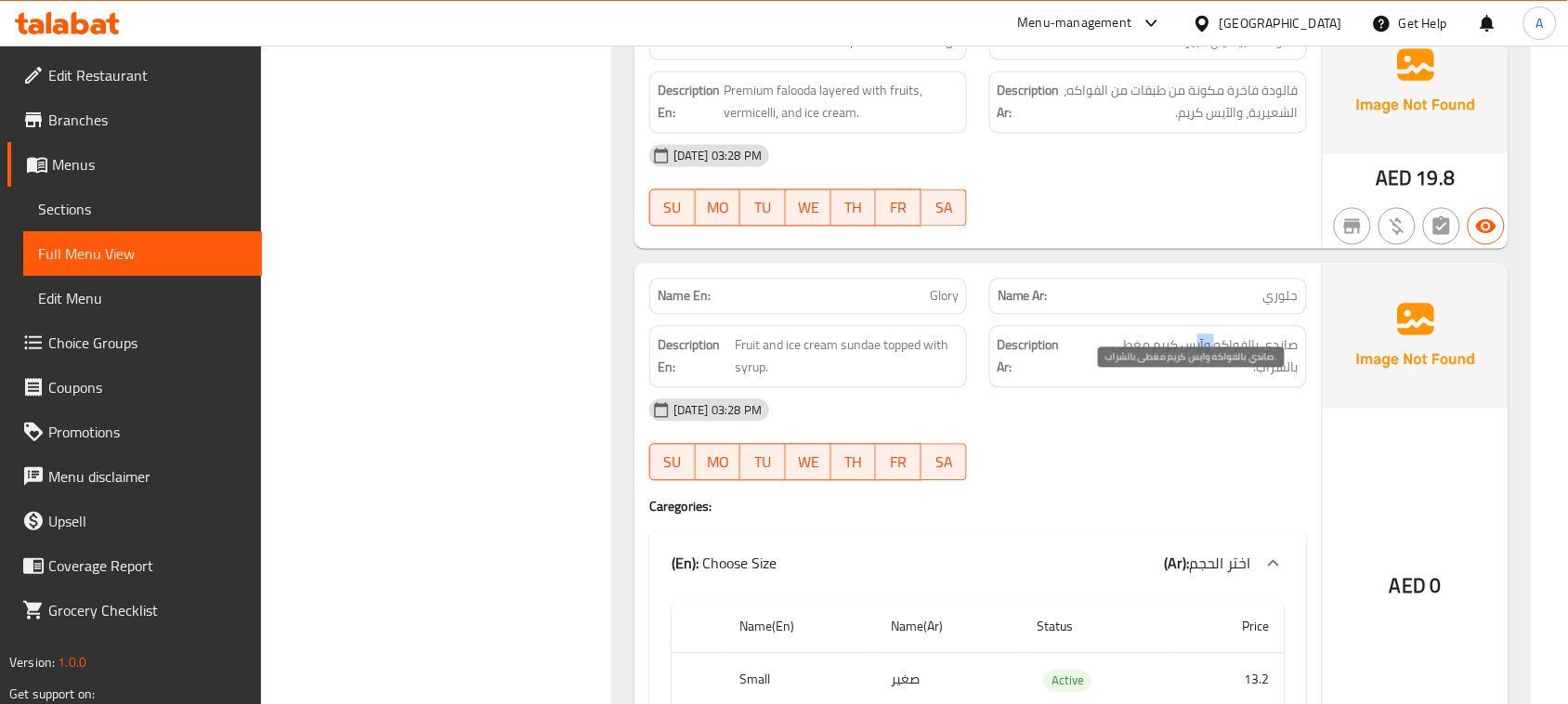
drag, startPoint x: 1204, startPoint y: 389, endPoint x: 1153, endPoint y: 389, distance: 51.0
click at [1168, 379] on span "صاندي بالفواكه وآيس كريم مغطى بالشراب." at bounding box center [1188, 356] width 222 height 45
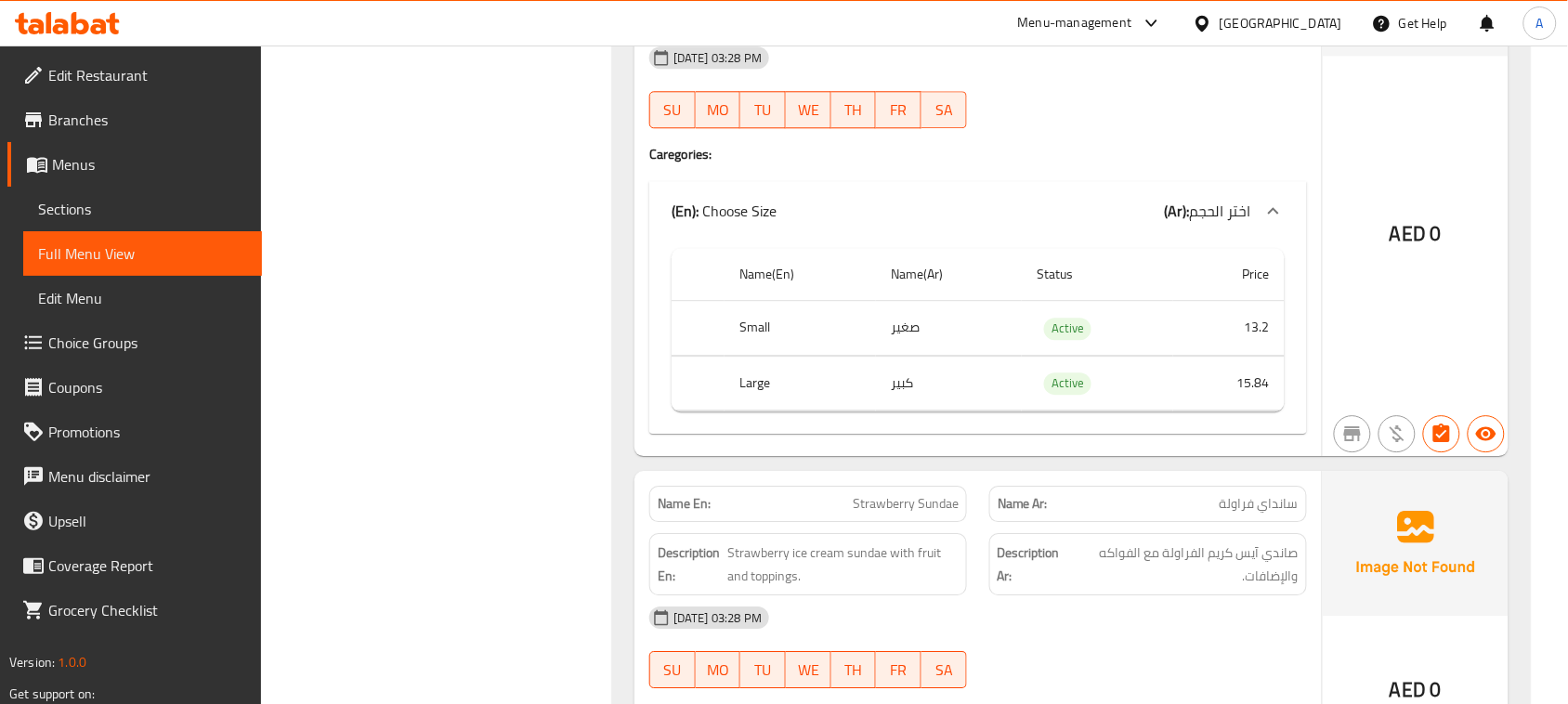
scroll to position [16162, 0]
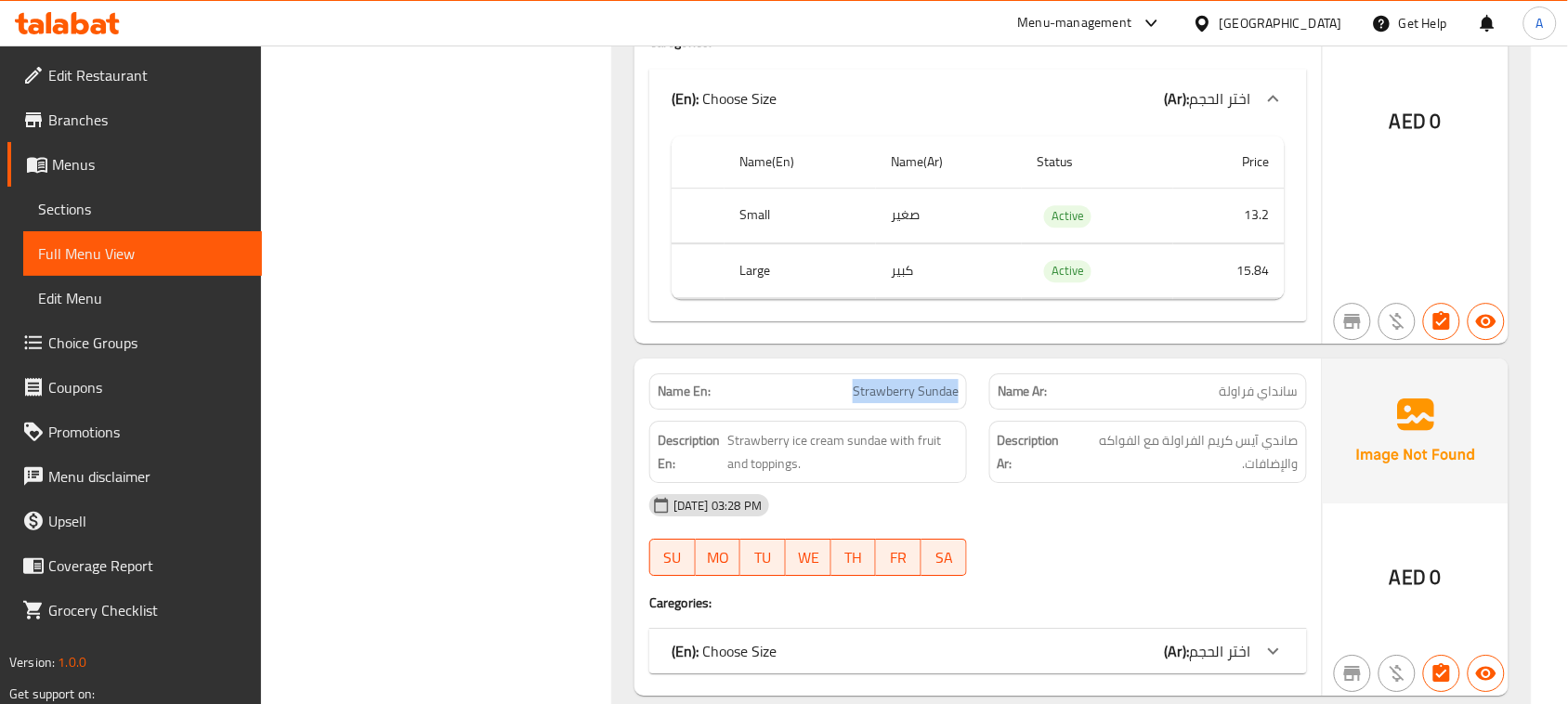
drag, startPoint x: 856, startPoint y: 451, endPoint x: 964, endPoint y: 451, distance: 108.0
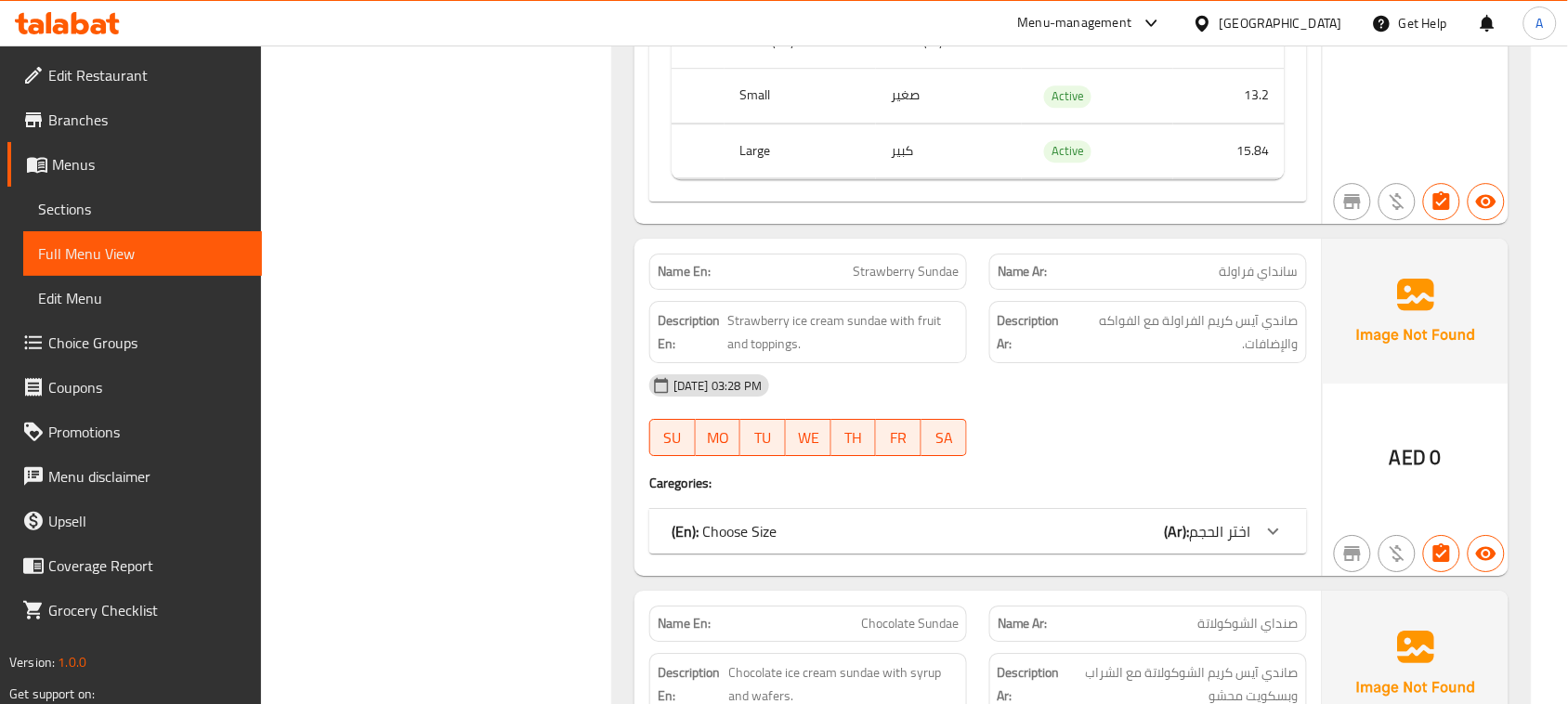
scroll to position [16395, 0]
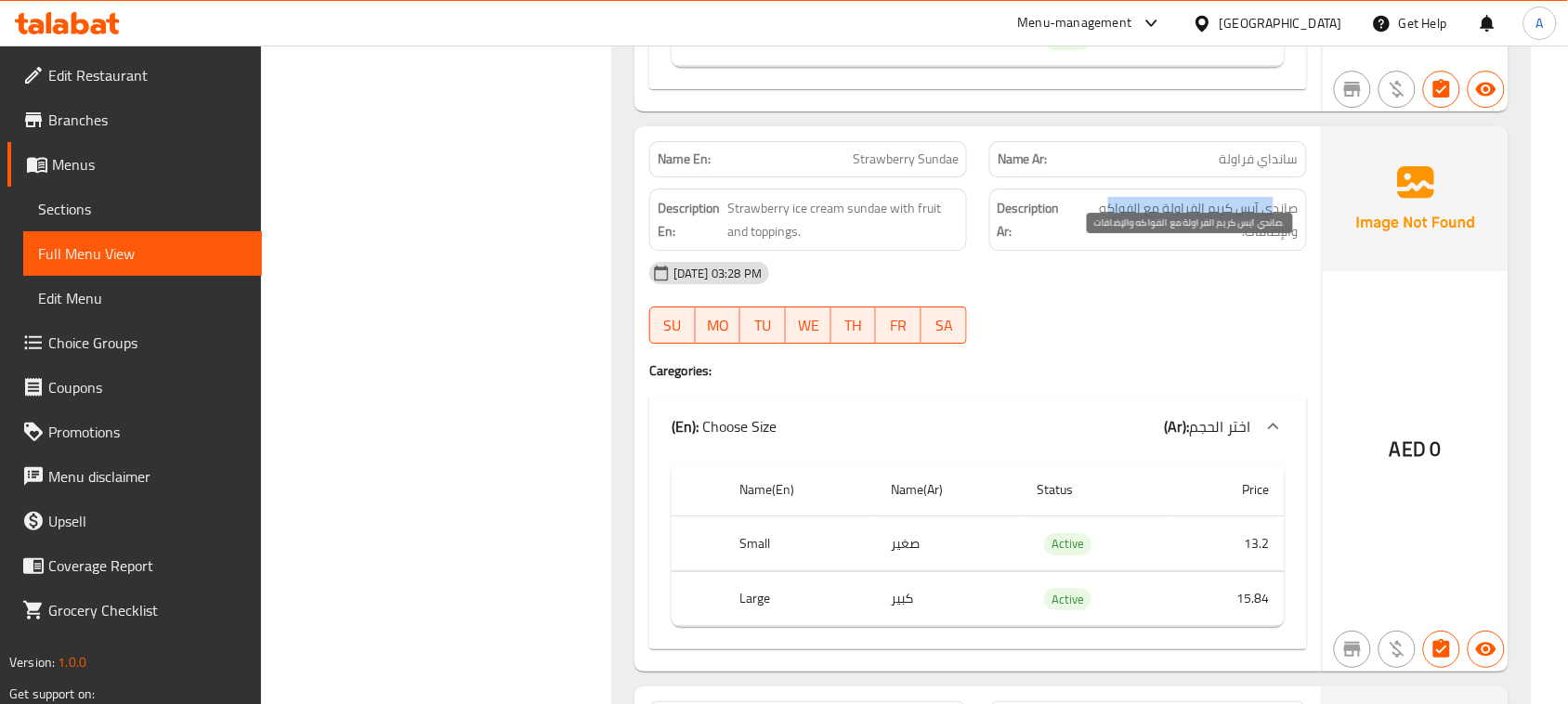
drag, startPoint x: 1260, startPoint y: 261, endPoint x: 1106, endPoint y: 256, distance: 154.1
click at [1106, 242] on span "صاندي آيس كريم الفراولة مع الفواكه والإضافات." at bounding box center [1185, 220] width 227 height 45
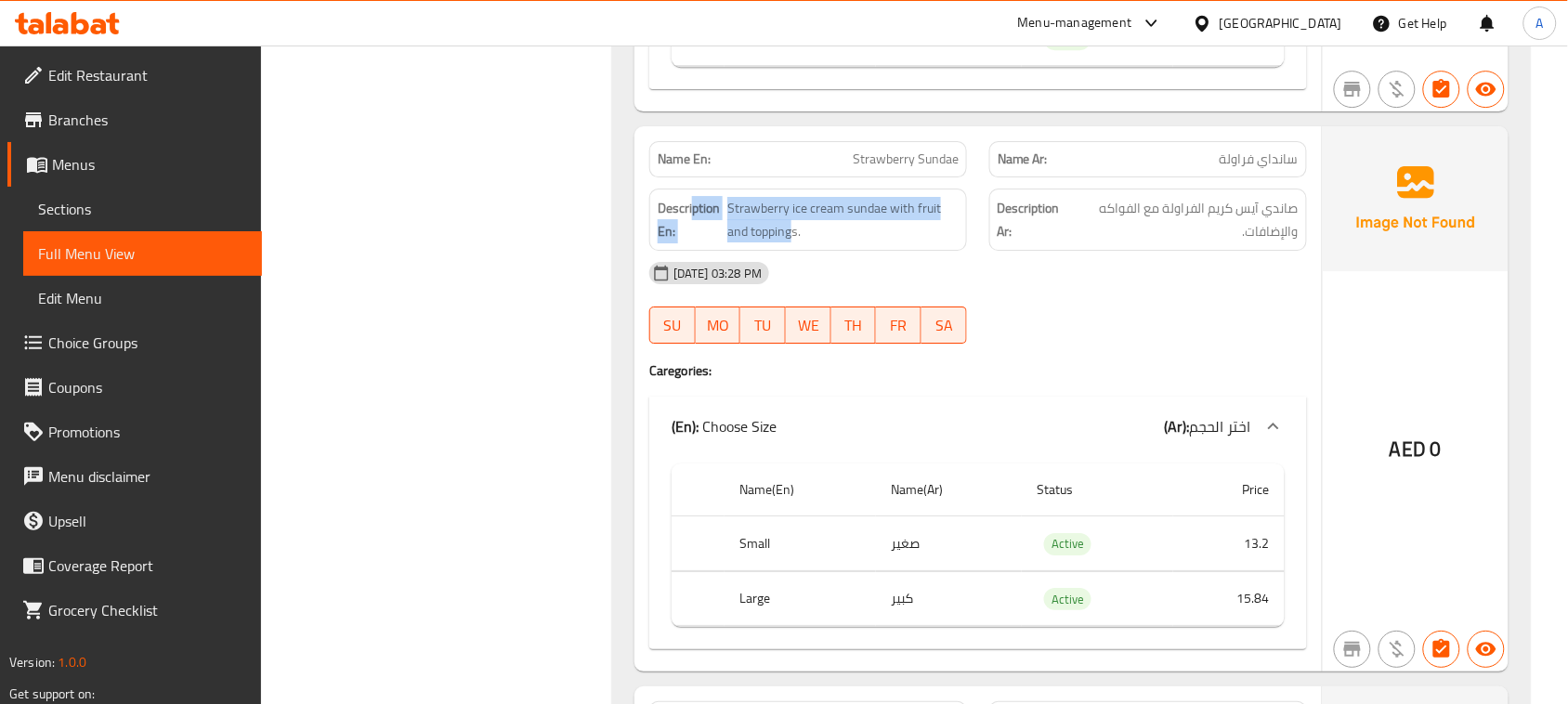
drag, startPoint x: 694, startPoint y: 260, endPoint x: 1006, endPoint y: 334, distance: 320.7
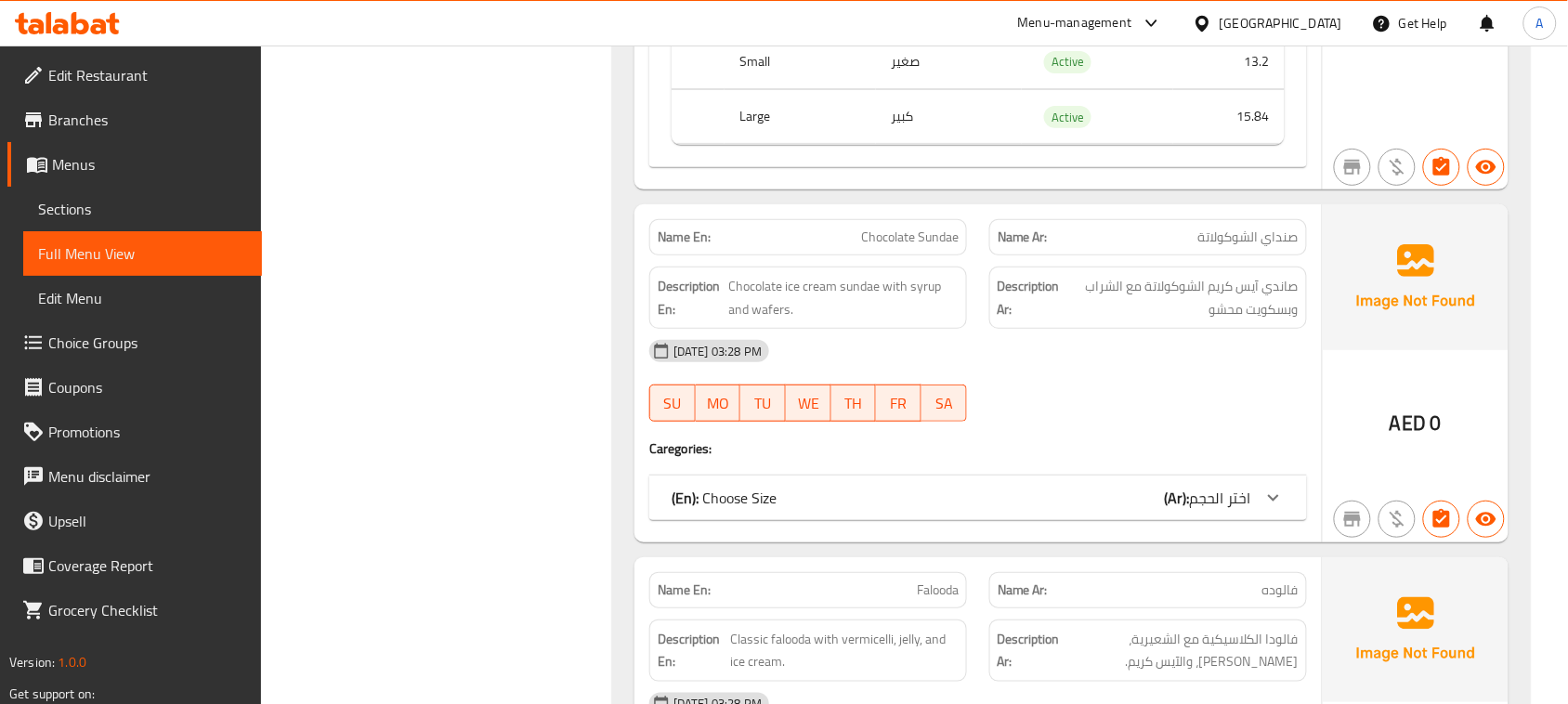
scroll to position [17091, 0]
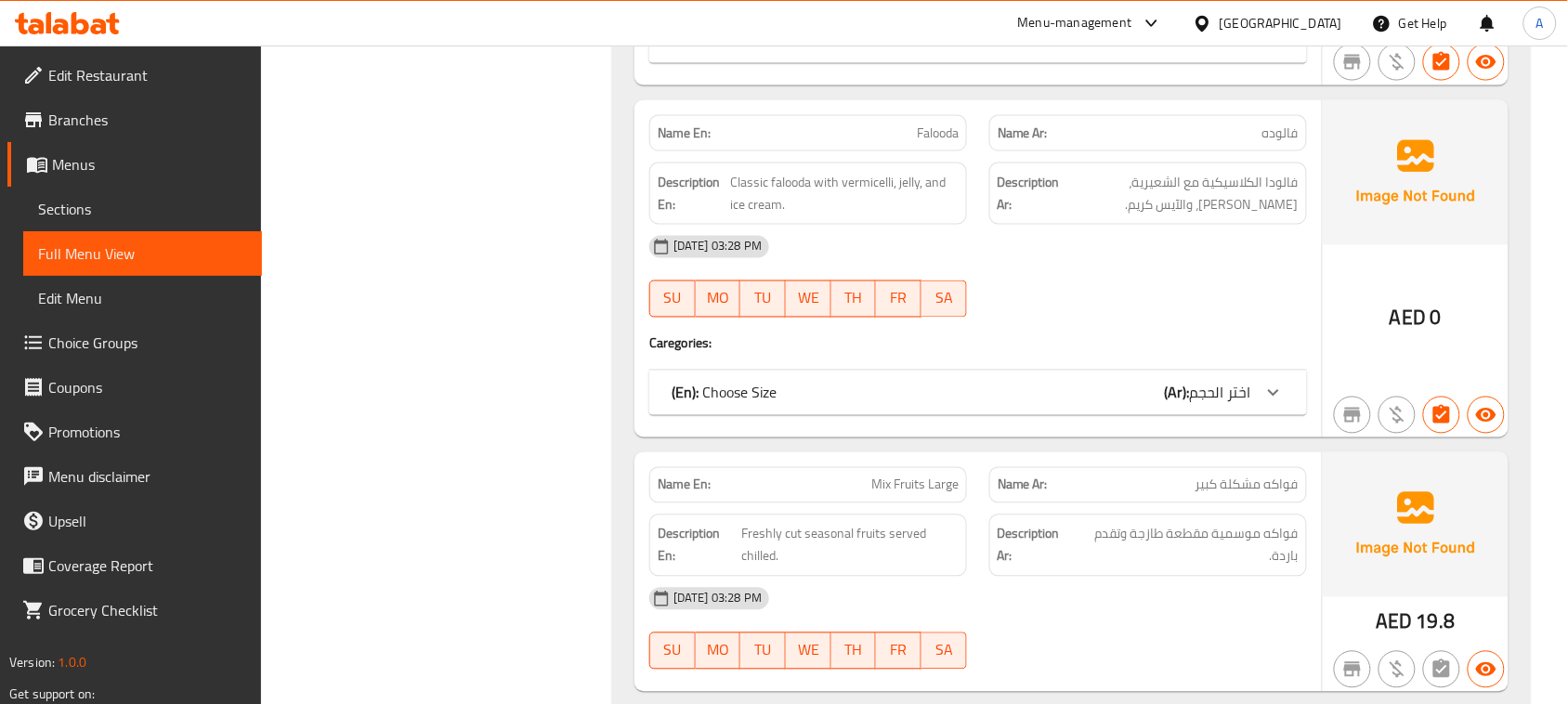
scroll to position [17556, 0]
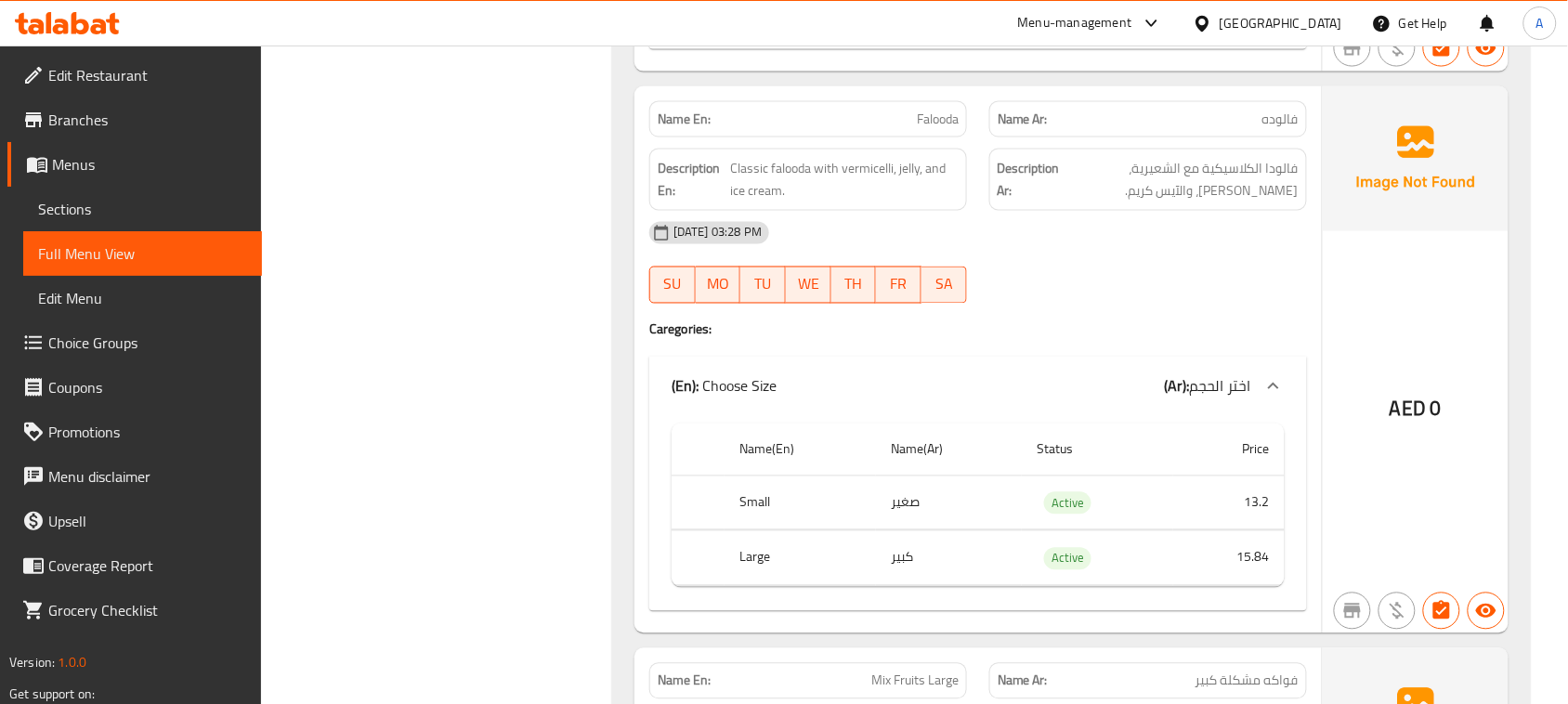
drag, startPoint x: 1271, startPoint y: 220, endPoint x: 1251, endPoint y: 223, distance: 20.2
click at [1257, 203] on span "فالودا الكلاسيكية مع الشعيرية، [PERSON_NAME]، والآيس كريم." at bounding box center [1181, 180] width 235 height 45
drag, startPoint x: 1158, startPoint y: 211, endPoint x: 1144, endPoint y: 209, distance: 14.1
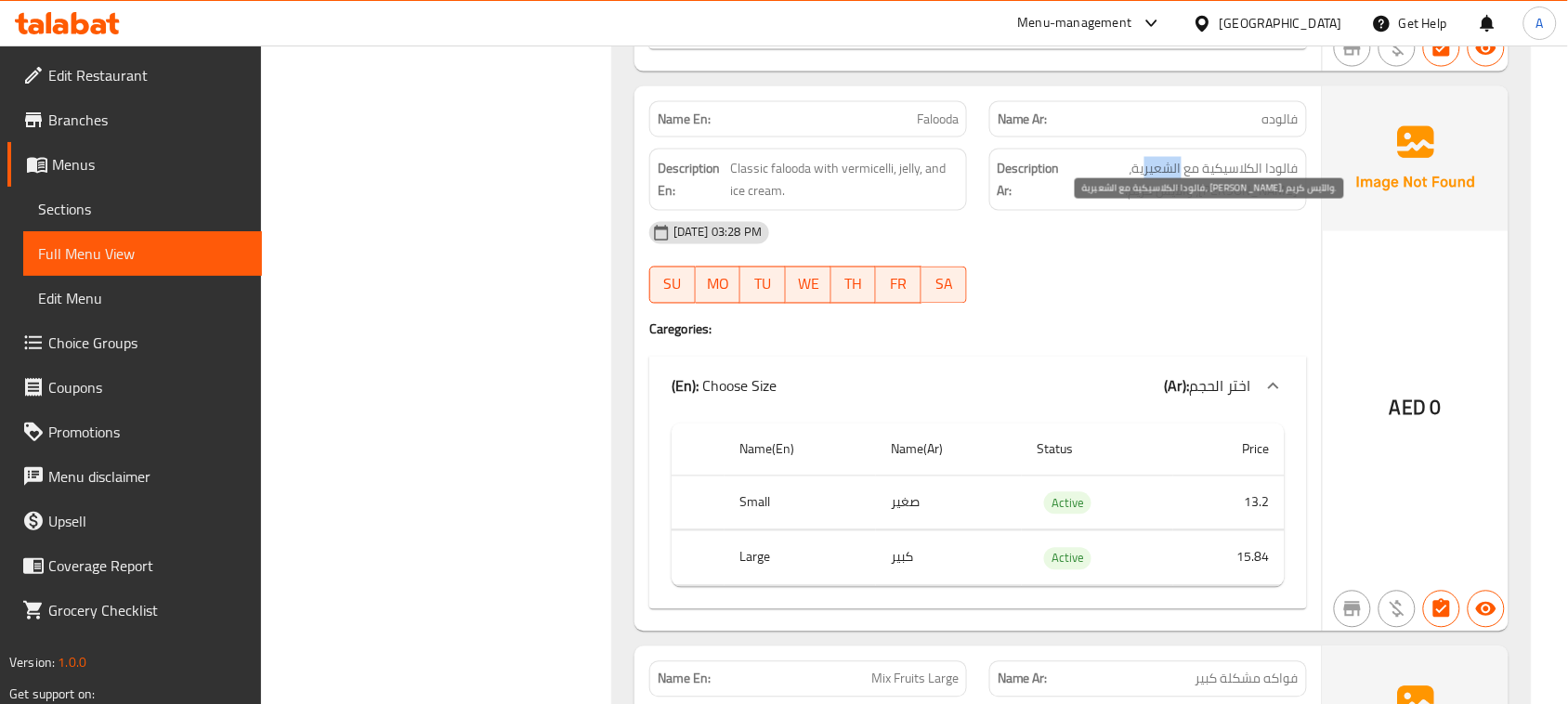
drag, startPoint x: 1252, startPoint y: 237, endPoint x: 1197, endPoint y: 360, distance: 134.7
click at [1242, 203] on span "فالودا الكلاسيكية مع الشعيرية، [PERSON_NAME]، والآيس كريم." at bounding box center [1181, 180] width 235 height 45
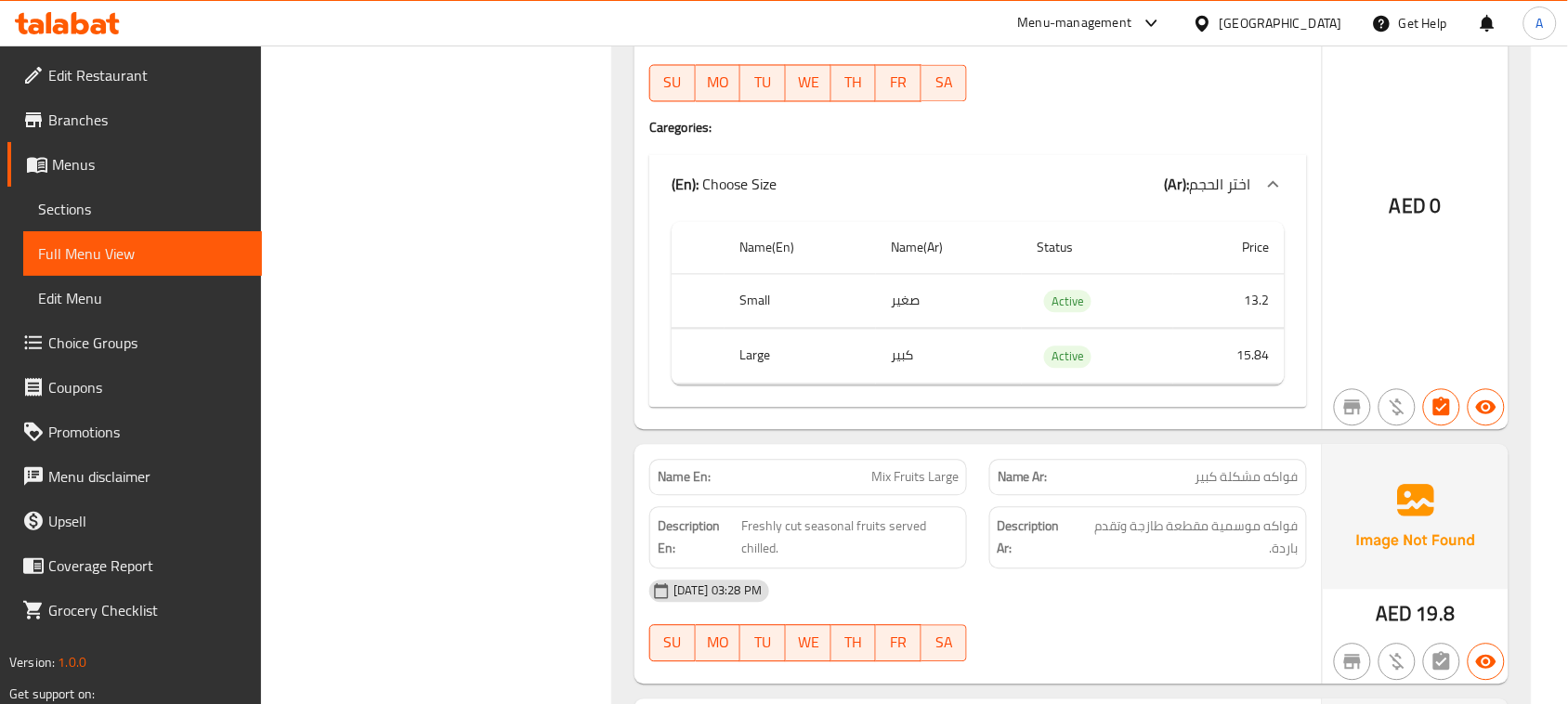
scroll to position [17904, 0]
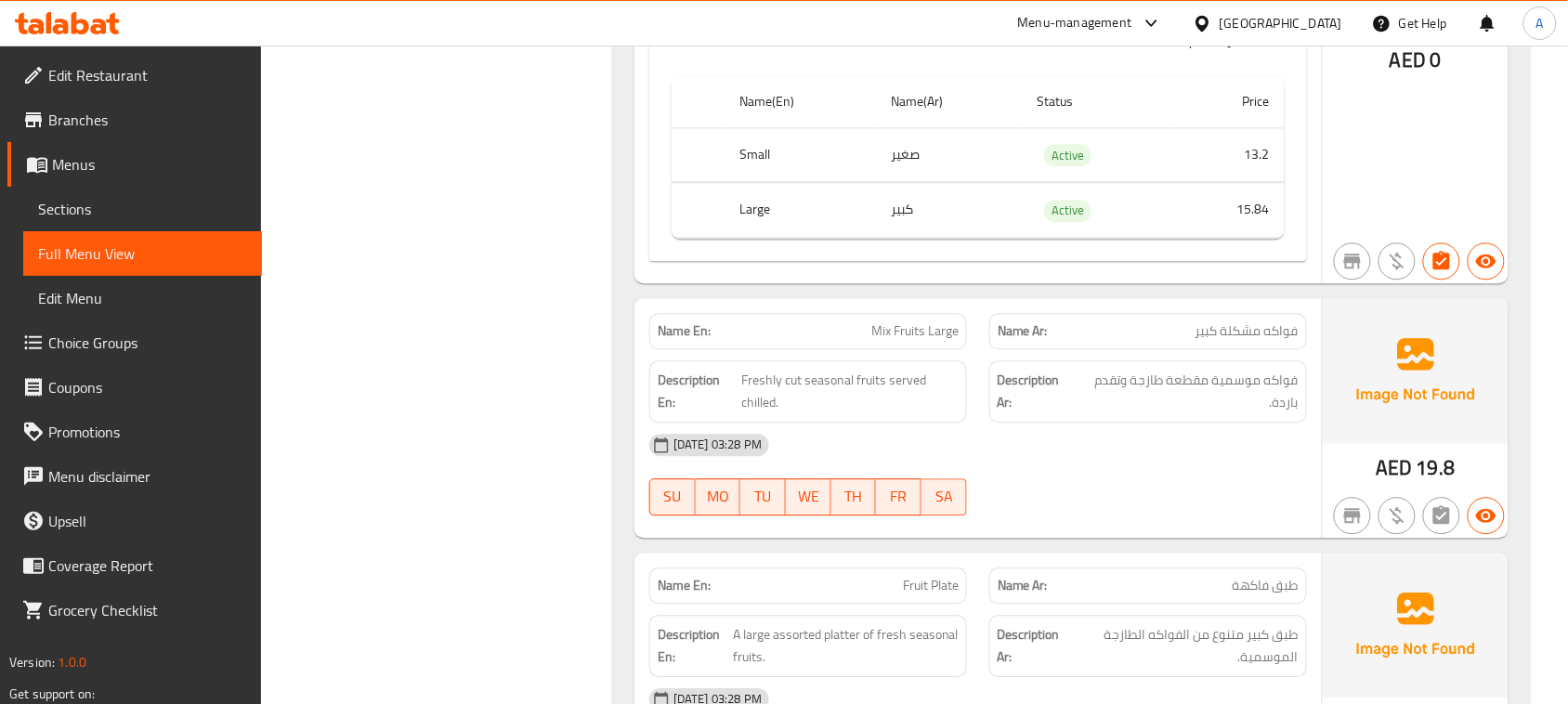
drag, startPoint x: 1008, startPoint y: 368, endPoint x: 564, endPoint y: 299, distance: 449.3
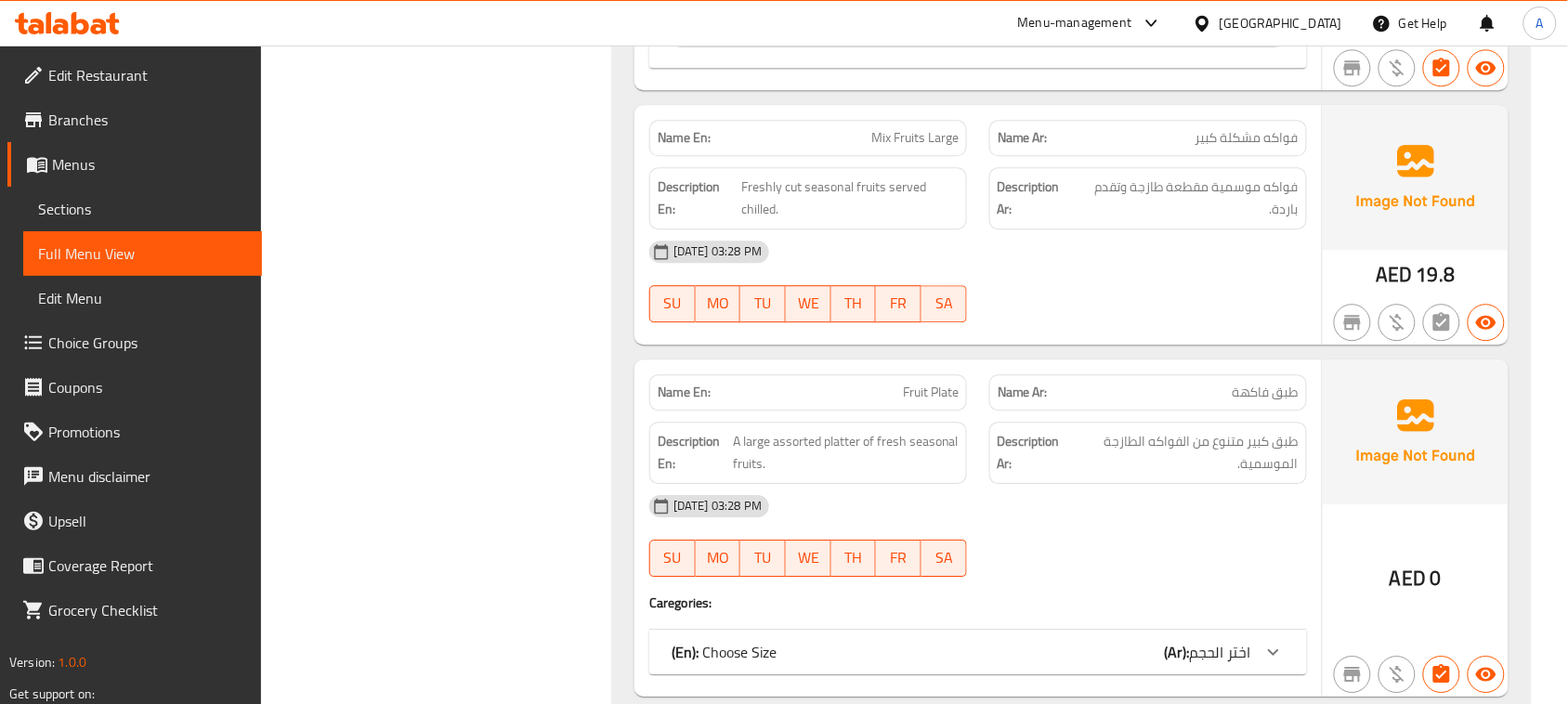
scroll to position [18136, 0]
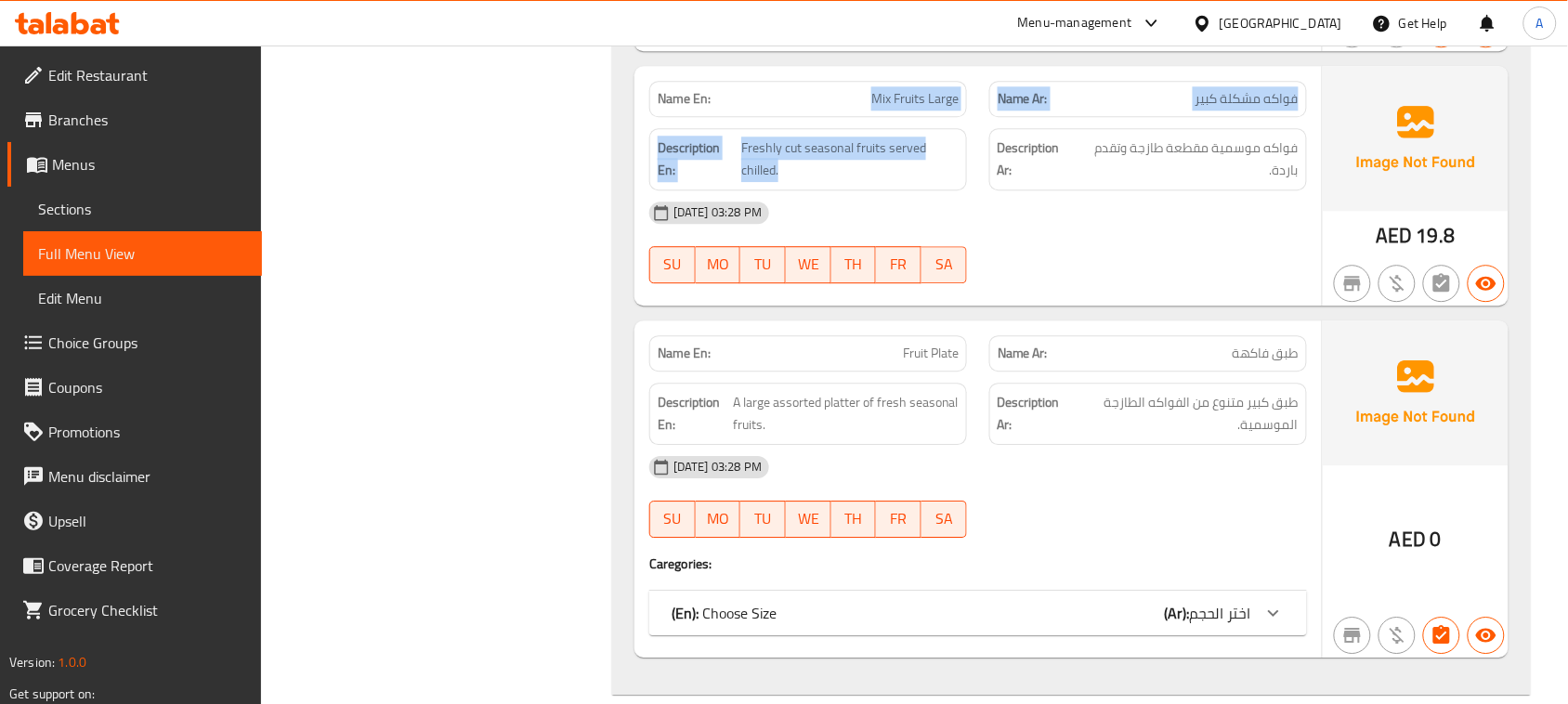
drag, startPoint x: 830, startPoint y: 170, endPoint x: 1014, endPoint y: 195, distance: 185.7
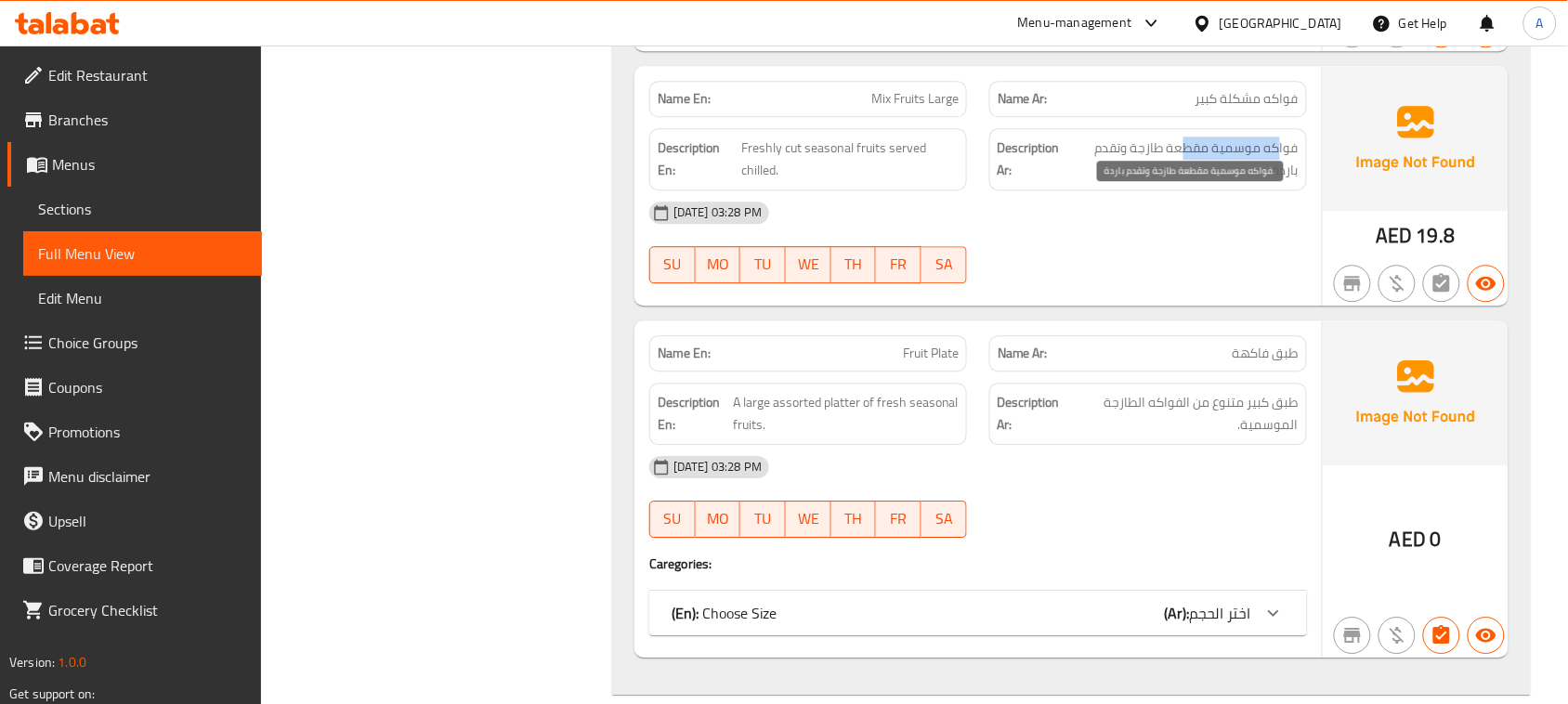
drag, startPoint x: 1282, startPoint y: 209, endPoint x: 1181, endPoint y: 198, distance: 101.6
click at [1183, 182] on span "فواكه موسمية مقطعة طازجة وتقدم باردة." at bounding box center [1188, 159] width 222 height 45
drag, startPoint x: 1185, startPoint y: 198, endPoint x: 1169, endPoint y: 207, distance: 18.4
click at [1171, 182] on span "فواكه موسمية مقطعة طازجة وتقدم باردة." at bounding box center [1188, 159] width 222 height 45
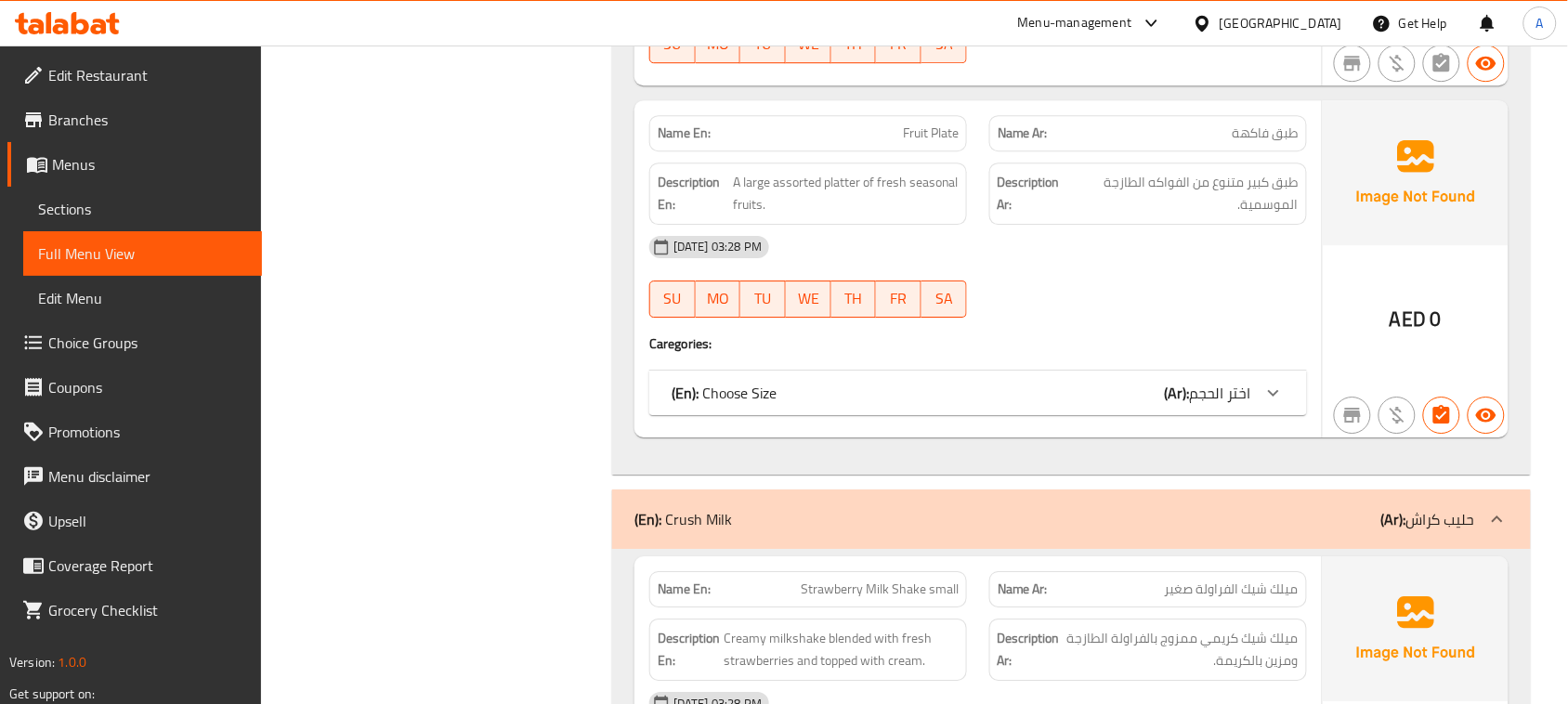
scroll to position [18368, 0]
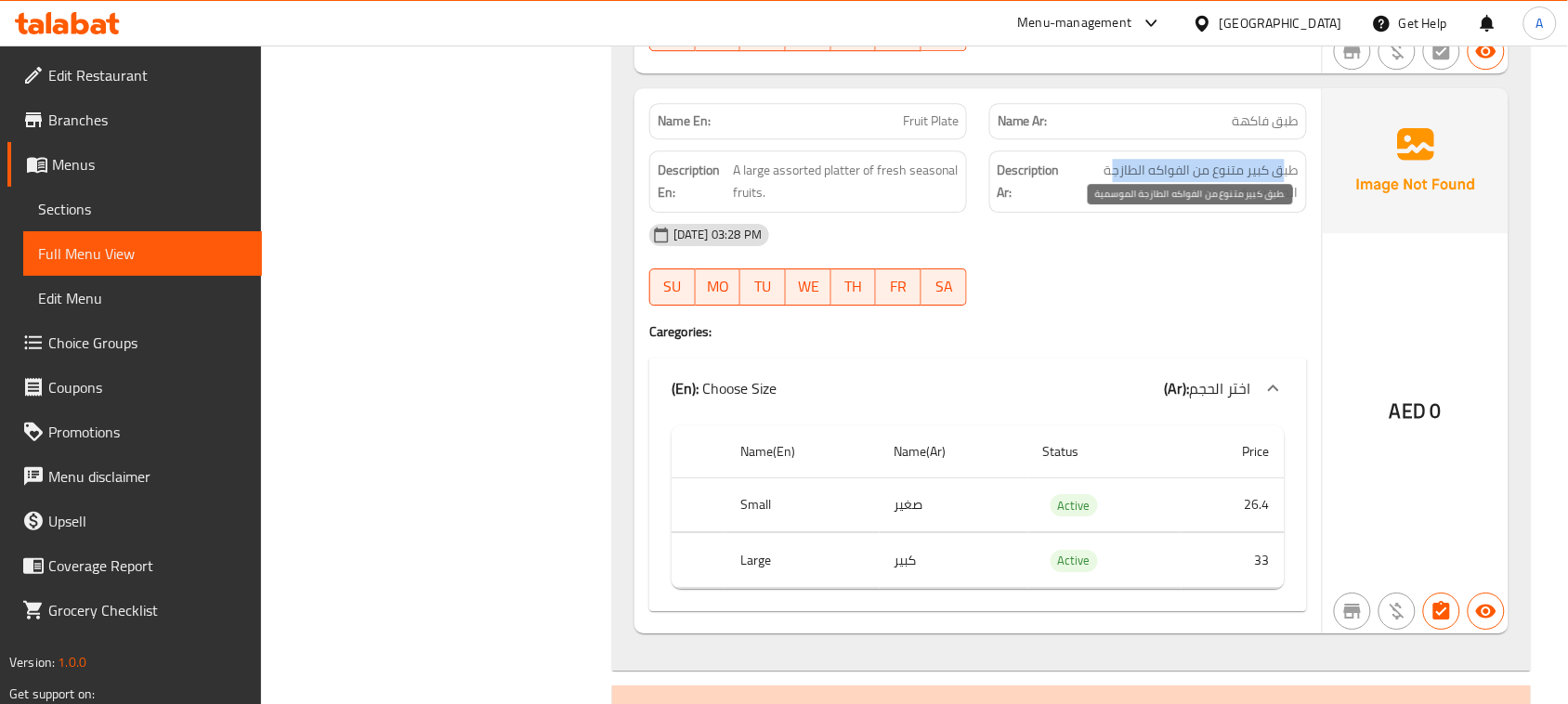
drag, startPoint x: 1287, startPoint y: 234, endPoint x: 1110, endPoint y: 229, distance: 177.1
click at [1110, 205] on span "طبق كبير متنوع من الفواكه الطازجة الموسمية." at bounding box center [1185, 182] width 227 height 45
click at [1246, 205] on span "طبق كبير متنوع من الفواكه الطازجة الموسمية." at bounding box center [1185, 182] width 227 height 45
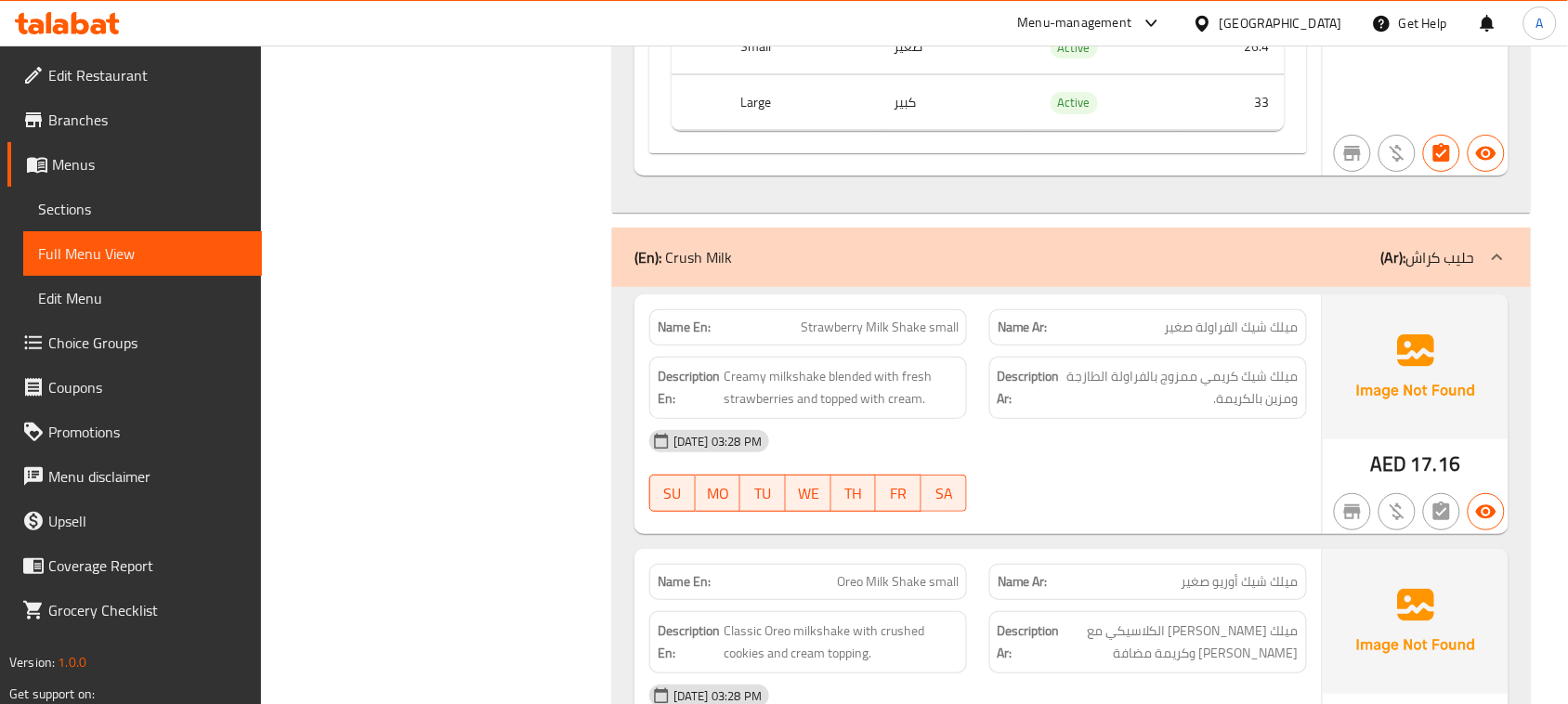
scroll to position [18949, 0]
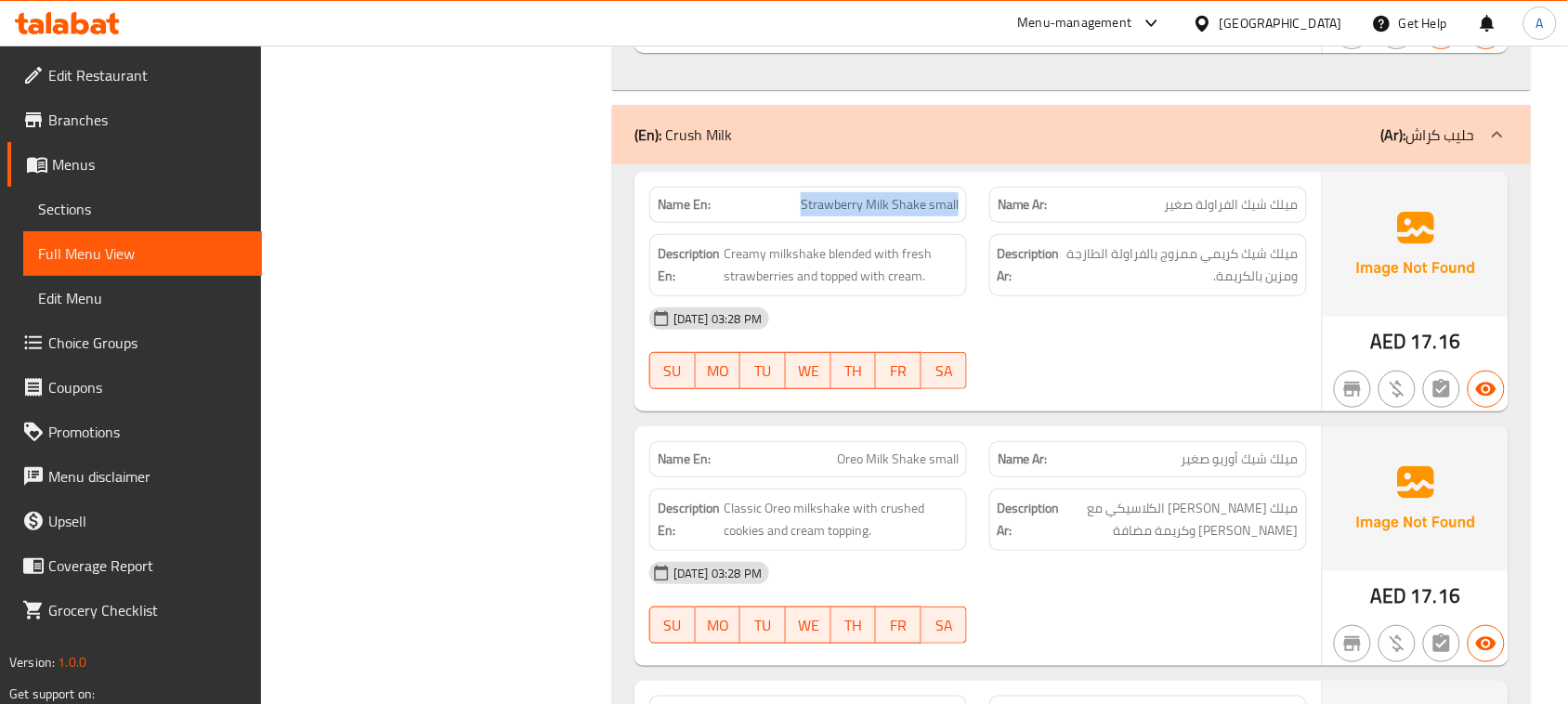
drag, startPoint x: 965, startPoint y: 270, endPoint x: 978, endPoint y: 270, distance: 13.0
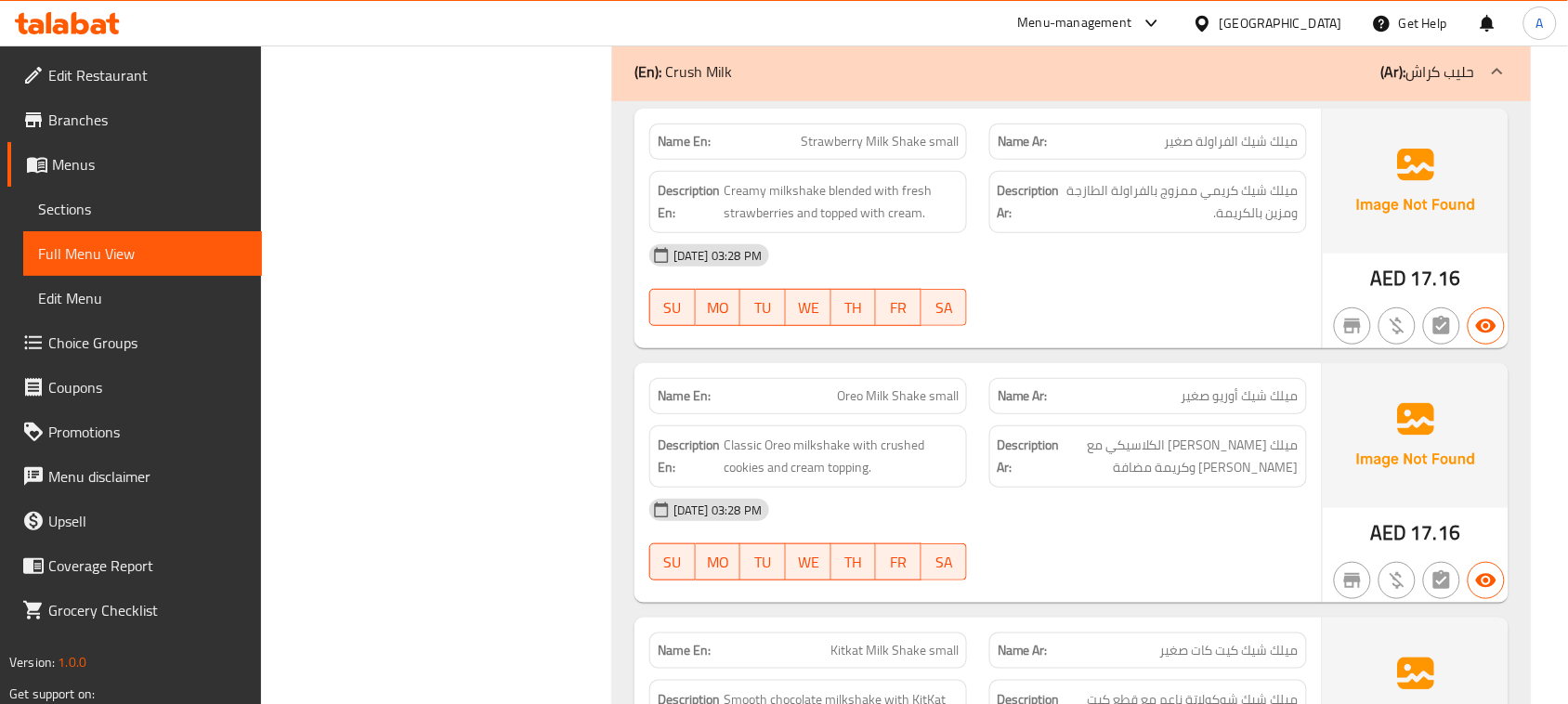
scroll to position [19064, 0]
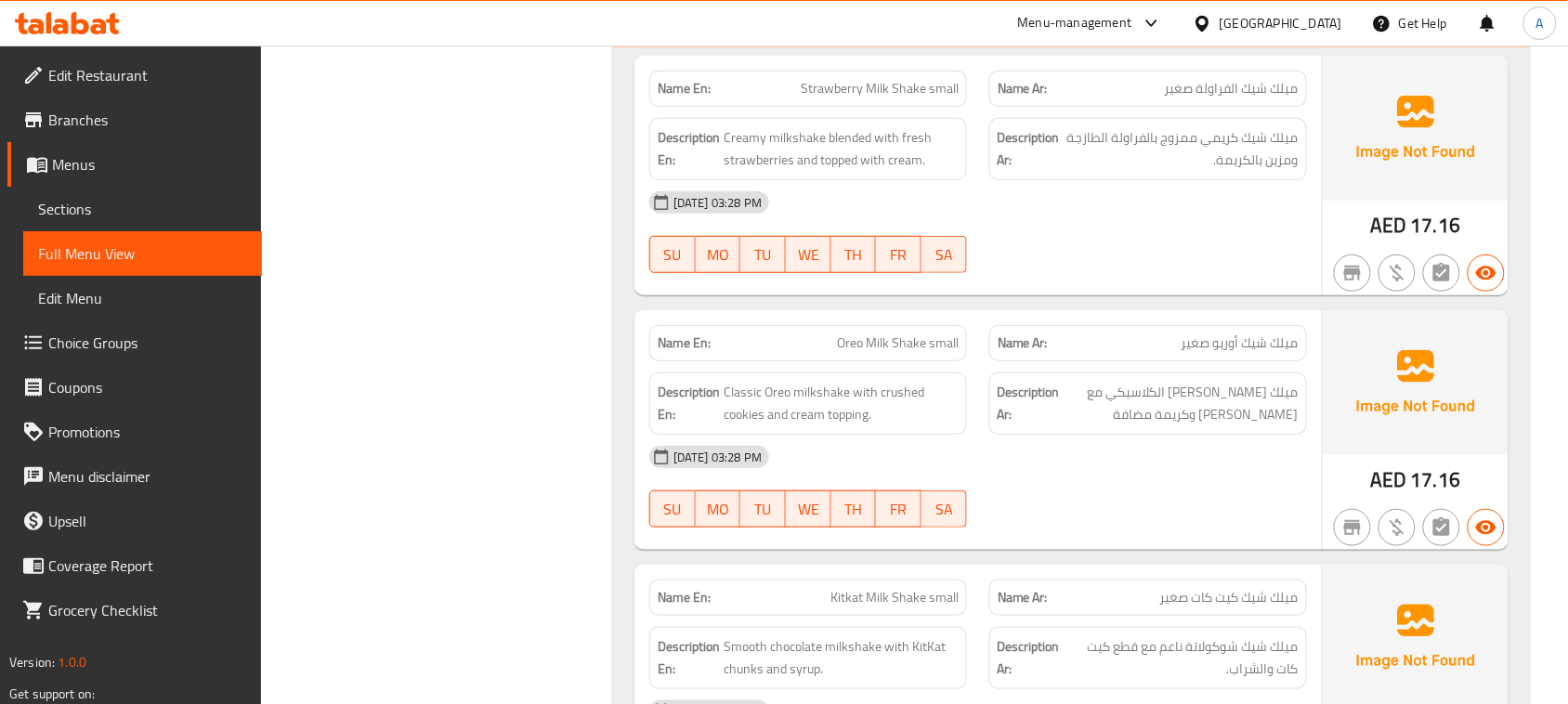
drag, startPoint x: 778, startPoint y: 139, endPoint x: 1125, endPoint y: 280, distance: 374.6
drag, startPoint x: 975, startPoint y: 145, endPoint x: 1041, endPoint y: 158, distance: 67.3
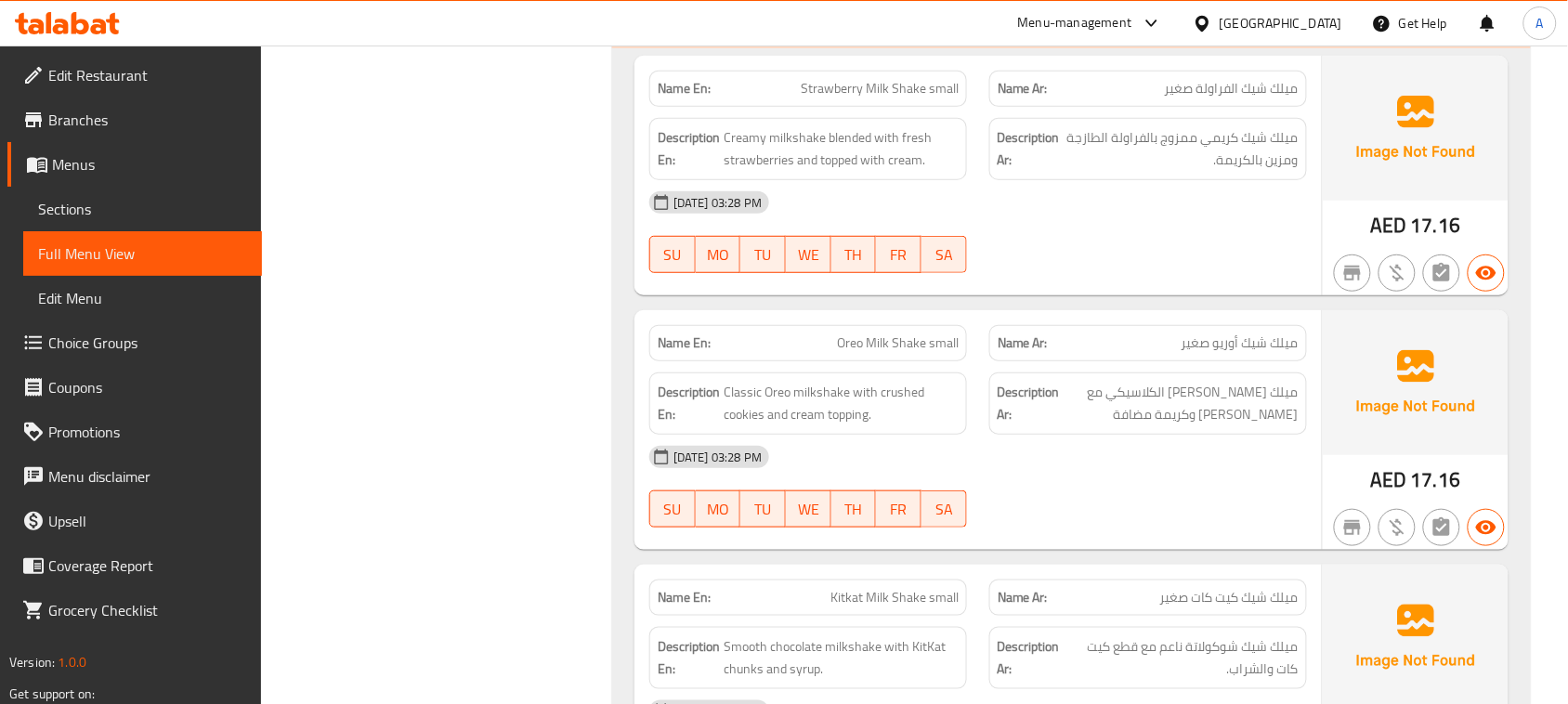
drag, startPoint x: 1185, startPoint y: 207, endPoint x: 1125, endPoint y: 207, distance: 60.0
click at [1127, 172] on span "ميلك شيك كريمي ممزوج بالفراولة الطازجة ومزين بالكريمة." at bounding box center [1181, 149] width 235 height 45
drag, startPoint x: 790, startPoint y: 215, endPoint x: 1046, endPoint y: 242, distance: 257.4
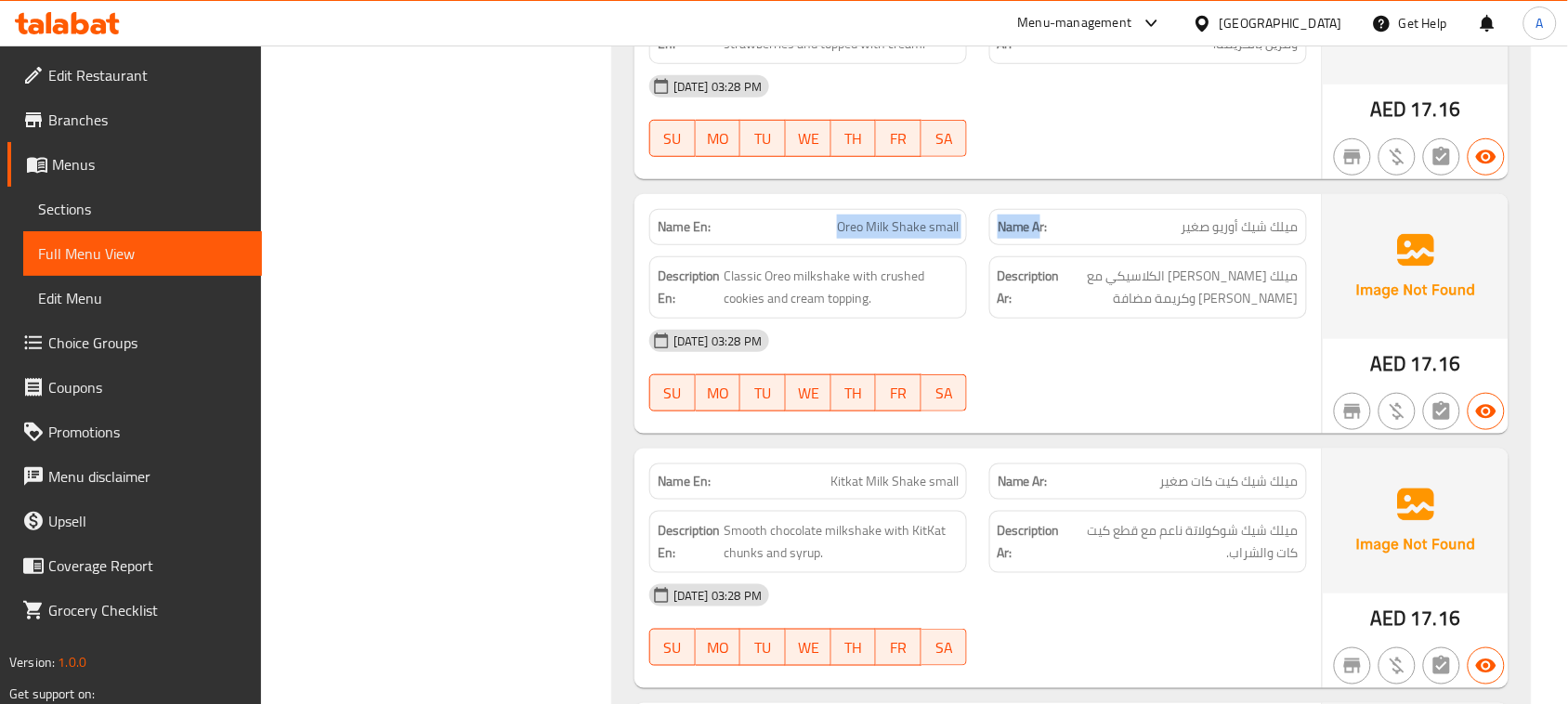
drag, startPoint x: 767, startPoint y: 269, endPoint x: 1042, endPoint y: 298, distance: 276.5
drag, startPoint x: 1297, startPoint y: 280, endPoint x: 879, endPoint y: 280, distance: 418.0
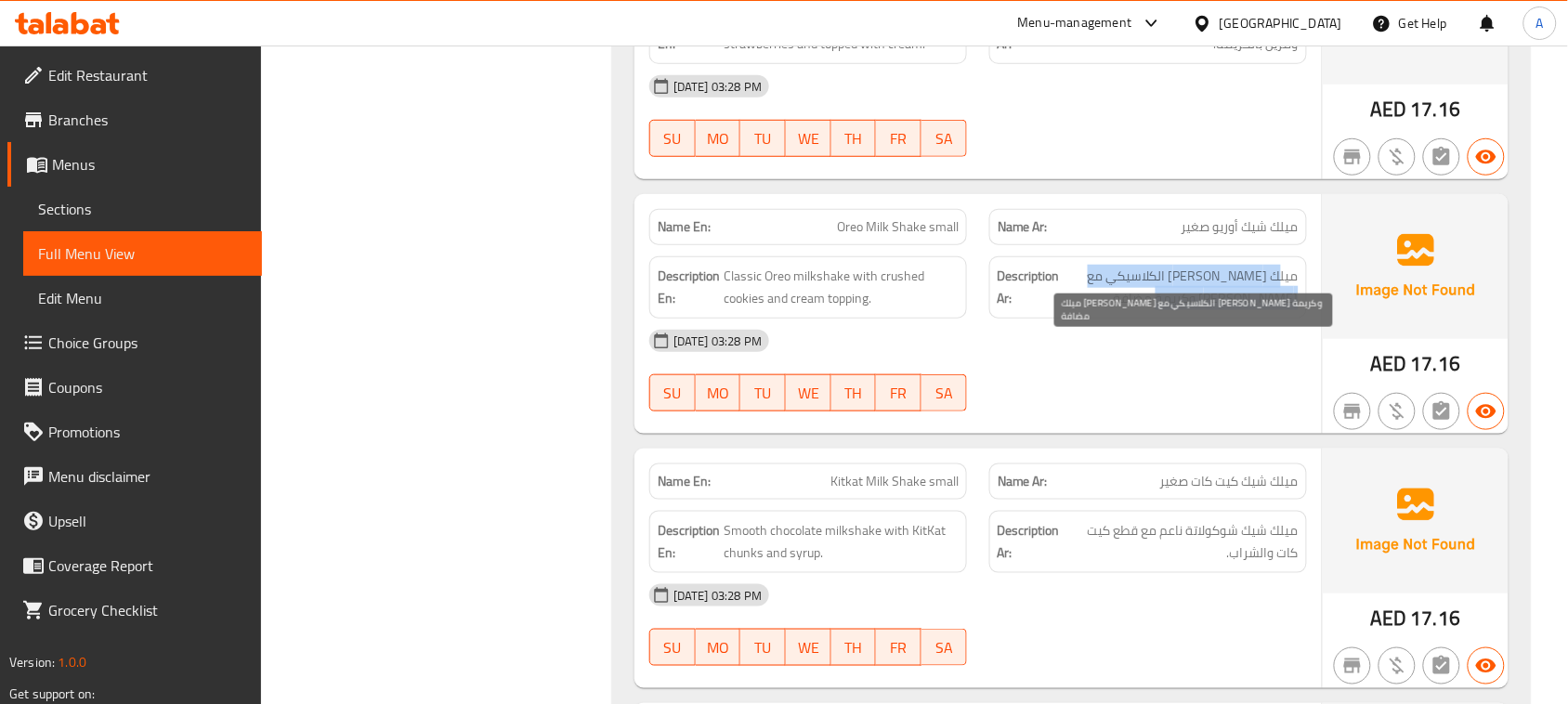
drag, startPoint x: 1277, startPoint y: 339, endPoint x: 1126, endPoint y: 360, distance: 152.5
click at [1126, 310] on span "ميلك [PERSON_NAME] الكلاسيكي مع [PERSON_NAME] وكريمة مضافة" at bounding box center [1181, 288] width 235 height 45
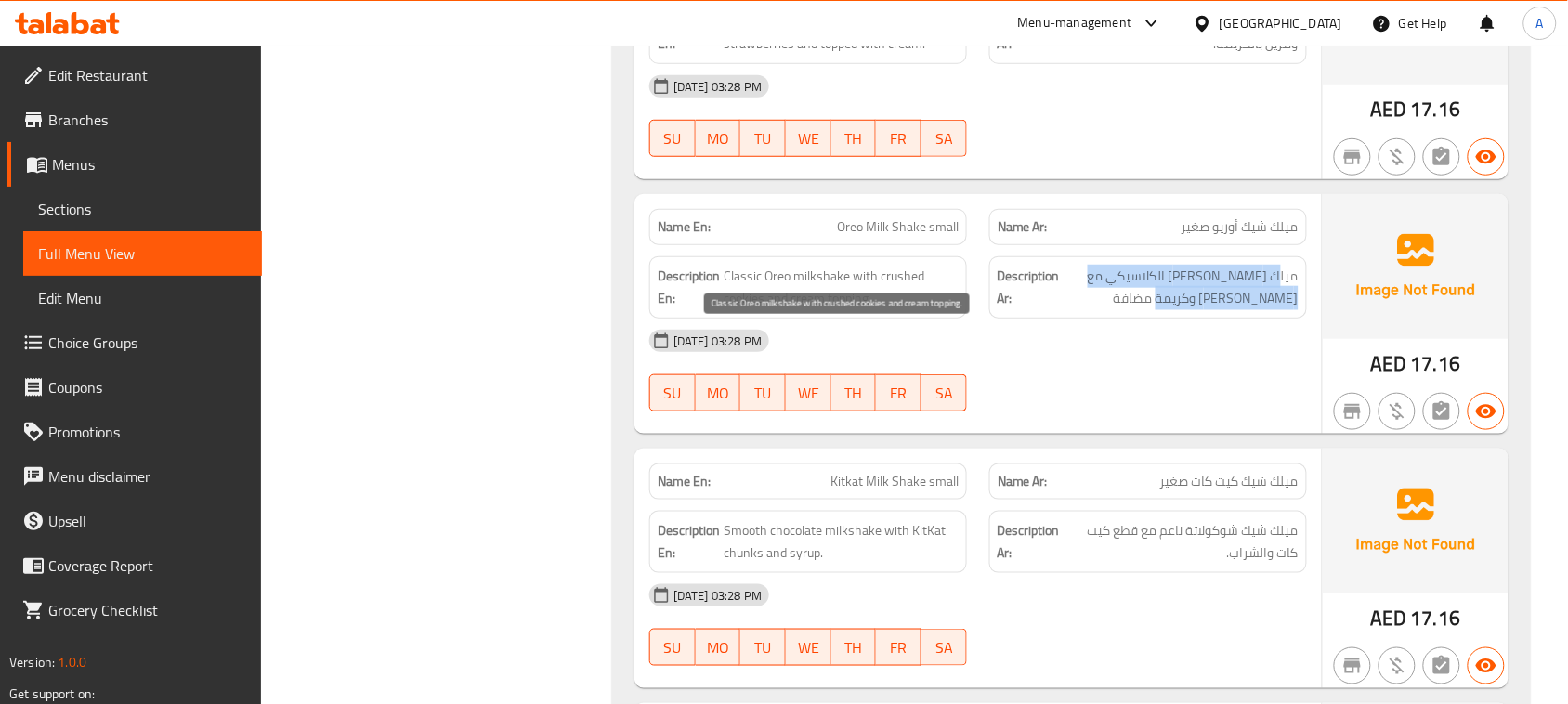
drag, startPoint x: 772, startPoint y: 355, endPoint x: 1036, endPoint y: 381, distance: 265.3
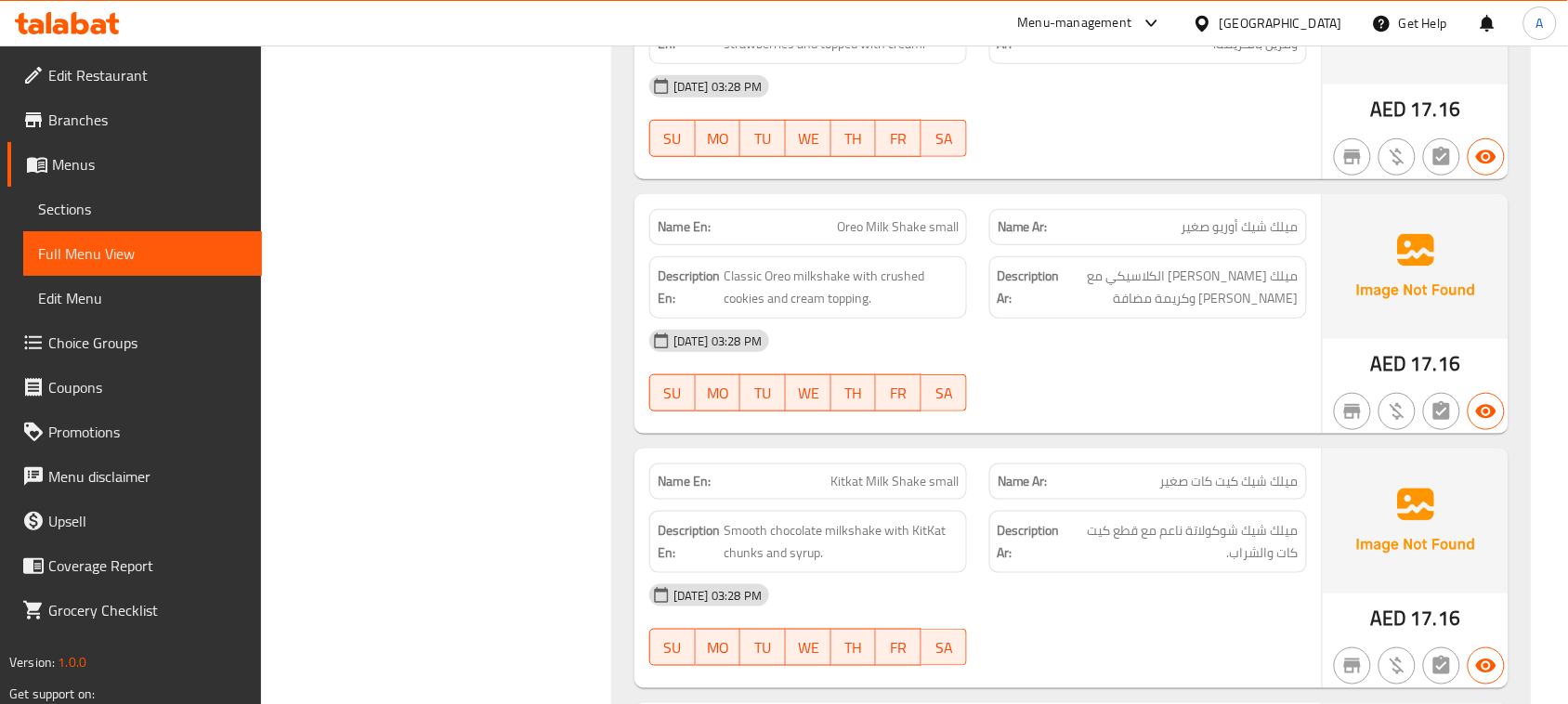
drag, startPoint x: 838, startPoint y: 529, endPoint x: 1020, endPoint y: 475, distance: 189.8
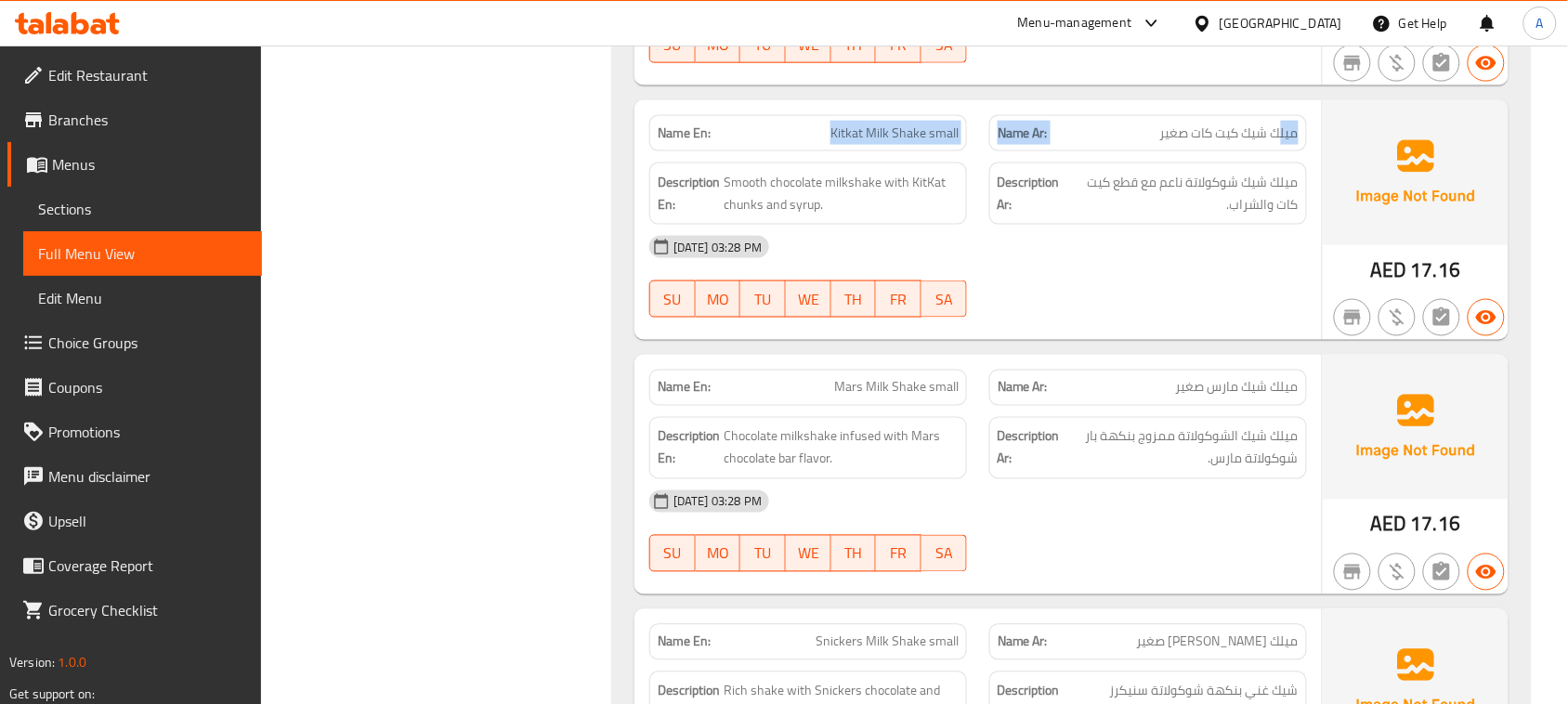
drag, startPoint x: 1278, startPoint y: 186, endPoint x: 836, endPoint y: 206, distance: 442.5
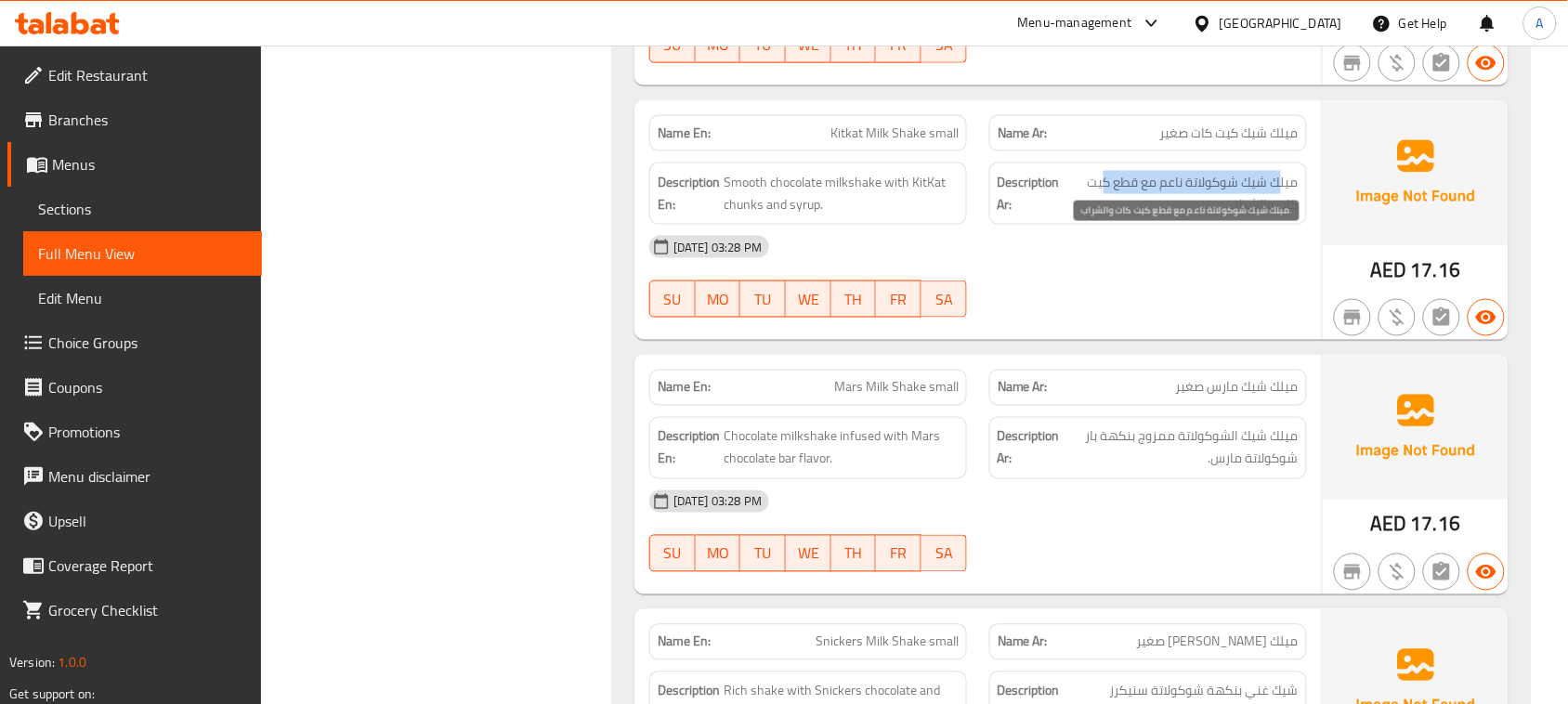
drag, startPoint x: 1247, startPoint y: 237, endPoint x: 1102, endPoint y: 248, distance: 145.4
click at [1102, 217] on span "ميلك شيك شوكولاتة ناعم مع قطع كيت كات والشراب." at bounding box center [1182, 194] width 232 height 45
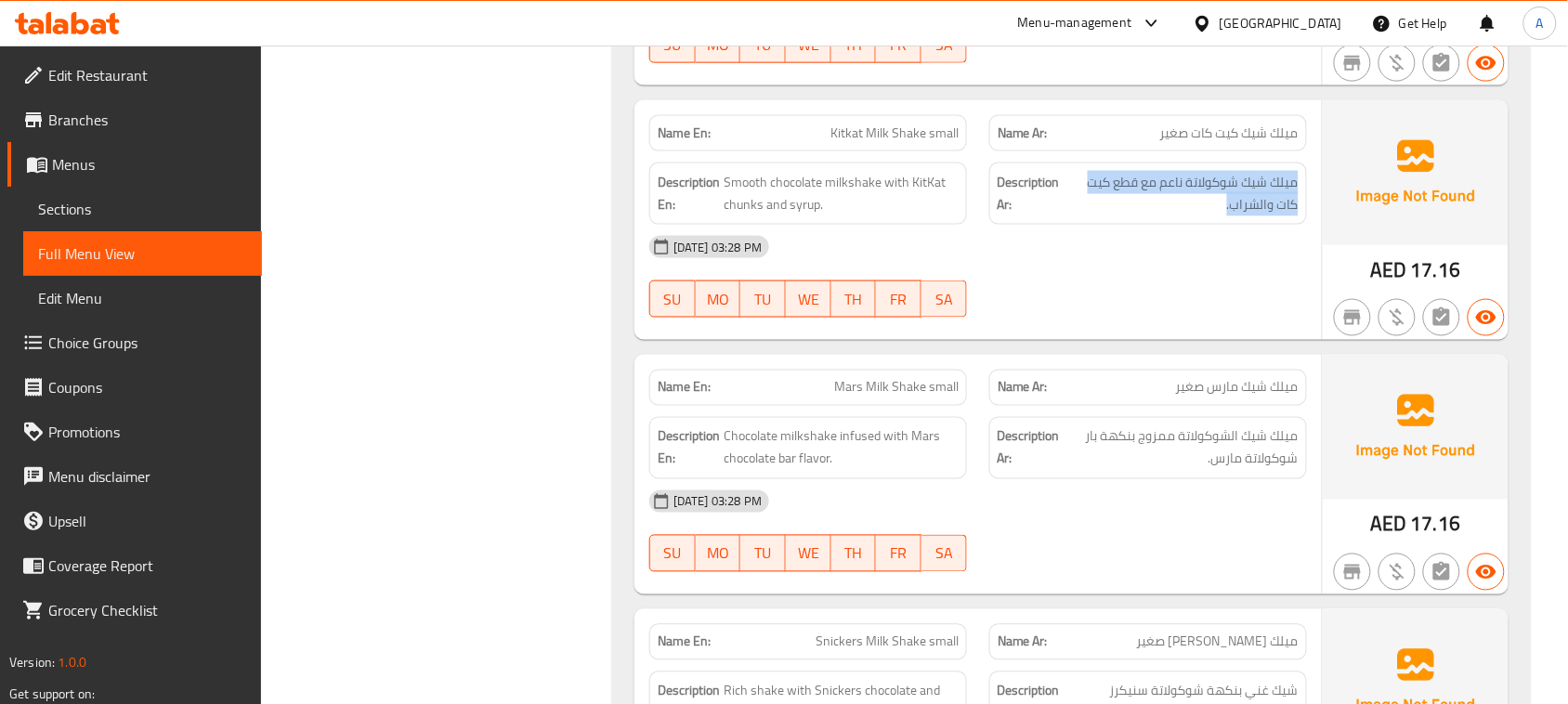
drag, startPoint x: 865, startPoint y: 452, endPoint x: 1076, endPoint y: 393, distance: 219.1
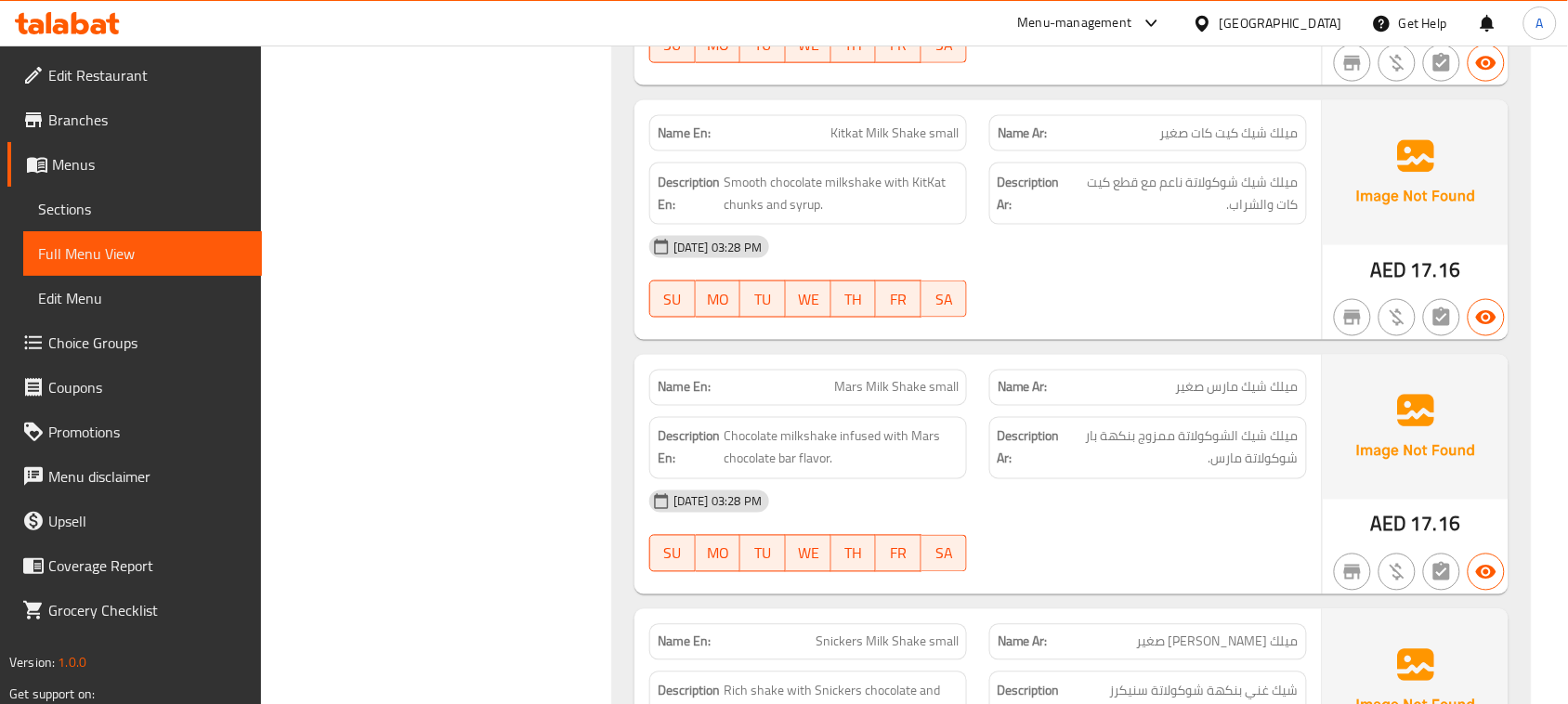
scroll to position [19645, 0]
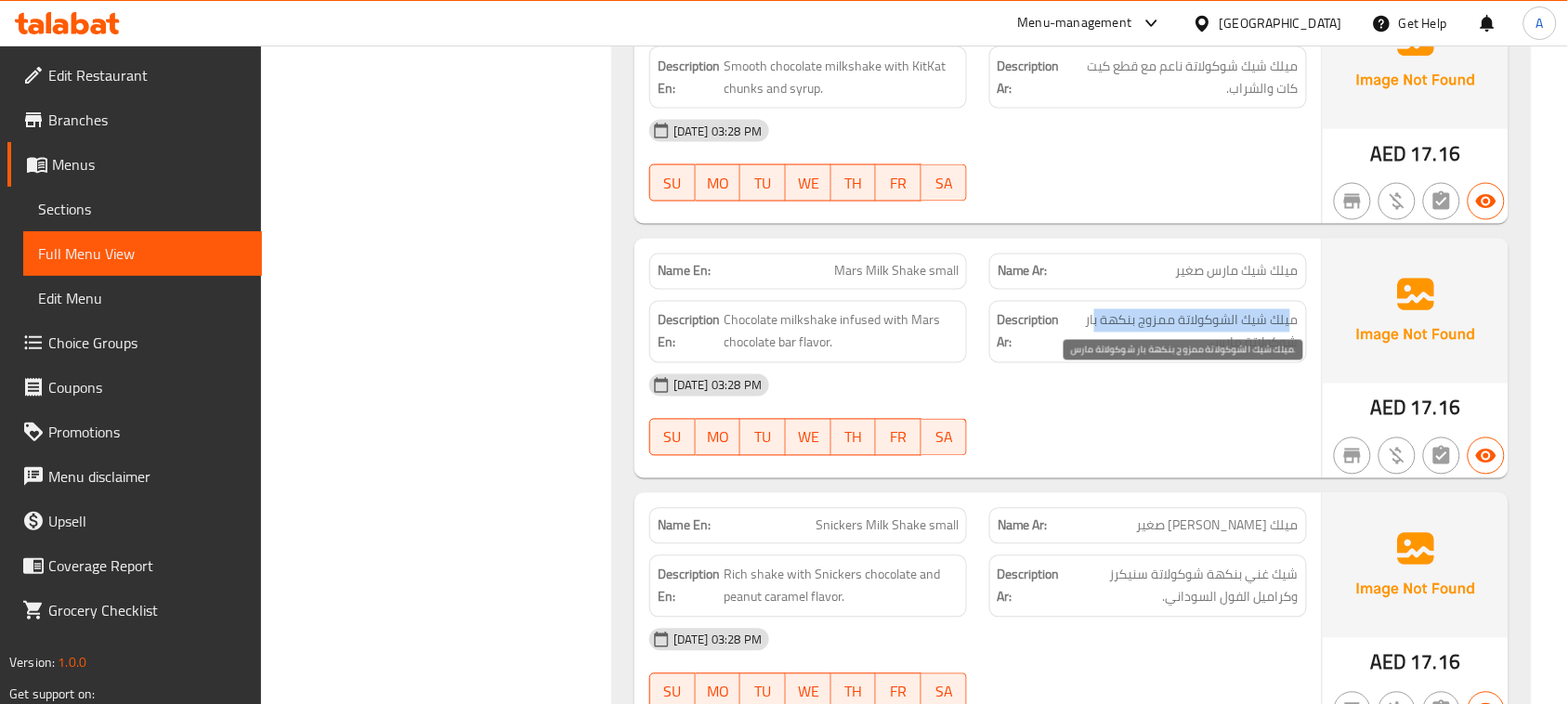
drag, startPoint x: 1294, startPoint y: 377, endPoint x: 1109, endPoint y: 401, distance: 186.6
click at [1092, 355] on span "ميلك شيك الشوكولاتة ممزوج بنكهة بار شوكولاتة مارس." at bounding box center [1181, 332] width 235 height 45
drag, startPoint x: 1237, startPoint y: 402, endPoint x: 1201, endPoint y: 430, distance: 45.6
click at [1214, 355] on span "ميلك شيك الشوكولاتة ممزوج بنكهة بار شوكولاتة مارس." at bounding box center [1181, 332] width 235 height 45
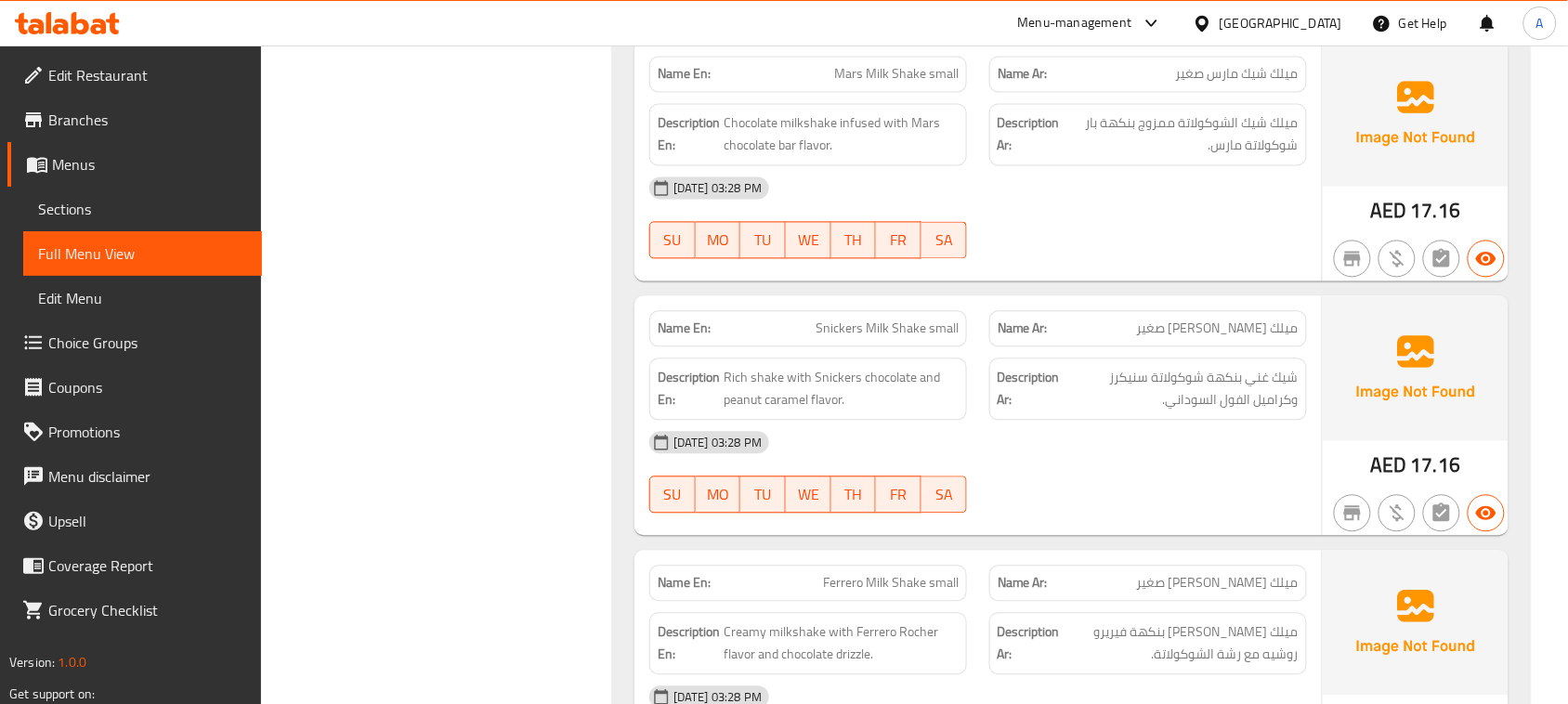
scroll to position [19877, 0]
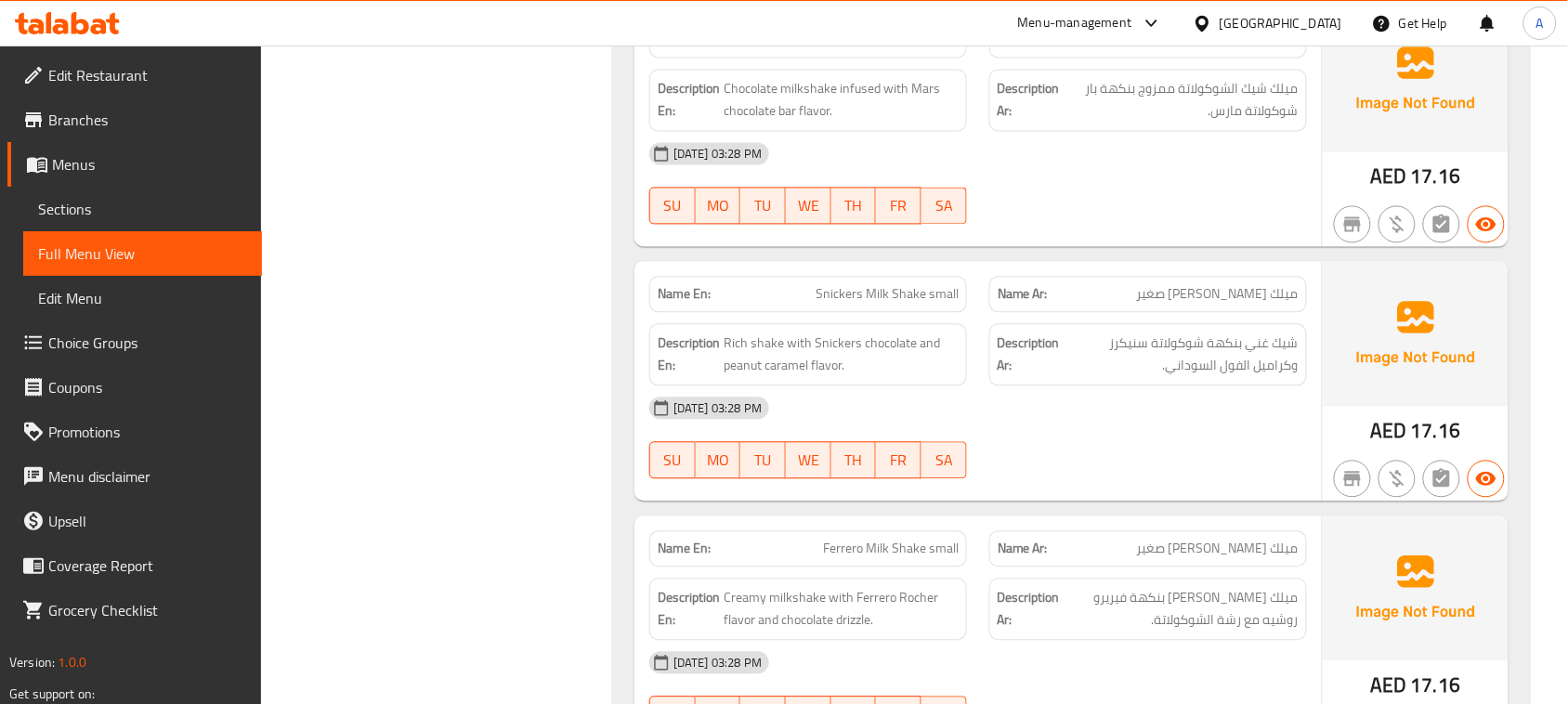
click at [1293, 377] on span "شيك غني بنكهة شوكولاتة سنيكرز وكراميل الفول السوداني." at bounding box center [1181, 354] width 235 height 45
drag, startPoint x: 1293, startPoint y: 402, endPoint x: 1150, endPoint y: 397, distance: 143.1
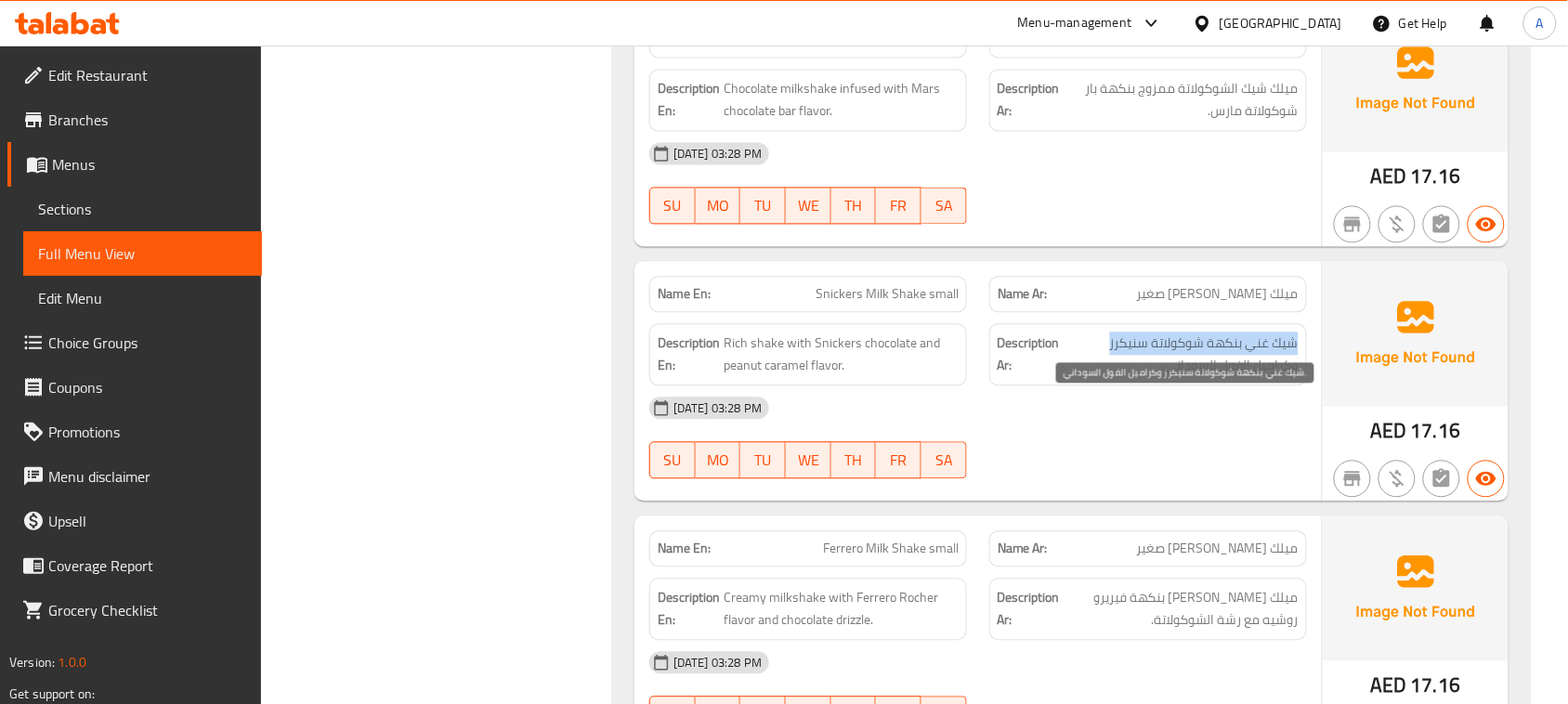
click at [1150, 377] on span "شيك غني بنكهة شوكولاتة سنيكرز وكراميل الفول السوداني." at bounding box center [1181, 354] width 235 height 45
click at [1274, 377] on span "شيك غني بنكهة شوكولاتة سنيكرز وكراميل الفول السوداني." at bounding box center [1181, 354] width 235 height 45
drag, startPoint x: 1274, startPoint y: 429, endPoint x: 1201, endPoint y: 439, distance: 73.7
click at [1201, 377] on span "شيك غني بنكهة شوكولاتة سنيكرز وكراميل الفول السوداني." at bounding box center [1181, 354] width 235 height 45
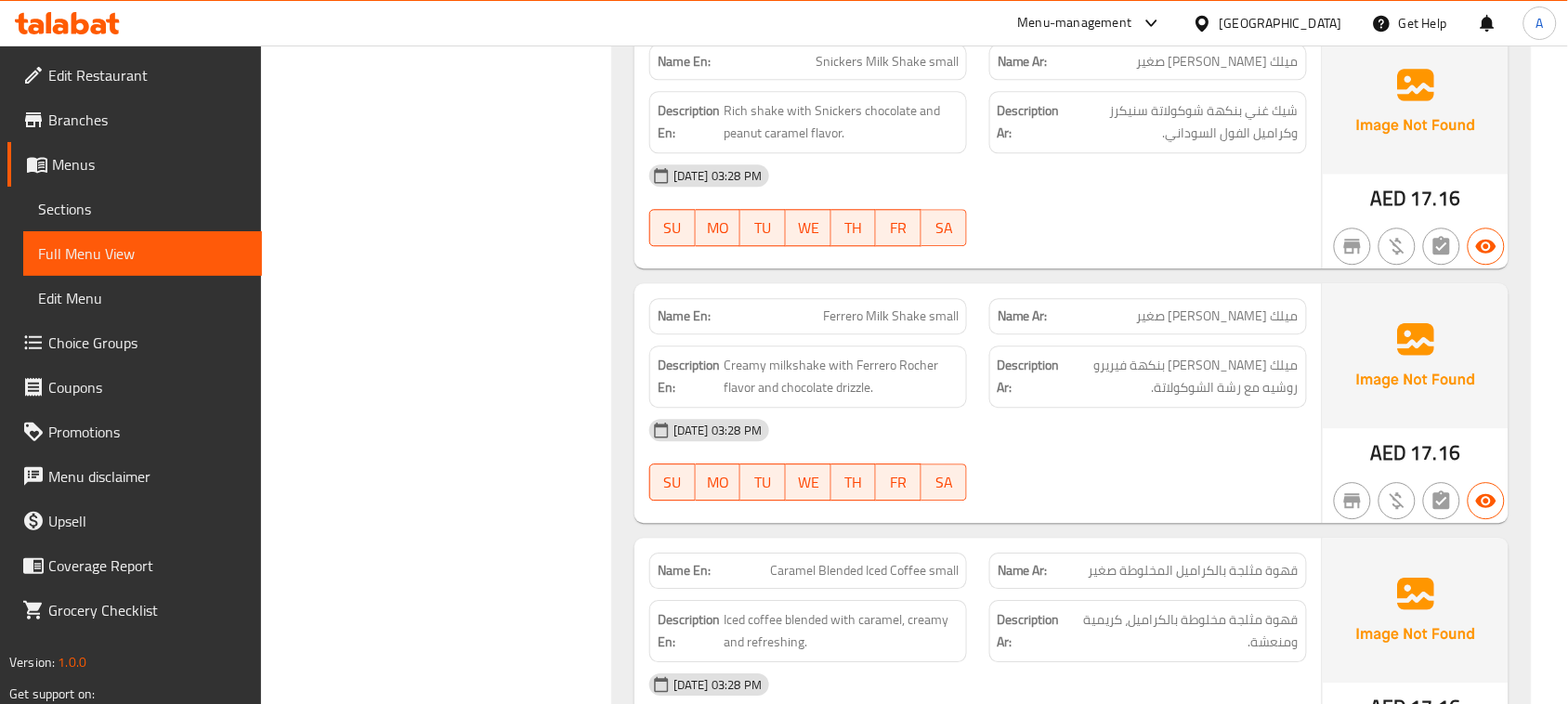
drag, startPoint x: 799, startPoint y: 365, endPoint x: 1120, endPoint y: 351, distance: 321.3
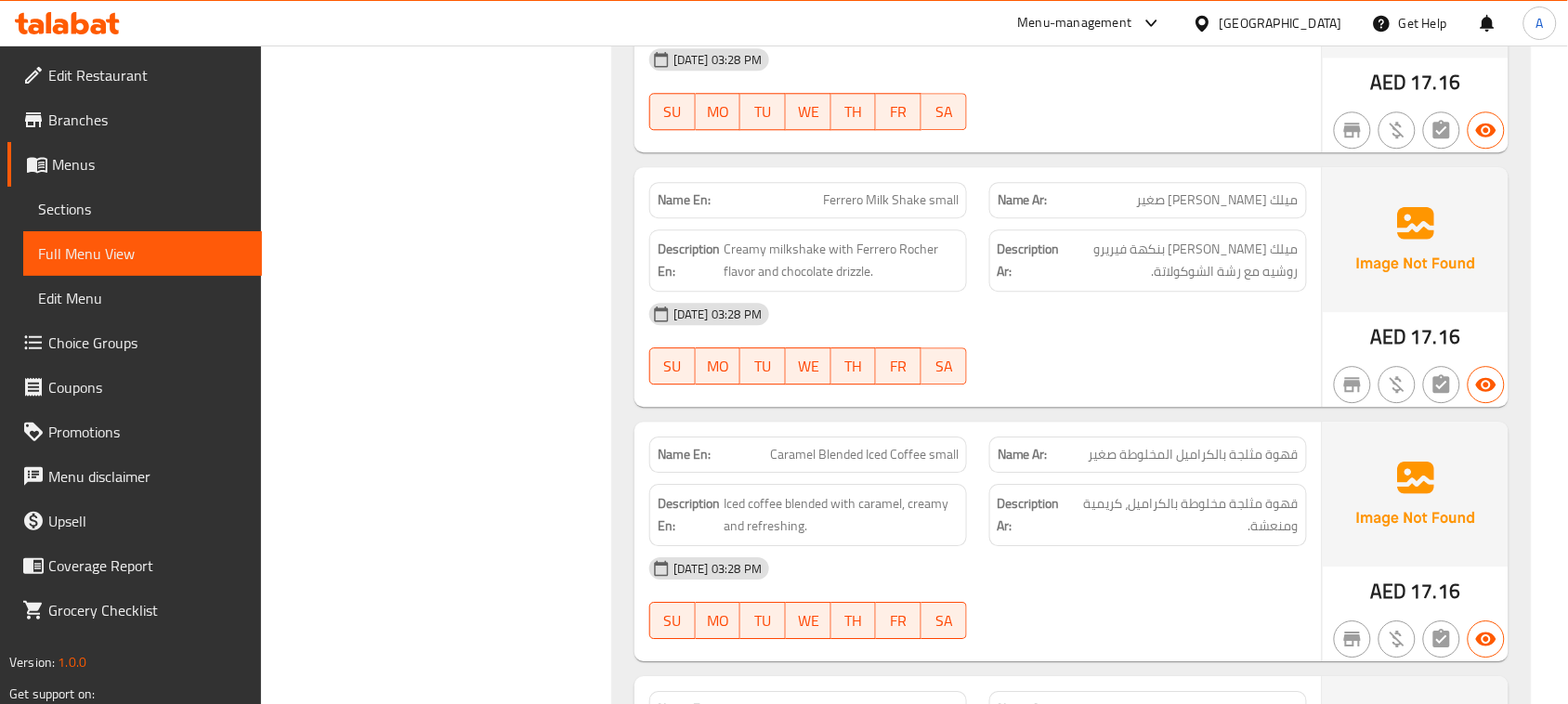
drag, startPoint x: 1287, startPoint y: 317, endPoint x: 1230, endPoint y: 311, distance: 57.3
click at [1230, 283] on span "ميلك [PERSON_NAME] بنكهة فيريرو روشيه مع رشة الشوكولاتة." at bounding box center [1181, 260] width 235 height 45
drag, startPoint x: 1164, startPoint y: 308, endPoint x: 1087, endPoint y: 309, distance: 77.0
click at [1087, 283] on span "ميلك [PERSON_NAME] بنكهة فيريرو روشيه مع رشة الشوكولاتة." at bounding box center [1181, 260] width 235 height 45
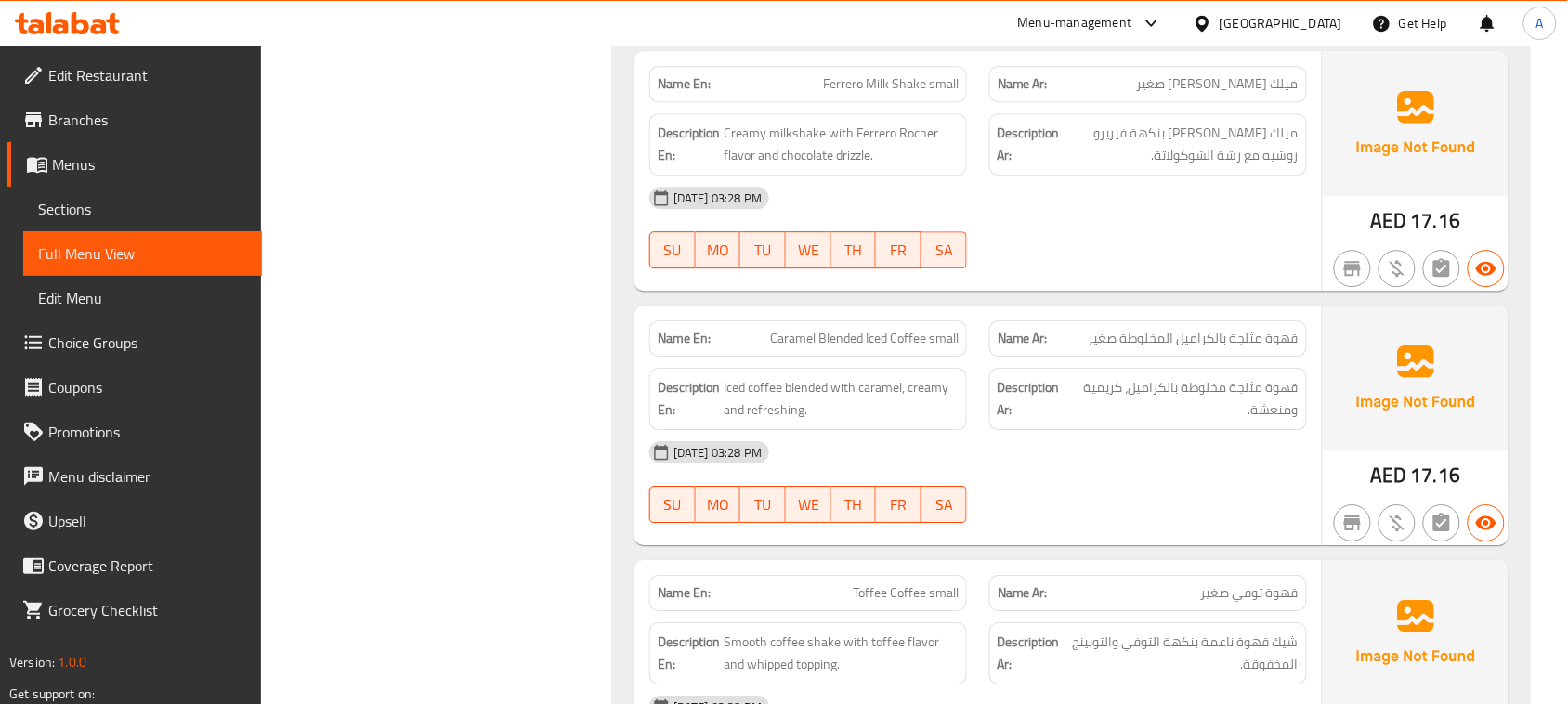
drag, startPoint x: 776, startPoint y: 392, endPoint x: 1019, endPoint y: 386, distance: 243.1
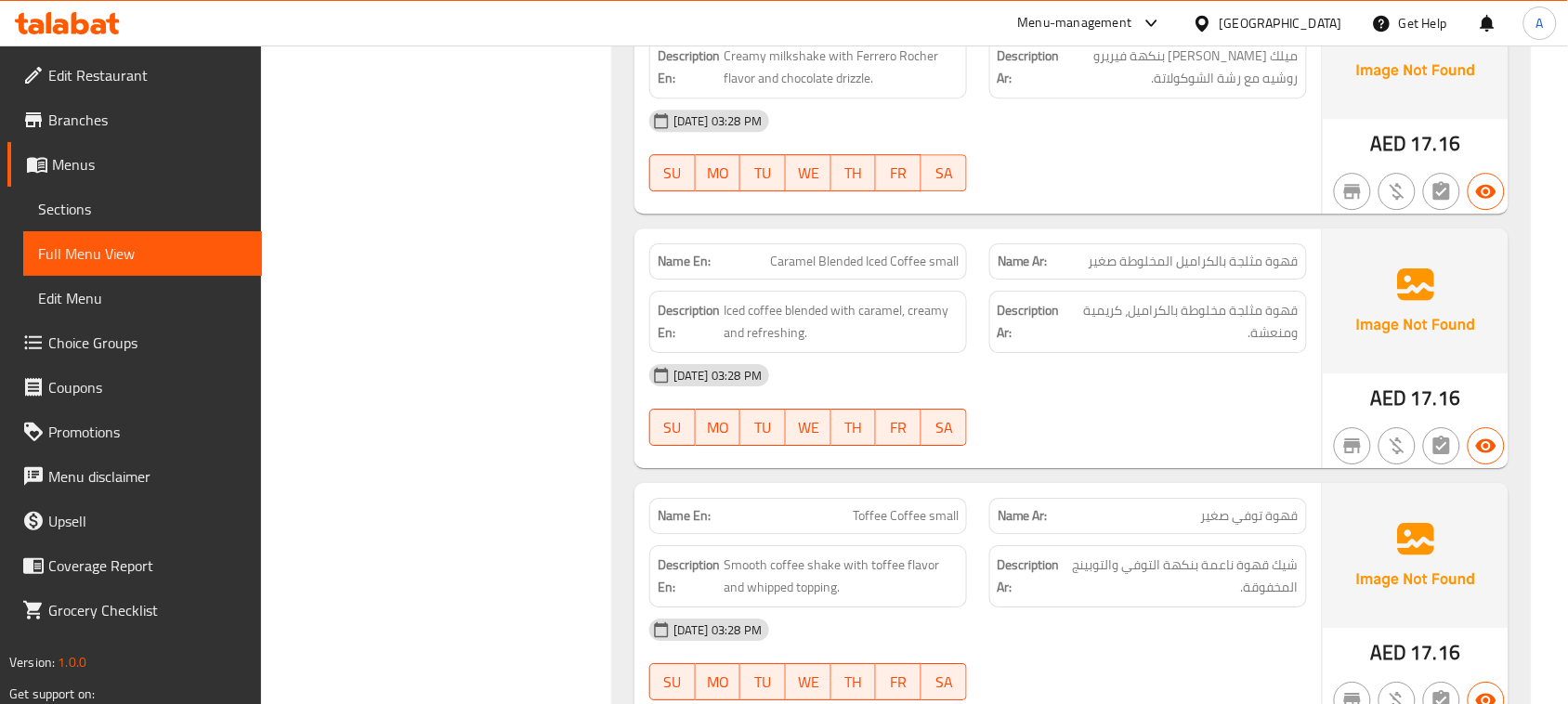
scroll to position [20458, 0]
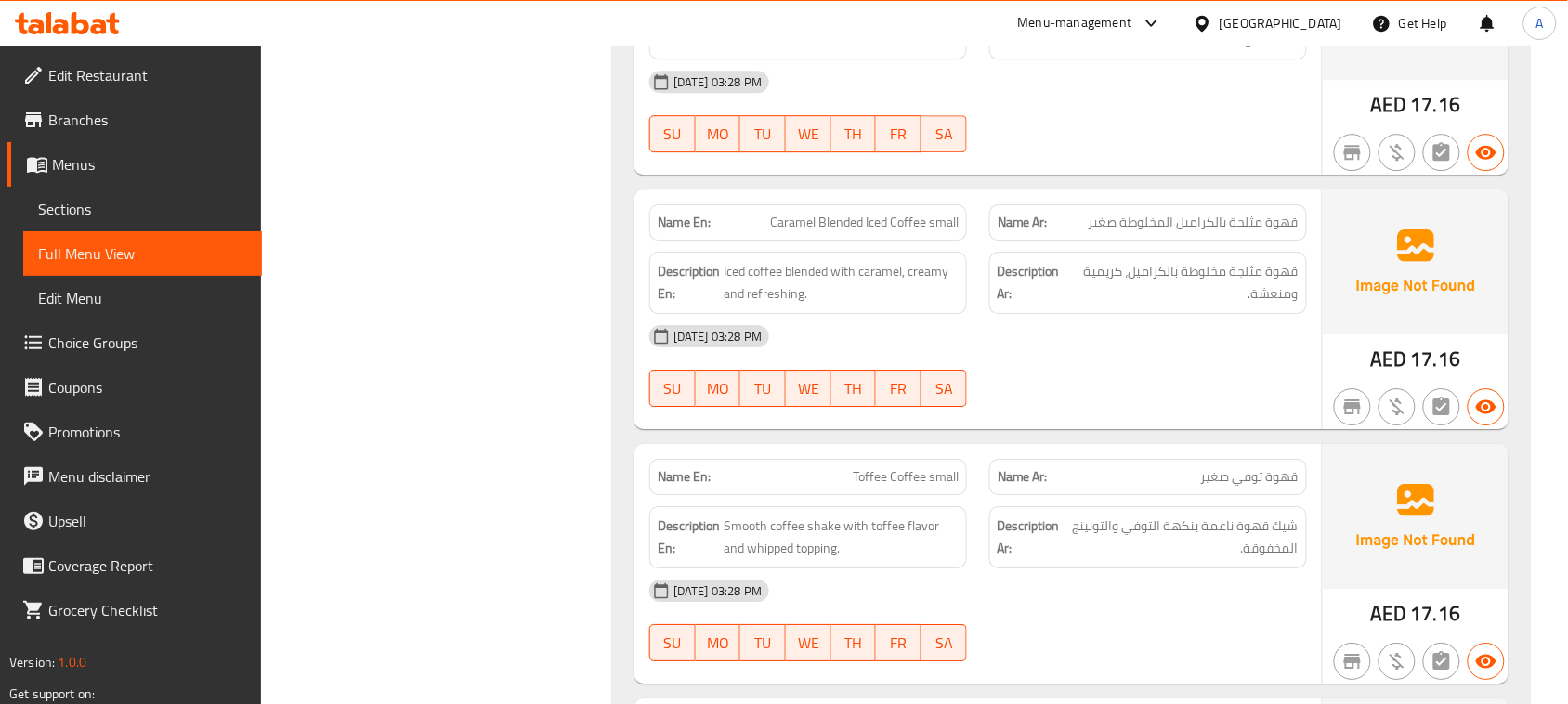
drag, startPoint x: 1199, startPoint y: 281, endPoint x: 1130, endPoint y: 299, distance: 71.3
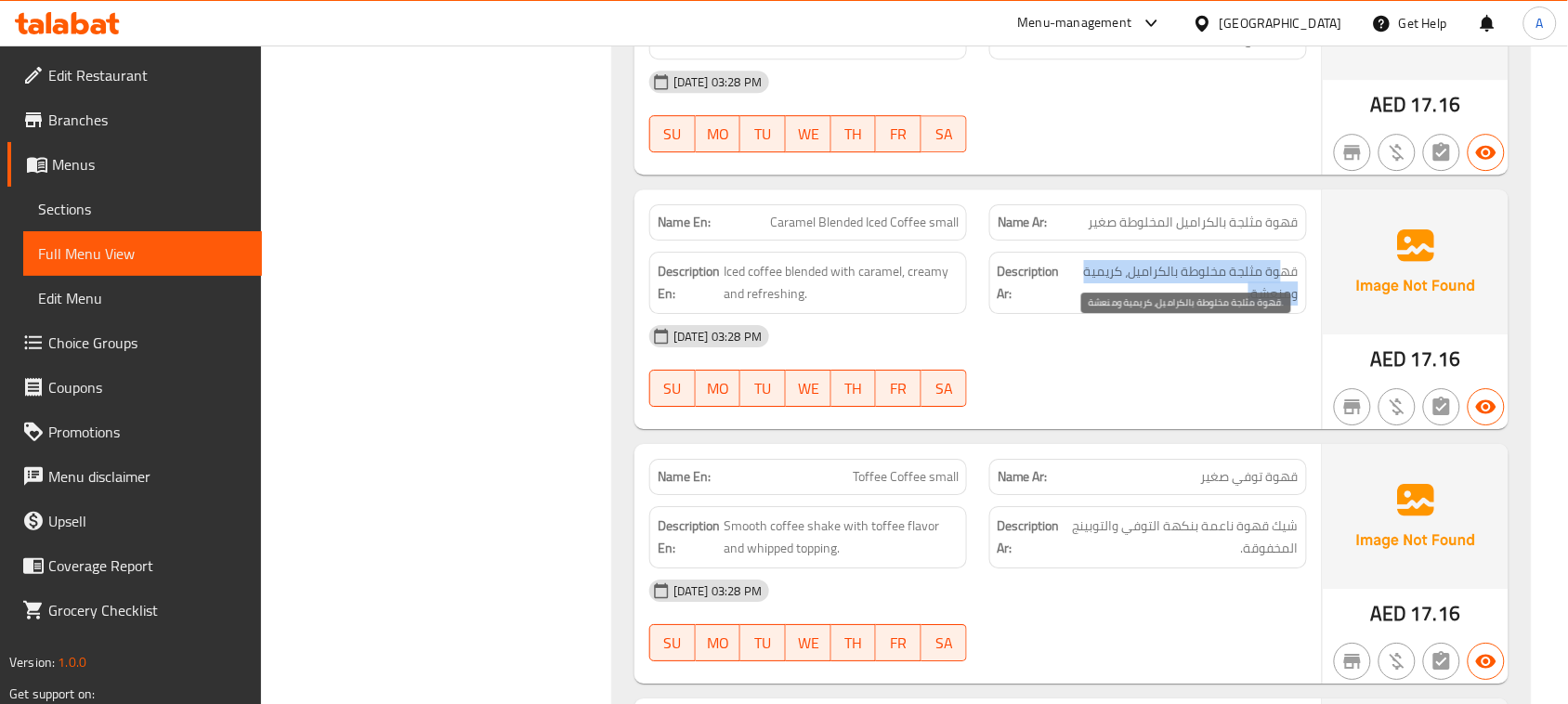
drag, startPoint x: 1225, startPoint y: 350, endPoint x: 1211, endPoint y: 355, distance: 14.9
click at [1214, 306] on span "قهوة مثلجة مخلوطة بالكراميل، كريمية ومنعشة." at bounding box center [1184, 283] width 229 height 45
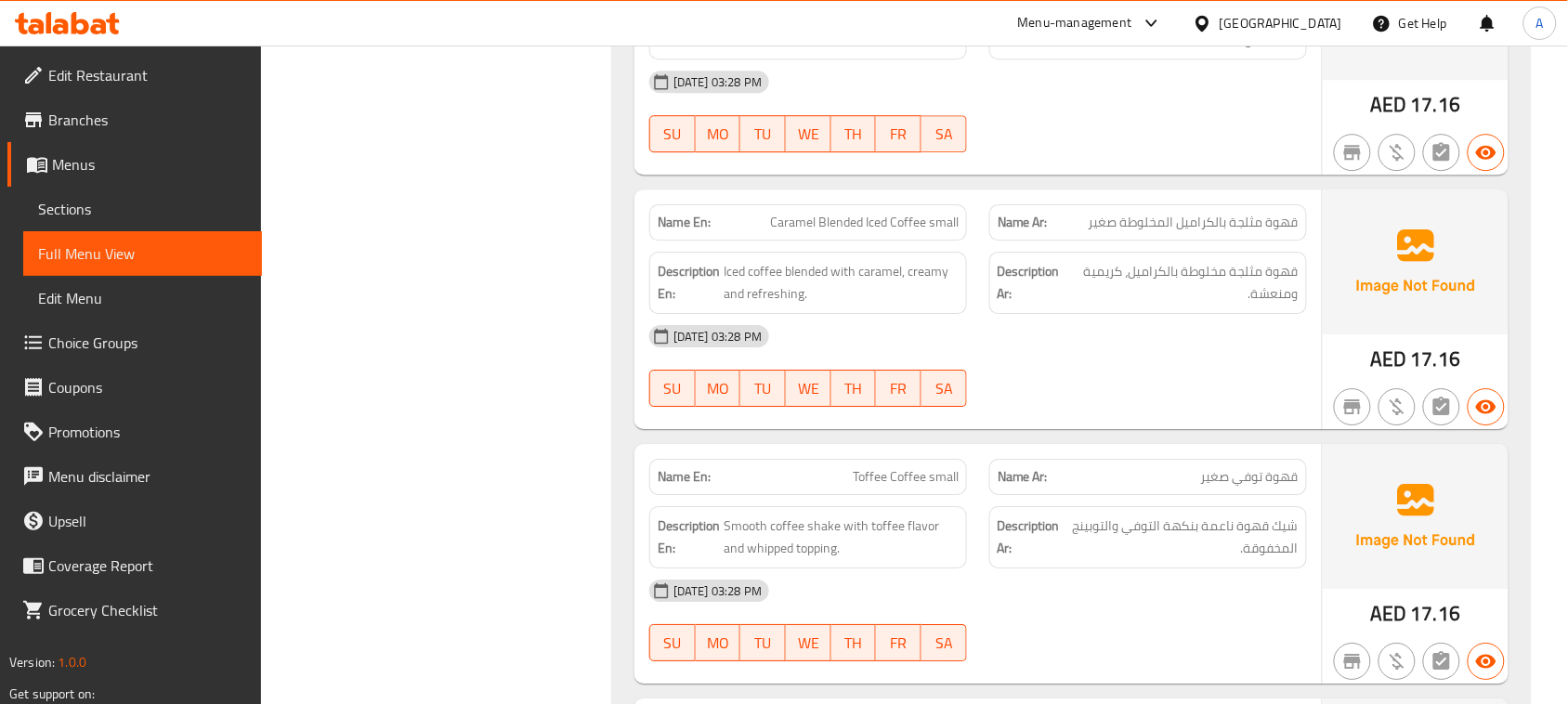
drag, startPoint x: 1270, startPoint y: 339, endPoint x: 1137, endPoint y: 337, distance: 133.0
click at [1137, 306] on span "قهوة مثلجة مخلوطة بالكراميل، كريمية ومنعشة." at bounding box center [1184, 283] width 229 height 45
drag, startPoint x: 776, startPoint y: 364, endPoint x: 941, endPoint y: 386, distance: 166.5
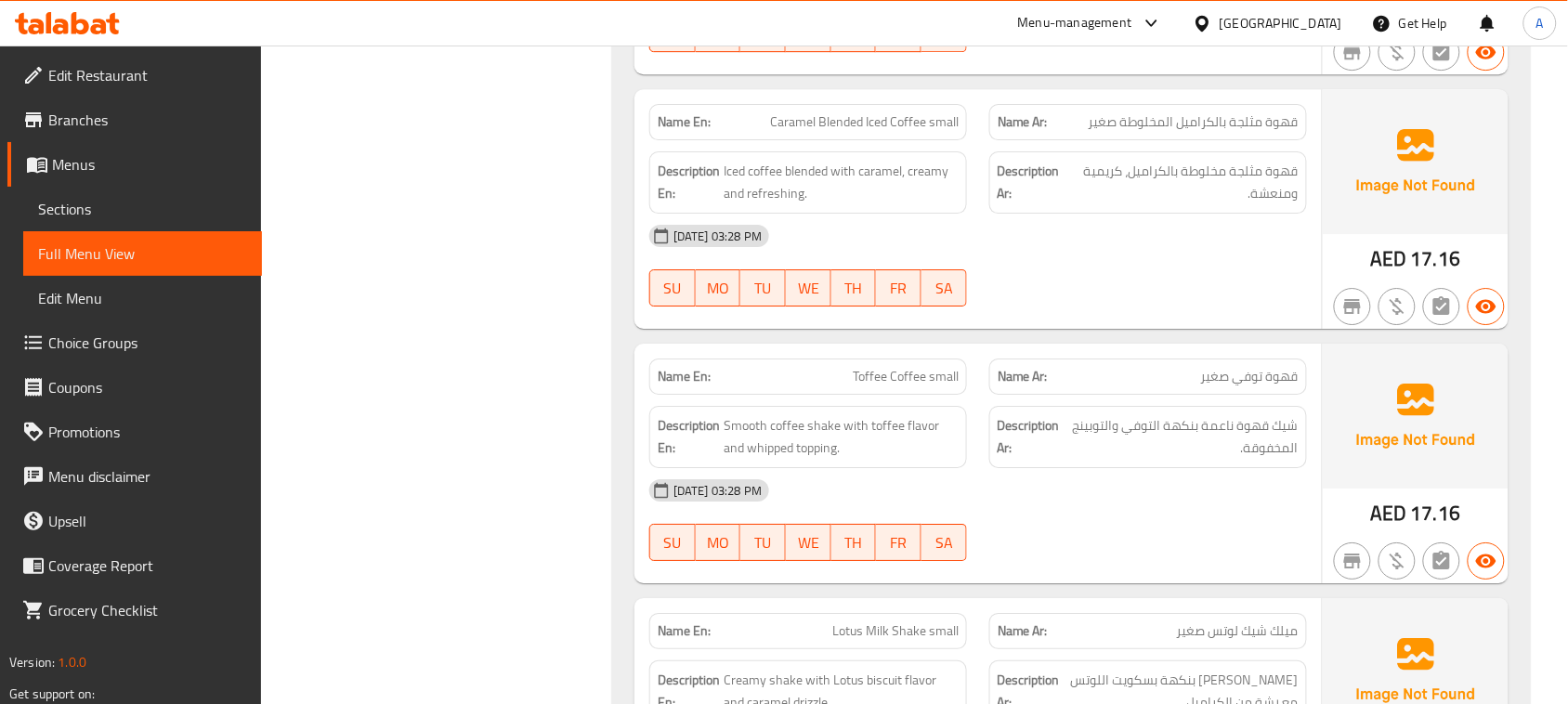
scroll to position [20690, 0]
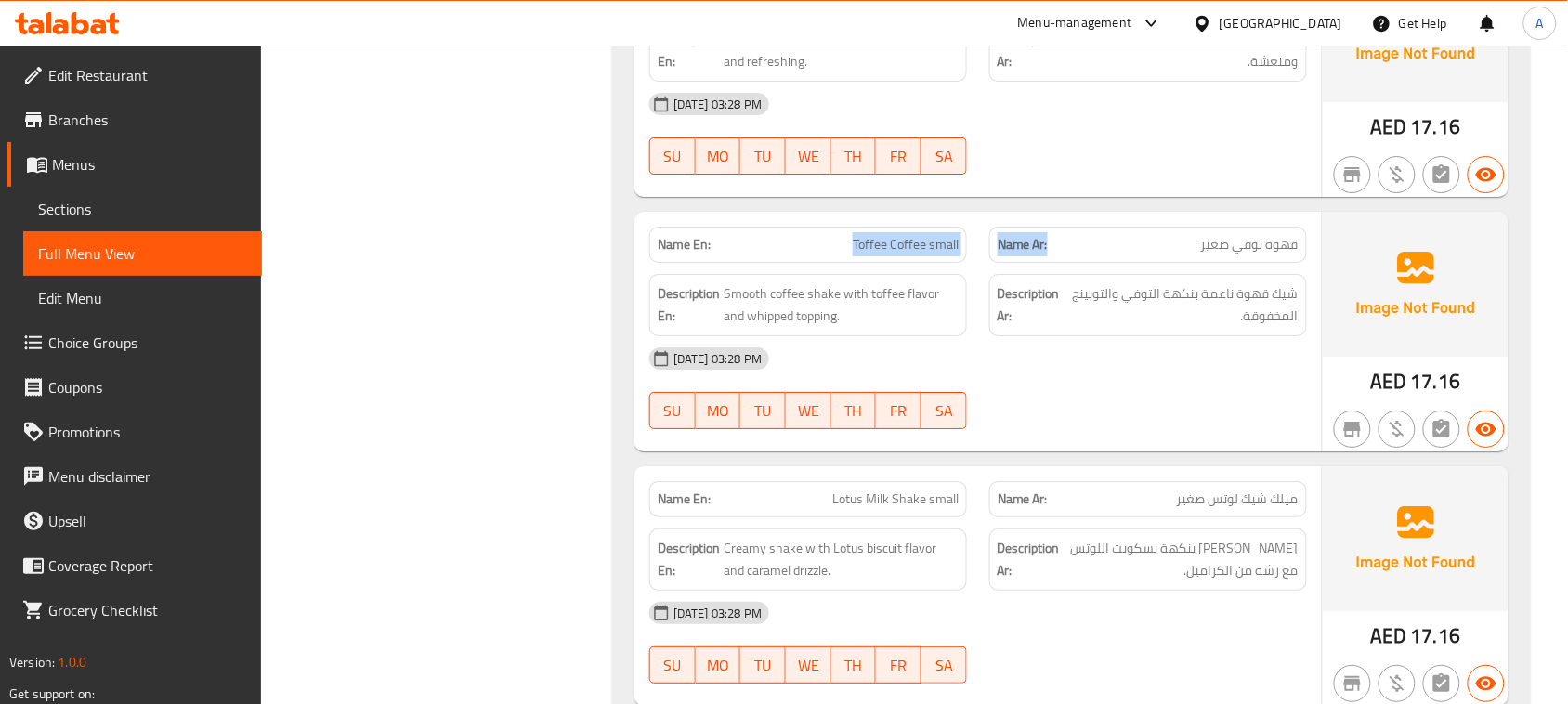
drag, startPoint x: 1000, startPoint y: 302, endPoint x: 1130, endPoint y: 265, distance: 135.2
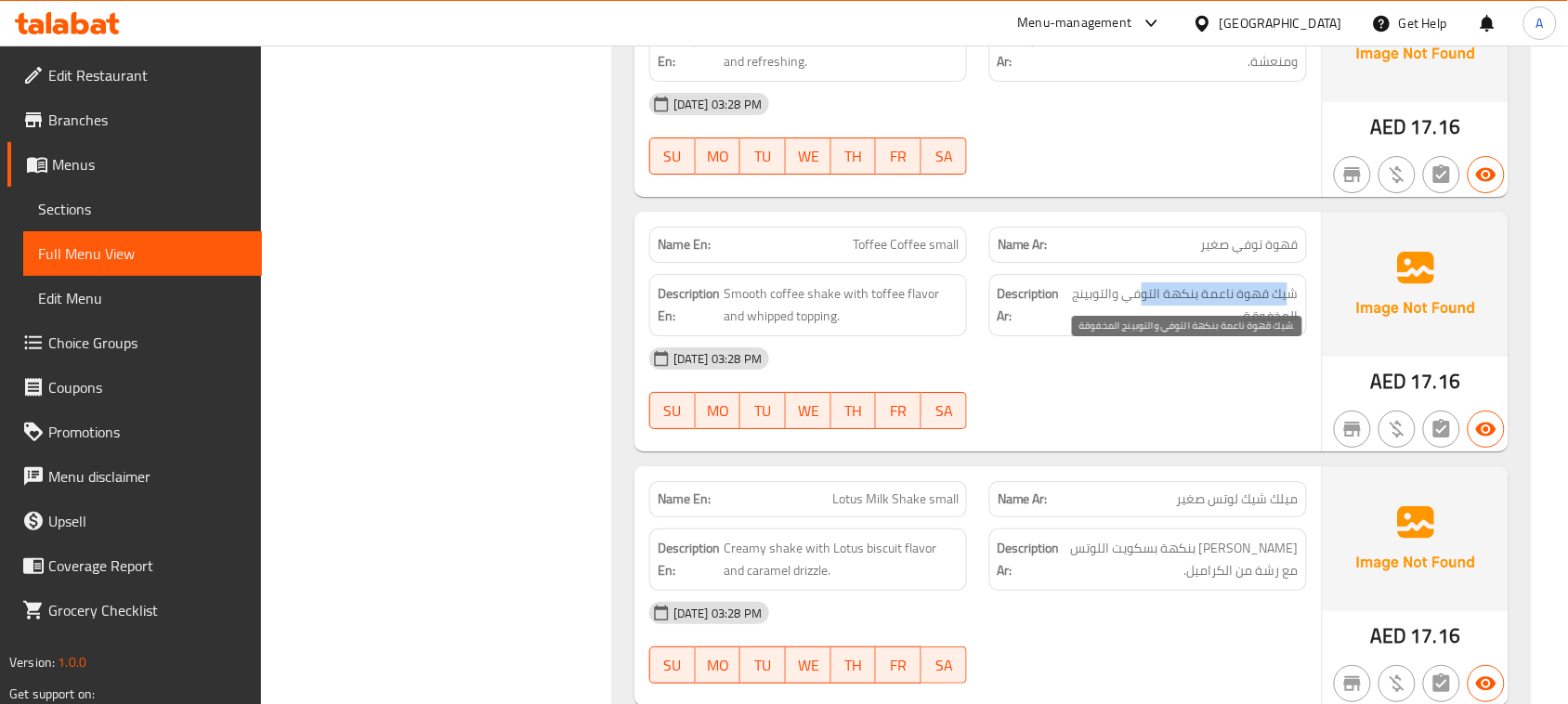
drag, startPoint x: 1290, startPoint y: 369, endPoint x: 1140, endPoint y: 367, distance: 150.0
click at [1140, 328] on span "شيك قهوة ناعمة بنكهة التوفي والتوبينج المخفوقة." at bounding box center [1182, 306] width 232 height 45
click at [1102, 328] on span "شيك قهوة ناعمة بنكهة التوفي والتوبينج المخفوقة." at bounding box center [1182, 306] width 232 height 45
drag, startPoint x: 1102, startPoint y: 364, endPoint x: 1264, endPoint y: 389, distance: 163.9
click at [1264, 328] on span "شيك قهوة ناعمة بنكهة التوفي والتوبينج المخفوقة." at bounding box center [1182, 306] width 232 height 45
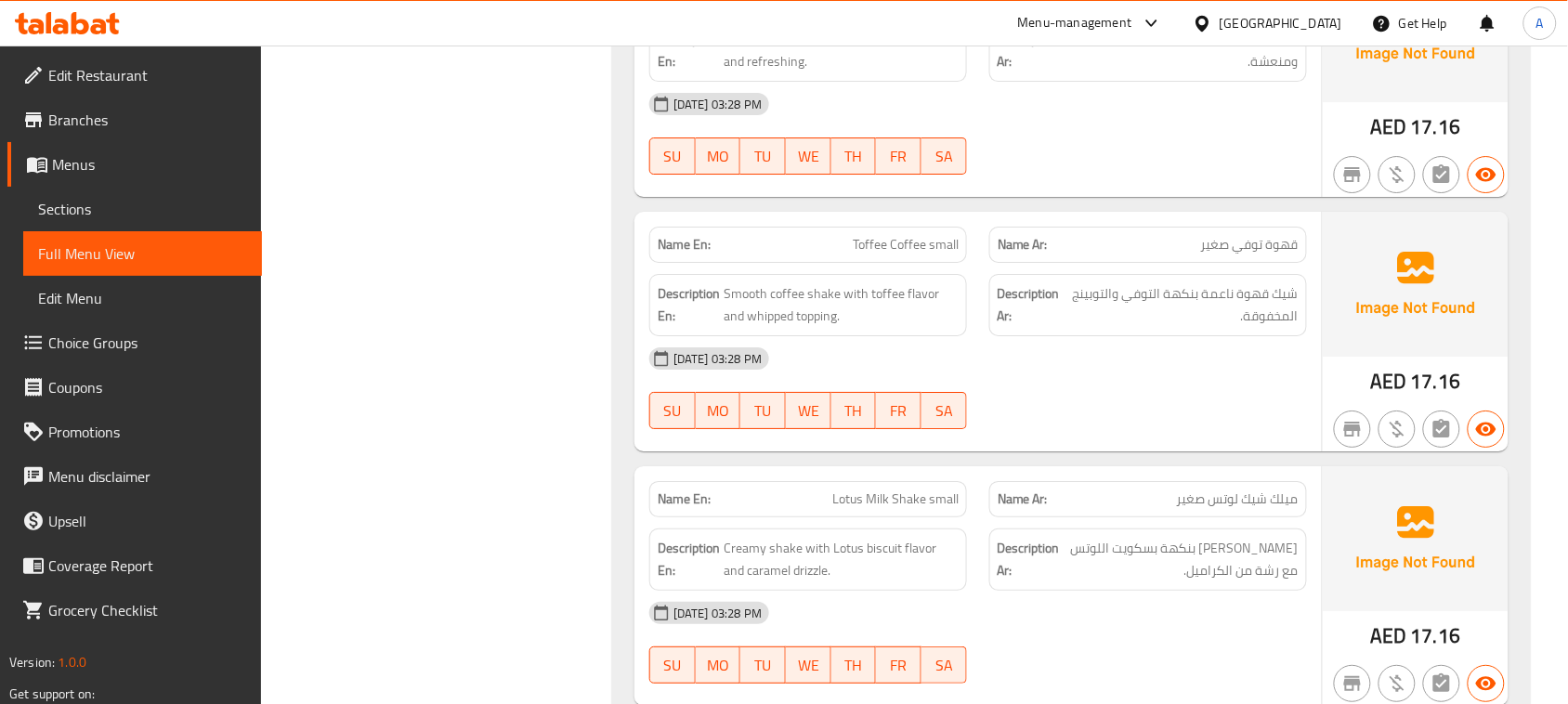
drag, startPoint x: 1171, startPoint y: 444, endPoint x: 718, endPoint y: 451, distance: 453.1
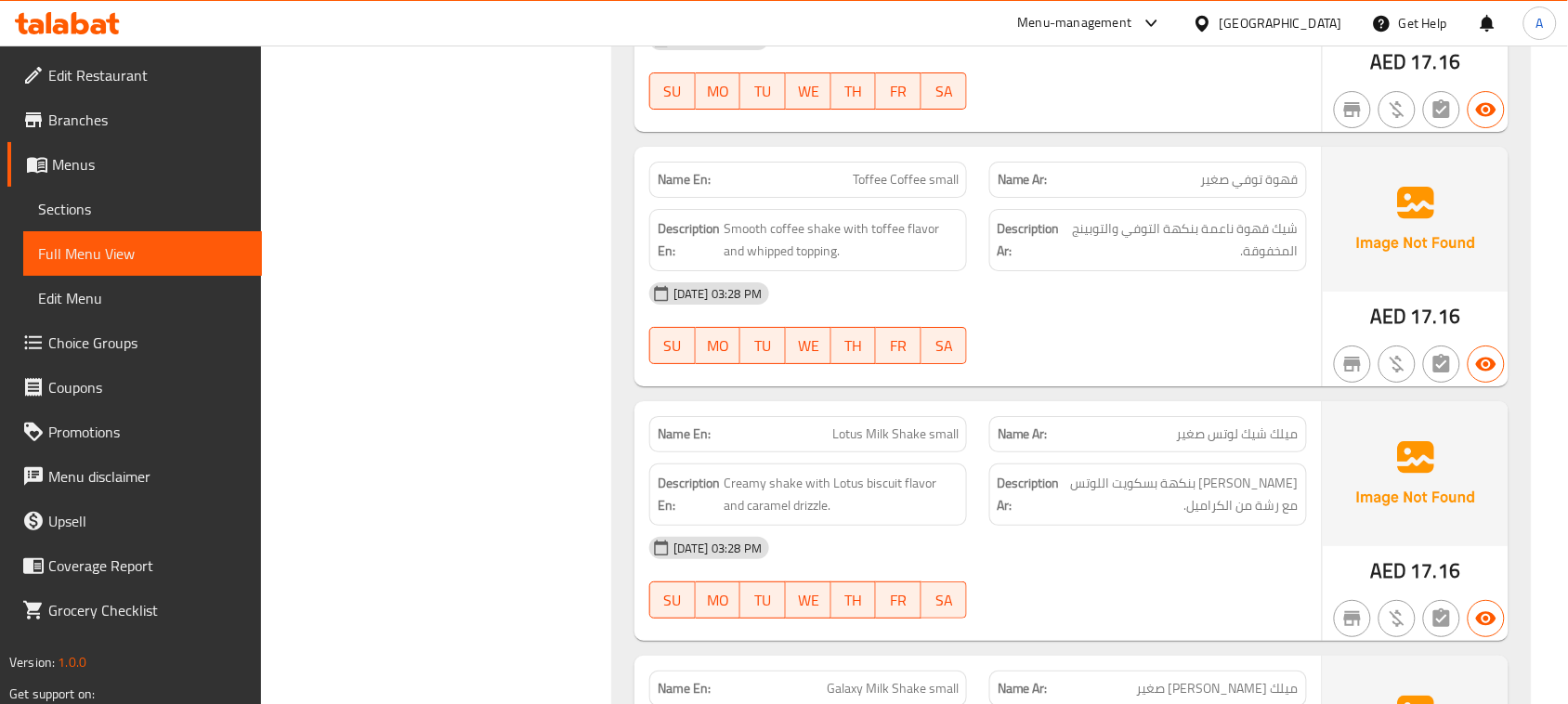
scroll to position [20922, 0]
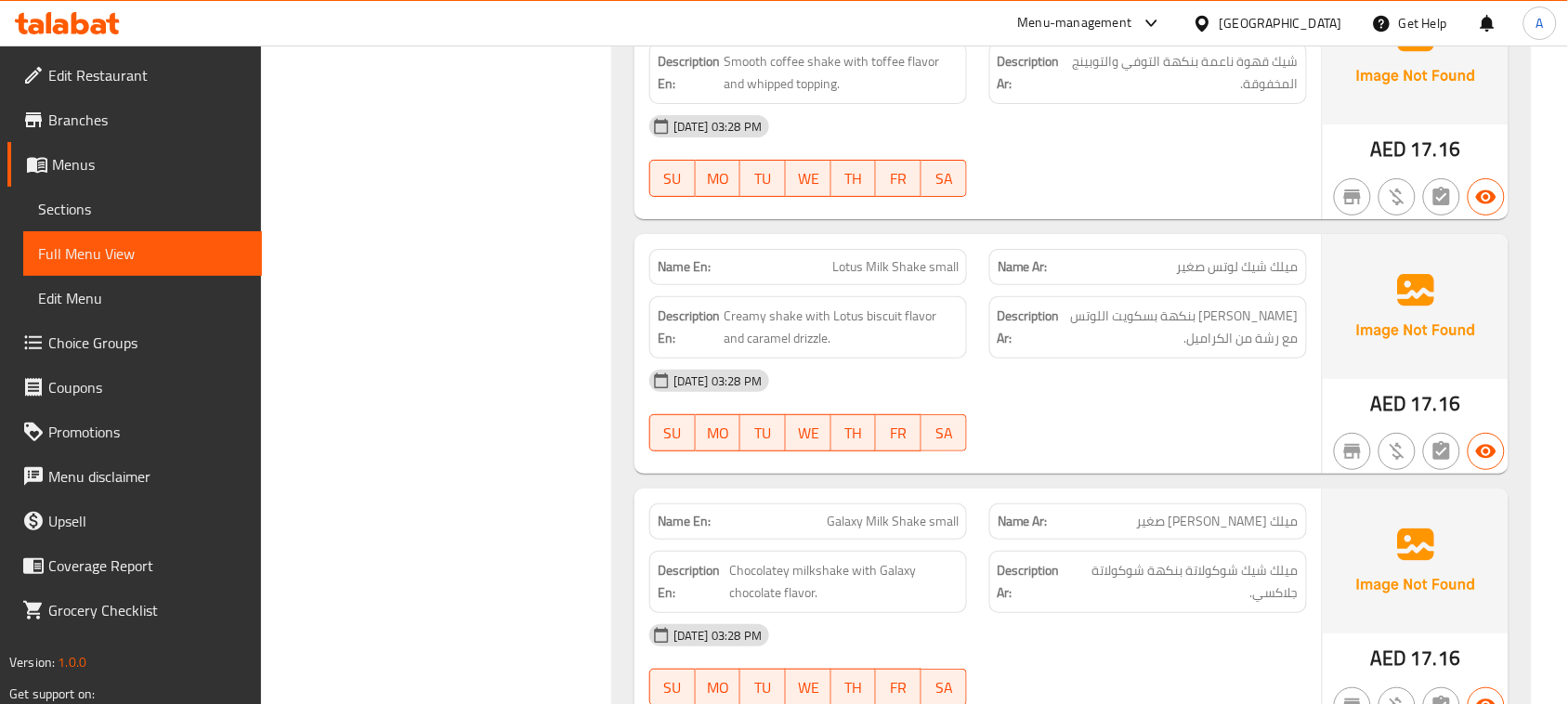
drag, startPoint x: 801, startPoint y: 342, endPoint x: 980, endPoint y: 383, distance: 183.6
drag, startPoint x: 820, startPoint y: 336, endPoint x: 967, endPoint y: 356, distance: 148.4
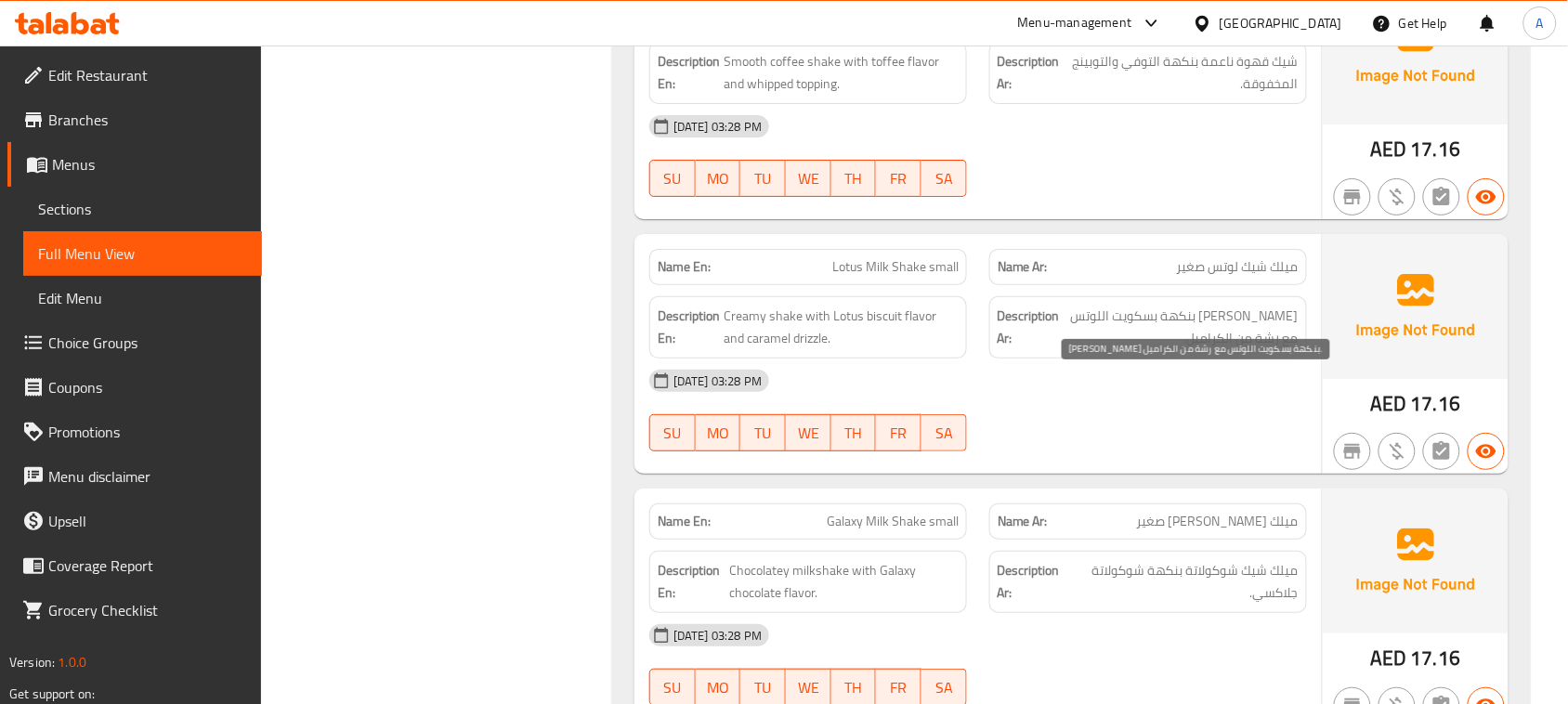
drag, startPoint x: 1279, startPoint y: 384, endPoint x: 1090, endPoint y: 384, distance: 189.0
click at [1090, 350] on span "[PERSON_NAME] بنكهة بسكويت اللوتس مع رشة من الكراميل." at bounding box center [1181, 327] width 235 height 45
drag, startPoint x: 1273, startPoint y: 397, endPoint x: 1203, endPoint y: 422, distance: 74.3
click at [1225, 350] on span "[PERSON_NAME] بنكهة بسكويت اللوتس مع رشة من الكراميل." at bounding box center [1181, 327] width 235 height 45
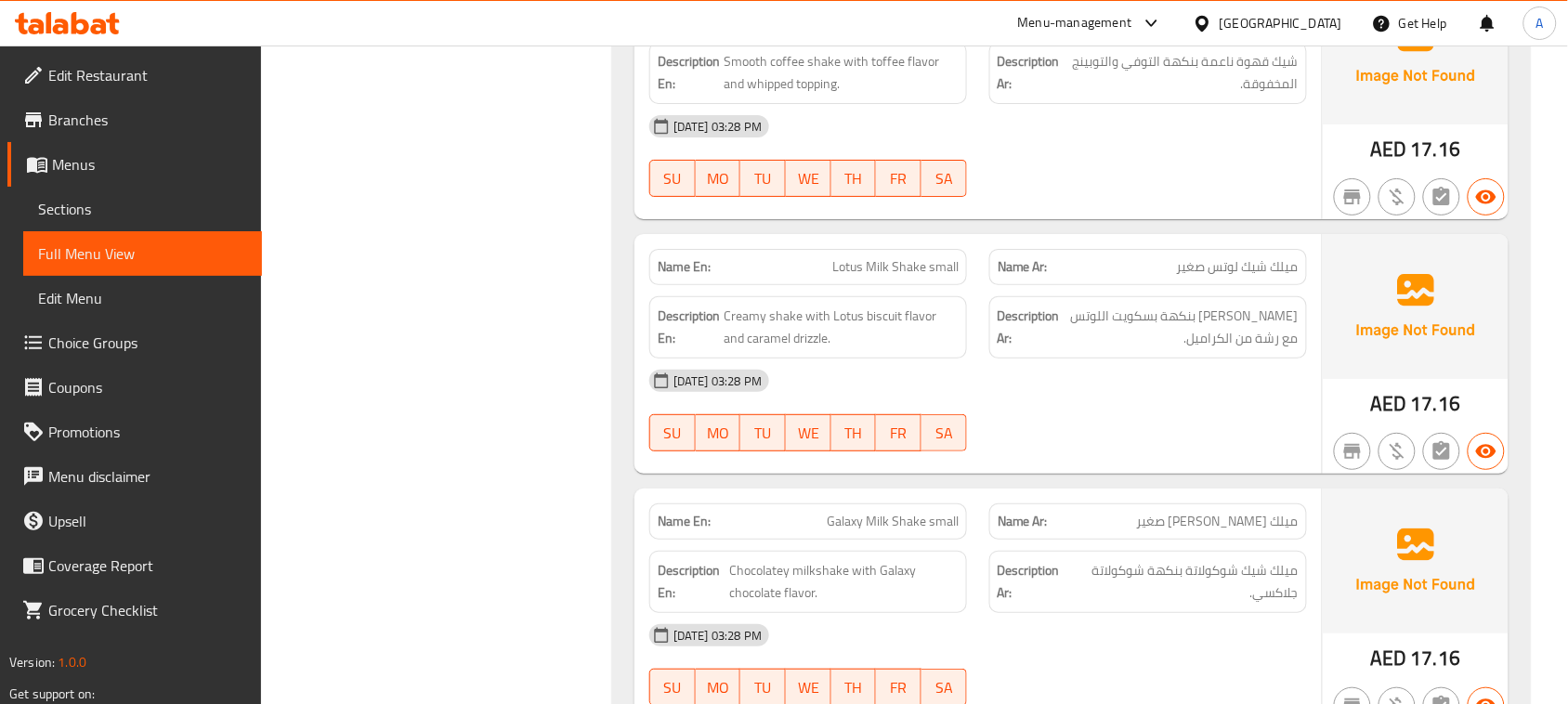
drag, startPoint x: 1256, startPoint y: 408, endPoint x: 1241, endPoint y: 414, distance: 16.2
drag, startPoint x: 683, startPoint y: 386, endPoint x: 1163, endPoint y: 462, distance: 486.0
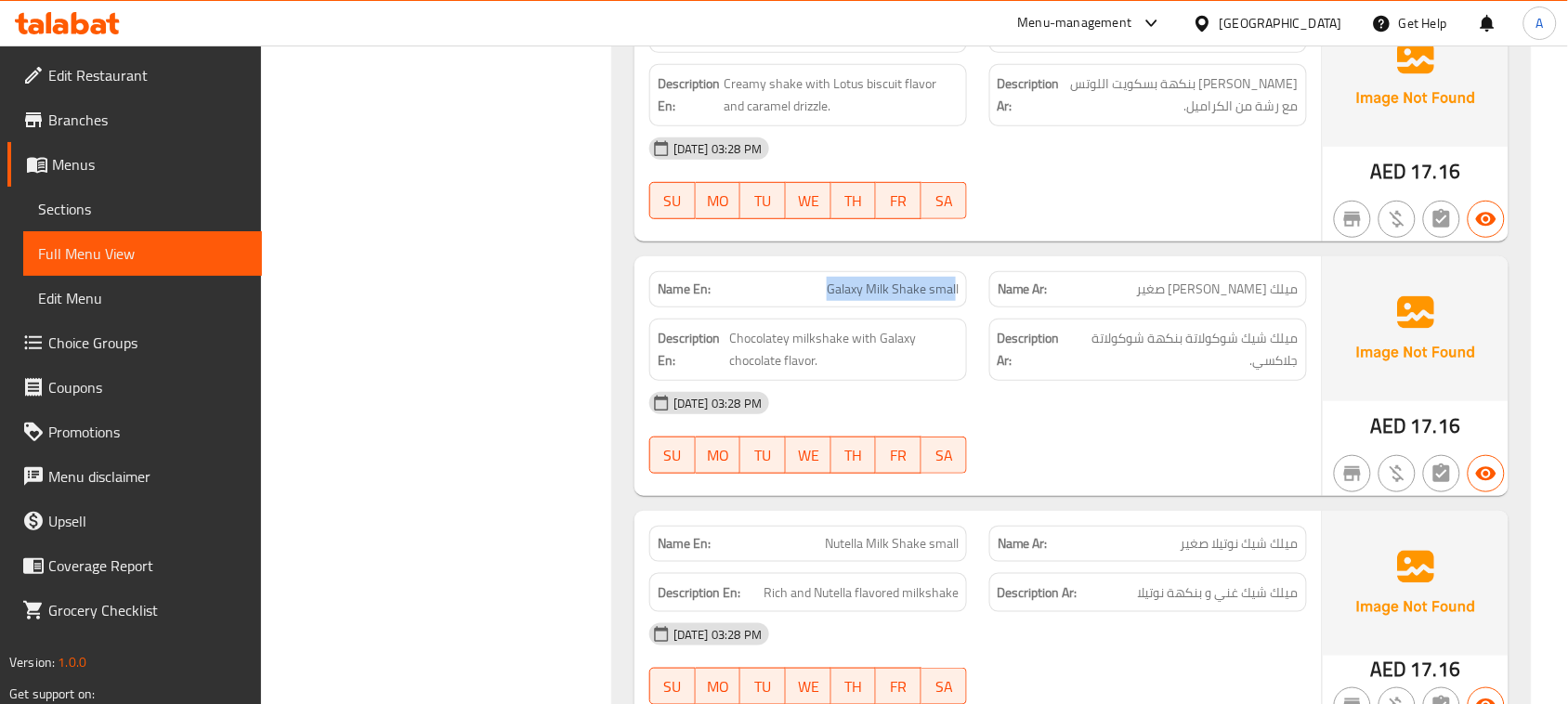
drag, startPoint x: 876, startPoint y: 359, endPoint x: 1068, endPoint y: 420, distance: 201.5
drag, startPoint x: 1079, startPoint y: 441, endPoint x: 1089, endPoint y: 451, distance: 14.1
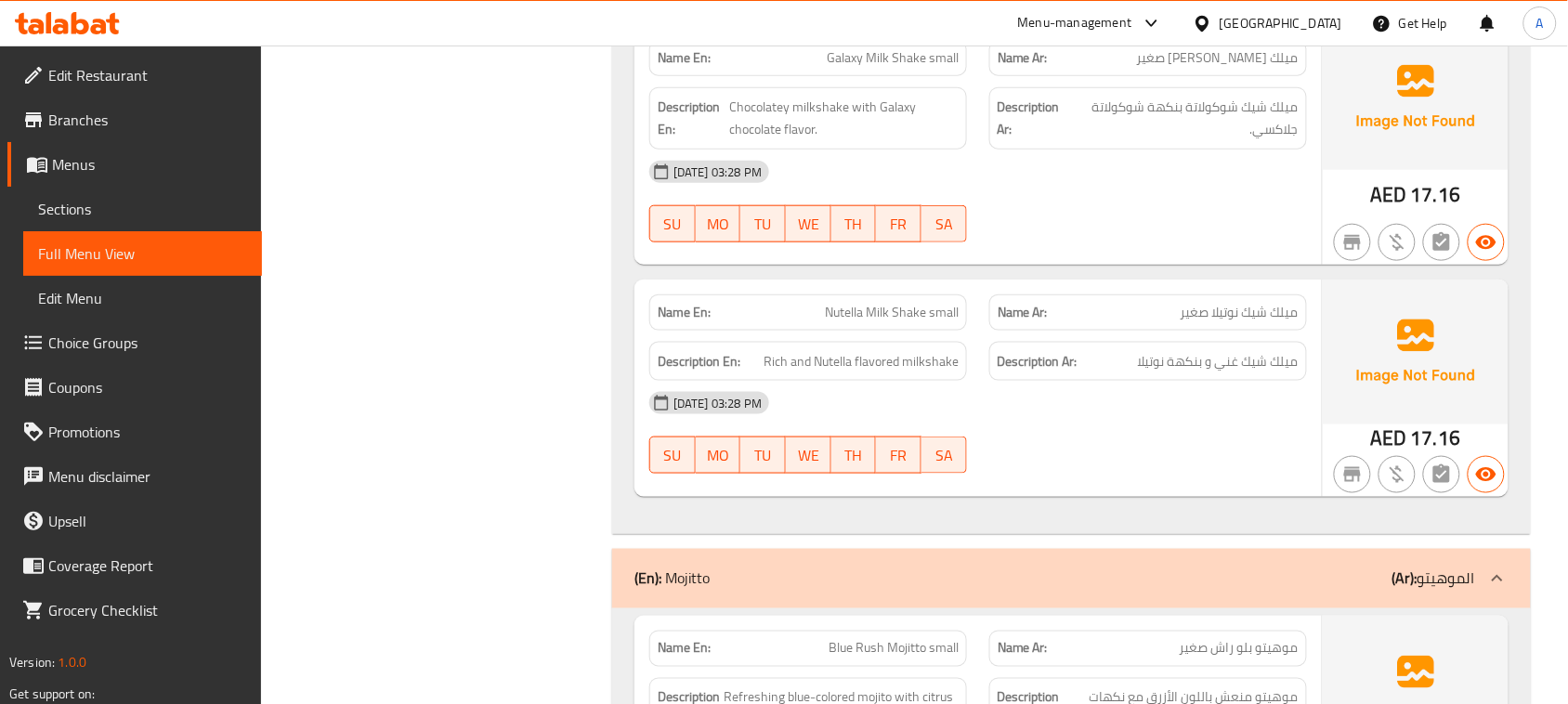
scroll to position [21386, 0]
drag, startPoint x: 1270, startPoint y: 164, endPoint x: 1140, endPoint y: 159, distance: 130.1
drag, startPoint x: 818, startPoint y: 177, endPoint x: 1122, endPoint y: 265, distance: 316.5
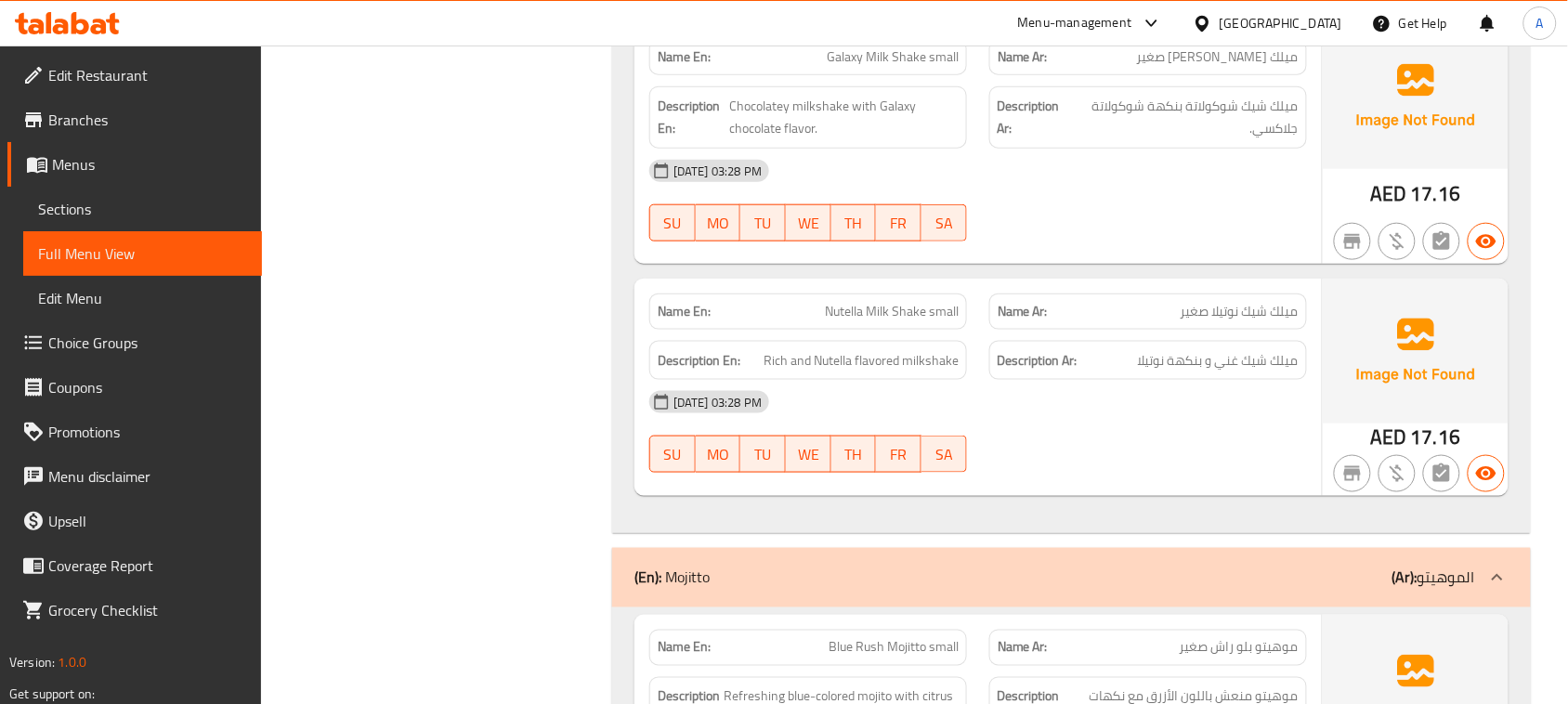
drag, startPoint x: 918, startPoint y: 374, endPoint x: 1000, endPoint y: 375, distance: 82.0
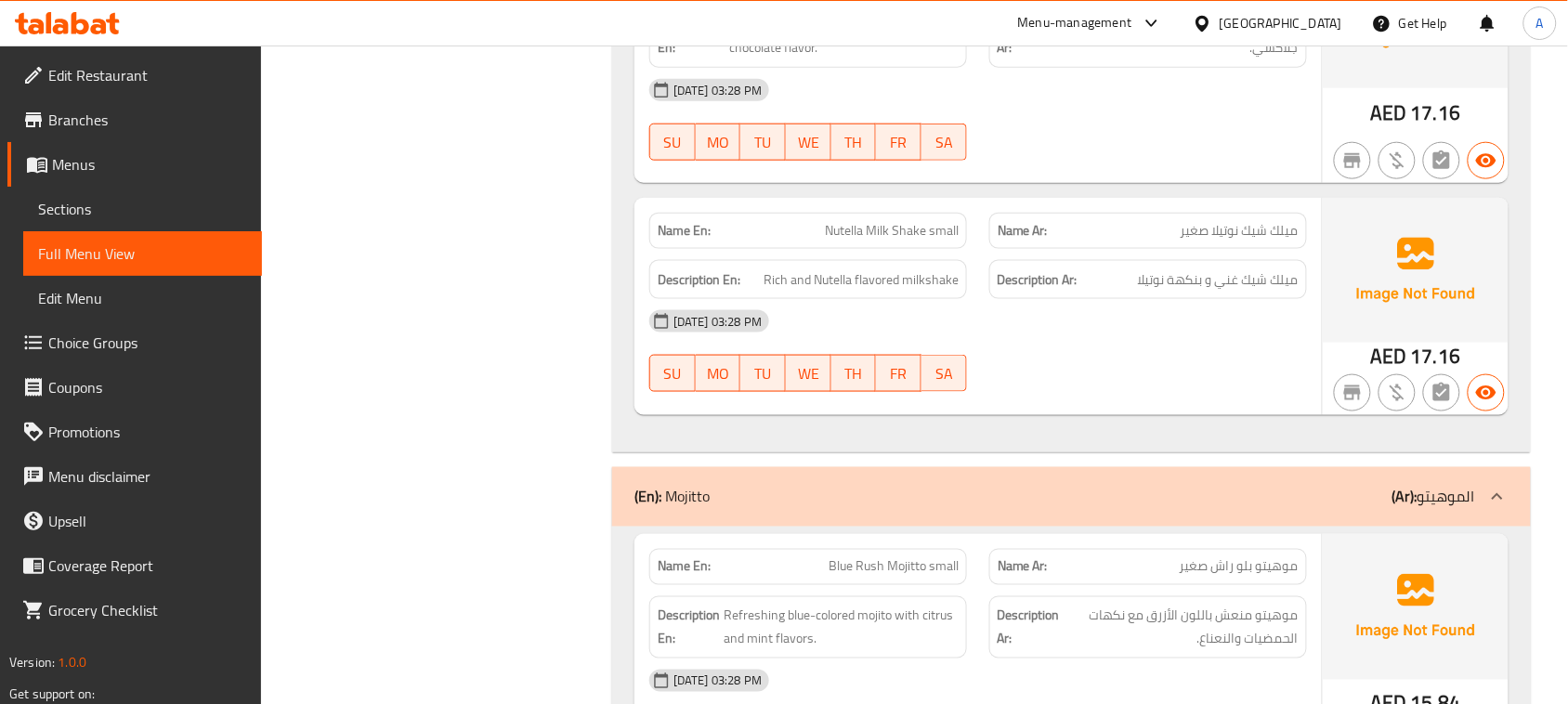
scroll to position [21503, 0]
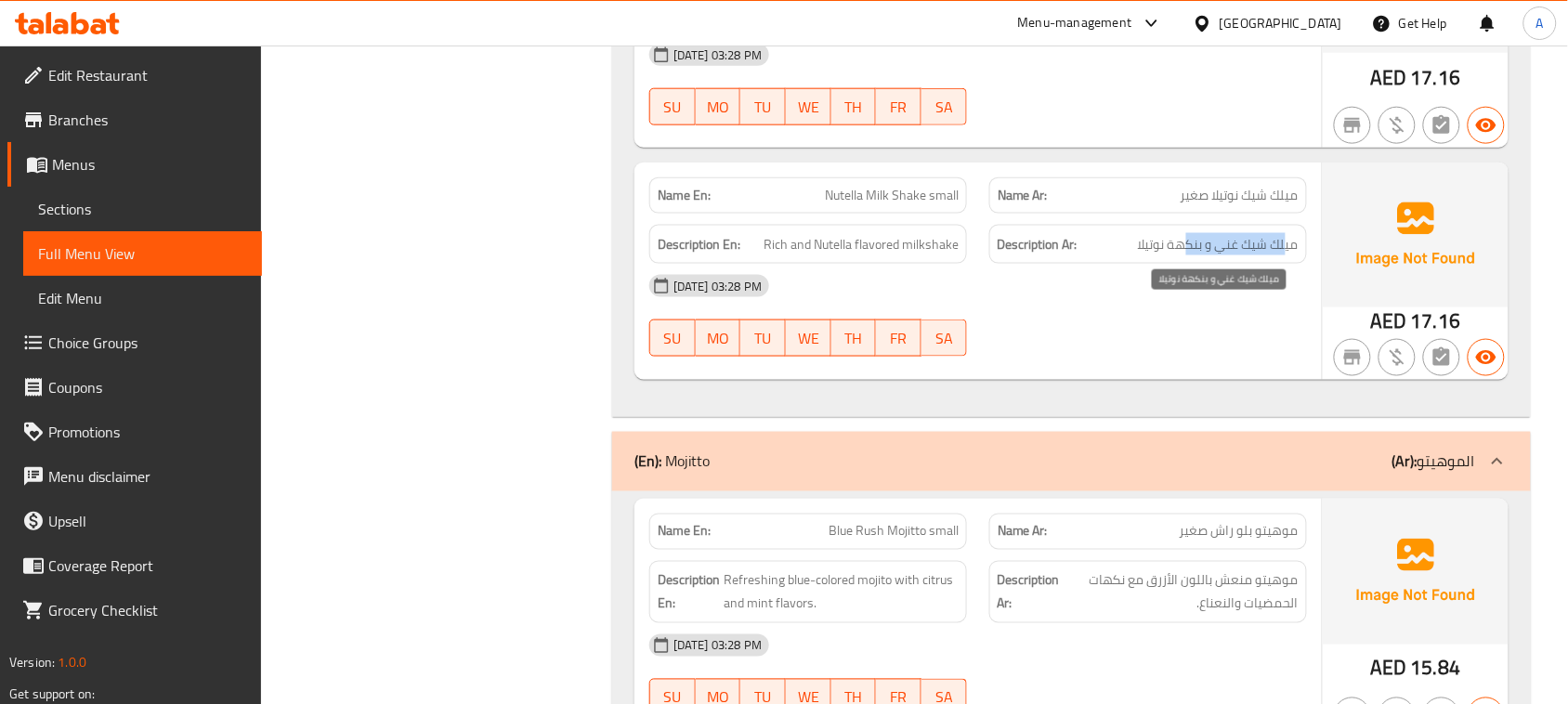
drag, startPoint x: 1288, startPoint y: 309, endPoint x: 1182, endPoint y: 313, distance: 106.1
click at [1182, 256] on span "ميلك شيك غني و بنكهة نوتيلا" at bounding box center [1219, 244] width 160 height 23
drag, startPoint x: 851, startPoint y: 307, endPoint x: 1094, endPoint y: 387, distance: 255.8
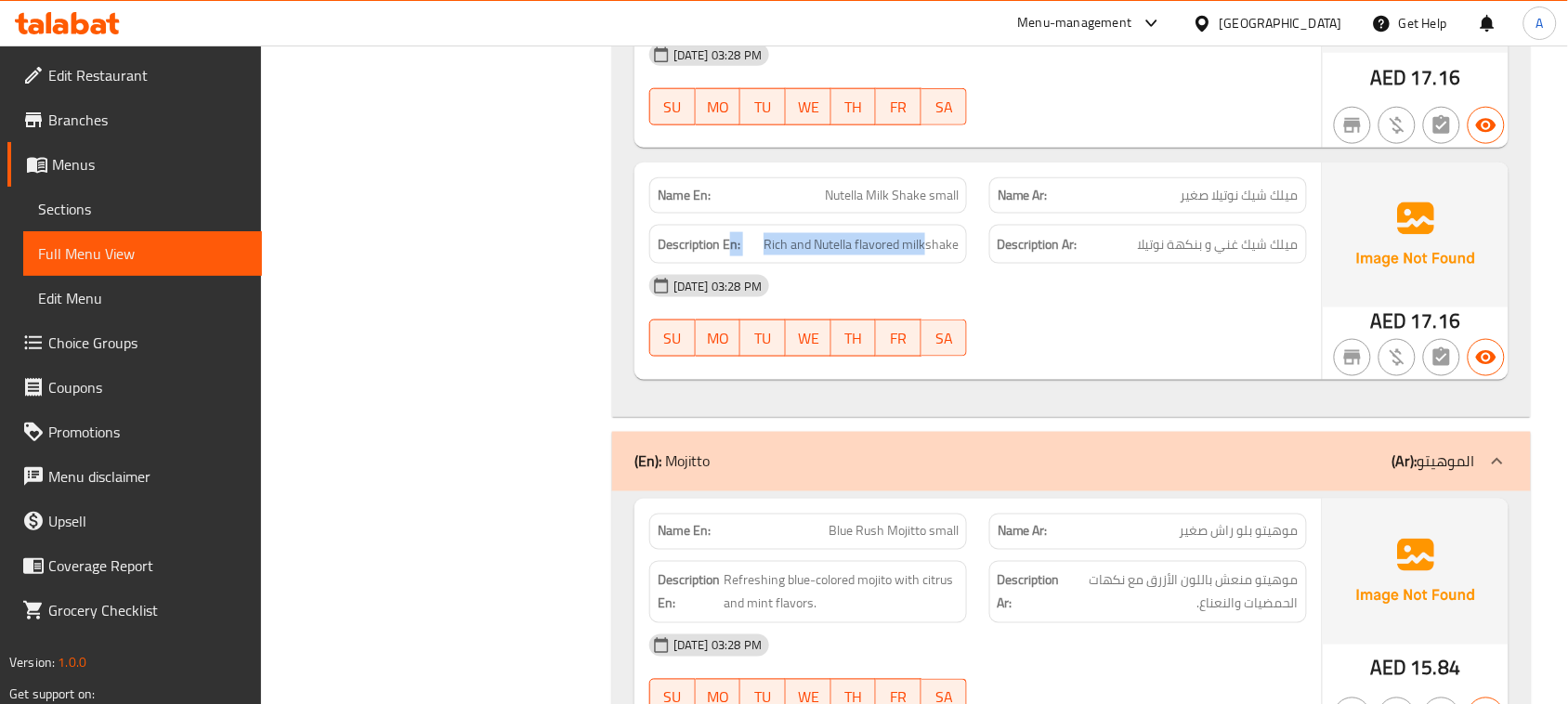
drag, startPoint x: 926, startPoint y: 317, endPoint x: 732, endPoint y: 322, distance: 194.1
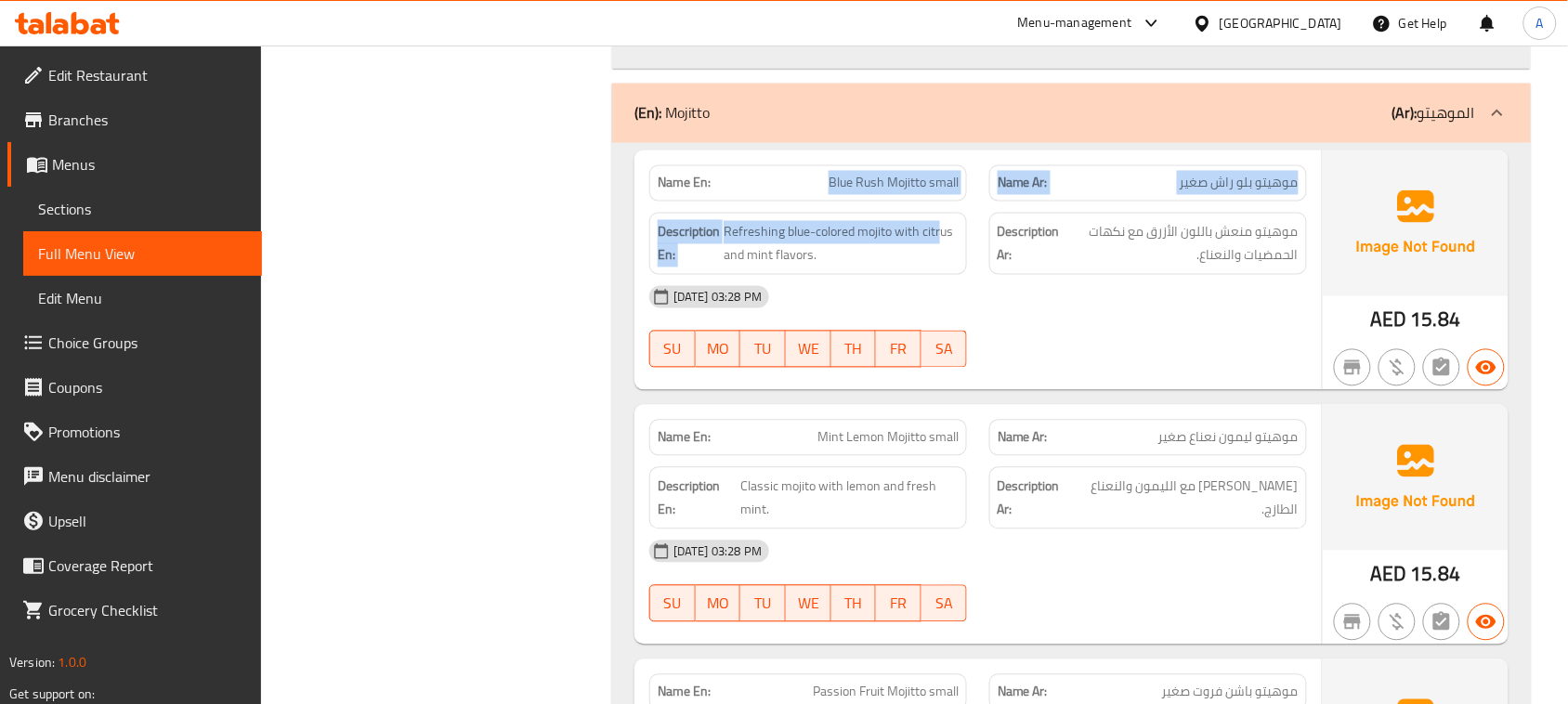
drag, startPoint x: 804, startPoint y: 238, endPoint x: 1085, endPoint y: 379, distance: 314.4
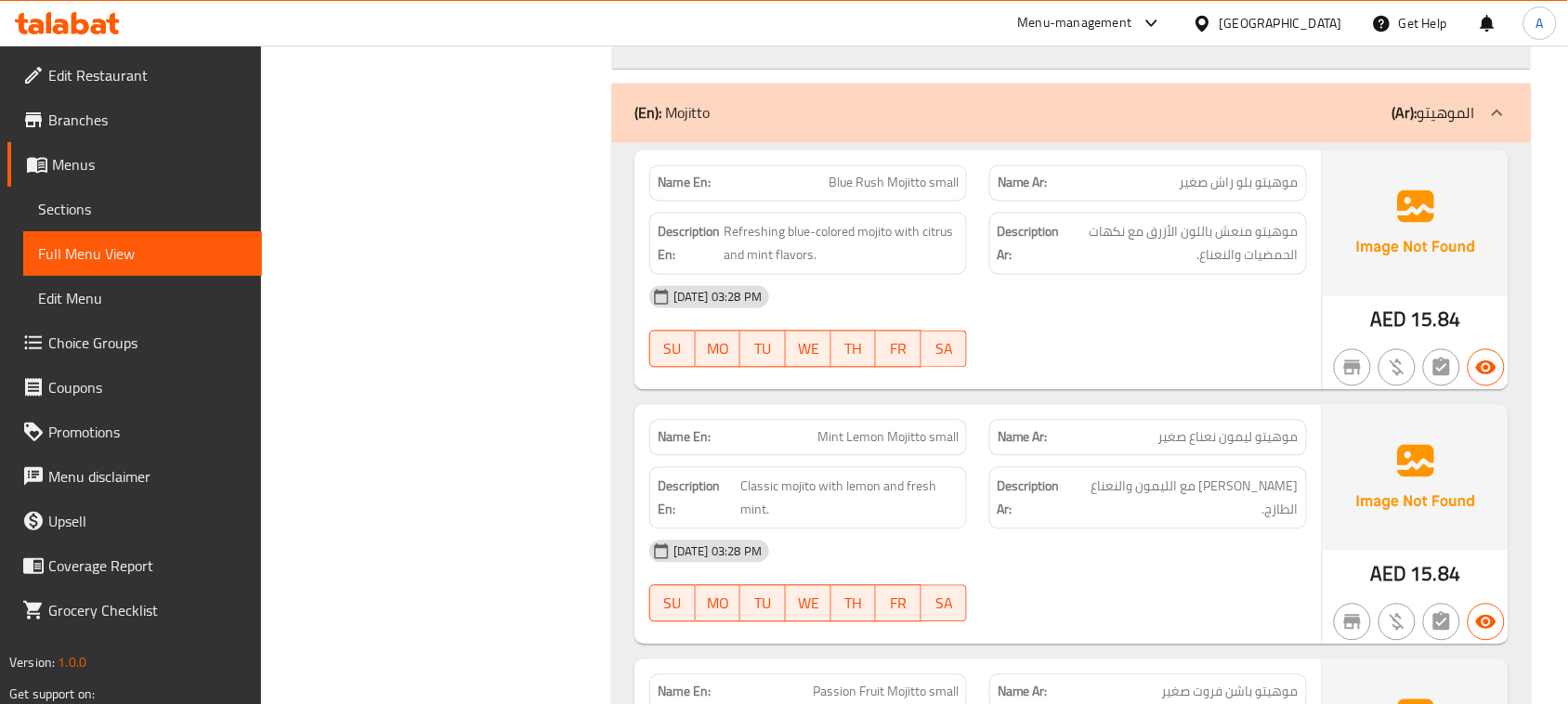
drag, startPoint x: 1110, startPoint y: 410, endPoint x: 1088, endPoint y: 434, distance: 32.6
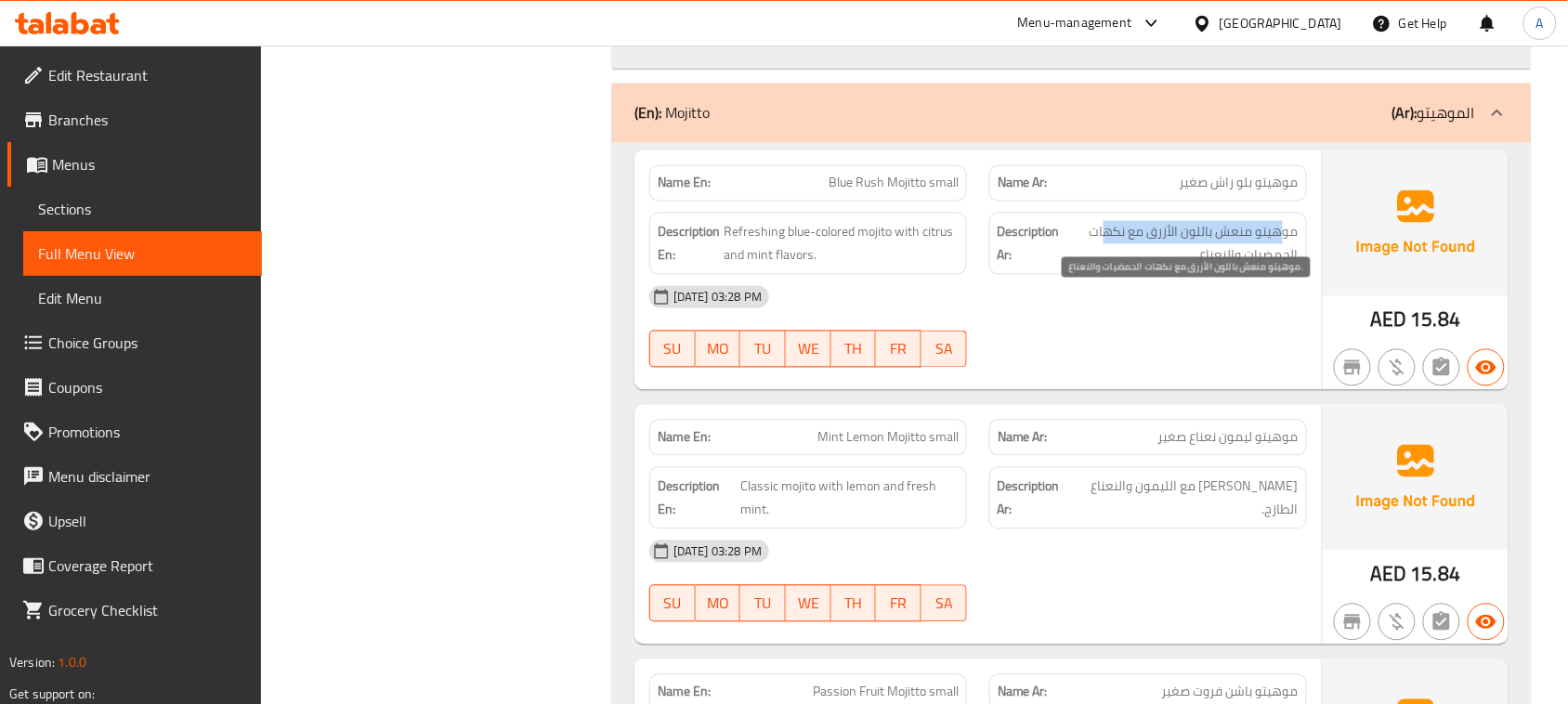
drag, startPoint x: 1284, startPoint y: 290, endPoint x: 1103, endPoint y: 302, distance: 181.4
click at [1103, 267] on span "موهيتو منعش باللون الأزرق مع نكهات الحمضيات والنعناع." at bounding box center [1181, 244] width 235 height 45
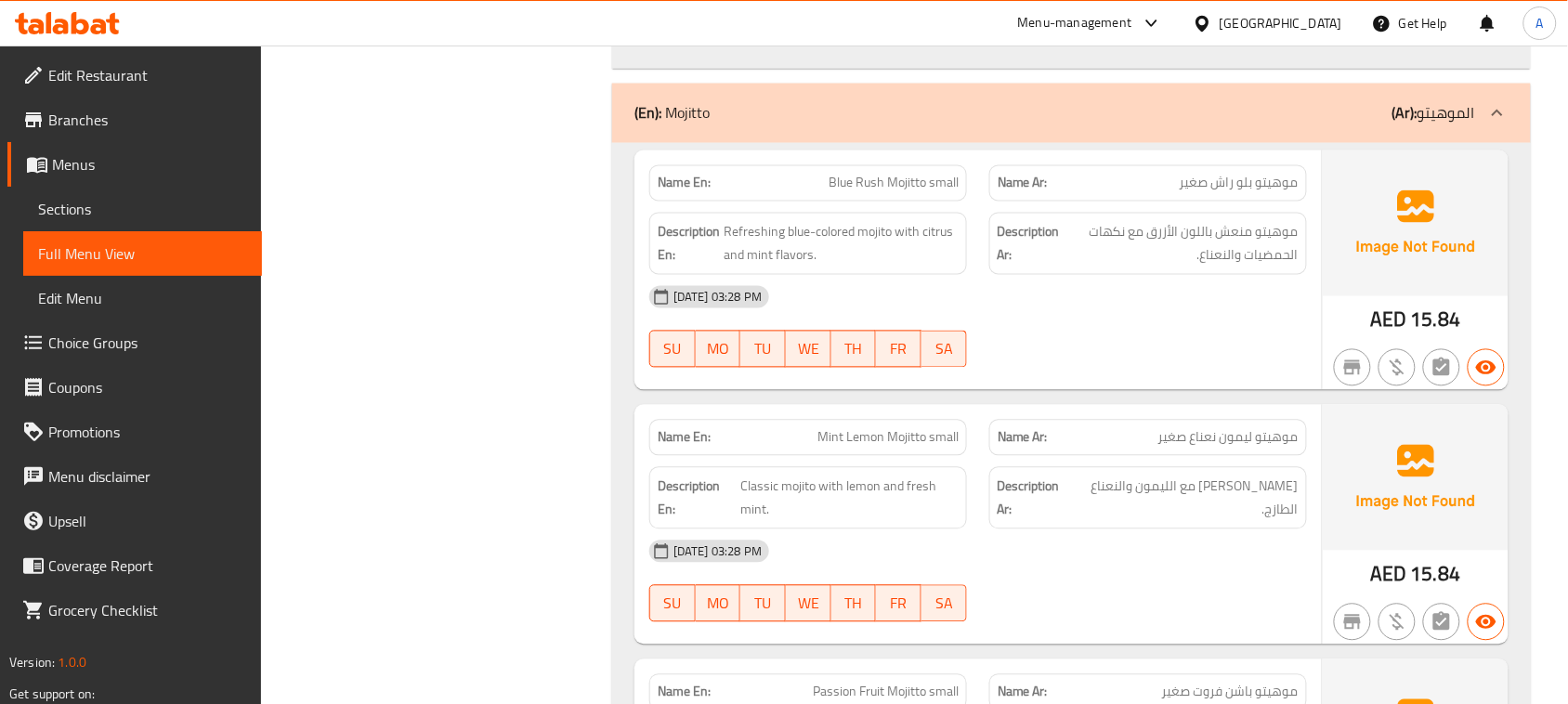
drag, startPoint x: 1203, startPoint y: 317, endPoint x: 1189, endPoint y: 320, distance: 14.3
drag, startPoint x: 731, startPoint y: 329, endPoint x: 959, endPoint y: 354, distance: 229.4
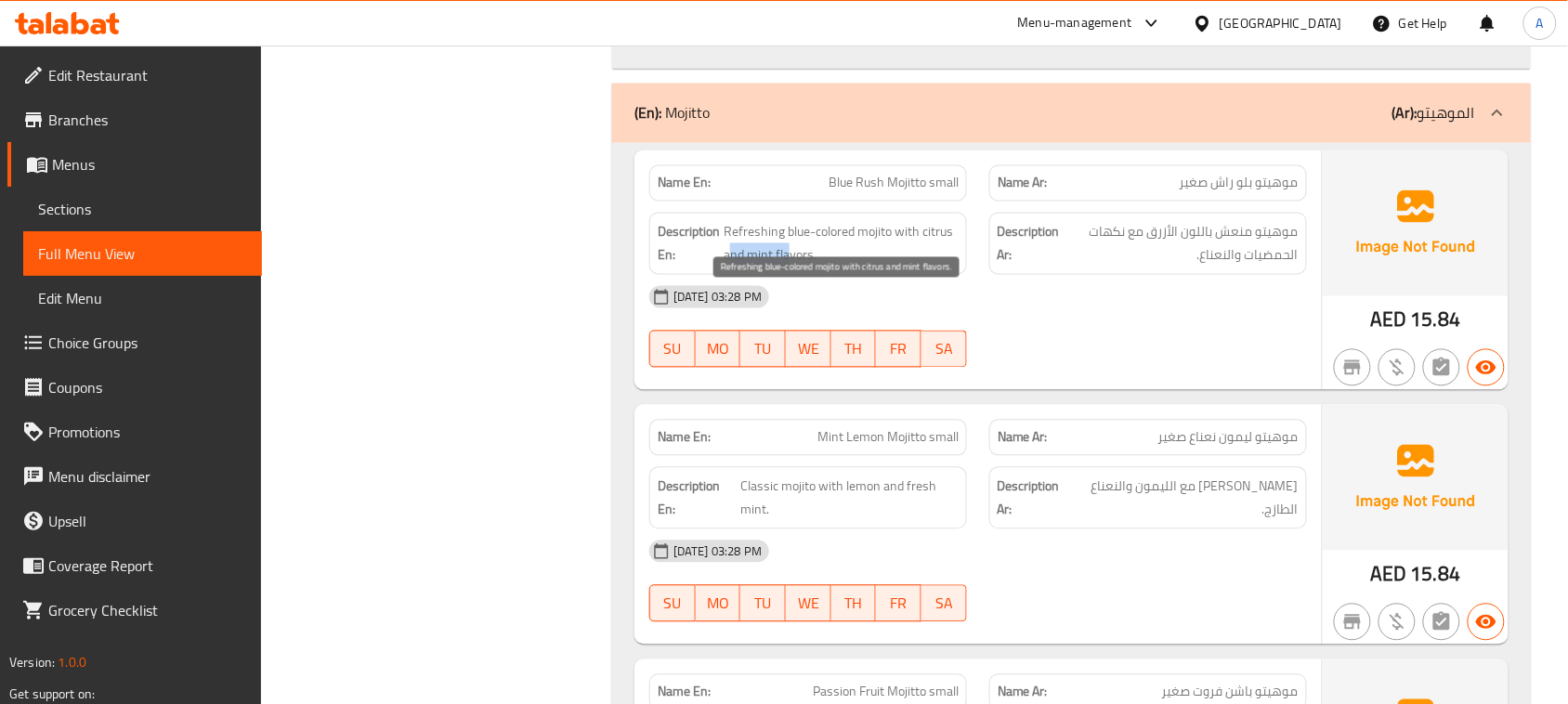
click at [896, 267] on span "Refreshing blue-colored mojito with citrus and mint flavors." at bounding box center [842, 244] width 235 height 45
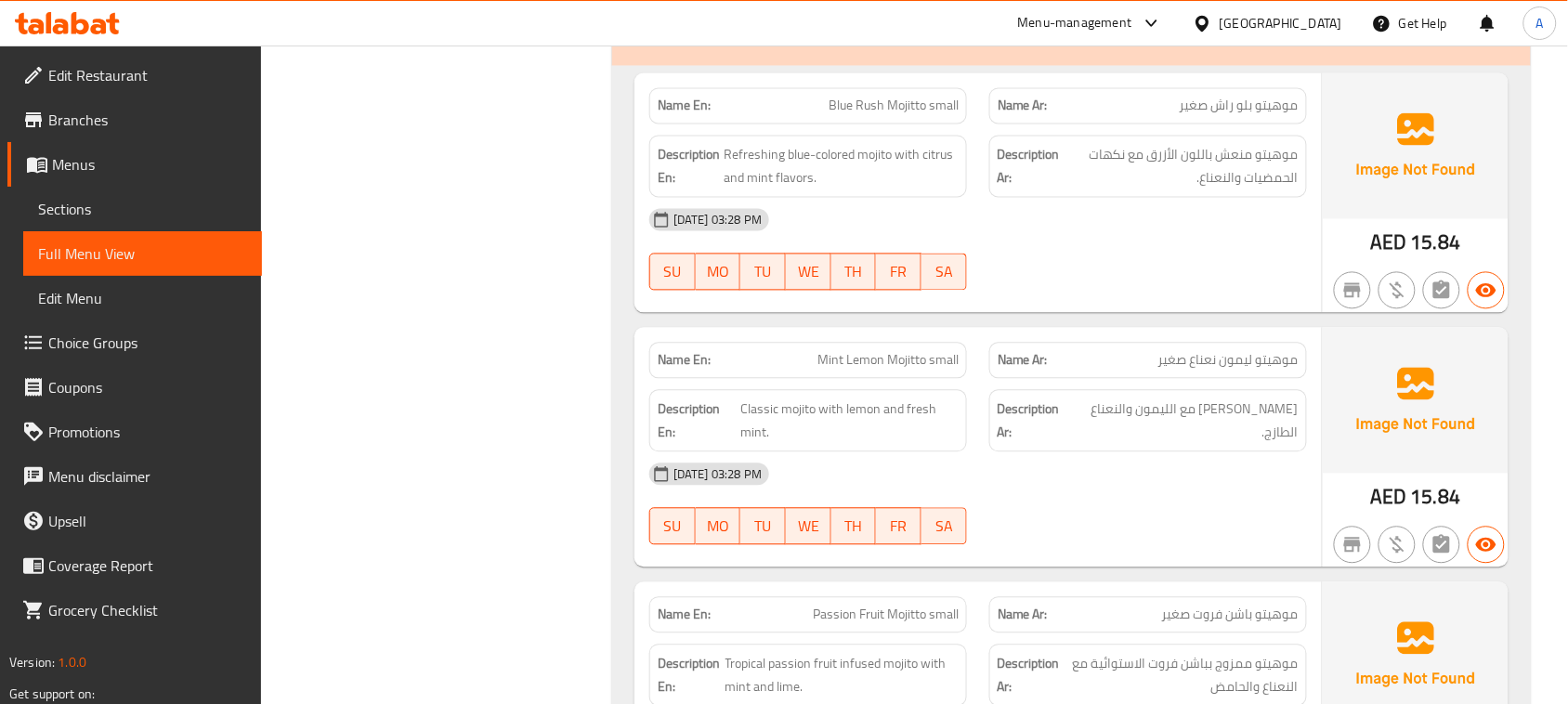
scroll to position [21966, 0]
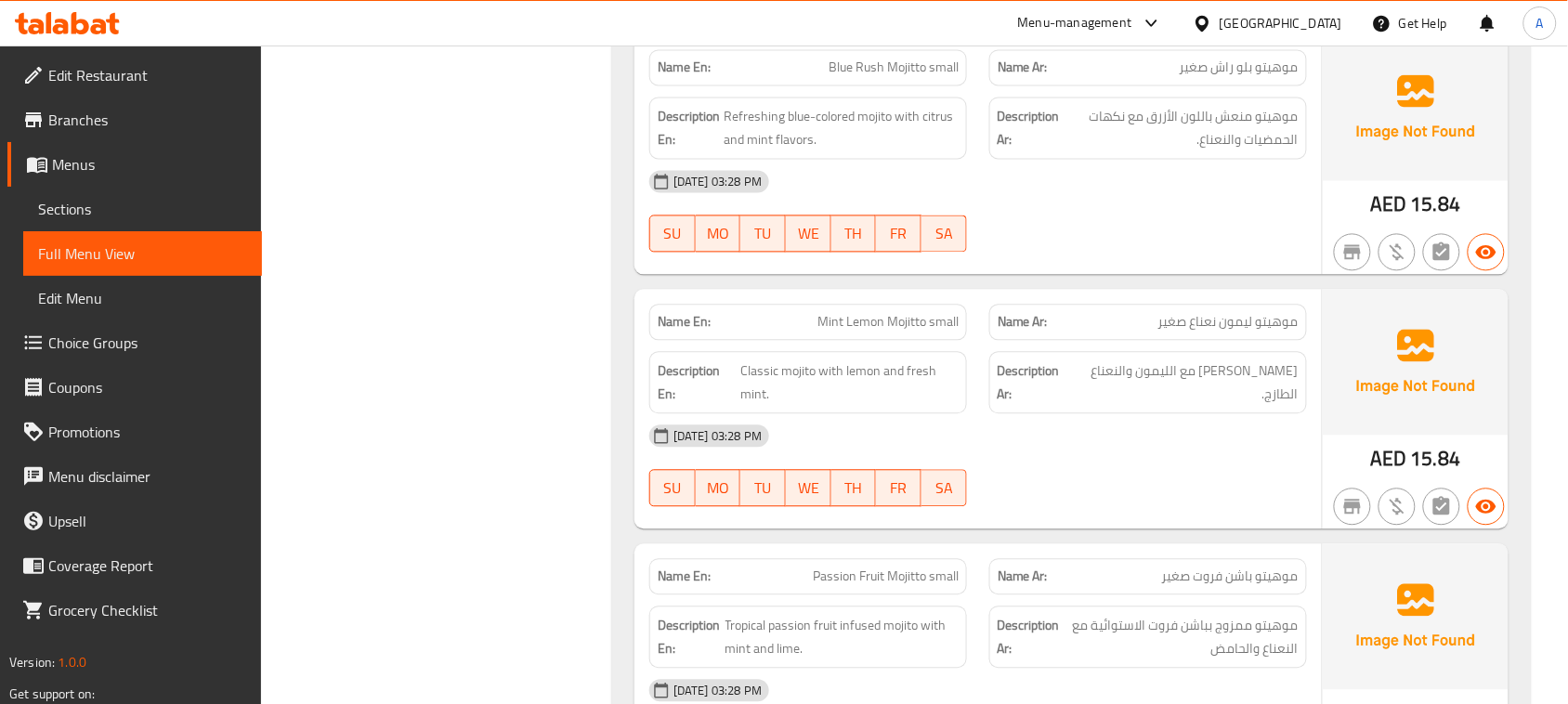
drag, startPoint x: 825, startPoint y: 390, endPoint x: 975, endPoint y: 382, distance: 150.2
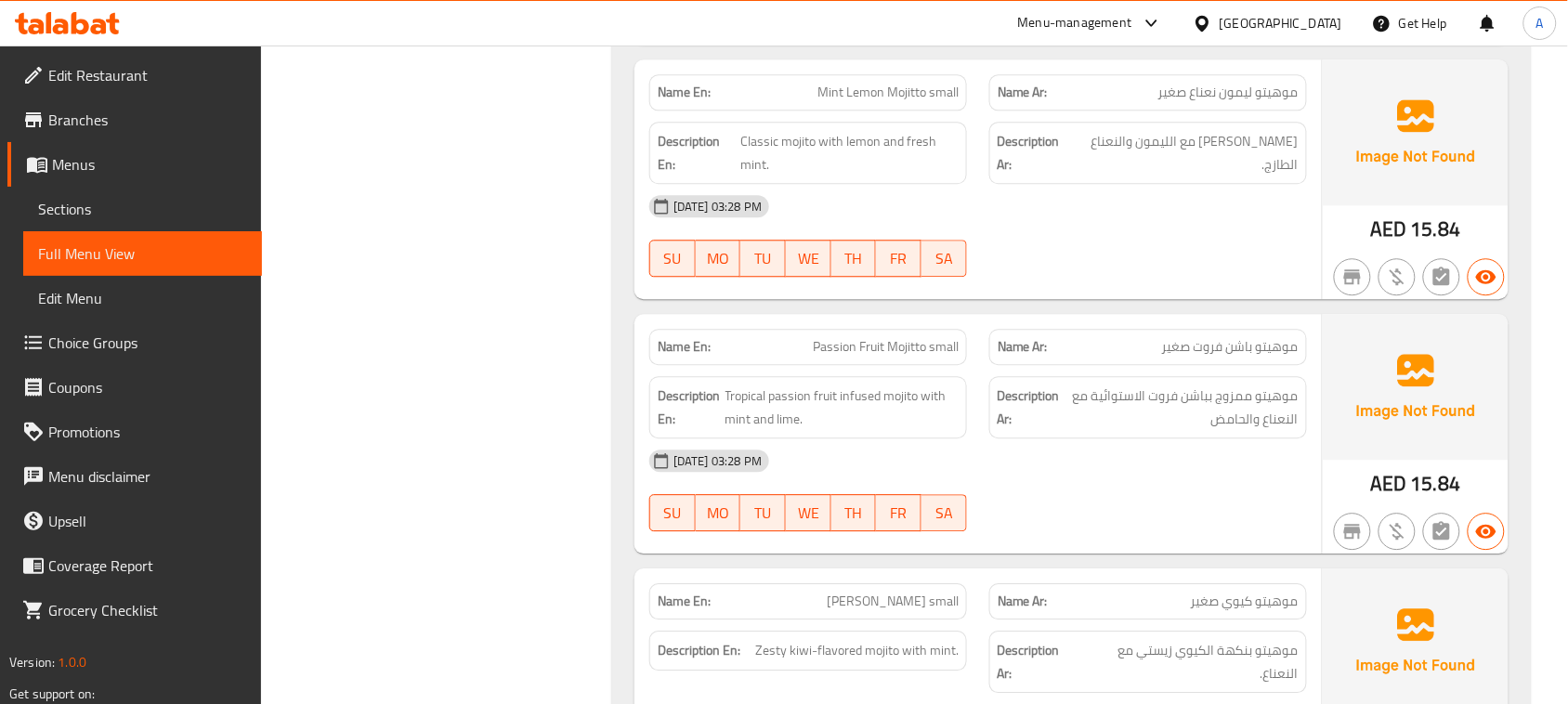
scroll to position [22199, 0]
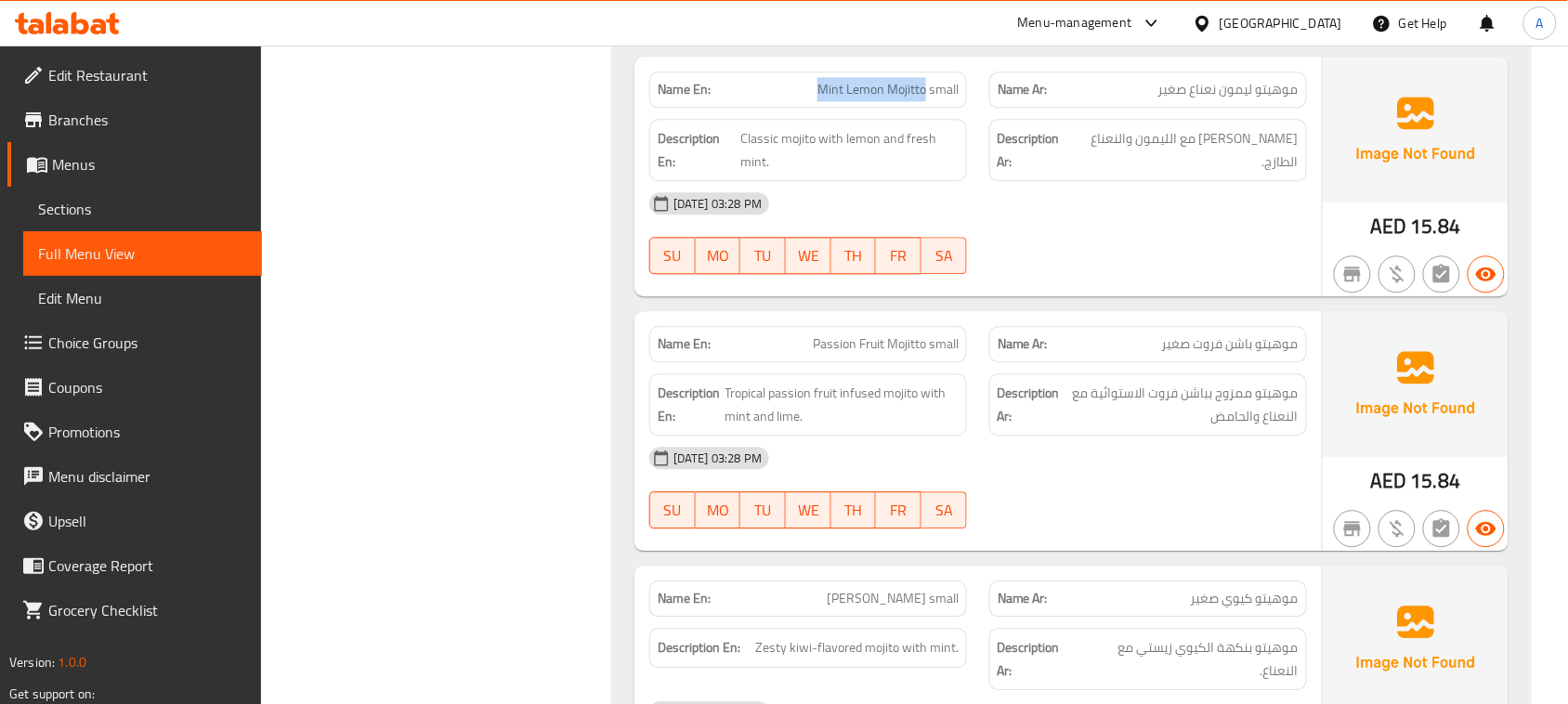
drag, startPoint x: 915, startPoint y: 150, endPoint x: 842, endPoint y: 150, distance: 73.0
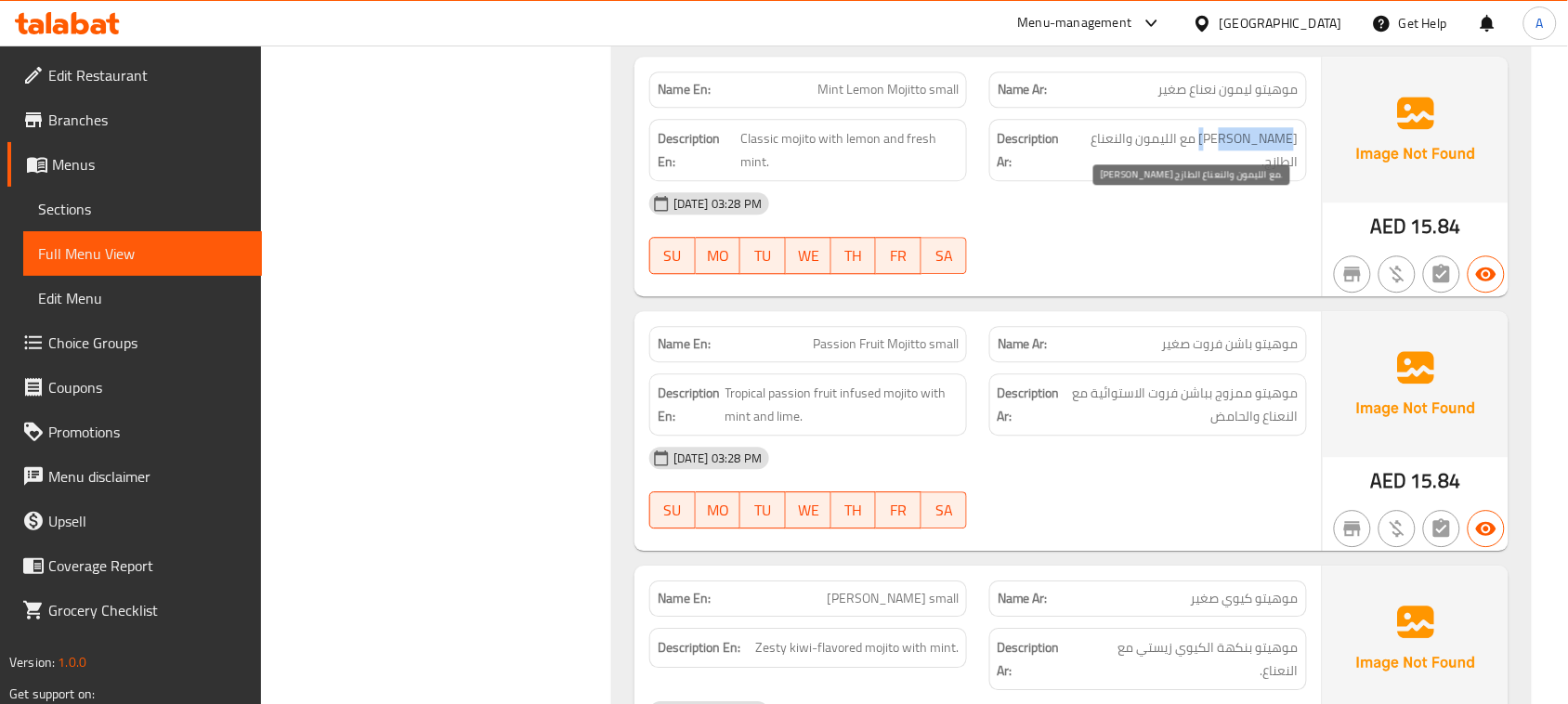
drag, startPoint x: 1228, startPoint y: 198, endPoint x: 1210, endPoint y: 198, distance: 18.0
click at [1210, 173] on span "[PERSON_NAME] مع الليمون والنعناع الطازج." at bounding box center [1186, 150] width 225 height 45
click at [1132, 173] on span "[PERSON_NAME] مع الليمون والنعناع الطازج." at bounding box center [1186, 150] width 225 height 45
click at [1156, 173] on span "[PERSON_NAME] مع الليمون والنعناع الطازج." at bounding box center [1186, 150] width 225 height 45
drag, startPoint x: 1156, startPoint y: 210, endPoint x: 1101, endPoint y: 210, distance: 55.0
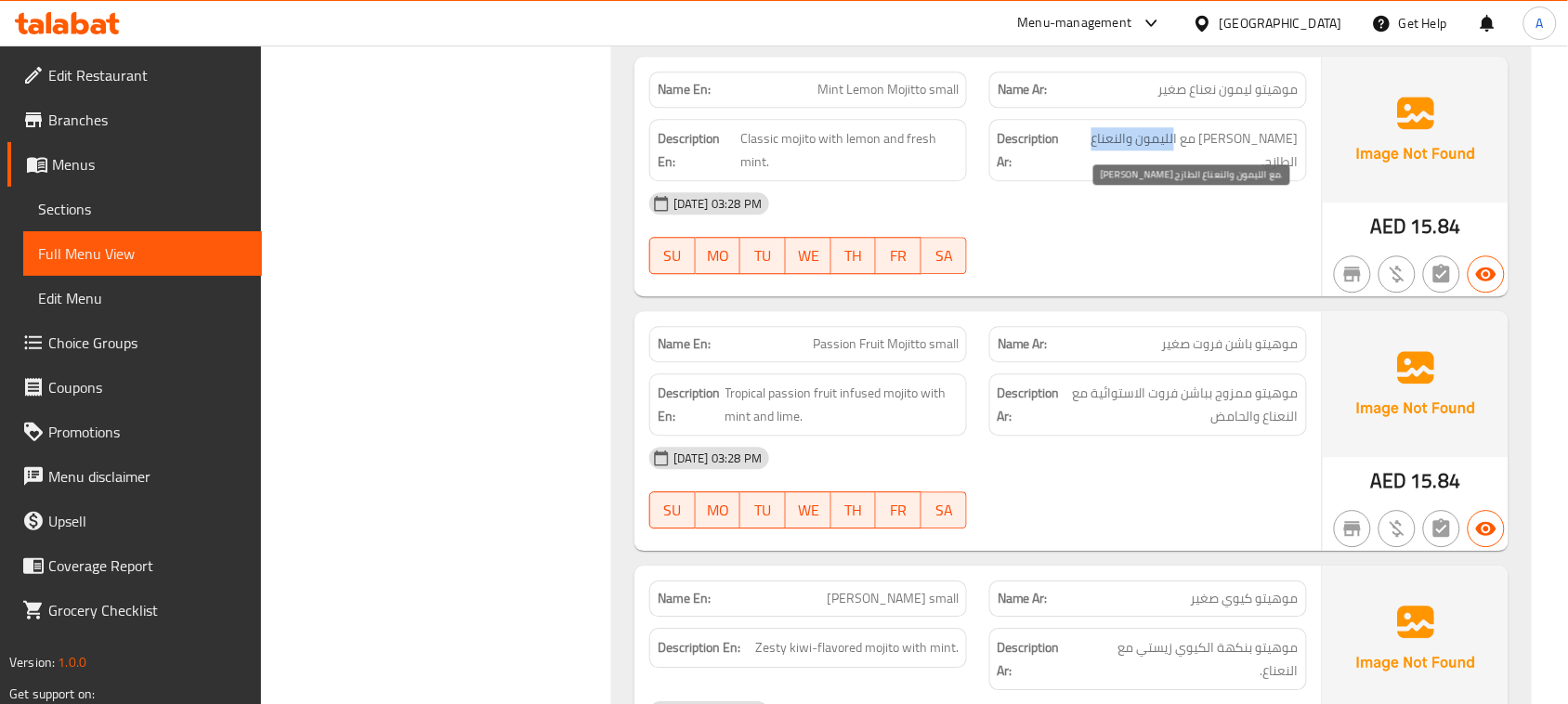
click at [1101, 173] on span "[PERSON_NAME] مع الليمون والنعناع الطازج." at bounding box center [1186, 150] width 225 height 45
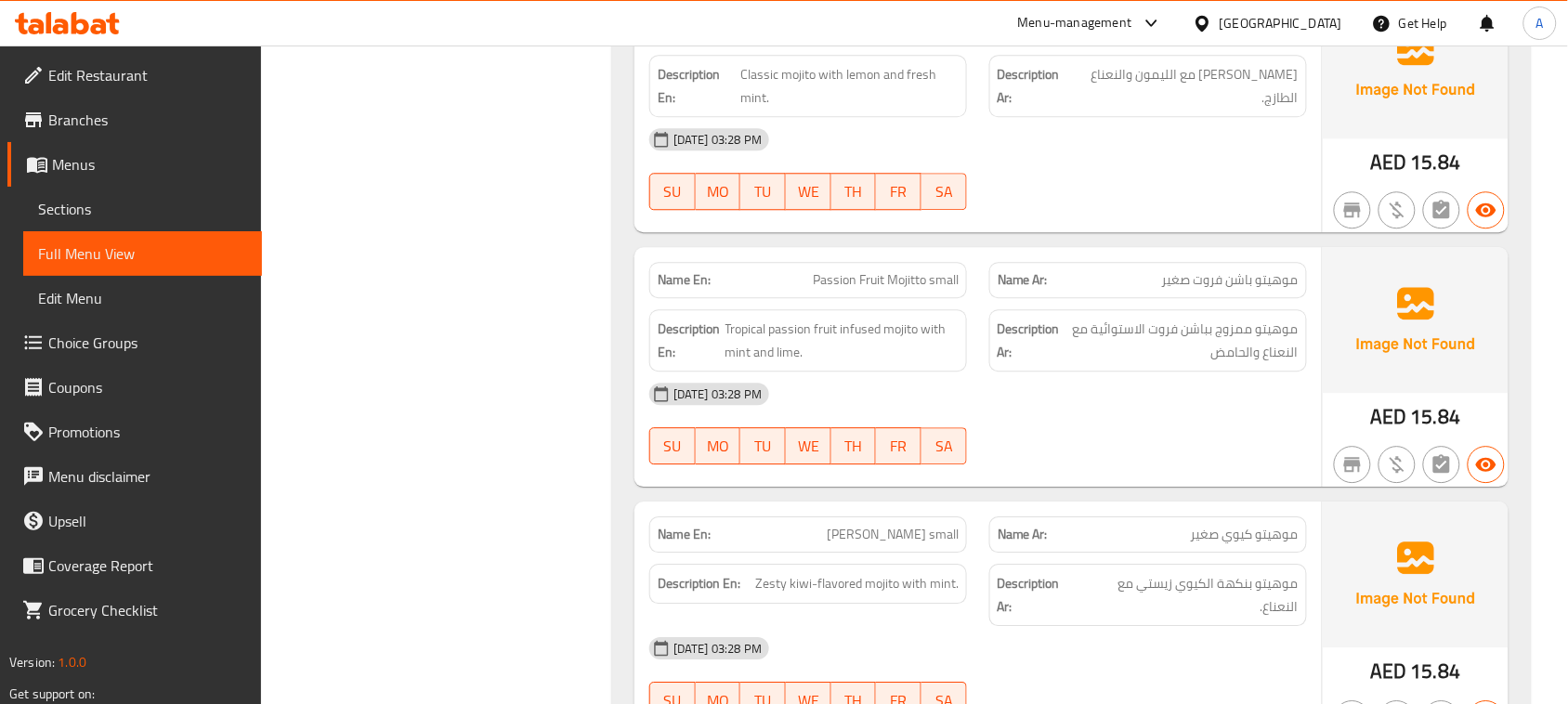
scroll to position [22315, 0]
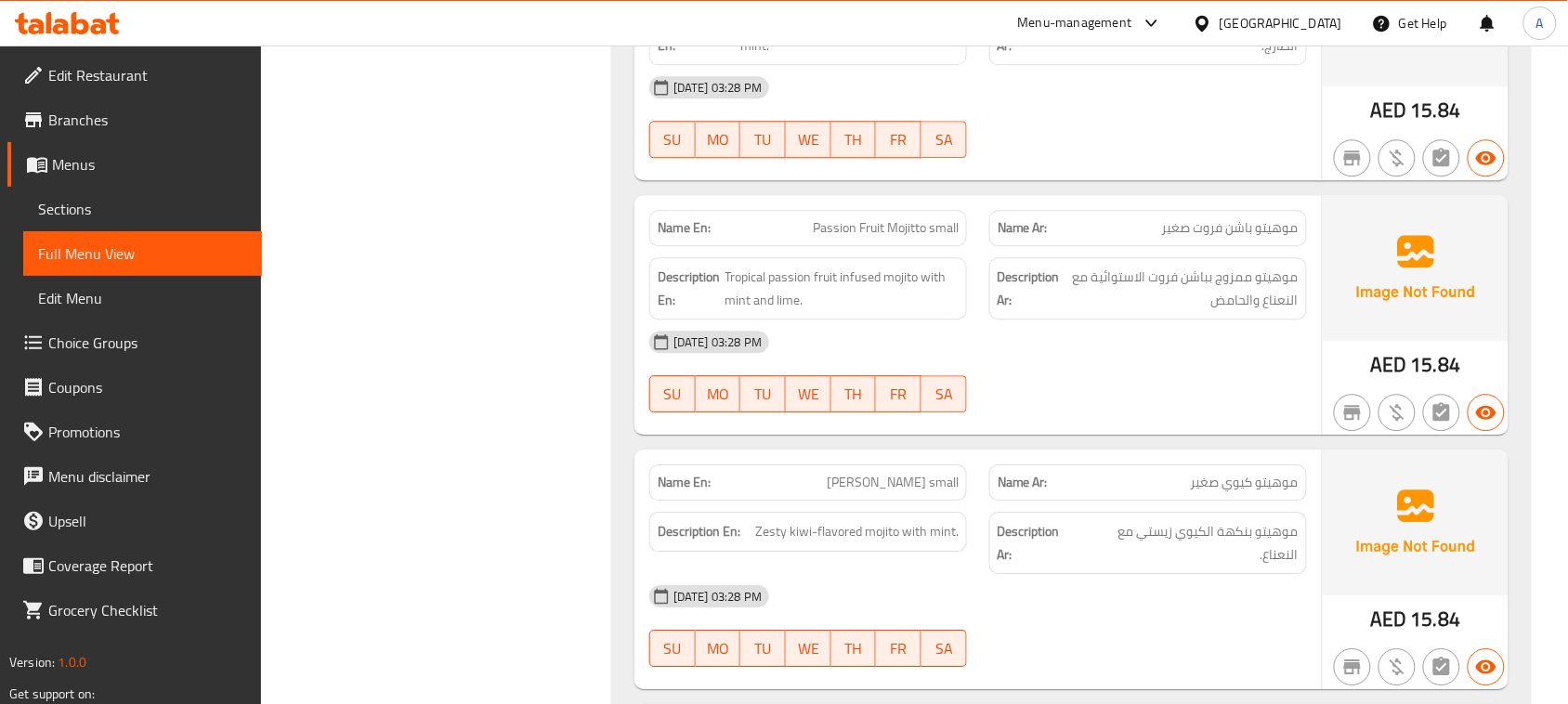
drag, startPoint x: 758, startPoint y: 288, endPoint x: 1073, endPoint y: 244, distance: 318.1
drag, startPoint x: 813, startPoint y: 283, endPoint x: 901, endPoint y: 283, distance: 88.0
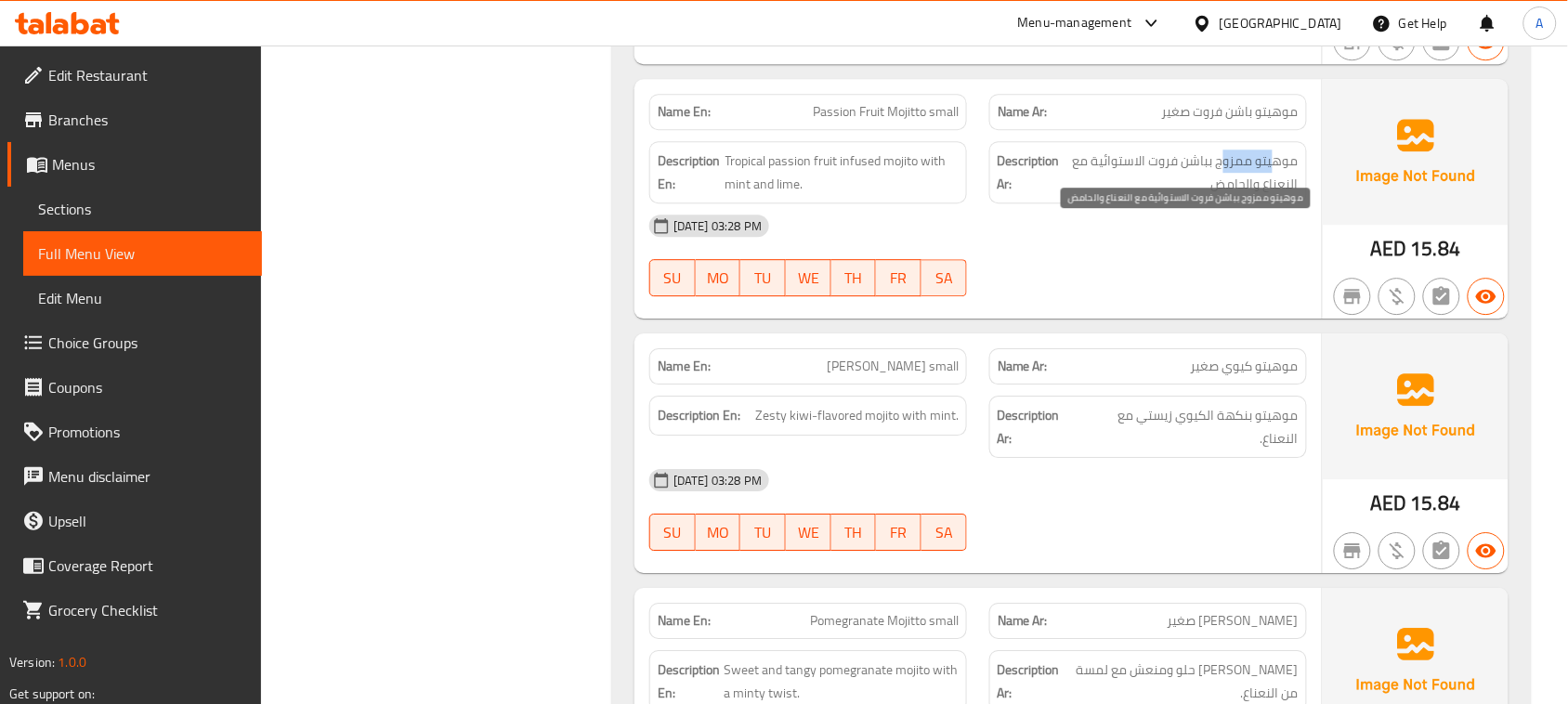
drag, startPoint x: 1274, startPoint y: 237, endPoint x: 1223, endPoint y: 237, distance: 51.0
click at [1223, 195] on span "موهيتو ممزوج بباشن فروت الاستوائية مع النعناع والحامض" at bounding box center [1181, 172] width 235 height 45
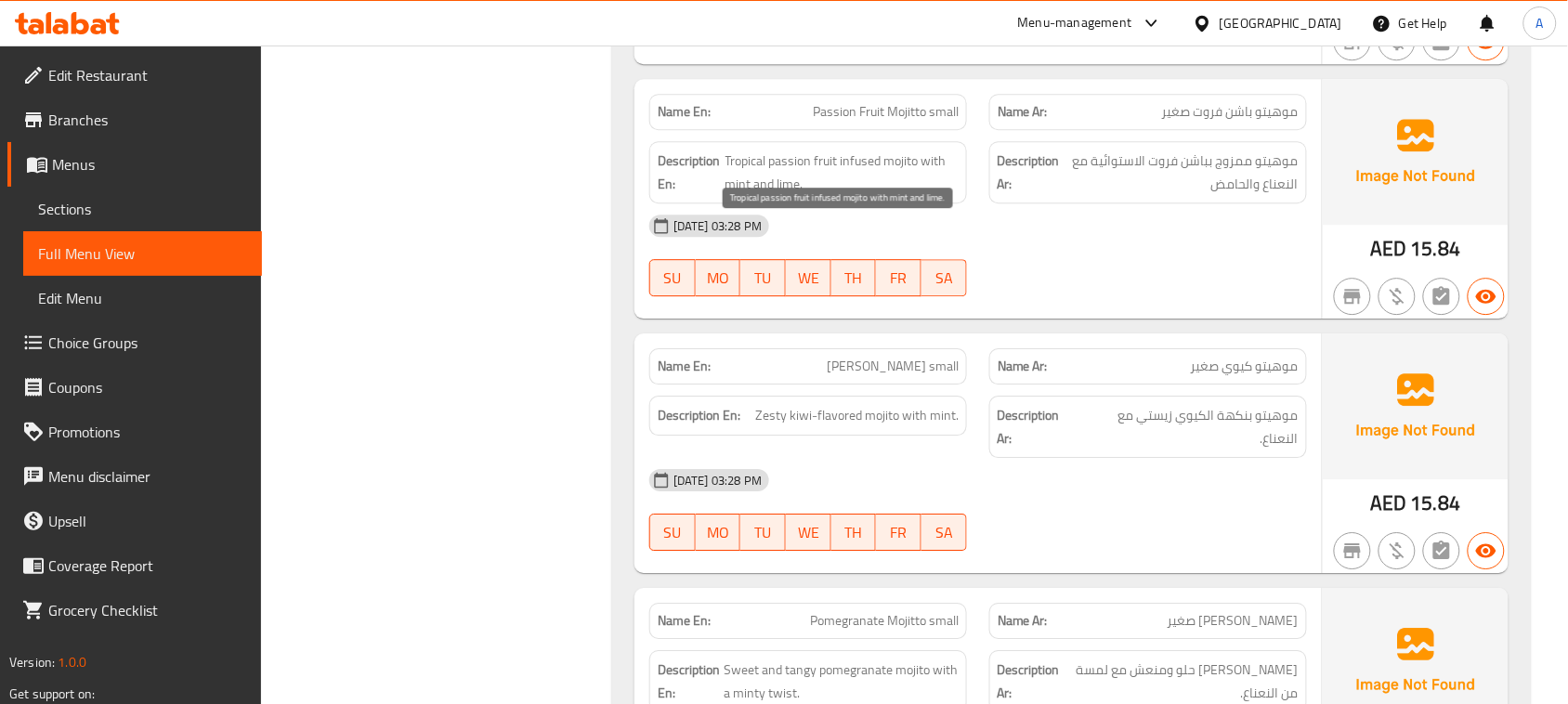
click at [907, 195] on span "Tropical passion fruit infused mojito with mint and lime." at bounding box center [843, 172] width 233 height 45
drag, startPoint x: 907, startPoint y: 224, endPoint x: 681, endPoint y: 249, distance: 227.4
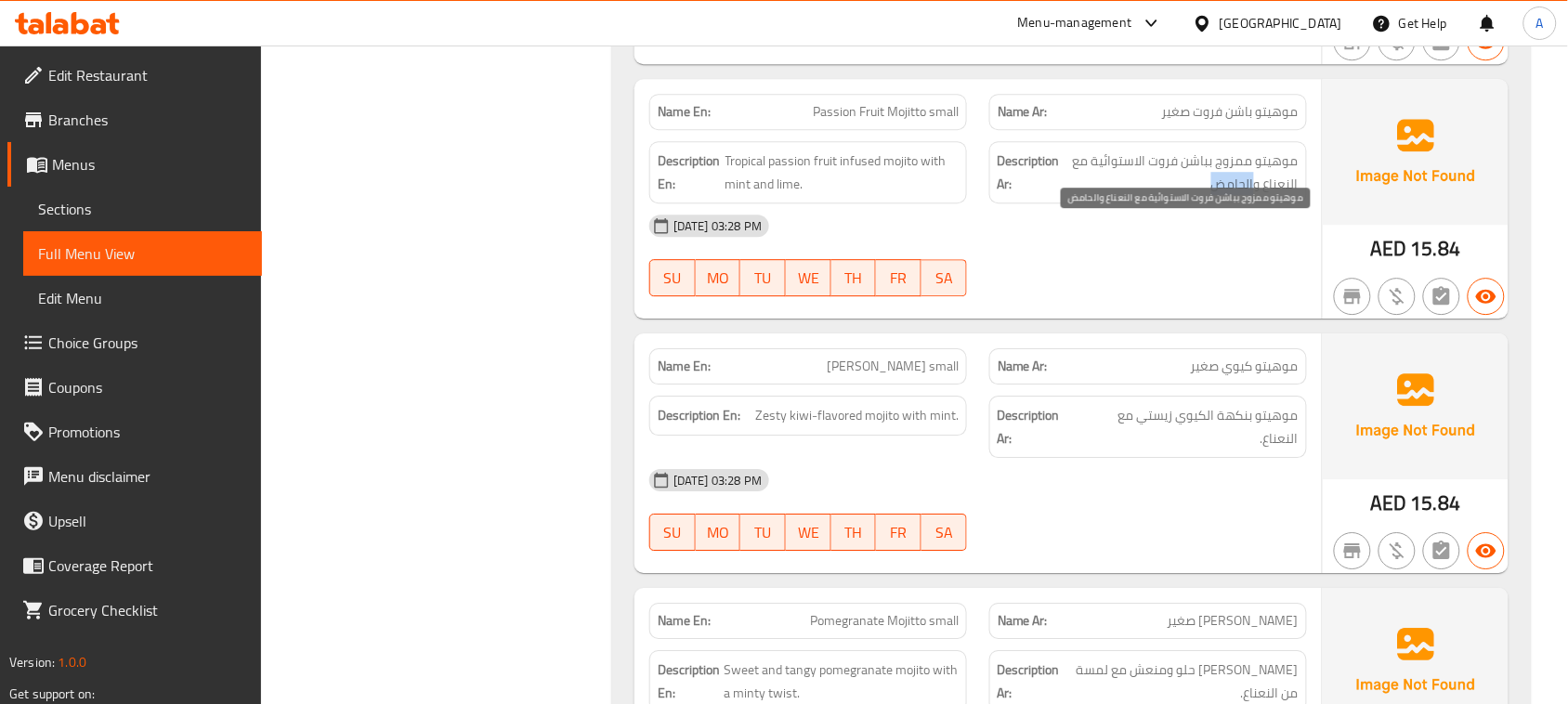
drag, startPoint x: 1211, startPoint y: 252, endPoint x: 1191, endPoint y: 266, distance: 24.4
click at [1201, 195] on span "موهيتو ممزوج بباشن فروت الاستوائية مع النعناع والحامض" at bounding box center [1181, 172] width 235 height 45
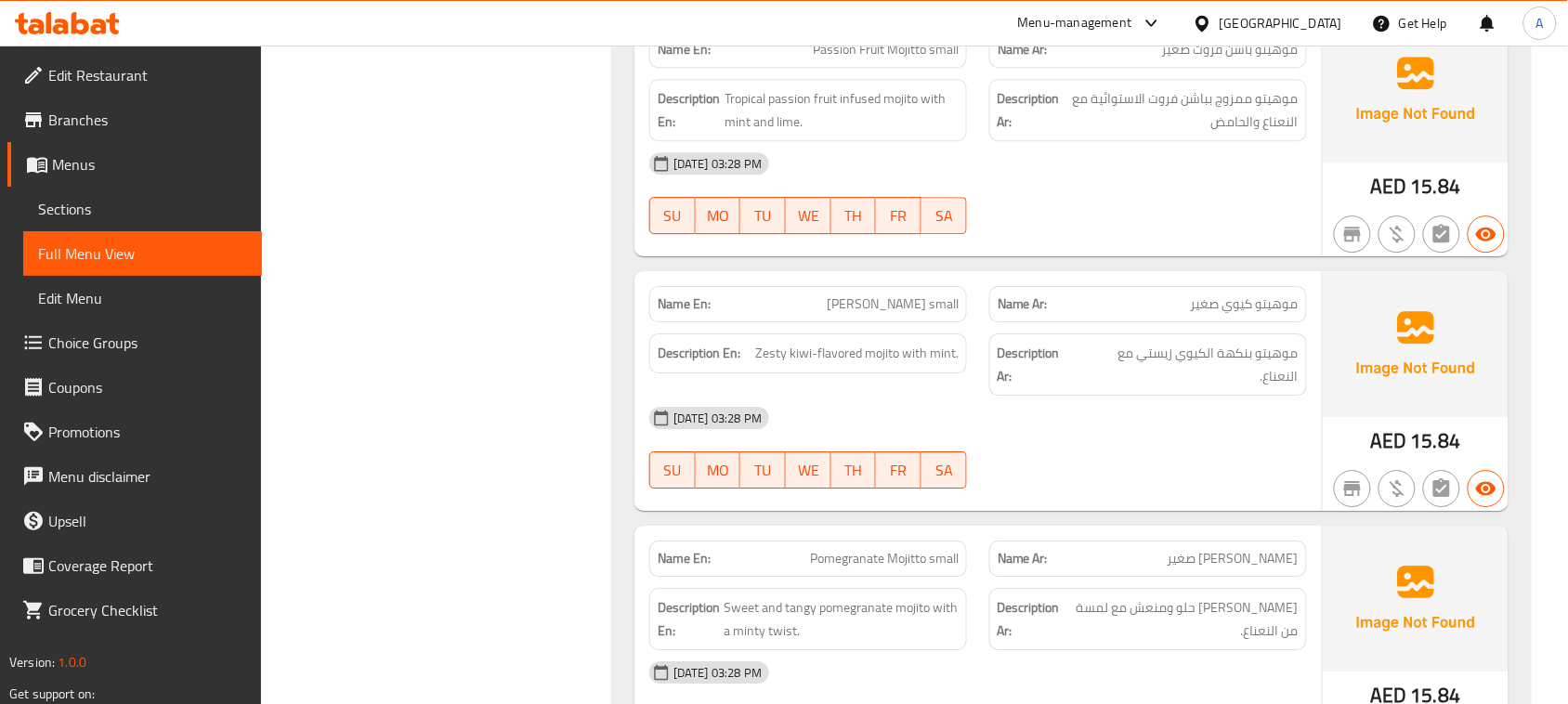
scroll to position [22547, 0]
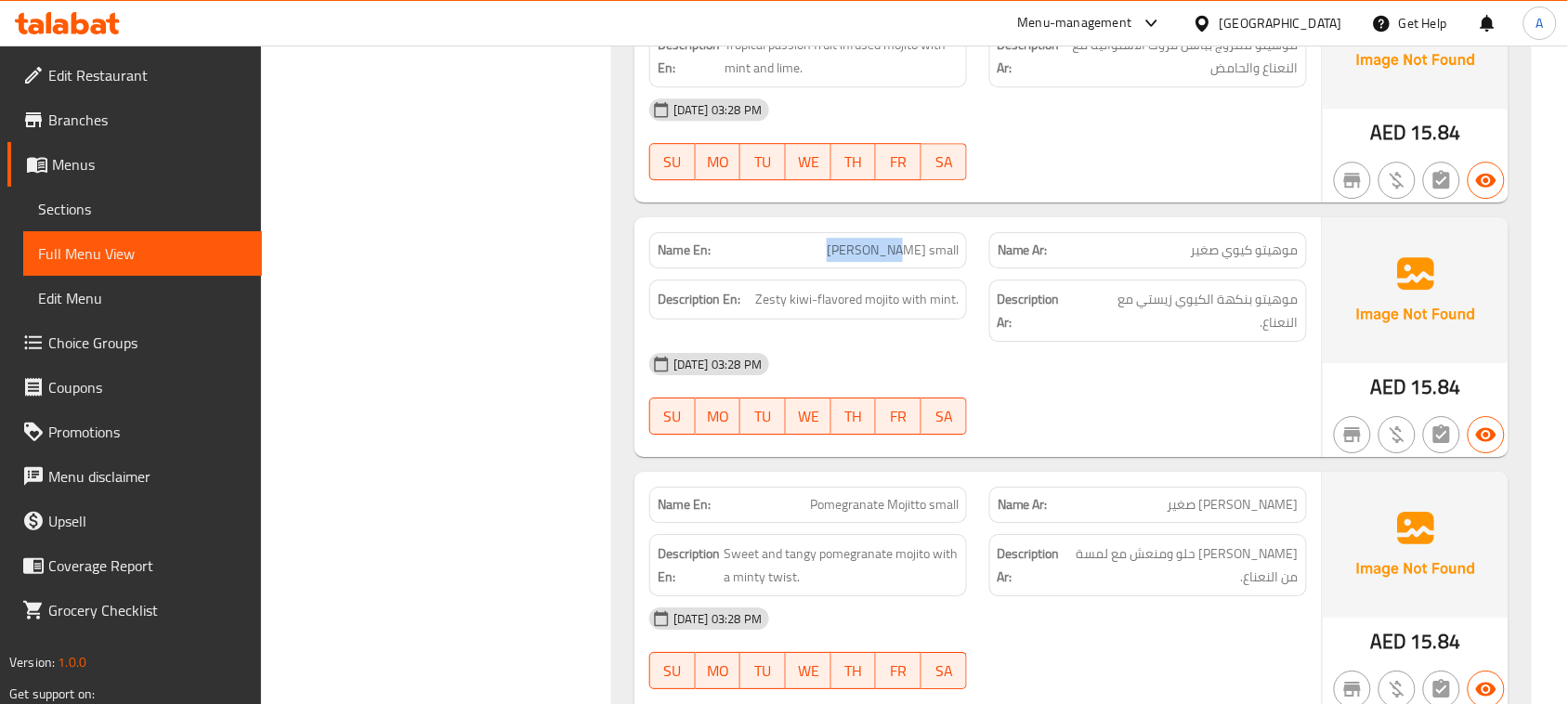
drag, startPoint x: 782, startPoint y: 313, endPoint x: 1046, endPoint y: 299, distance: 264.4
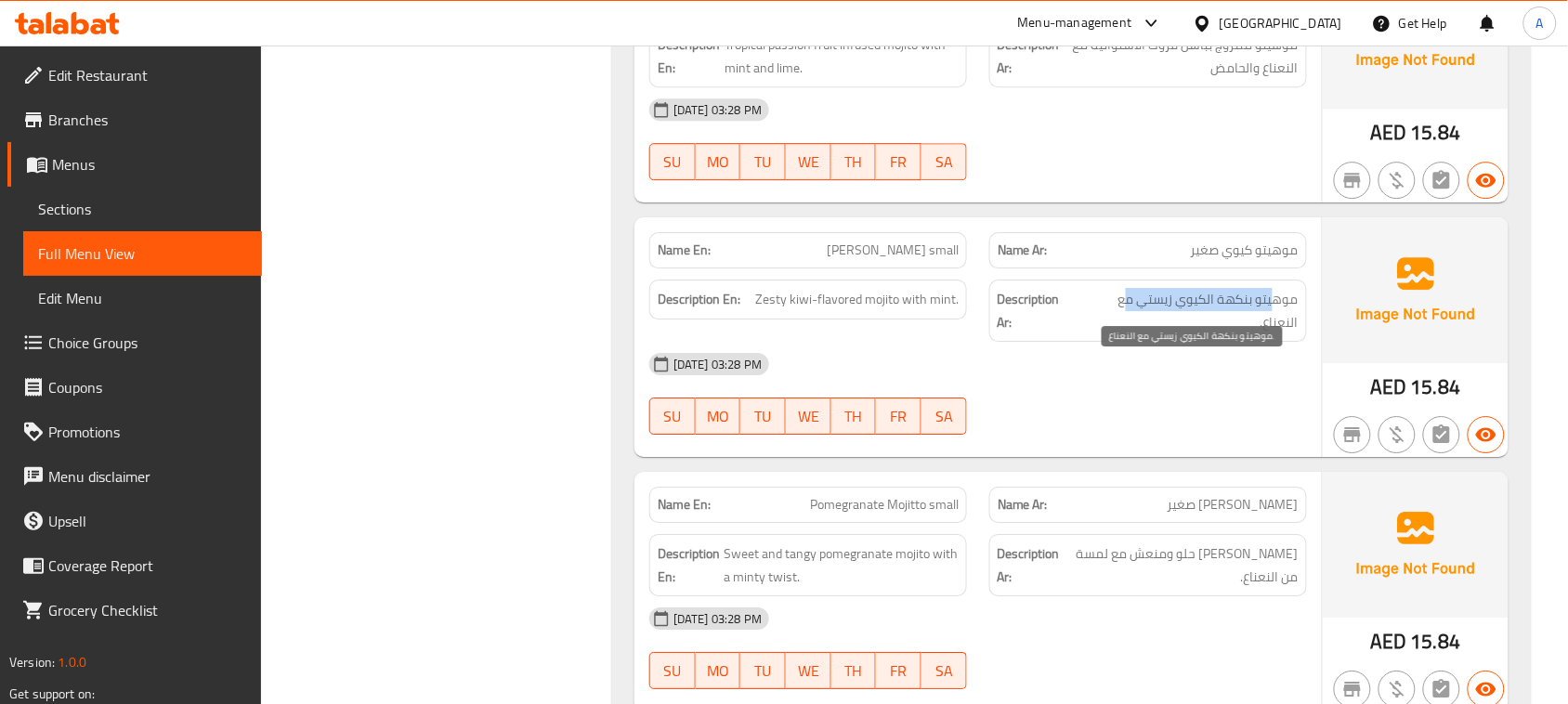
drag, startPoint x: 1269, startPoint y: 363, endPoint x: 1129, endPoint y: 367, distance: 140.1
click at [1129, 333] on span "موهيتو بنكهة الكيوي زيستي مع النعناع." at bounding box center [1189, 310] width 219 height 45
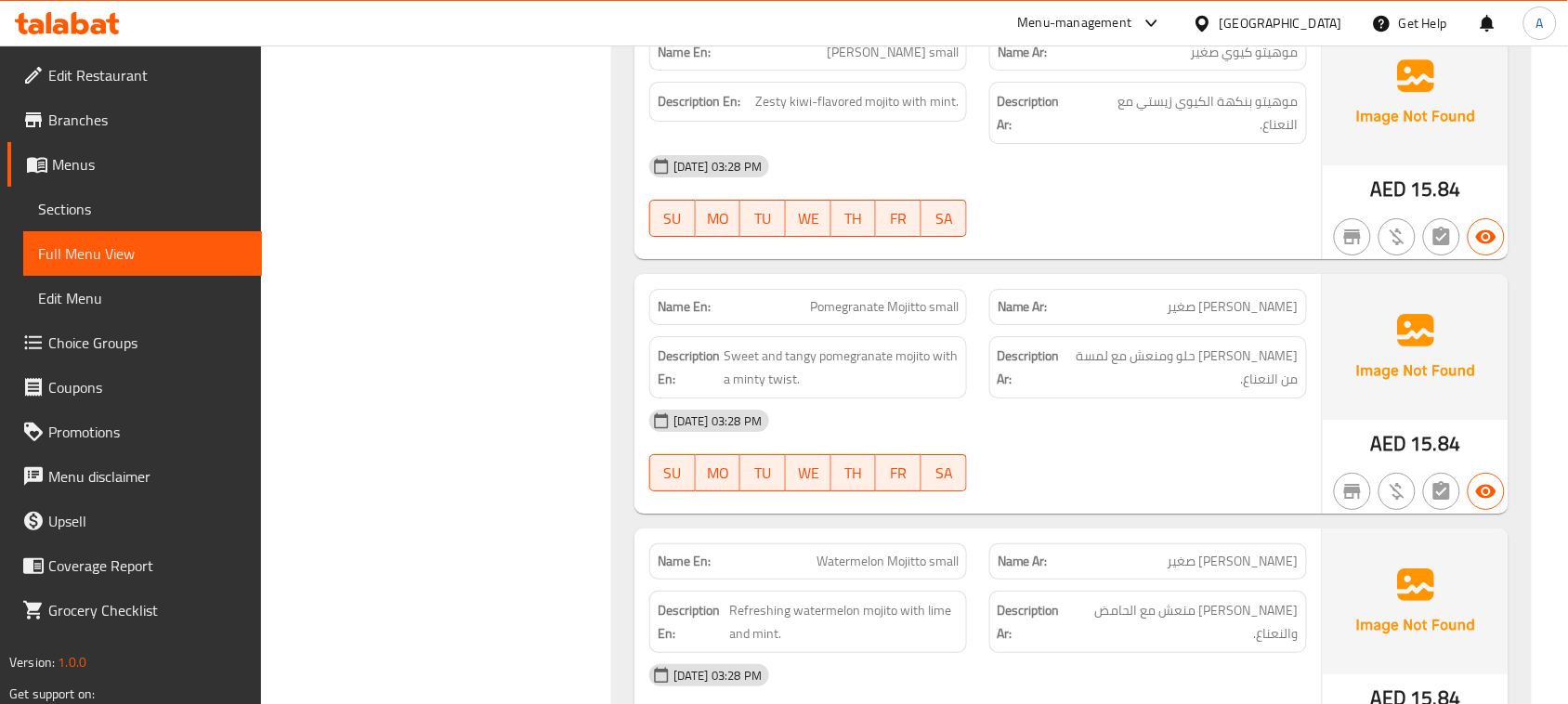
scroll to position [22779, 0]
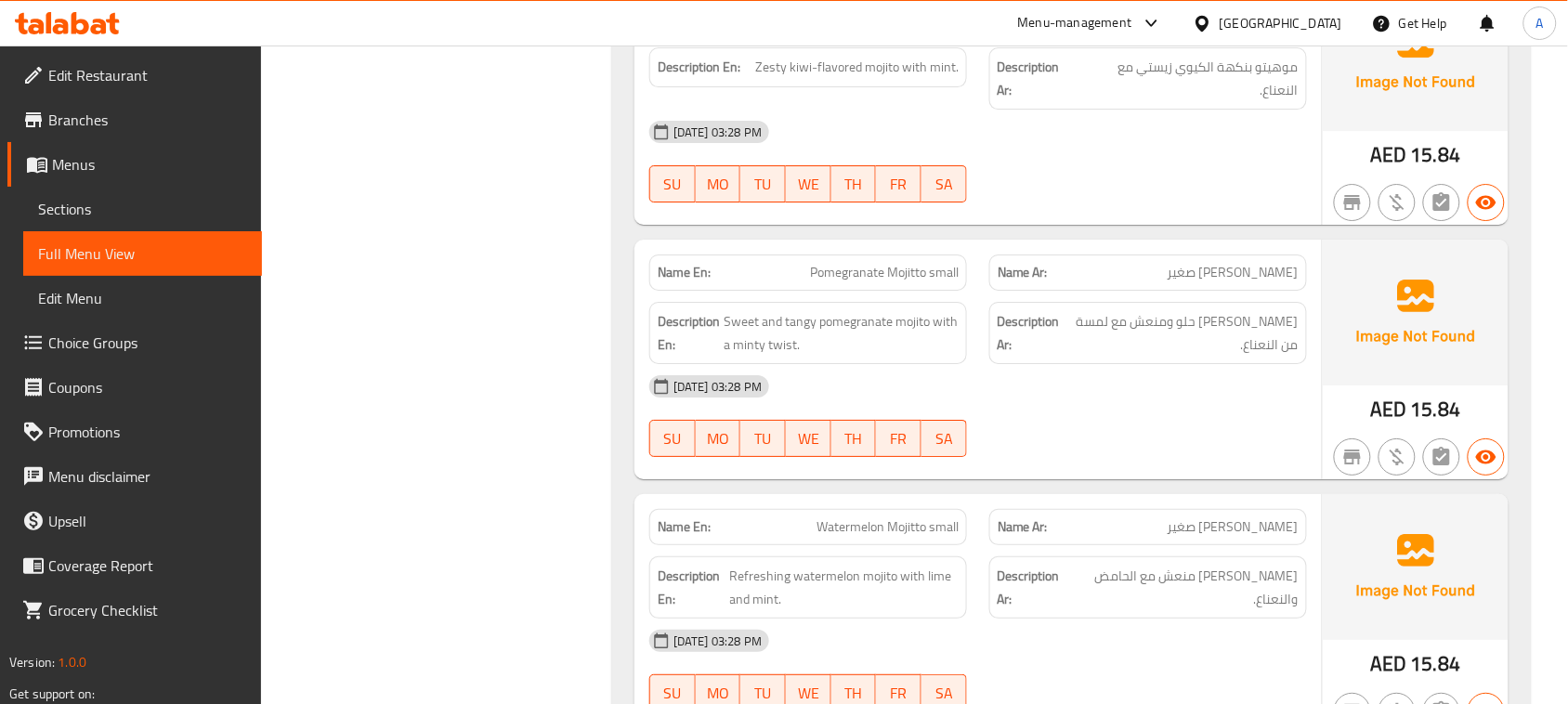
drag, startPoint x: 816, startPoint y: 331, endPoint x: 956, endPoint y: 341, distance: 140.4
drag, startPoint x: 1215, startPoint y: 359, endPoint x: 1078, endPoint y: 359, distance: 137.0
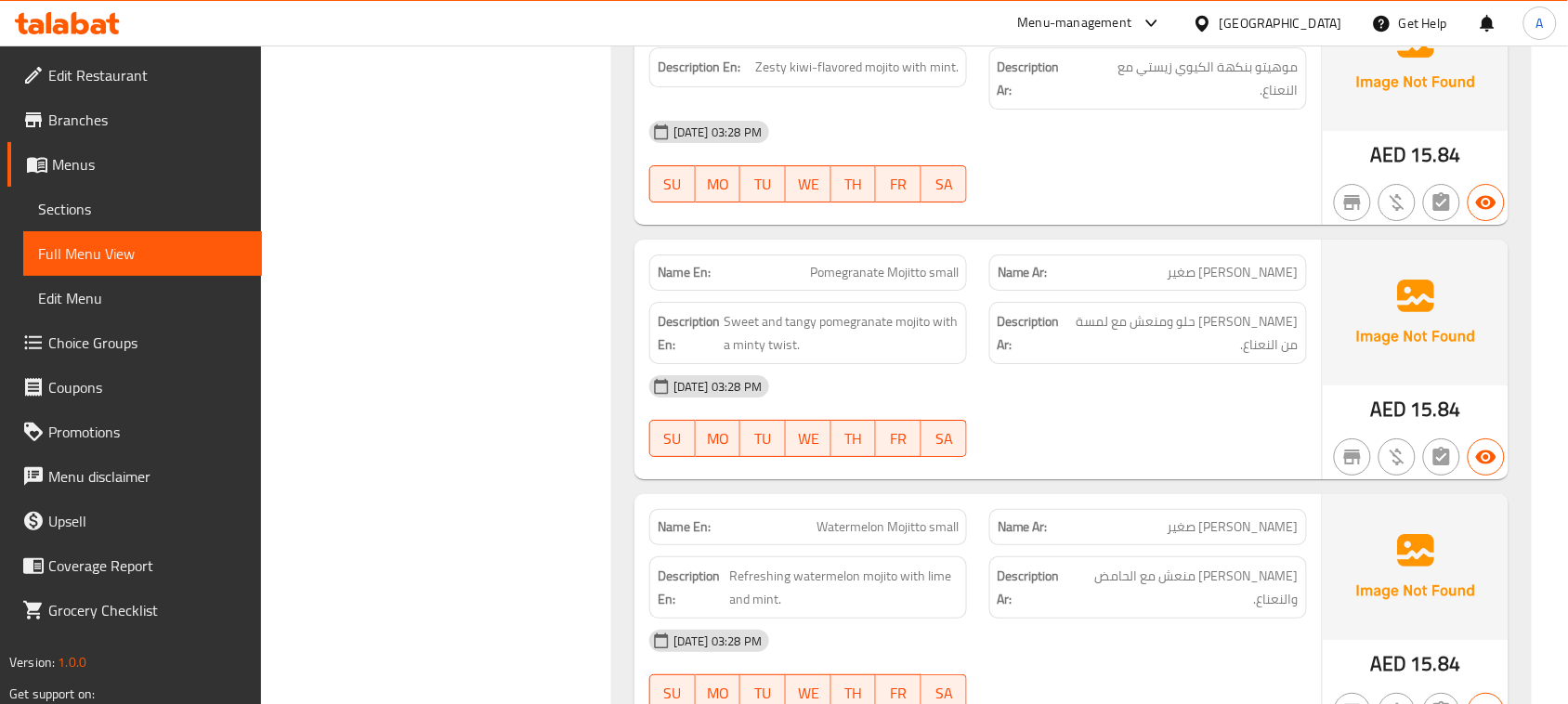
drag, startPoint x: 767, startPoint y: 351, endPoint x: 1062, endPoint y: 402, distance: 299.4
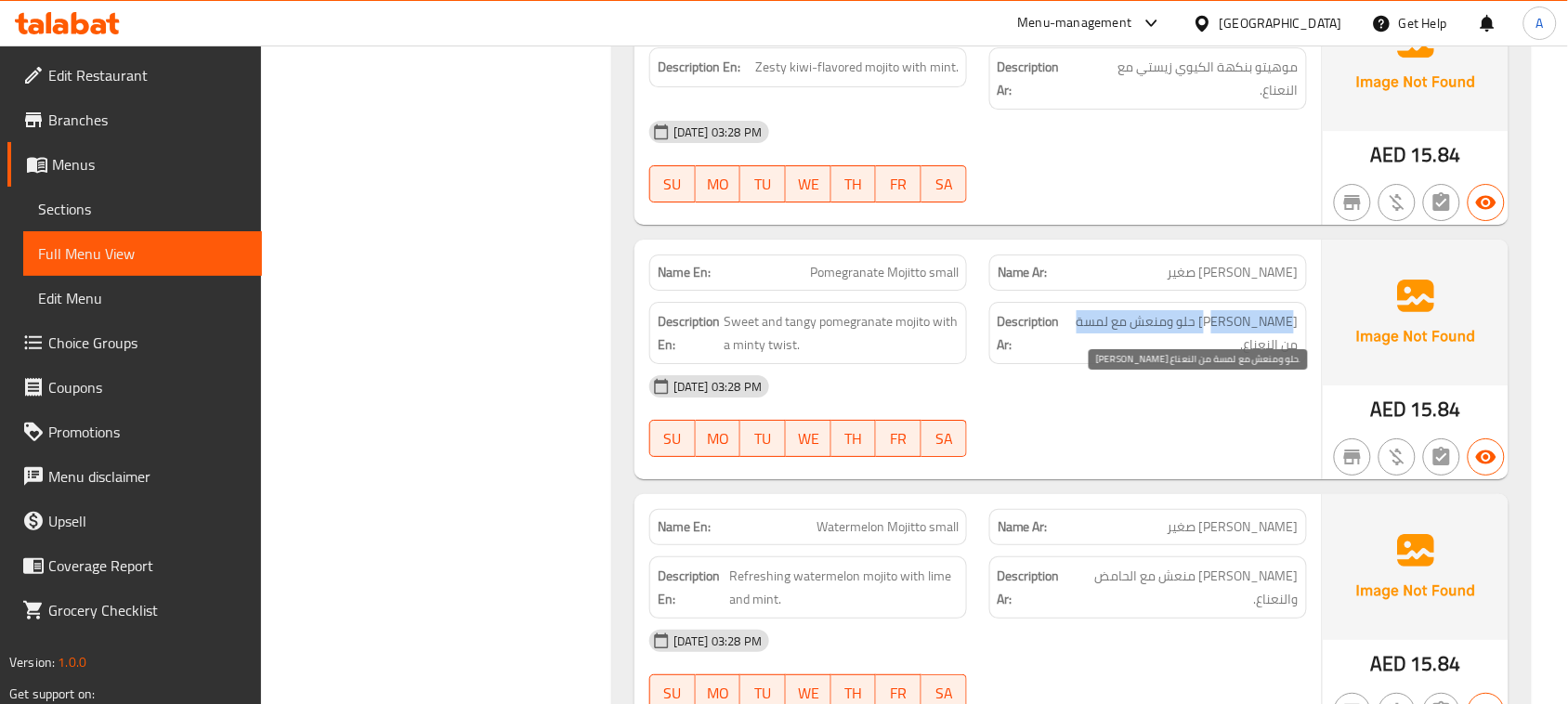
drag, startPoint x: 1280, startPoint y: 381, endPoint x: 1078, endPoint y: 395, distance: 202.5
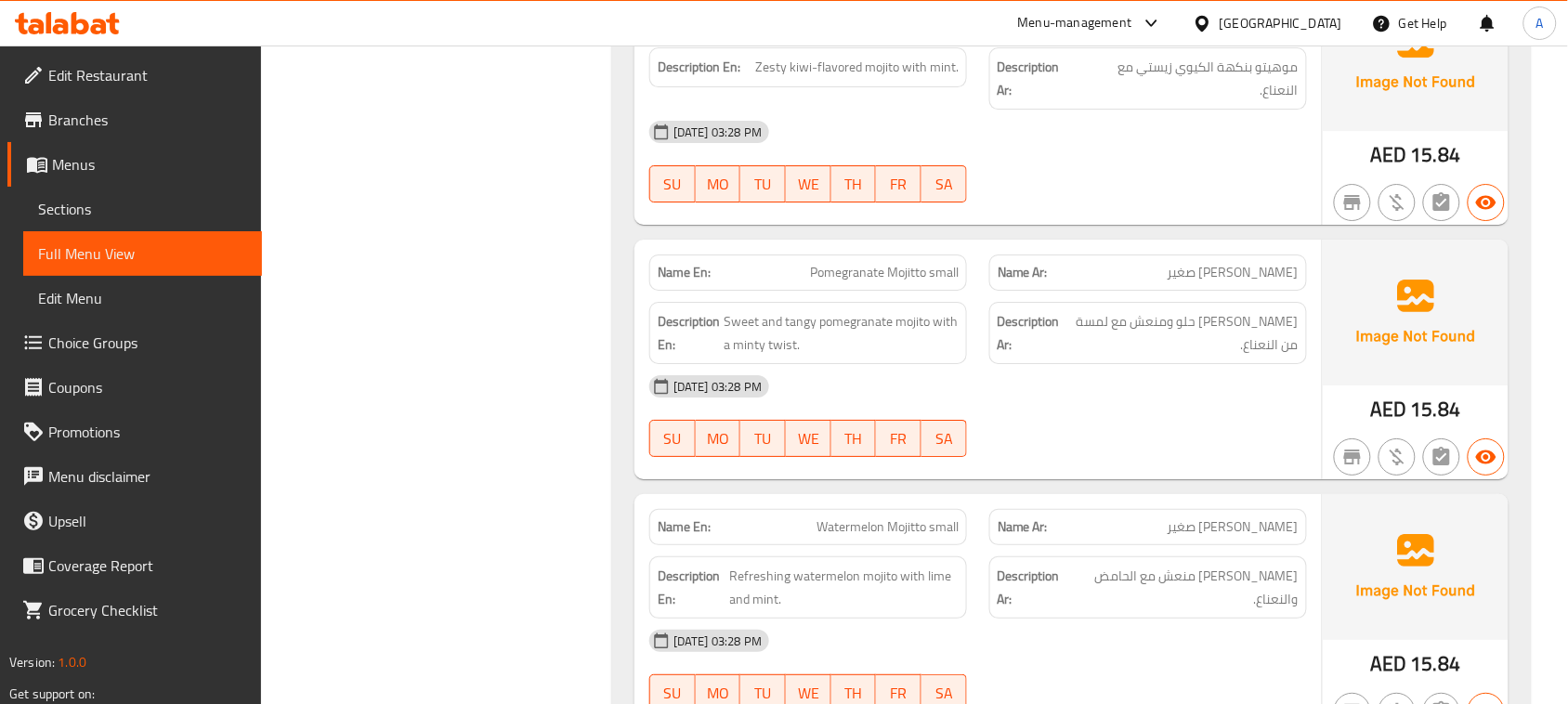
drag, startPoint x: 743, startPoint y: 406, endPoint x: 972, endPoint y: 466, distance: 236.7
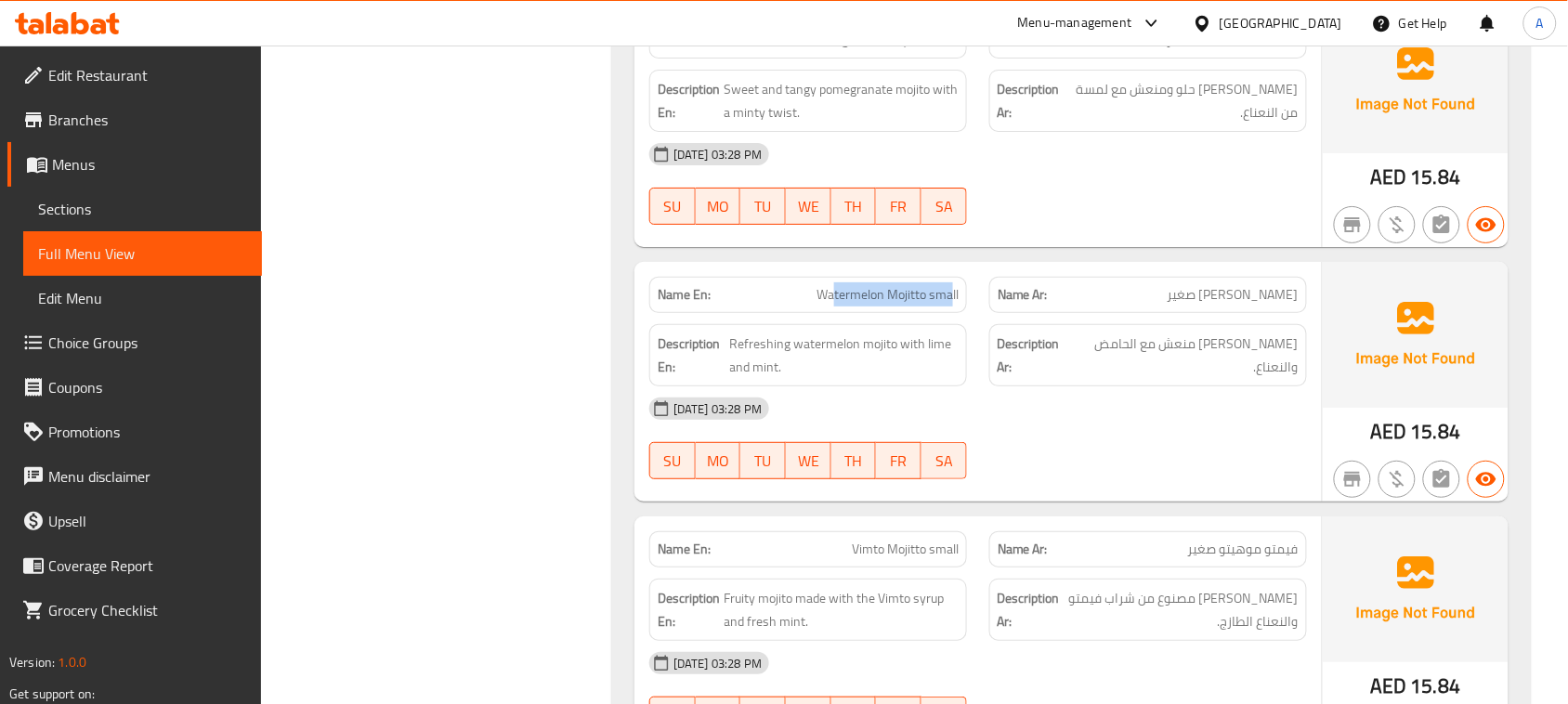
drag, startPoint x: 911, startPoint y: 358, endPoint x: 1249, endPoint y: 442, distance: 348.3
drag, startPoint x: 1218, startPoint y: 400, endPoint x: 1166, endPoint y: 427, distance: 58.6
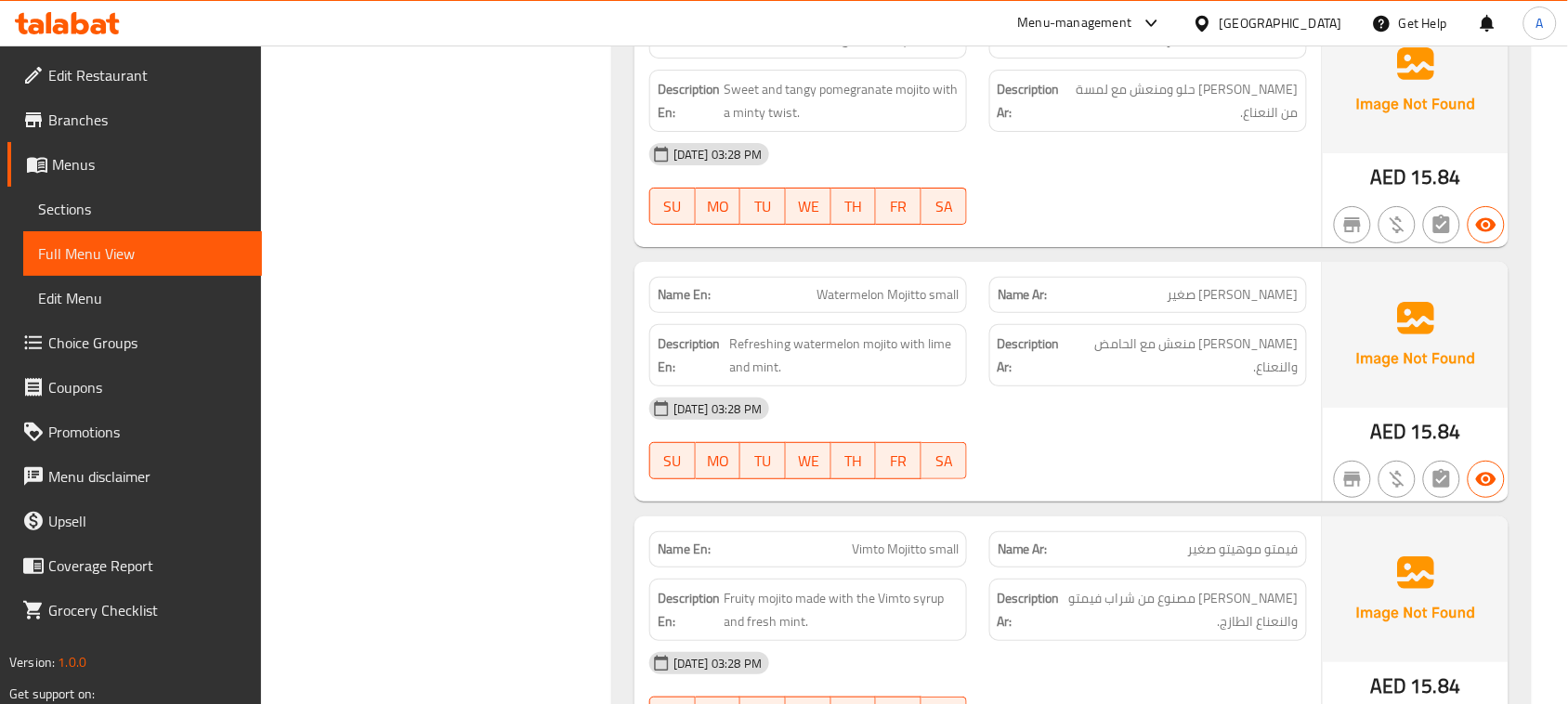
click at [1273, 378] on span "[PERSON_NAME] منعش مع الحامض والنعناع." at bounding box center [1186, 355] width 226 height 45
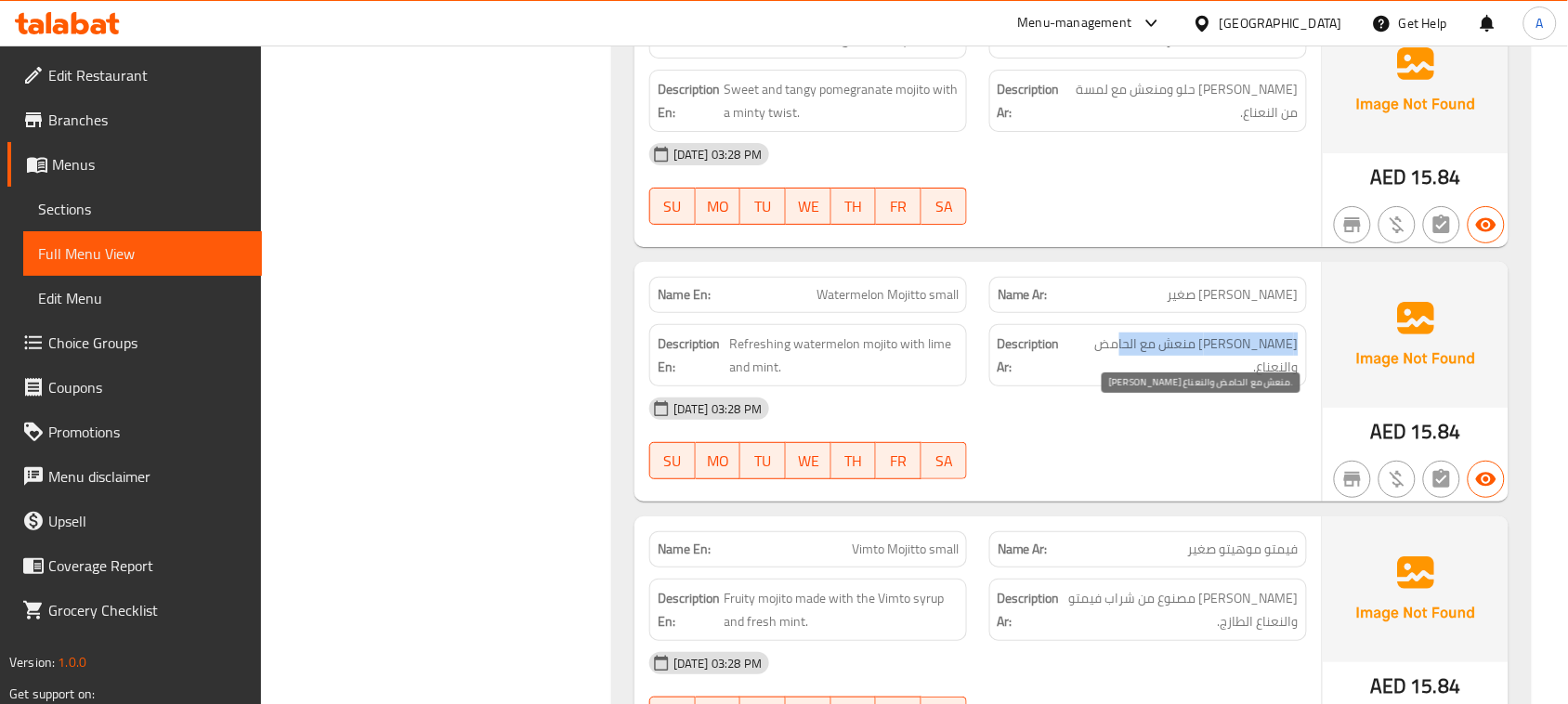
drag, startPoint x: 1273, startPoint y: 420, endPoint x: 1176, endPoint y: 439, distance: 98.8
click at [1154, 378] on span "[PERSON_NAME] منعش مع الحامض والنعناع." at bounding box center [1186, 355] width 226 height 45
click at [1271, 378] on span "[PERSON_NAME] منعش مع الحامض والنعناع." at bounding box center [1186, 355] width 226 height 45
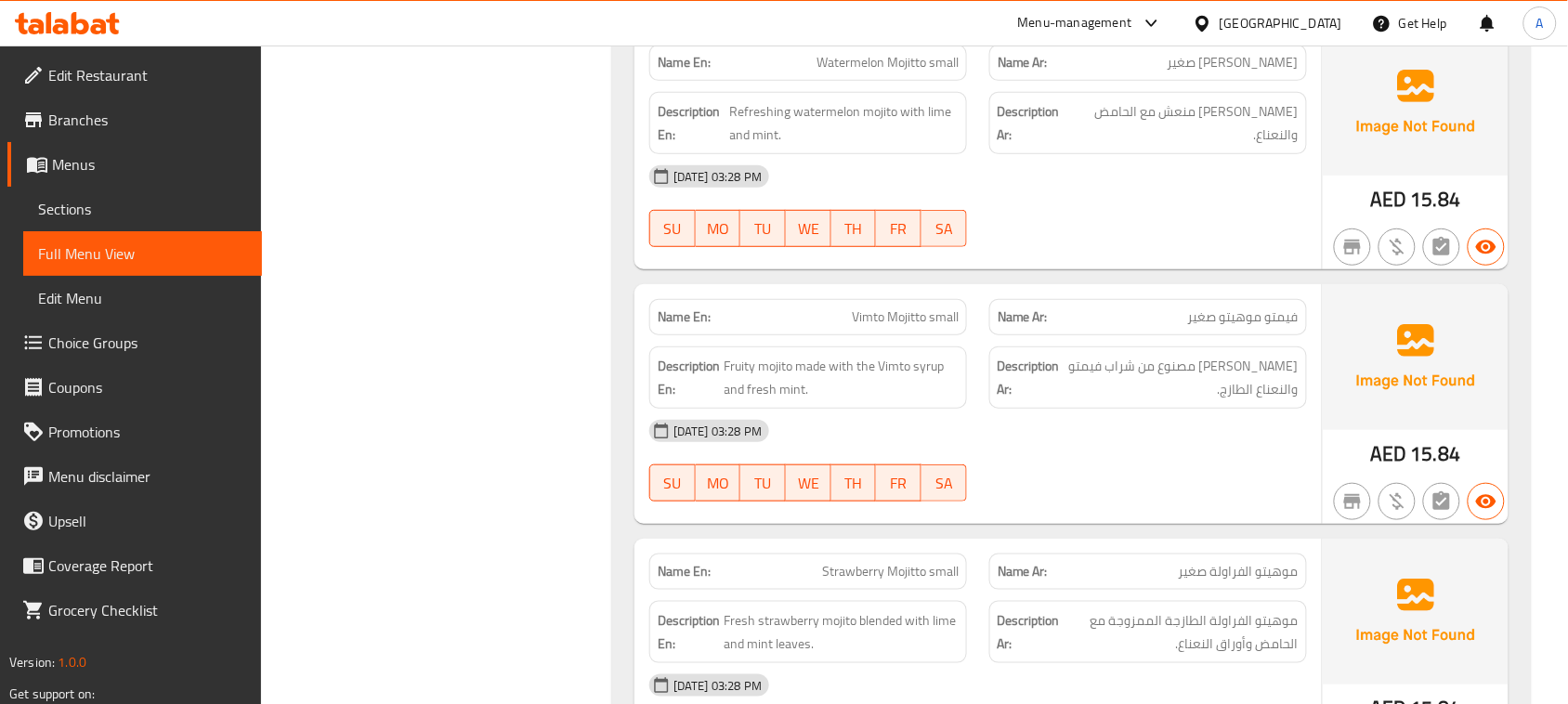
scroll to position [23360, 0]
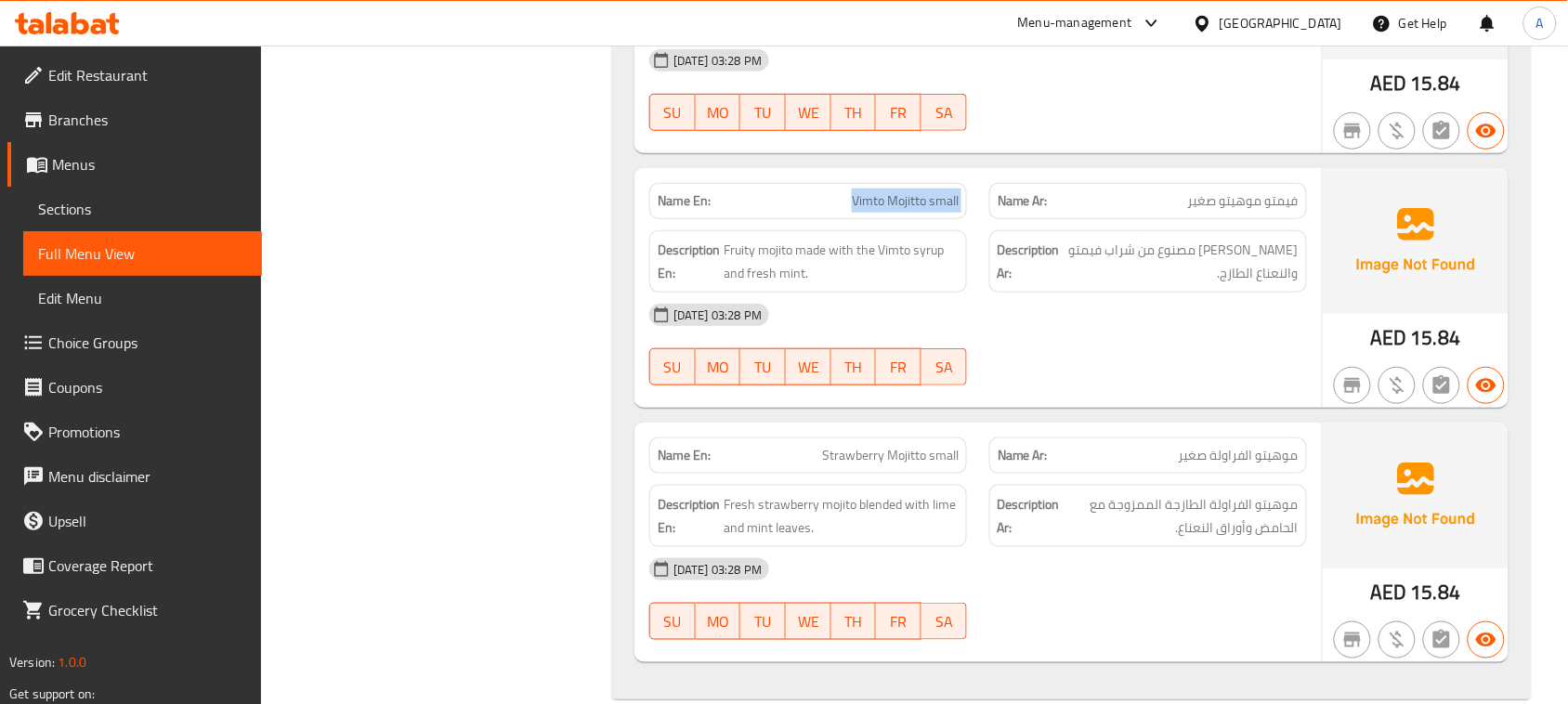
drag, startPoint x: 858, startPoint y: 257, endPoint x: 1185, endPoint y: 382, distance: 350.1
drag, startPoint x: 1274, startPoint y: 329, endPoint x: 1166, endPoint y: 436, distance: 152.0
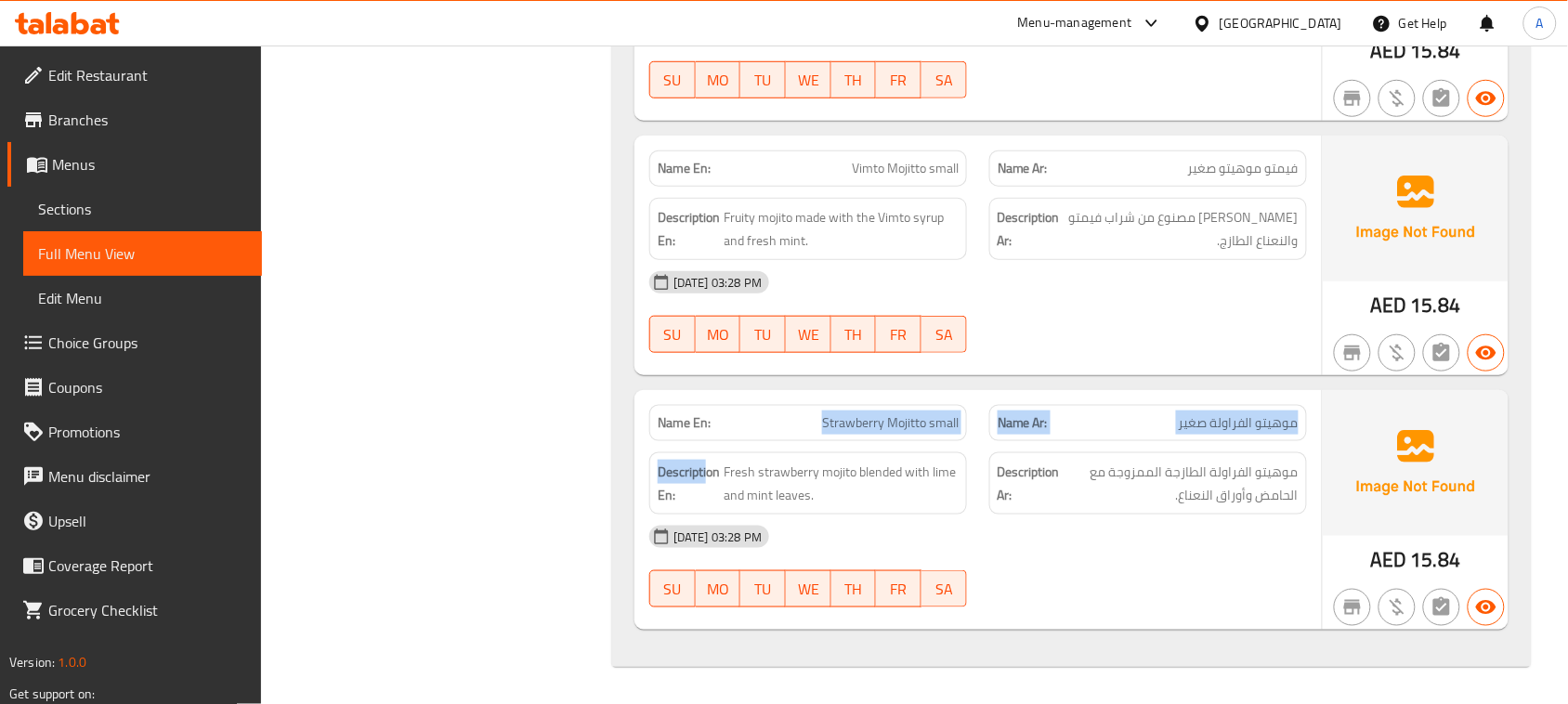
drag, startPoint x: 930, startPoint y: 424, endPoint x: 1199, endPoint y: 383, distance: 272.1
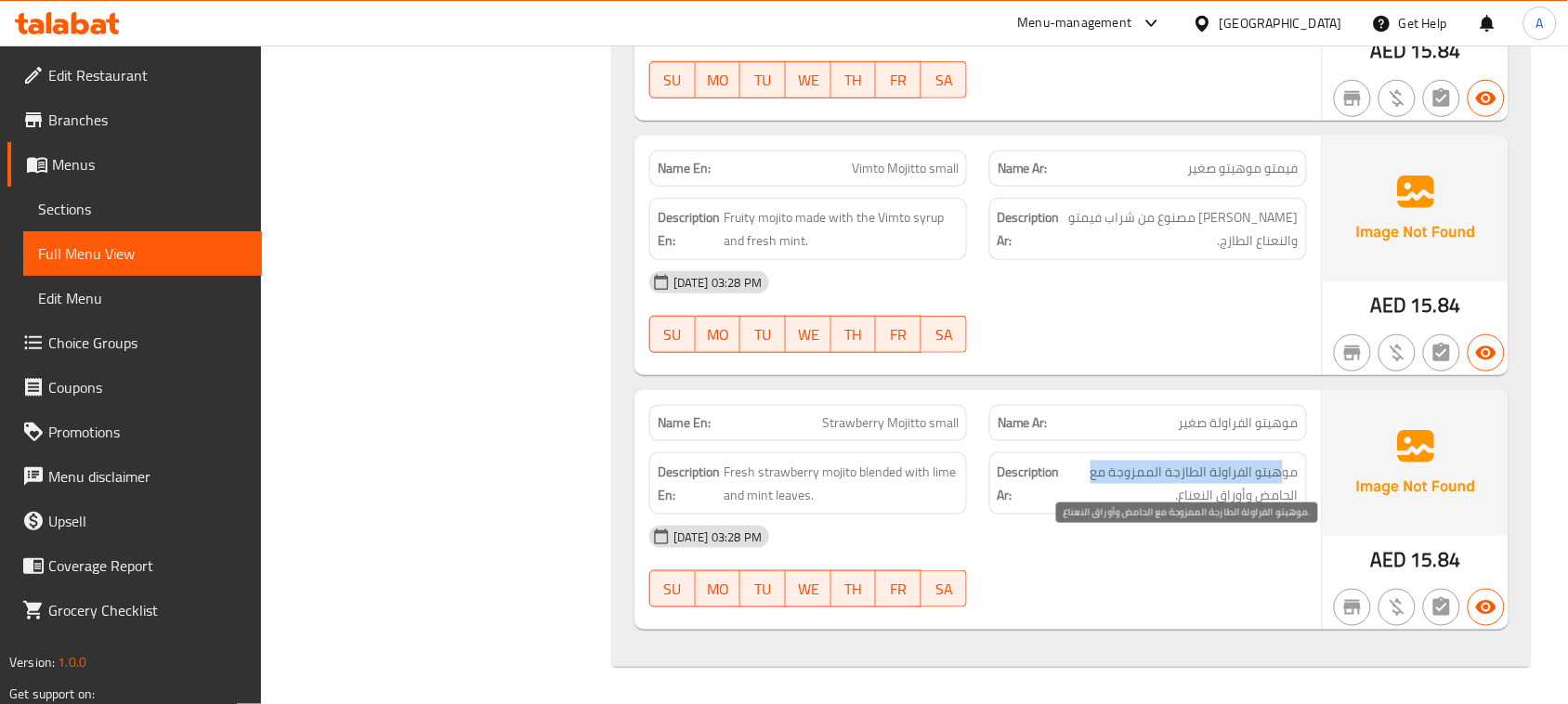
drag, startPoint x: 1278, startPoint y: 477, endPoint x: 1068, endPoint y: 479, distance: 210.0
click at [1068, 479] on span "موهيتو الفراولة الطازجة الممزوجة مع الحامض وأوراق النعناع." at bounding box center [1181, 484] width 235 height 45
click at [1297, 497] on span "موهيتو الفراولة الطازجة الممزوجة مع الحامض وأوراق النعناع." at bounding box center [1181, 484] width 235 height 45
drag, startPoint x: 1297, startPoint y: 497, endPoint x: 1185, endPoint y: 512, distance: 113.0
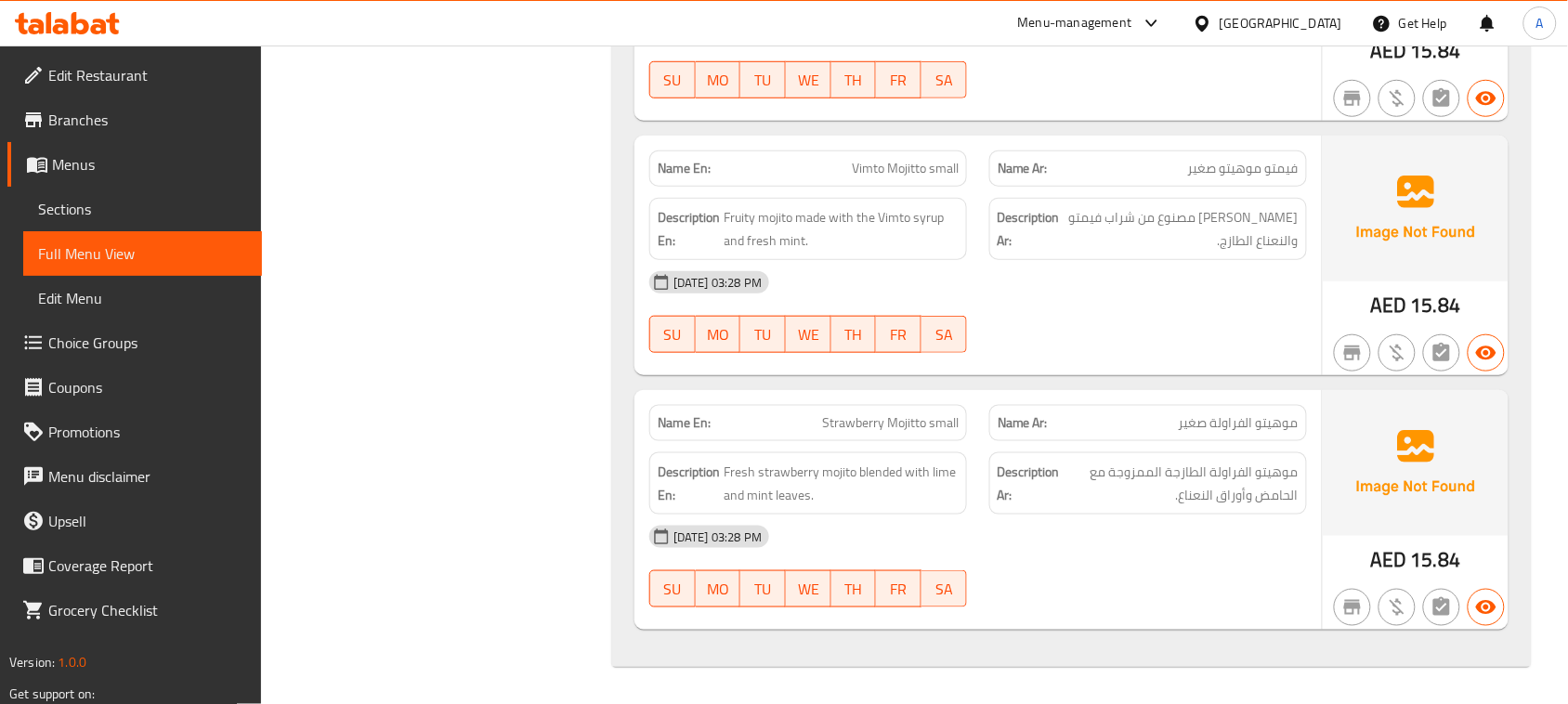
drag, startPoint x: 758, startPoint y: 485, endPoint x: 1058, endPoint y: 509, distance: 301.0
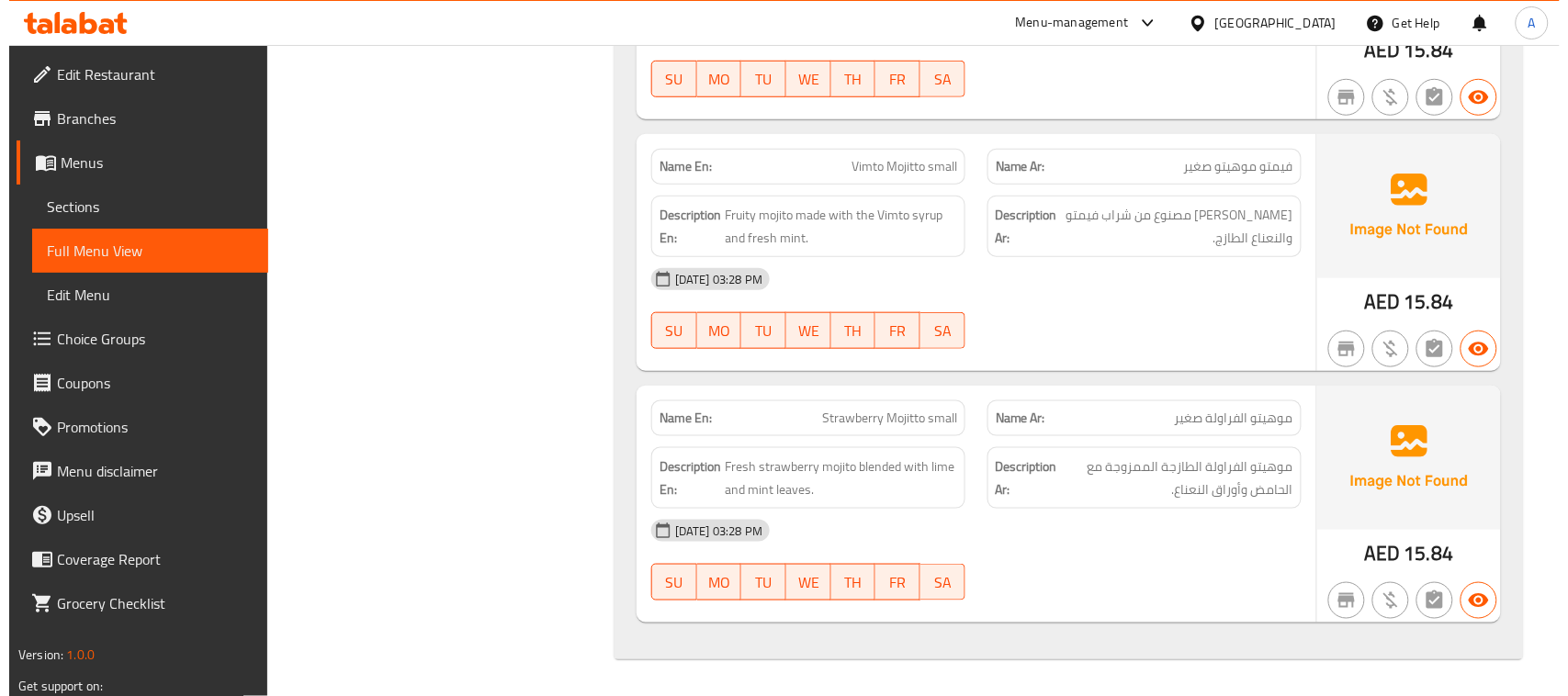
scroll to position [0, 0]
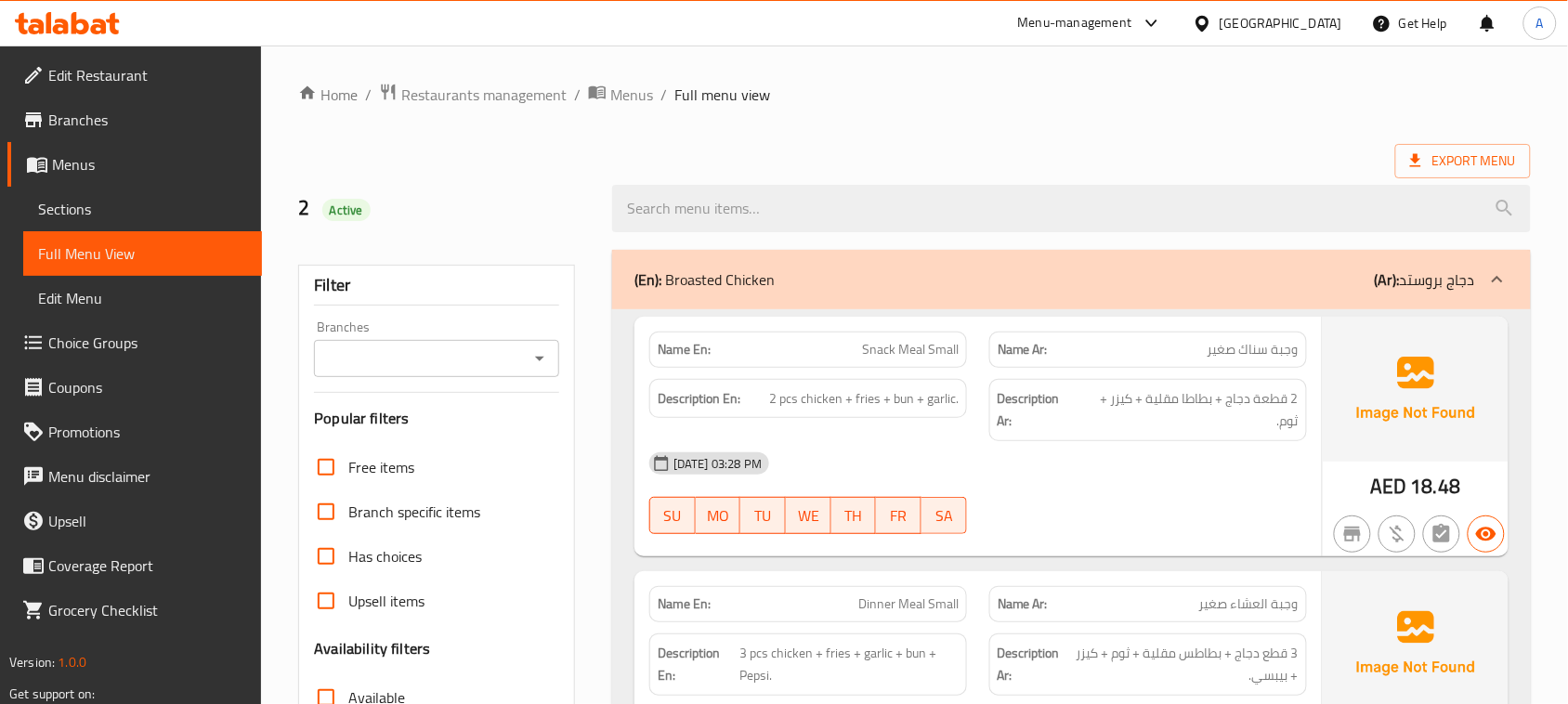
click at [1246, 148] on div "Export Menu" at bounding box center [915, 161] width 1233 height 35
click at [1442, 150] on span "Export Menu" at bounding box center [1463, 160] width 106 height 23
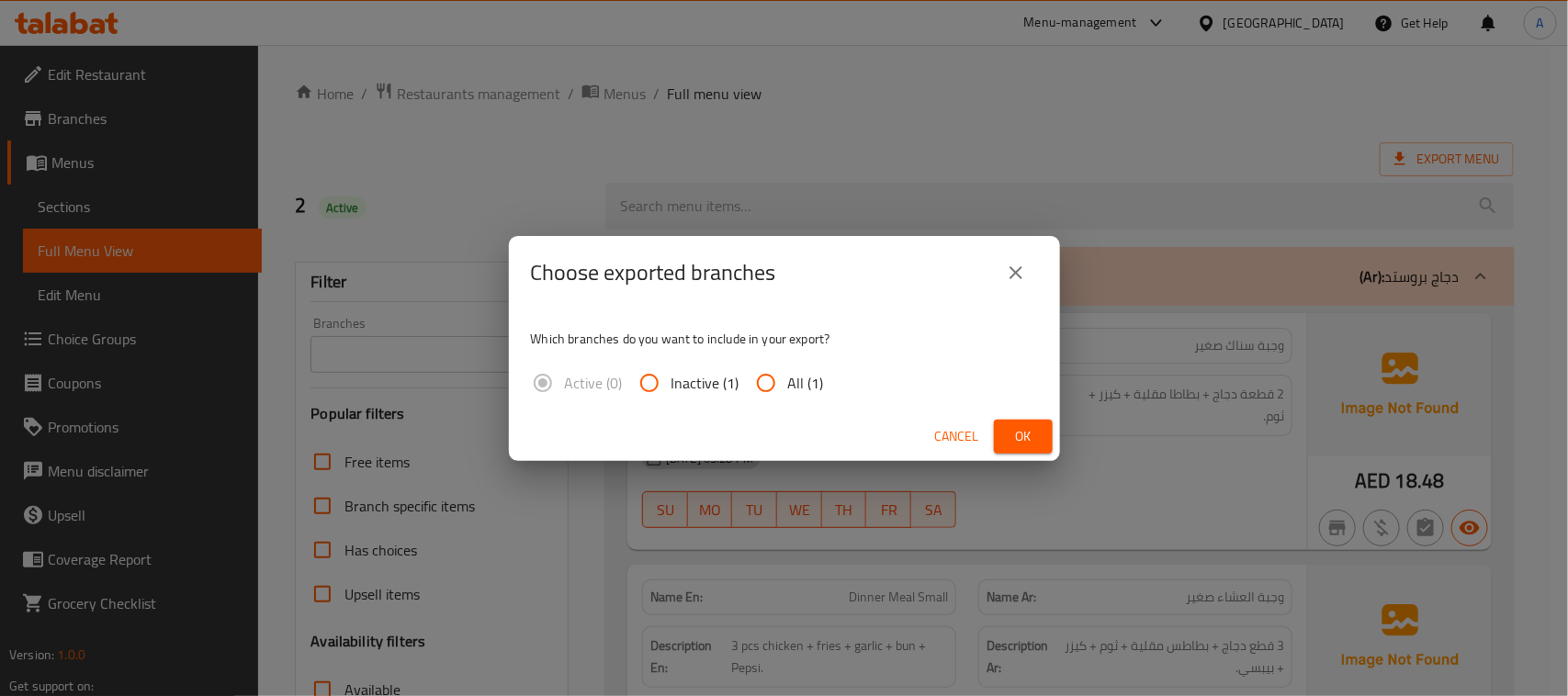
click at [957, 434] on span "Cancel" at bounding box center [957, 436] width 44 height 22
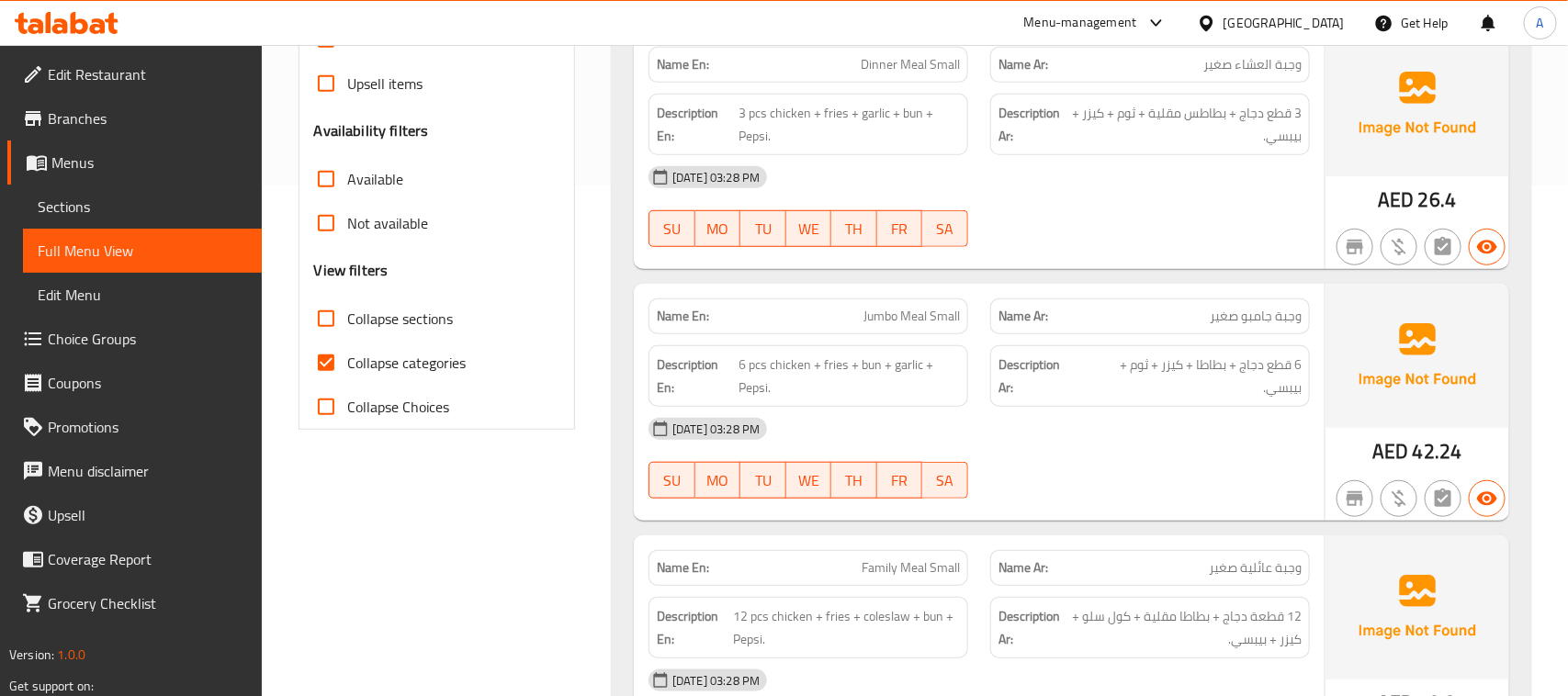
scroll to position [1021, 0]
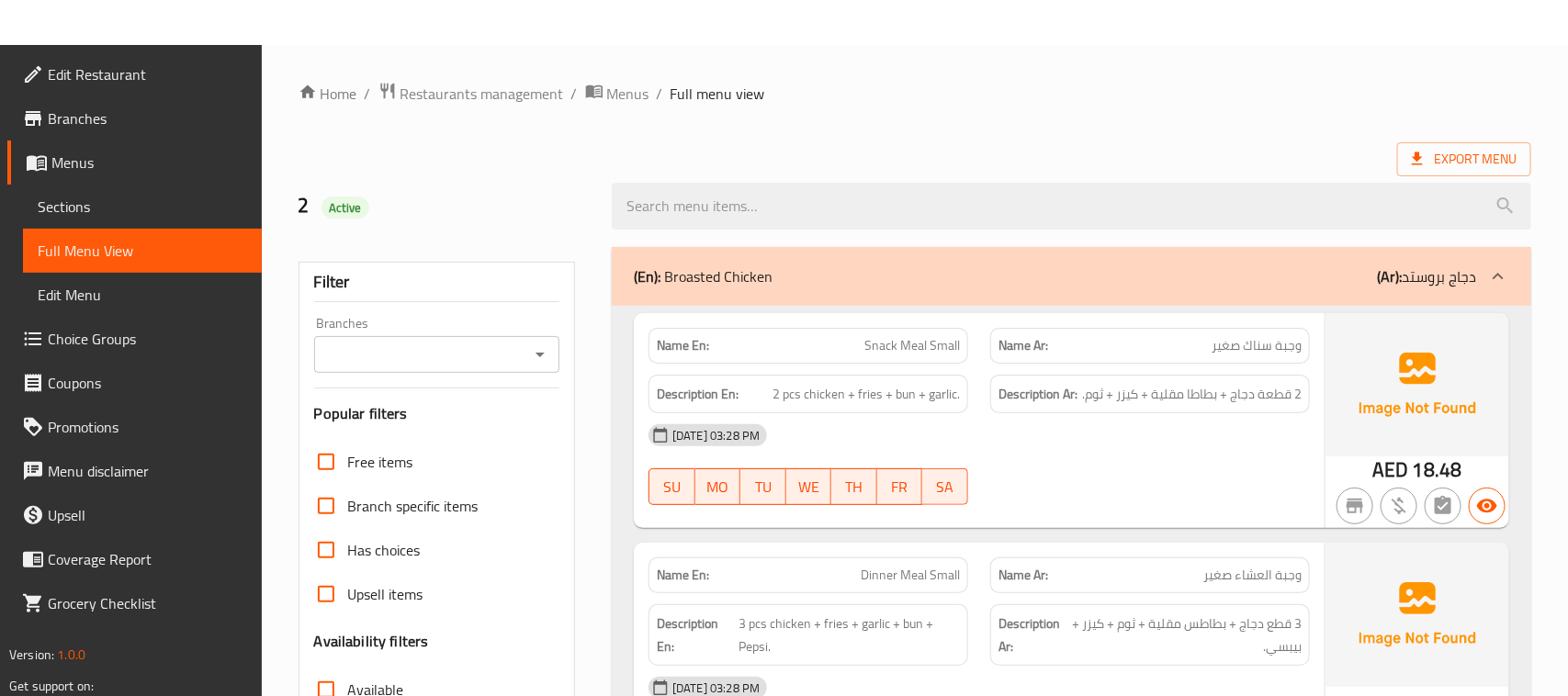
scroll to position [459, 0]
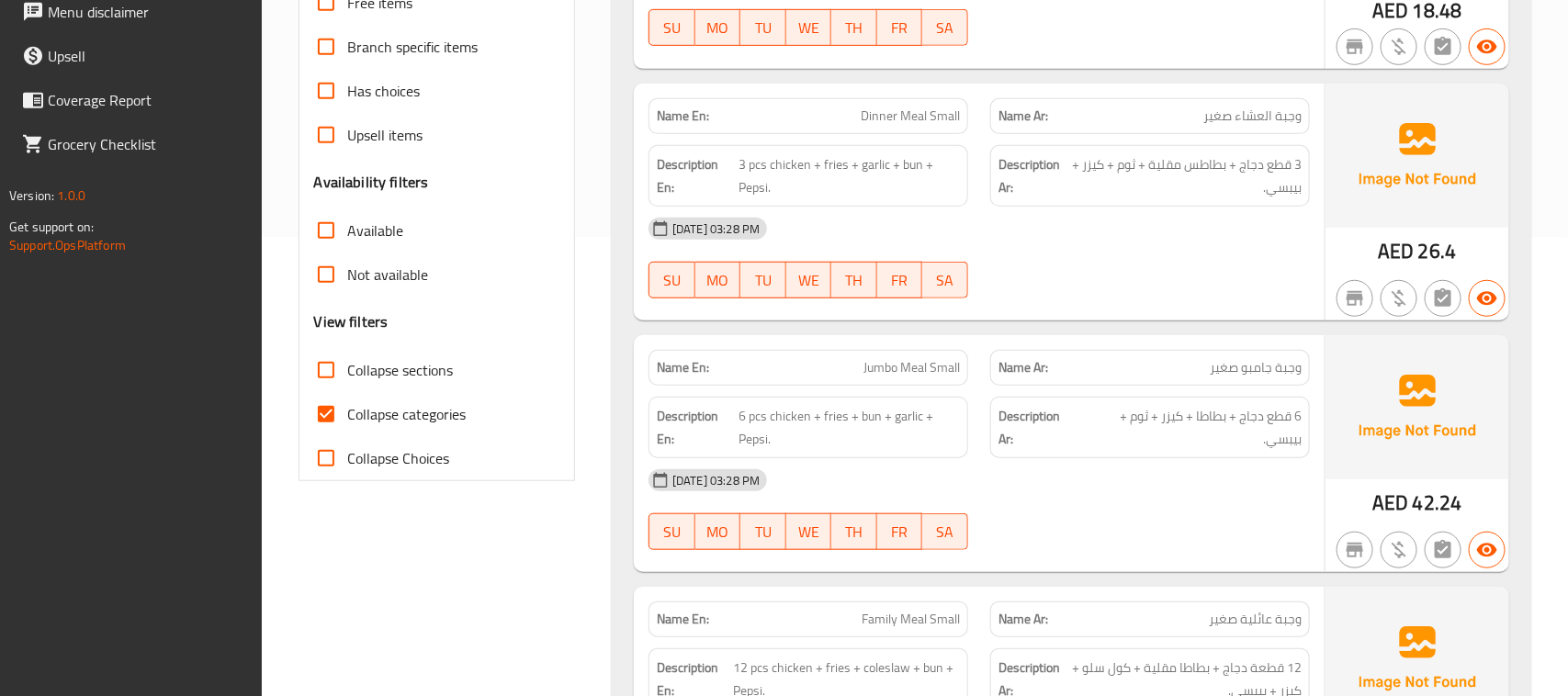
click at [379, 423] on span "Collapse categories" at bounding box center [407, 413] width 118 height 22
click at [348, 423] on input "Collapse categories" at bounding box center [326, 413] width 44 height 44
checkbox input "false"
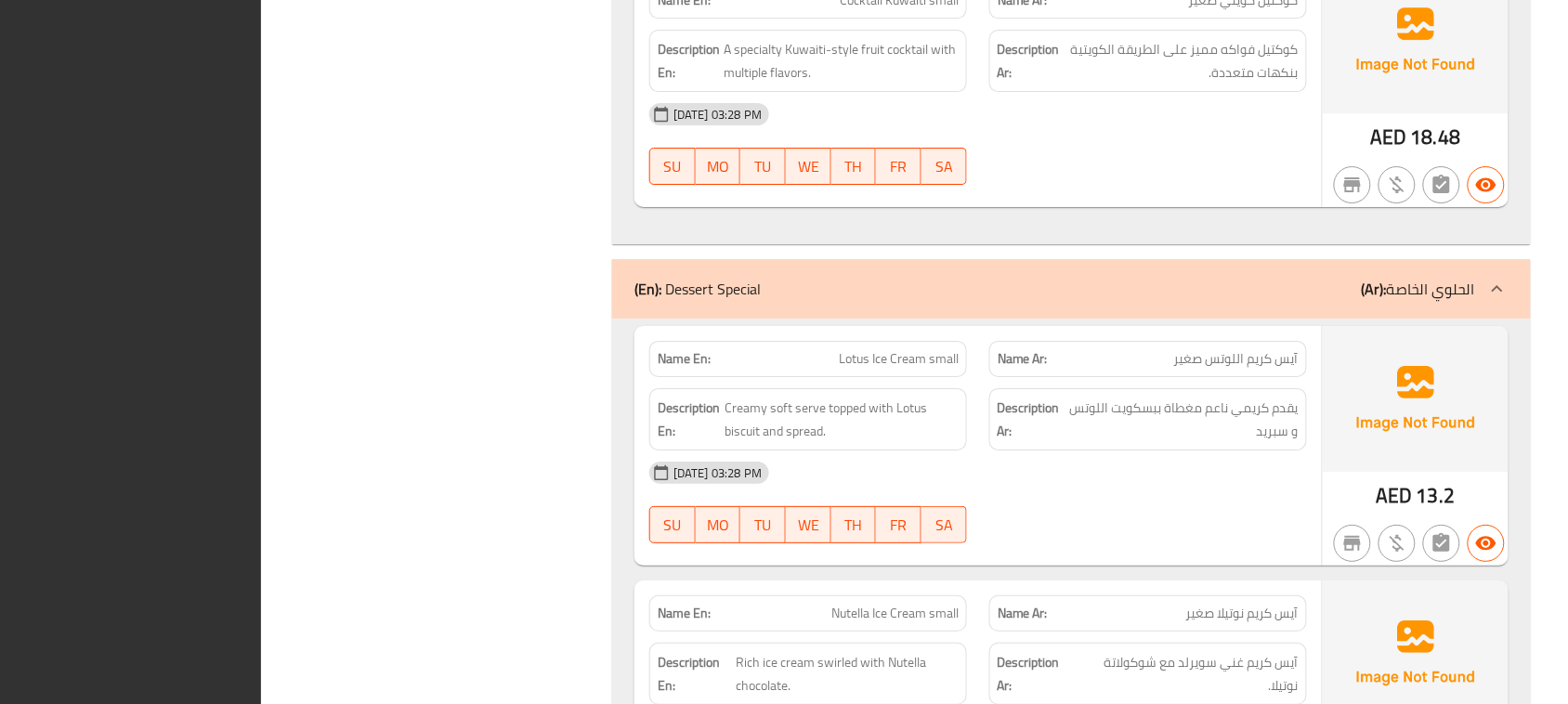
scroll to position [0, 0]
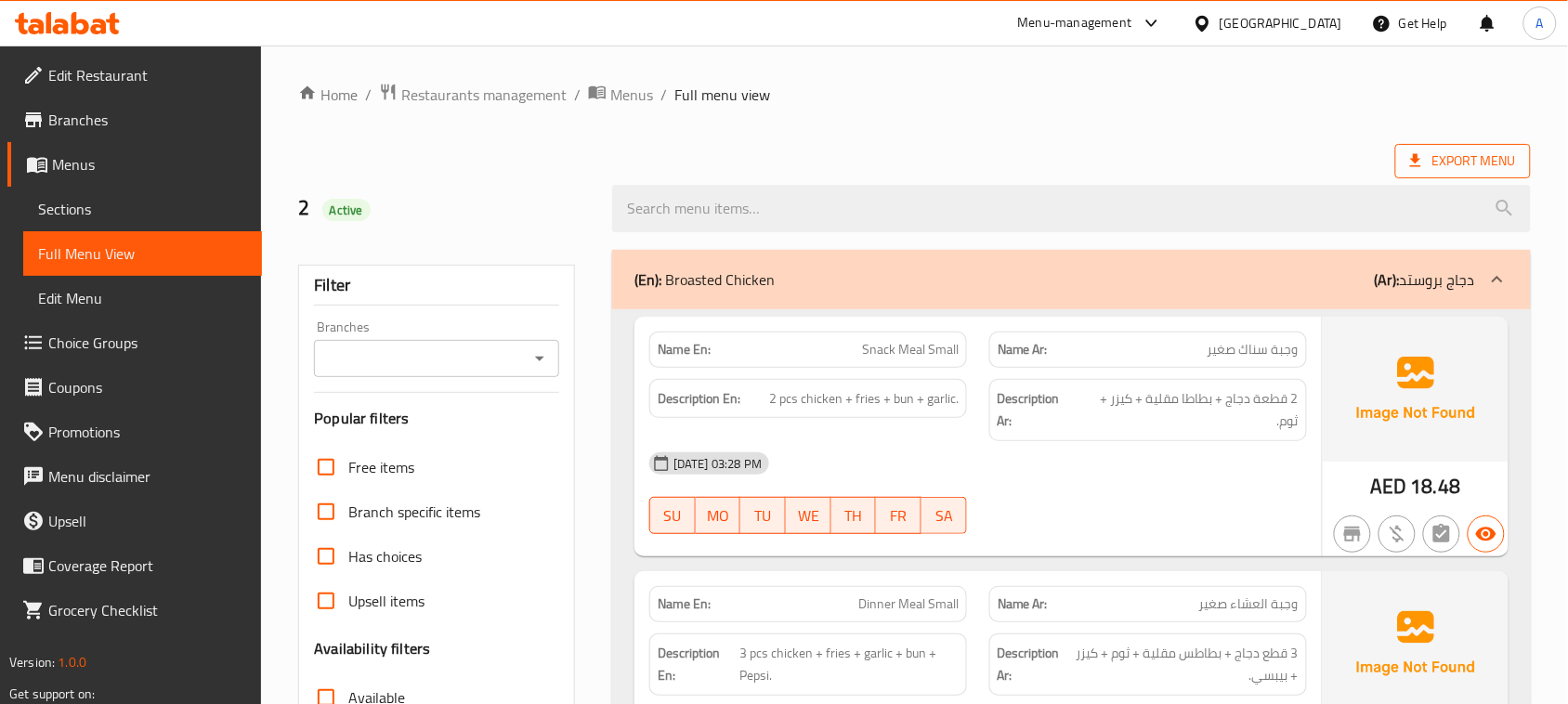
click at [1465, 160] on span "Export Menu" at bounding box center [1463, 160] width 106 height 23
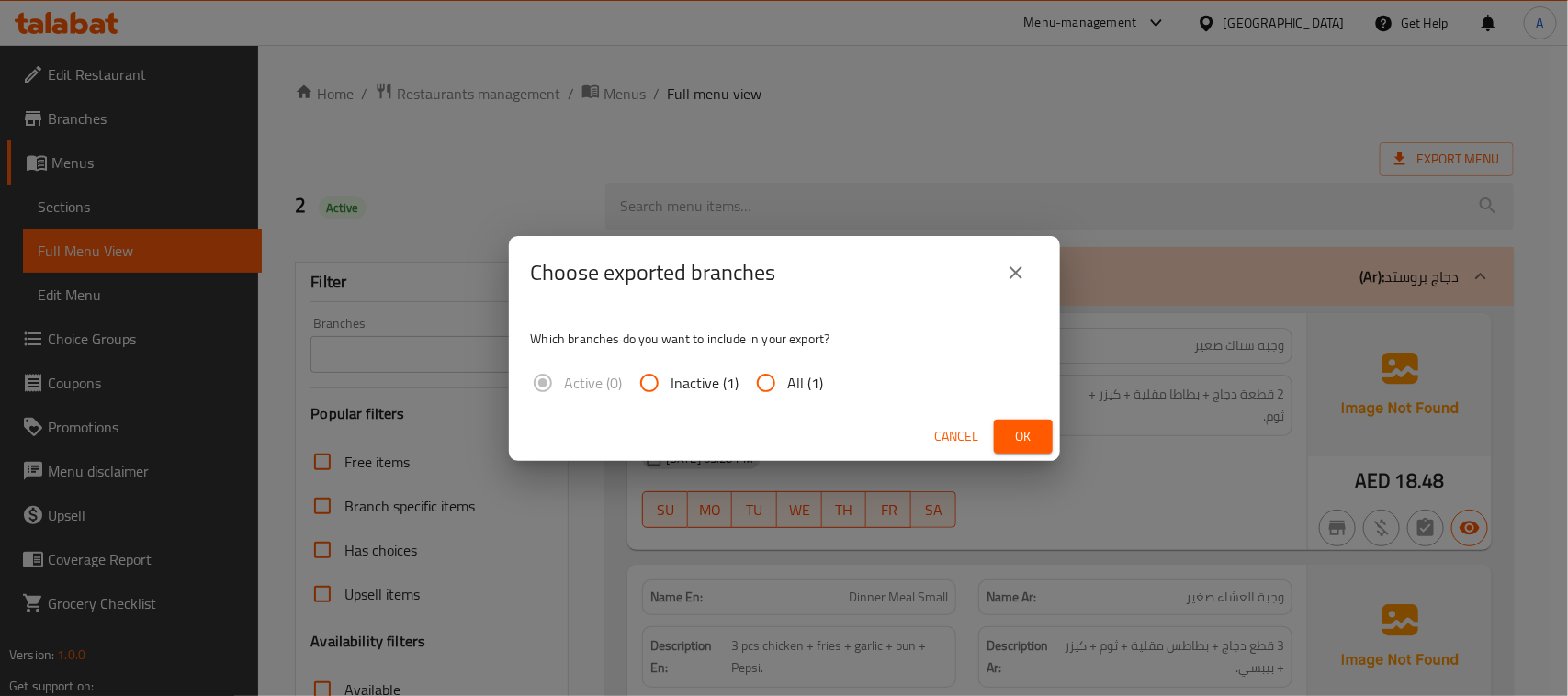
click at [778, 378] on input "All (1)" at bounding box center [766, 382] width 44 height 44
radio input "true"
click at [1020, 434] on span "Ok" at bounding box center [1023, 436] width 29 height 22
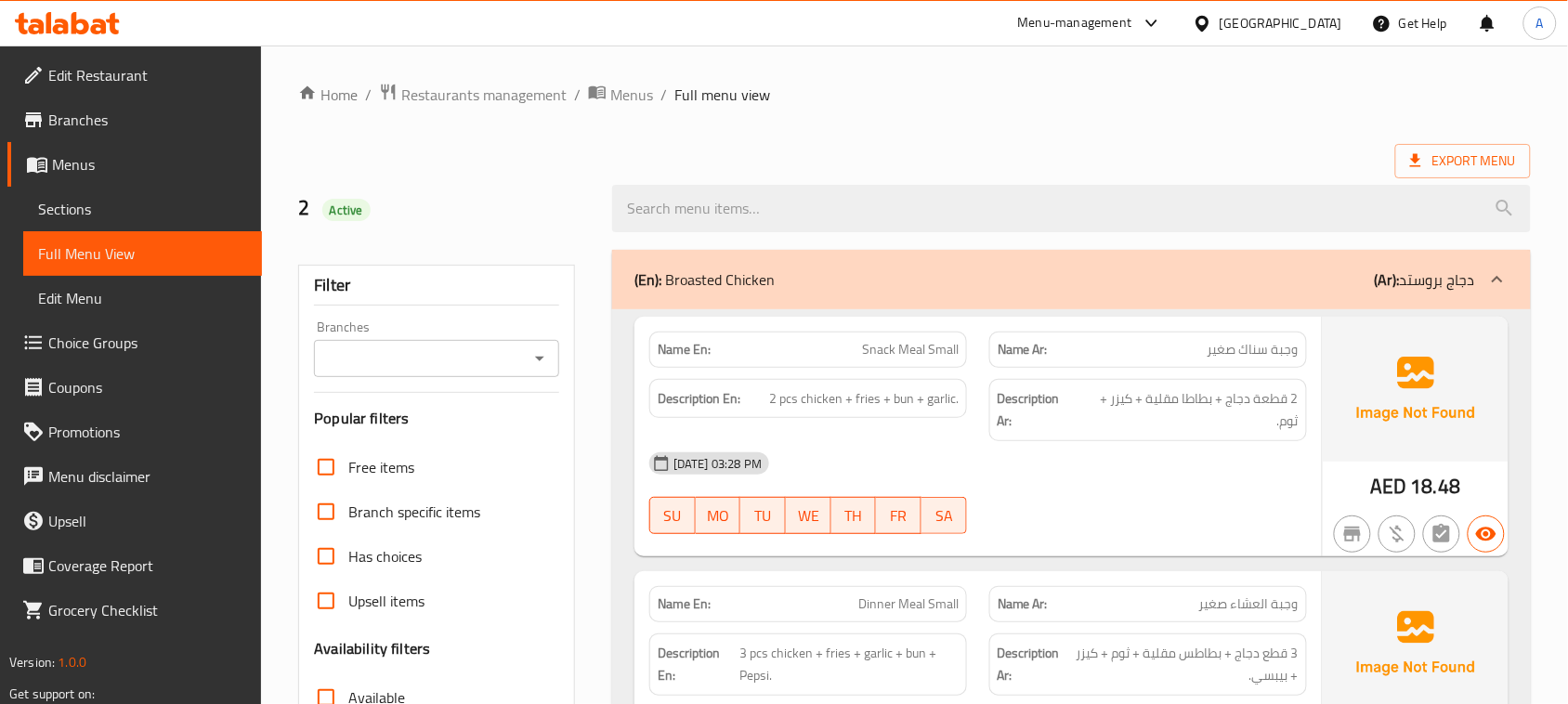
click at [112, 69] on span "Edit Restaurant" at bounding box center [147, 75] width 199 height 23
